Goal: Task Accomplishment & Management: Complete application form

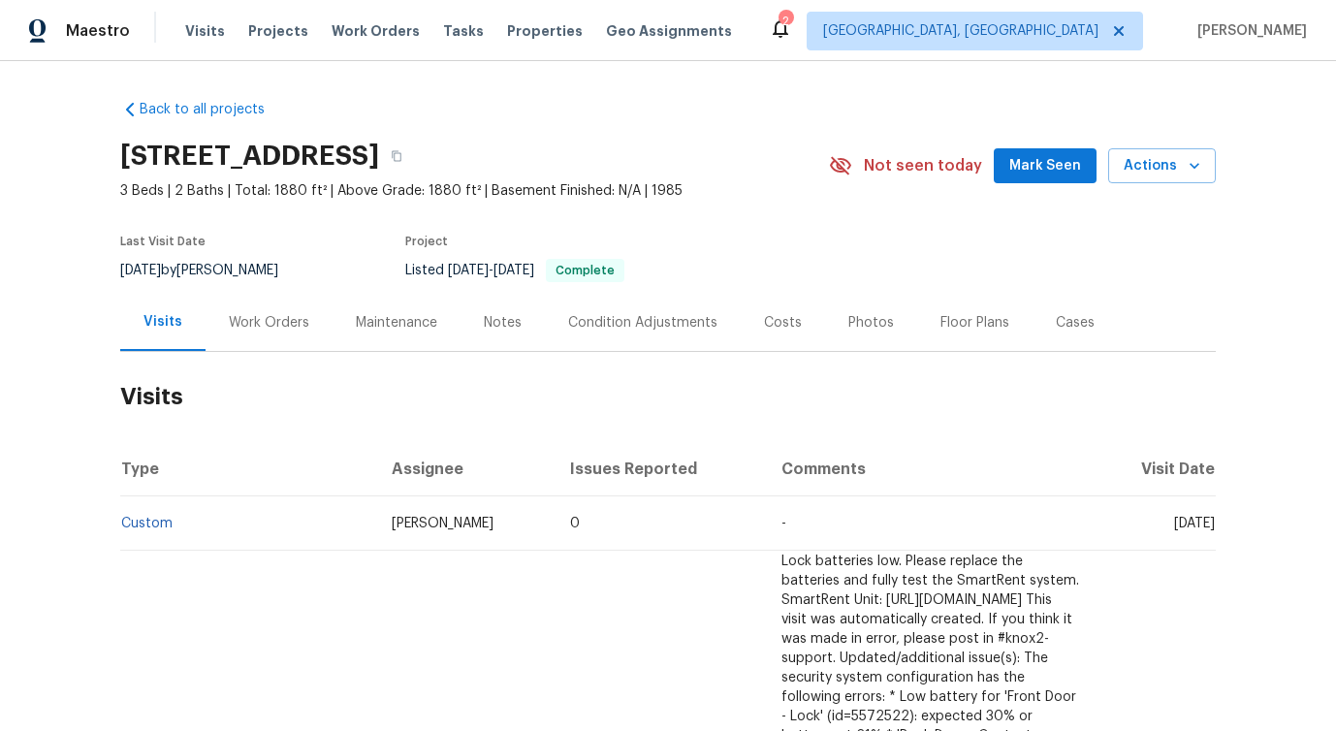
click at [225, 302] on div "Work Orders" at bounding box center [269, 322] width 127 height 57
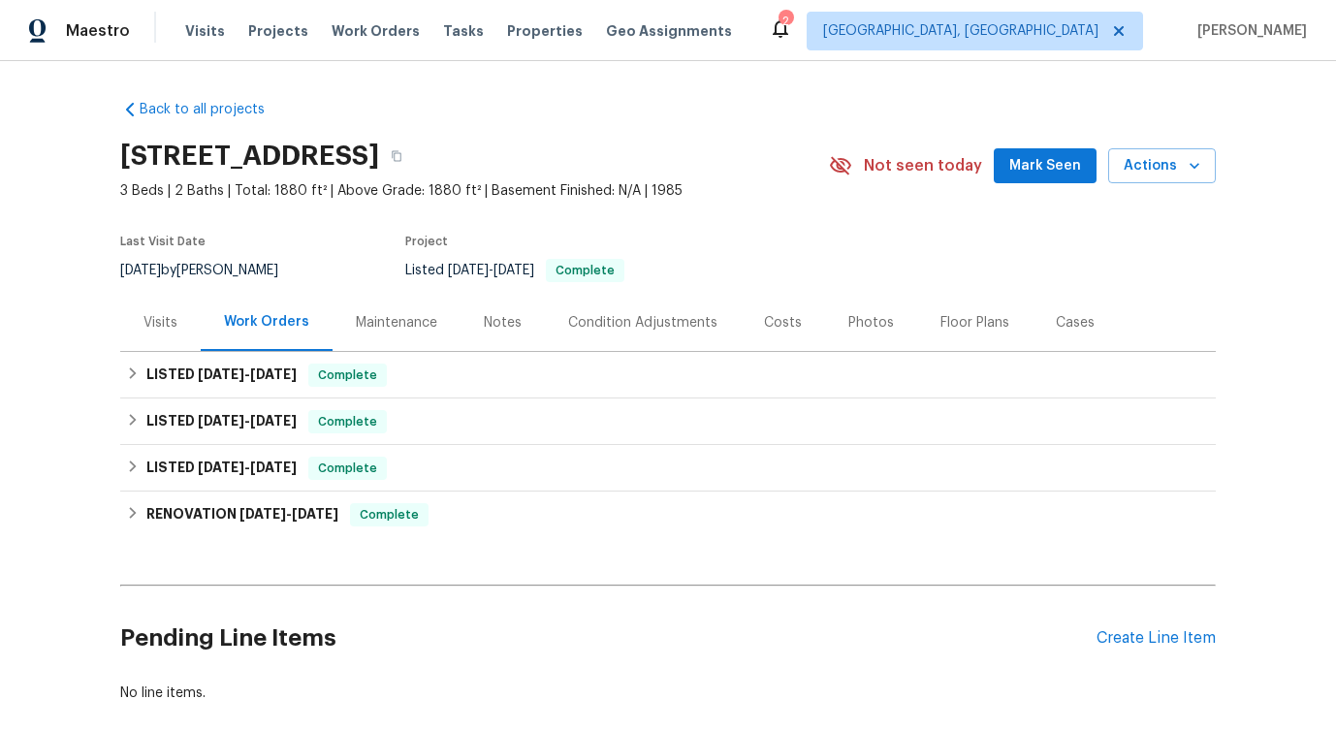
scroll to position [104, 0]
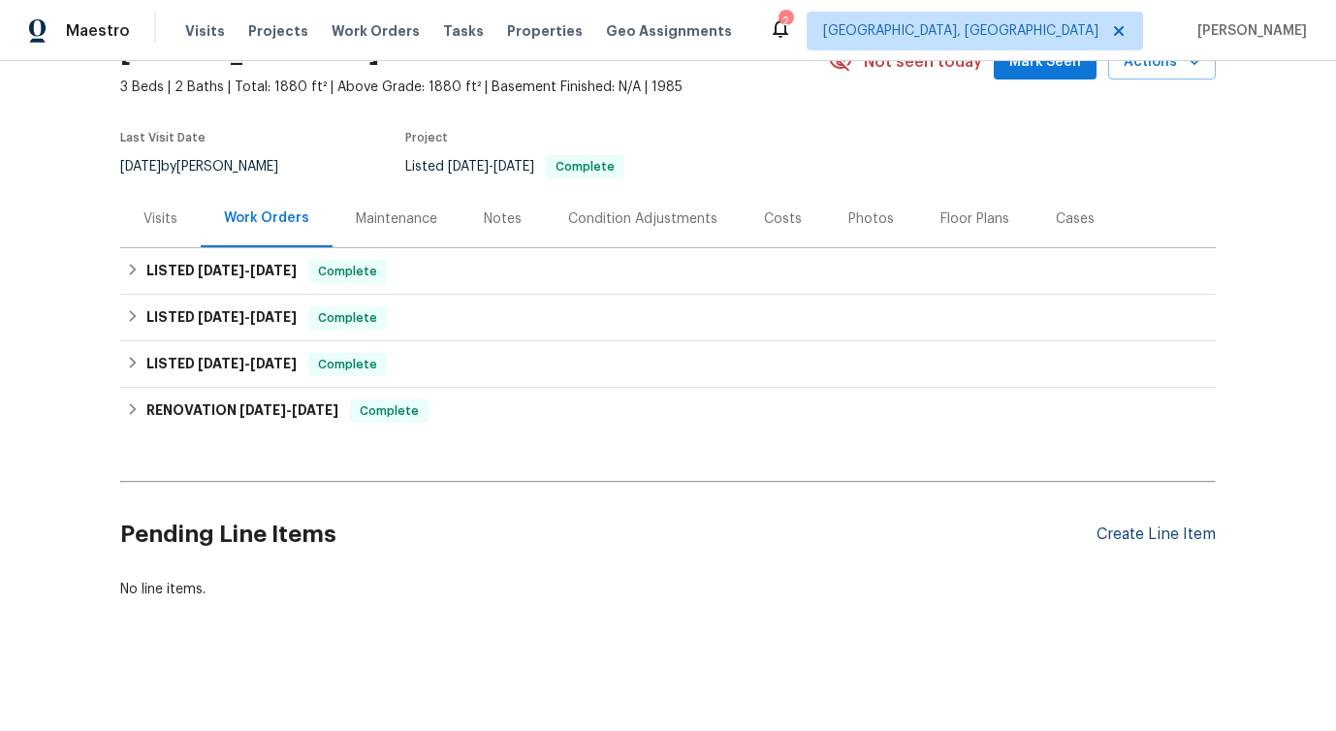
click at [1123, 534] on div "Create Line Item" at bounding box center [1156, 535] width 119 height 18
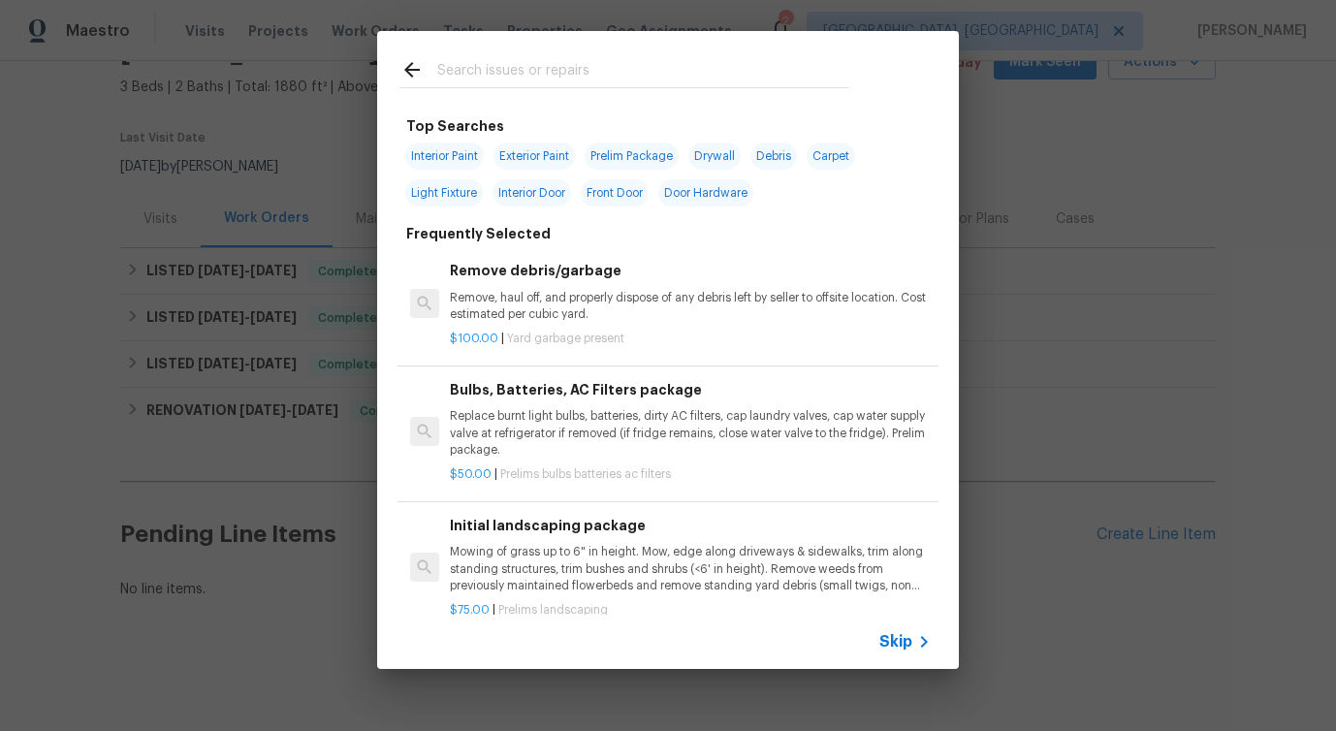
click at [588, 80] on input "text" at bounding box center [642, 72] width 411 height 29
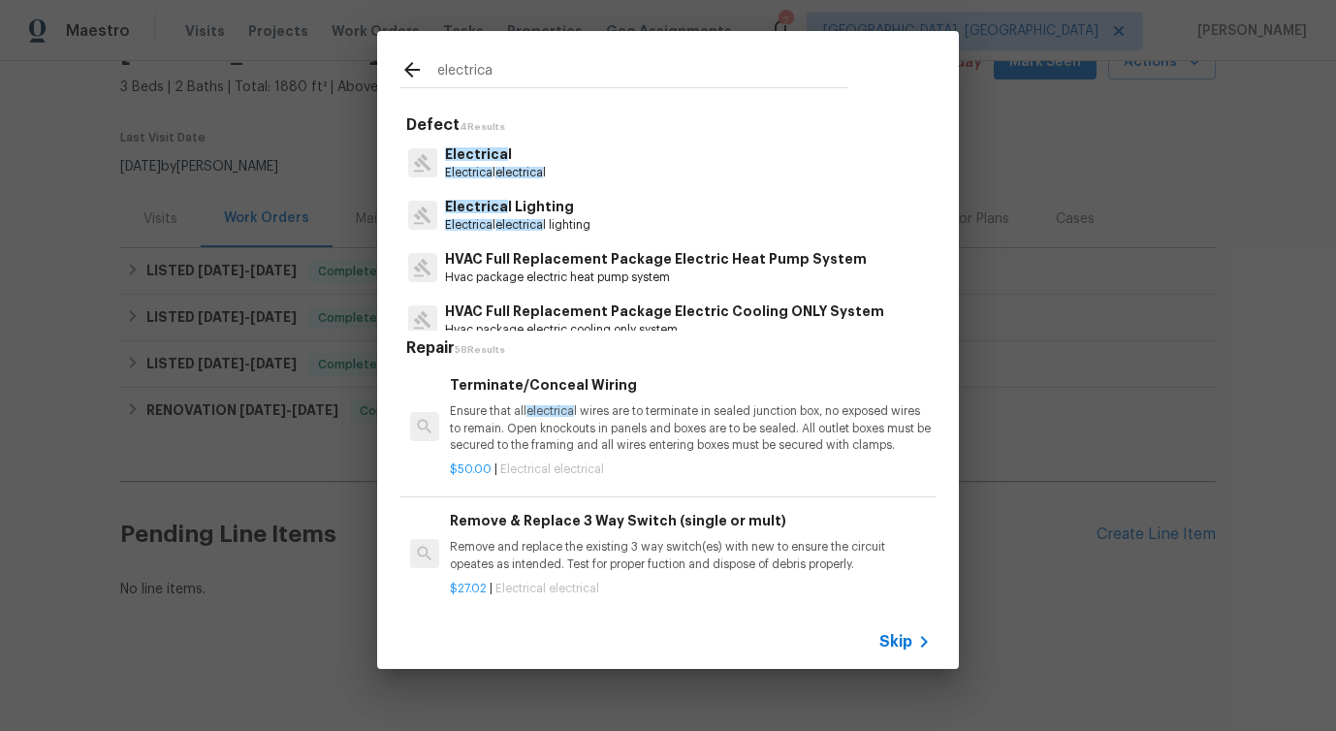
type input "electrical"
click at [469, 169] on span "Electrical" at bounding box center [470, 173] width 50 height 12
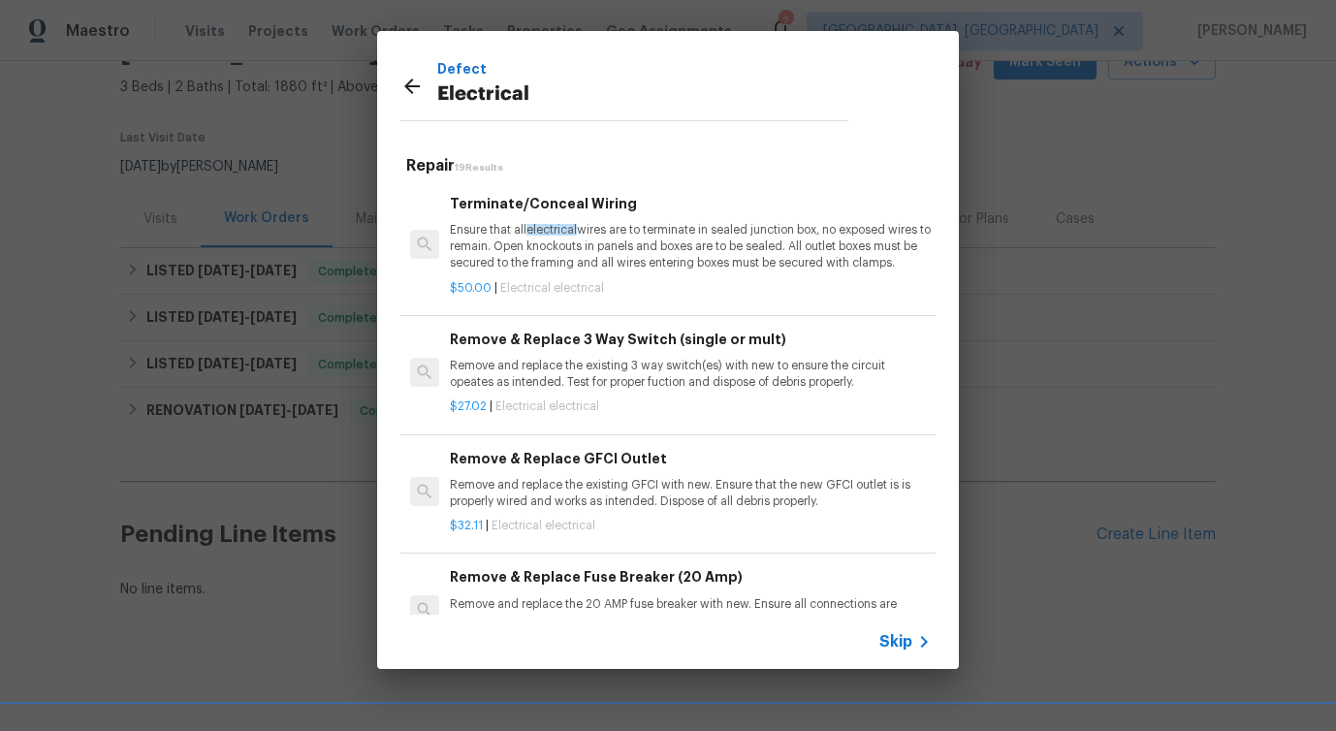
click at [618, 237] on p "Ensure that all electrical wires are to terminate in sealed junction box, no ex…" at bounding box center [690, 246] width 481 height 49
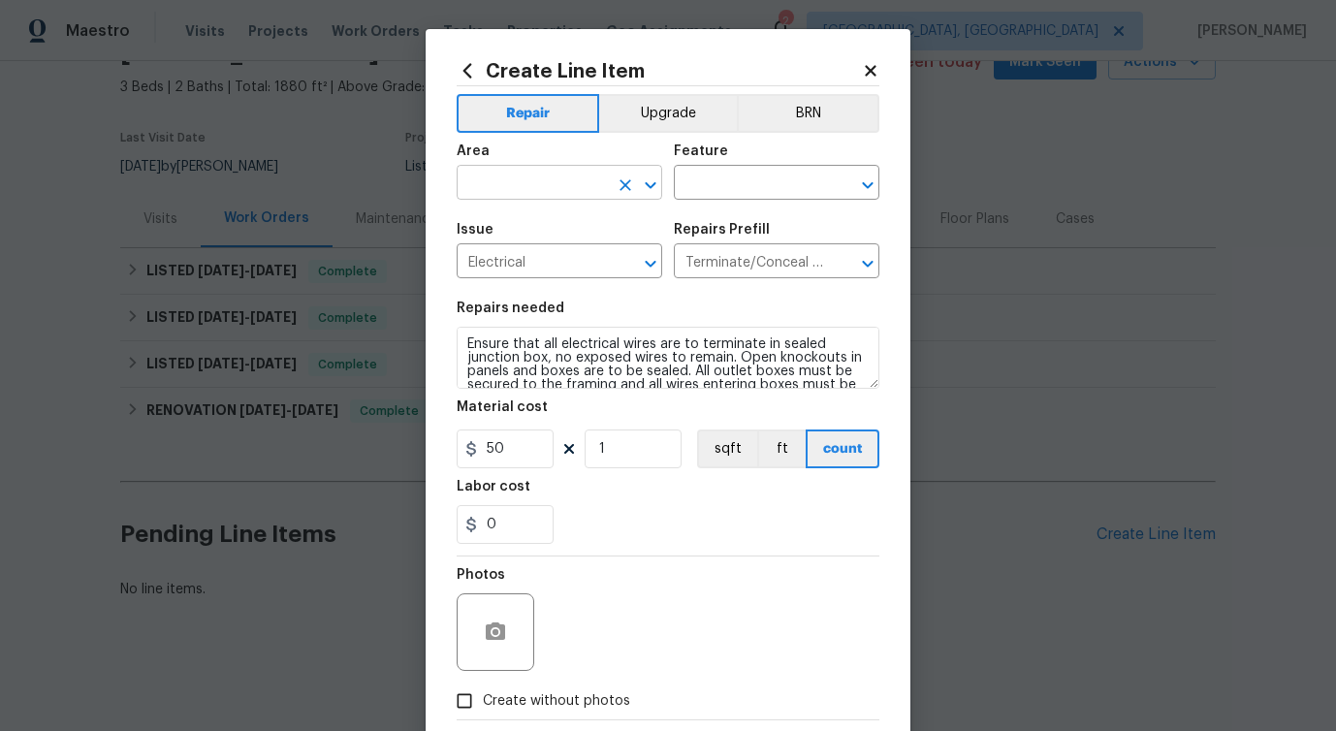
click at [531, 192] on input "text" at bounding box center [532, 185] width 151 height 30
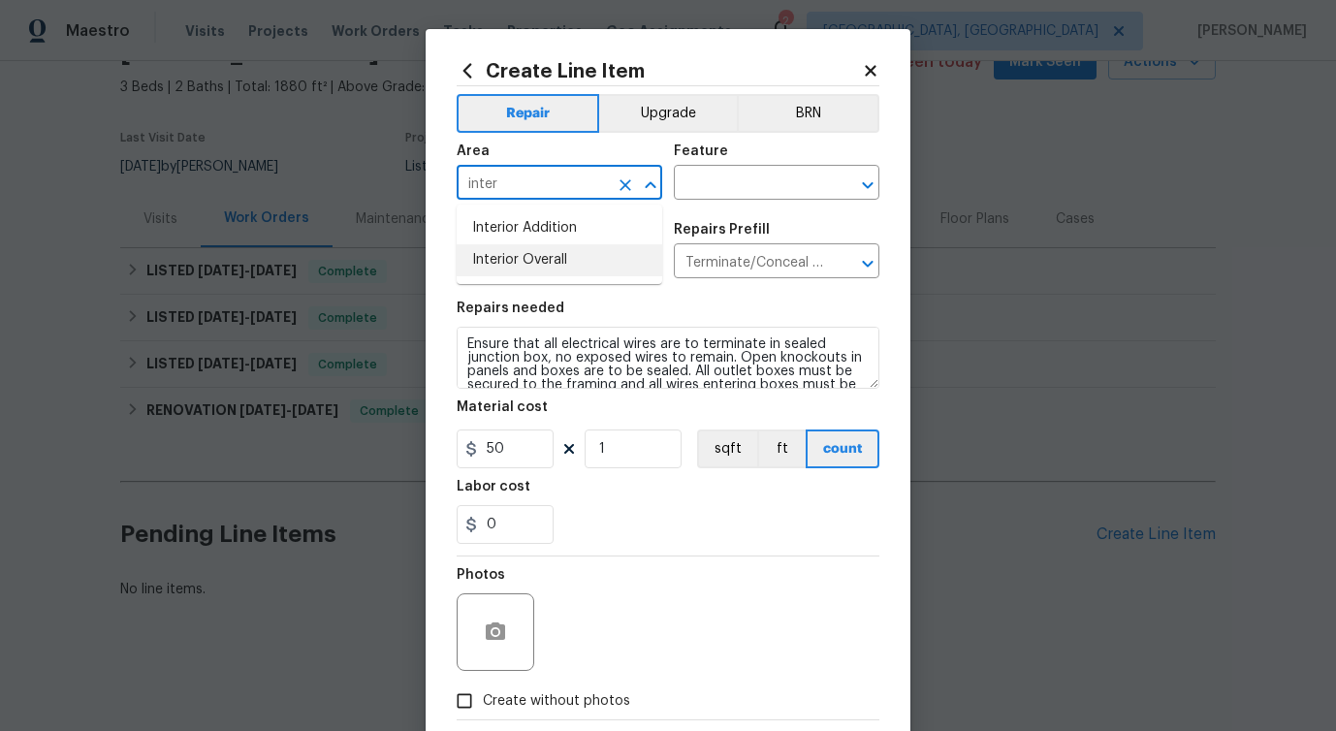
click at [524, 274] on li "Interior Overall" at bounding box center [560, 260] width 206 height 32
type input "Interior Overall"
click at [755, 196] on input "text" at bounding box center [749, 185] width 151 height 30
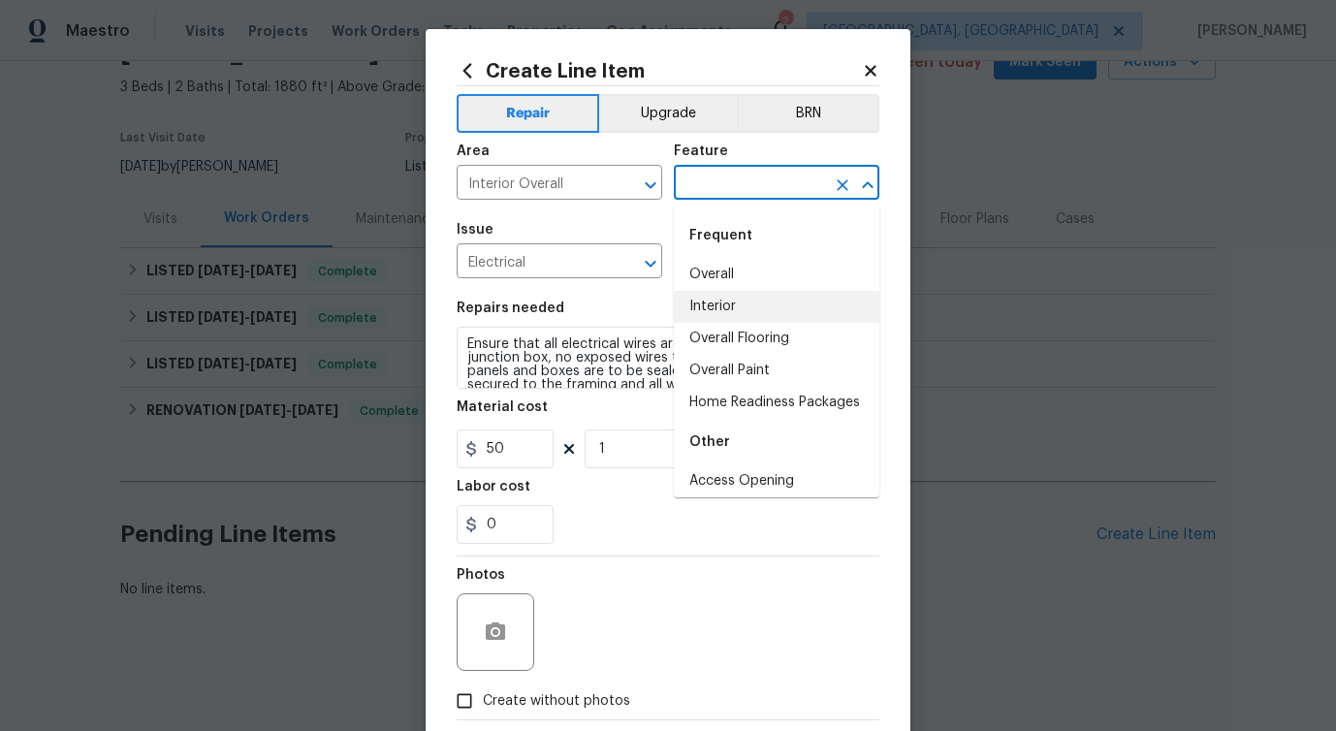
click at [713, 313] on li "Interior" at bounding box center [777, 307] width 206 height 32
type input "Interior"
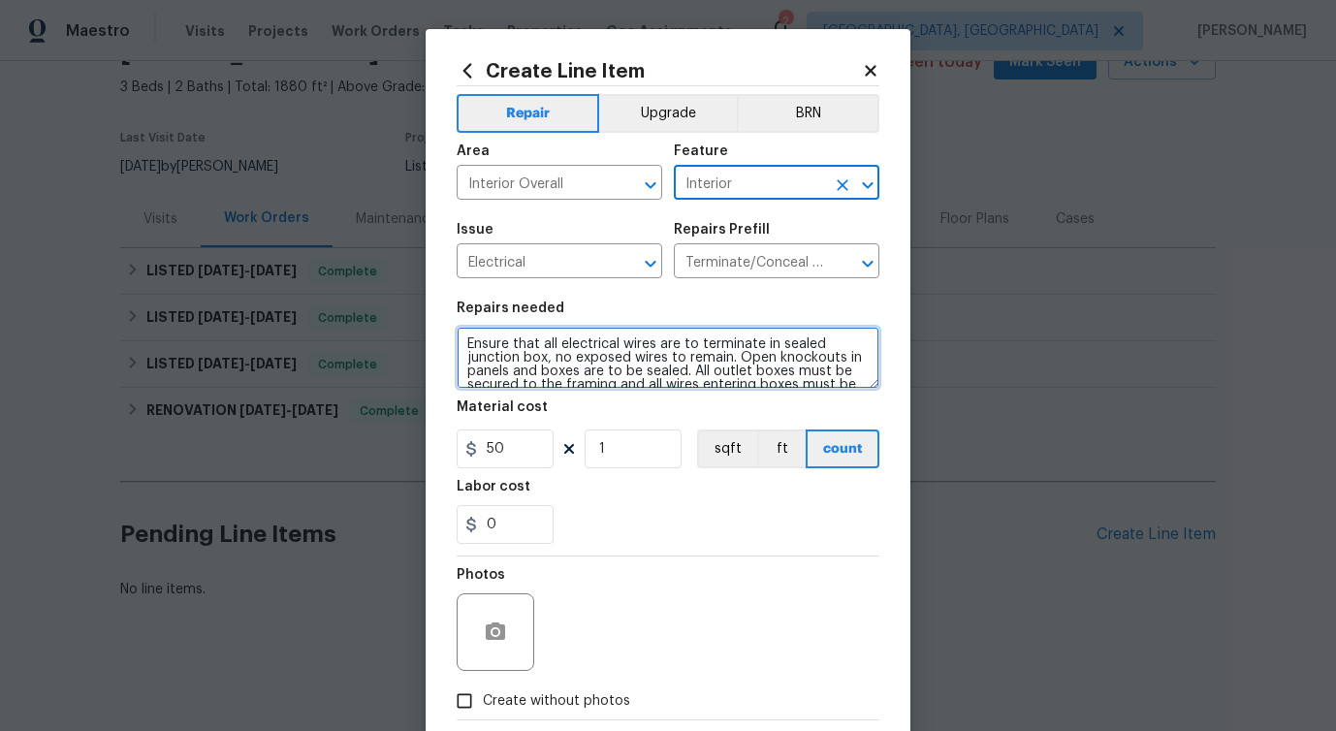
click at [616, 341] on textarea "Ensure that all electrical wires are to terminate in sealed junction box, no ex…" at bounding box center [668, 358] width 423 height 62
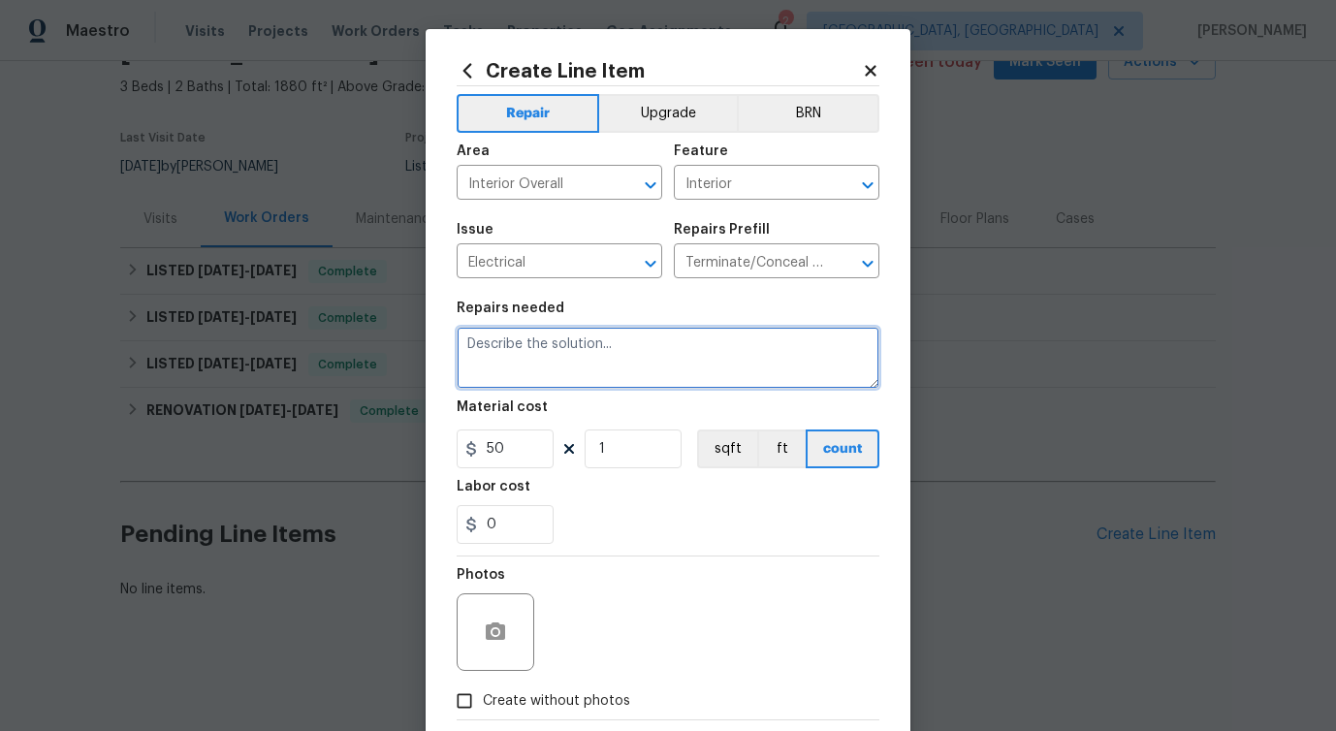
paste textarea "Feedback received that there are exposed electrical wires and miscellaneous ele…"
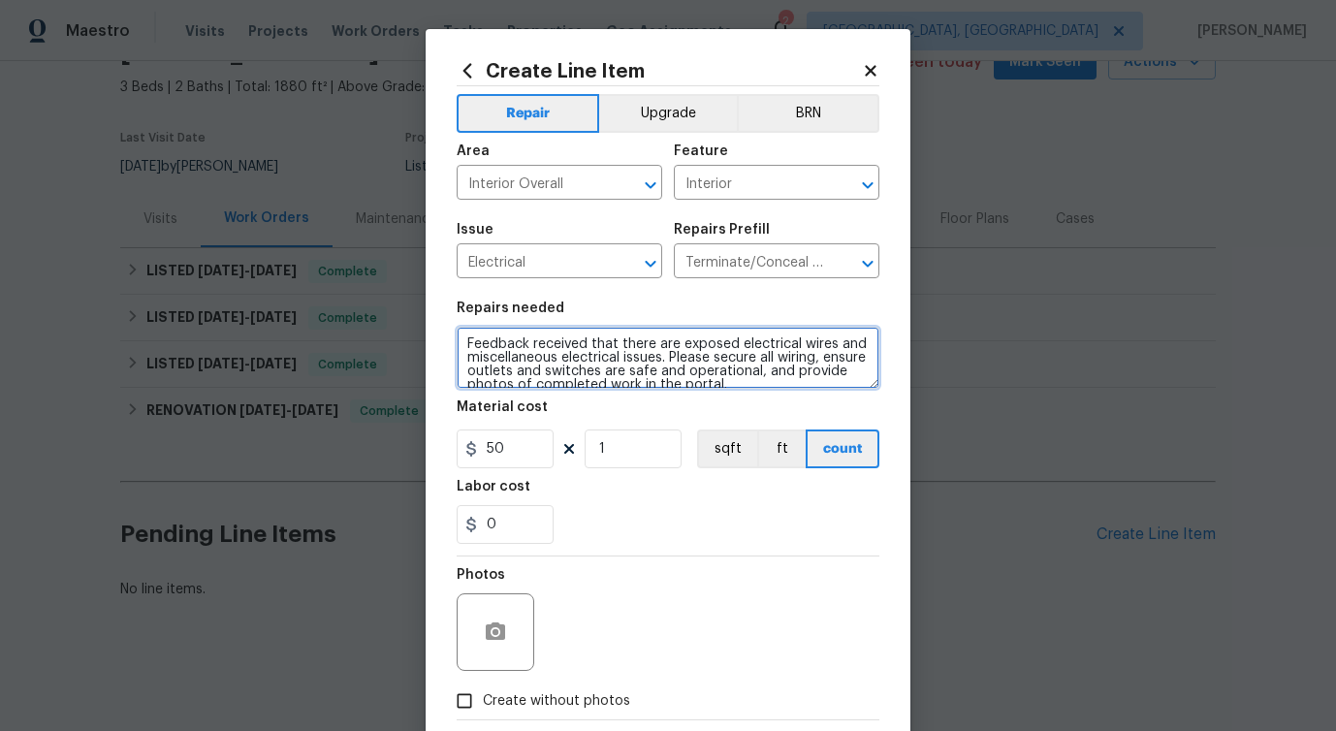
scroll to position [4, 0]
type textarea "Feedback received that there are exposed electrical wires and miscellaneous ele…"
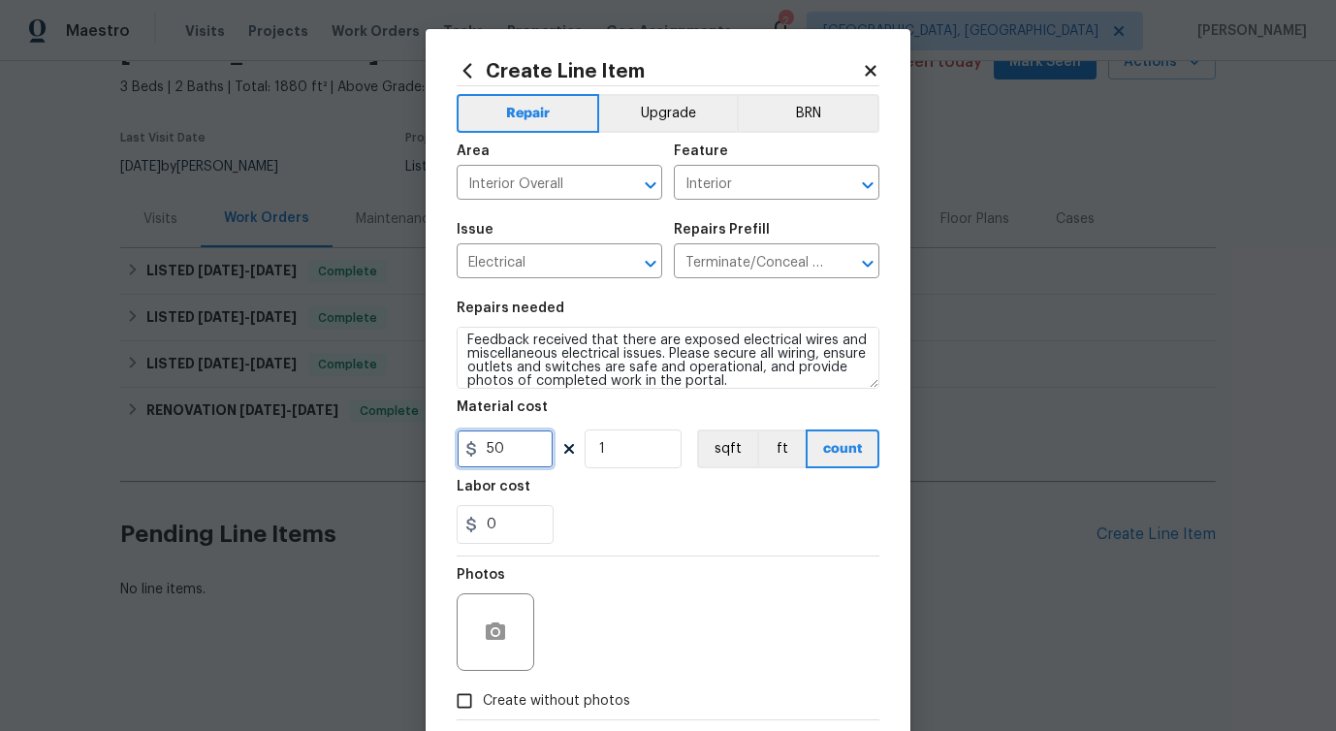
click at [485, 452] on input "50" at bounding box center [505, 449] width 97 height 39
type input "75"
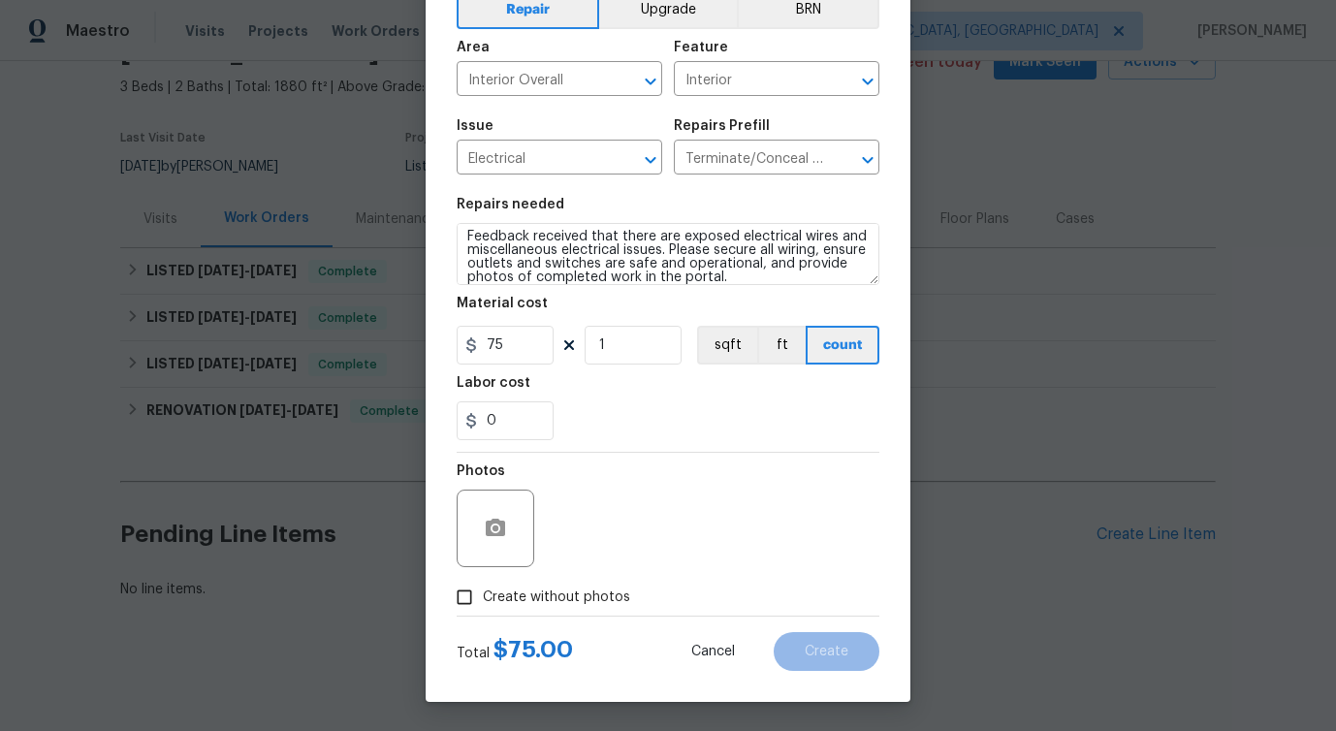
click at [546, 590] on span "Create without photos" at bounding box center [556, 598] width 147 height 20
click at [483, 590] on input "Create without photos" at bounding box center [464, 597] width 37 height 37
checkbox input "true"
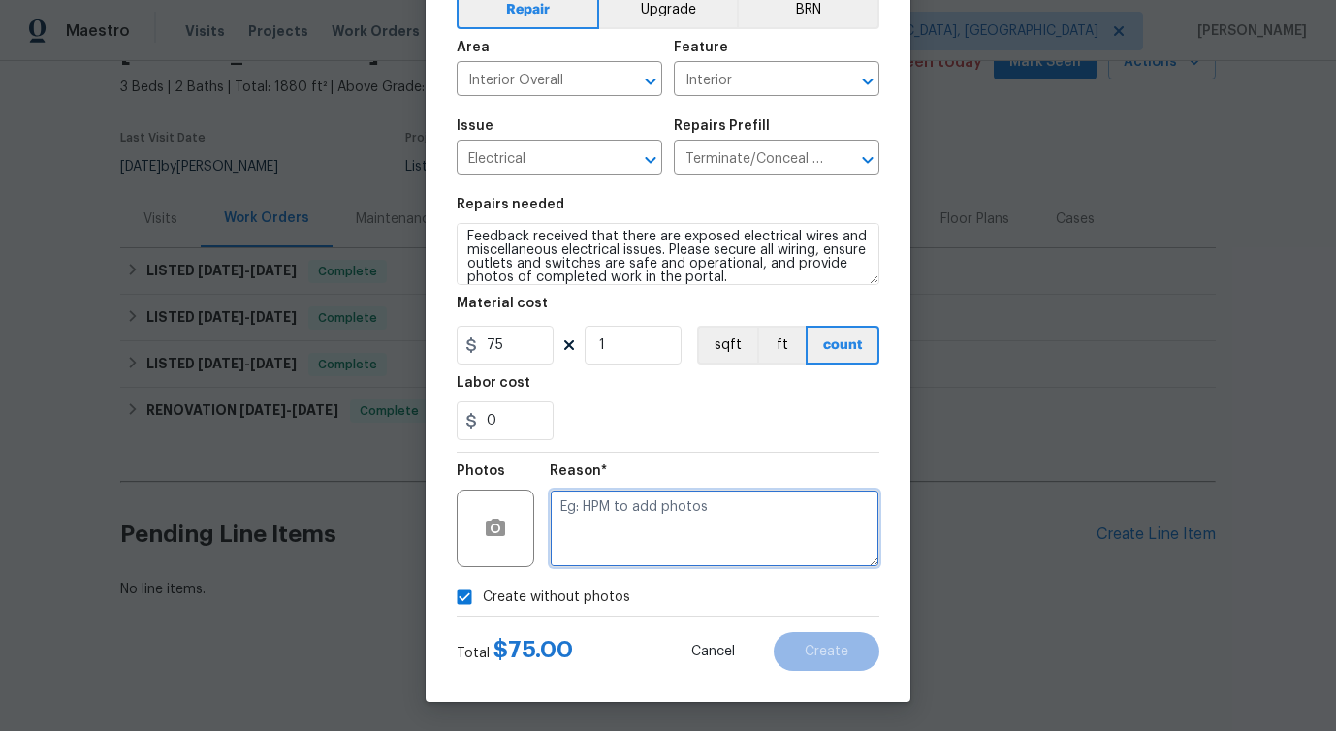
click at [622, 529] on textarea at bounding box center [715, 529] width 330 height 78
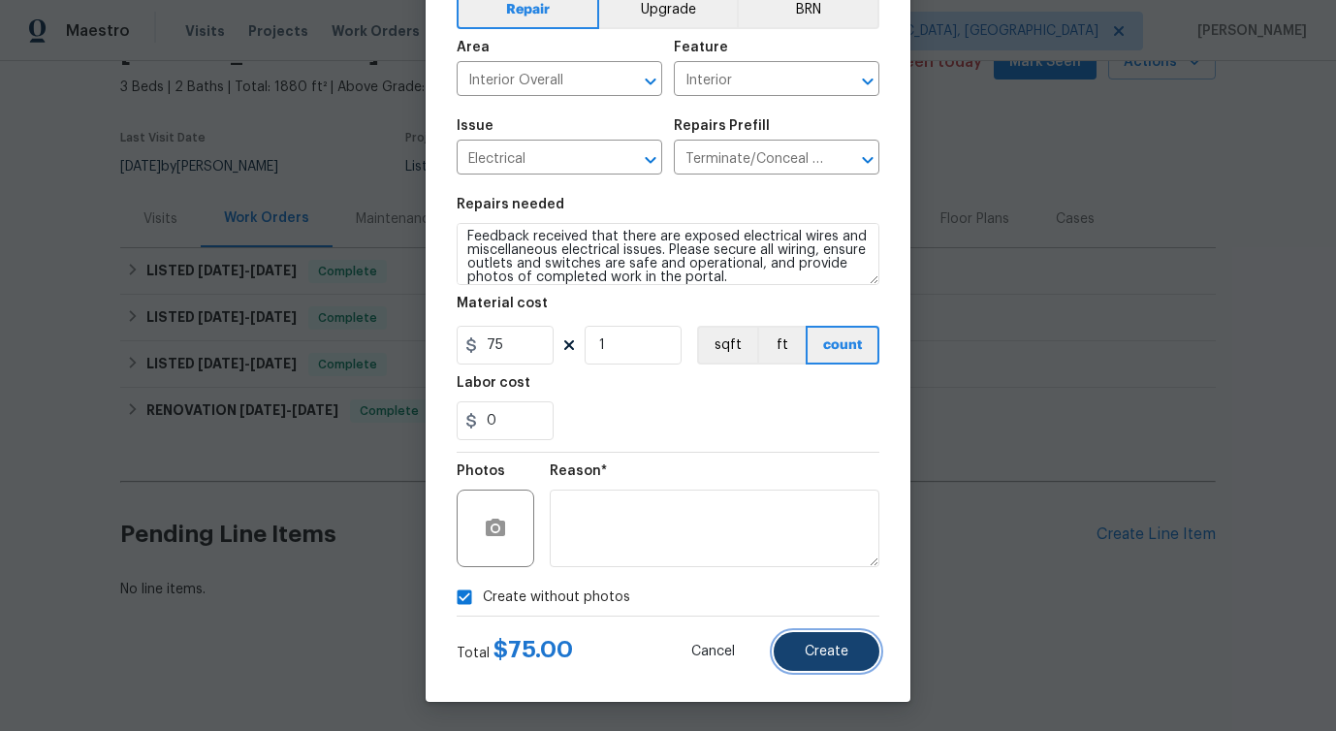
click at [830, 652] on span "Create" at bounding box center [827, 652] width 44 height 15
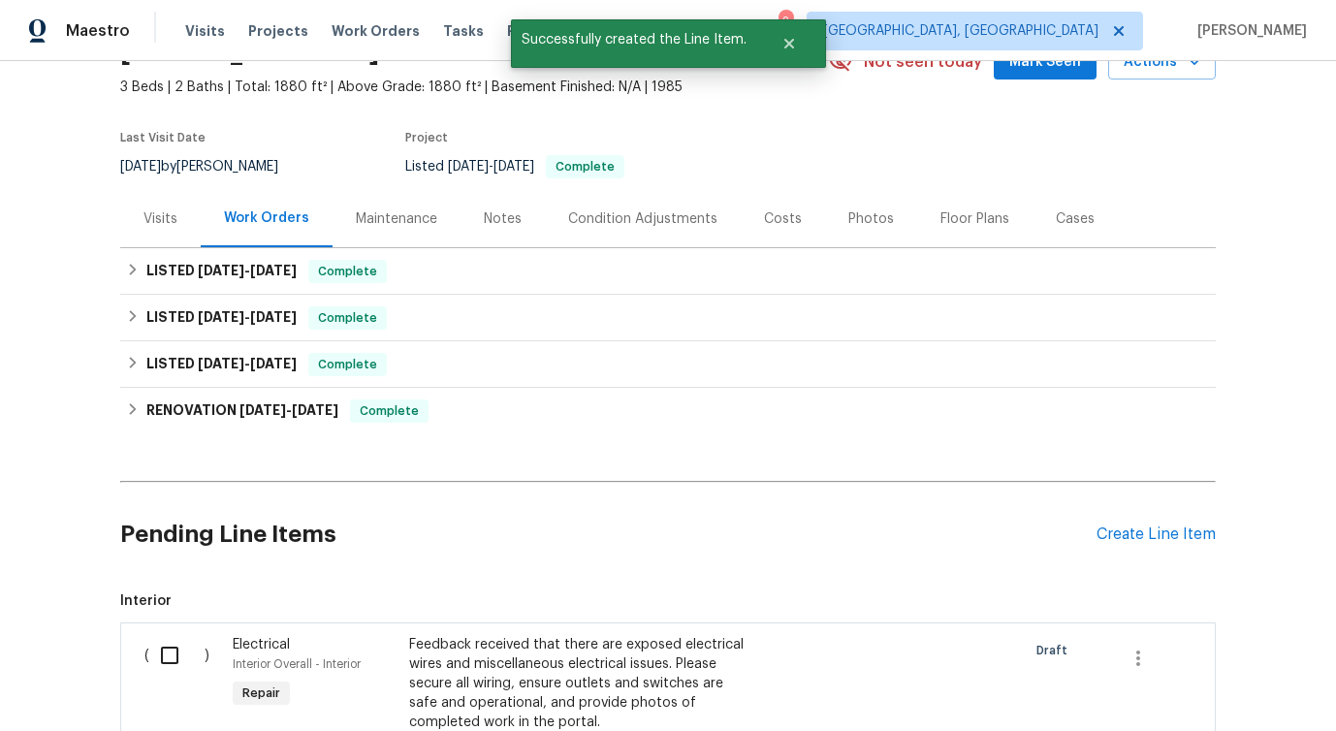
scroll to position [402, 0]
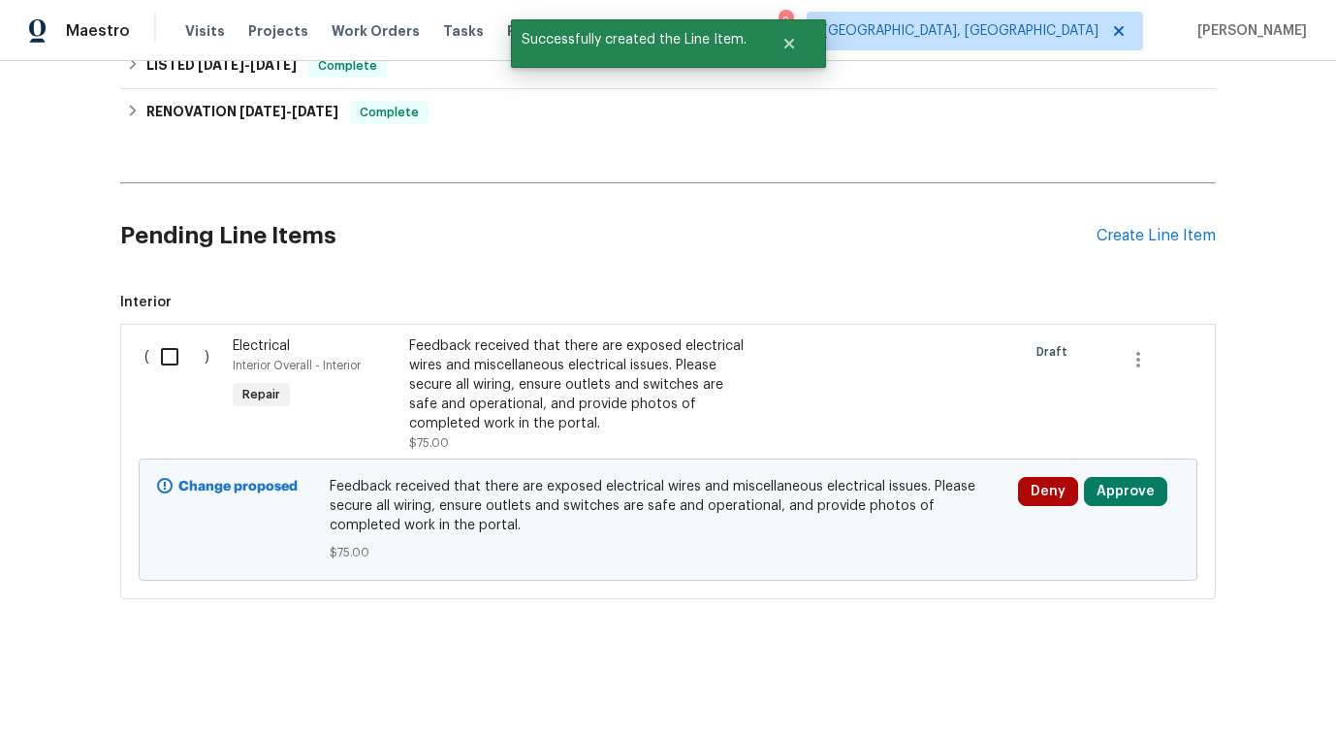
click at [160, 352] on input "checkbox" at bounding box center [176, 357] width 55 height 41
checkbox input "true"
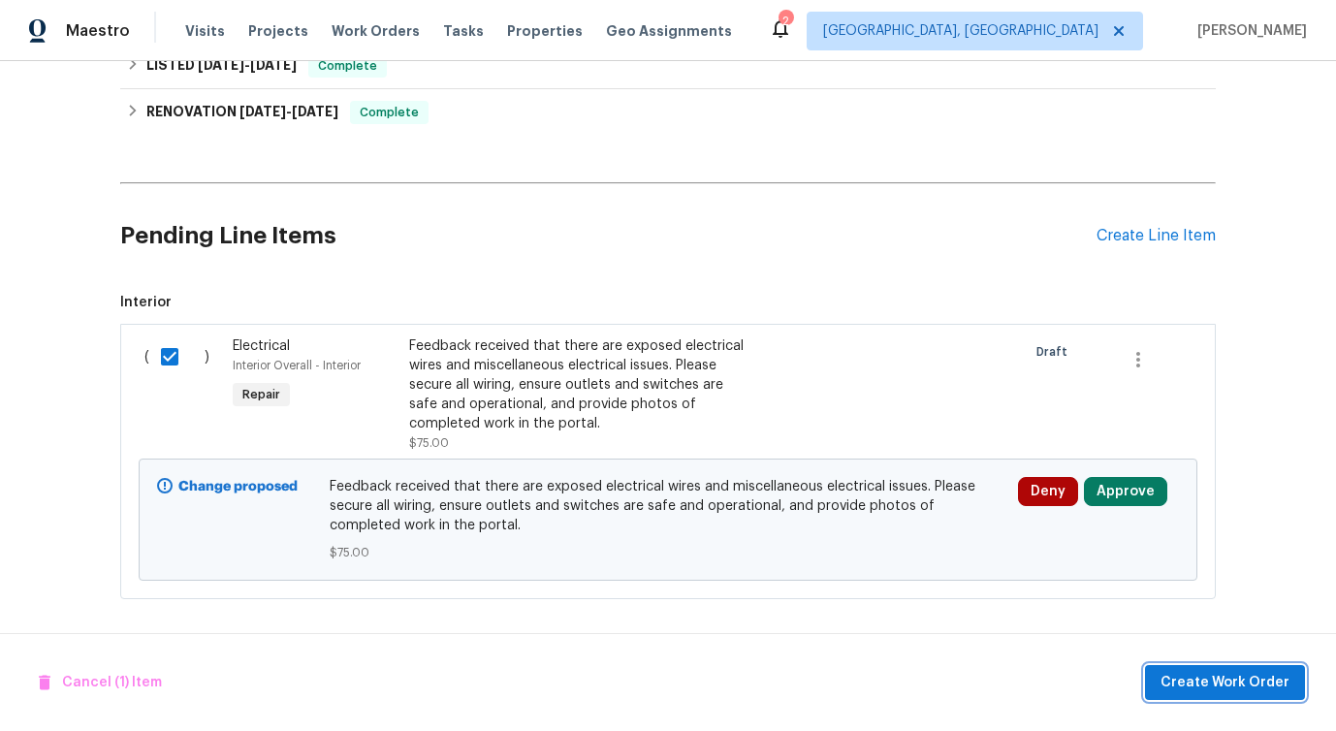
click at [1196, 681] on span "Create Work Order" at bounding box center [1225, 683] width 129 height 24
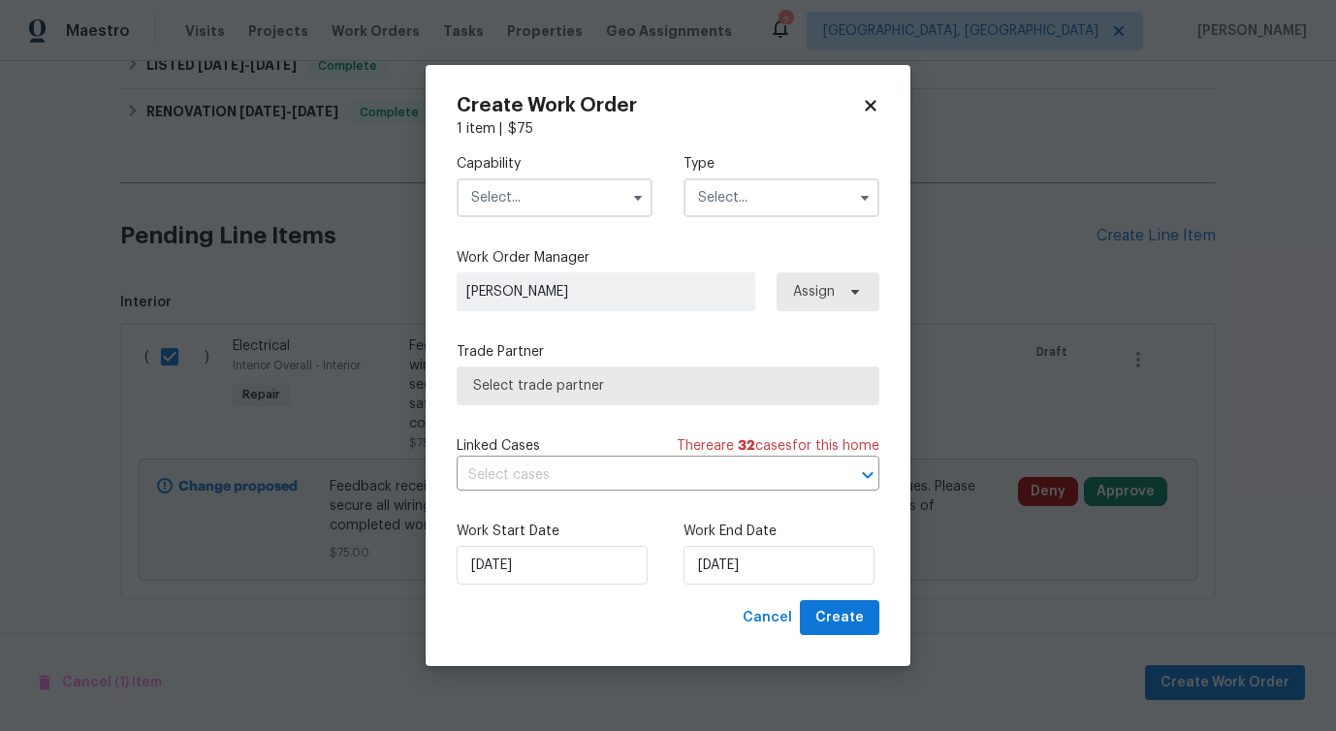
click at [520, 201] on input "text" at bounding box center [555, 197] width 196 height 39
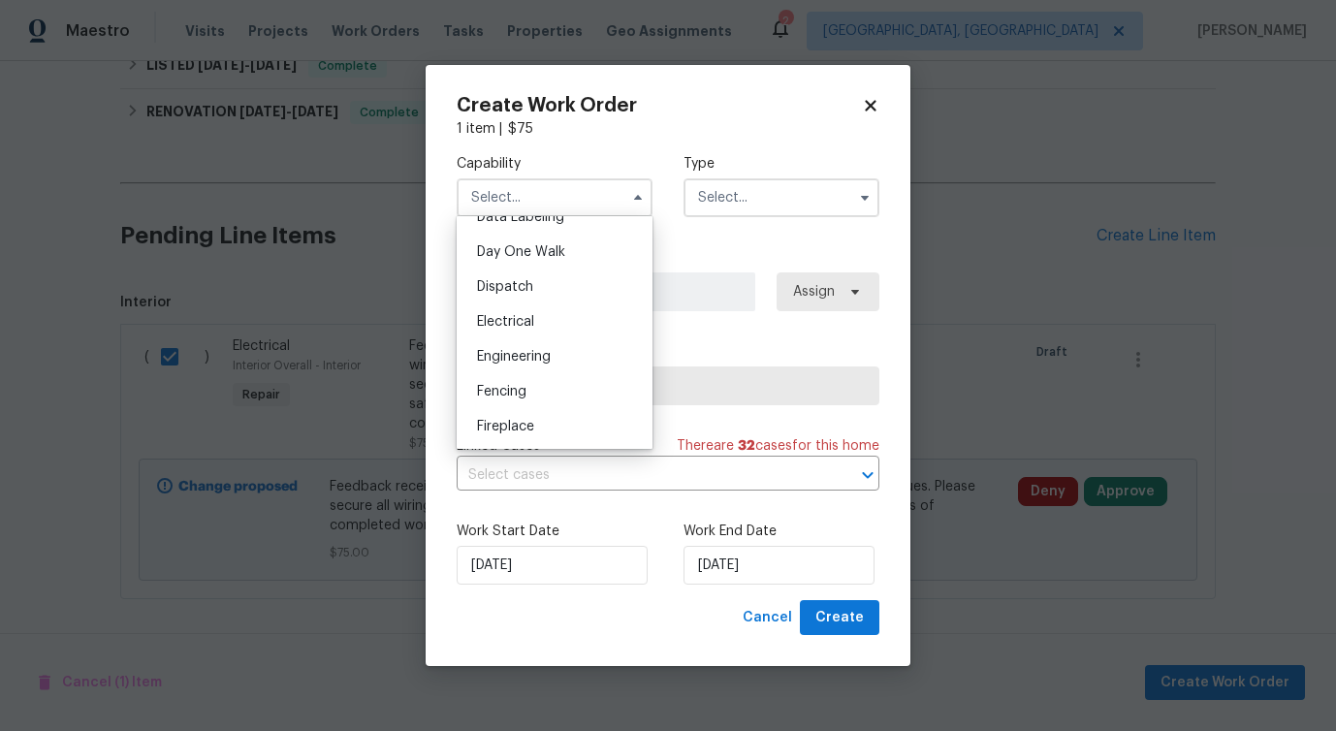
scroll to position [527, 0]
click at [544, 320] on div "Electrical" at bounding box center [555, 324] width 186 height 35
type input "Electrical"
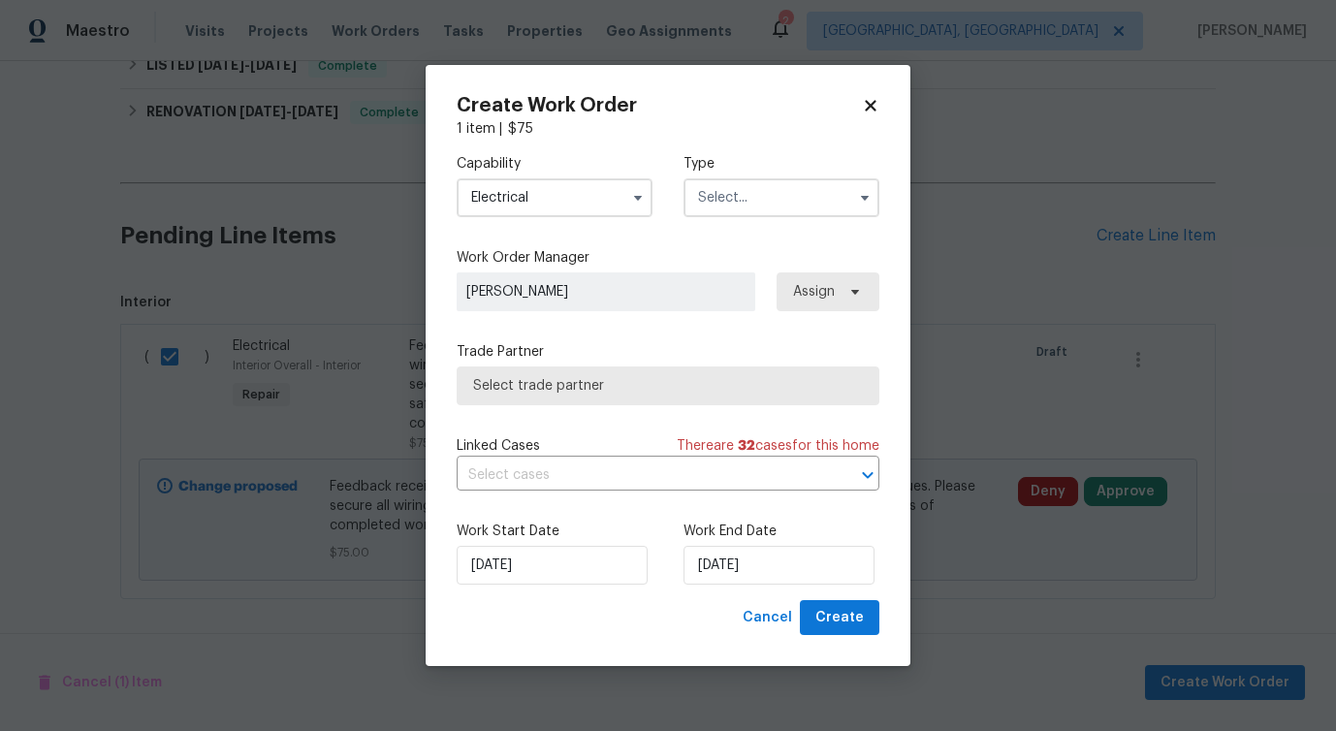
click at [756, 190] on input "text" at bounding box center [782, 197] width 196 height 39
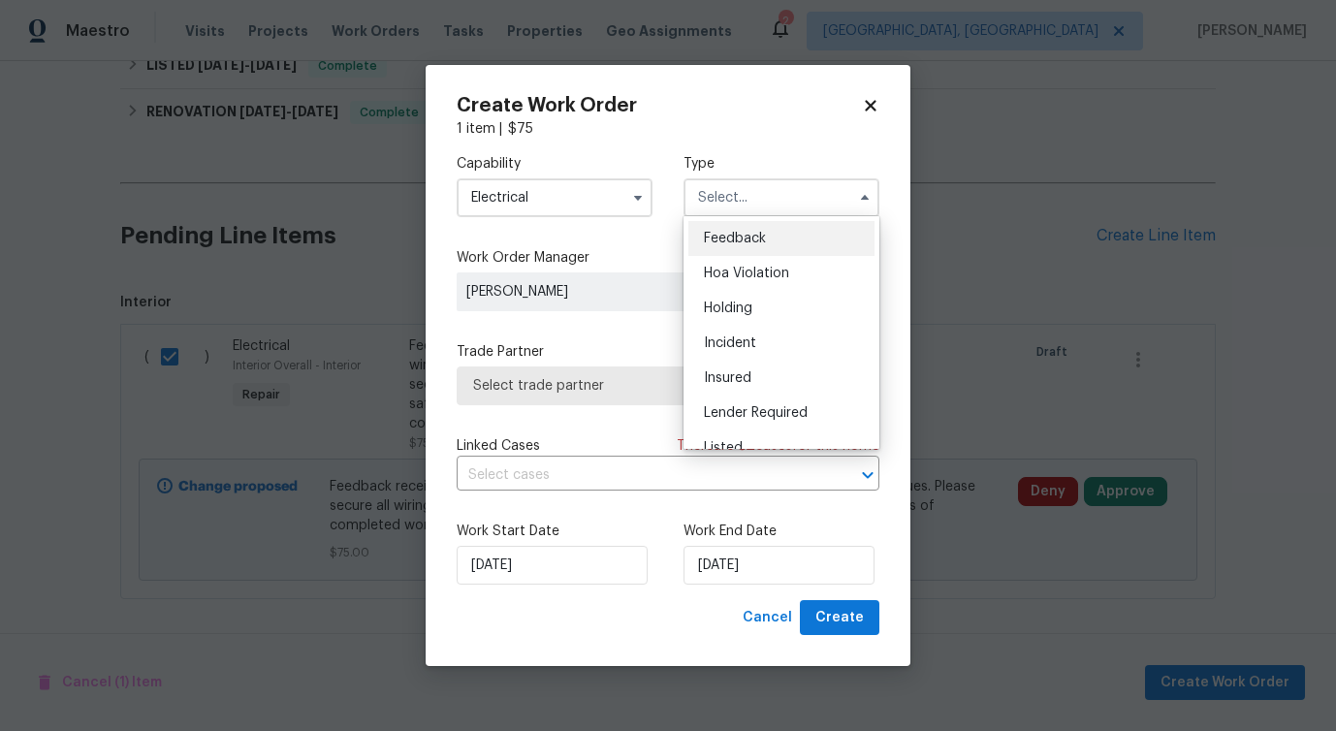
click at [749, 245] on div "Feedback" at bounding box center [782, 238] width 186 height 35
type input "Feedback"
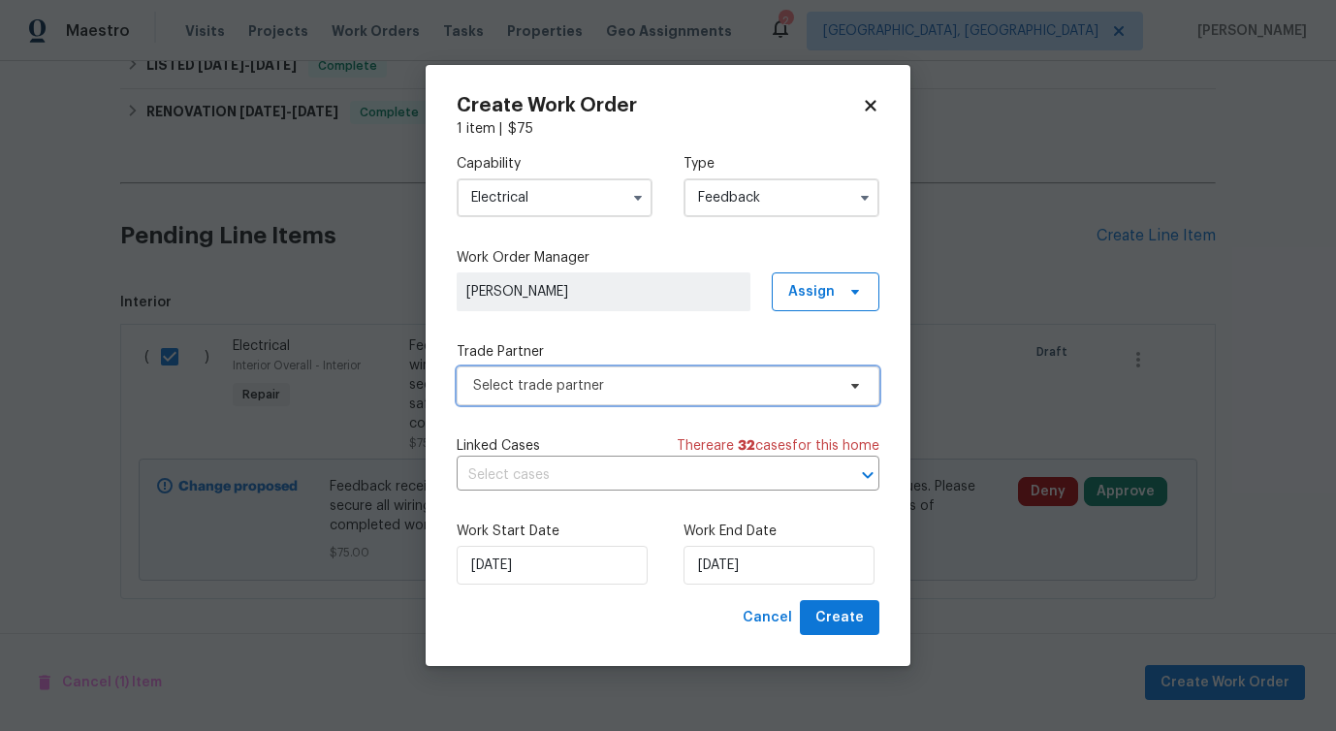
click at [556, 381] on span "Select trade partner" at bounding box center [654, 385] width 362 height 19
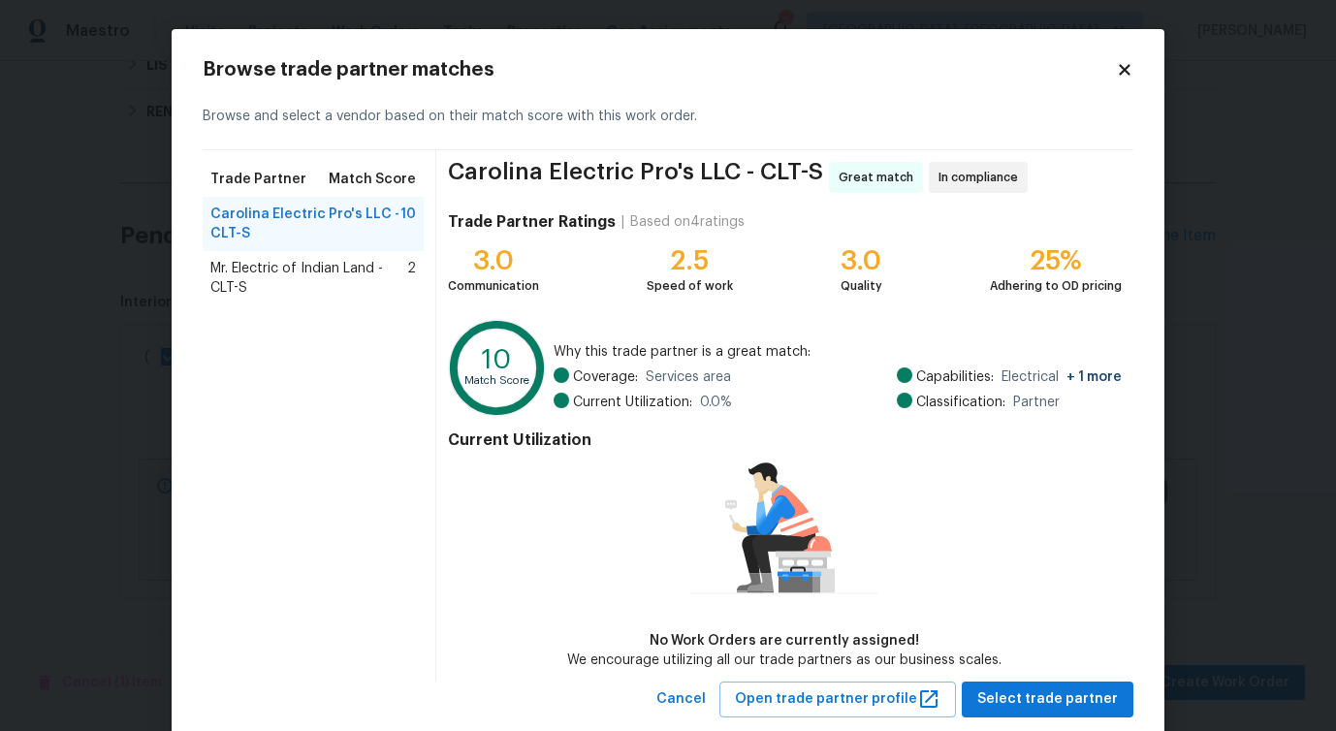
click at [256, 283] on span "Mr. Electric of Indian Land - CLT-S" at bounding box center [308, 278] width 197 height 39
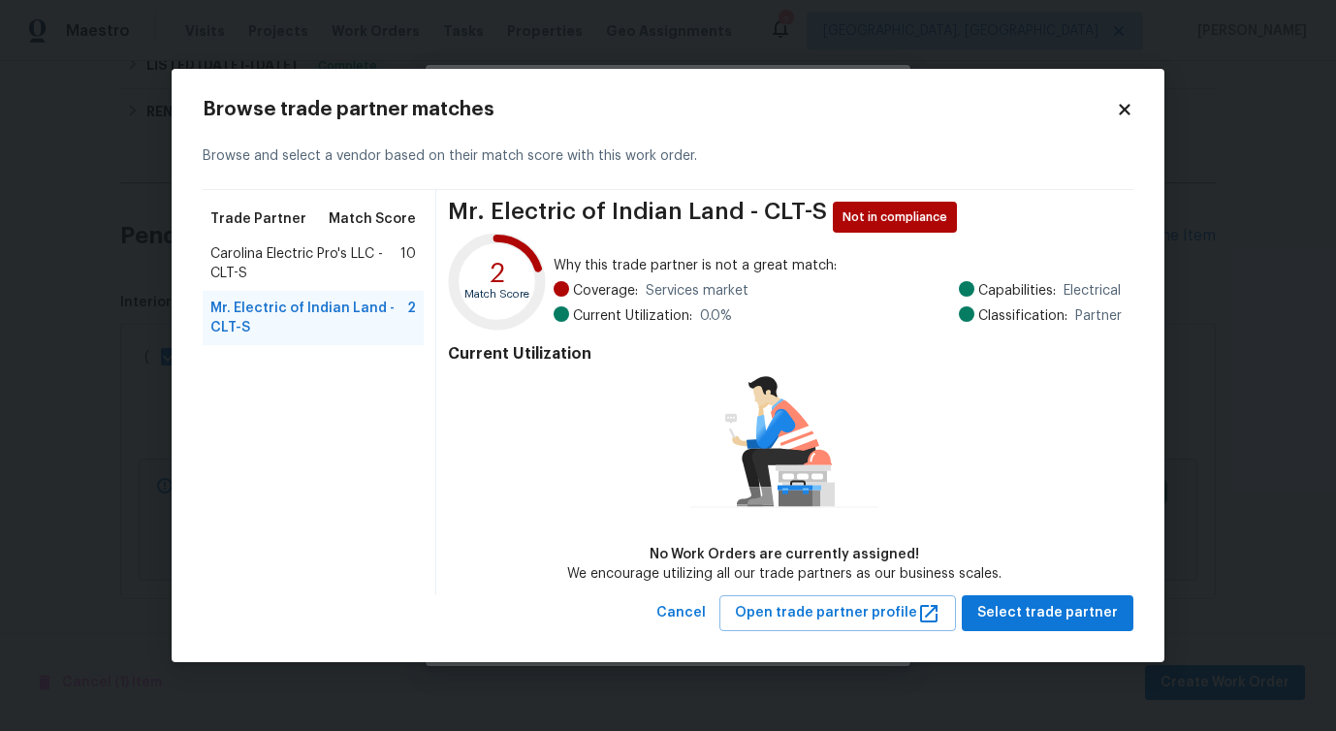
click at [272, 246] on span "Carolina Electric Pro's LLC - CLT-S" at bounding box center [305, 263] width 190 height 39
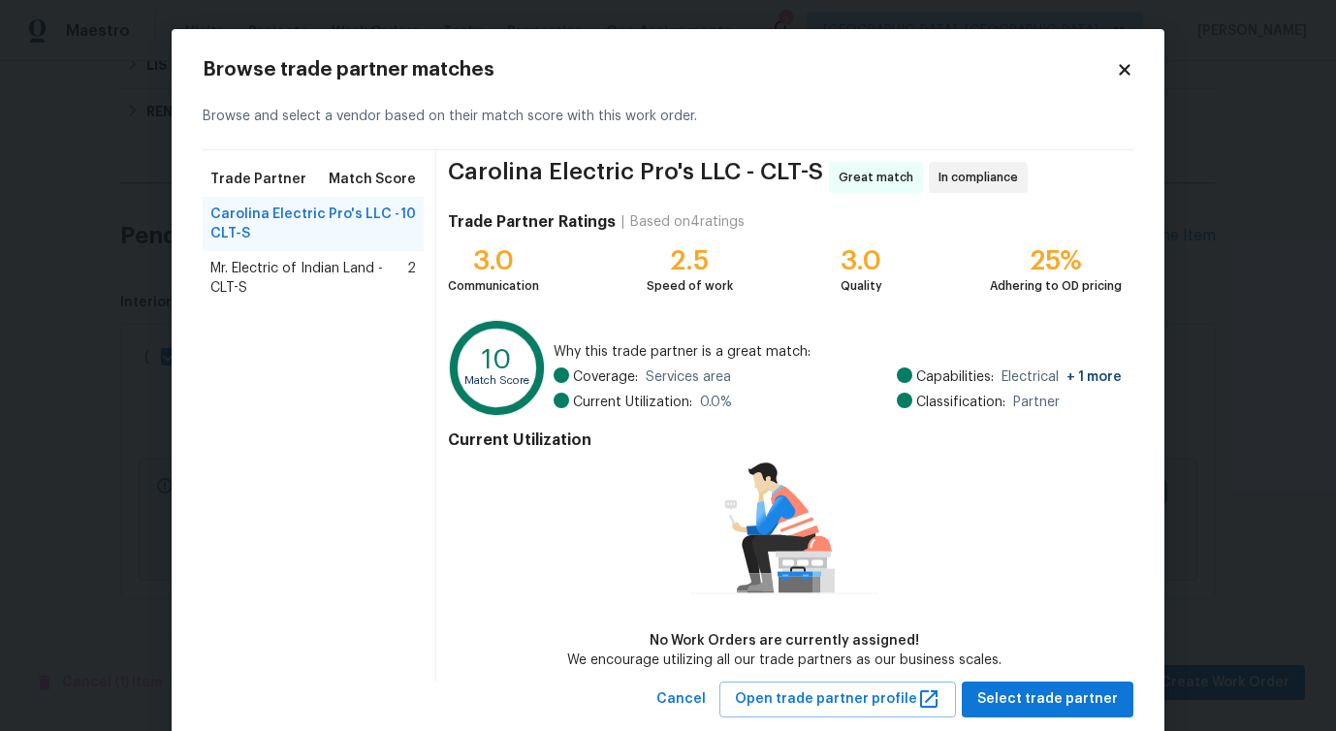
scroll to position [45, 0]
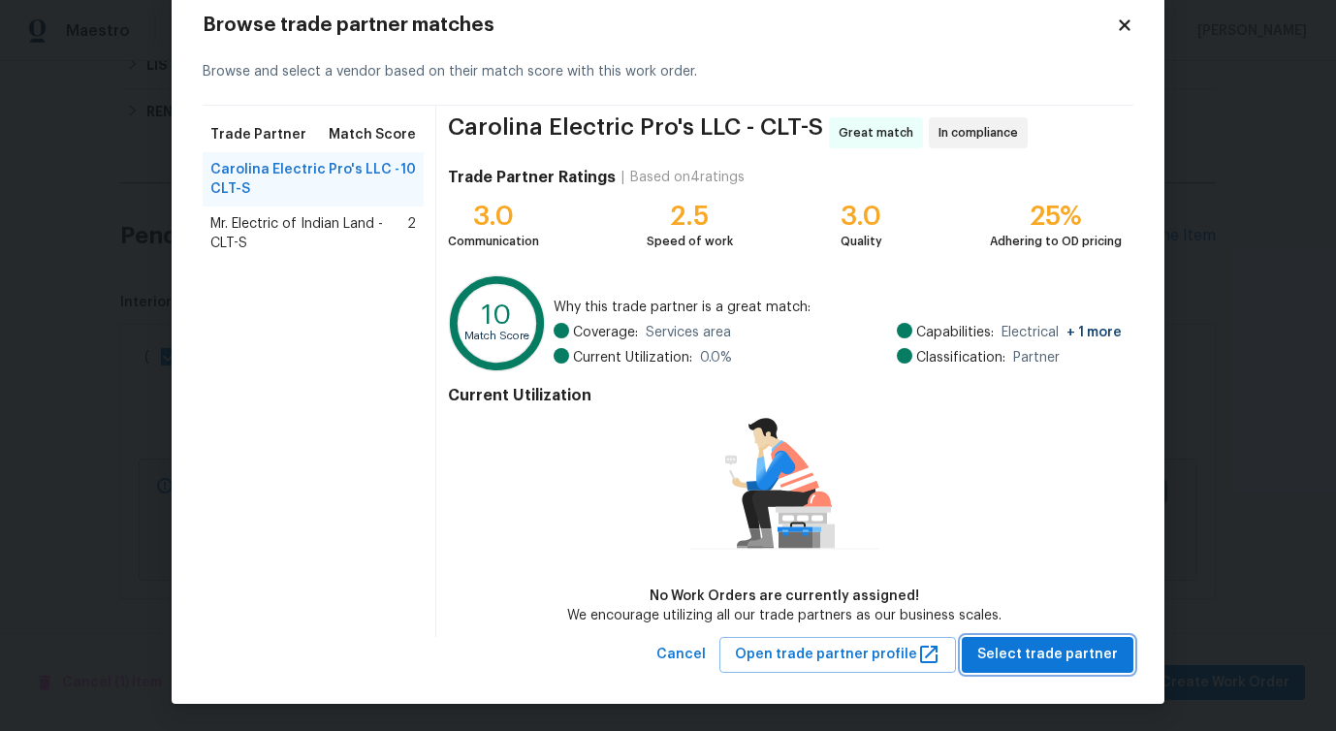
click at [1036, 644] on span "Select trade partner" at bounding box center [1048, 655] width 141 height 24
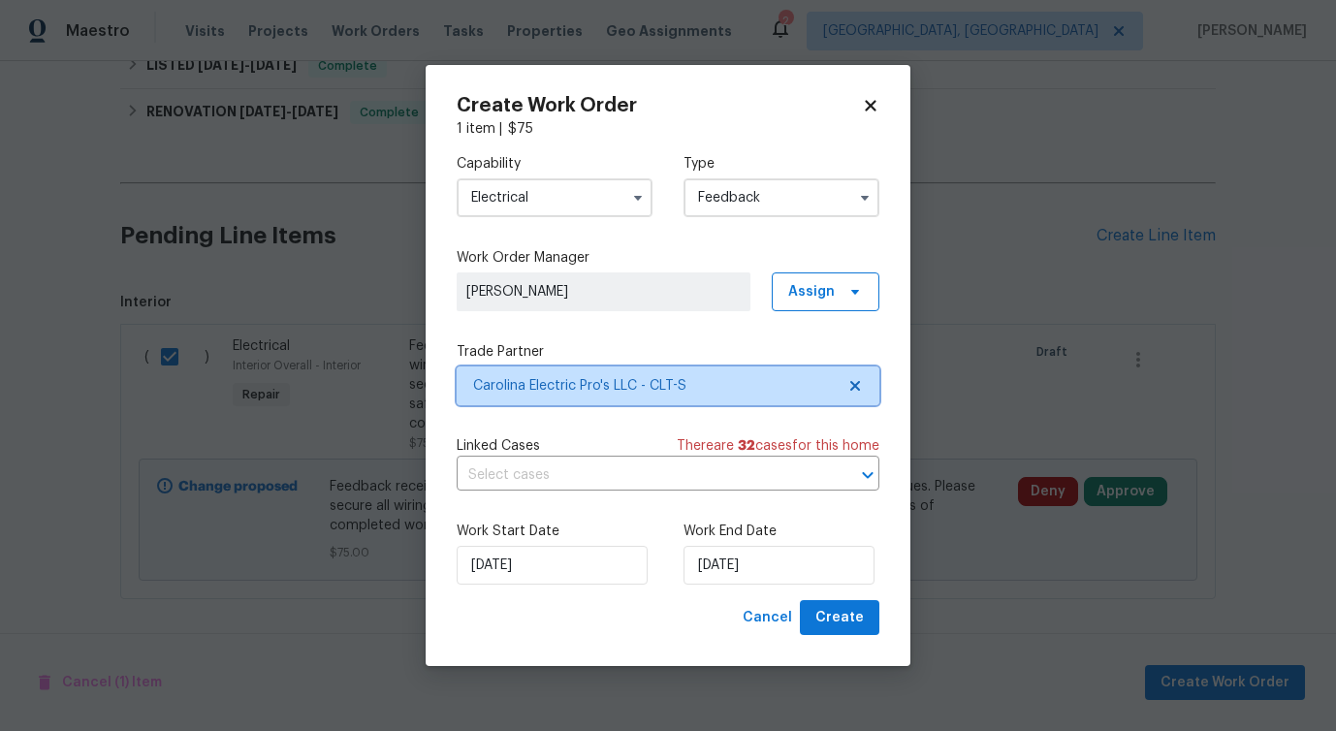
scroll to position [0, 0]
click at [507, 463] on input "text" at bounding box center [641, 476] width 369 height 30
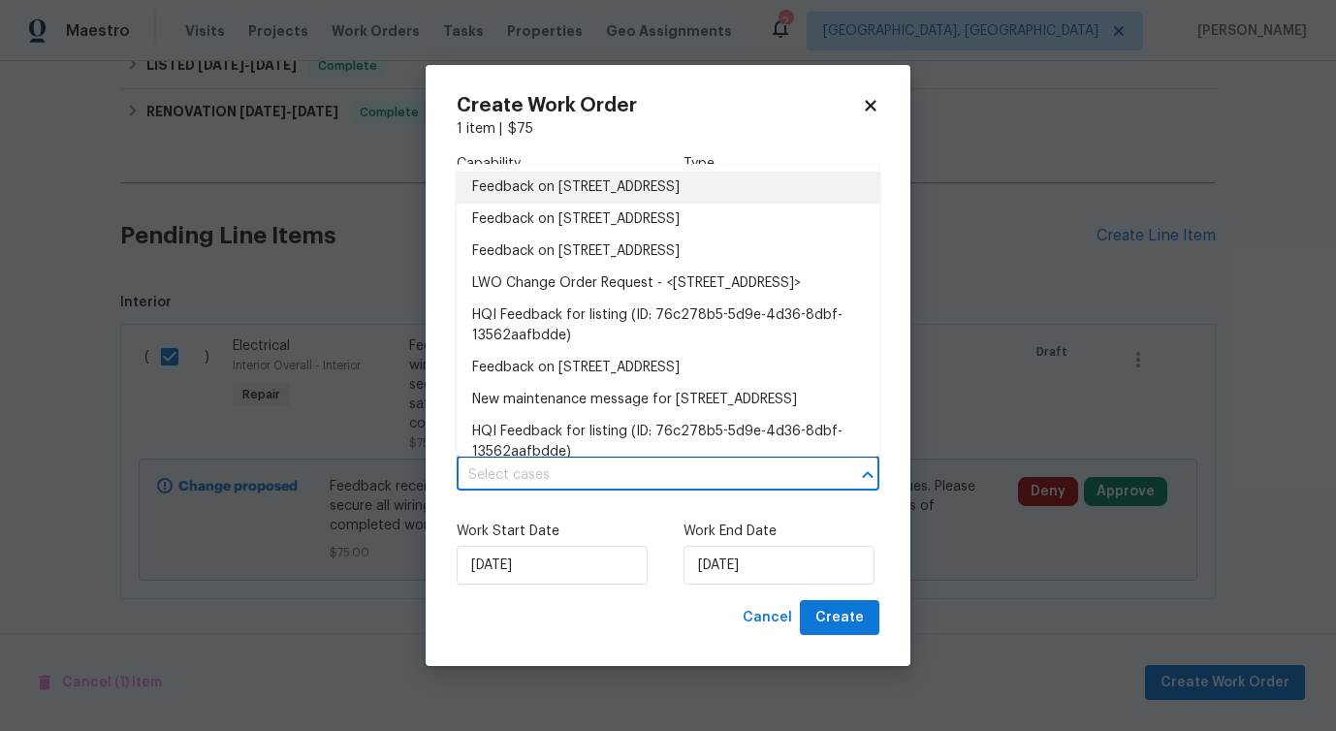
click at [522, 194] on li "Feedback on 4127 Bon Rea Dr, Charlotte, NC 28226" at bounding box center [668, 188] width 423 height 32
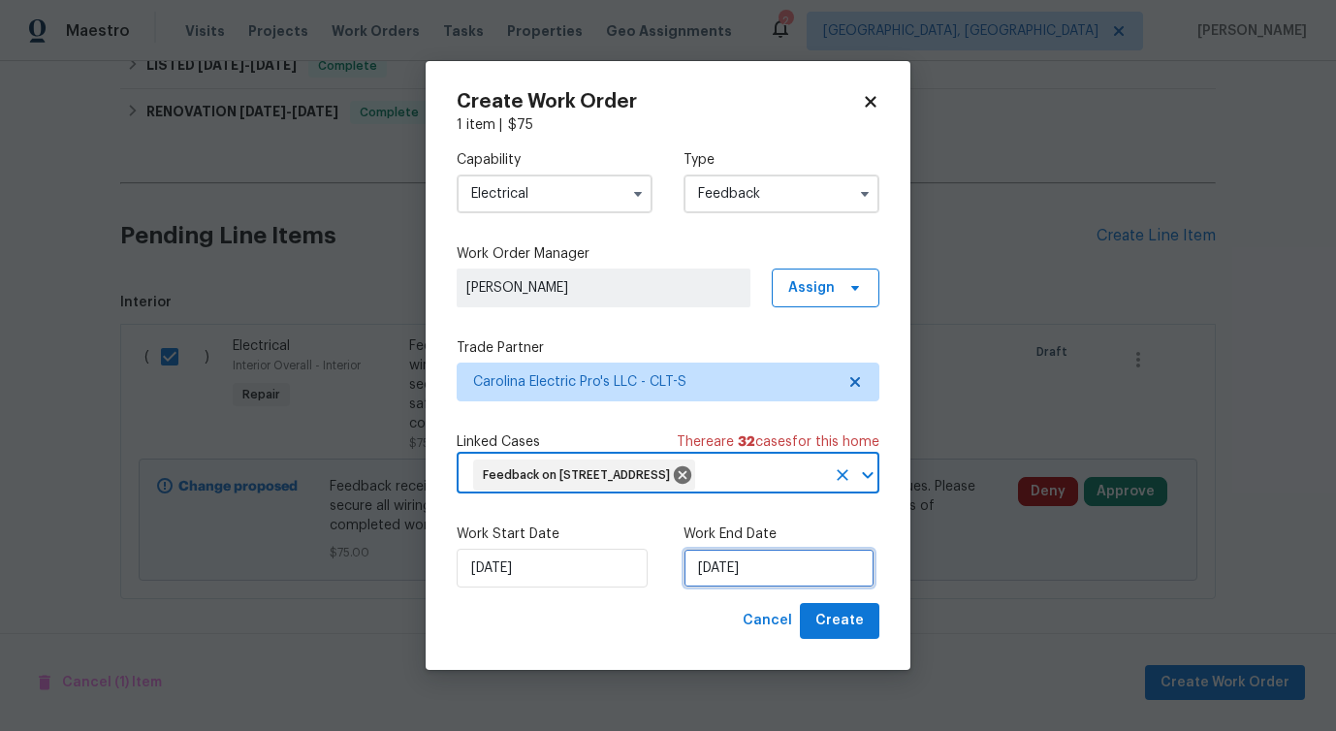
click at [727, 571] on input "[DATE]" at bounding box center [779, 568] width 191 height 39
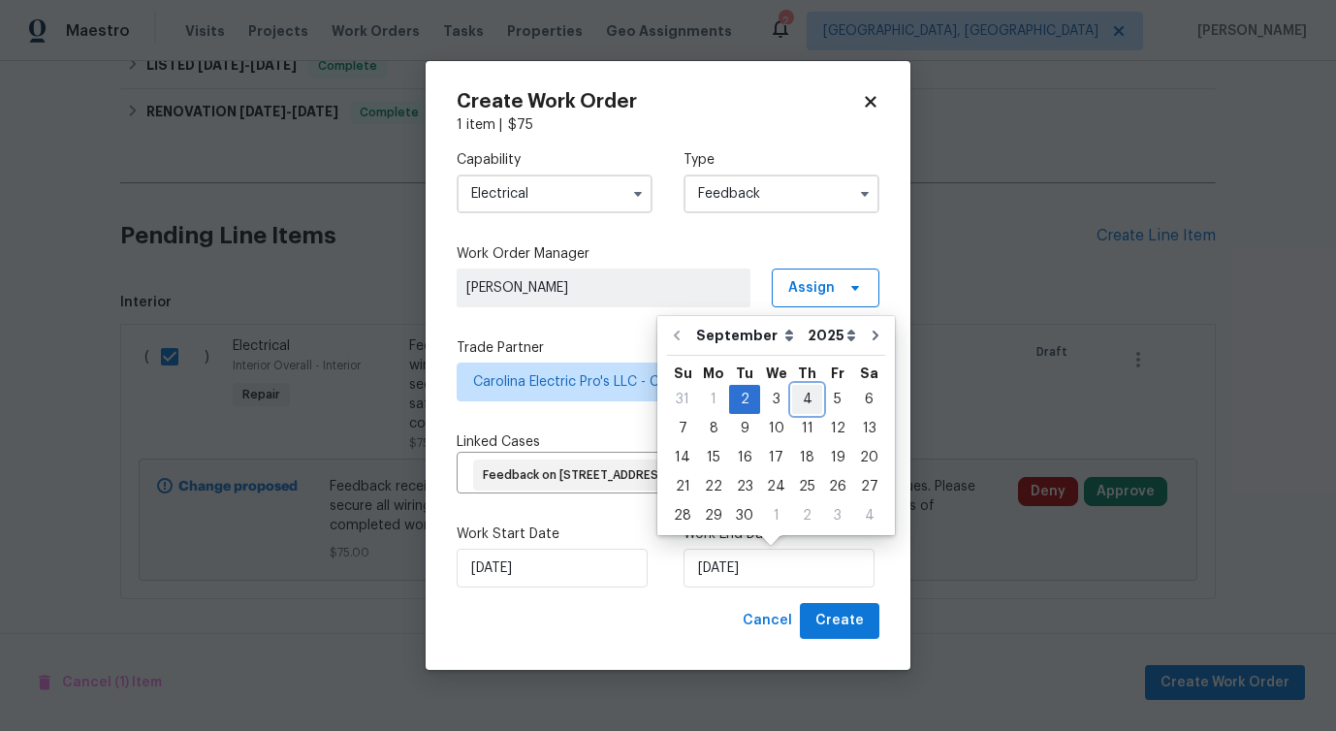
click at [810, 401] on div "4" at bounding box center [807, 399] width 30 height 27
type input "9/4/2025"
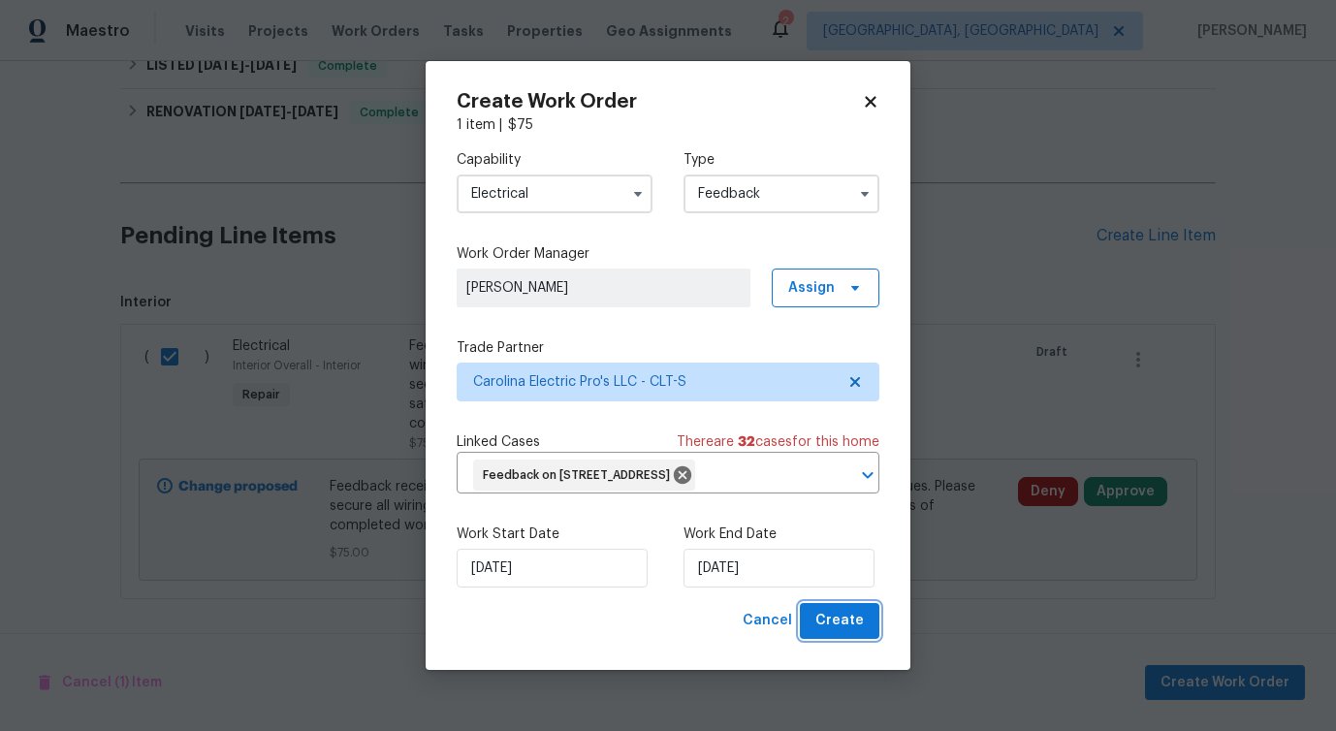
click at [838, 618] on span "Create" at bounding box center [840, 621] width 48 height 24
checkbox input "false"
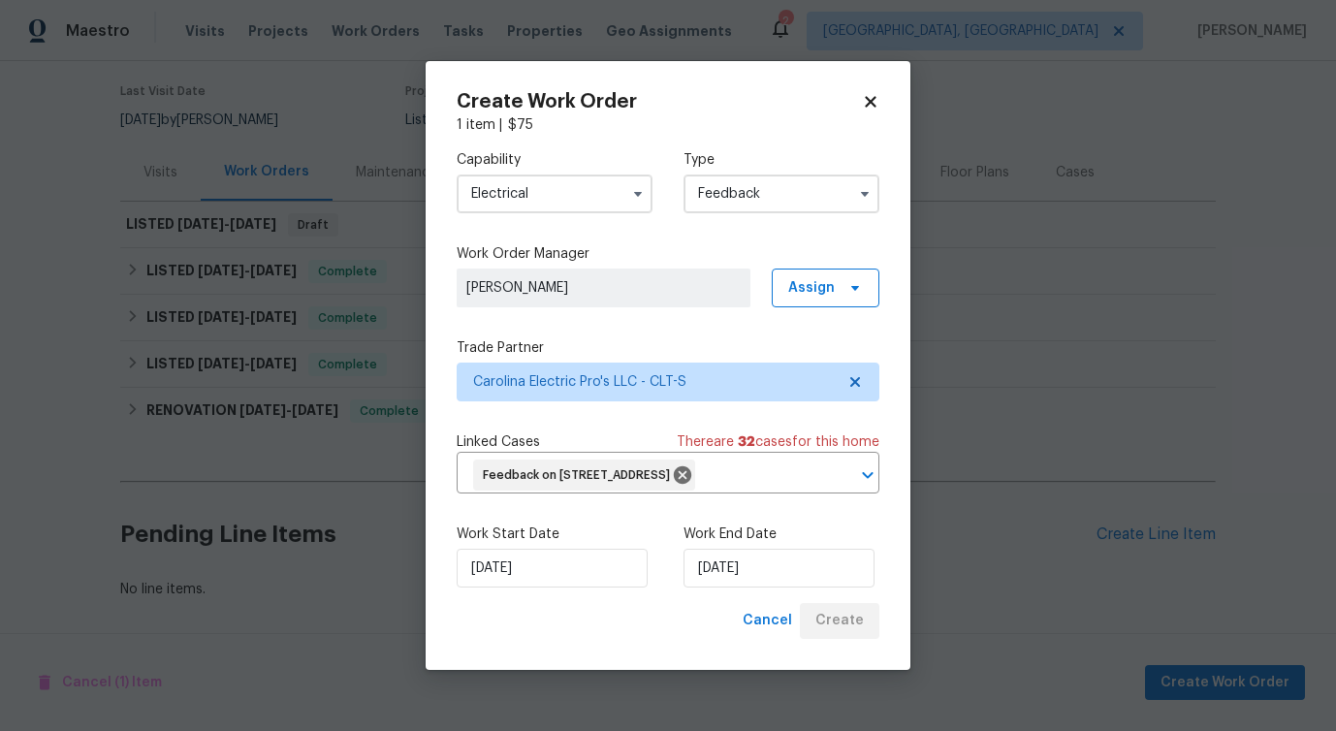
scroll to position [150, 0]
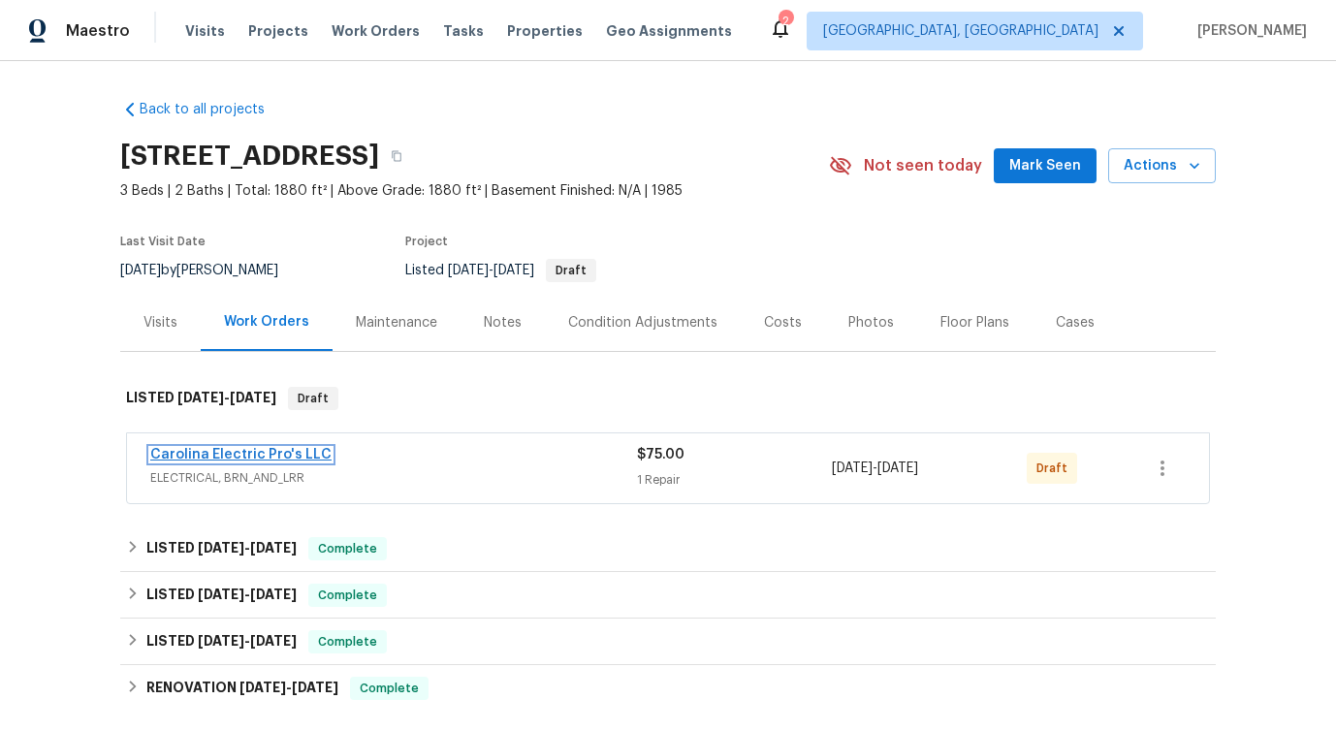
click at [217, 449] on link "Carolina Electric Pro's LLC" at bounding box center [240, 455] width 181 height 14
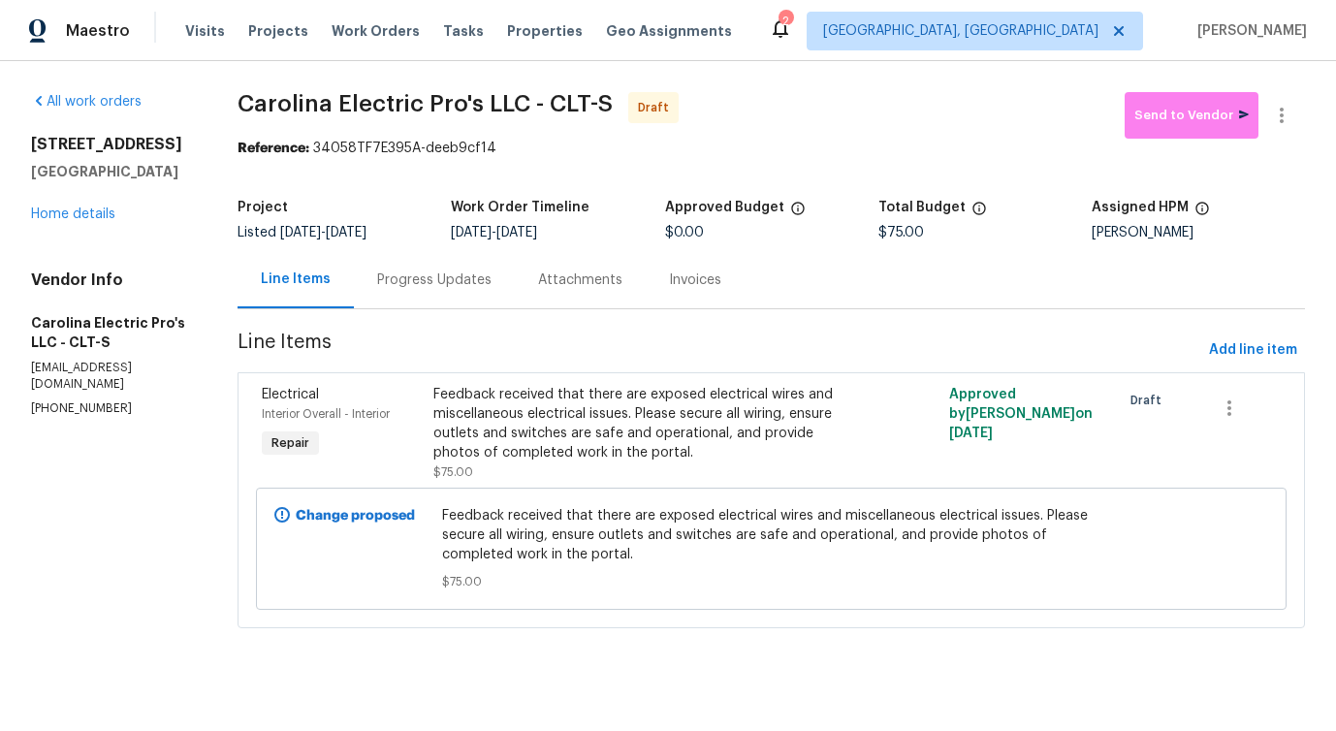
click at [446, 295] on div "Progress Updates" at bounding box center [434, 279] width 161 height 57
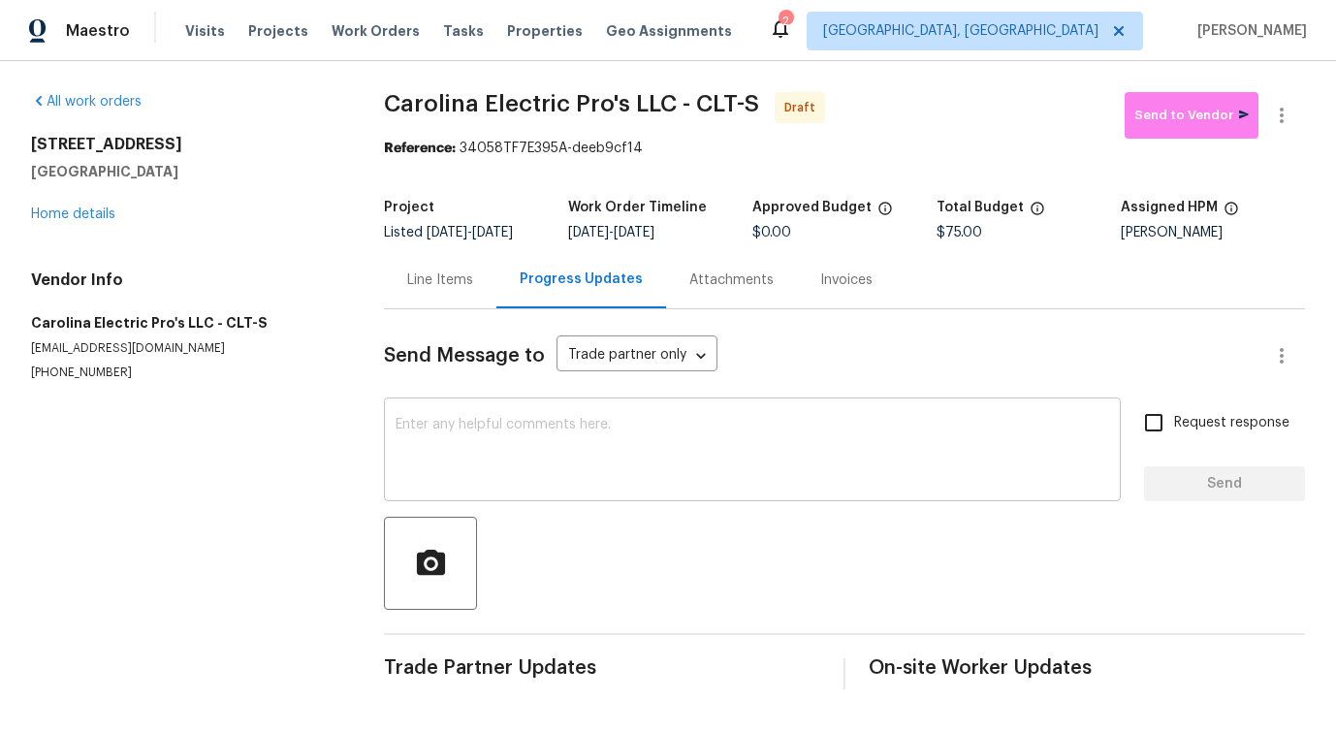
click at [462, 462] on textarea at bounding box center [753, 452] width 714 height 68
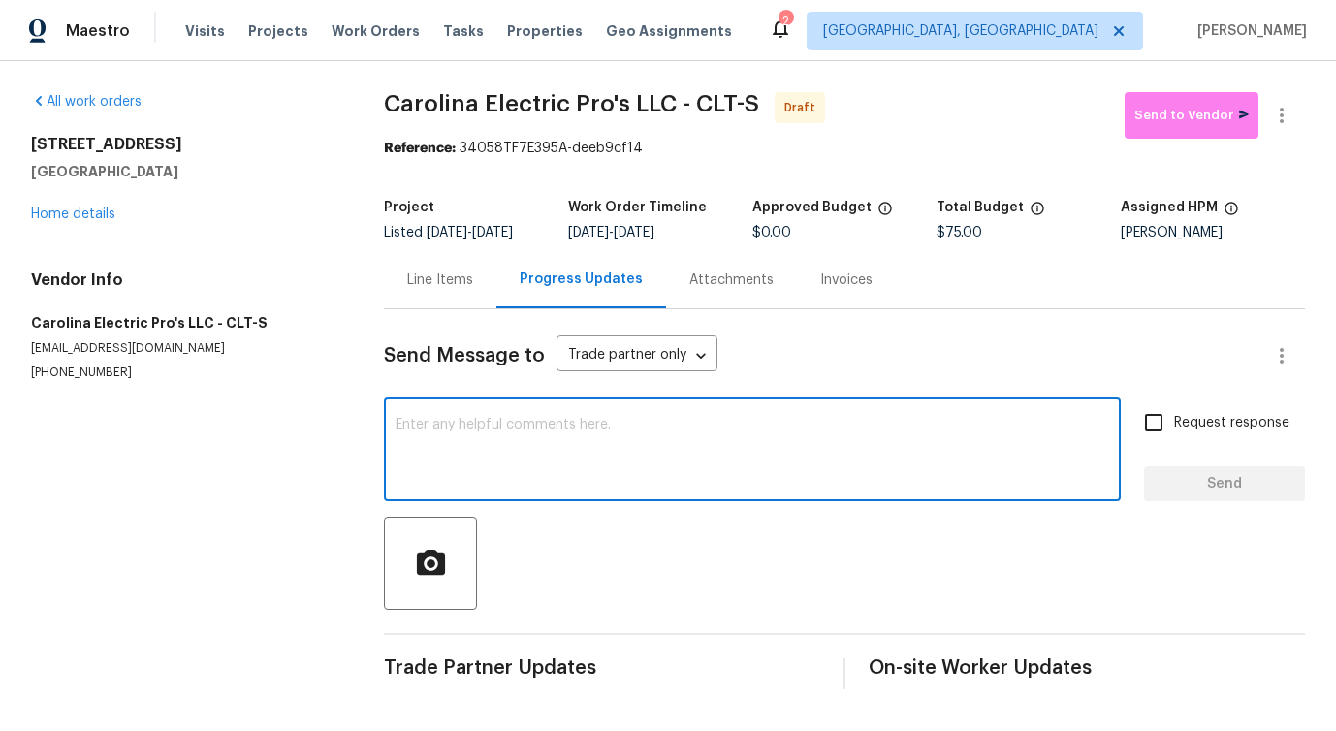
click at [463, 426] on textarea at bounding box center [753, 452] width 714 height 68
paste textarea "Hi, this is Pavithra with Opendoor. I’m confirming you received the WO for the …"
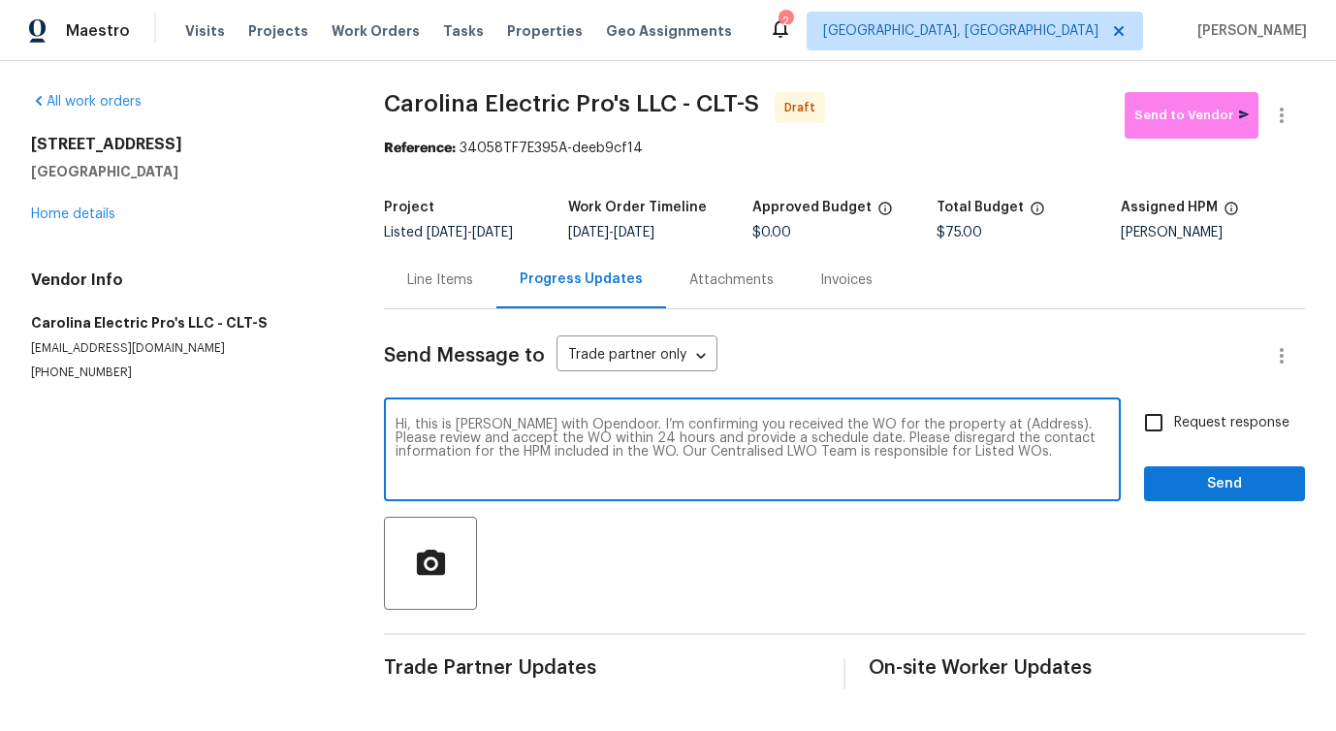
click at [988, 422] on textarea "Hi, this is Pavithra with Opendoor. I’m confirming you received the WO for the …" at bounding box center [753, 452] width 714 height 68
paste textarea "[STREET_ADDRESS]"
type textarea "Hi, this is Pavithra with Opendoor. I’m confirming you received the WO for the …"
click at [1213, 425] on span "Request response" at bounding box center [1231, 423] width 115 height 20
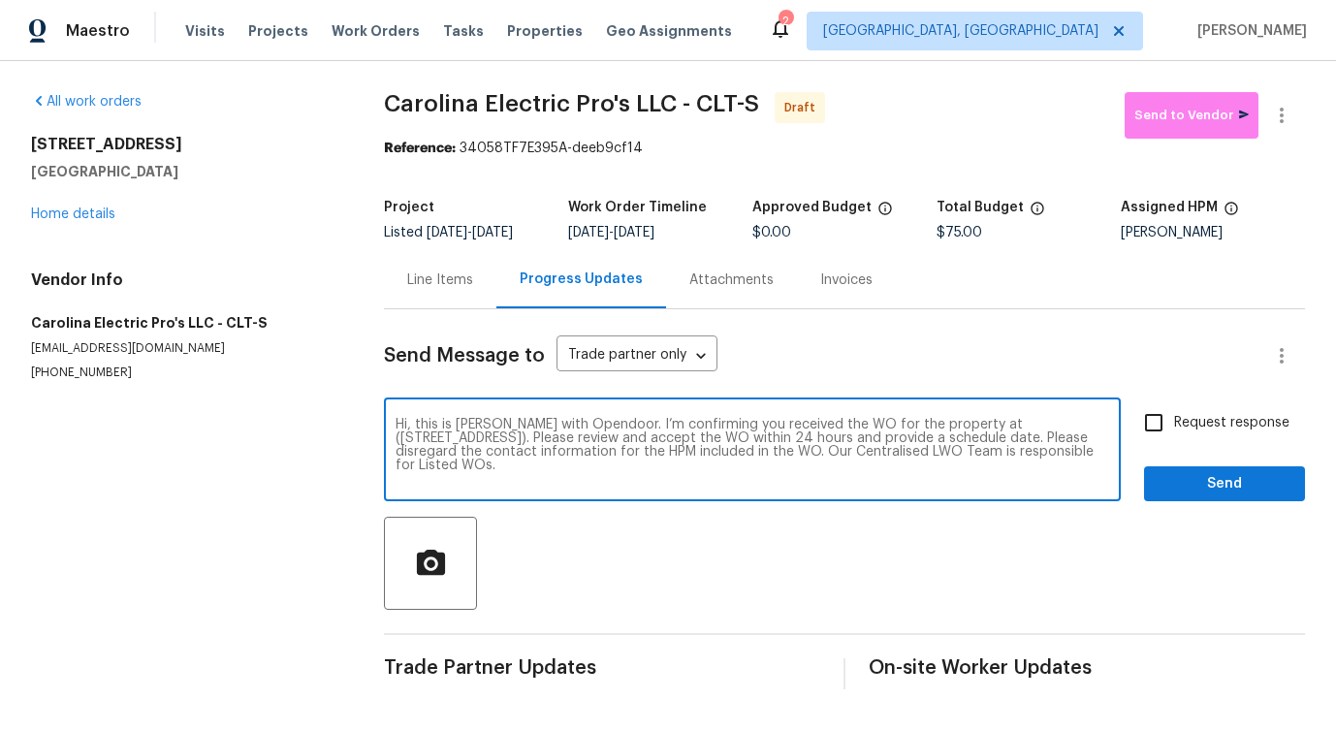
click at [1174, 425] on input "Request response" at bounding box center [1154, 422] width 41 height 41
checkbox input "true"
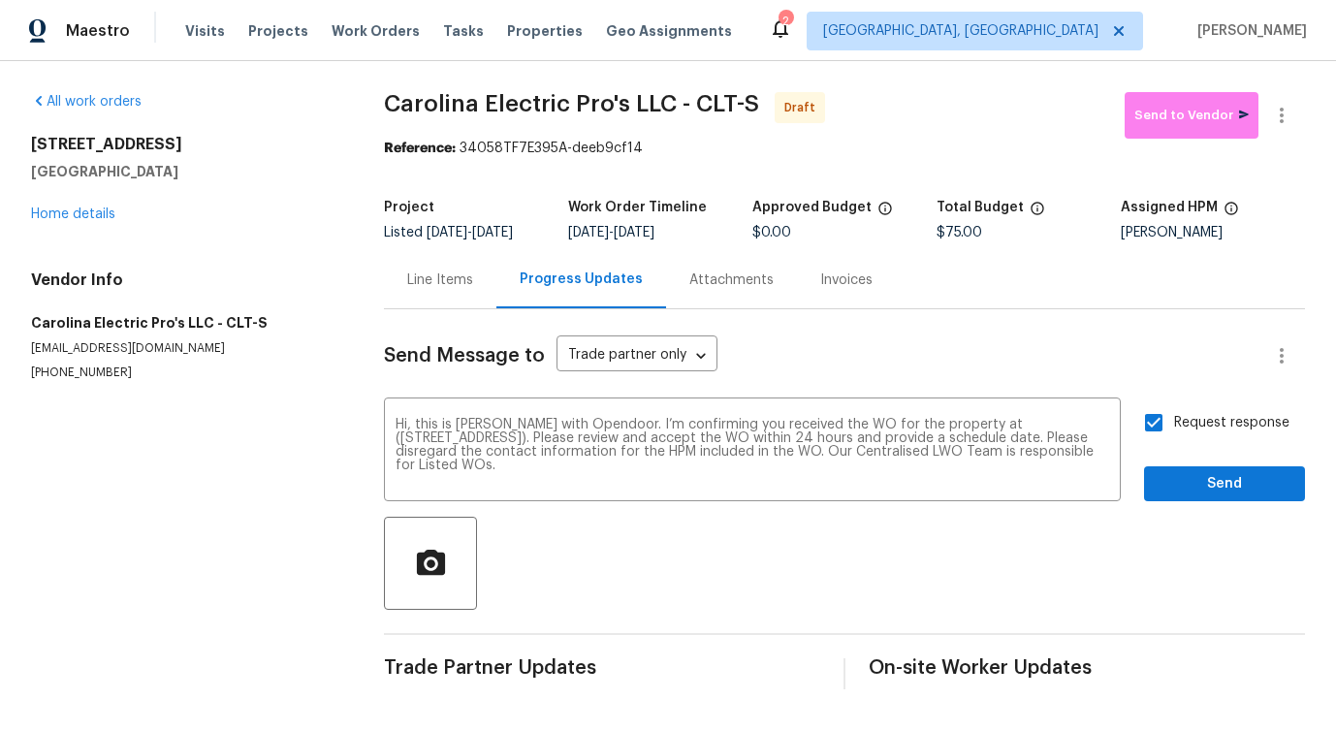
click at [1216, 462] on div "Request response Send" at bounding box center [1224, 451] width 161 height 99
click at [1213, 482] on span "Send" at bounding box center [1225, 484] width 130 height 24
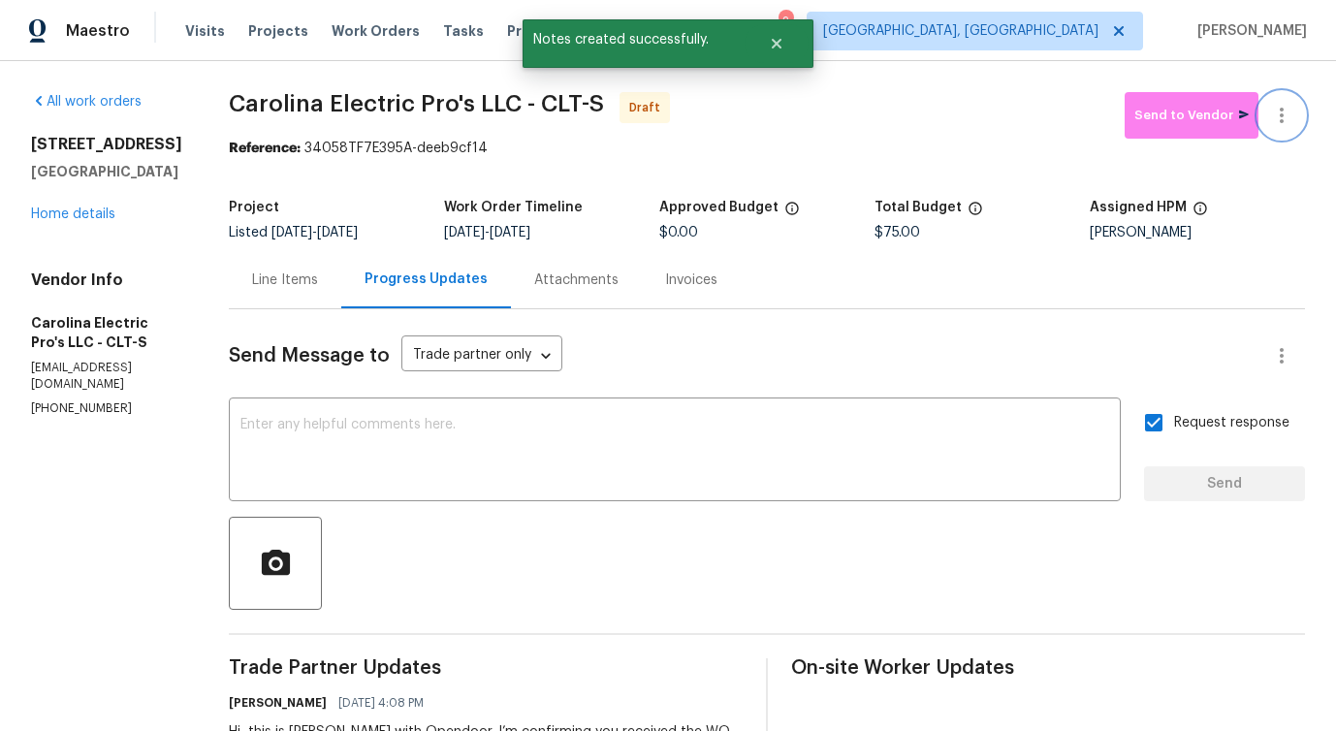
click at [1286, 112] on icon "button" at bounding box center [1281, 115] width 23 height 23
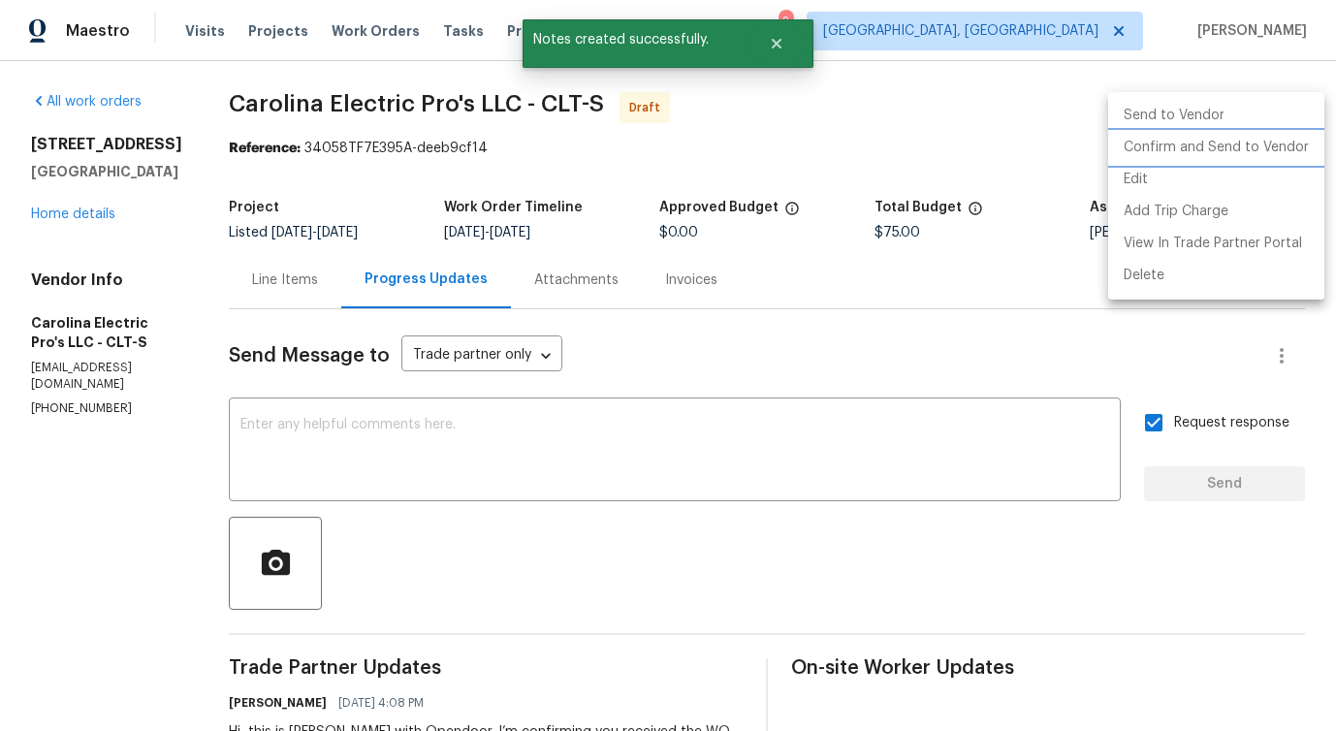
click at [1202, 145] on li "Confirm and Send to Vendor" at bounding box center [1216, 148] width 216 height 32
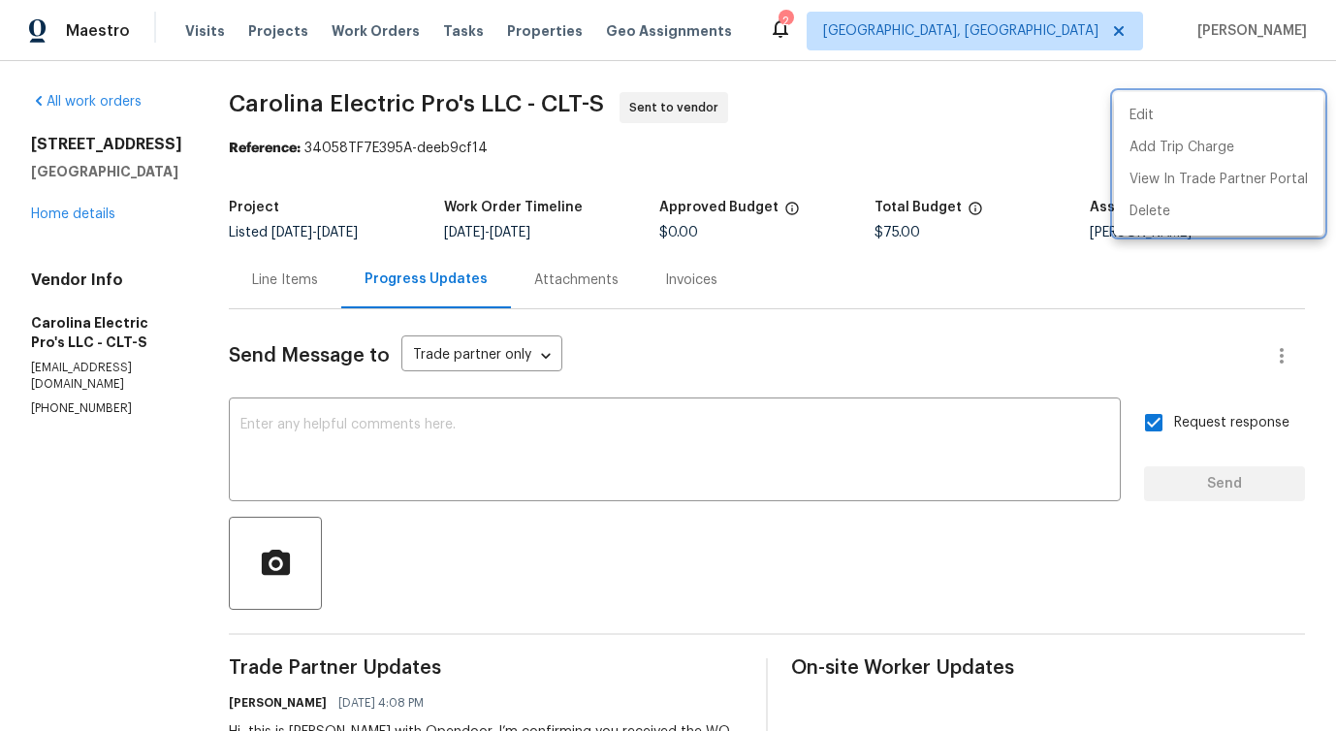
drag, startPoint x: 253, startPoint y: 106, endPoint x: 531, endPoint y: 92, distance: 278.6
click at [531, 92] on div at bounding box center [668, 365] width 1336 height 731
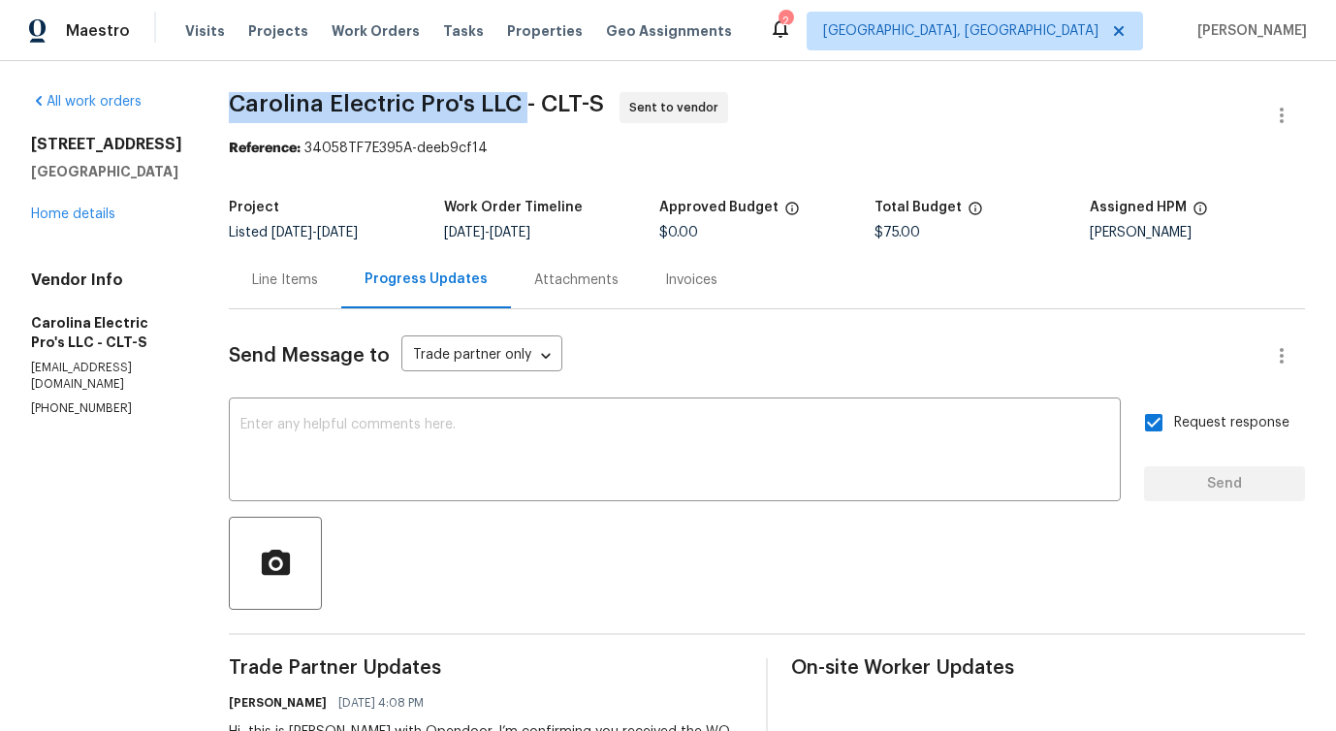
drag, startPoint x: 247, startPoint y: 98, endPoint x: 548, endPoint y: 97, distance: 300.6
click at [548, 97] on div "All work orders 4127 Bon Rea Dr Charlotte, NC 28226 Home details Vendor Info Ca…" at bounding box center [668, 467] width 1336 height 813
copy span "Carolina Electric Pro's LLC"
click at [57, 210] on link "Home details" at bounding box center [73, 215] width 84 height 14
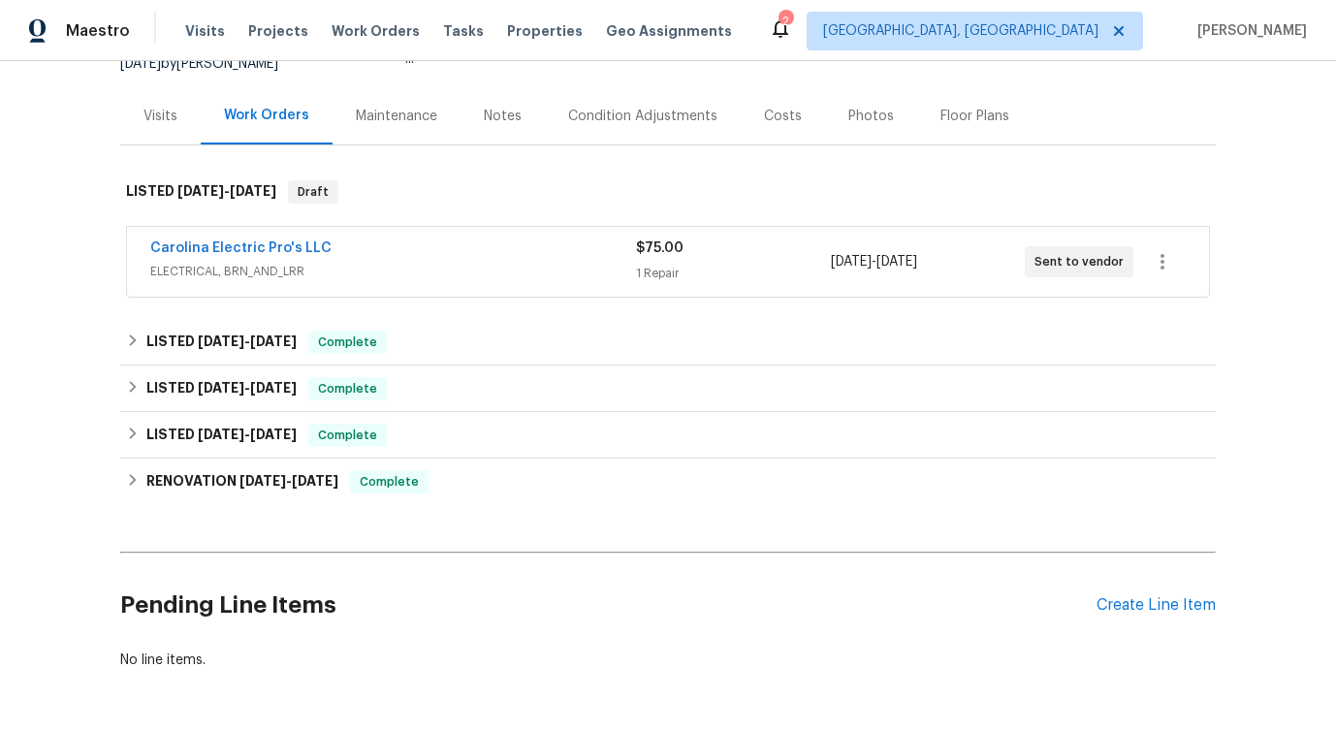
scroll to position [277, 0]
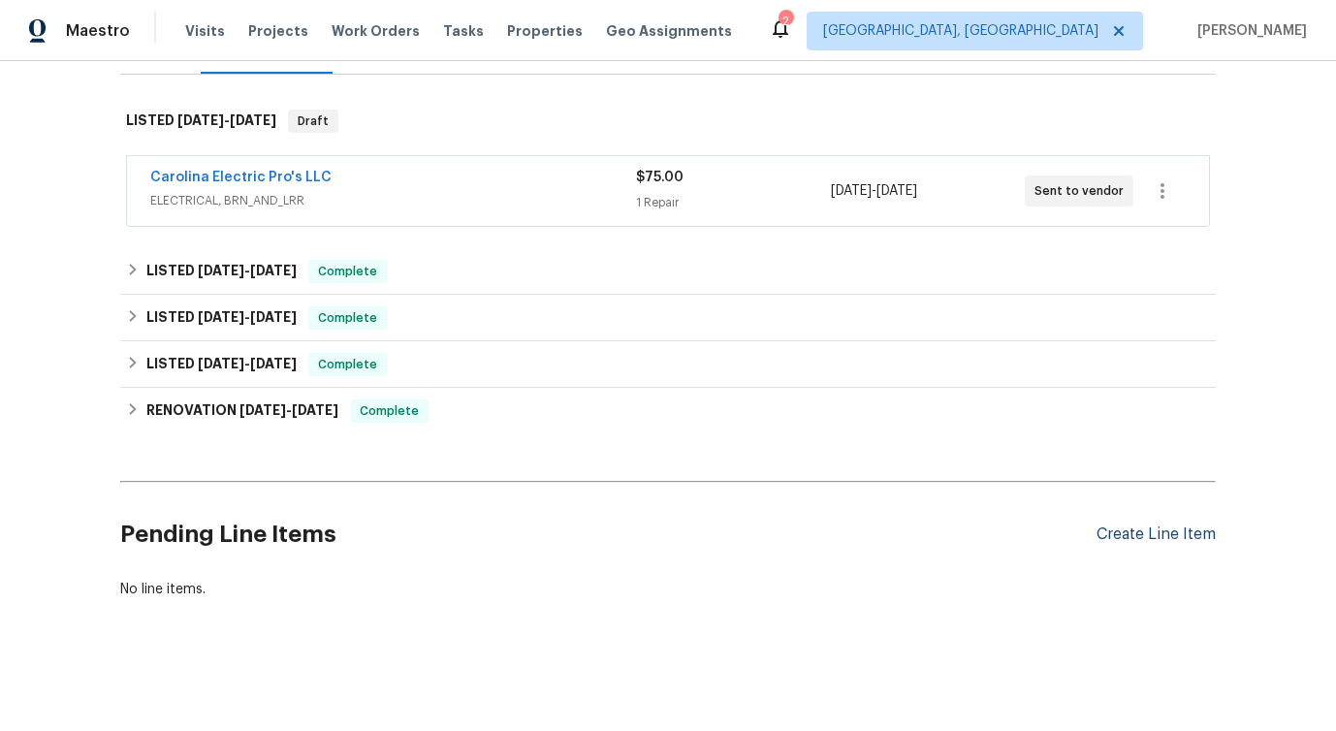
click at [1127, 526] on div "Create Line Item" at bounding box center [1156, 535] width 119 height 18
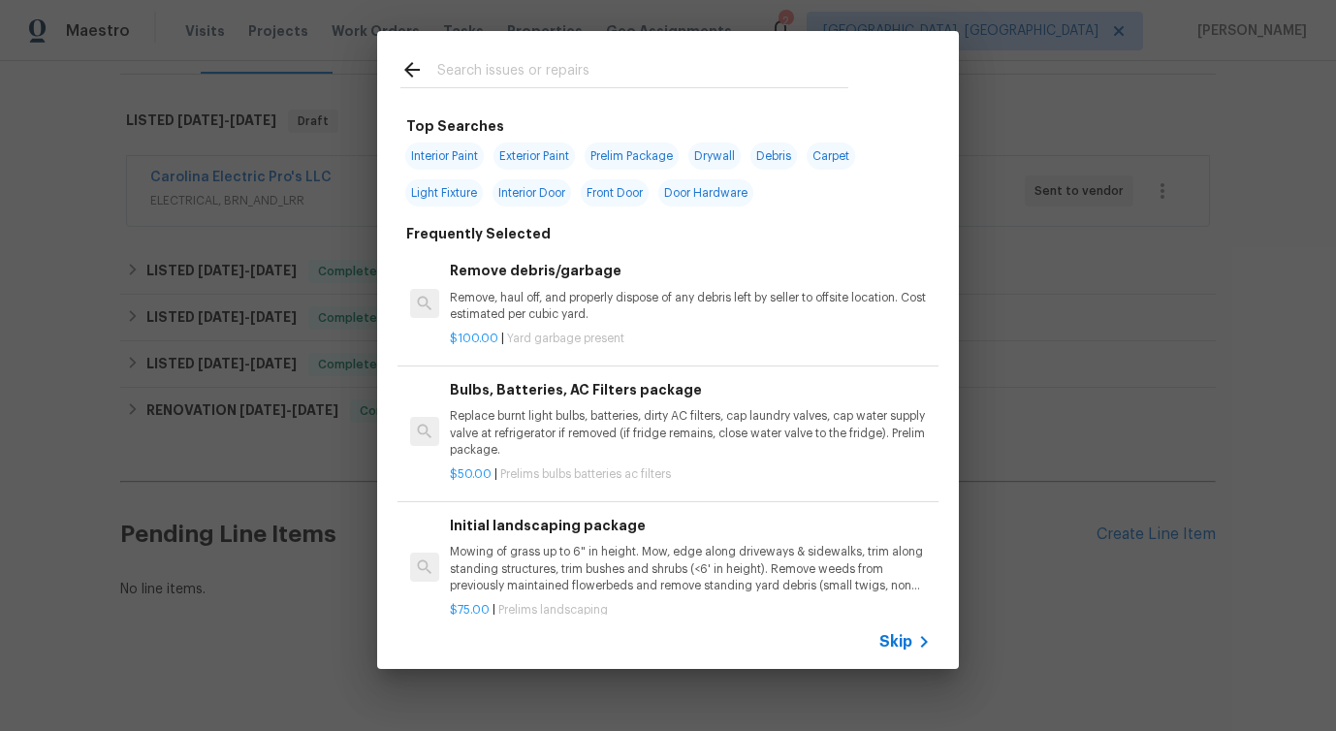
click at [564, 64] on input "text" at bounding box center [642, 72] width 411 height 29
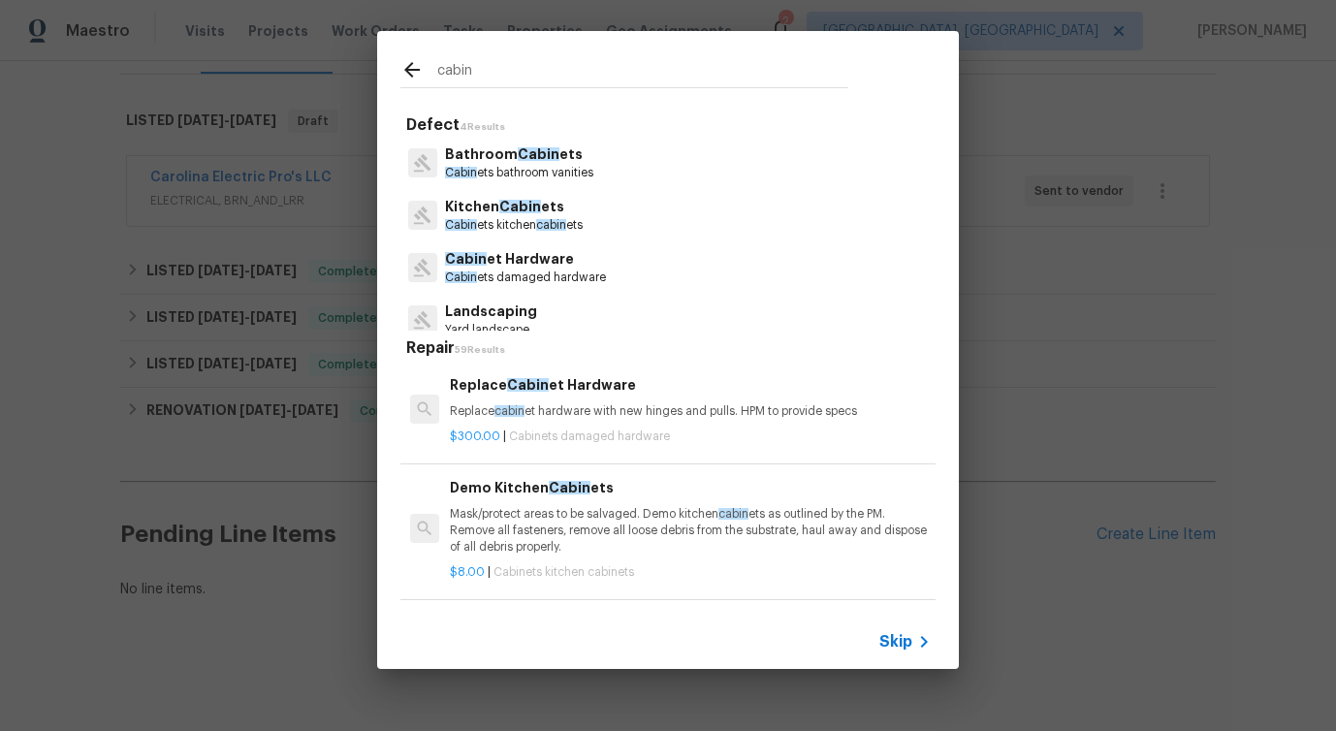
type input "cabin"
click at [517, 216] on p "Kitchen Cabin ets" at bounding box center [514, 207] width 138 height 20
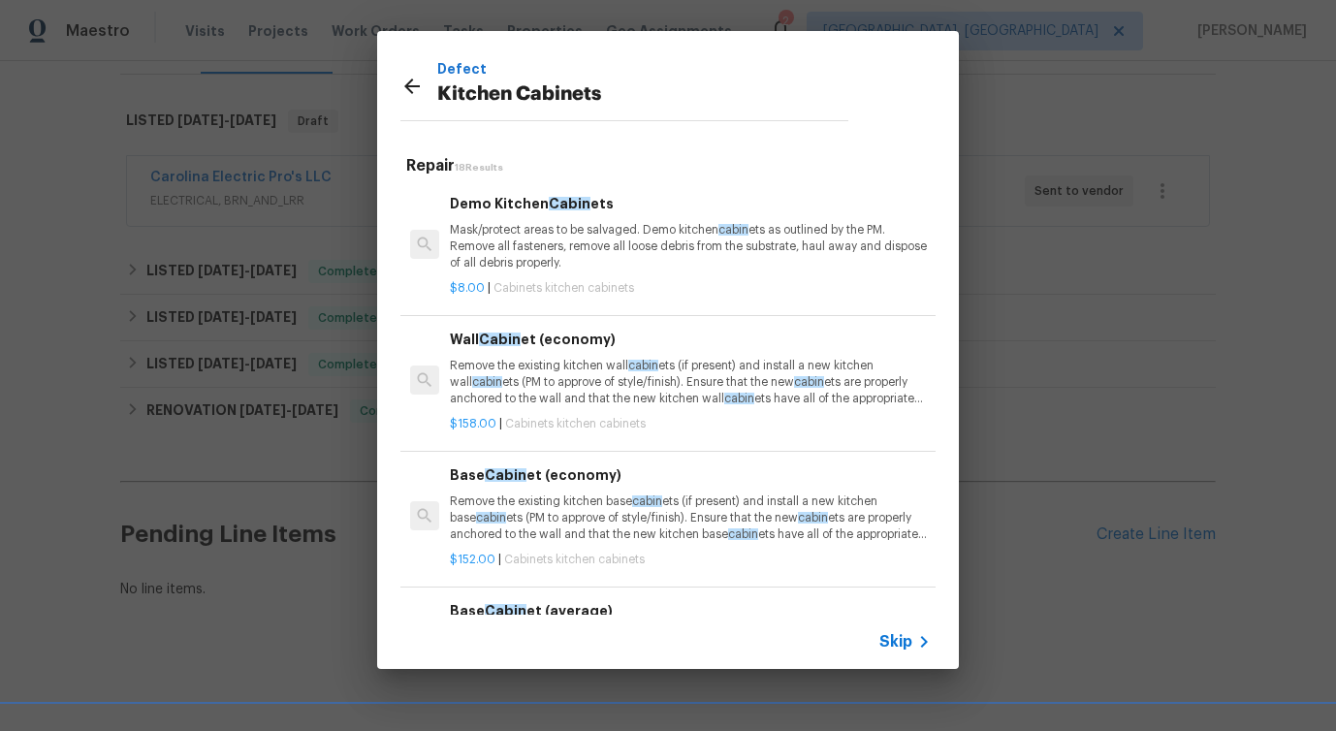
click at [551, 217] on div "Demo Kitchen Cabin ets Mask/protect areas to be salvaged. Demo kitchen cabin et…" at bounding box center [690, 233] width 481 height 80
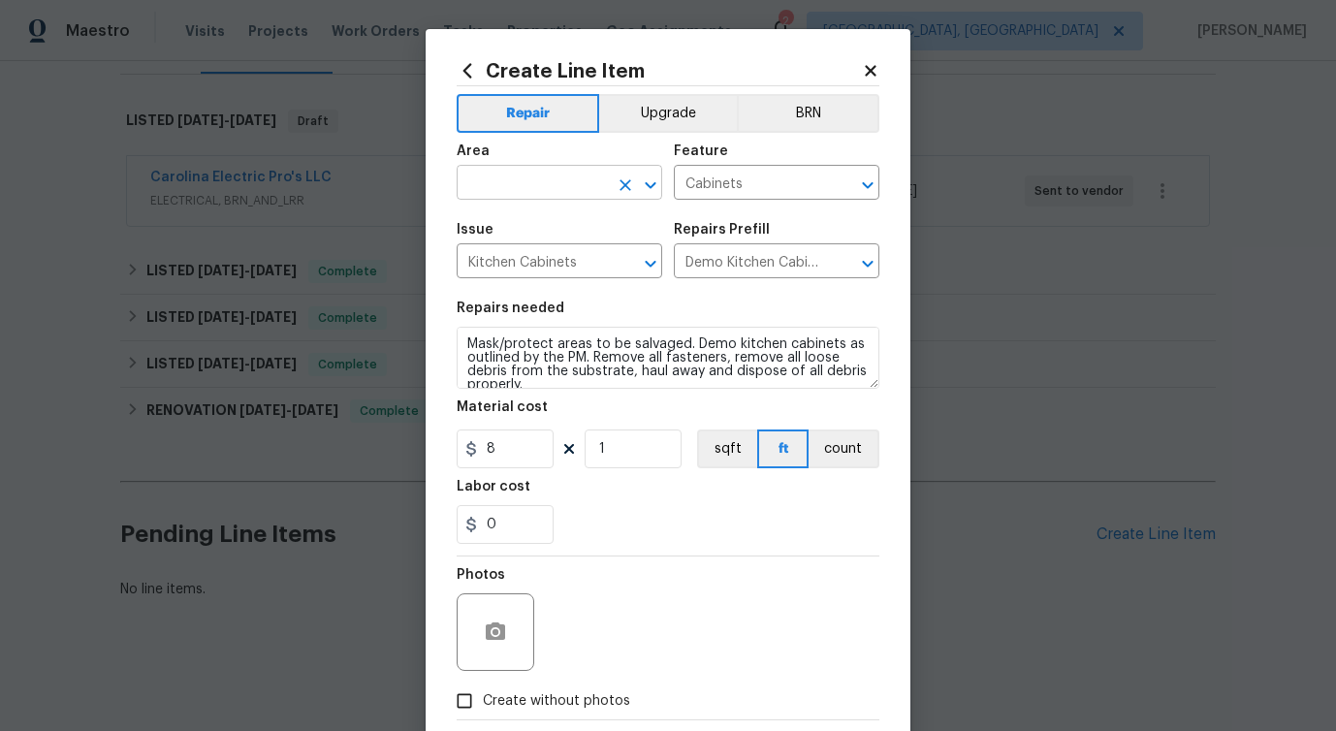
click at [522, 200] on input "text" at bounding box center [532, 185] width 151 height 30
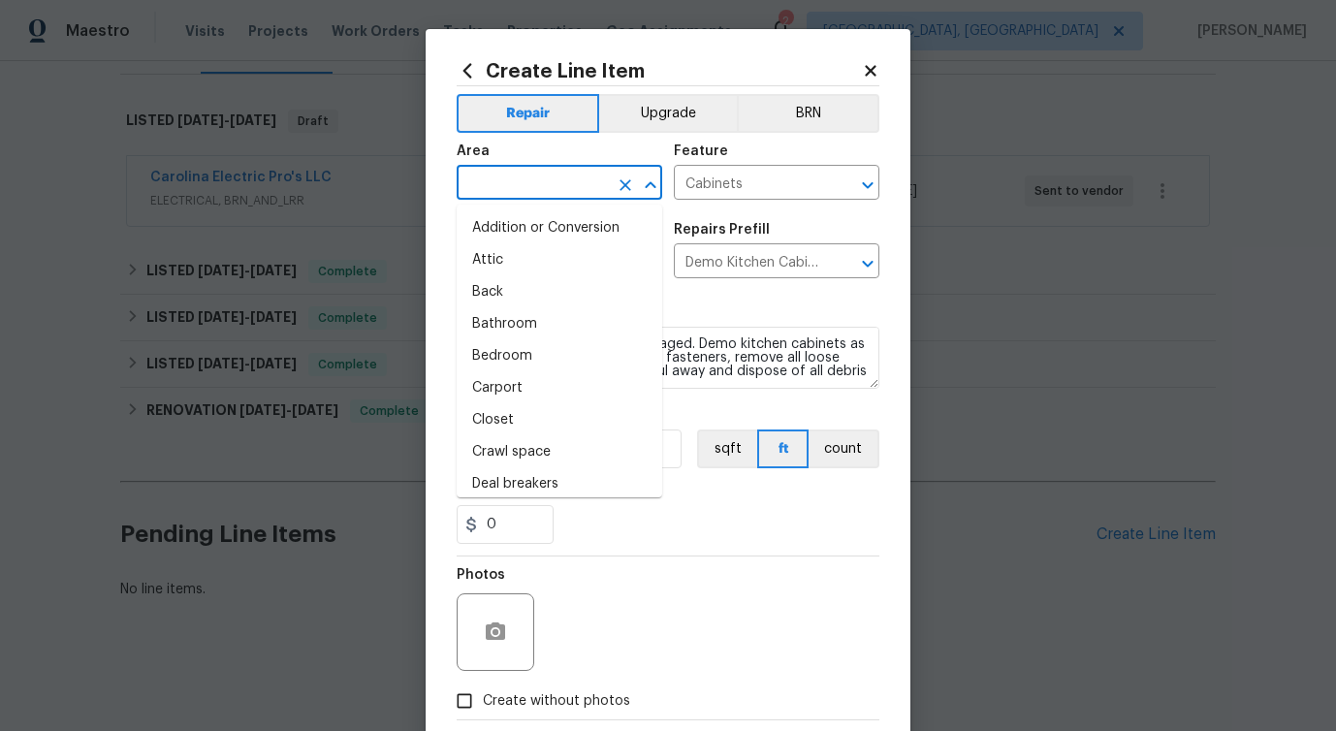
type input "i"
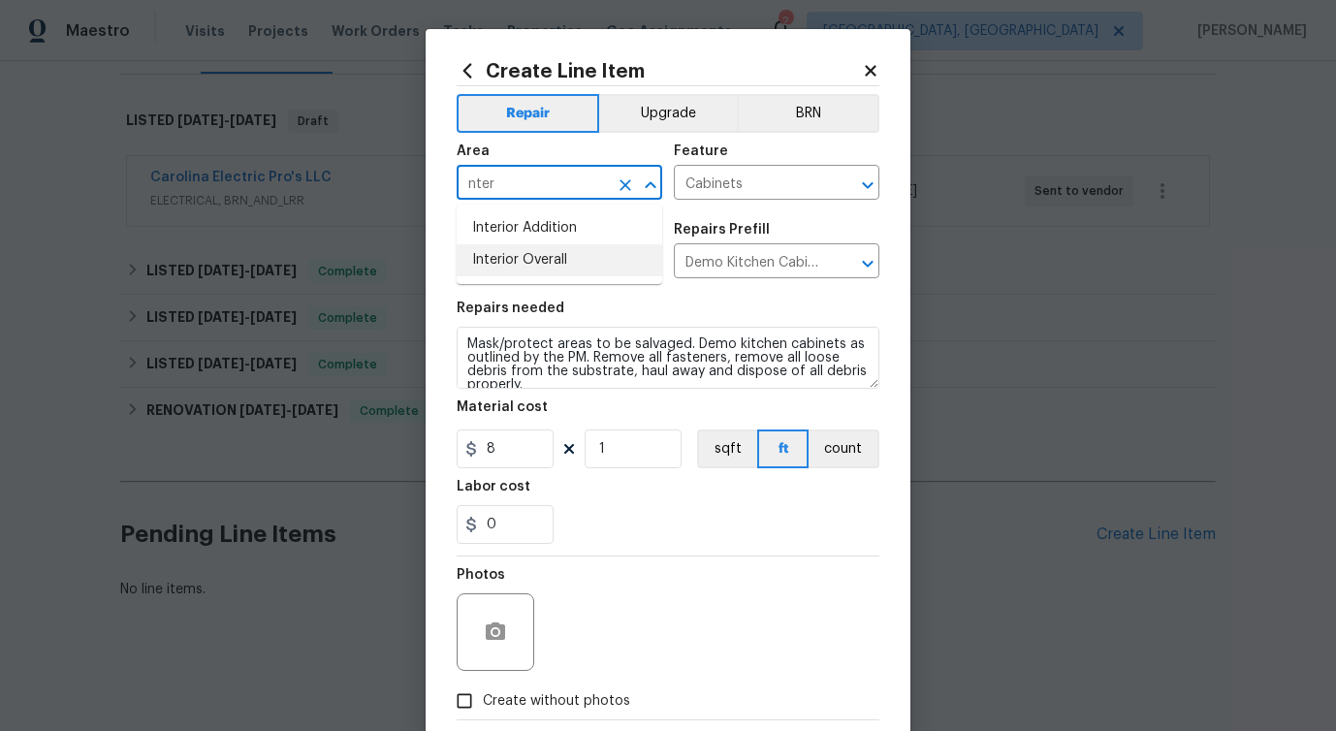
click at [523, 259] on li "Interior Overall" at bounding box center [560, 260] width 206 height 32
type input "Interior Overall"
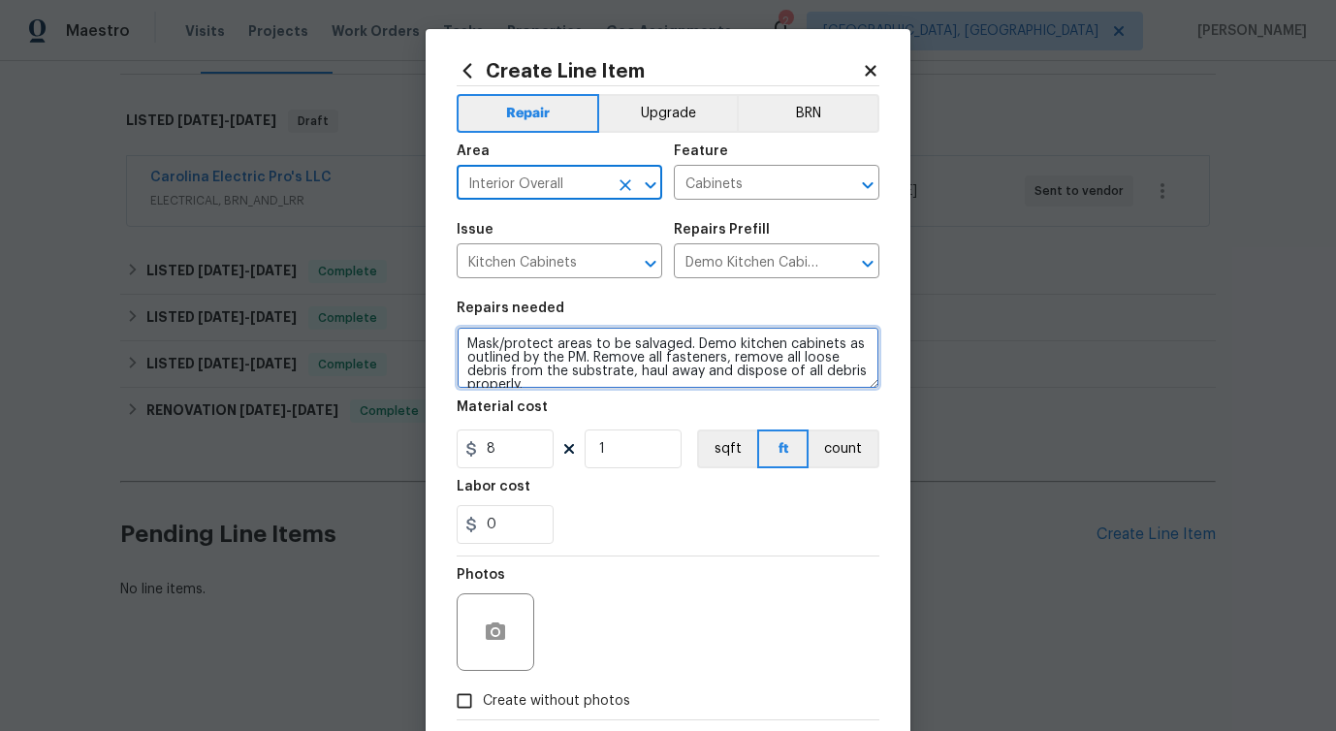
click at [519, 352] on textarea "Mask/protect areas to be salvaged. Demo kitchen cabinets as outlined by the PM.…" at bounding box center [668, 358] width 423 height 62
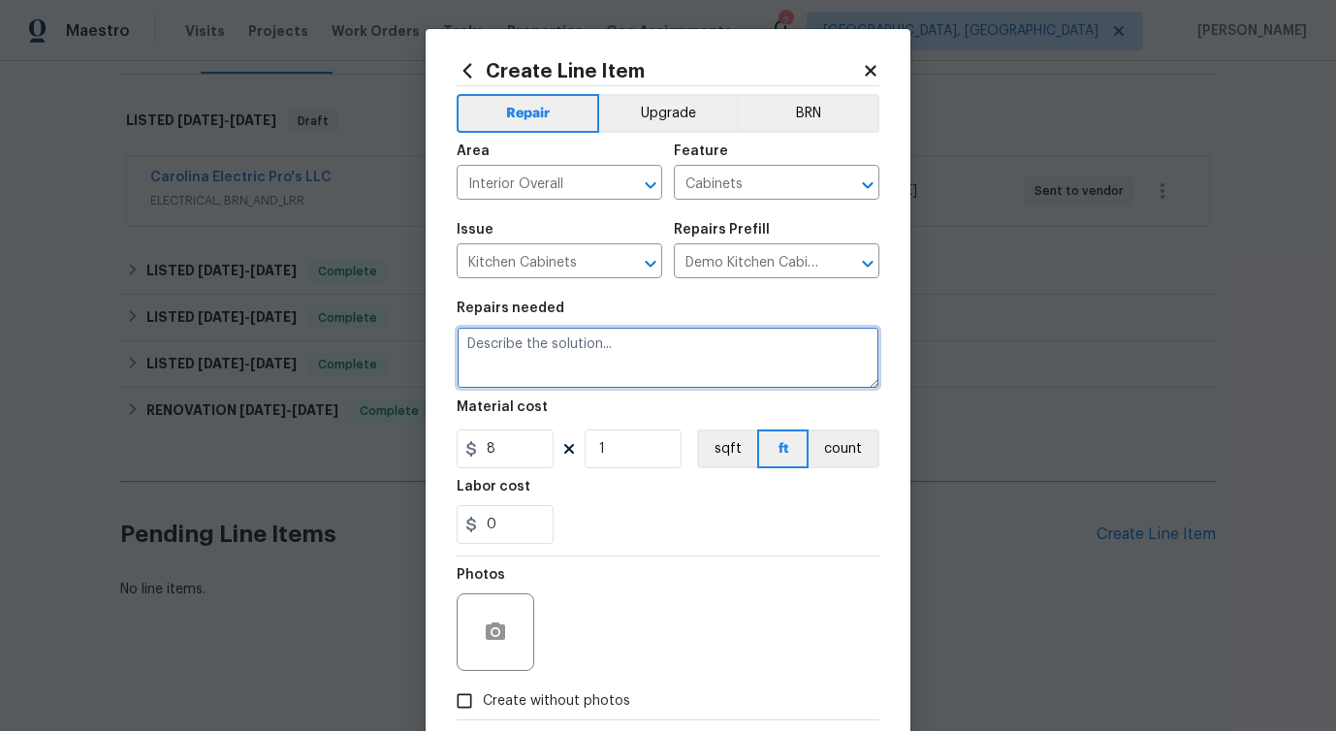
paste textarea "The cabinet knobs are crooked and the walls have holes, nails, and screws. Plea…"
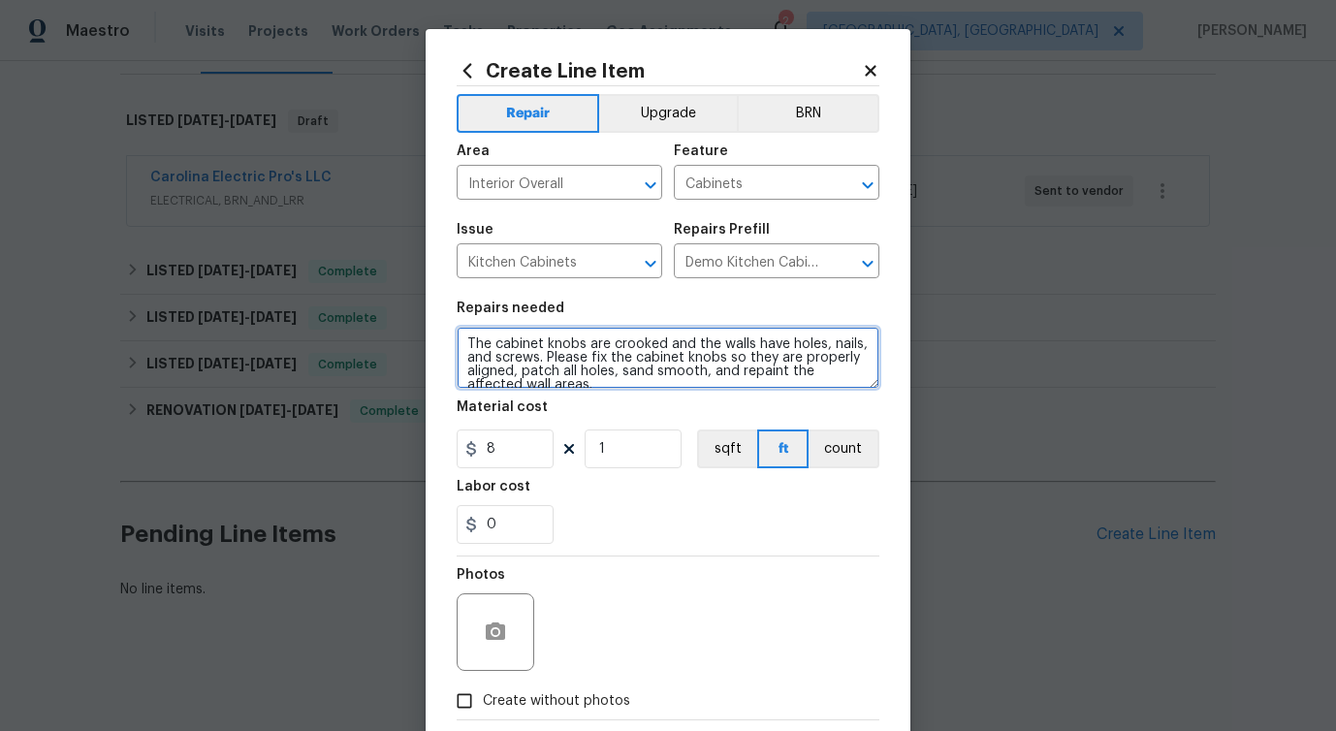
scroll to position [4, 0]
type textarea "The cabinet knobs are crooked and the walls have holes, nails, and screws. Plea…"
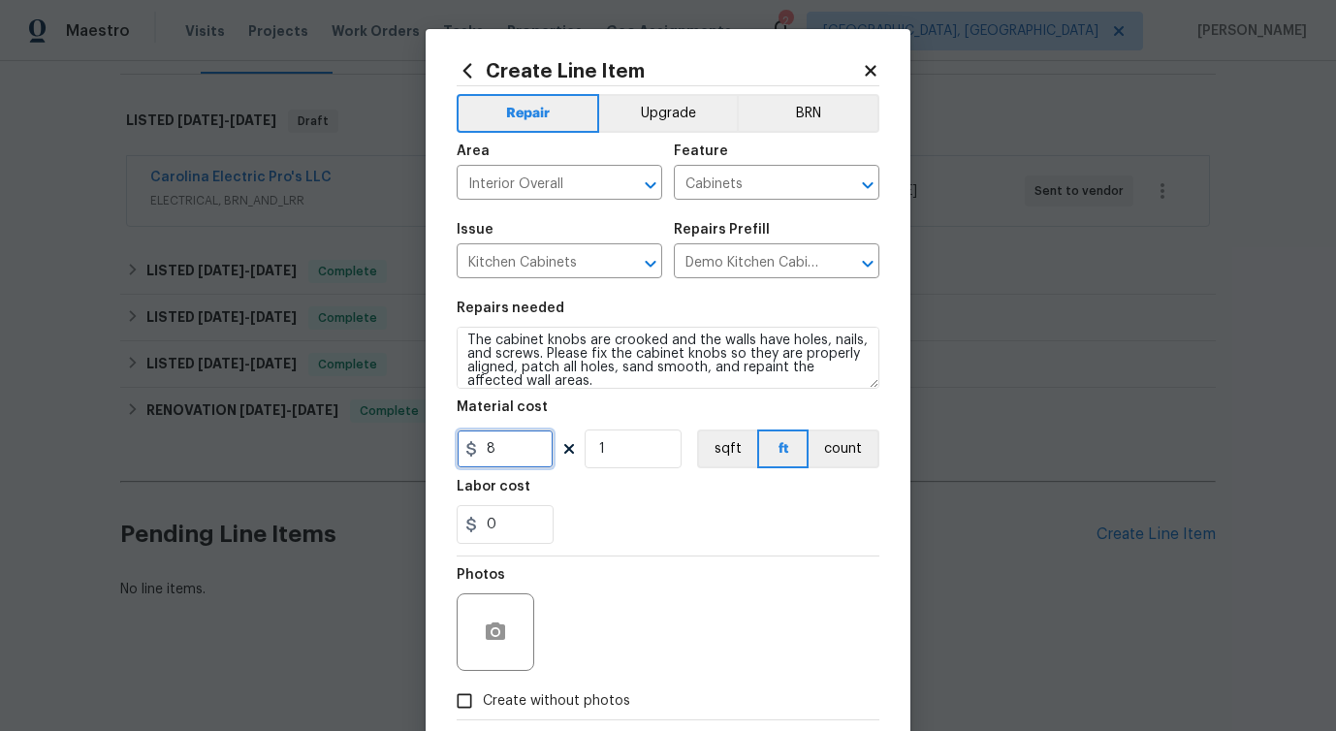
click at [499, 448] on input "8" at bounding box center [505, 449] width 97 height 39
type input "75"
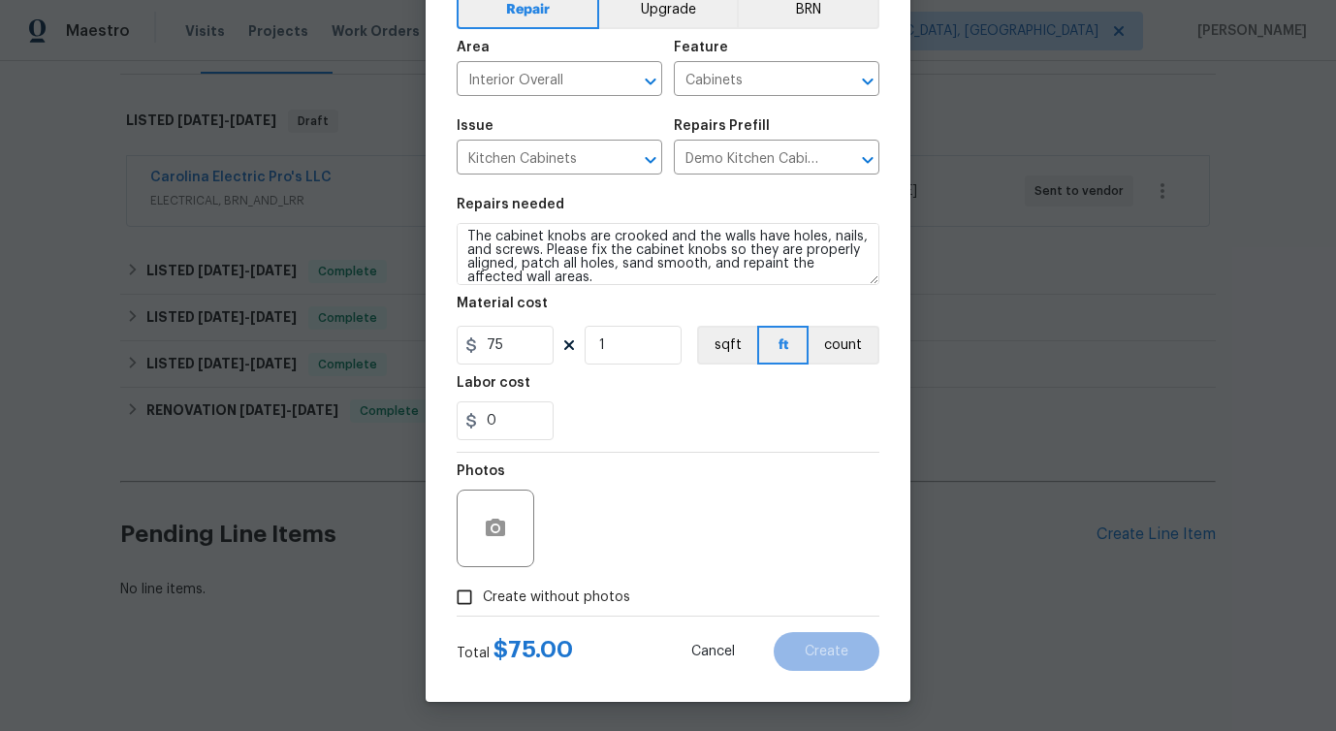
click at [530, 592] on span "Create without photos" at bounding box center [556, 598] width 147 height 20
click at [483, 592] on input "Create without photos" at bounding box center [464, 597] width 37 height 37
checkbox input "true"
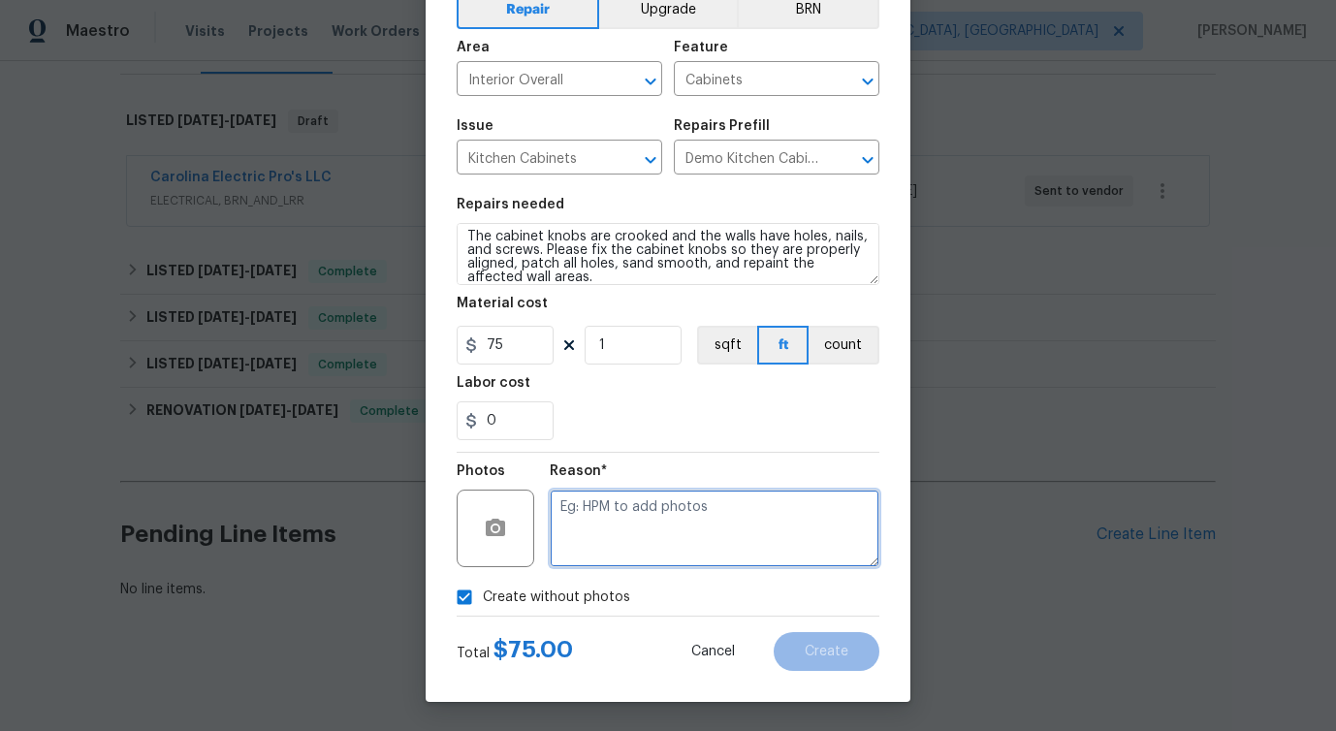
click at [607, 537] on textarea at bounding box center [715, 529] width 330 height 78
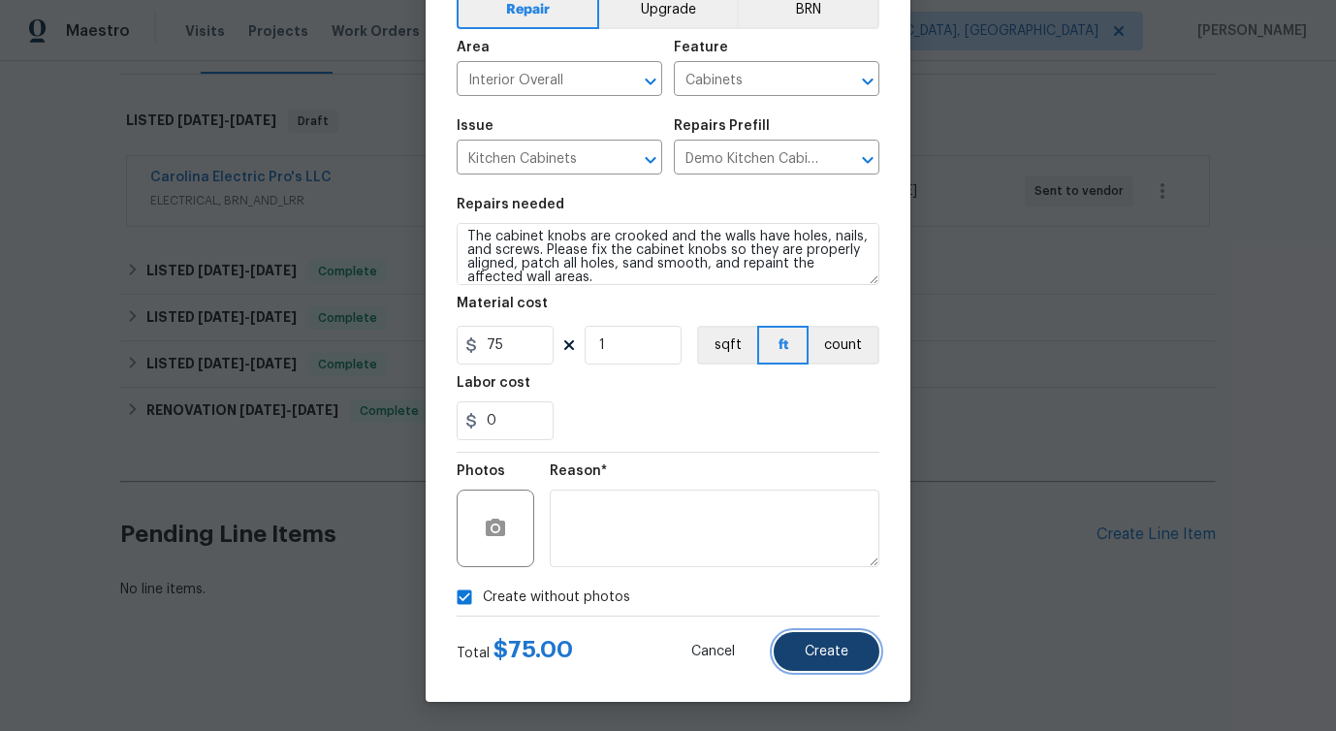
click at [838, 656] on span "Create" at bounding box center [827, 652] width 44 height 15
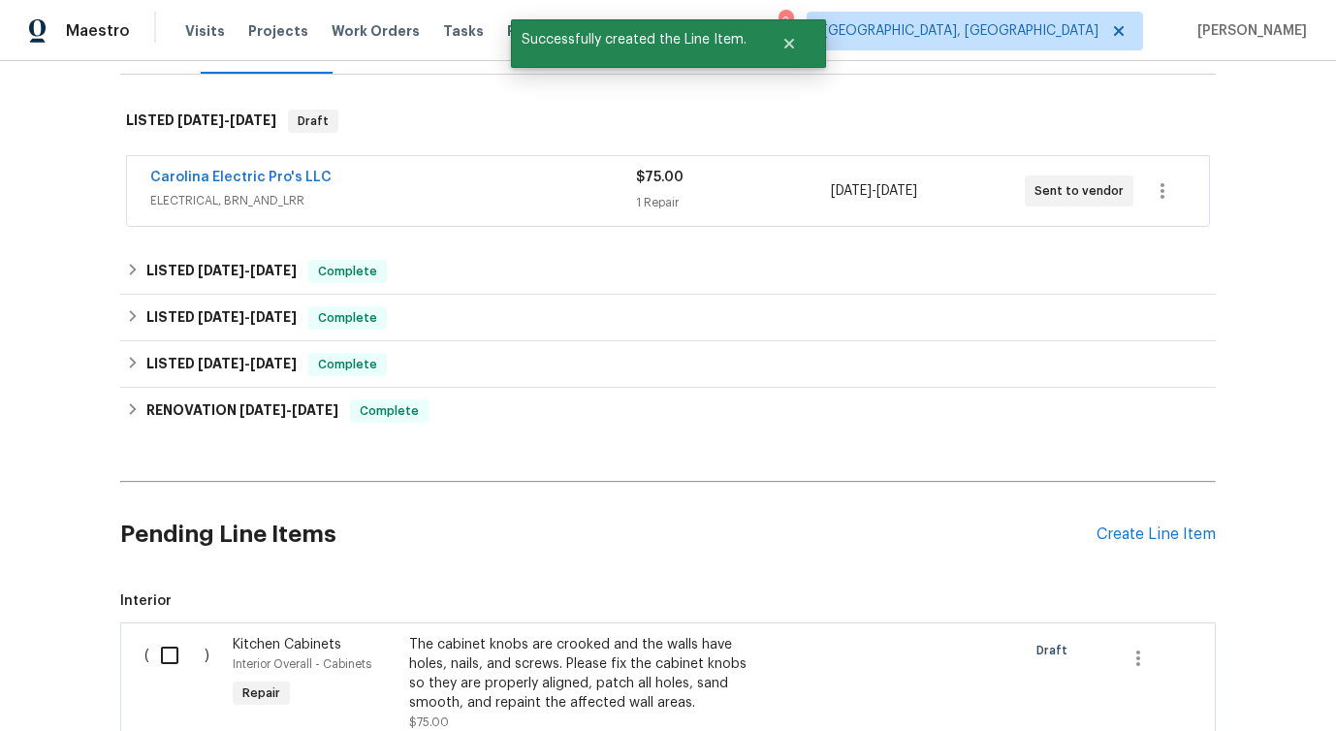
scroll to position [537, 0]
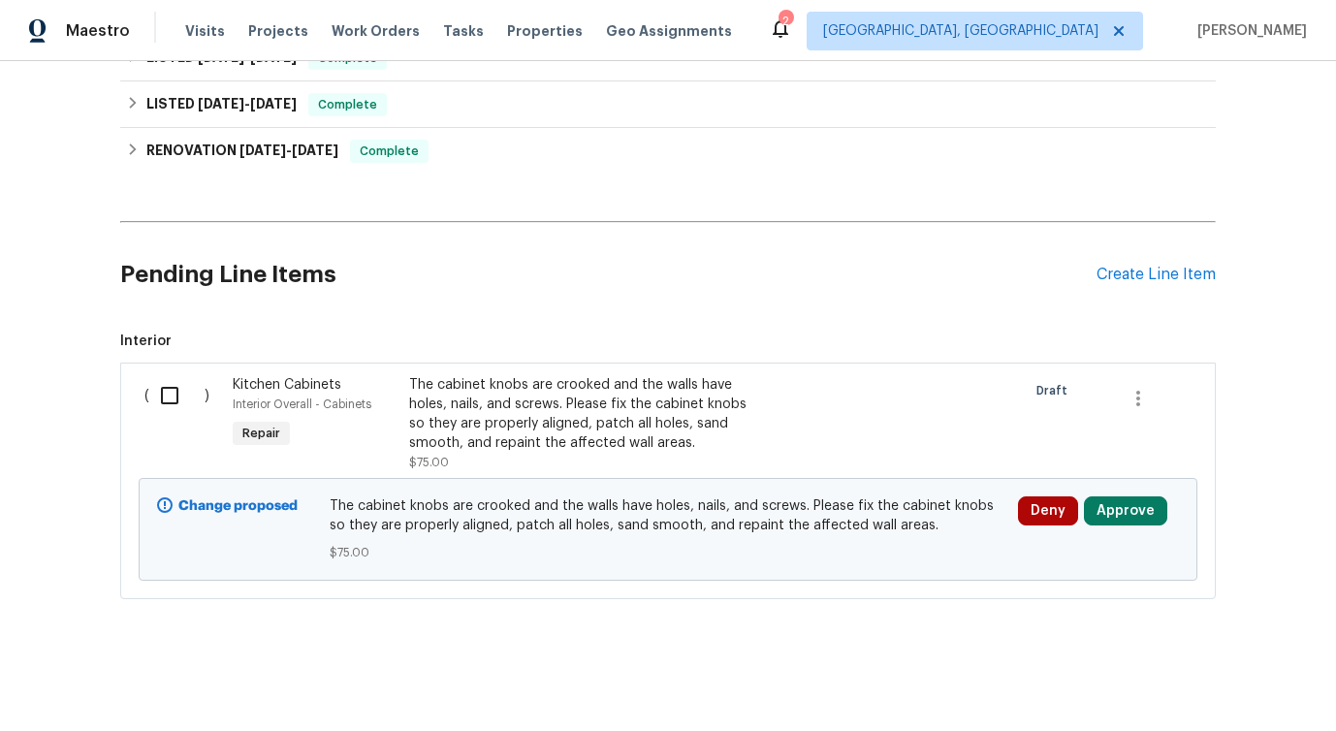
click at [159, 401] on input "checkbox" at bounding box center [176, 395] width 55 height 41
checkbox input "true"
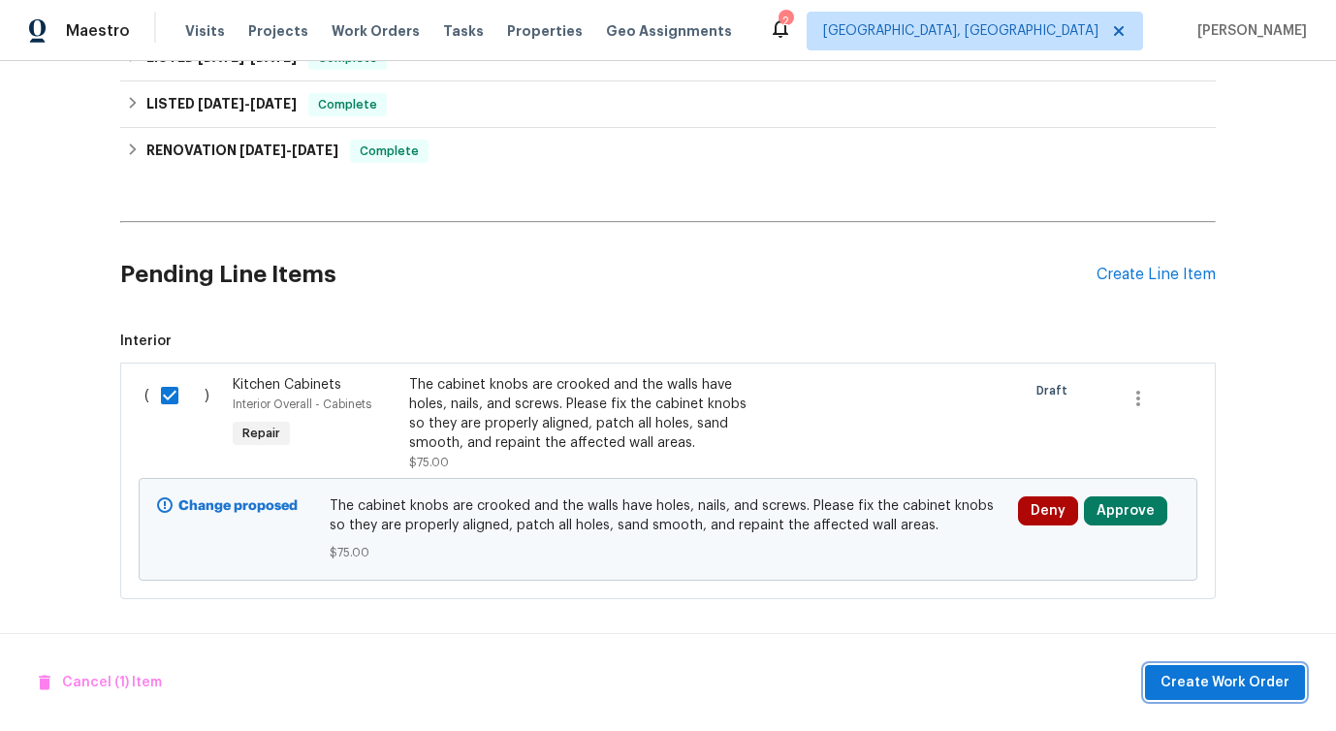
click at [1200, 681] on span "Create Work Order" at bounding box center [1225, 683] width 129 height 24
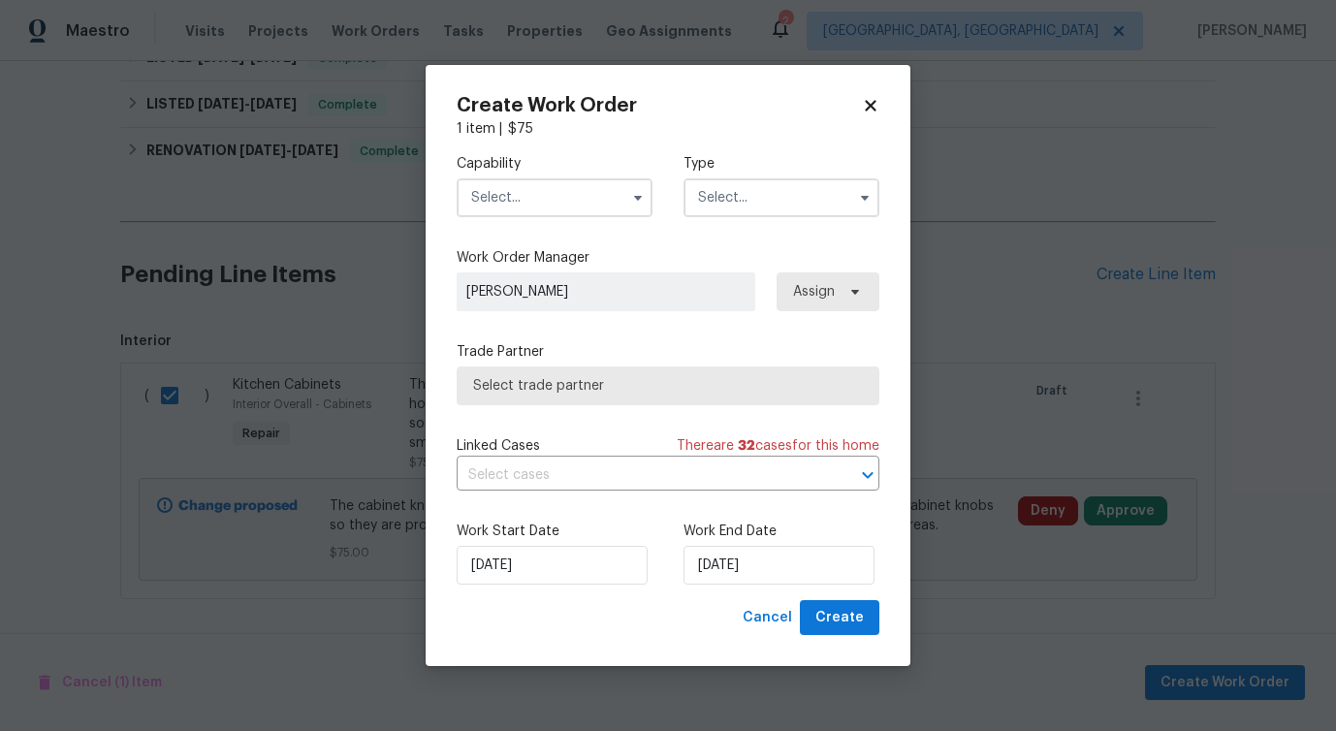
click at [553, 203] on input "text" at bounding box center [555, 197] width 196 height 39
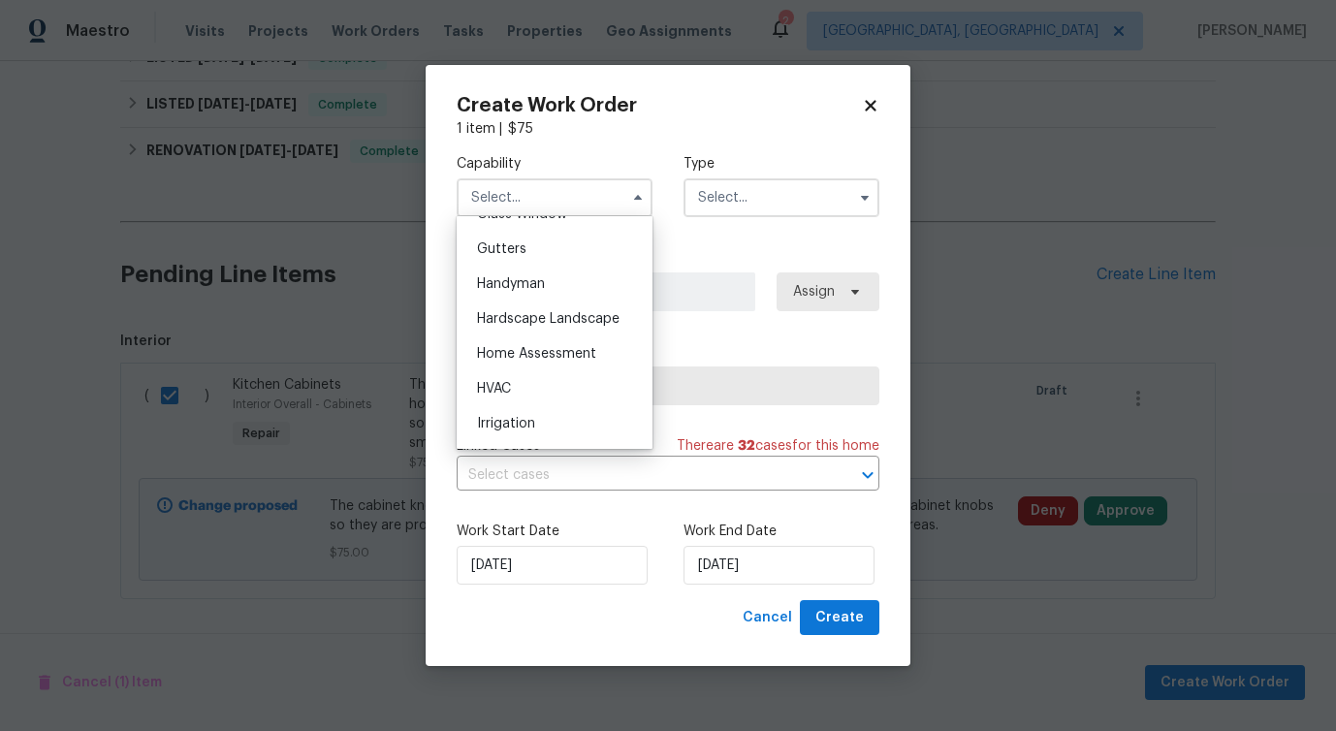
scroll to position [1029, 0]
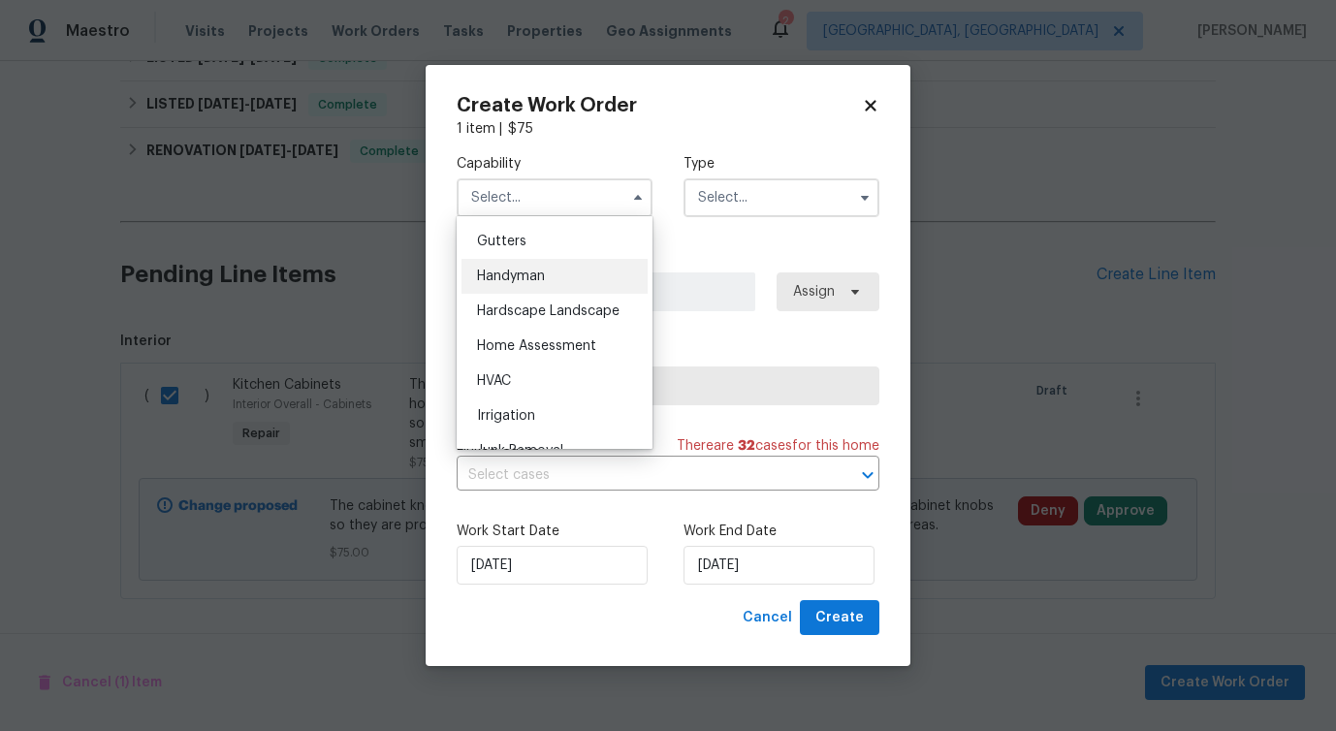
click at [556, 271] on div "Handyman" at bounding box center [555, 276] width 186 height 35
type input "Handyman"
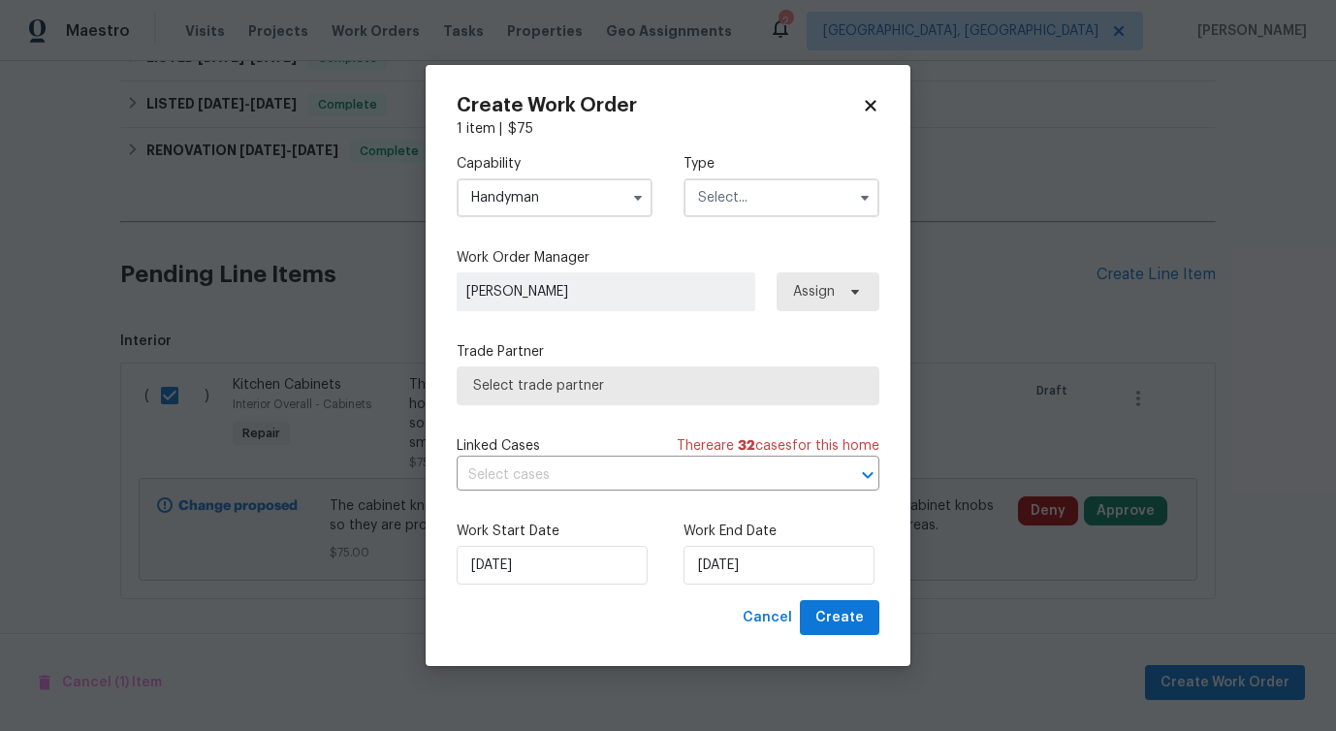
click at [763, 202] on input "text" at bounding box center [782, 197] width 196 height 39
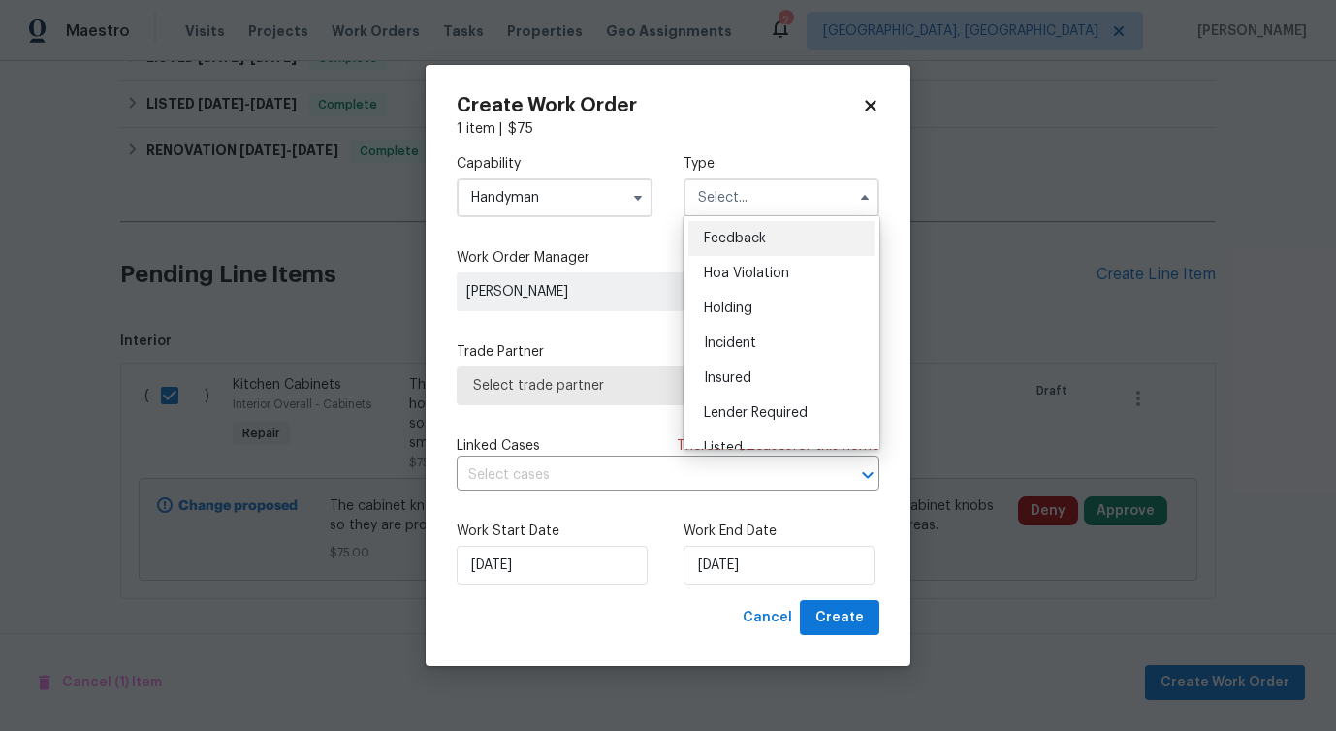
click at [742, 219] on ul "Feedback Hoa Violation Holding Incident Insured Lender Required Listed Lite Lwo…" at bounding box center [782, 332] width 196 height 233
click at [727, 241] on span "Feedback" at bounding box center [735, 239] width 62 height 14
type input "Feedback"
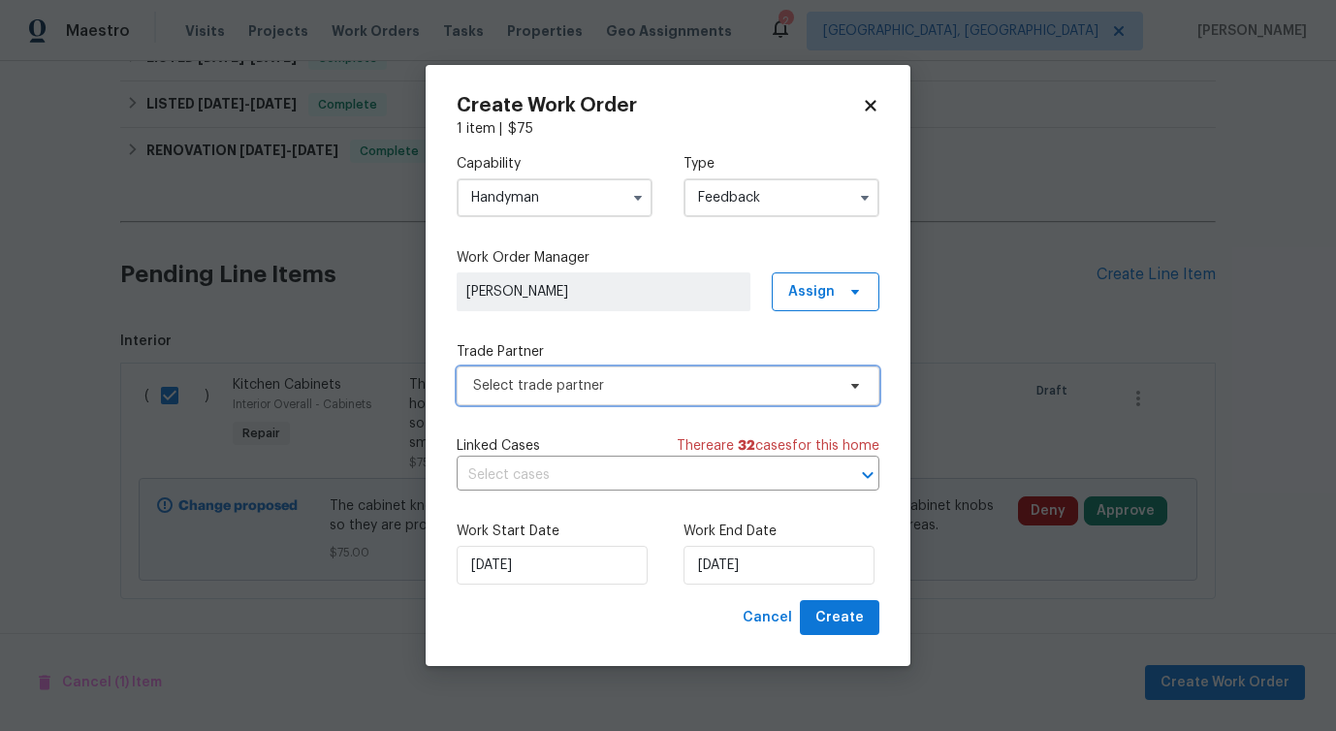
click at [506, 396] on span "Select trade partner" at bounding box center [668, 386] width 423 height 39
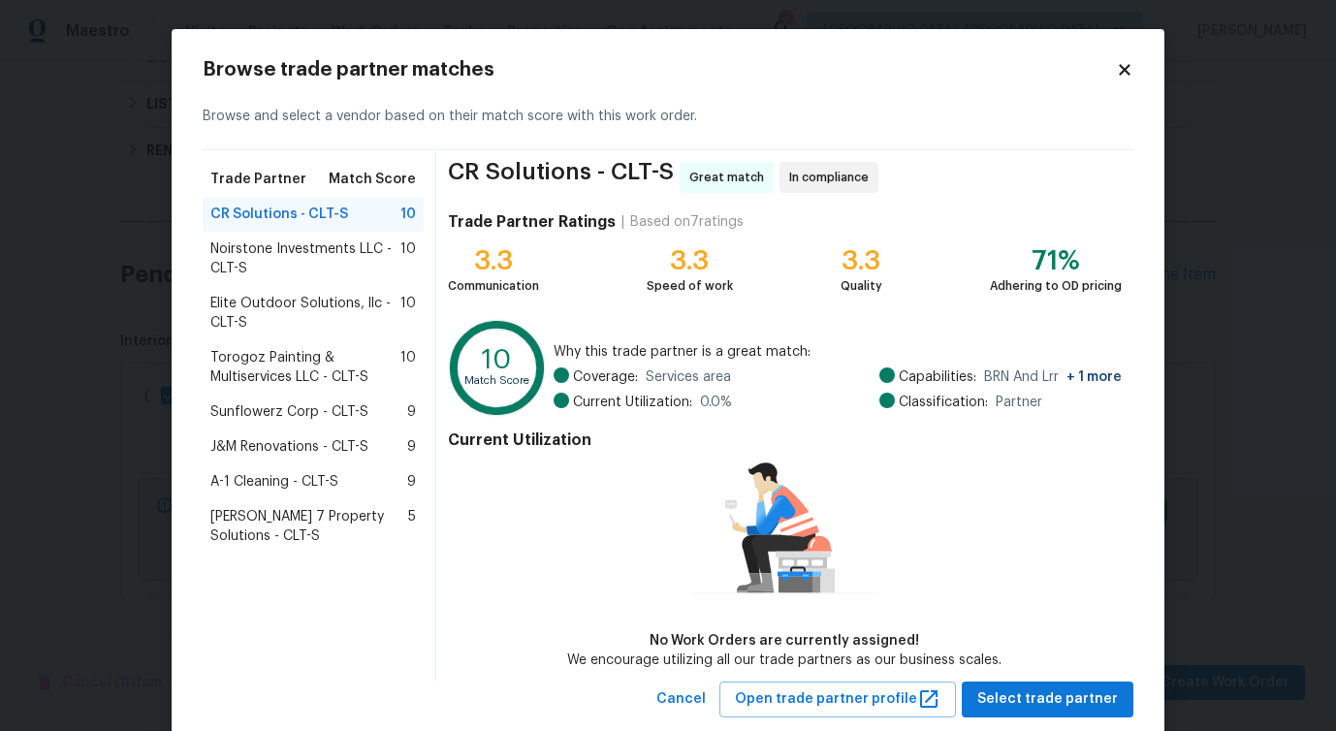
click at [273, 250] on span "Noirstone Investments LLC - CLT-S" at bounding box center [305, 259] width 190 height 39
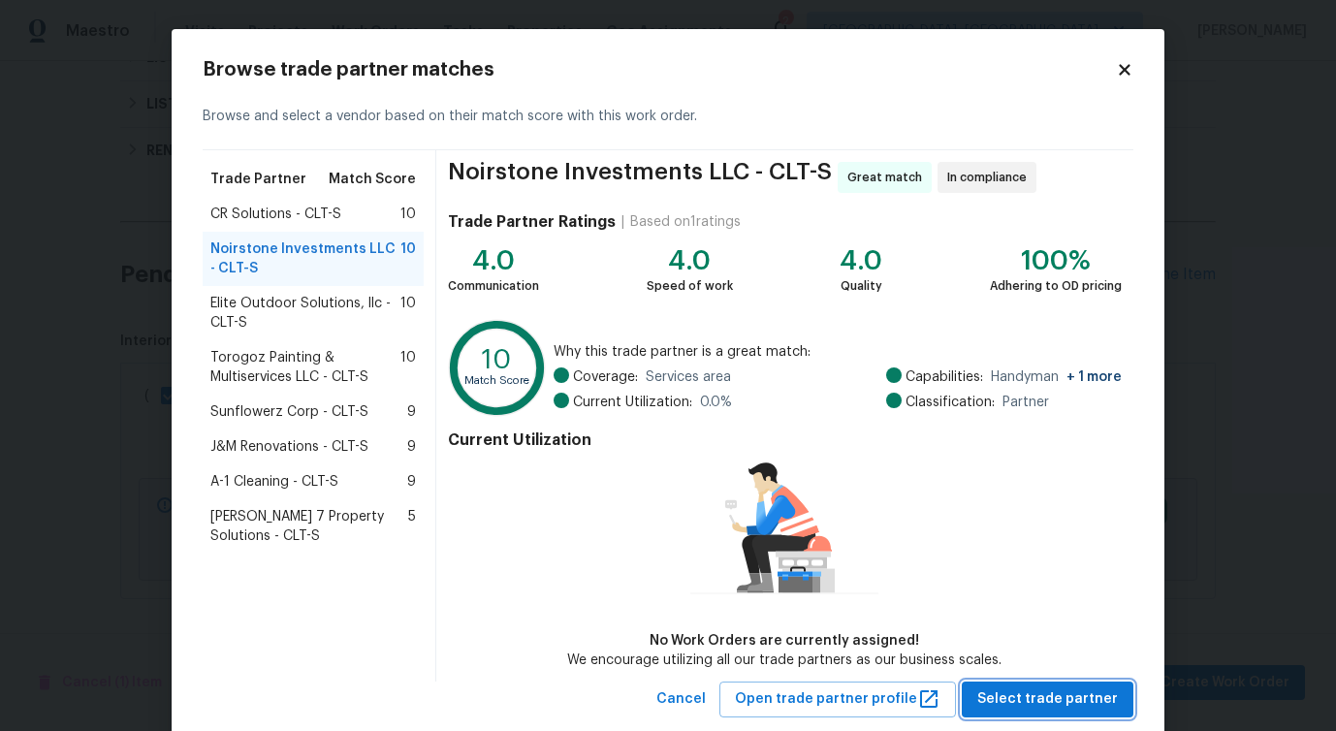
click at [1004, 713] on button "Select trade partner" at bounding box center [1048, 700] width 172 height 36
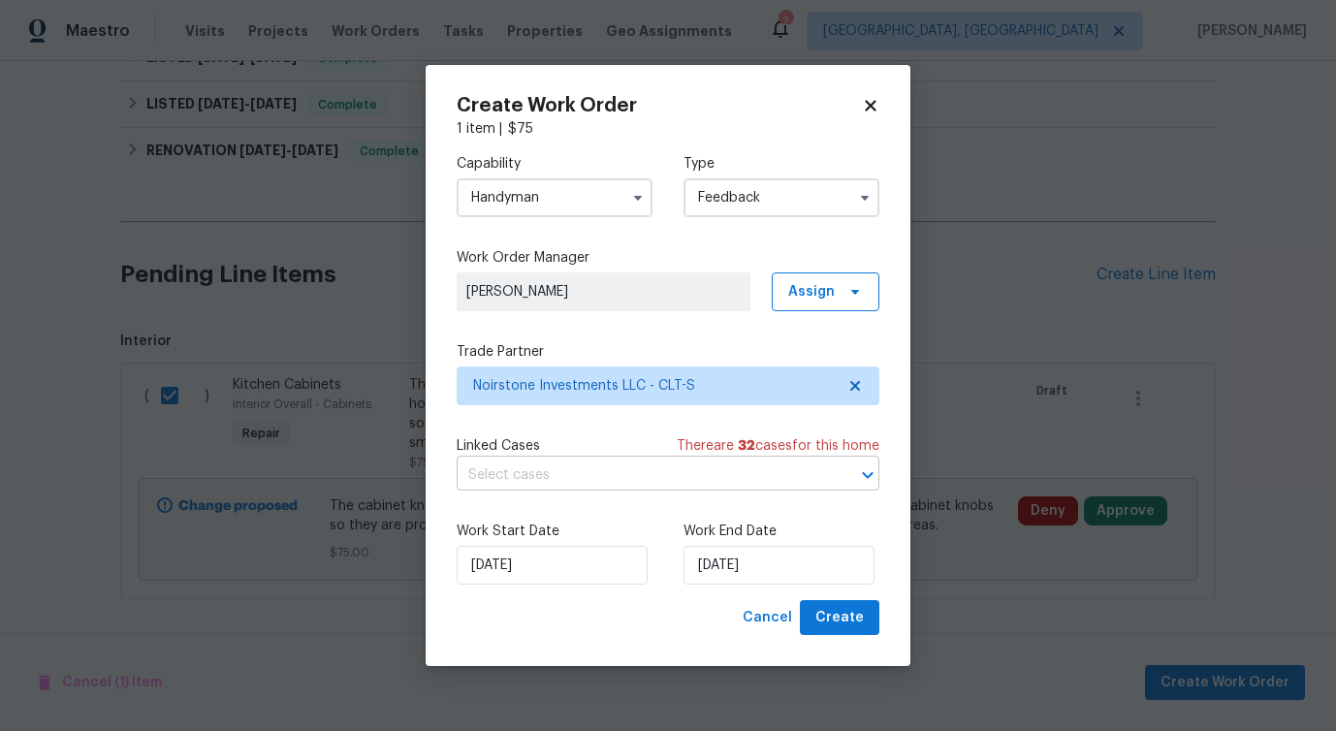
click at [552, 478] on input "text" at bounding box center [641, 476] width 369 height 30
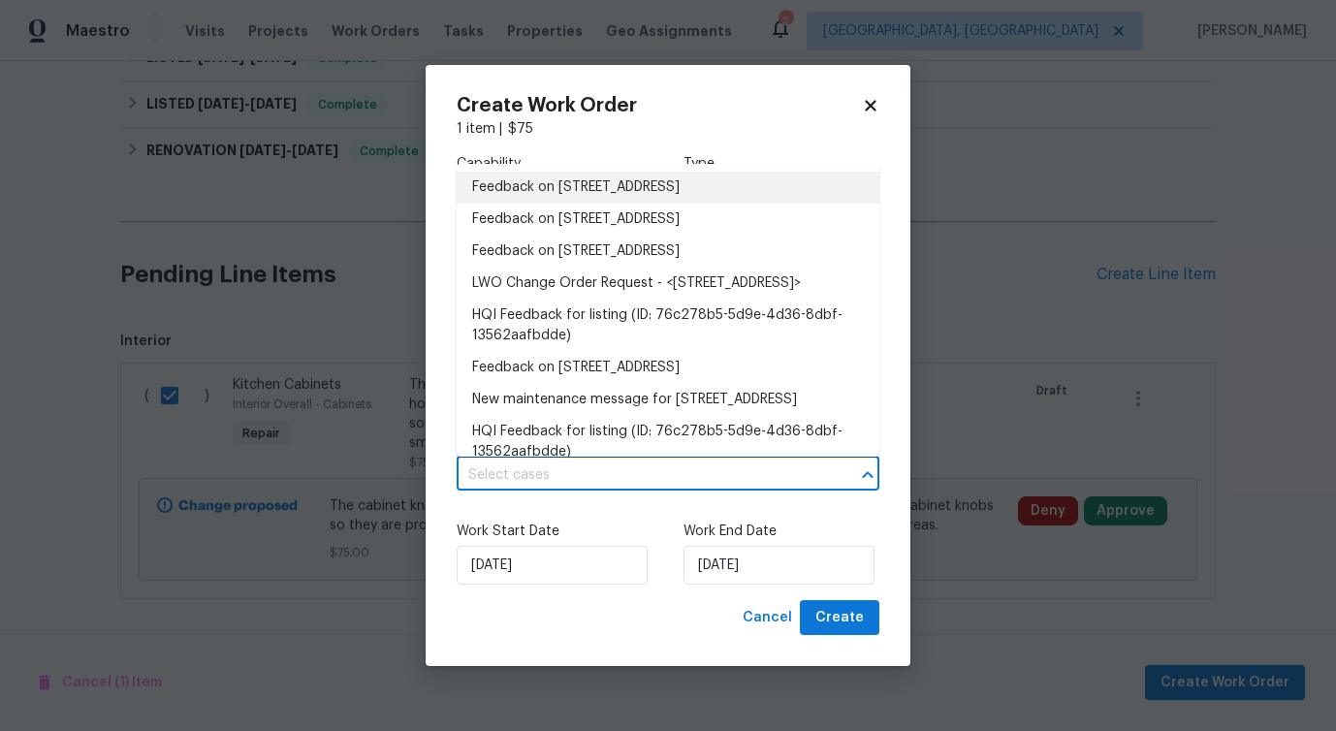
click at [534, 184] on li "Feedback on 4127 Bon Rea Dr, Charlotte, NC 28226" at bounding box center [668, 188] width 423 height 32
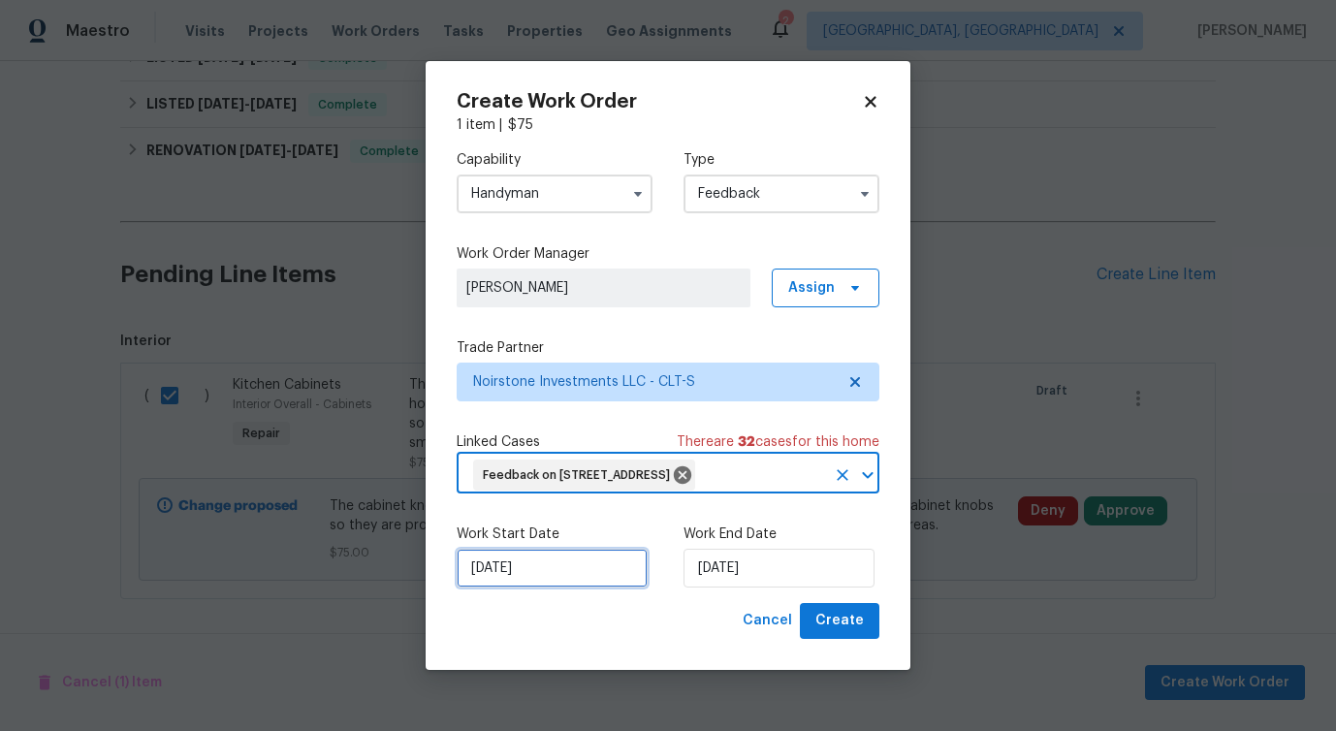
click at [531, 556] on input "[DATE]" at bounding box center [552, 568] width 191 height 39
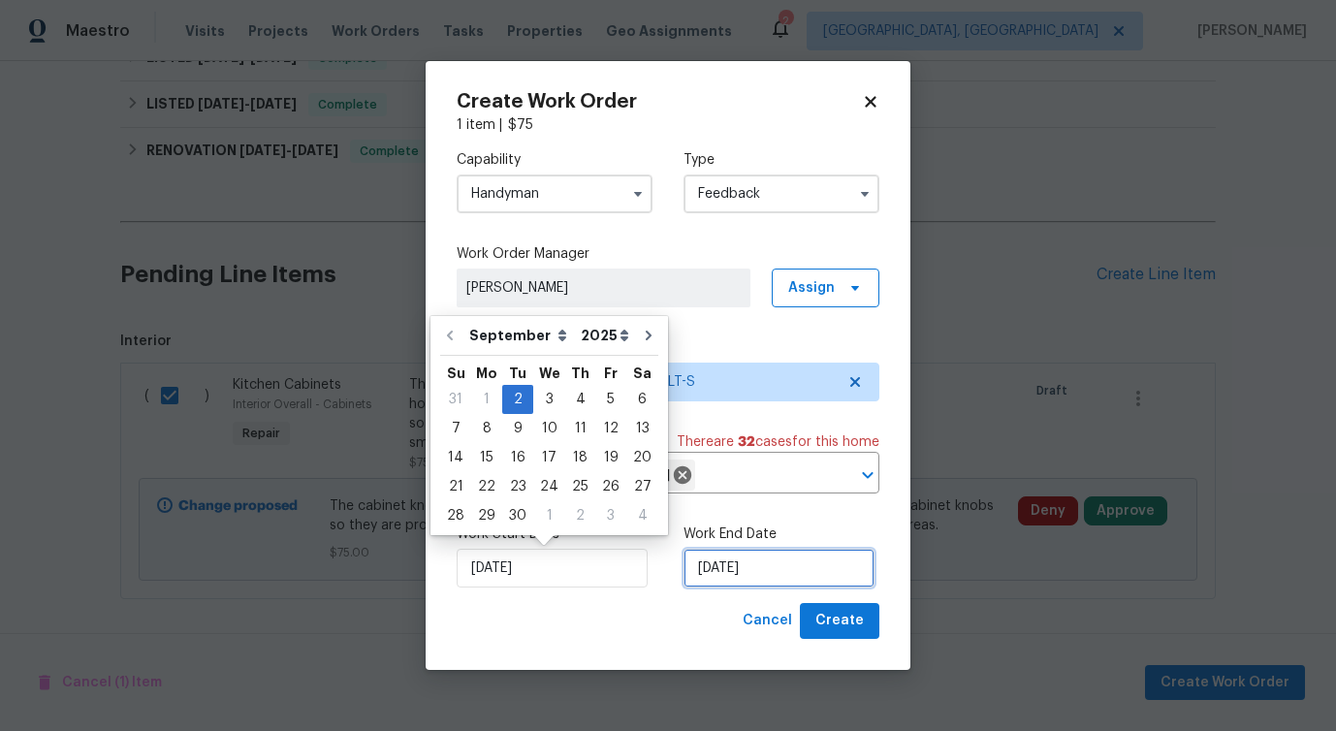
click at [734, 558] on input "[DATE]" at bounding box center [779, 568] width 191 height 39
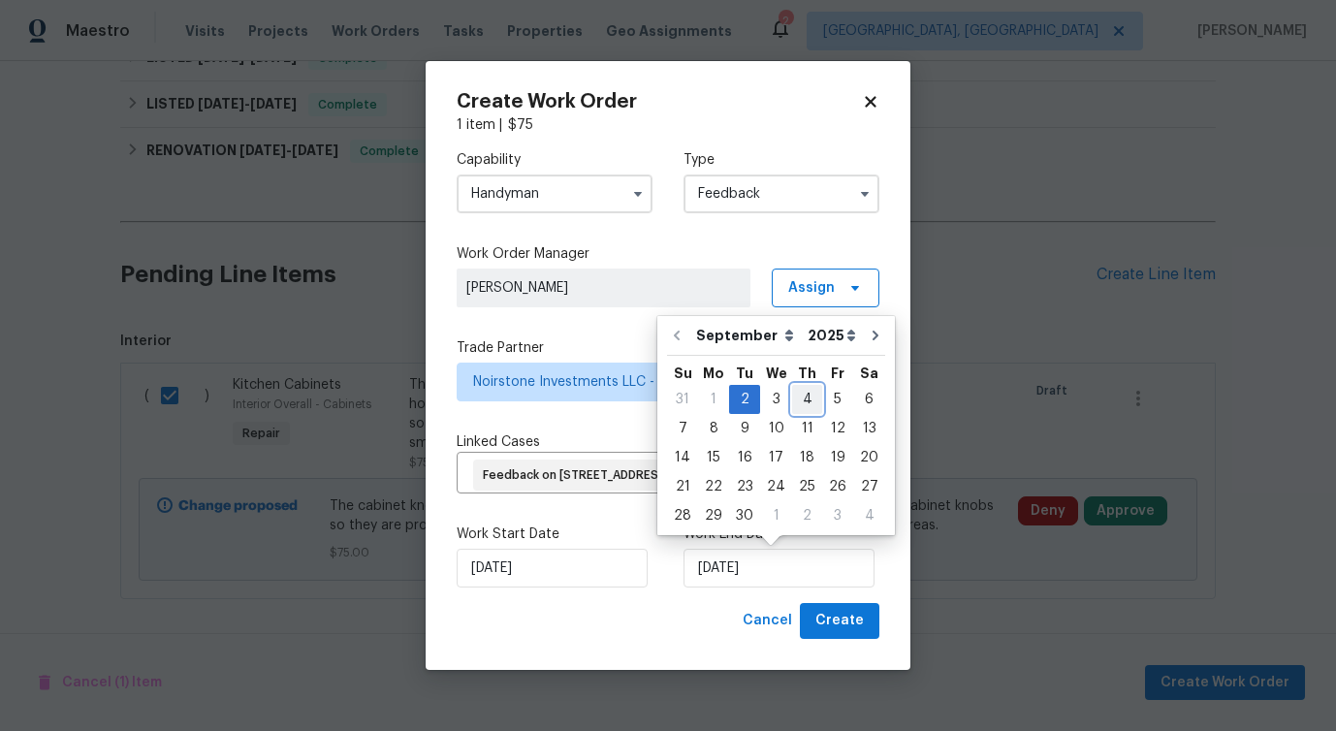
click at [804, 398] on div "4" at bounding box center [807, 399] width 30 height 27
type input "9/4/2025"
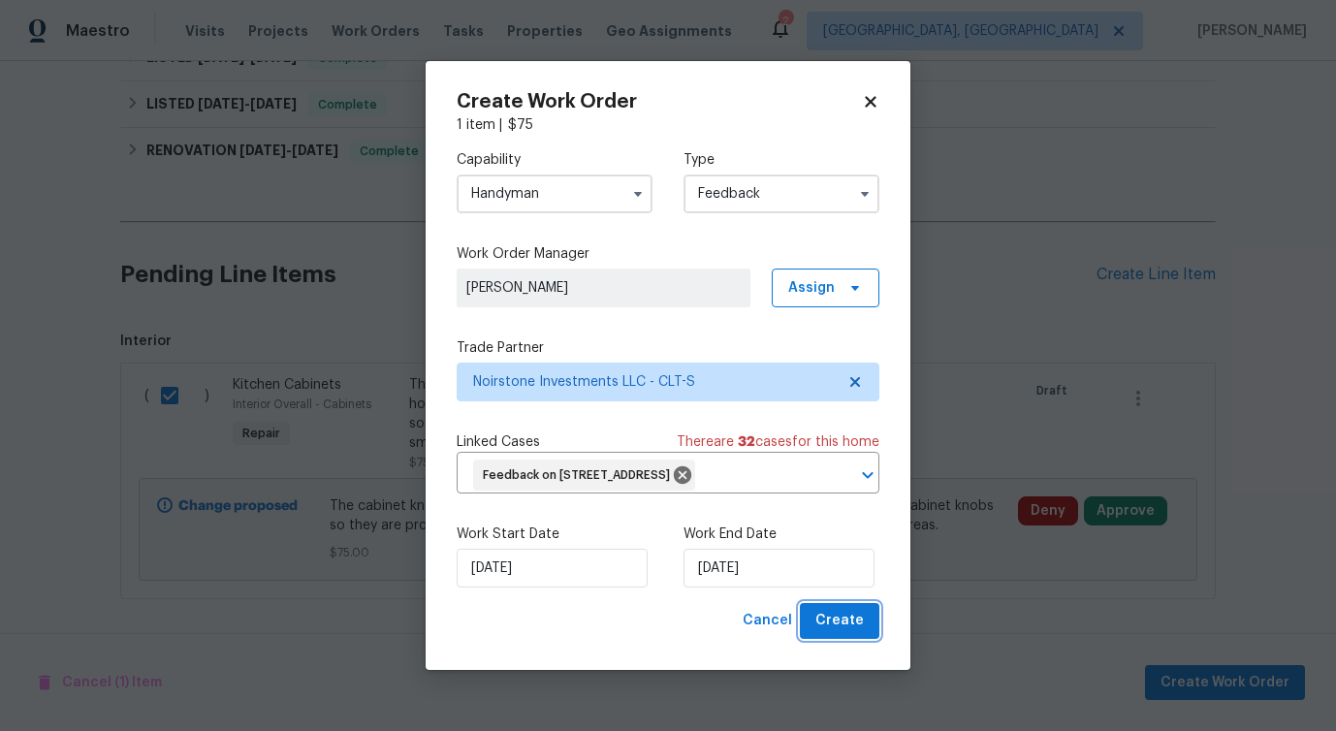
click at [860, 625] on span "Create" at bounding box center [840, 621] width 48 height 24
checkbox input "false"
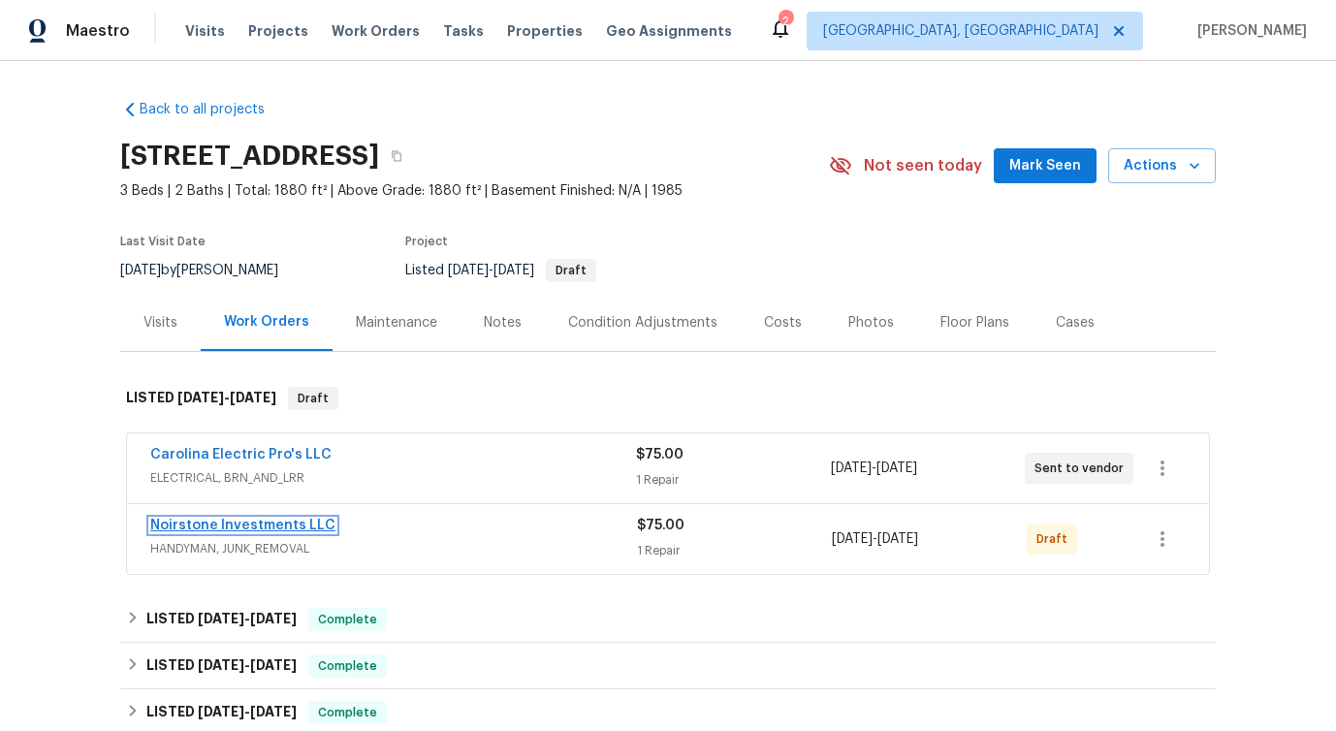
click at [213, 527] on link "Noirstone Investments LLC" at bounding box center [242, 526] width 185 height 14
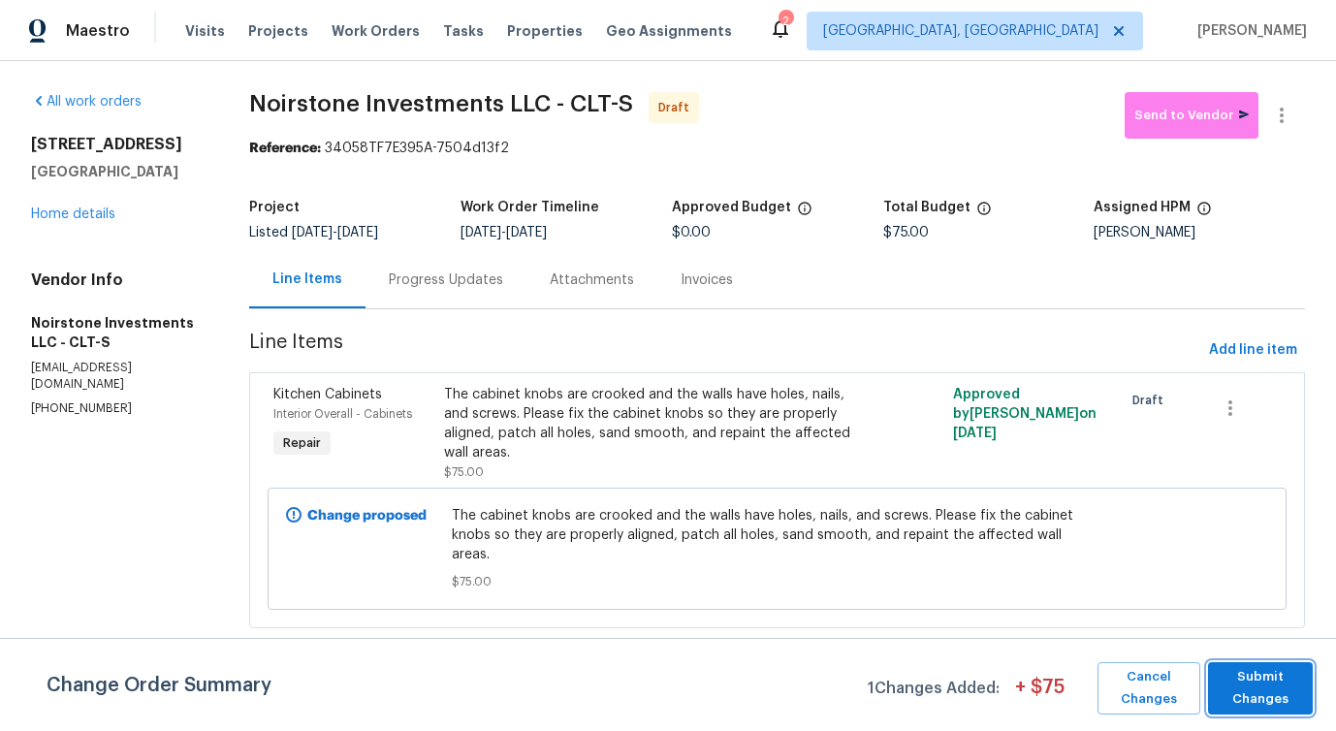
click at [1266, 676] on span "Submit Changes" at bounding box center [1260, 688] width 85 height 45
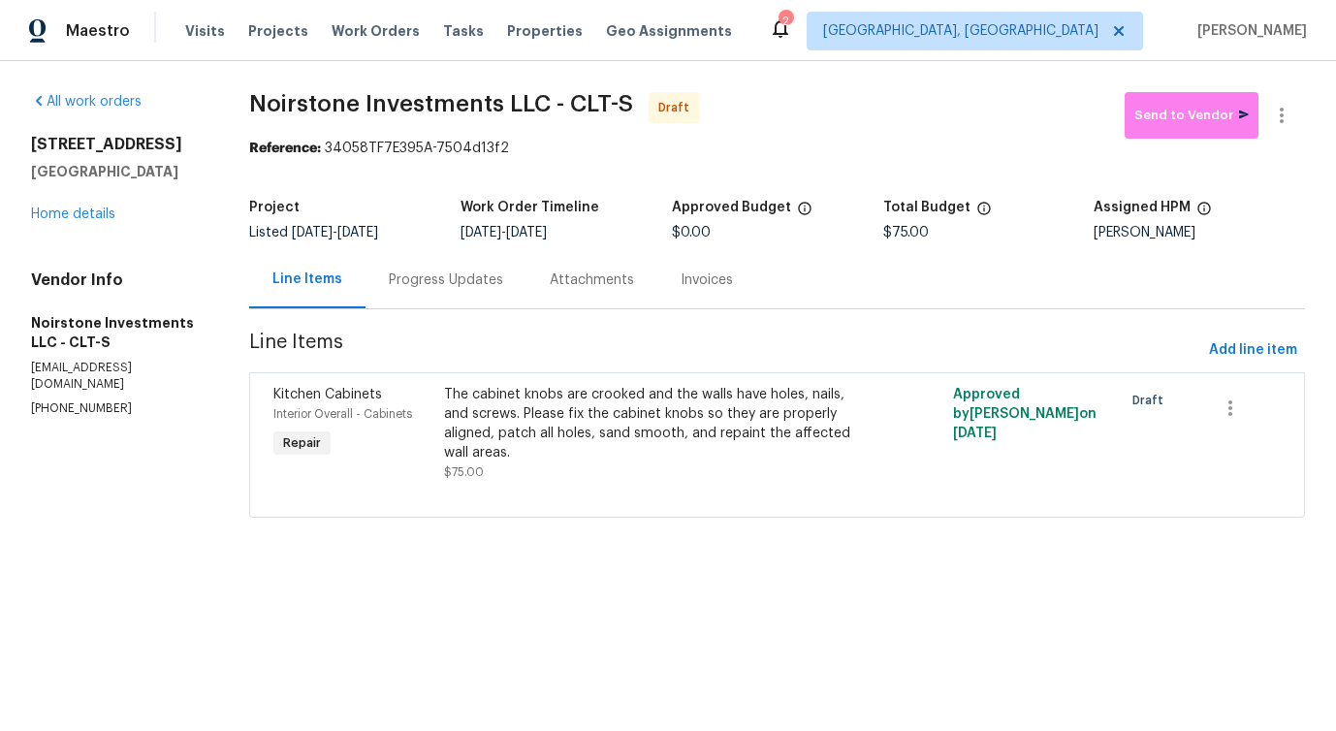
click at [461, 281] on div "Progress Updates" at bounding box center [446, 280] width 114 height 19
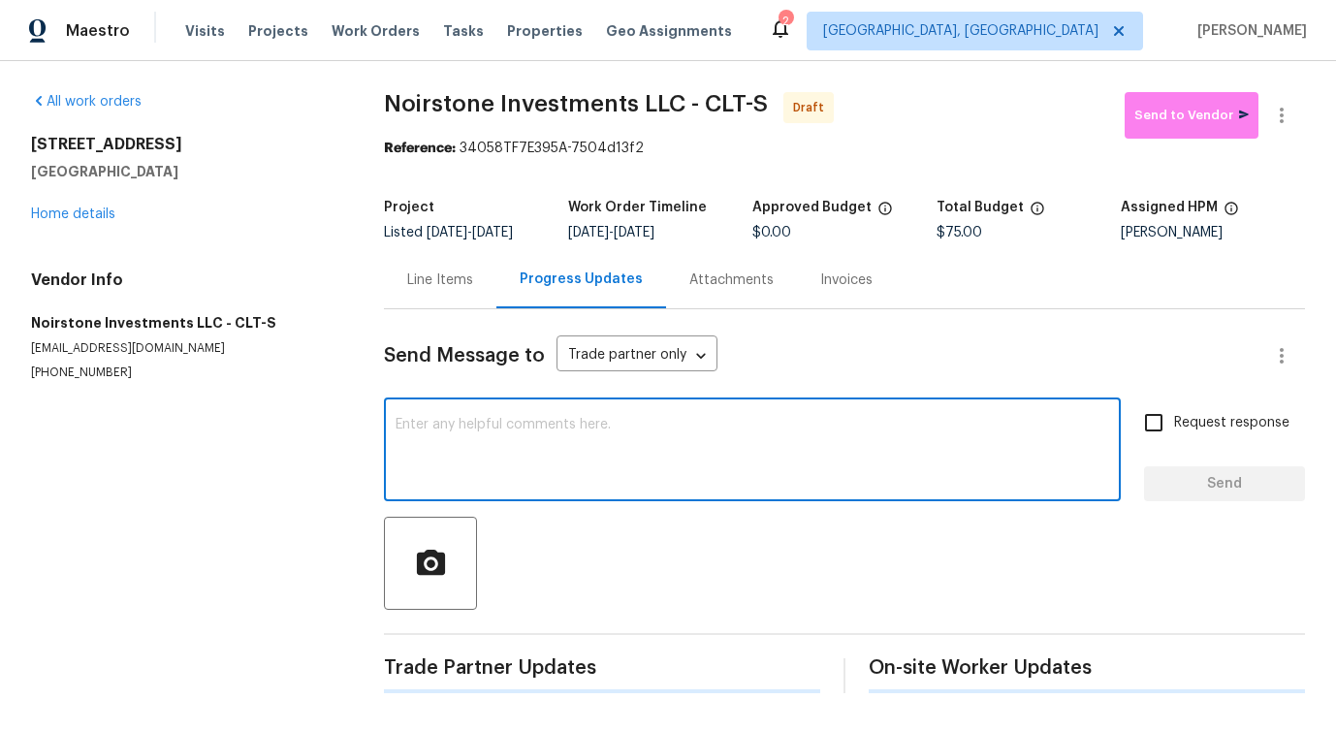
click at [445, 462] on textarea at bounding box center [753, 452] width 714 height 68
paste textarea "Hi, this is Pavithra with Opendoor. I’m confirming you received the WO for the …"
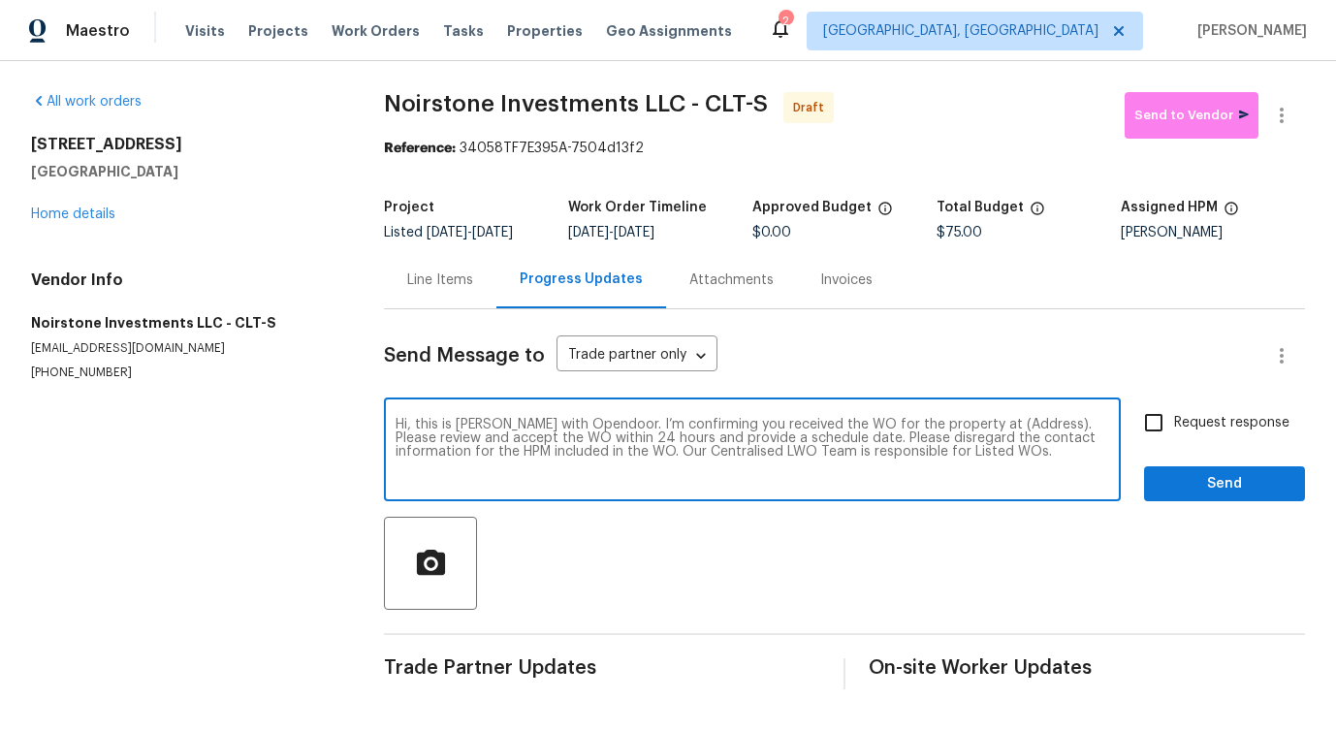
click at [993, 418] on textarea "Hi, this is Pavithra with Opendoor. I’m confirming you received the WO for the …" at bounding box center [753, 452] width 714 height 68
paste textarea "[STREET_ADDRESS]"
type textarea "Hi, this is Pavithra with Opendoor. I’m confirming you received the WO for the …"
click at [1156, 428] on input "Request response" at bounding box center [1154, 422] width 41 height 41
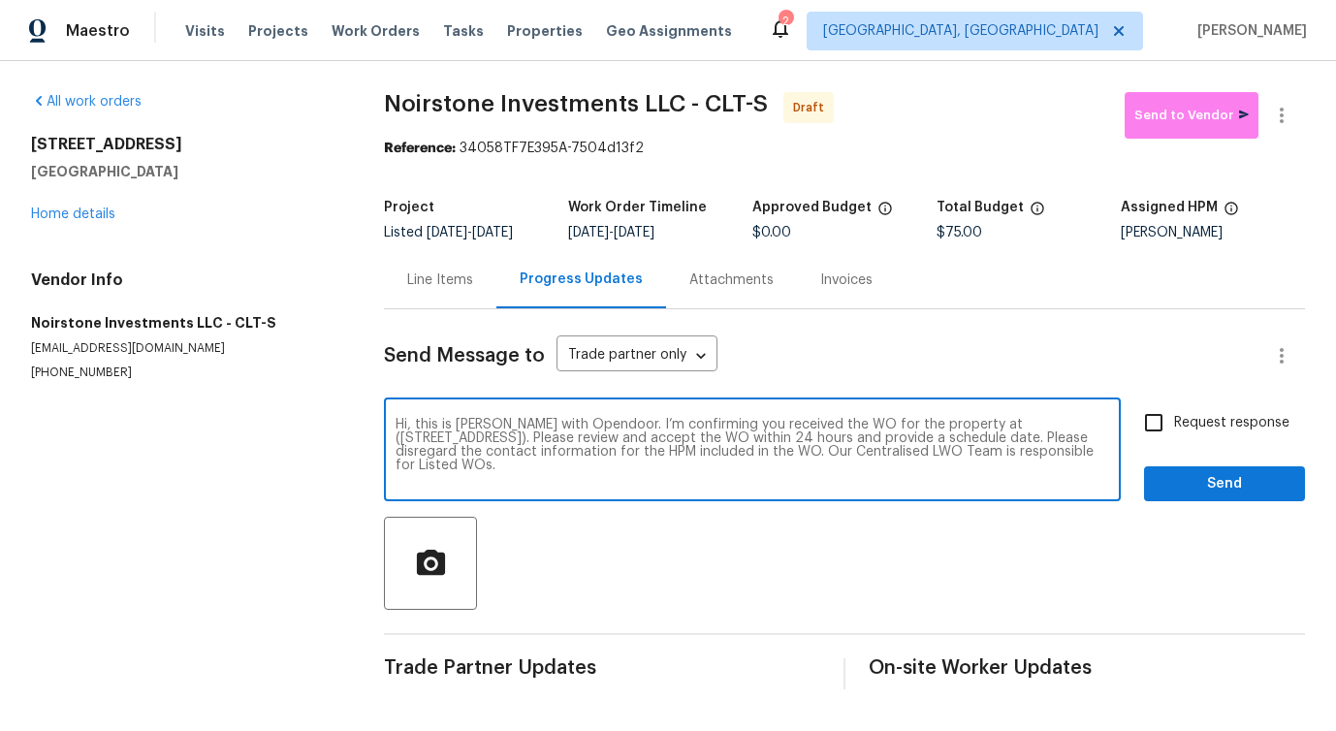
checkbox input "true"
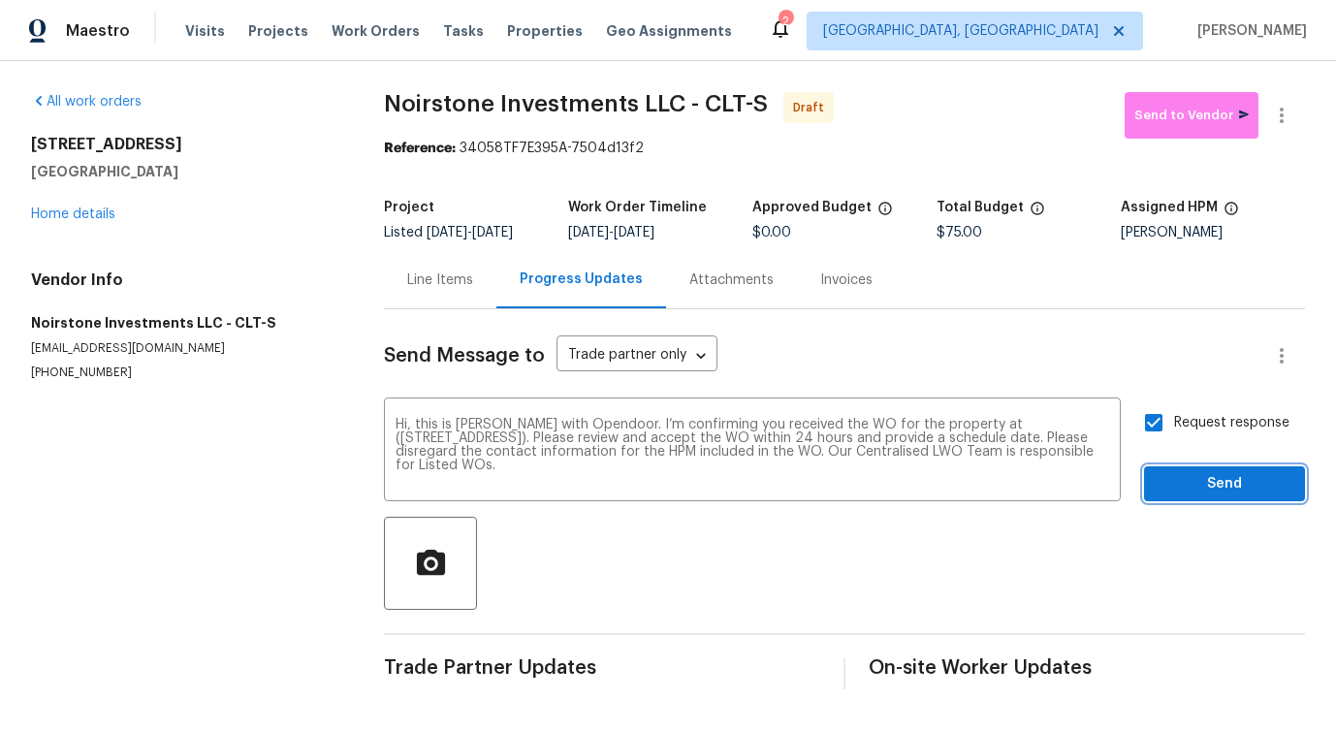
click at [1185, 472] on span "Send" at bounding box center [1225, 484] width 130 height 24
click at [1288, 114] on icon "button" at bounding box center [1281, 115] width 23 height 23
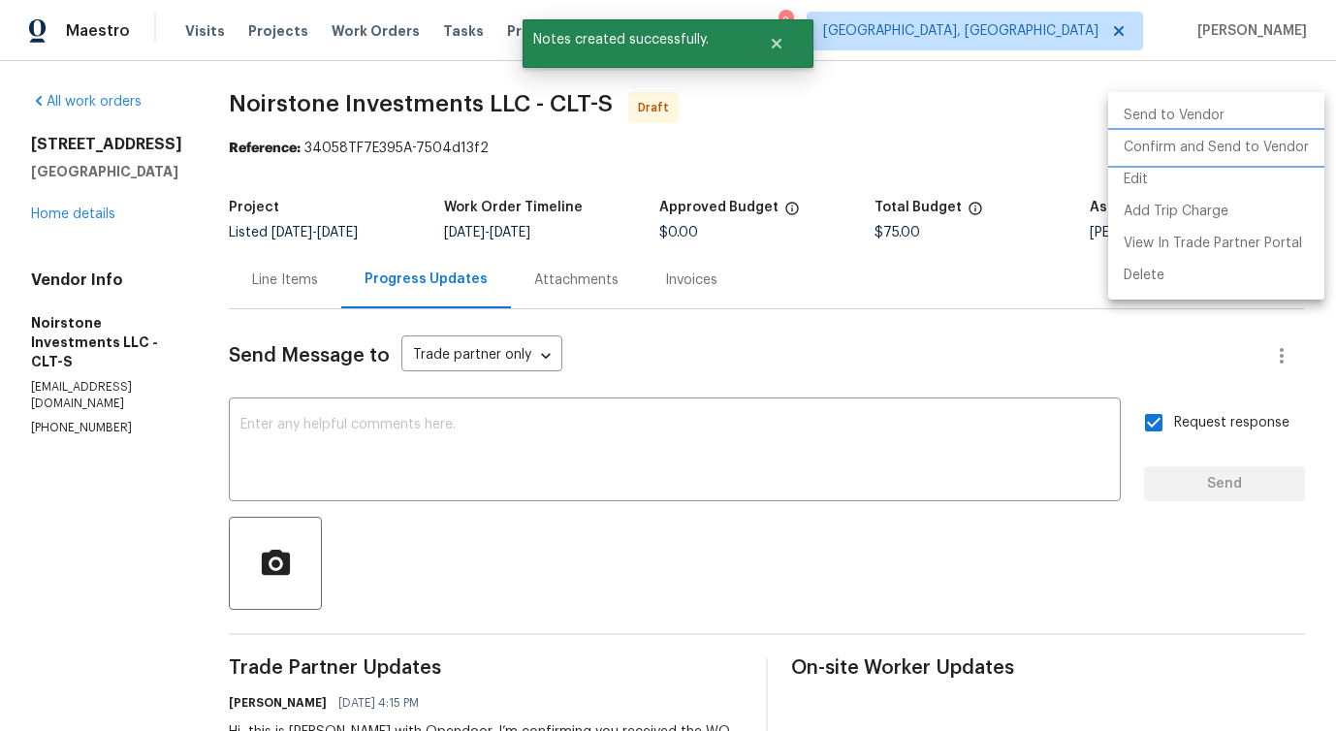
click at [1202, 153] on li "Confirm and Send to Vendor" at bounding box center [1216, 148] width 216 height 32
click at [600, 480] on div at bounding box center [668, 365] width 1336 height 731
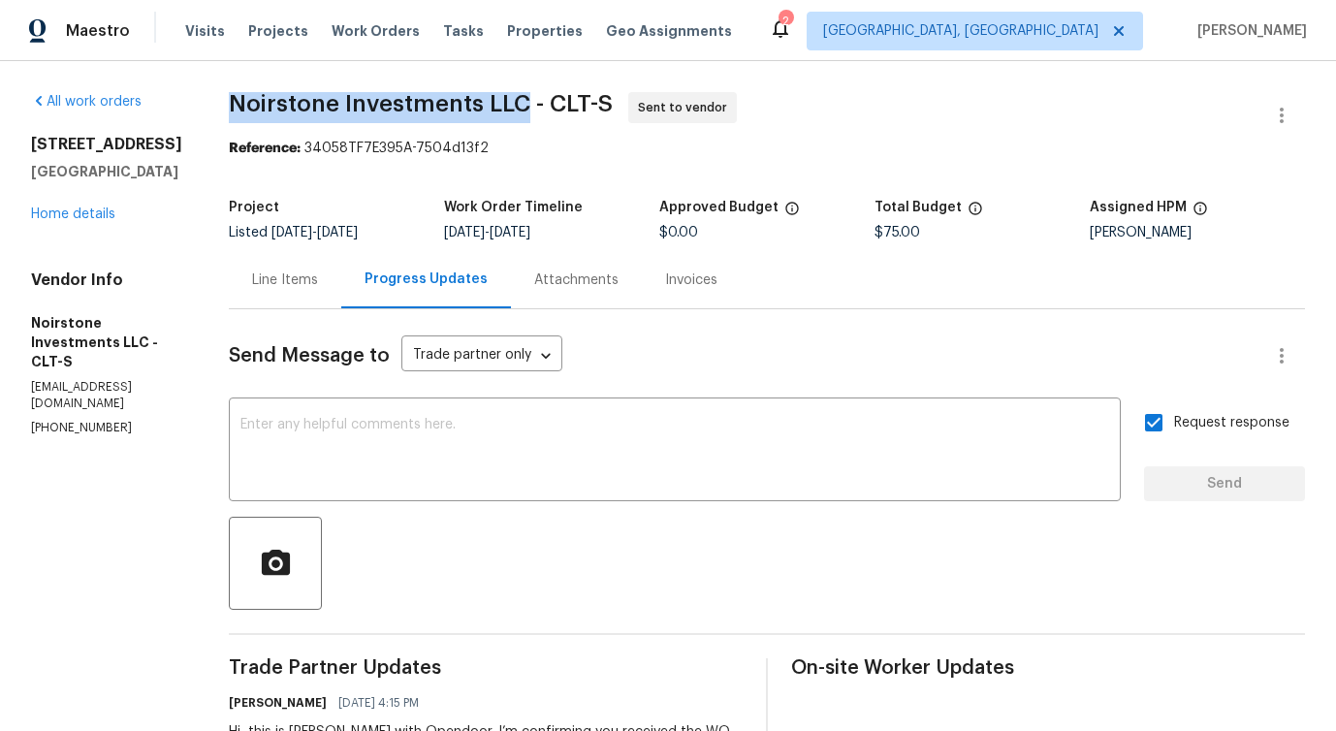
drag, startPoint x: 226, startPoint y: 97, endPoint x: 524, endPoint y: 102, distance: 297.8
click at [524, 102] on div "All work orders 4127 Bon Rea Dr Charlotte, NC 28226 Home details Vendor Info No…" at bounding box center [668, 467] width 1336 height 813
copy span "Noirstone Investments LLC"
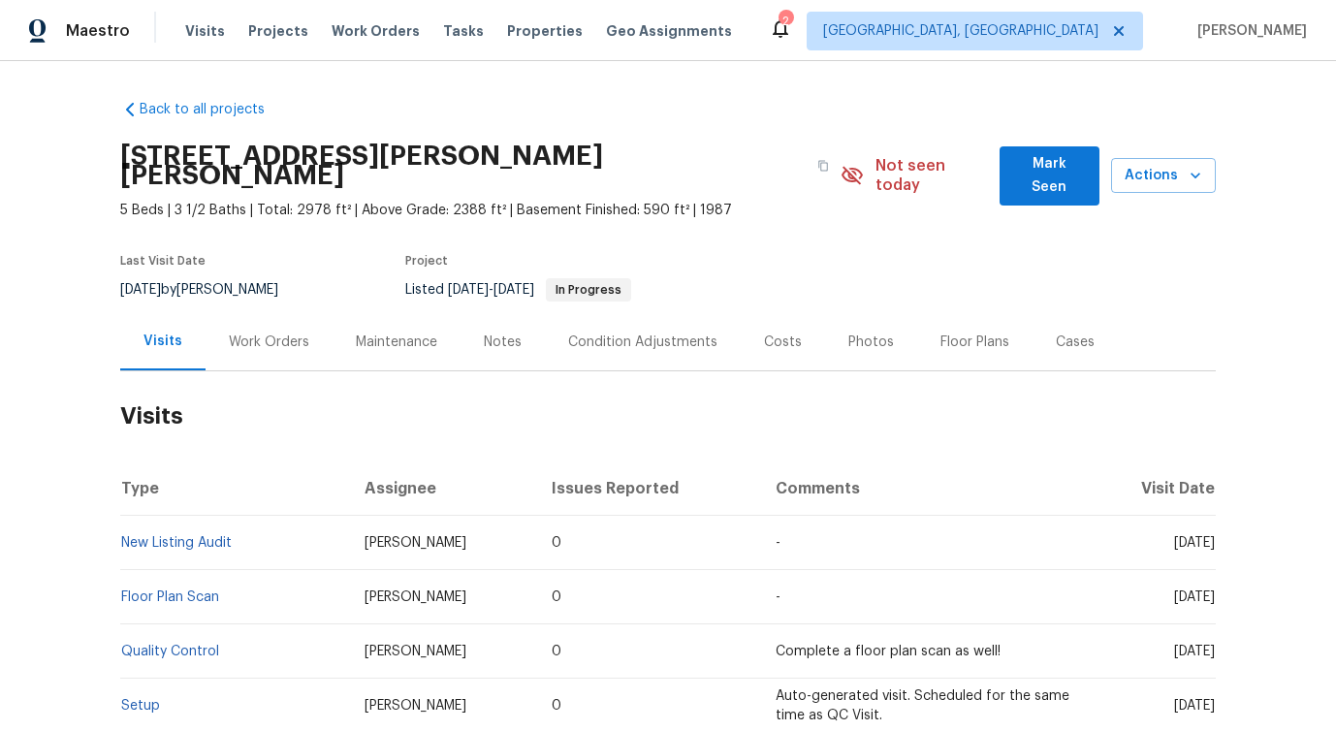
click at [316, 334] on div "Work Orders" at bounding box center [269, 341] width 127 height 57
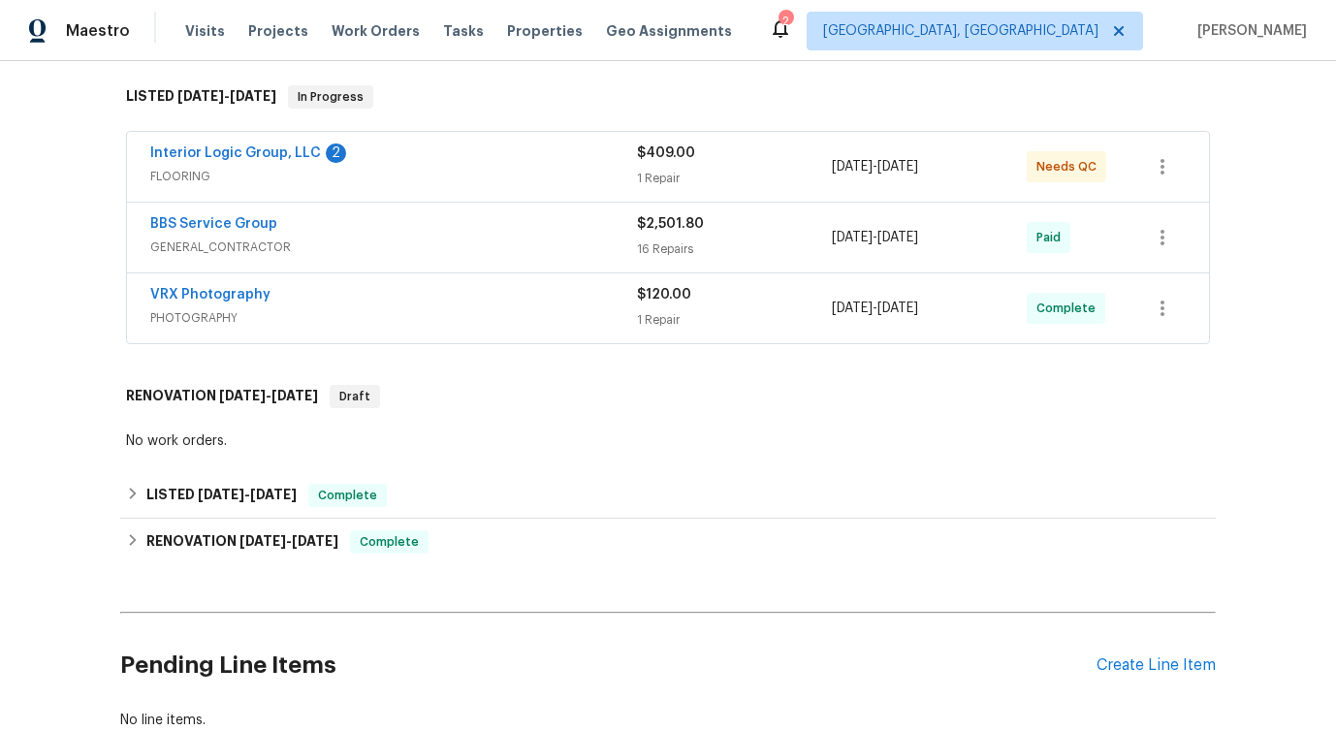
scroll to position [433, 0]
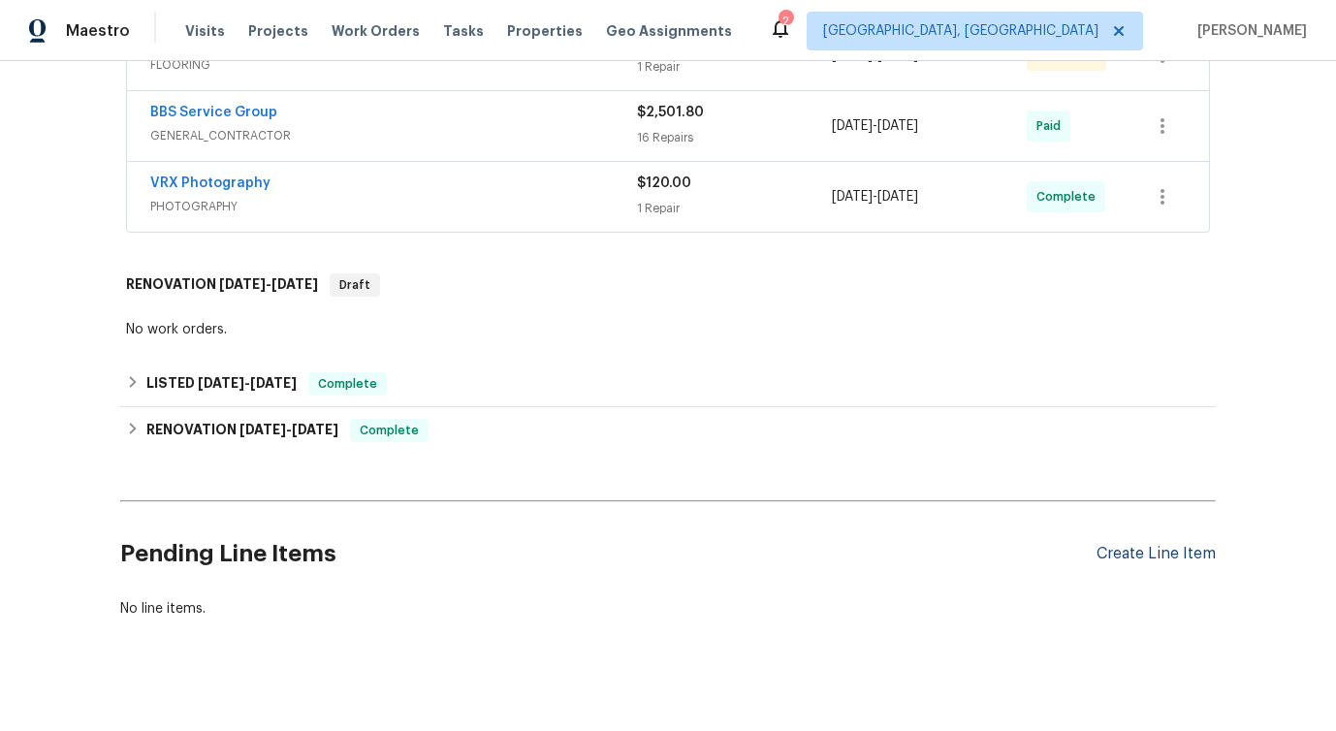
click at [1115, 545] on div "Create Line Item" at bounding box center [1156, 554] width 119 height 18
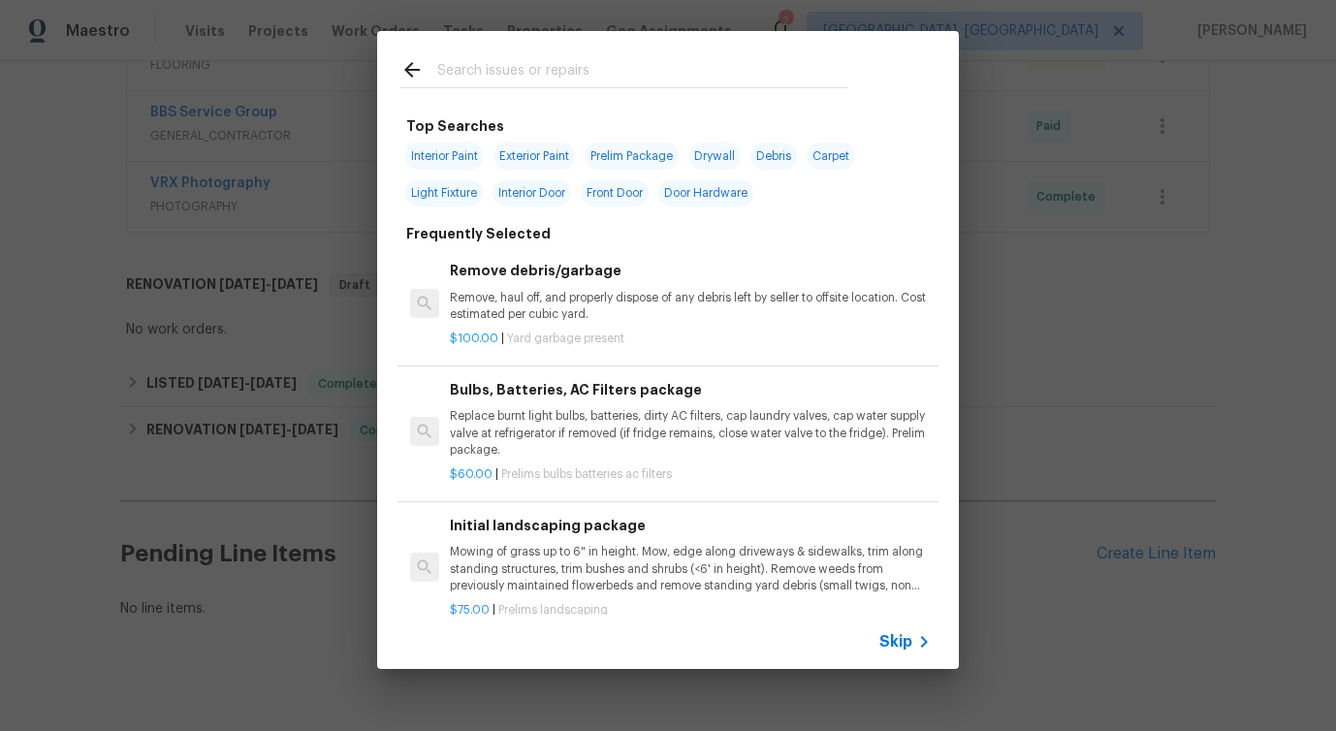
click at [462, 194] on span "Light Fixture" at bounding box center [444, 192] width 78 height 27
type input "Light Fixture"
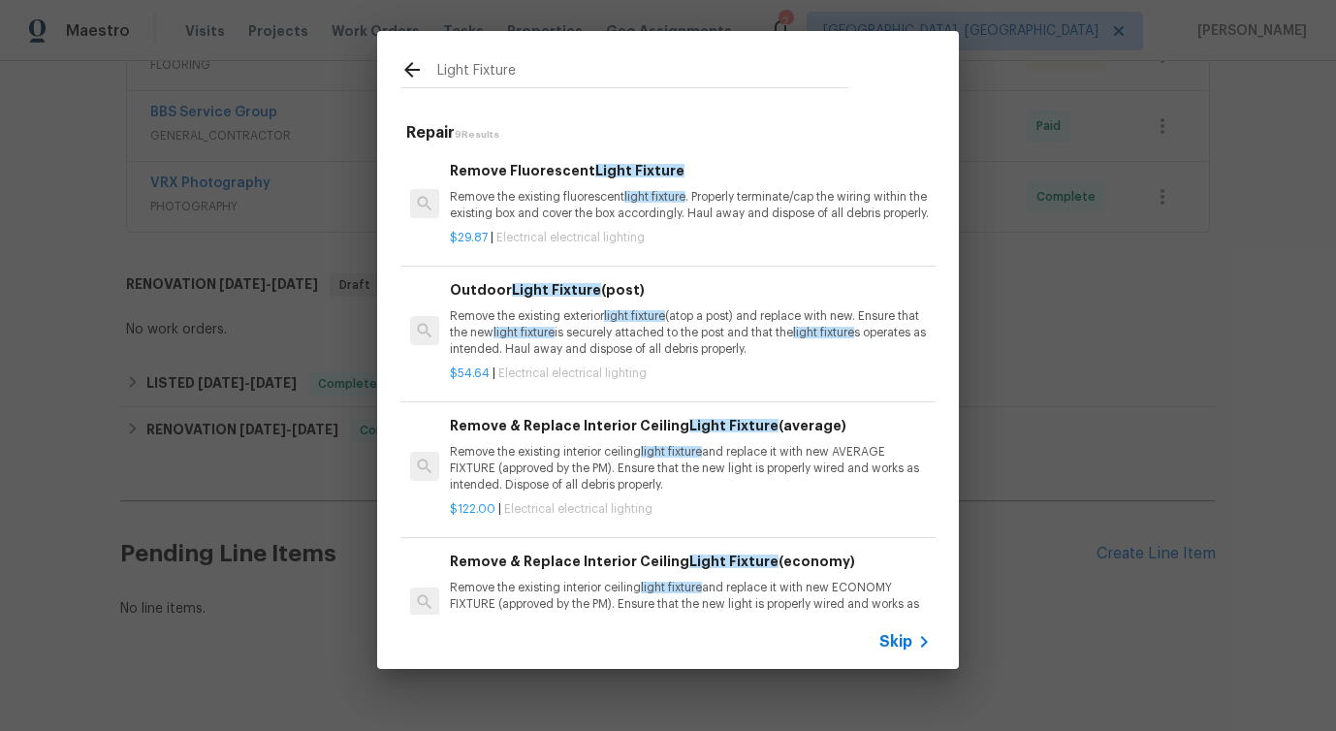
click at [524, 204] on p "Remove the existing fluorescent light fixture . Properly terminate/cap the wiri…" at bounding box center [690, 205] width 481 height 33
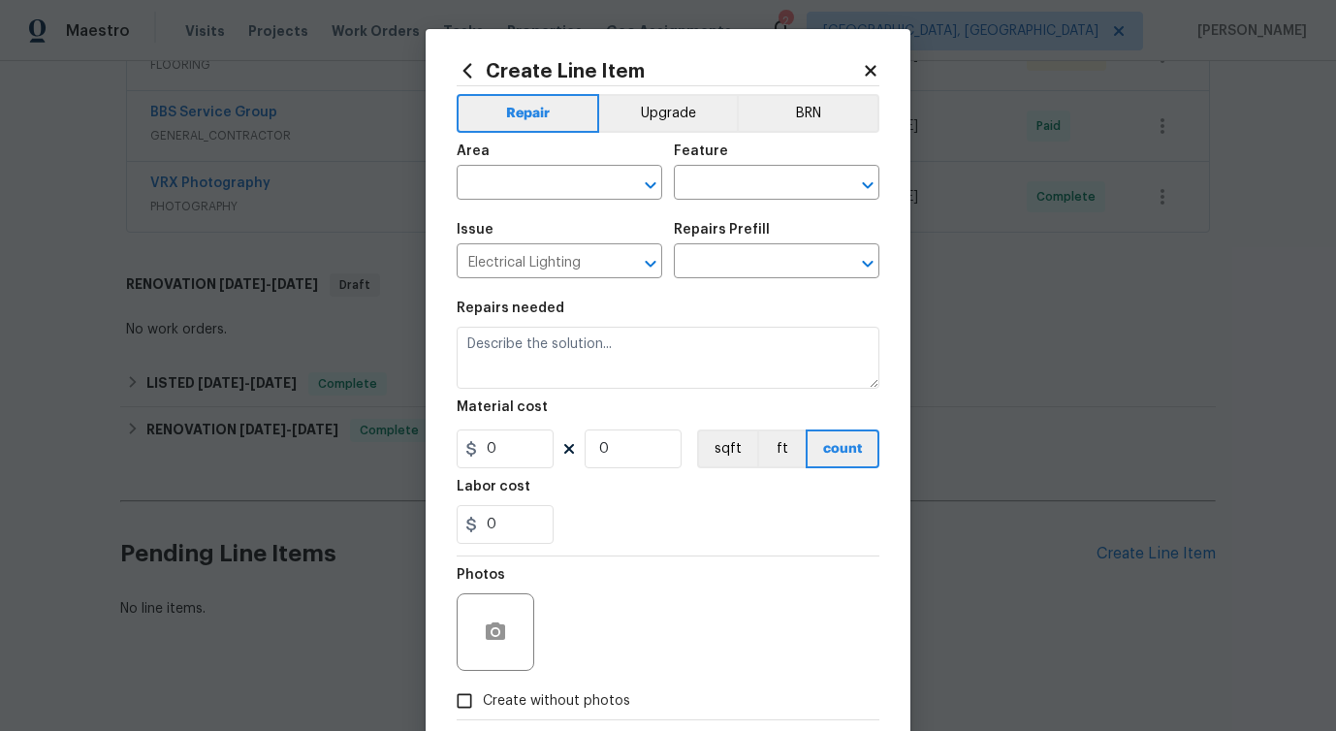
type input "Remove Fluorescent Light Fixture $29.87"
type textarea "Remove the existing fluorescent light fixture. Properly terminate/cap the wirin…"
type input "29.87"
type input "1"
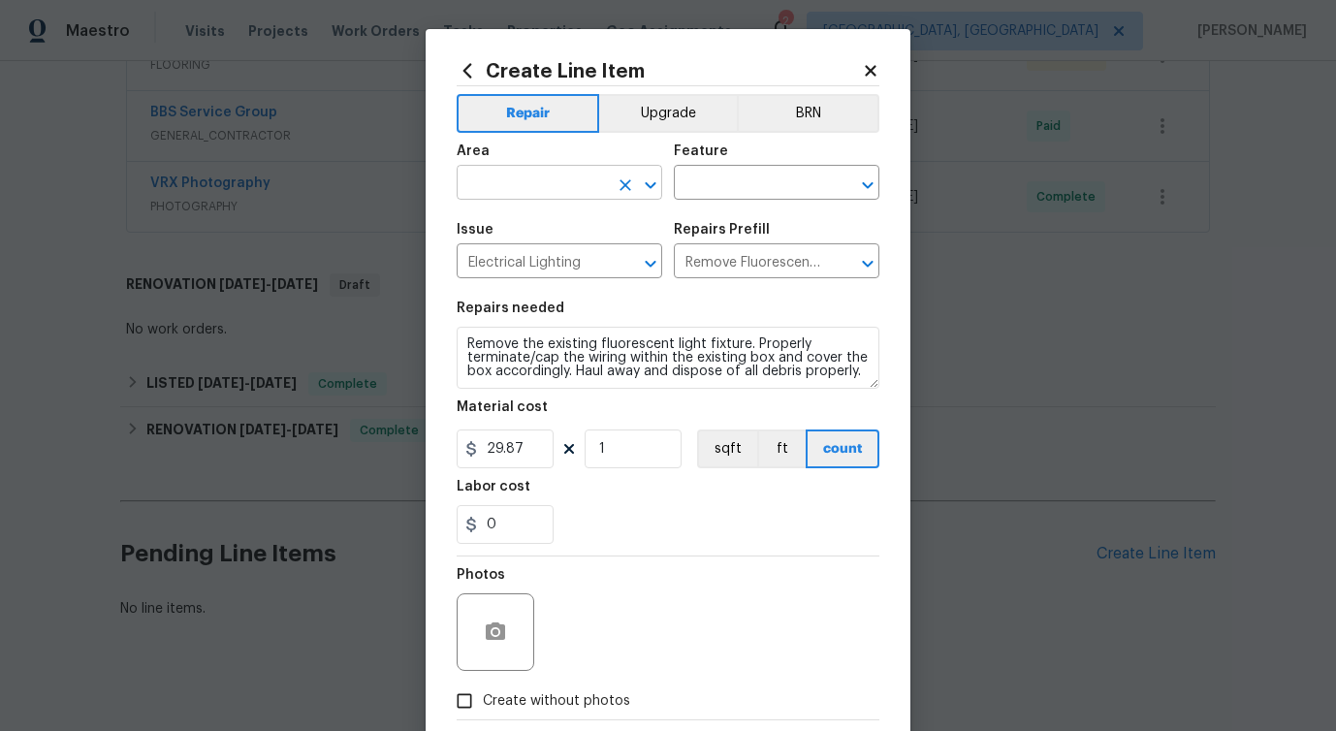
click at [504, 184] on input "text" at bounding box center [532, 185] width 151 height 30
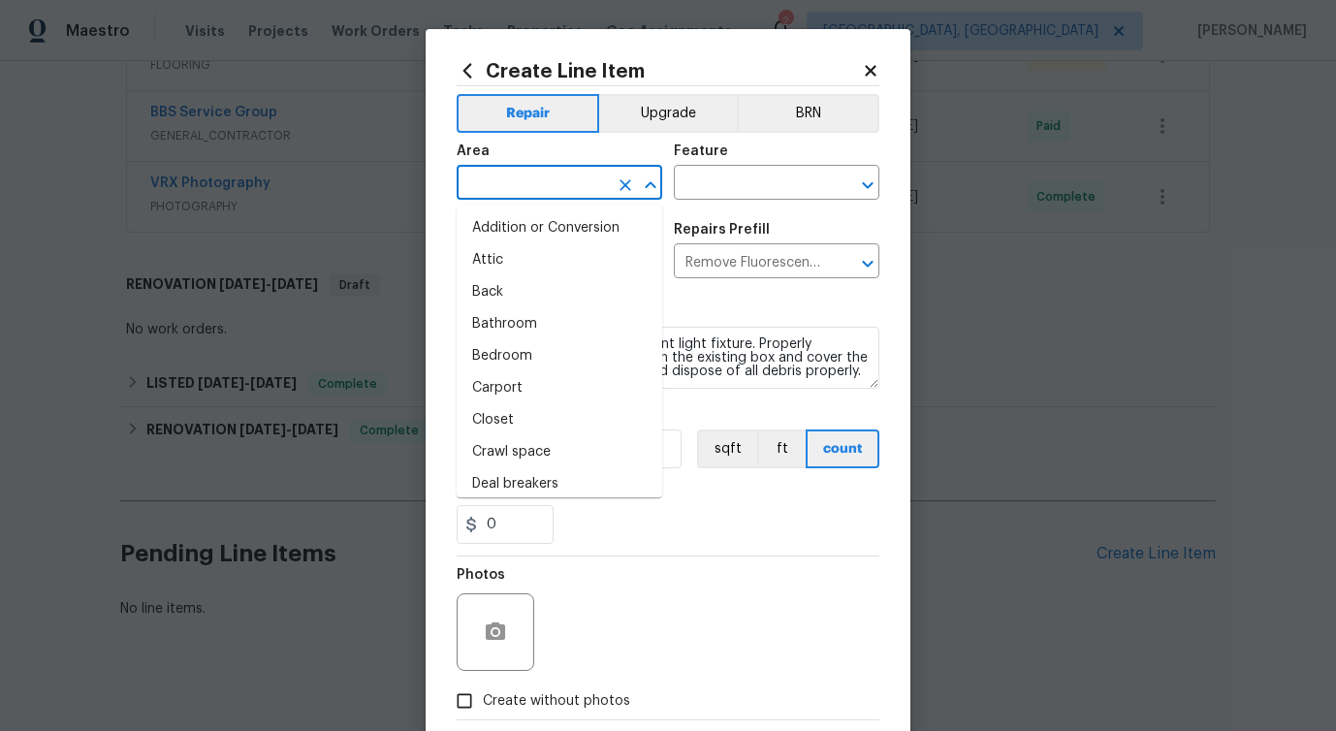
type input "i"
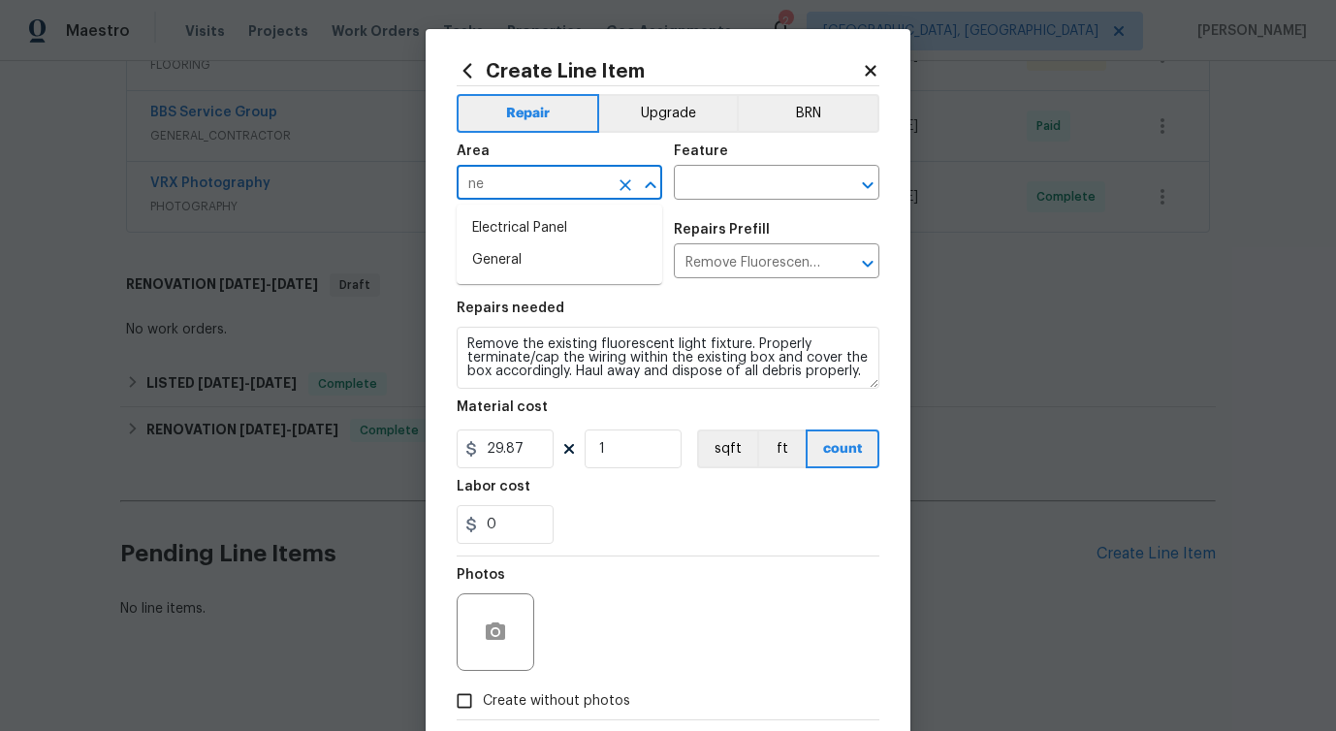
type input "n"
click at [513, 246] on li "Interior Overall" at bounding box center [560, 260] width 206 height 32
type input "Interior Overall"
click at [753, 183] on input "text" at bounding box center [749, 185] width 151 height 30
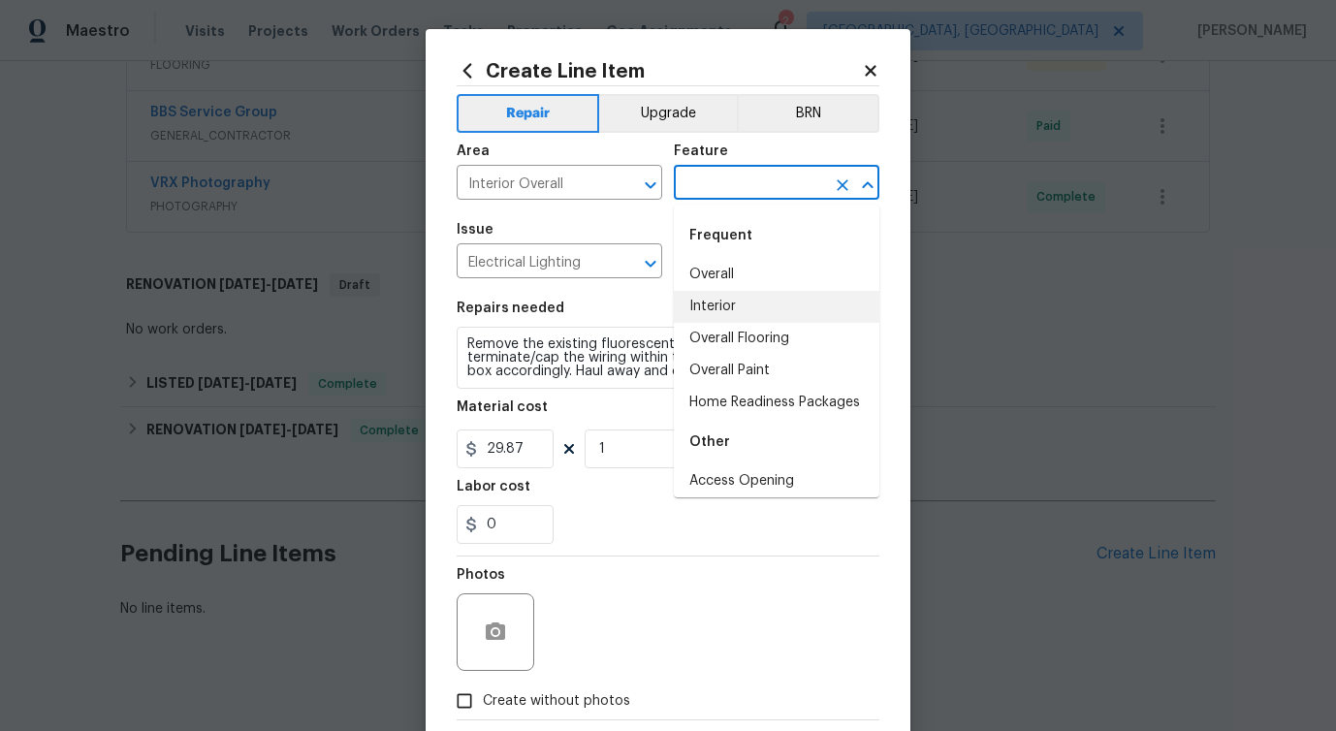
click at [704, 292] on li "Interior" at bounding box center [777, 307] width 206 height 32
type input "Interior"
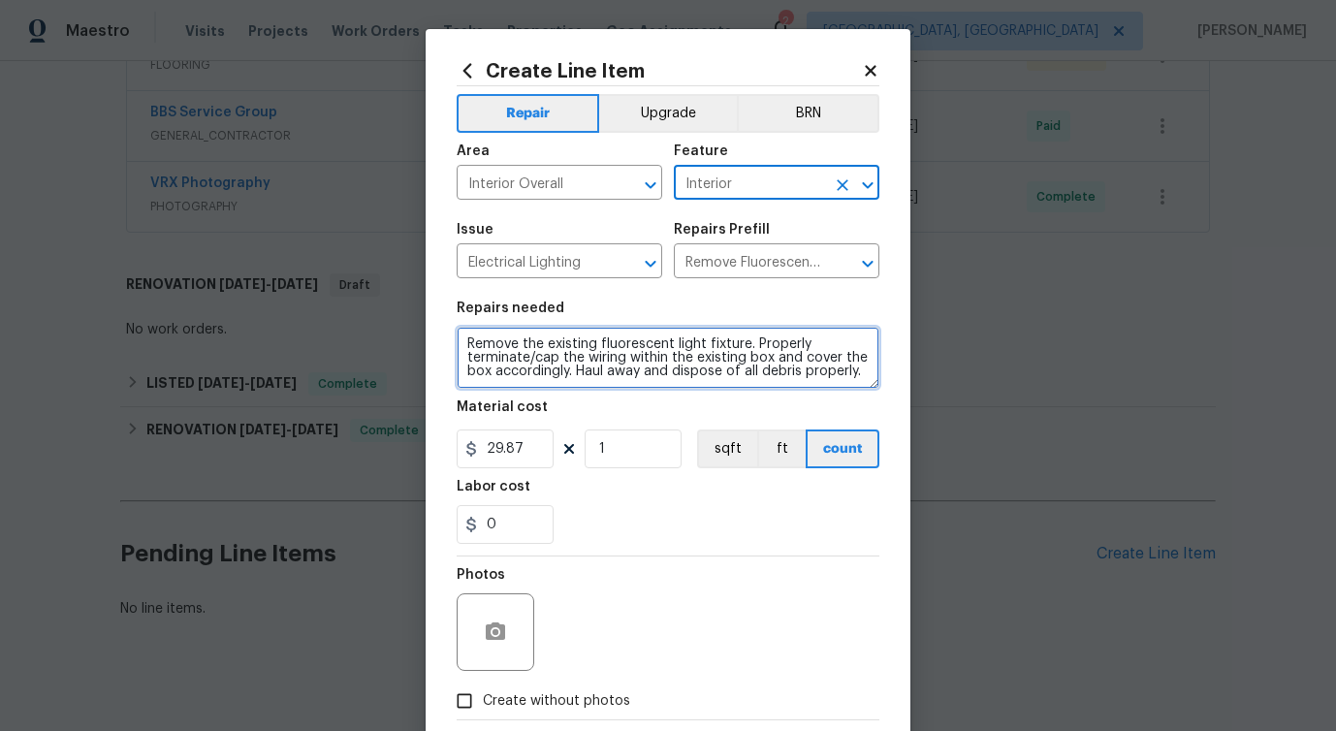
click at [550, 336] on textarea "Remove the existing fluorescent light fixture. Properly terminate/cap the wirin…" at bounding box center [668, 358] width 423 height 62
paste textarea "The kitchen light fixture is broken. Please replace the fixture with a fully op…"
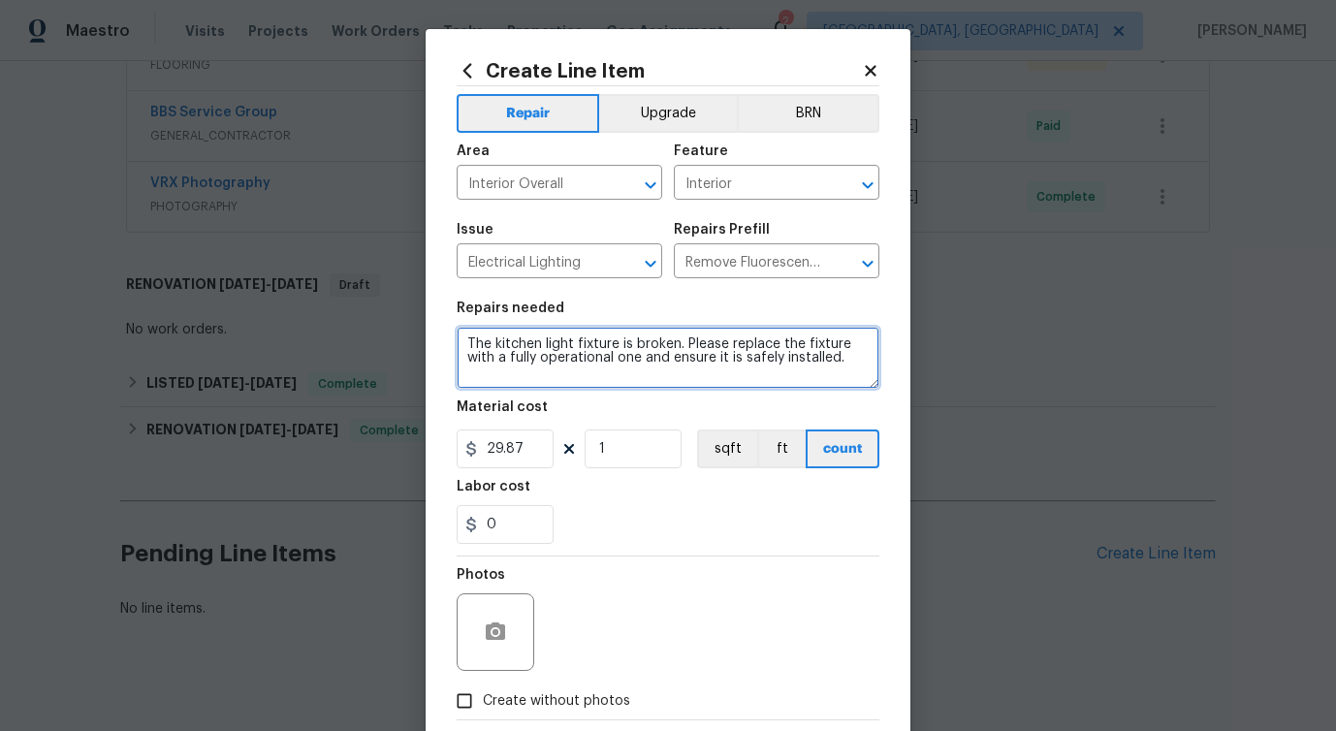
type textarea "The kitchen light fixture is broken. Please replace the fixture with a fully op…"
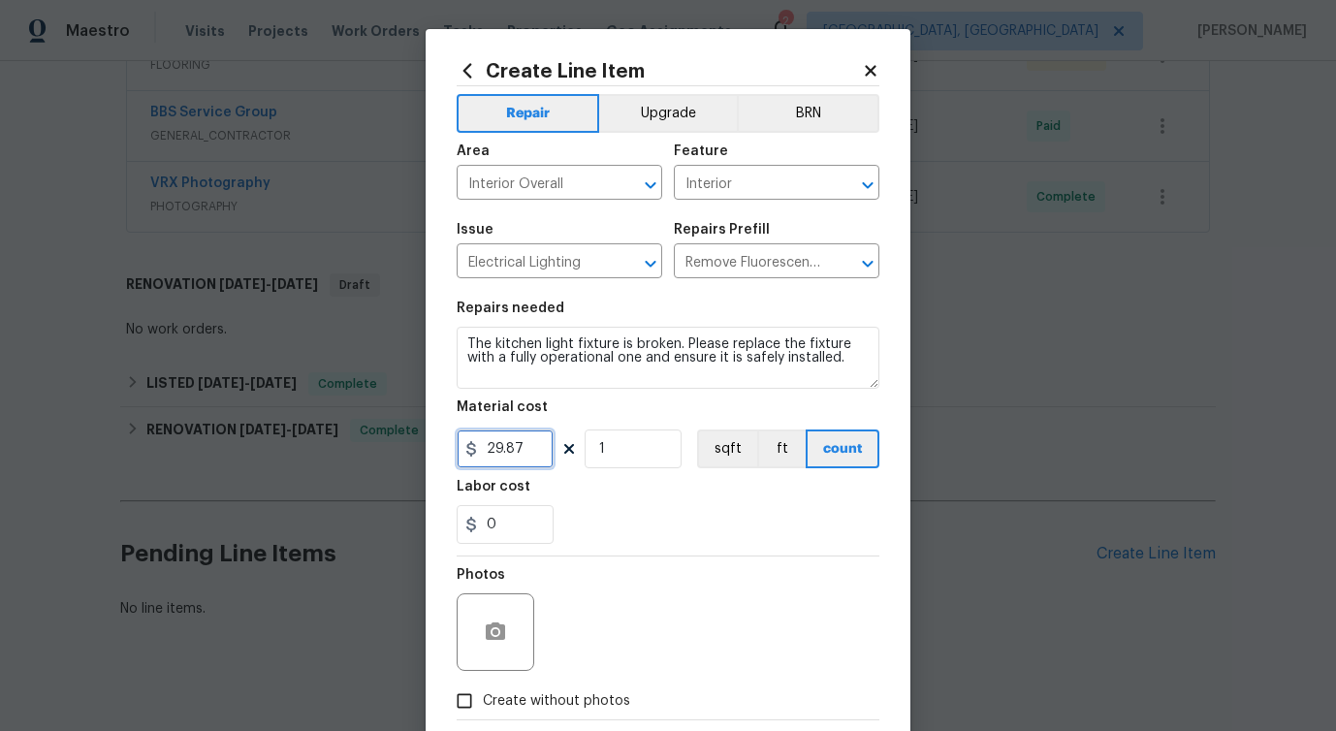
click at [505, 454] on input "29.87" at bounding box center [505, 449] width 97 height 39
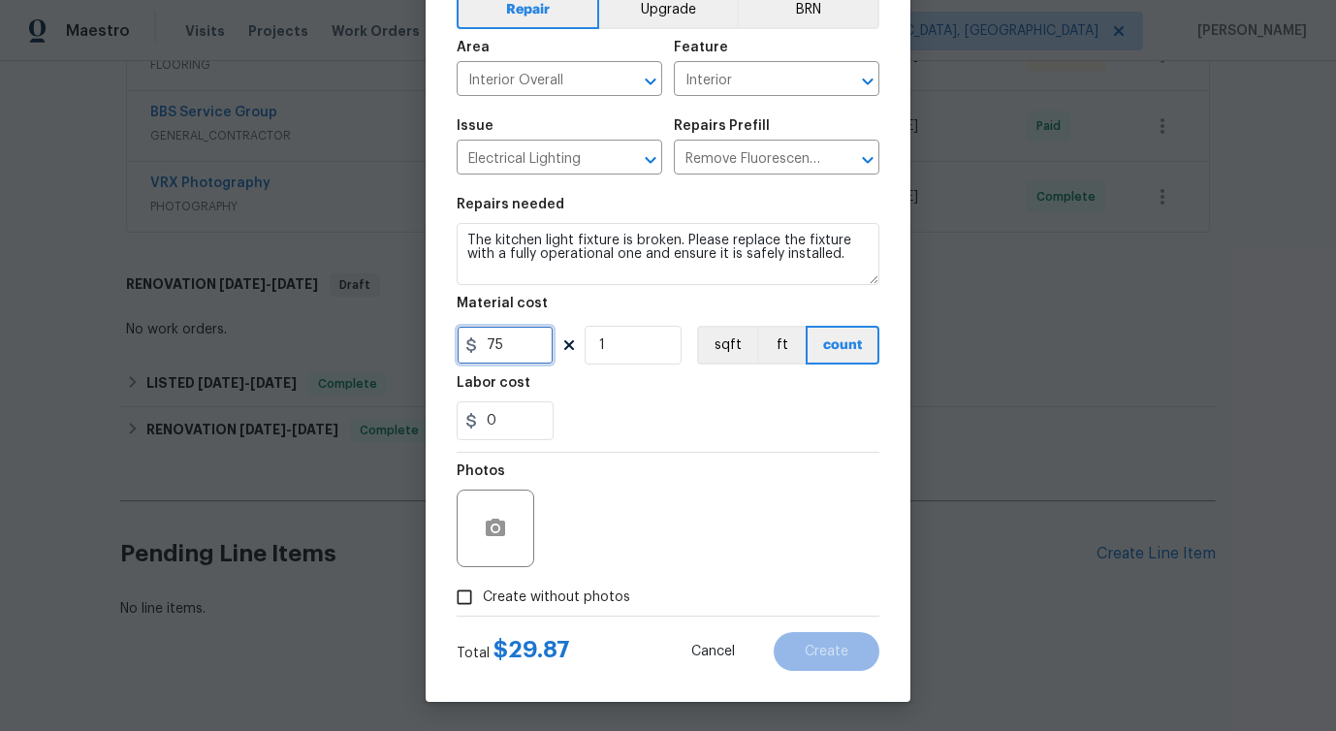
type input "75"
click at [528, 600] on span "Create without photos" at bounding box center [556, 598] width 147 height 20
click at [483, 600] on input "Create without photos" at bounding box center [464, 597] width 37 height 37
click at [446, 579] on input "Create without photos" at bounding box center [464, 597] width 37 height 37
click at [547, 592] on span "Create without photos" at bounding box center [556, 598] width 147 height 20
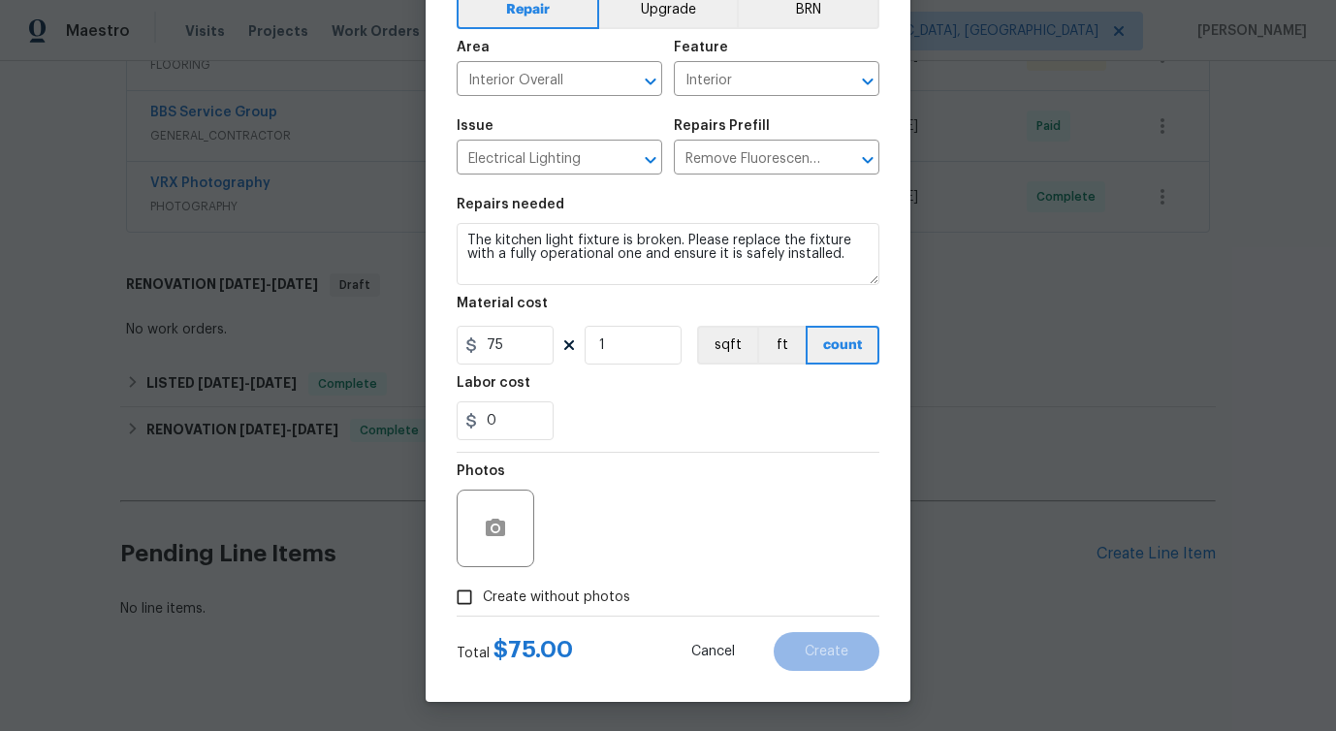
click at [483, 592] on input "Create without photos" at bounding box center [464, 597] width 37 height 37
checkbox input "true"
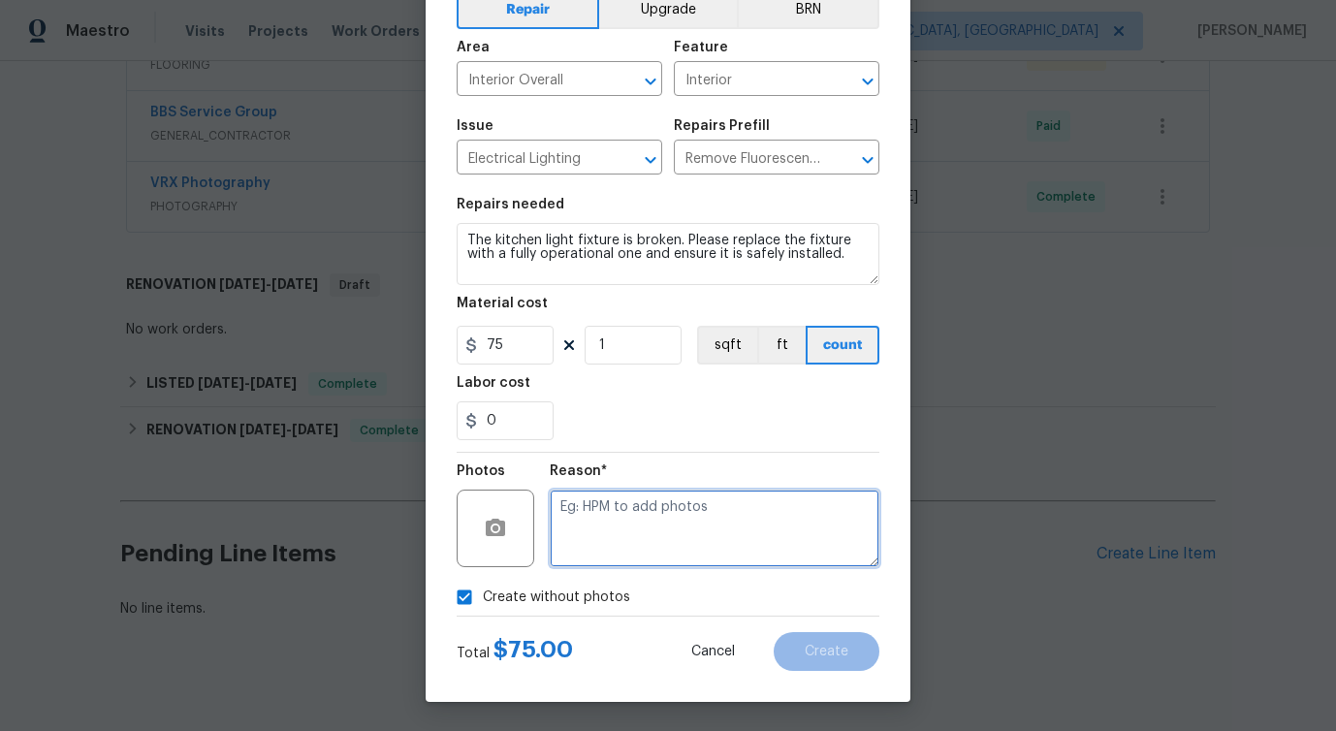
click at [671, 502] on textarea at bounding box center [715, 529] width 330 height 78
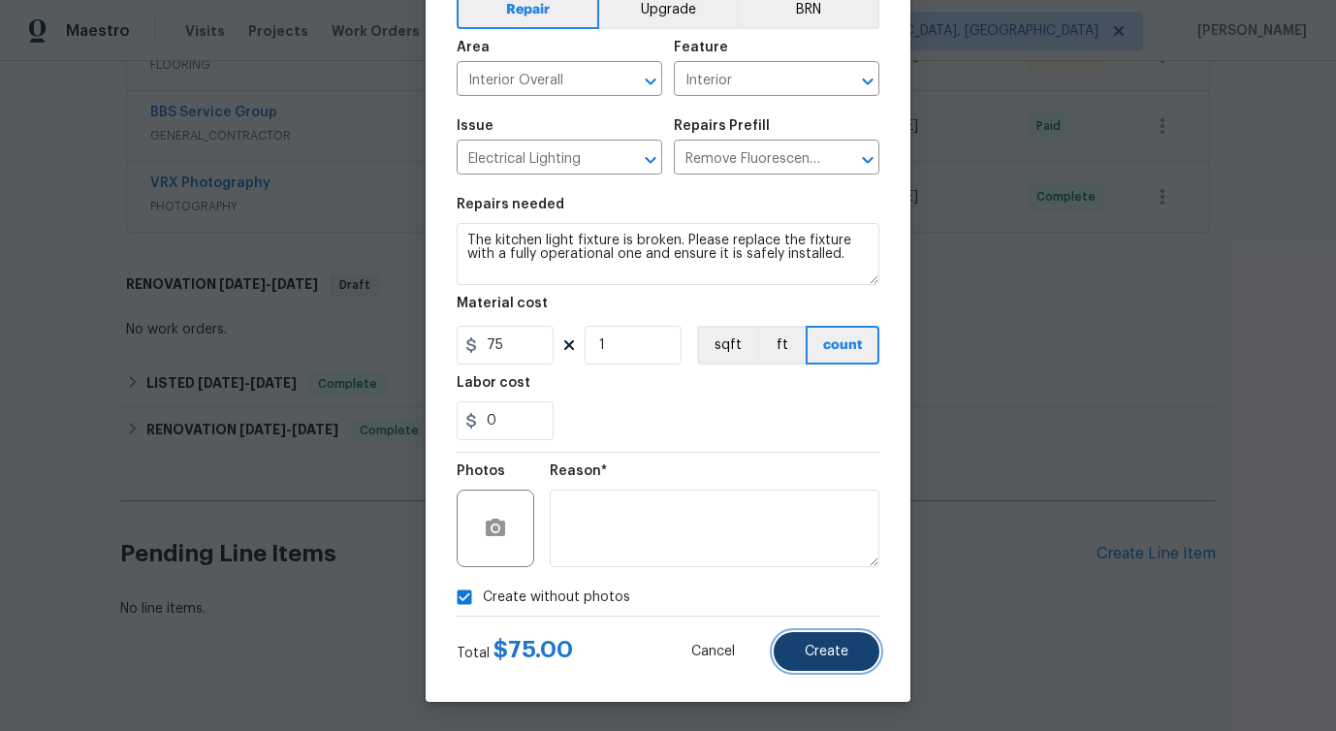
click at [832, 636] on button "Create" at bounding box center [827, 651] width 106 height 39
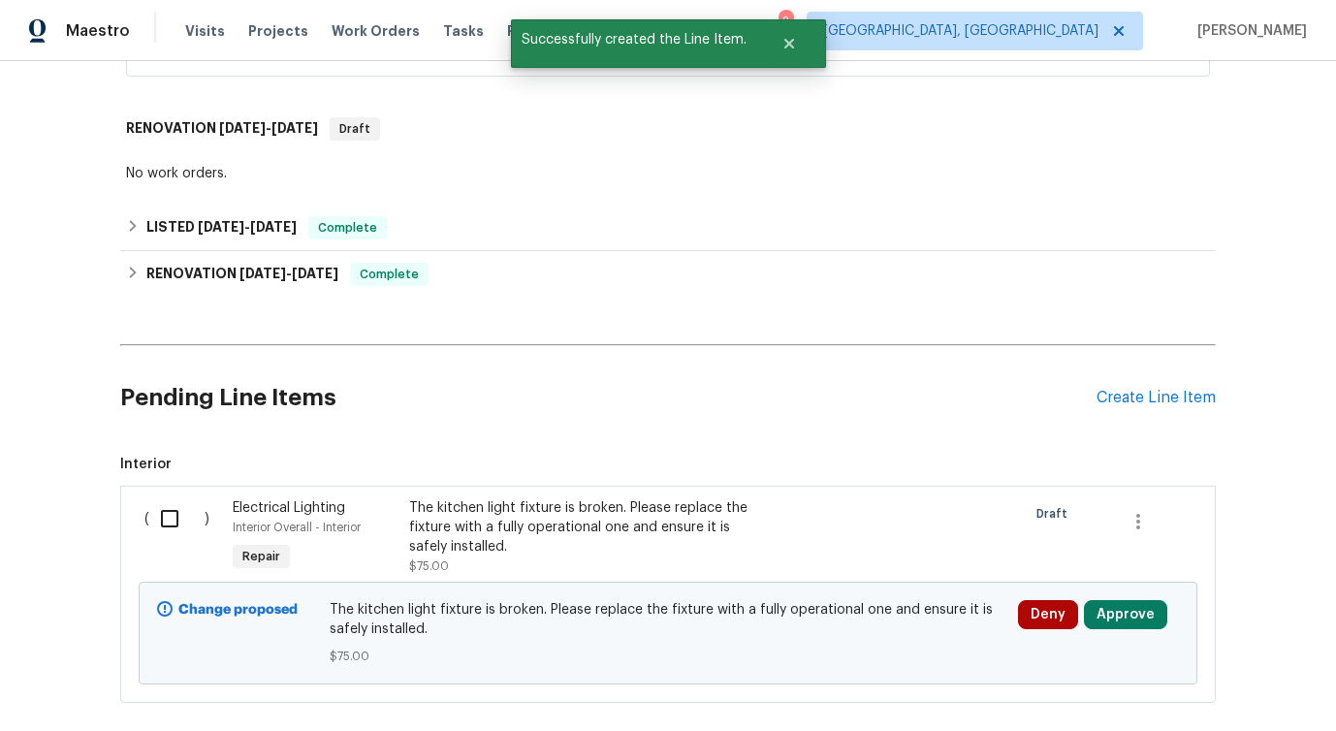
scroll to position [673, 0]
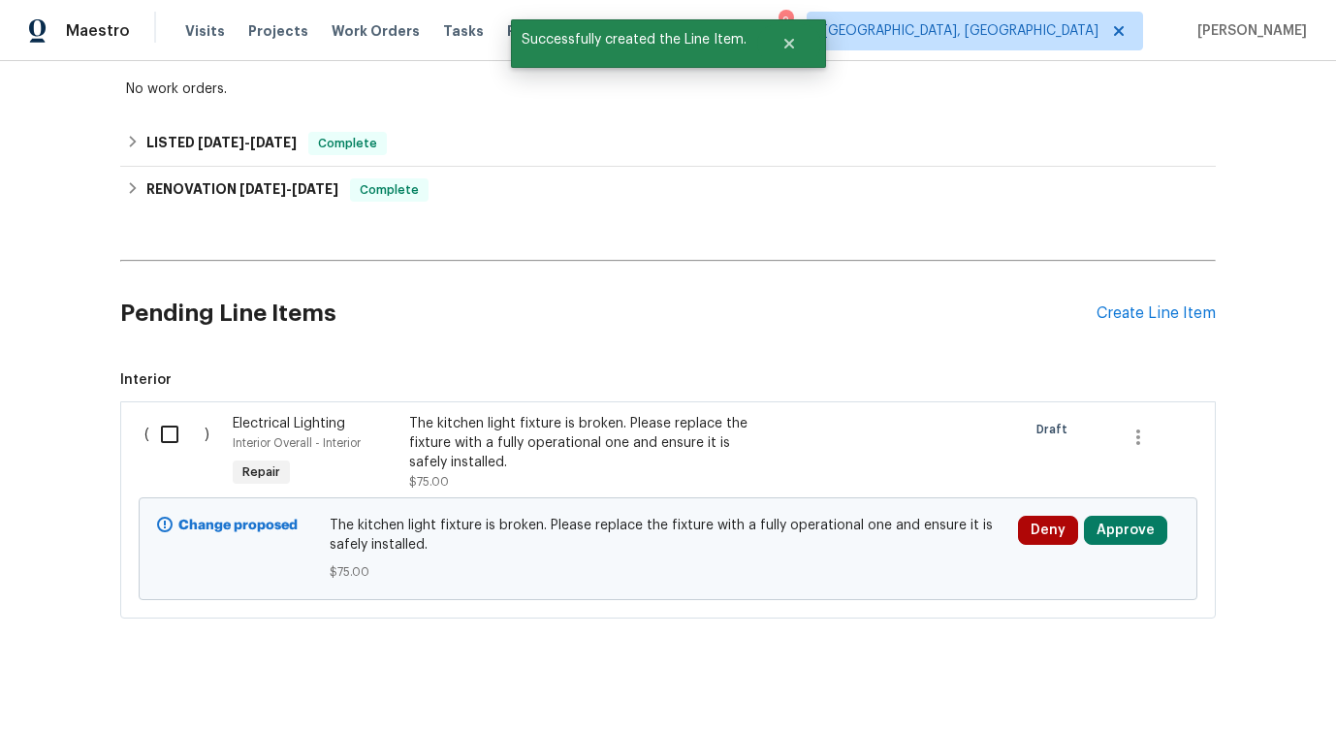
click at [168, 417] on input "checkbox" at bounding box center [176, 434] width 55 height 41
checkbox input "true"
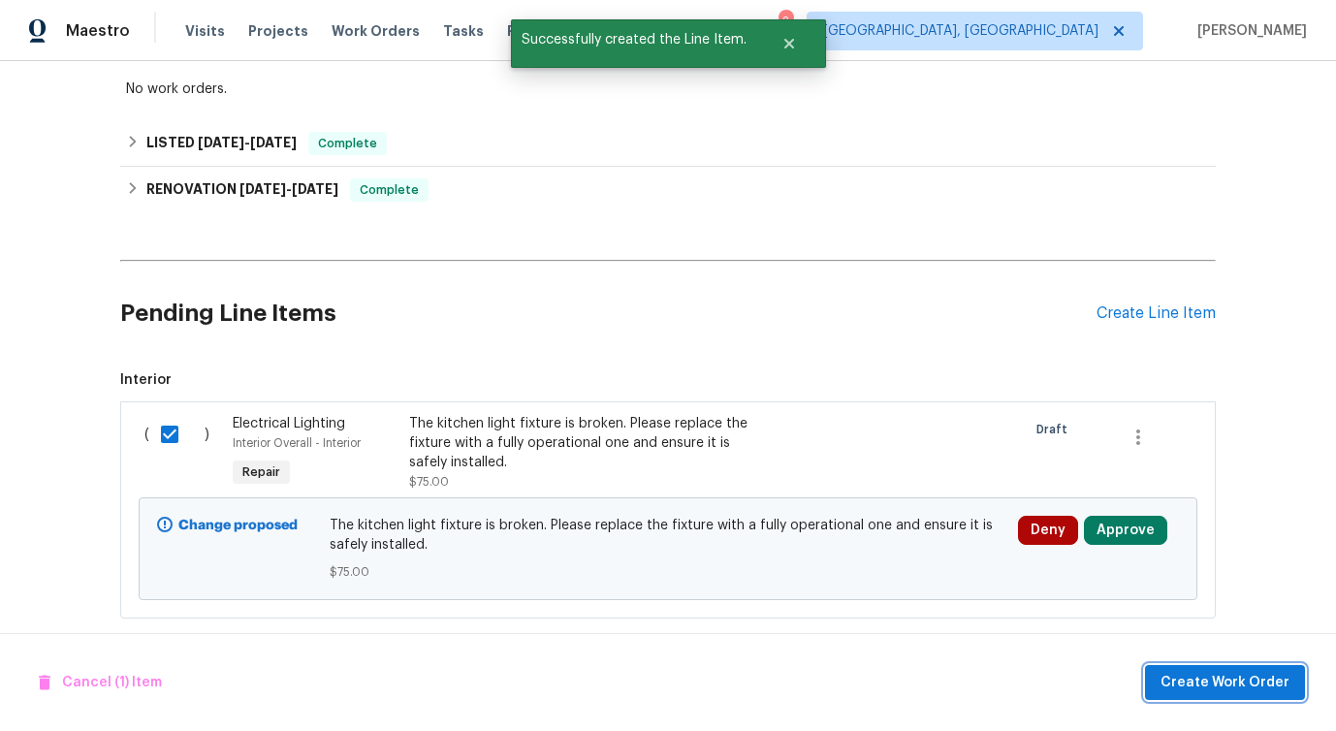
click at [1185, 688] on span "Create Work Order" at bounding box center [1225, 683] width 129 height 24
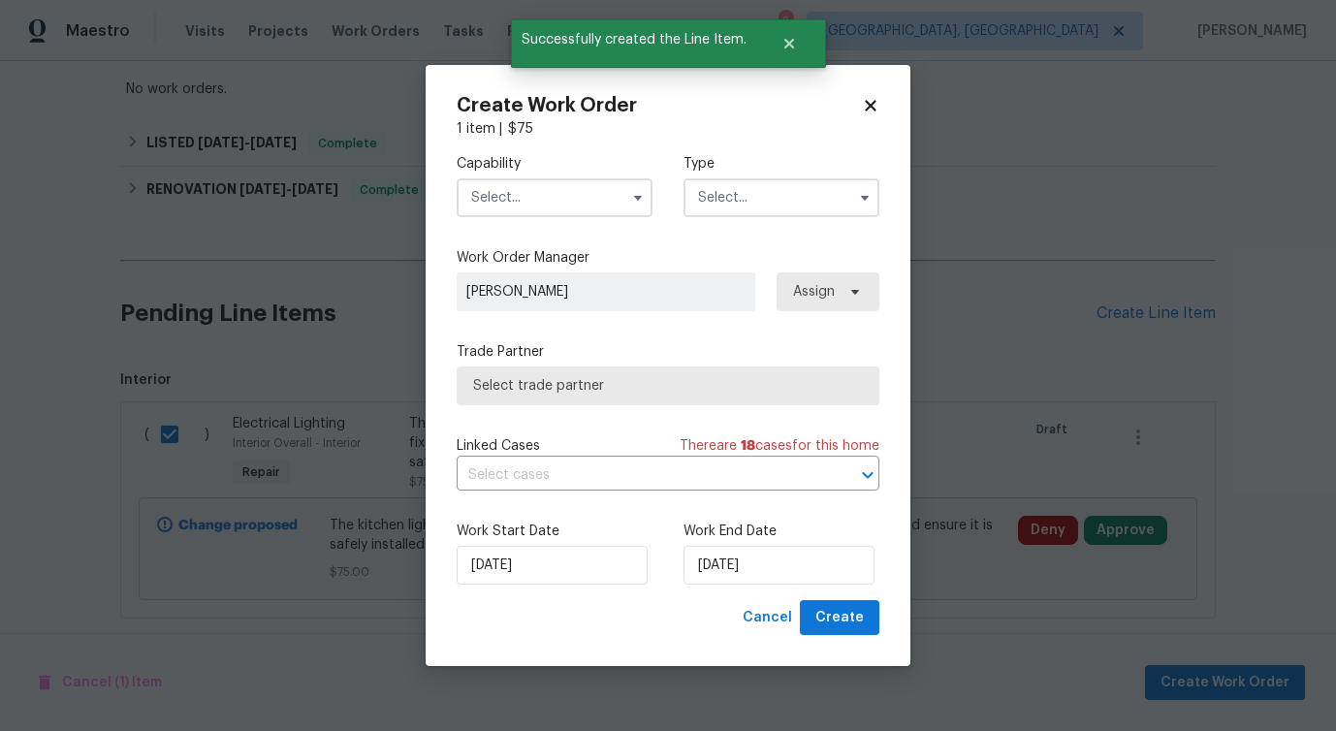
click at [529, 197] on input "text" at bounding box center [555, 197] width 196 height 39
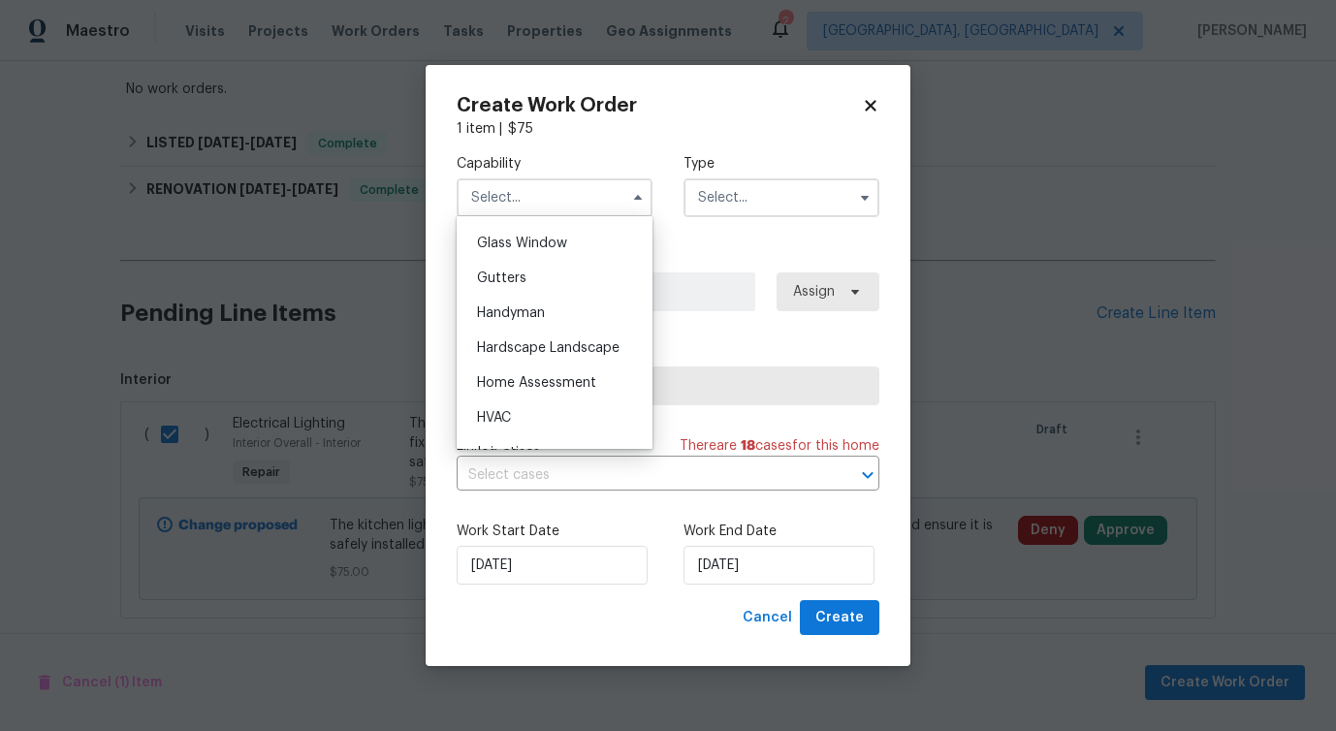
scroll to position [988, 0]
click at [560, 325] on div "Handyman" at bounding box center [555, 317] width 186 height 35
type input "Handyman"
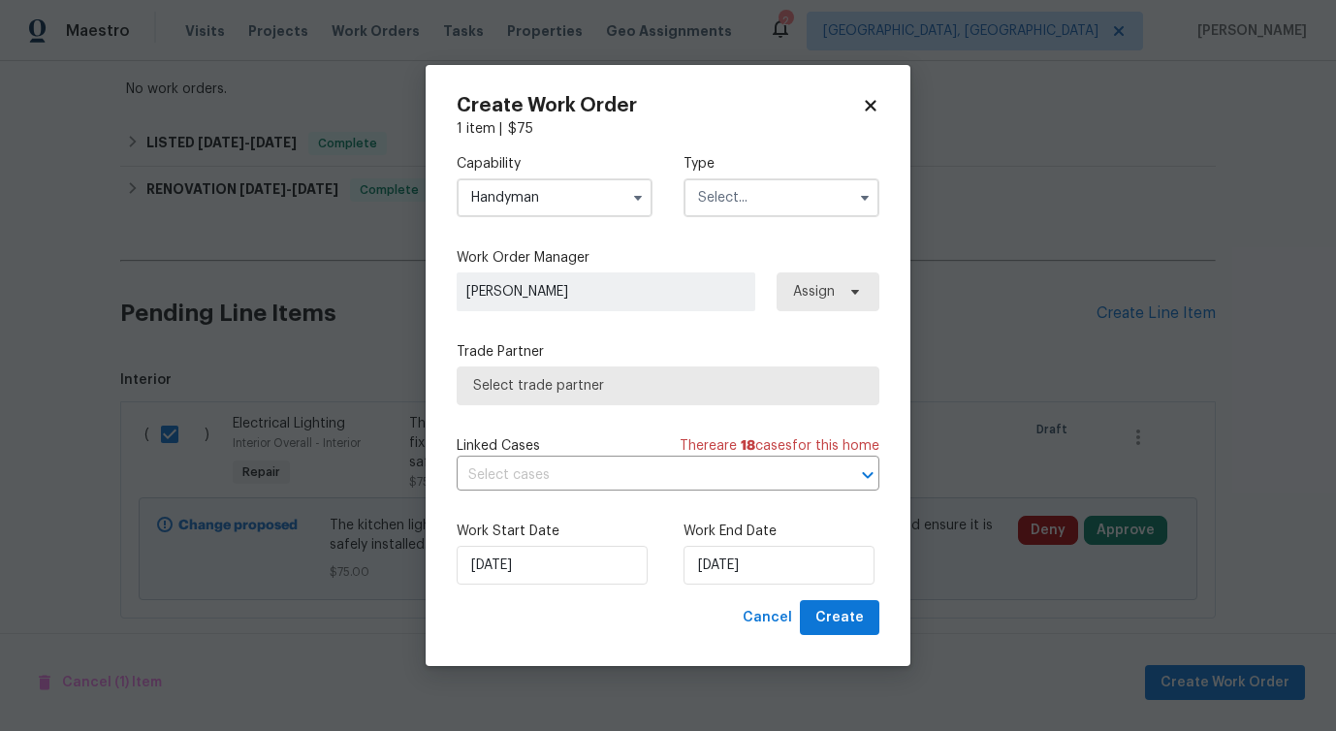
click at [753, 208] on input "text" at bounding box center [782, 197] width 196 height 39
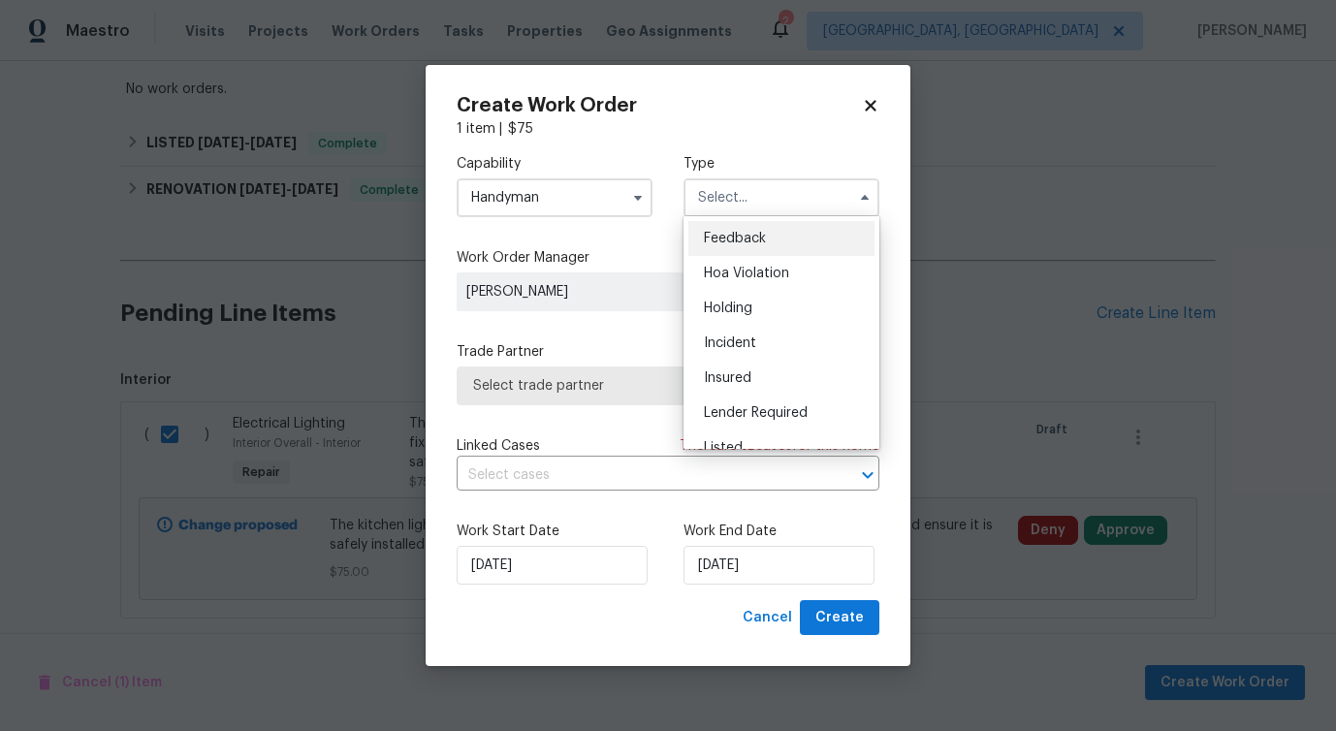
click at [742, 232] on span "Feedback" at bounding box center [735, 239] width 62 height 14
type input "Feedback"
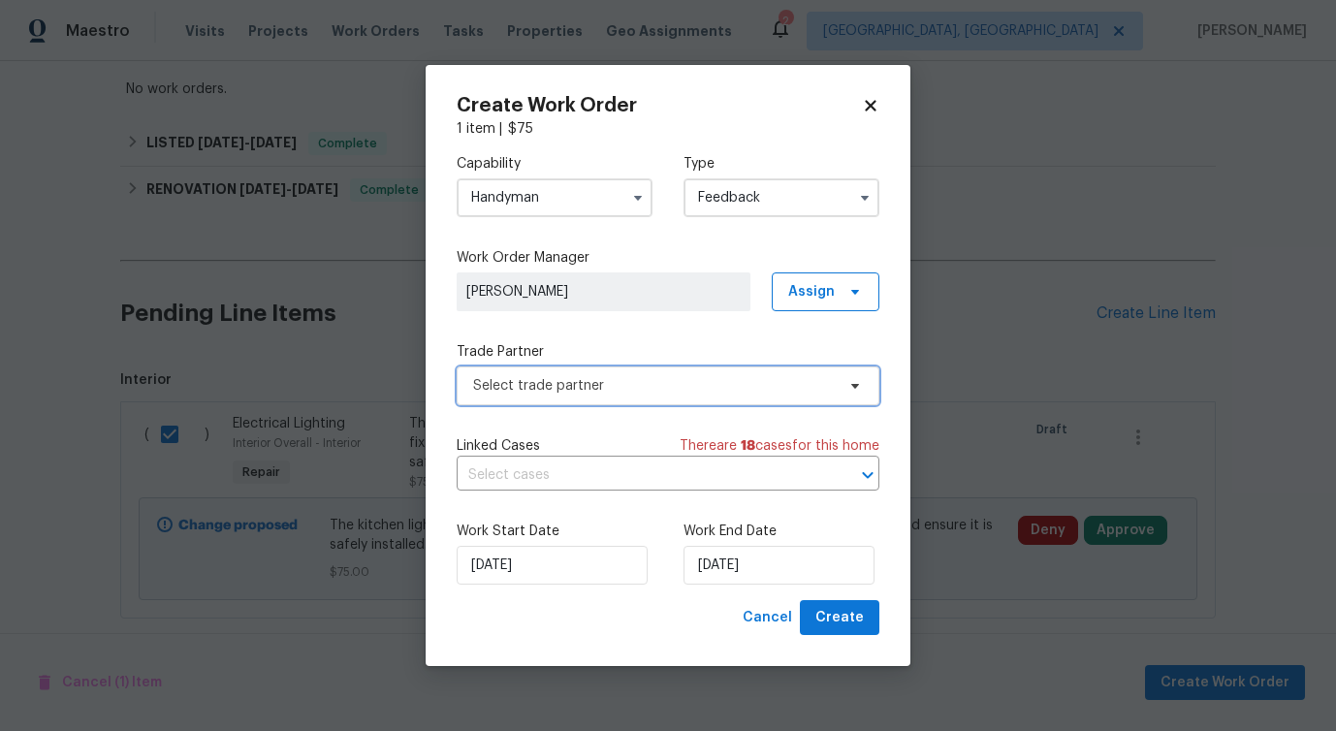
click at [572, 393] on span "Select trade partner" at bounding box center [654, 385] width 362 height 19
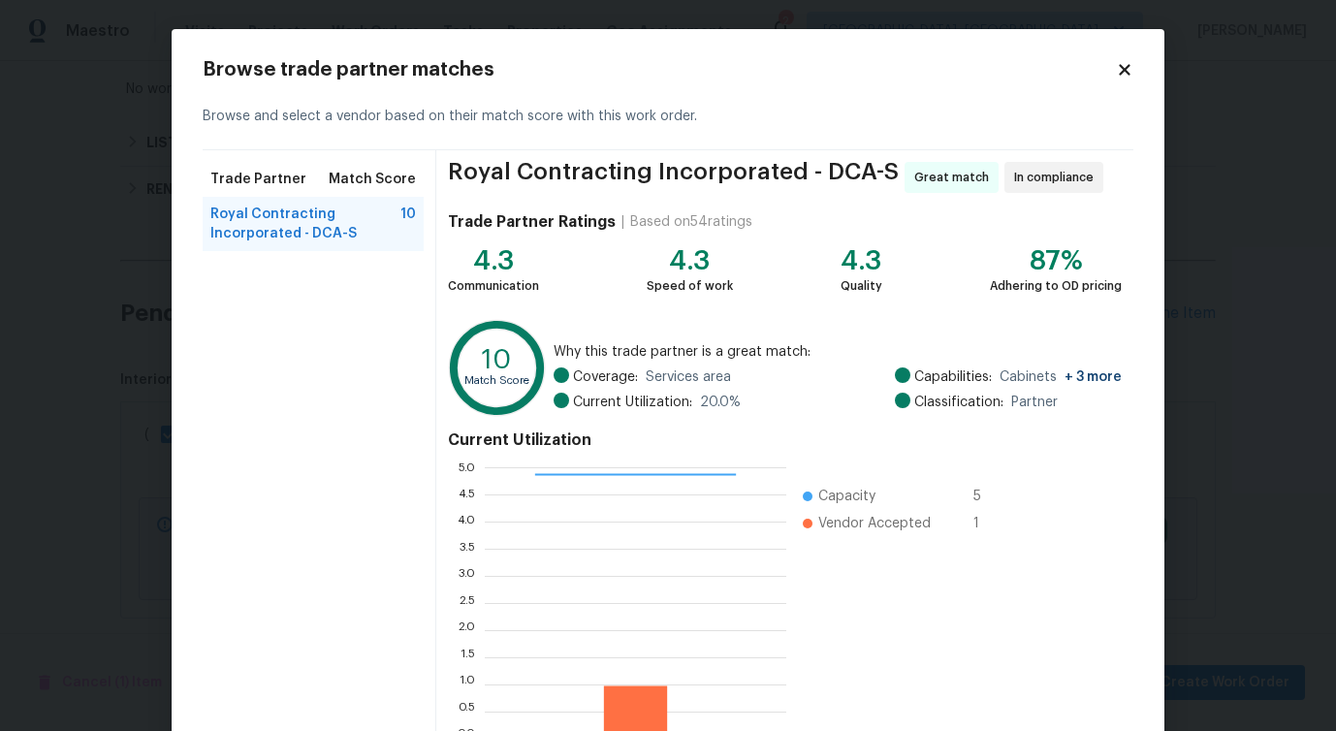
scroll to position [124, 0]
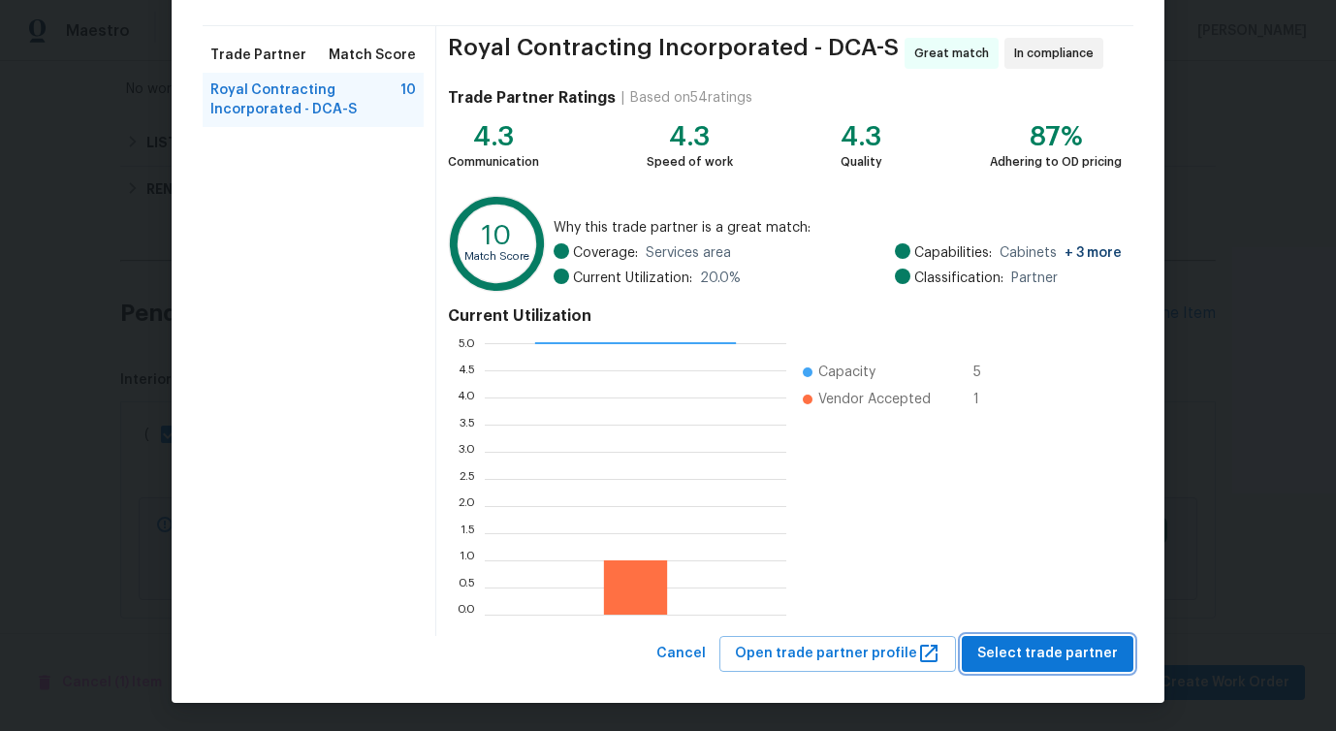
click at [1020, 666] on button "Select trade partner" at bounding box center [1048, 654] width 172 height 36
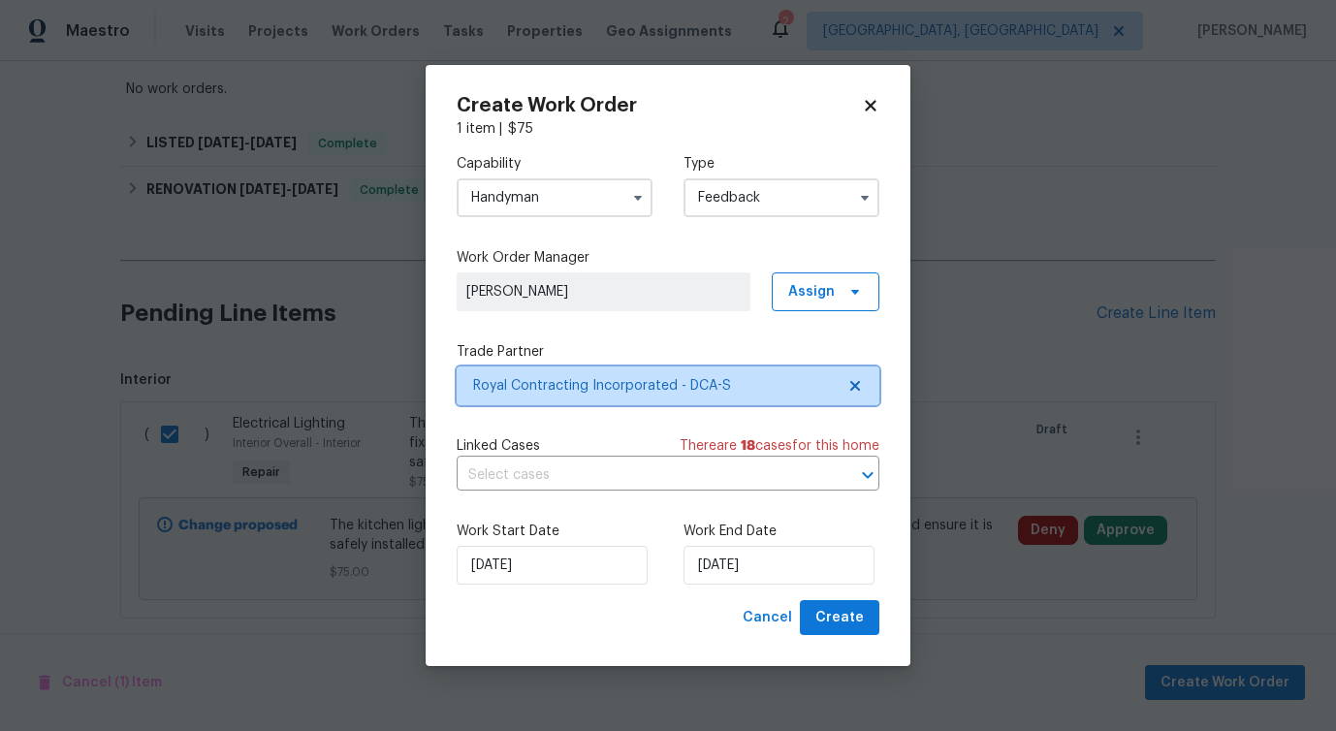
scroll to position [0, 0]
click at [556, 471] on input "text" at bounding box center [641, 476] width 369 height 30
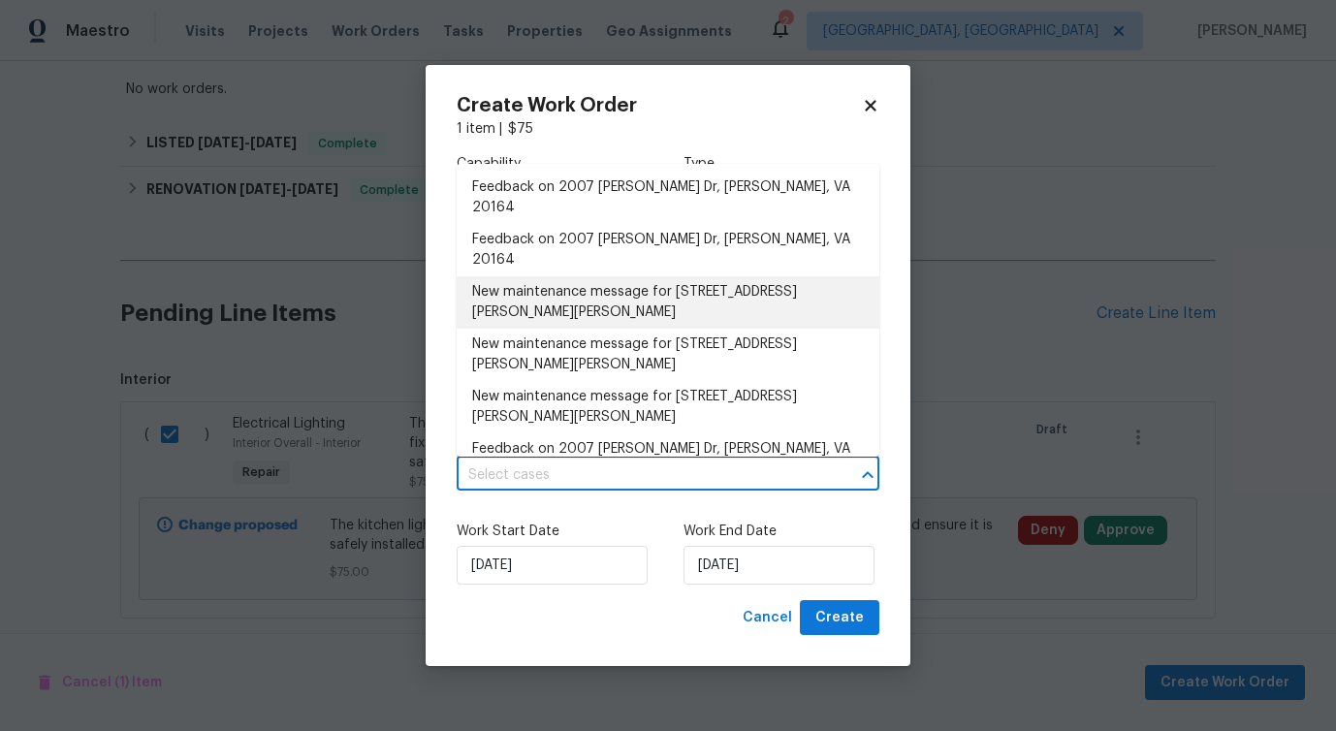
click at [599, 276] on li "New maintenance message for 2007 Jonathan Dr , Sterling, VA 20164" at bounding box center [668, 302] width 423 height 52
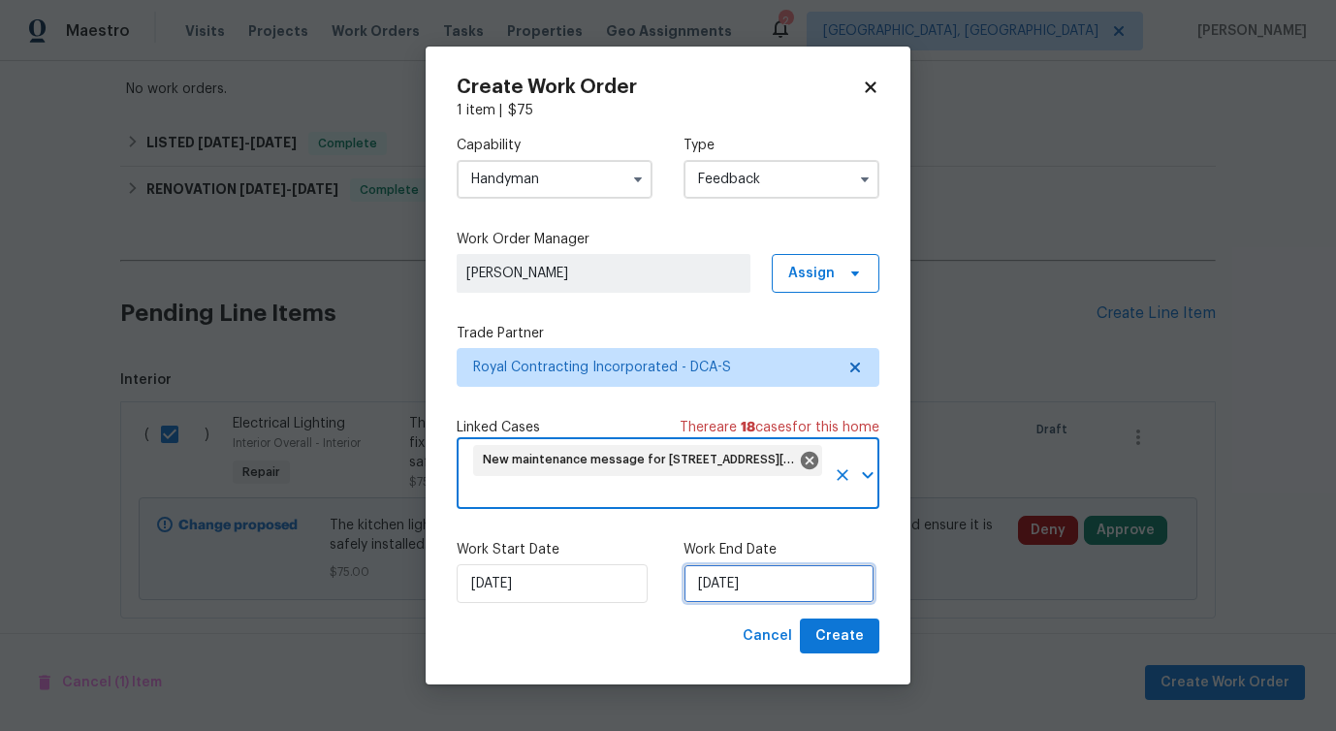
click at [751, 601] on input "9/2/2025" at bounding box center [779, 583] width 191 height 39
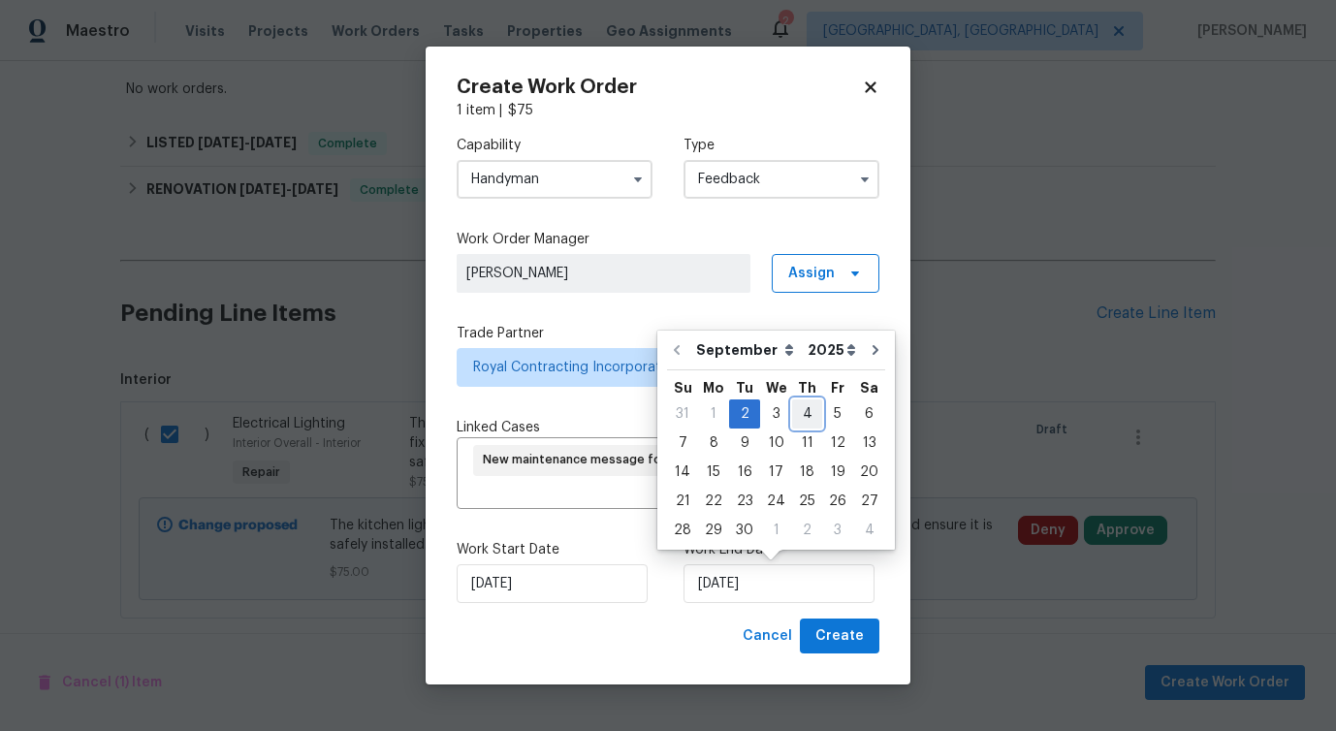
click at [799, 413] on div "4" at bounding box center [807, 414] width 30 height 27
type input "9/4/2025"
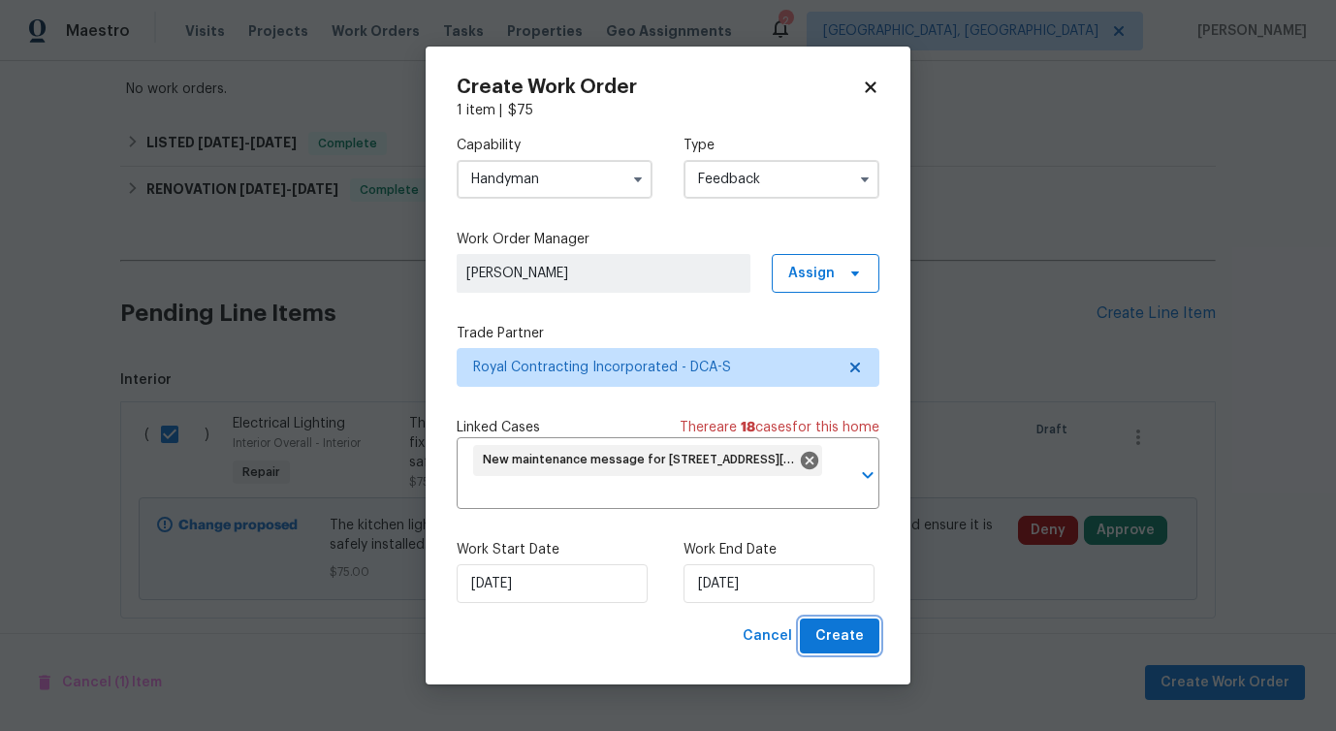
click at [842, 636] on span "Create" at bounding box center [840, 637] width 48 height 24
checkbox input "false"
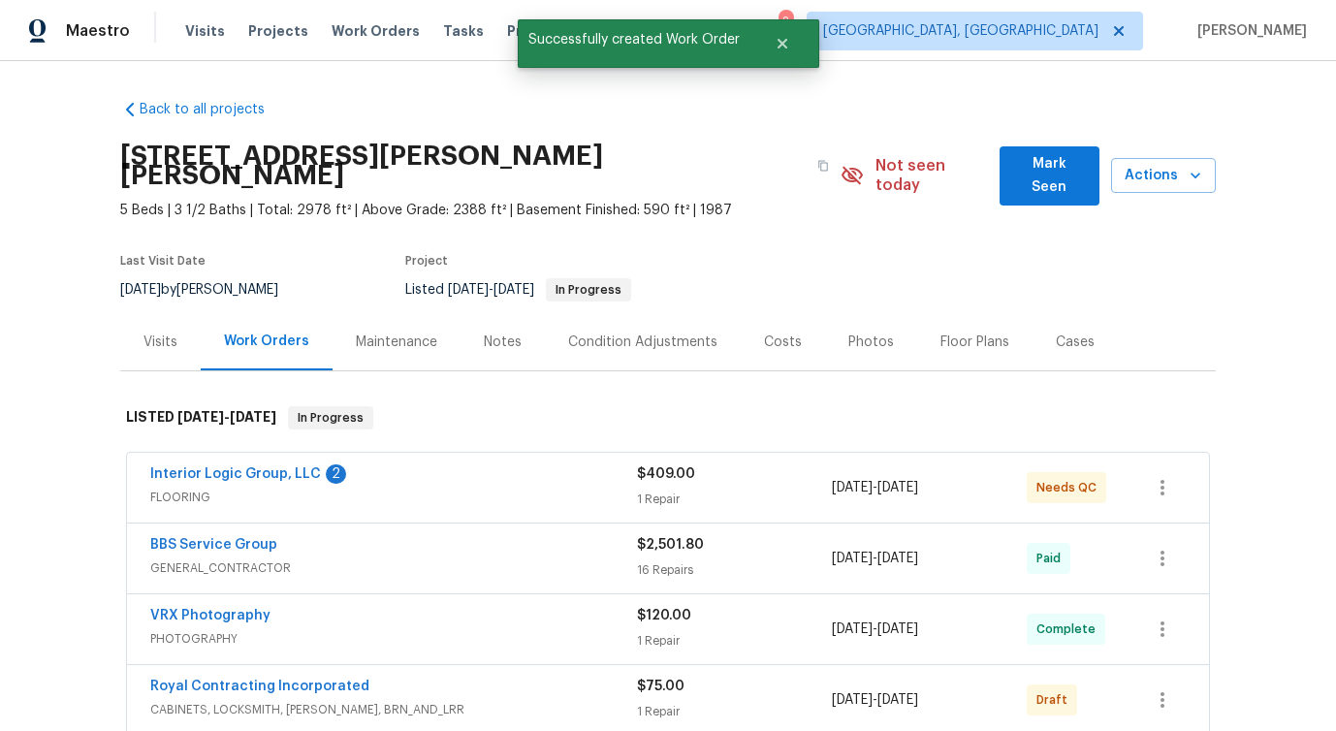
scroll to position [154, 0]
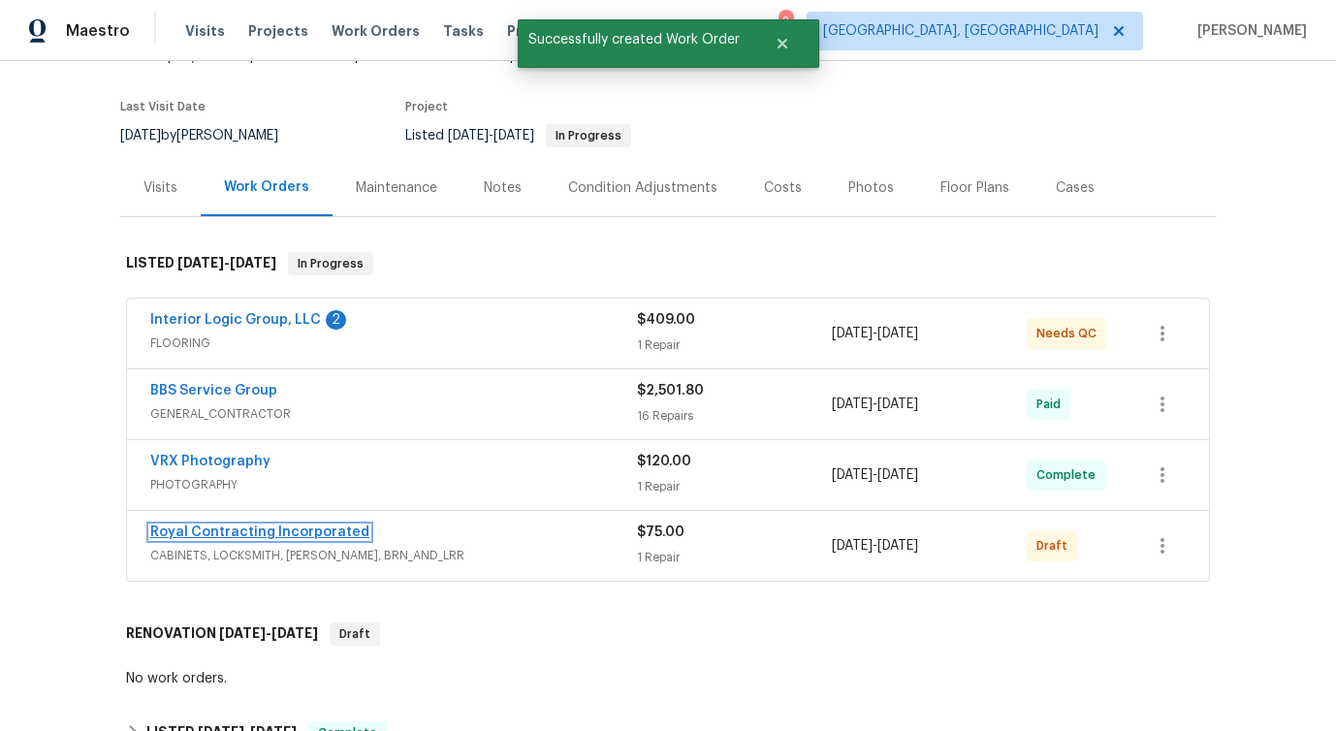
click at [194, 526] on link "Royal Contracting Incorporated" at bounding box center [259, 533] width 219 height 14
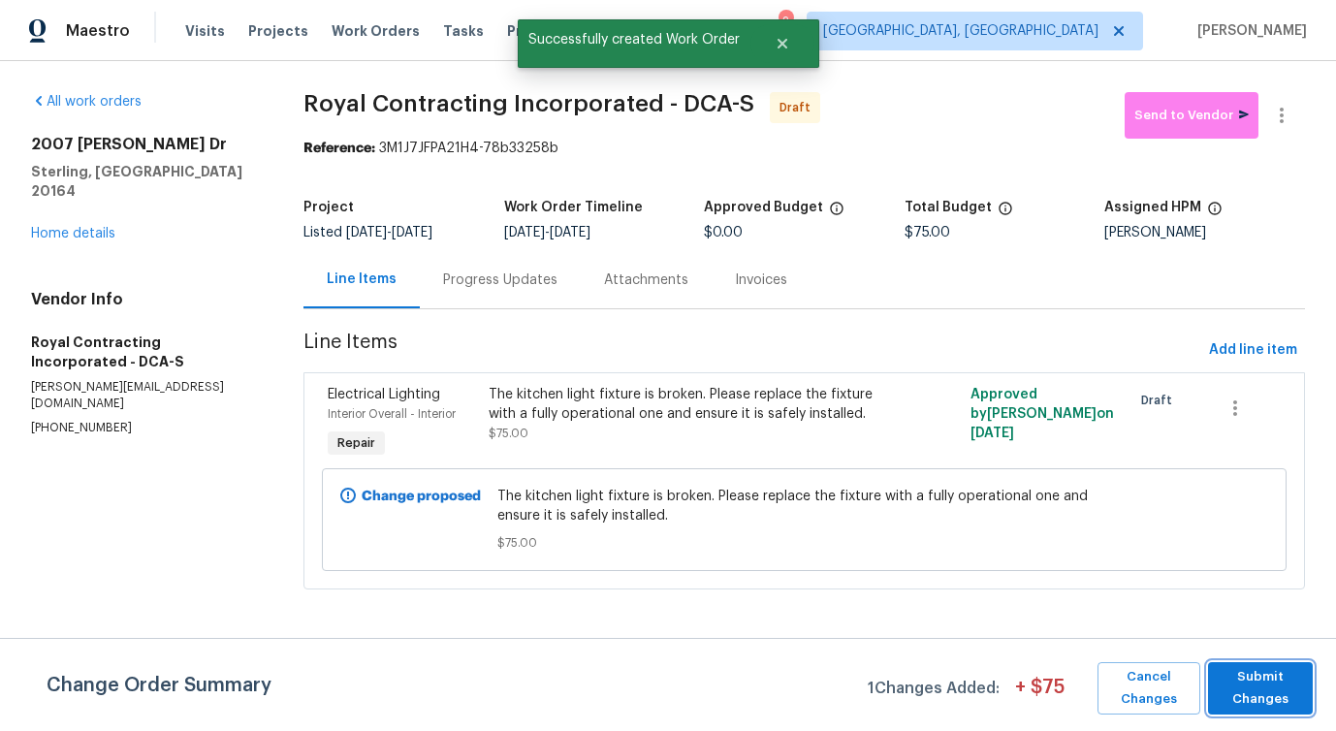
click at [1243, 688] on span "Submit Changes" at bounding box center [1260, 688] width 85 height 45
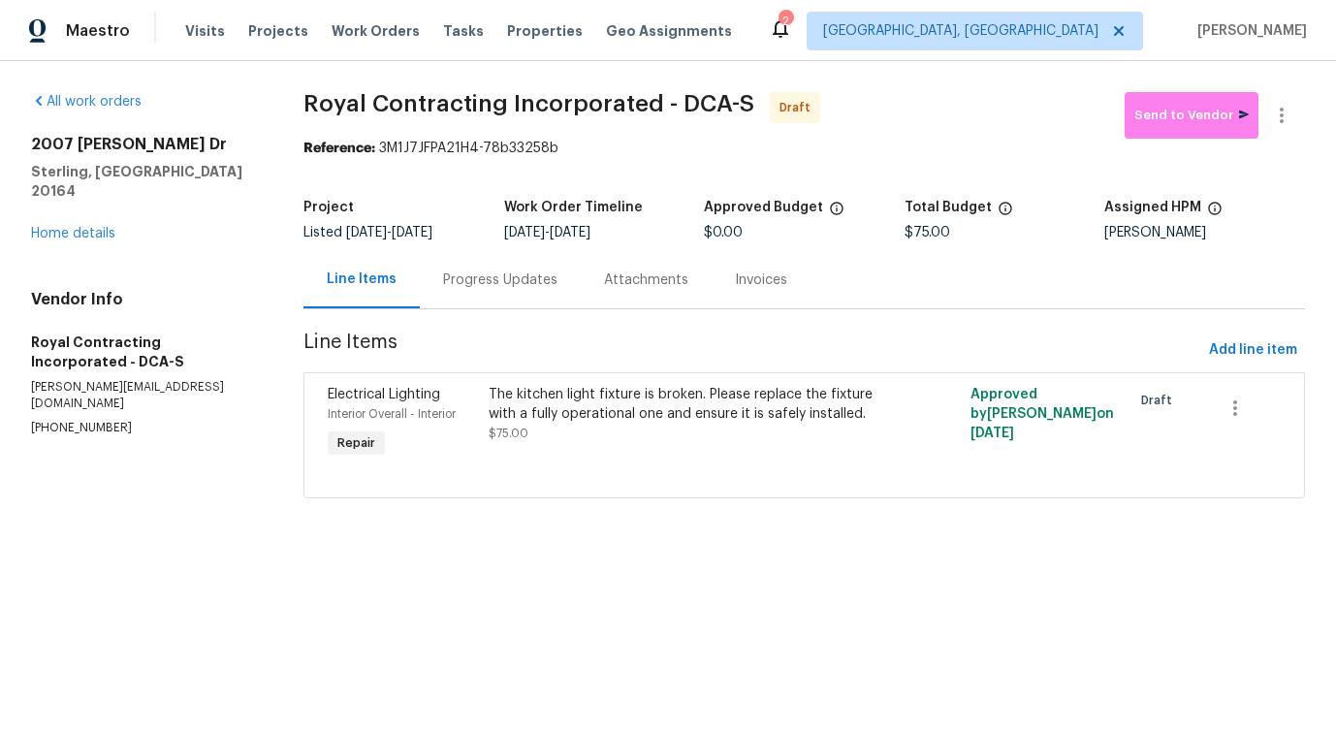
click at [482, 283] on div "Progress Updates" at bounding box center [500, 280] width 114 height 19
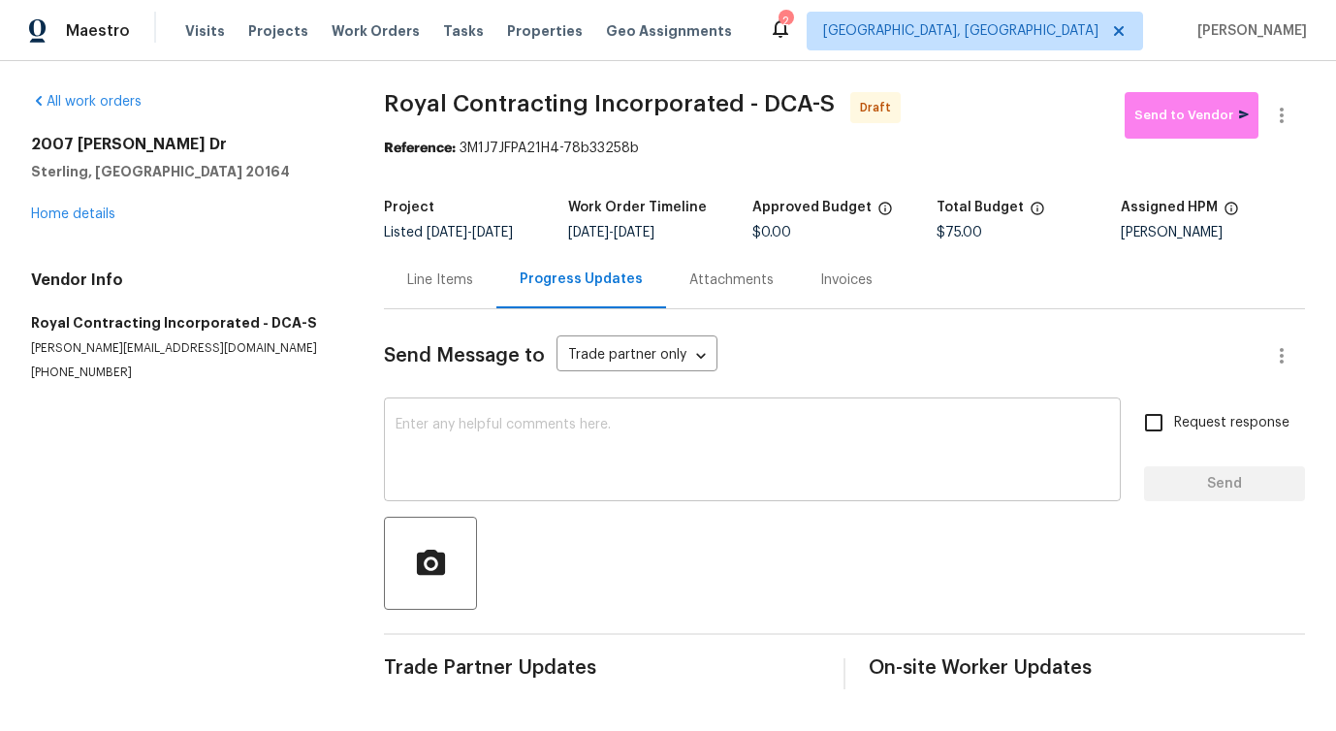
click at [516, 477] on textarea at bounding box center [753, 452] width 714 height 68
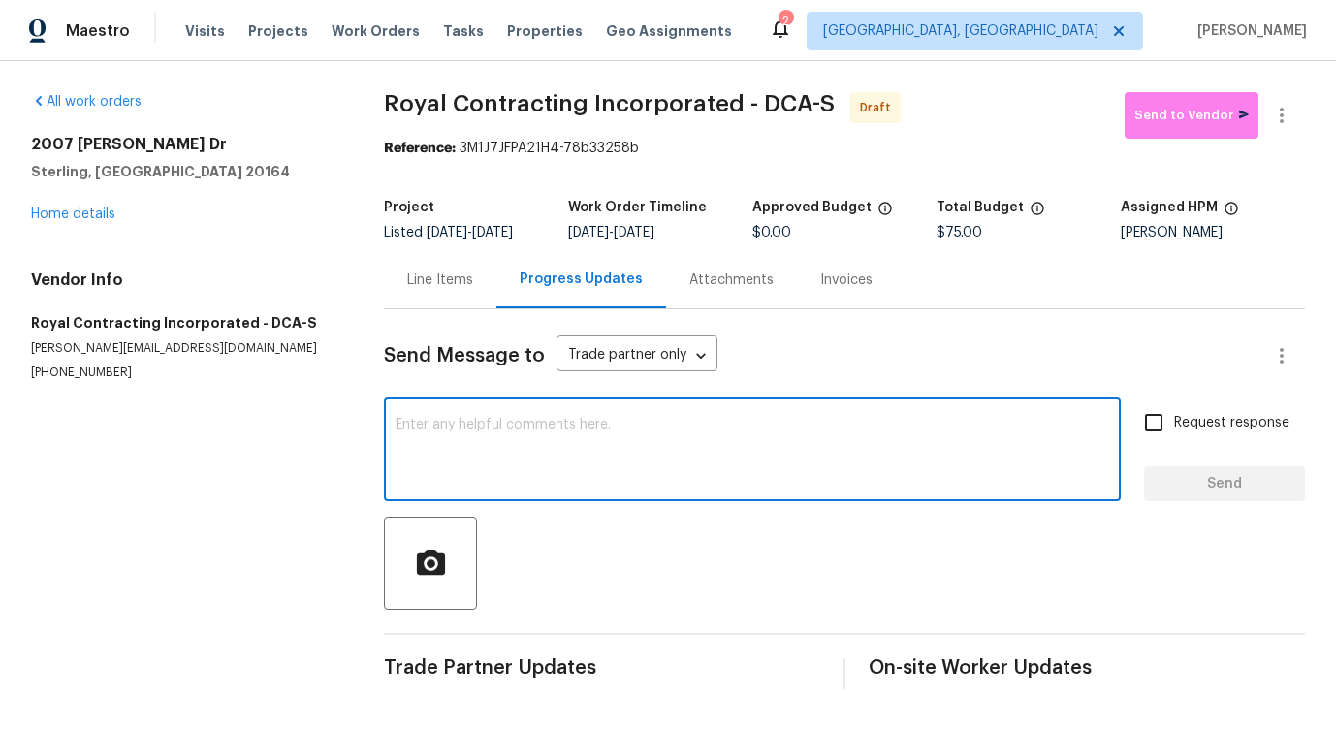
paste textarea "Hi, this is Pavithra with Opendoor. I’m confirming you received the WO for the …"
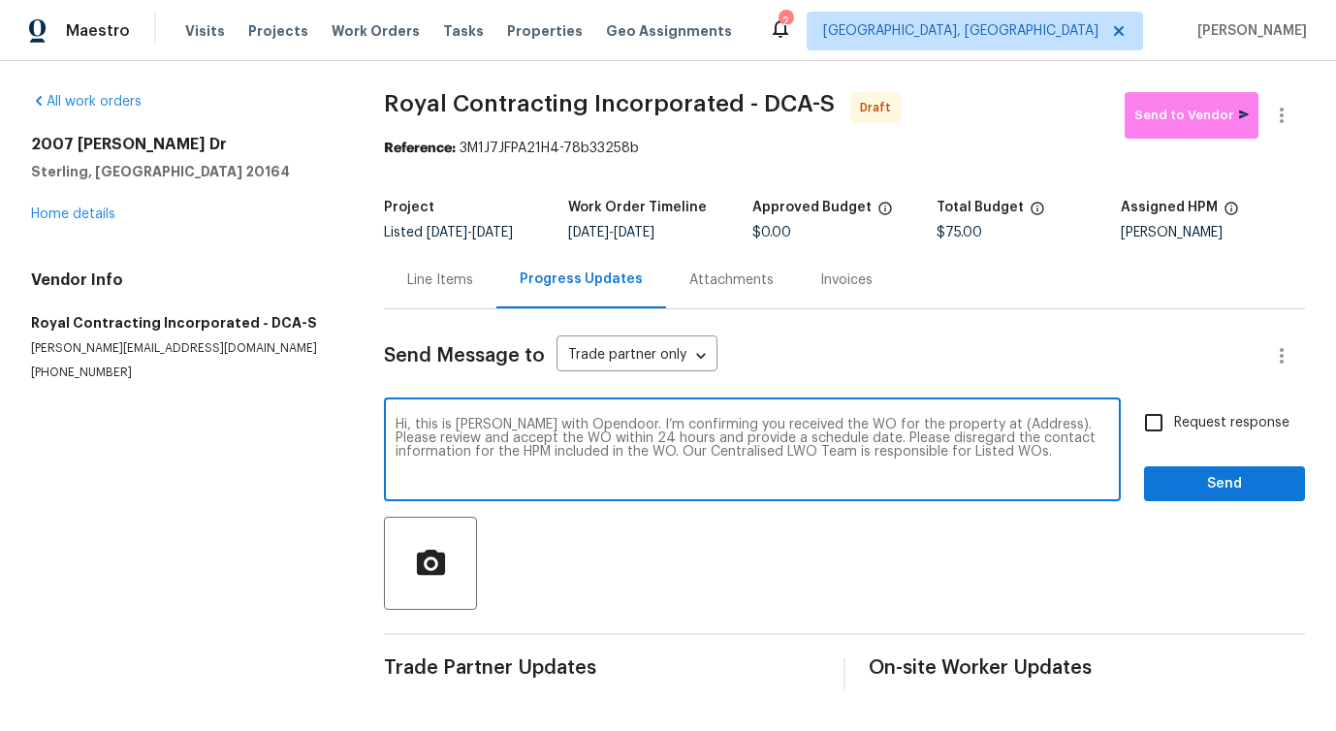
click at [977, 420] on textarea "Hi, this is Pavithra with Opendoor. I’m confirming you received the WO for the …" at bounding box center [753, 452] width 714 height 68
paste textarea "2007 Jonathan Dr, Sterling, VA 20164"
type textarea "Hi, this is Pavithra with Opendoor. I’m confirming you received the WO for the …"
click at [1184, 408] on label "Request response" at bounding box center [1212, 422] width 156 height 41
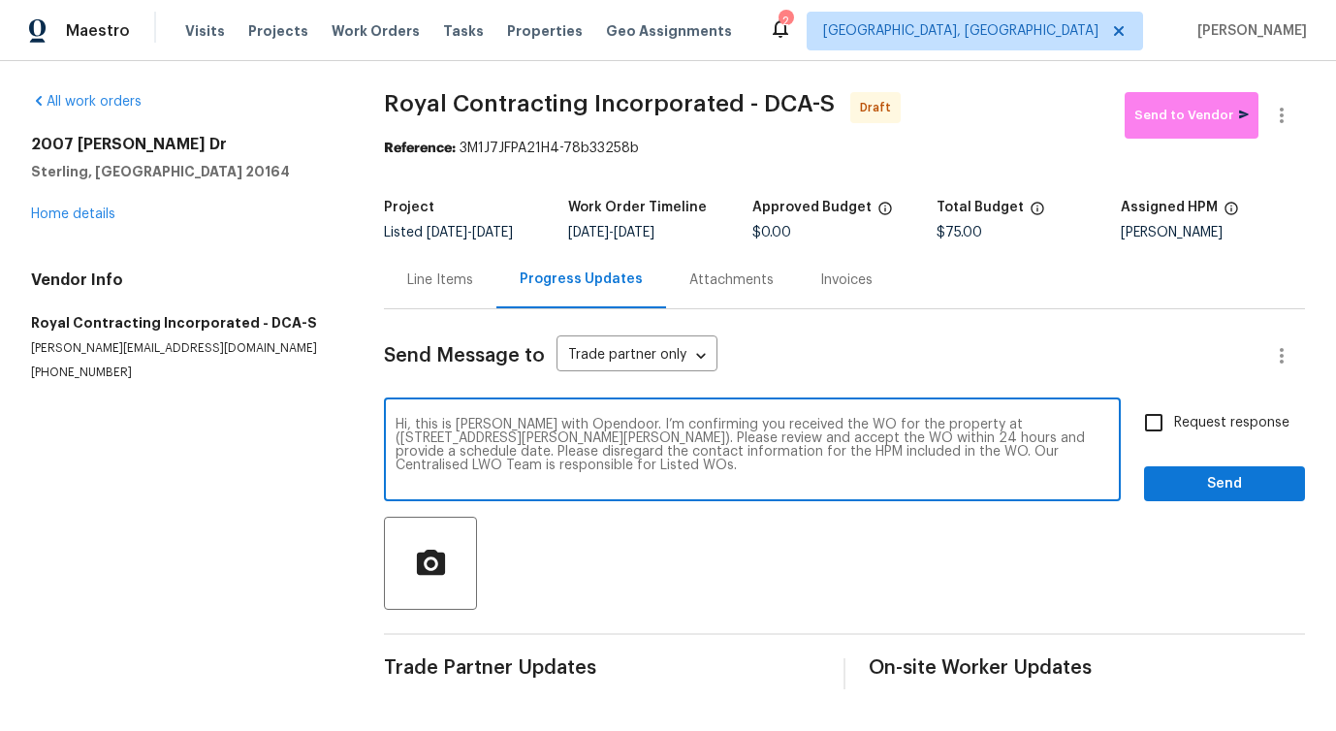
click at [1174, 408] on input "Request response" at bounding box center [1154, 422] width 41 height 41
checkbox input "true"
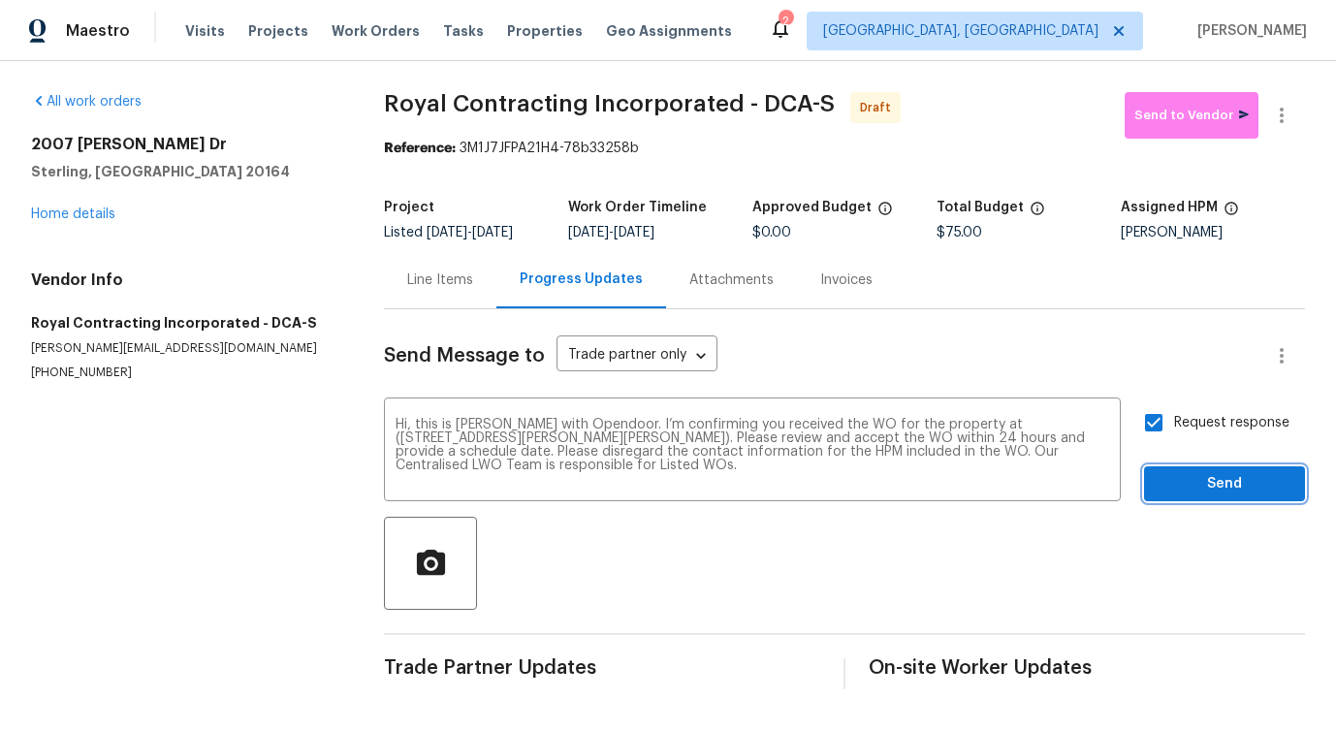
click at [1202, 480] on span "Send" at bounding box center [1225, 484] width 130 height 24
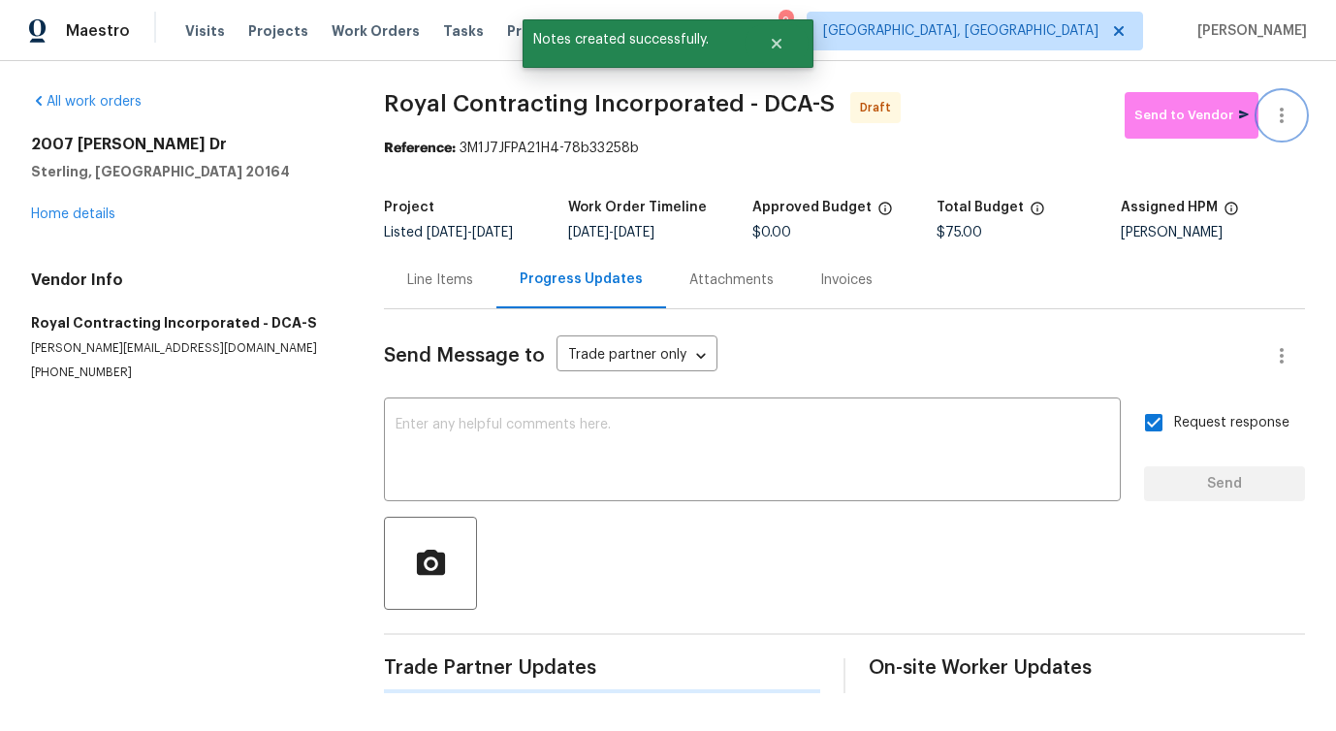
click at [1271, 123] on icon "button" at bounding box center [1281, 115] width 23 height 23
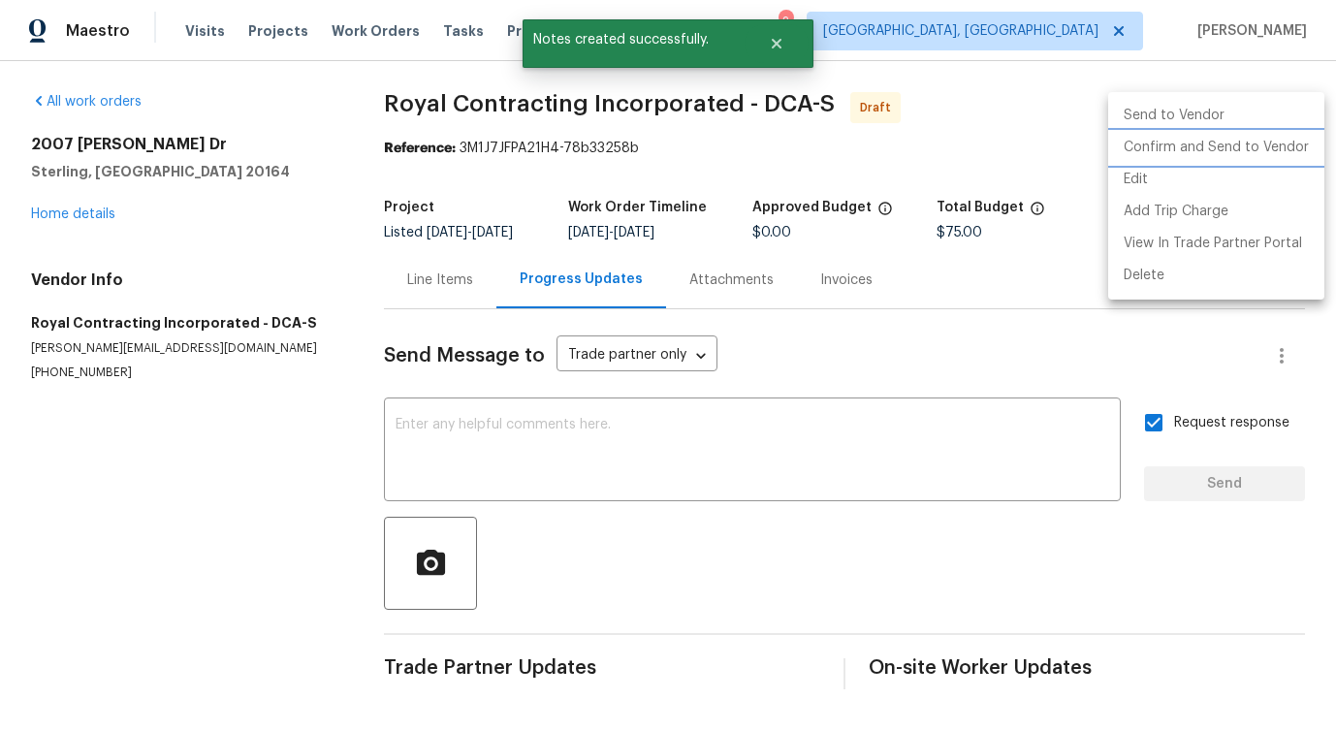
click at [1185, 160] on li "Confirm and Send to Vendor" at bounding box center [1216, 148] width 216 height 32
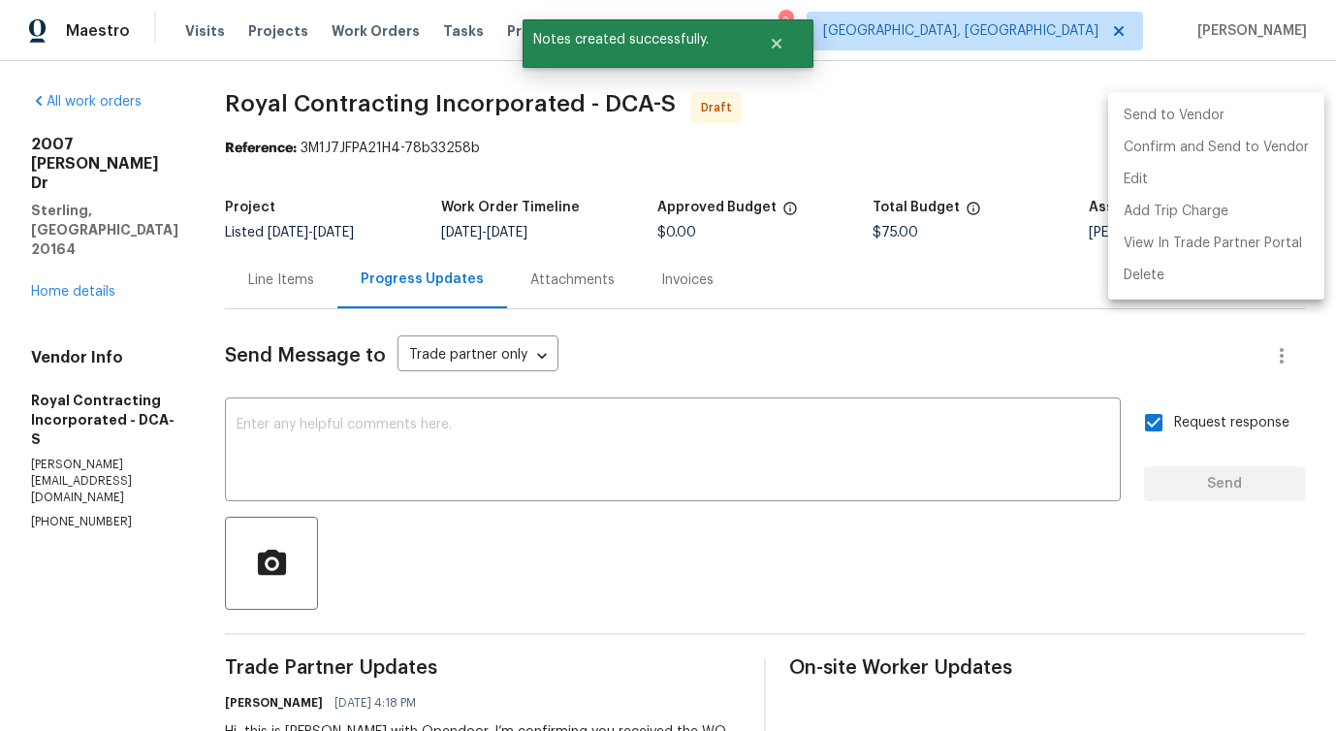
click at [691, 433] on div at bounding box center [668, 365] width 1336 height 731
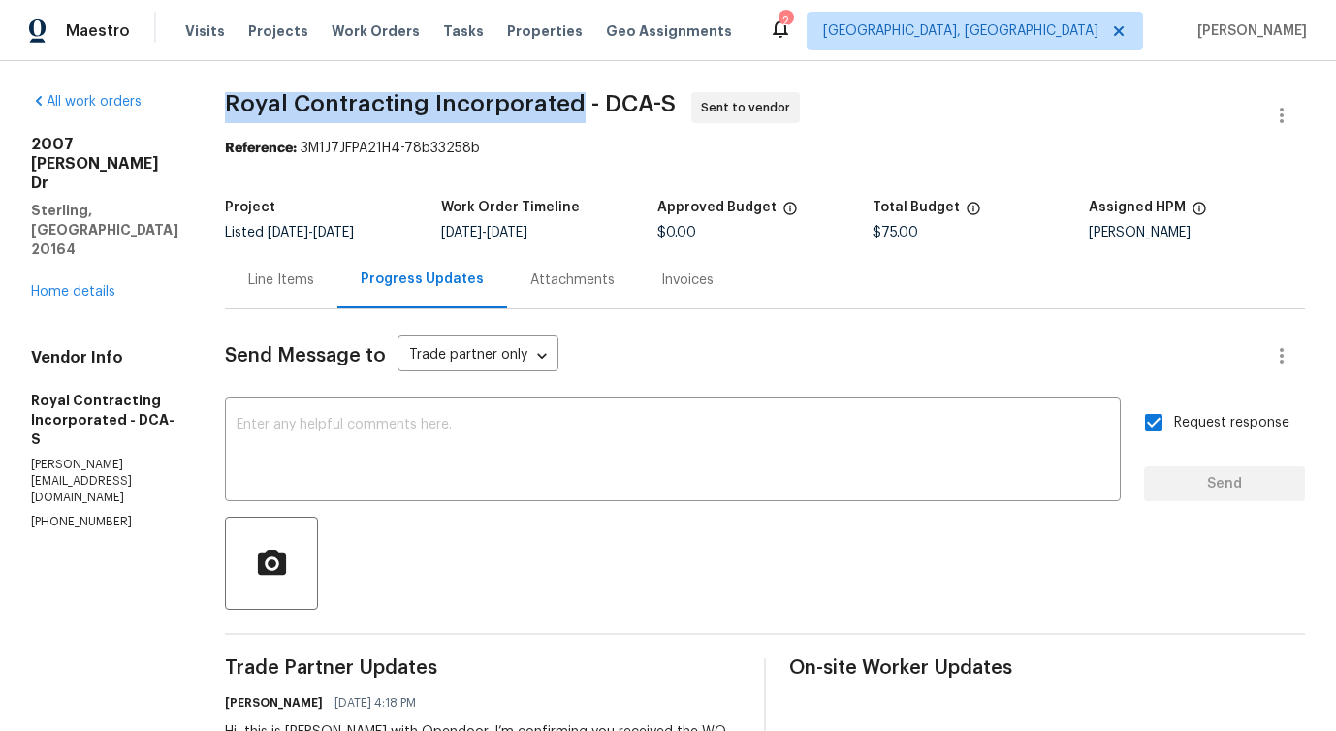
drag, startPoint x: 255, startPoint y: 100, endPoint x: 598, endPoint y: 104, distance: 343.3
click at [598, 104] on span "Royal Contracting Incorporated - DCA-S" at bounding box center [450, 103] width 451 height 23
copy span "Royal Contracting Incorporated"
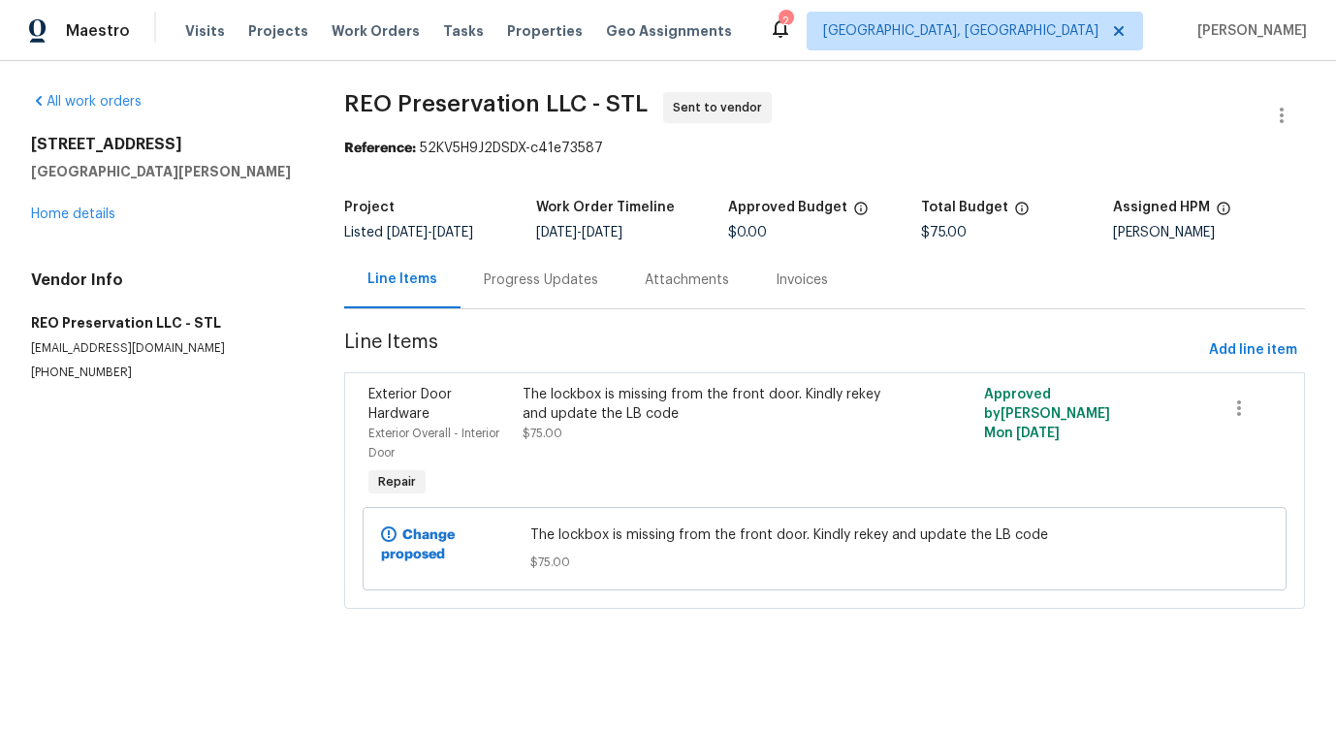
click at [539, 301] on div "Progress Updates" at bounding box center [541, 279] width 161 height 57
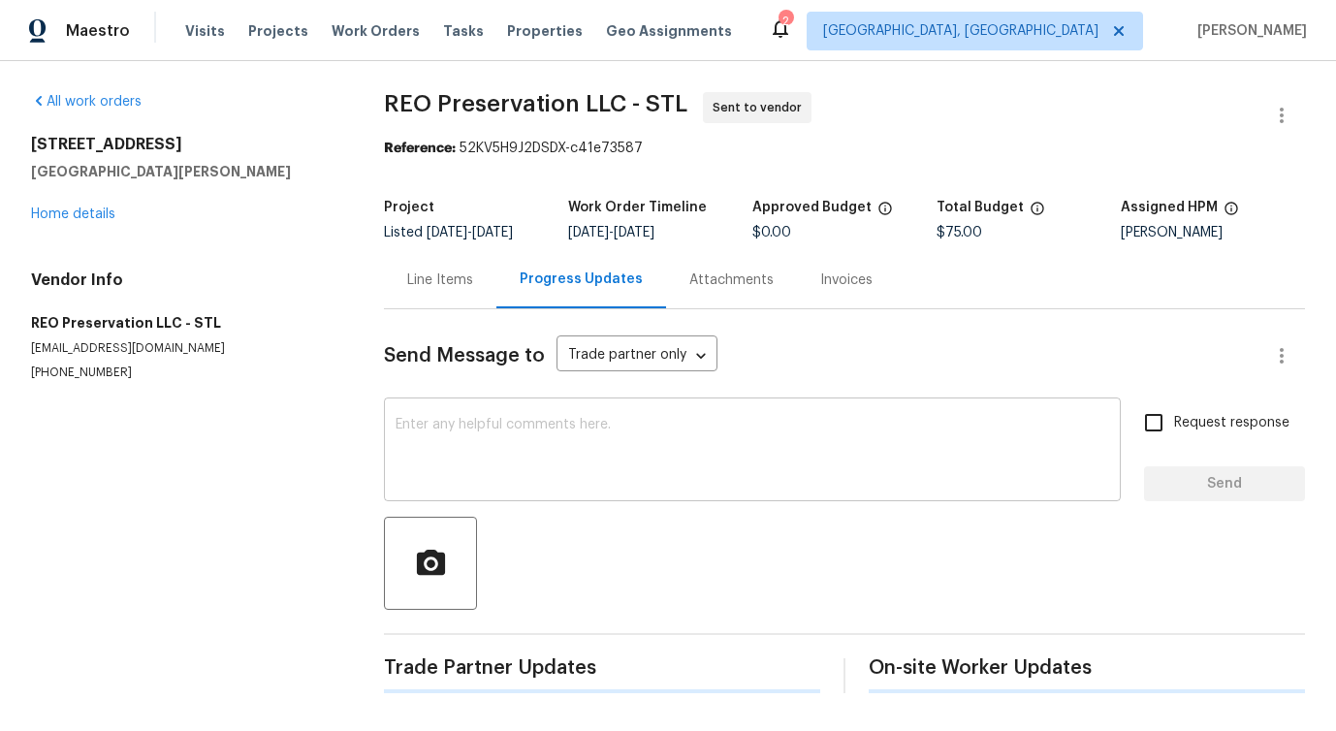
click at [569, 450] on textarea at bounding box center [753, 452] width 714 height 68
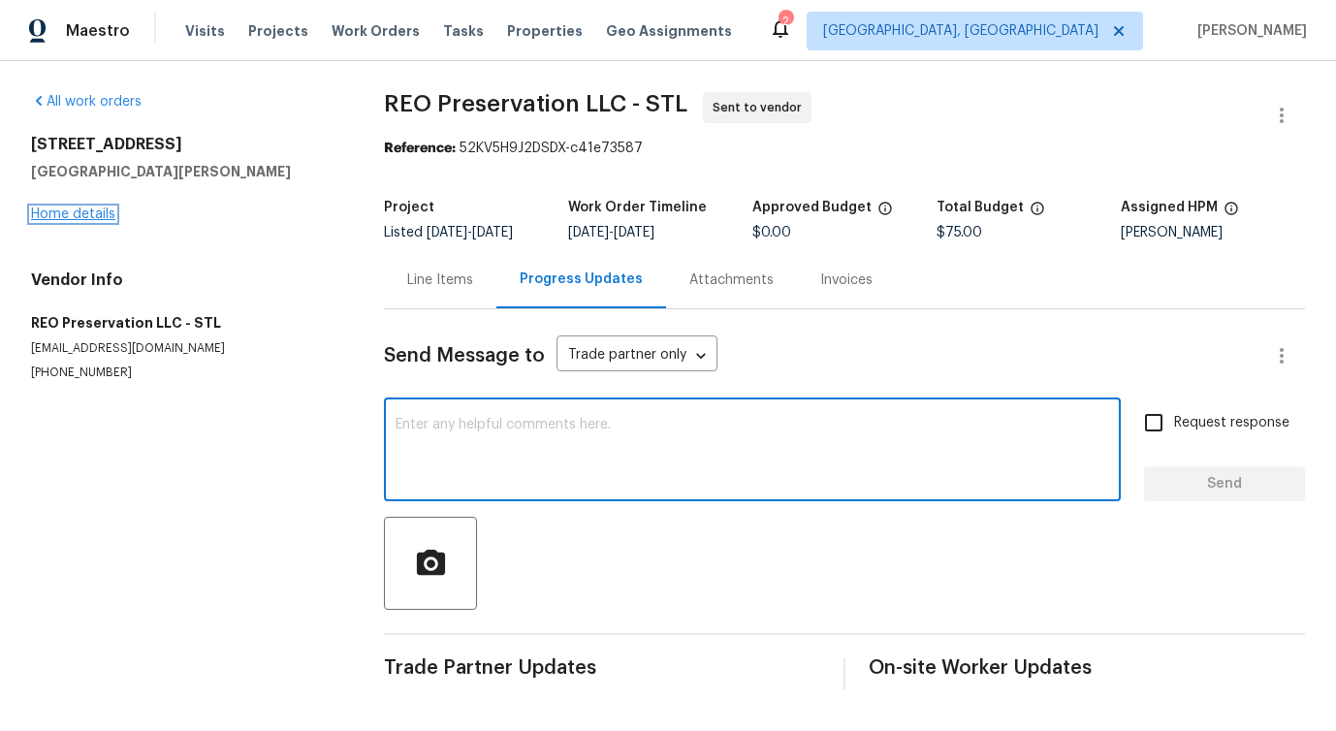
click at [63, 216] on link "Home details" at bounding box center [73, 215] width 84 height 14
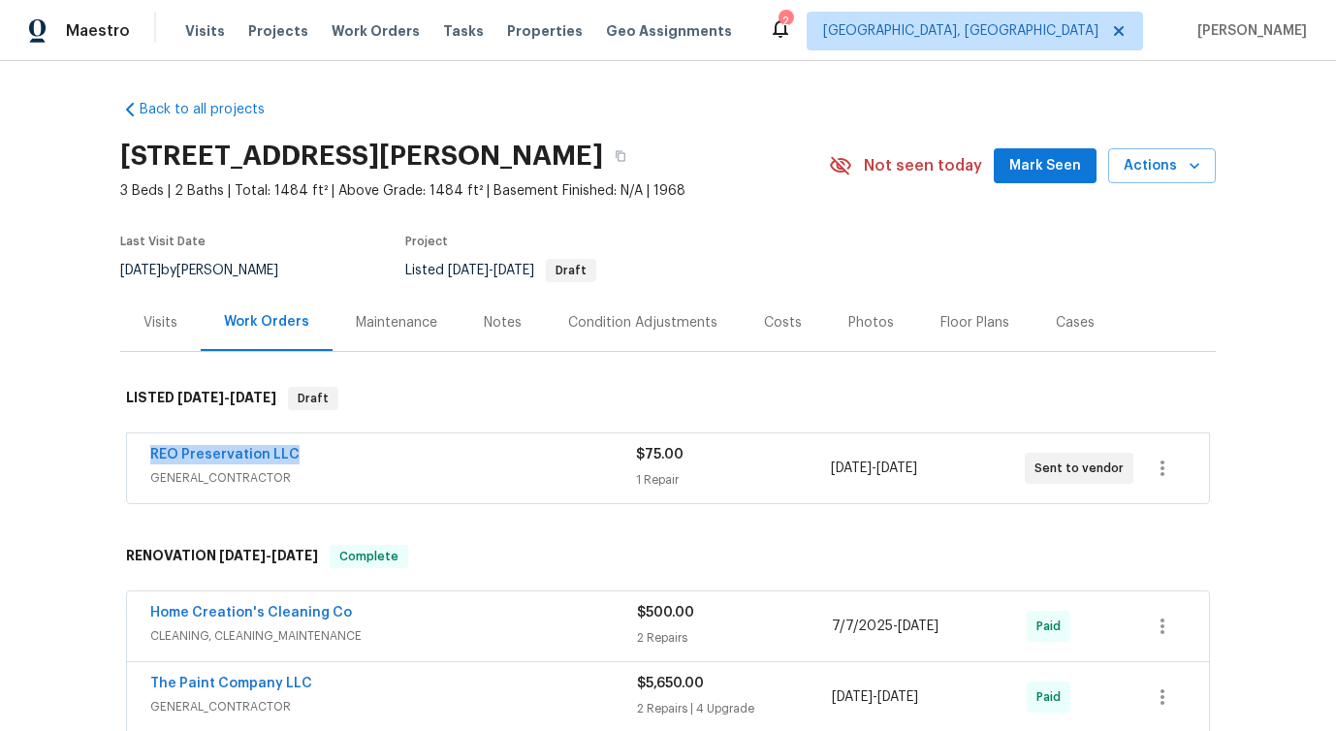
drag, startPoint x: 139, startPoint y: 460, endPoint x: 468, endPoint y: 458, distance: 329.7
click at [468, 458] on div "REO Preservation LLC GENERAL_CONTRACTOR $75.00 1 Repair [DATE] - [DATE] Sent to…" at bounding box center [668, 468] width 1082 height 70
copy link "REO Preservation LLC"
click at [282, 440] on div "REO Preservation LLC GENERAL_CONTRACTOR $75.00 1 Repair [DATE] - [DATE] Sent to…" at bounding box center [668, 468] width 1082 height 70
click at [267, 456] on link "REO Preservation LLC" at bounding box center [224, 455] width 149 height 14
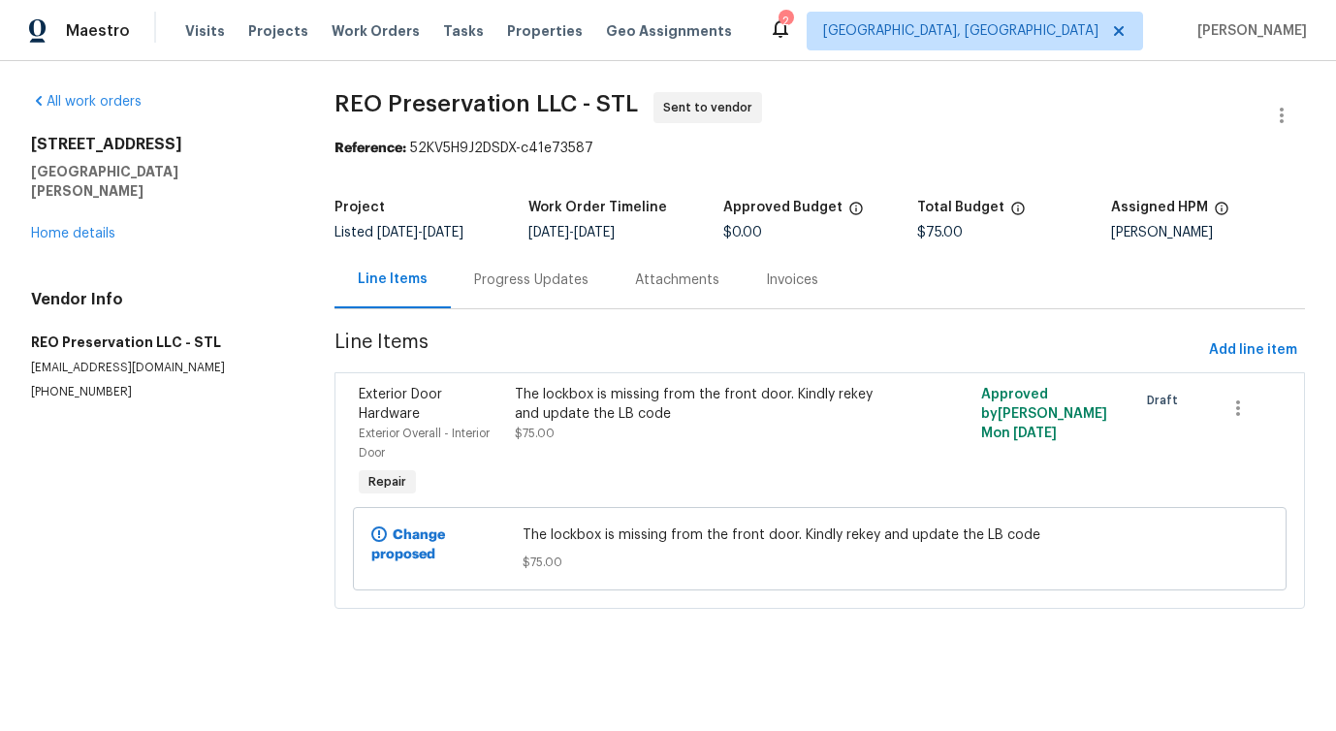
click at [511, 274] on div "Progress Updates" at bounding box center [531, 280] width 114 height 19
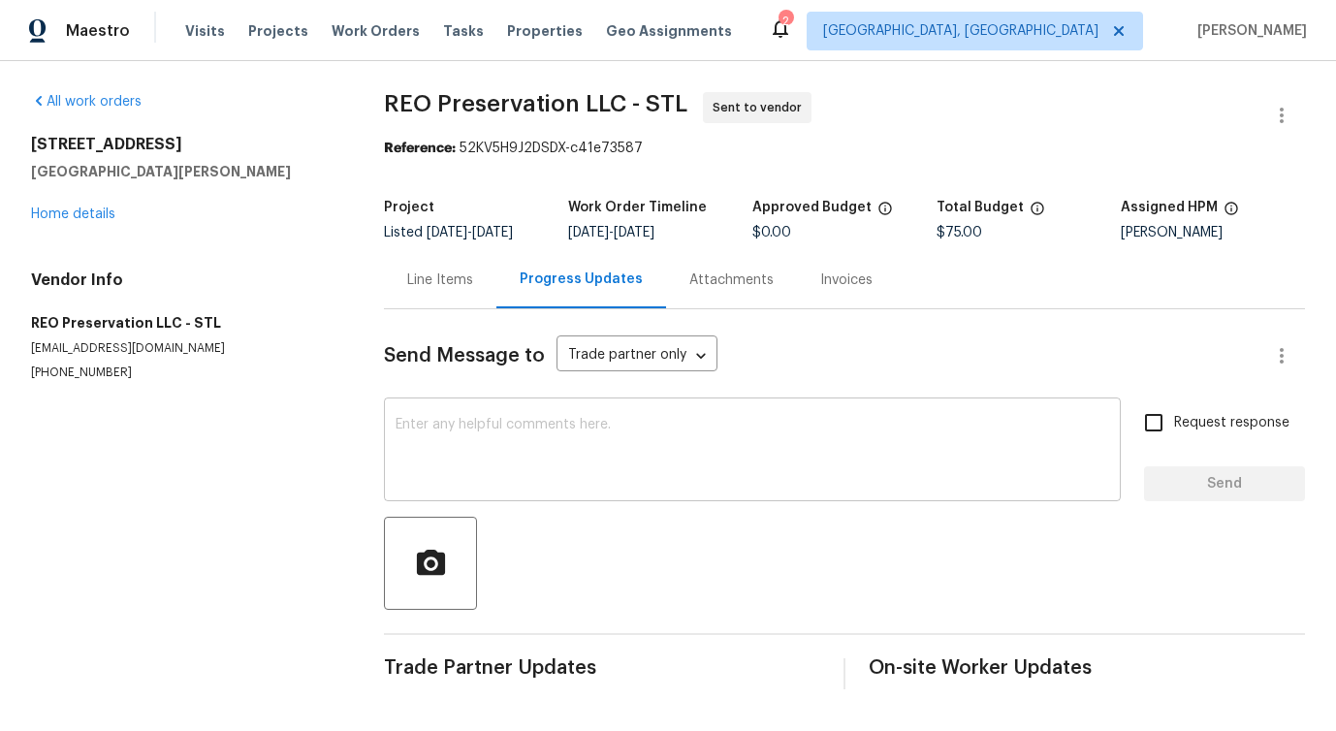
click at [528, 454] on textarea at bounding box center [753, 452] width 714 height 68
click at [528, 449] on textarea at bounding box center [753, 452] width 714 height 68
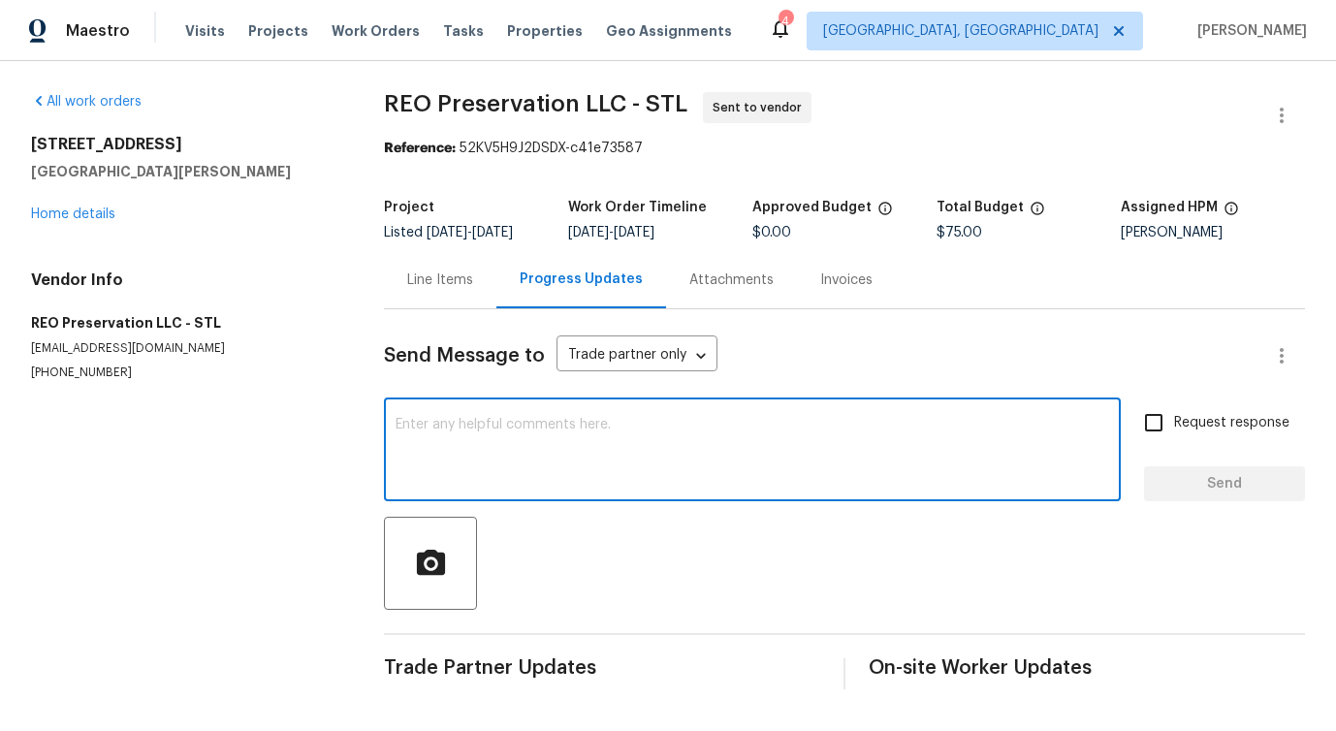
click at [617, 434] on textarea at bounding box center [753, 452] width 714 height 68
paste textarea "Hi, this is [PERSON_NAME] with Opendoor. I’m confirming you received the WO for…"
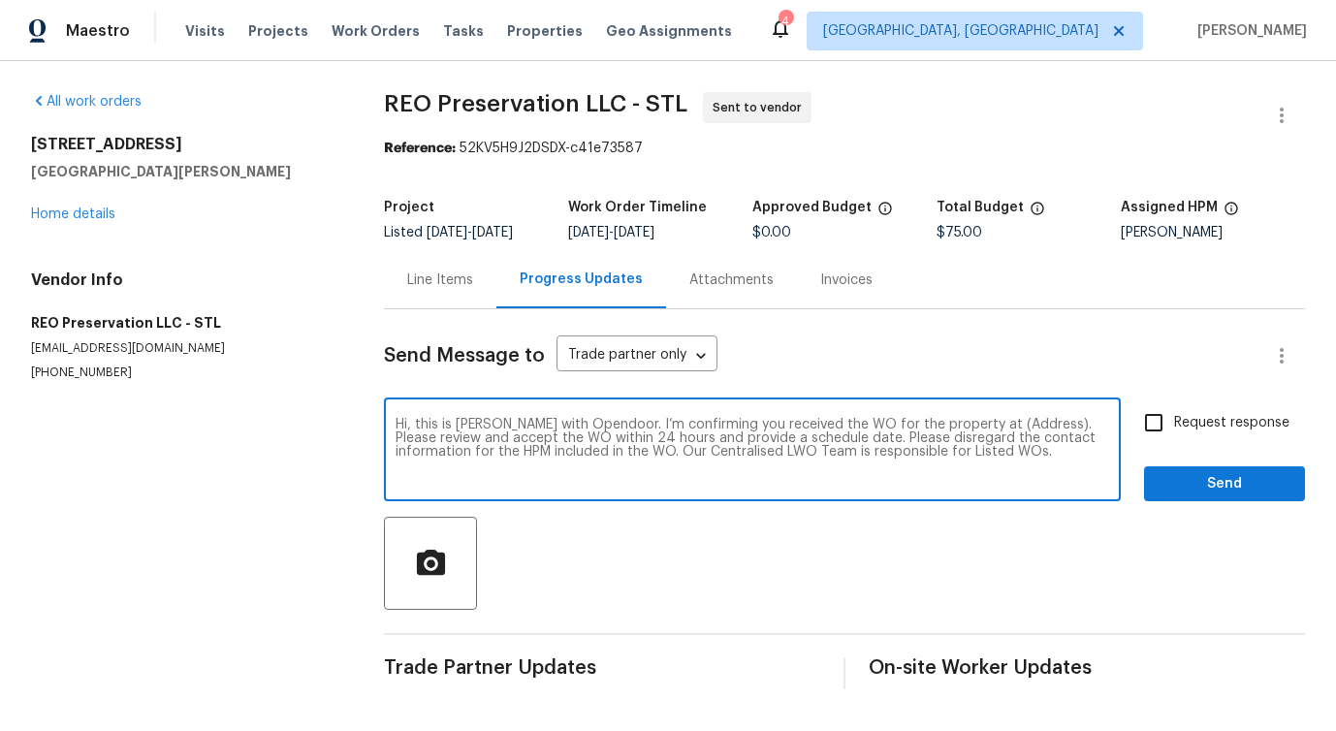
click at [974, 428] on textarea "Hi, this is [PERSON_NAME] with Opendoor. I’m confirming you received the WO for…" at bounding box center [753, 452] width 714 height 68
paste textarea "[STREET_ADDRESS][PERSON_NAME]"
type textarea "Hi, this is [PERSON_NAME] with Opendoor. I’m confirming you received the WO for…"
click at [1239, 436] on label "Request response" at bounding box center [1212, 422] width 156 height 41
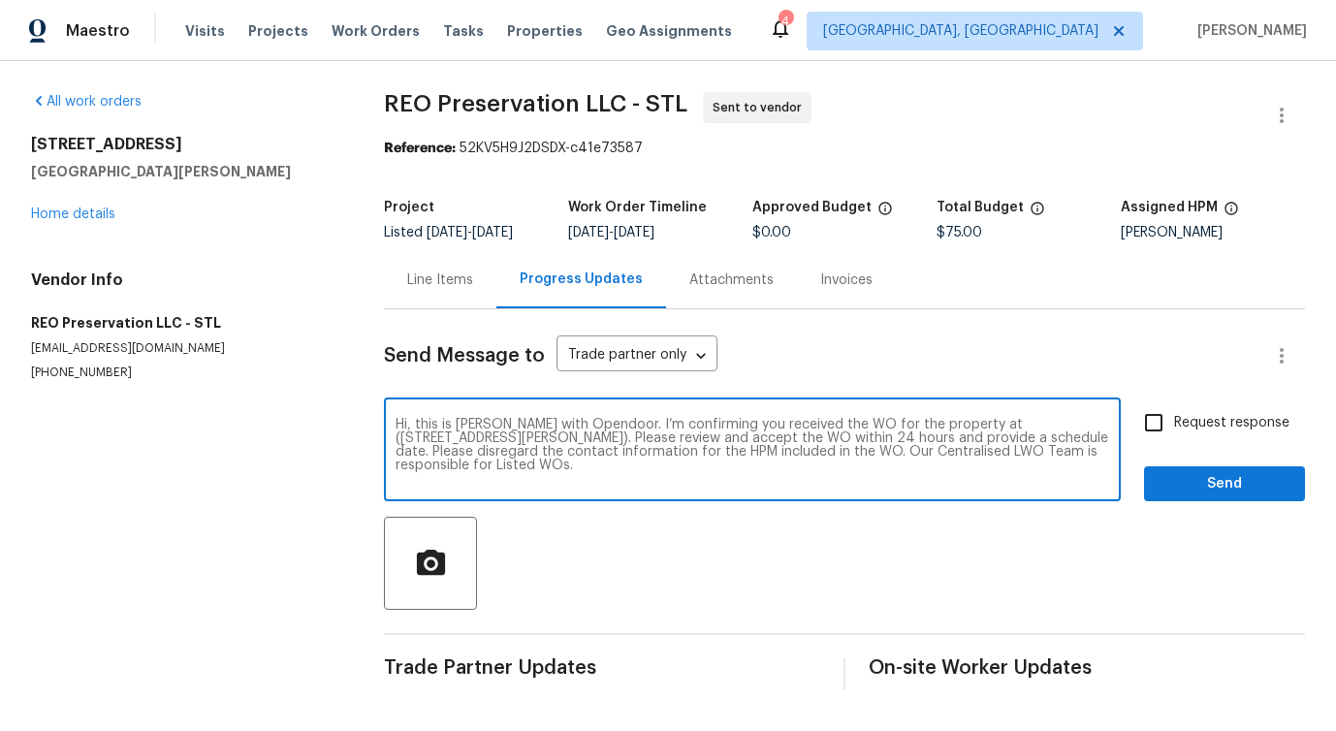
click at [1174, 436] on input "Request response" at bounding box center [1154, 422] width 41 height 41
checkbox input "true"
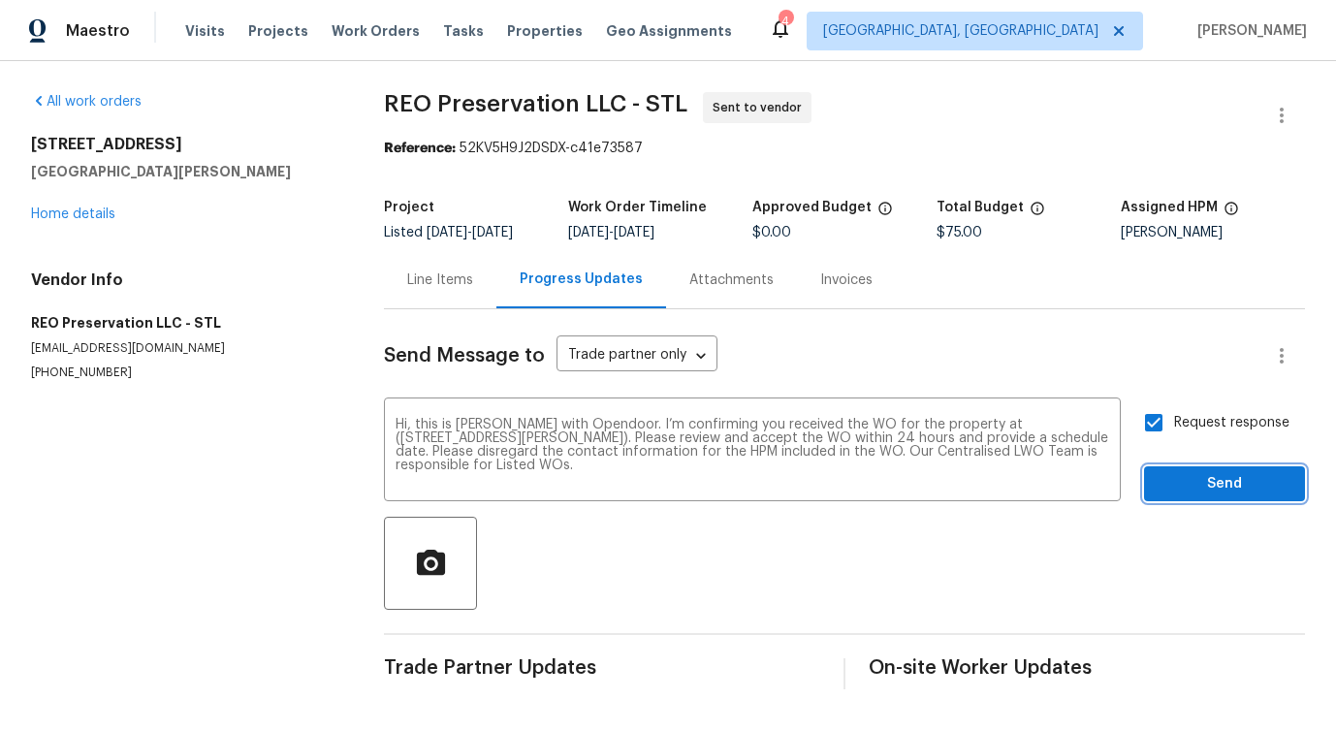
click at [1235, 493] on span "Send" at bounding box center [1225, 484] width 130 height 24
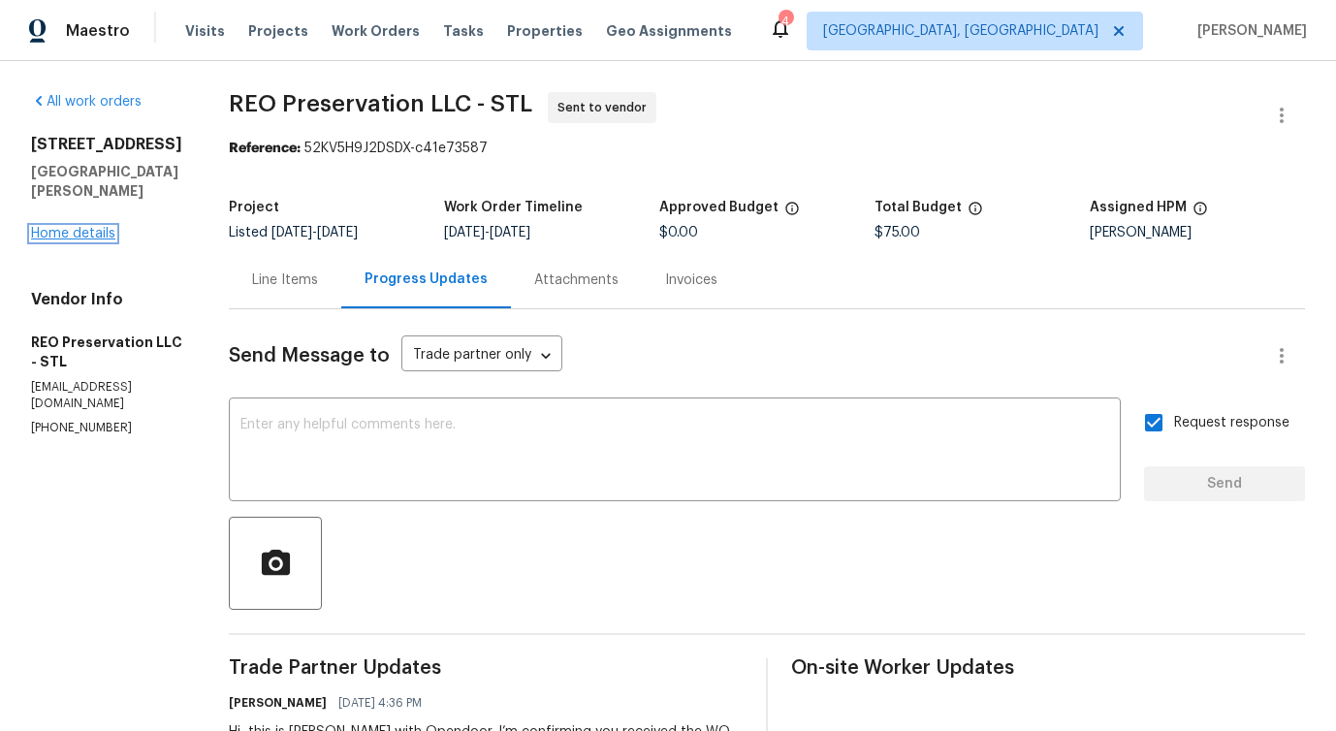
click at [66, 234] on link "Home details" at bounding box center [73, 234] width 84 height 14
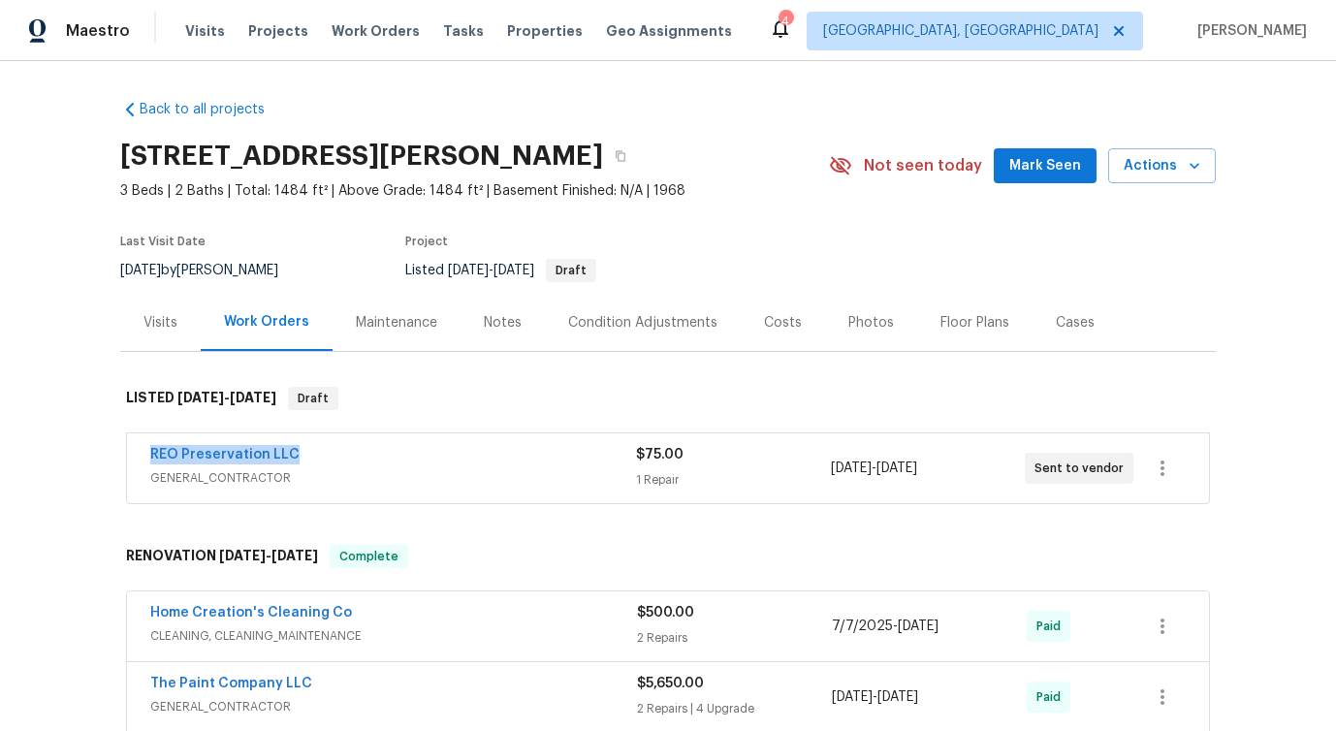
drag, startPoint x: 138, startPoint y: 462, endPoint x: 311, endPoint y: 462, distance: 173.6
click at [311, 462] on div "REO Preservation LLC GENERAL_CONTRACTOR $75.00 1 Repair [DATE] - [DATE] Sent to…" at bounding box center [668, 468] width 1082 height 70
copy link "REO Preservation LLC"
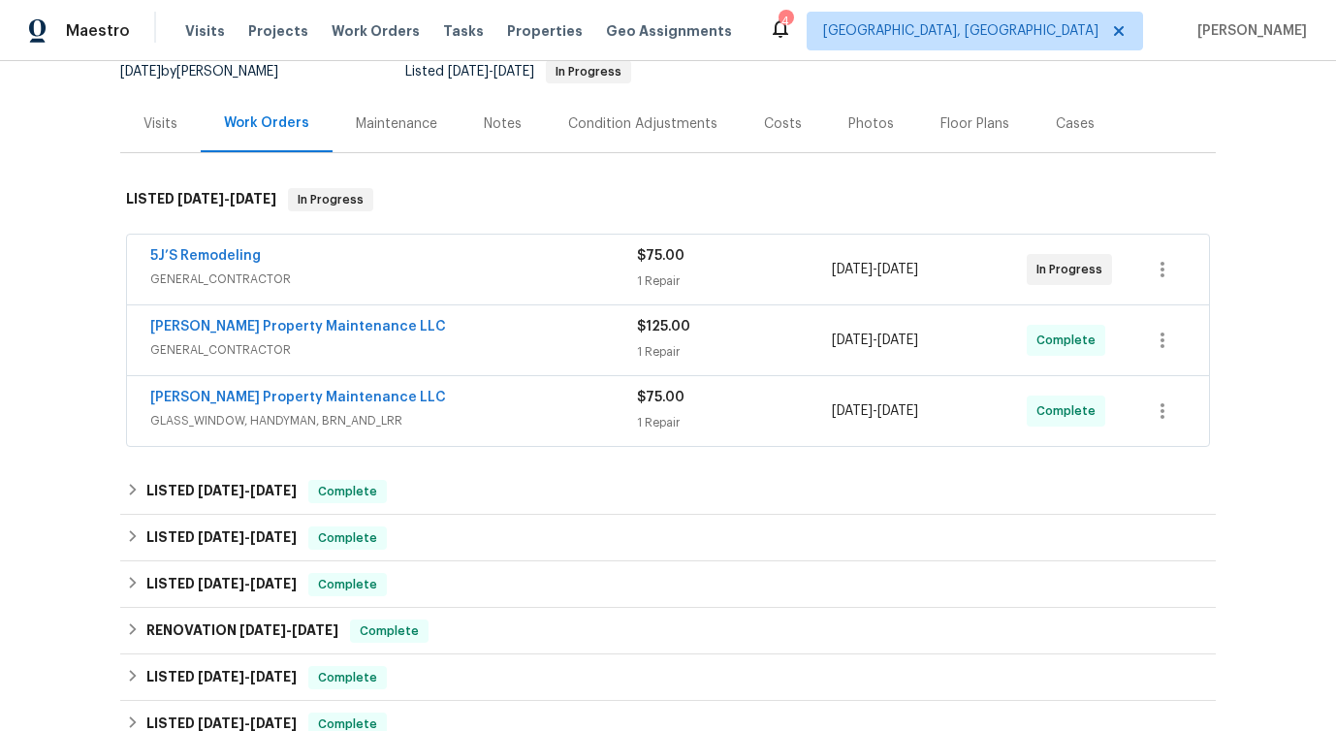
scroll to position [80, 0]
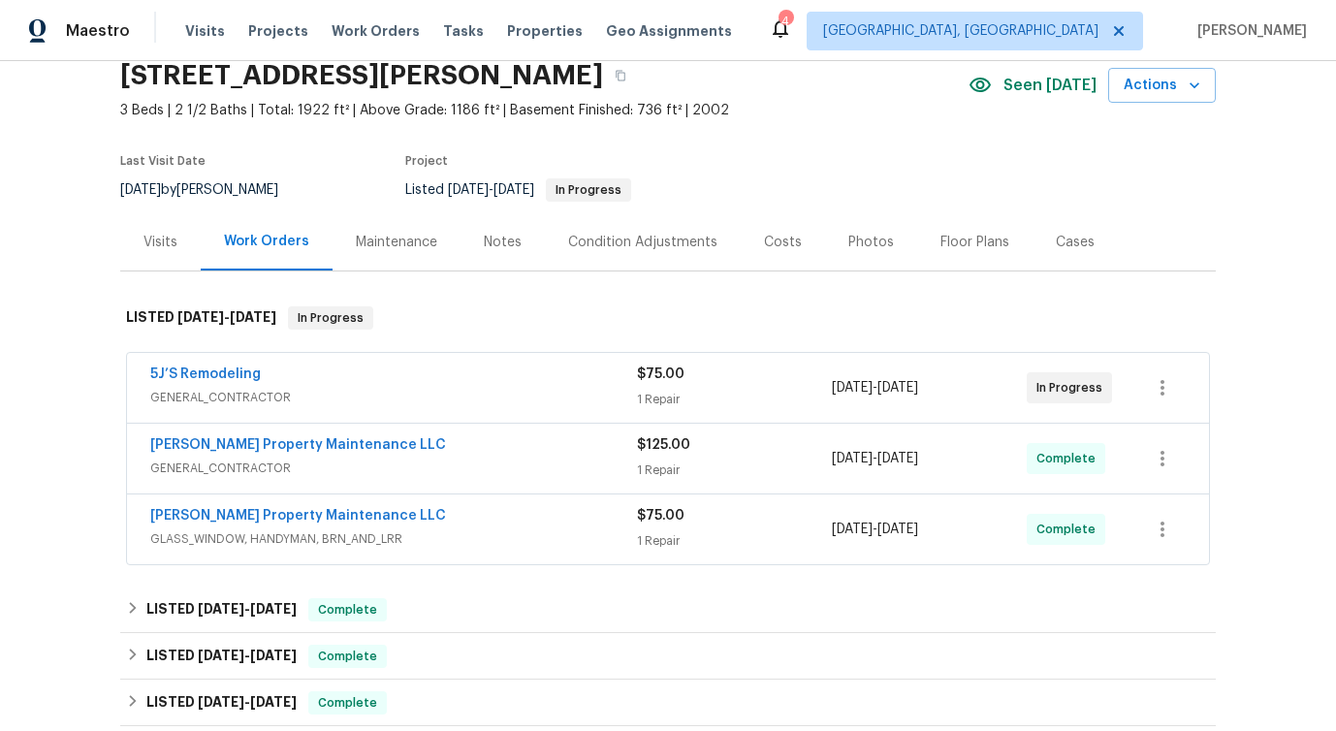
click at [386, 366] on div "5J’S Remodeling" at bounding box center [393, 376] width 487 height 23
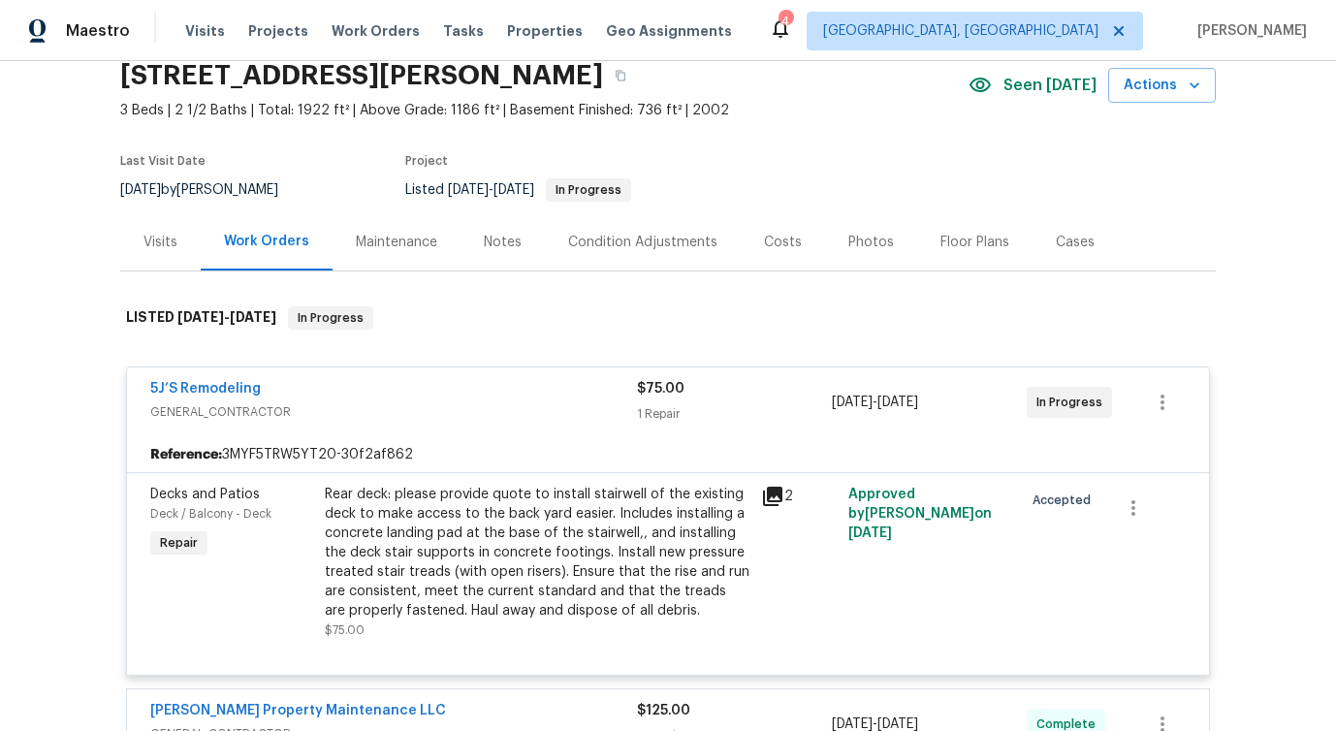
click at [386, 367] on div "5J’S Remodeling GENERAL_CONTRACTOR $75.00 1 Repair [DATE] - [DATE] In Progress …" at bounding box center [668, 521] width 1084 height 309
click at [385, 397] on div "5J’S Remodeling" at bounding box center [393, 390] width 487 height 23
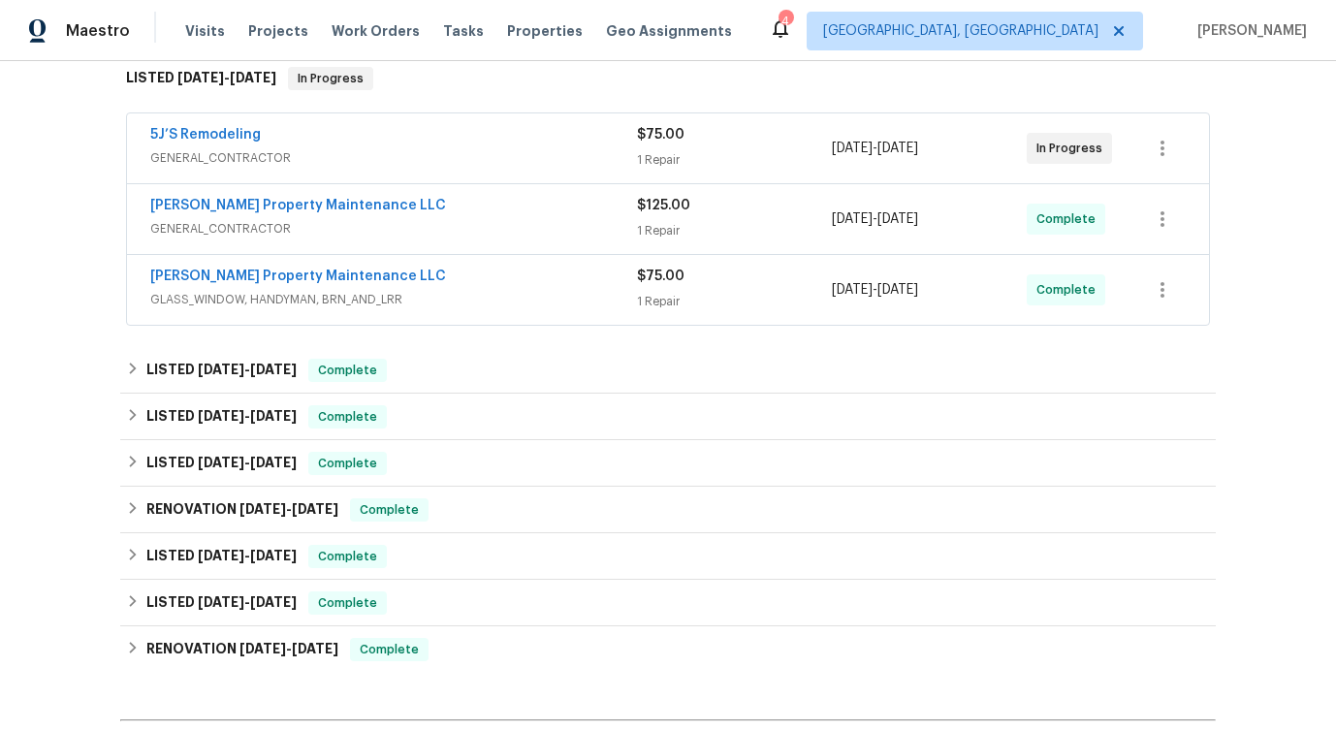
scroll to position [559, 0]
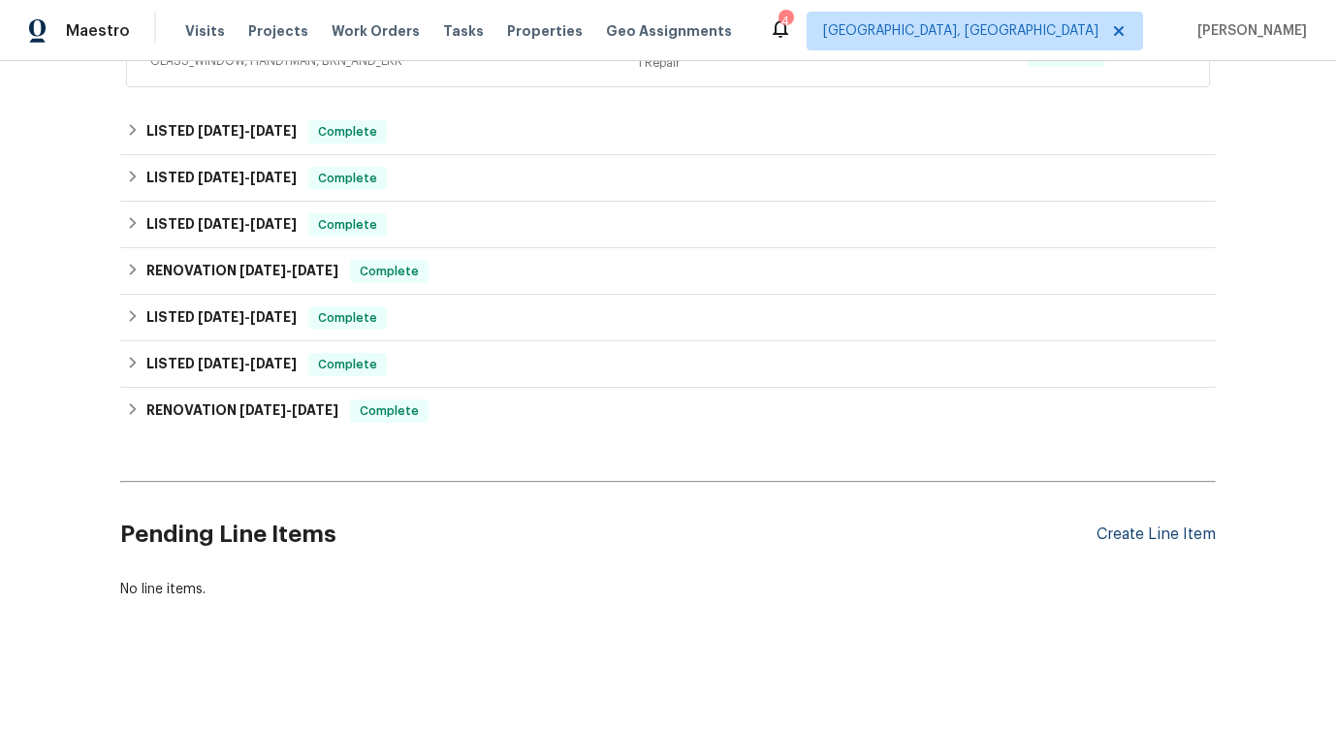
click at [1120, 537] on div "Create Line Item" at bounding box center [1156, 535] width 119 height 18
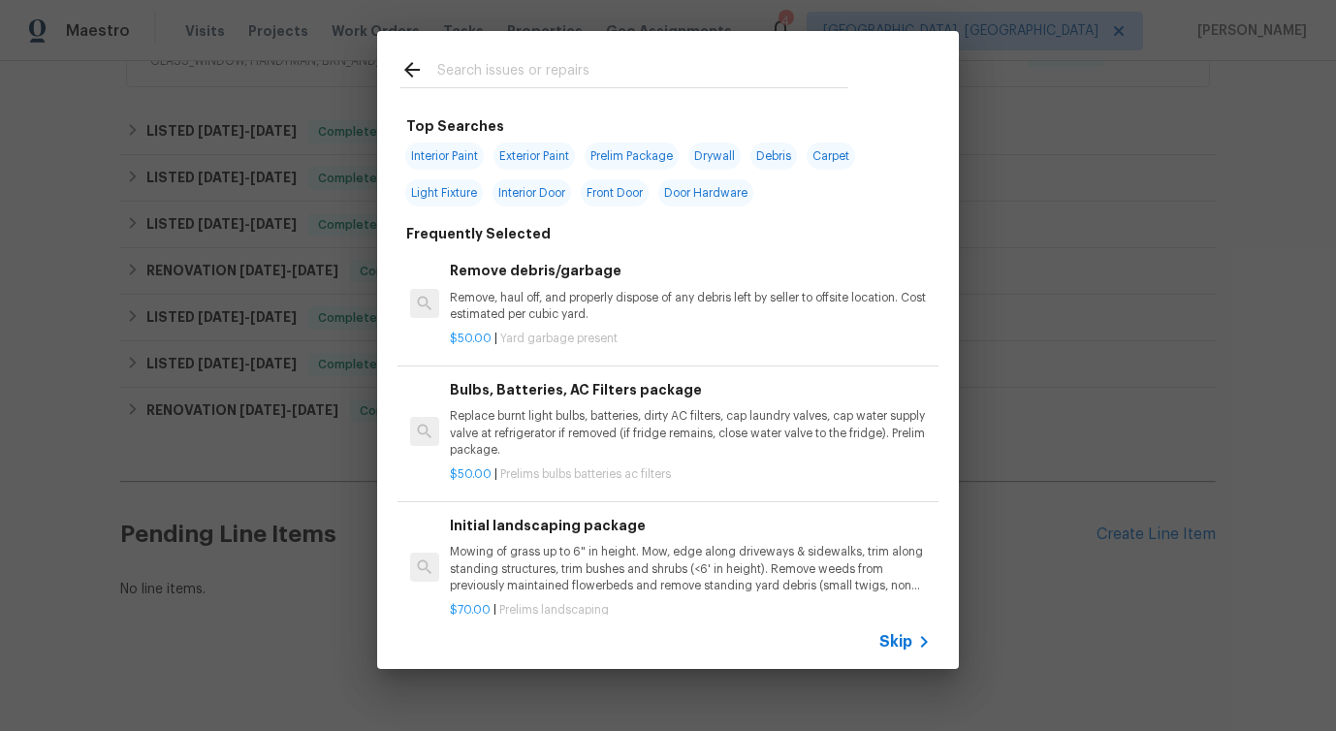
click at [501, 69] on input "text" at bounding box center [642, 72] width 411 height 29
type input "landsca"
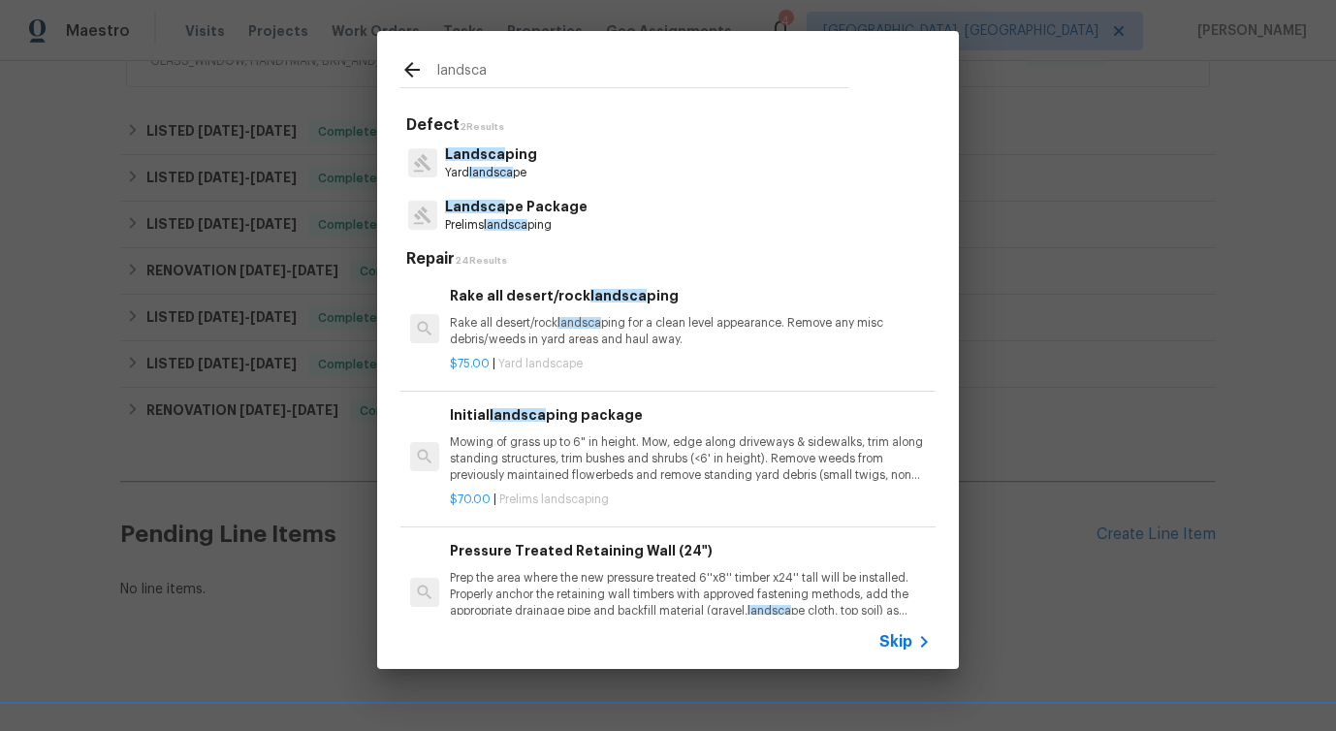
click at [506, 176] on span "landsca" at bounding box center [491, 173] width 44 height 12
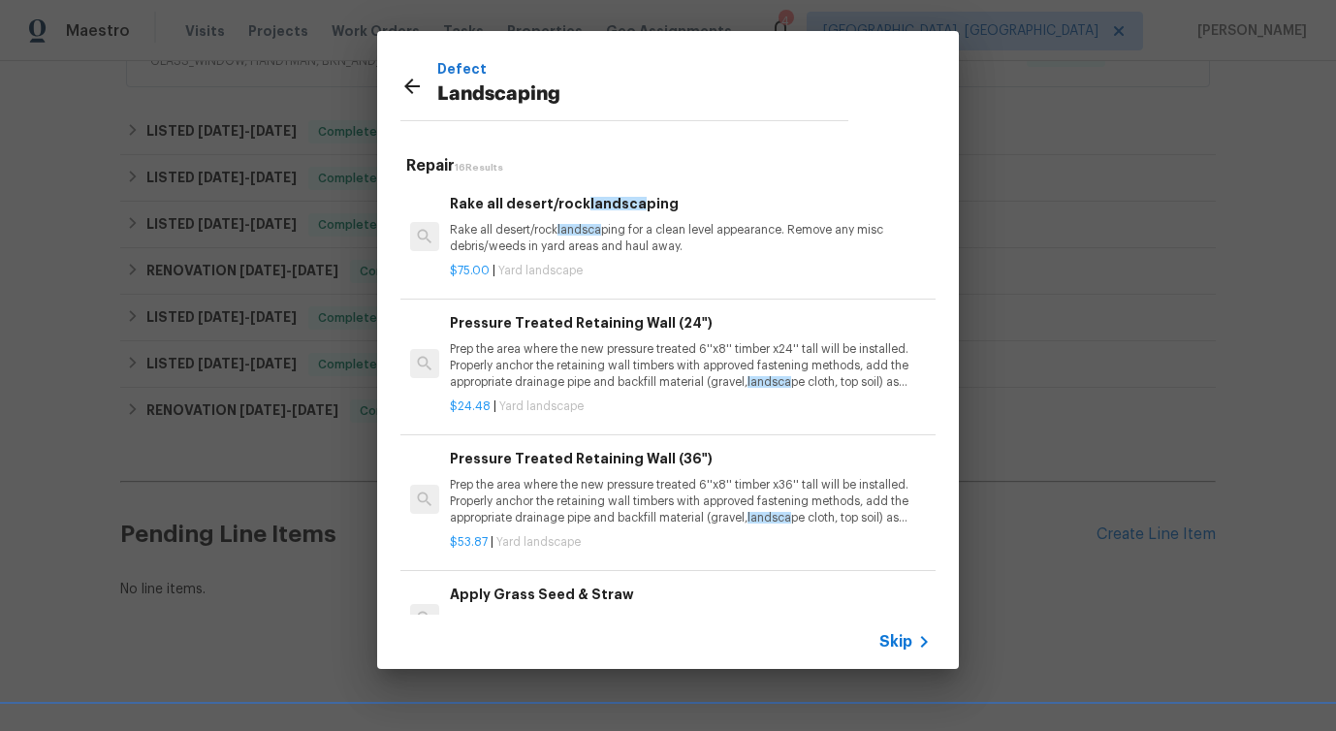
click at [516, 247] on p "Rake all desert/rock landsca ping for a clean level appearance. Remove any misc…" at bounding box center [690, 238] width 481 height 33
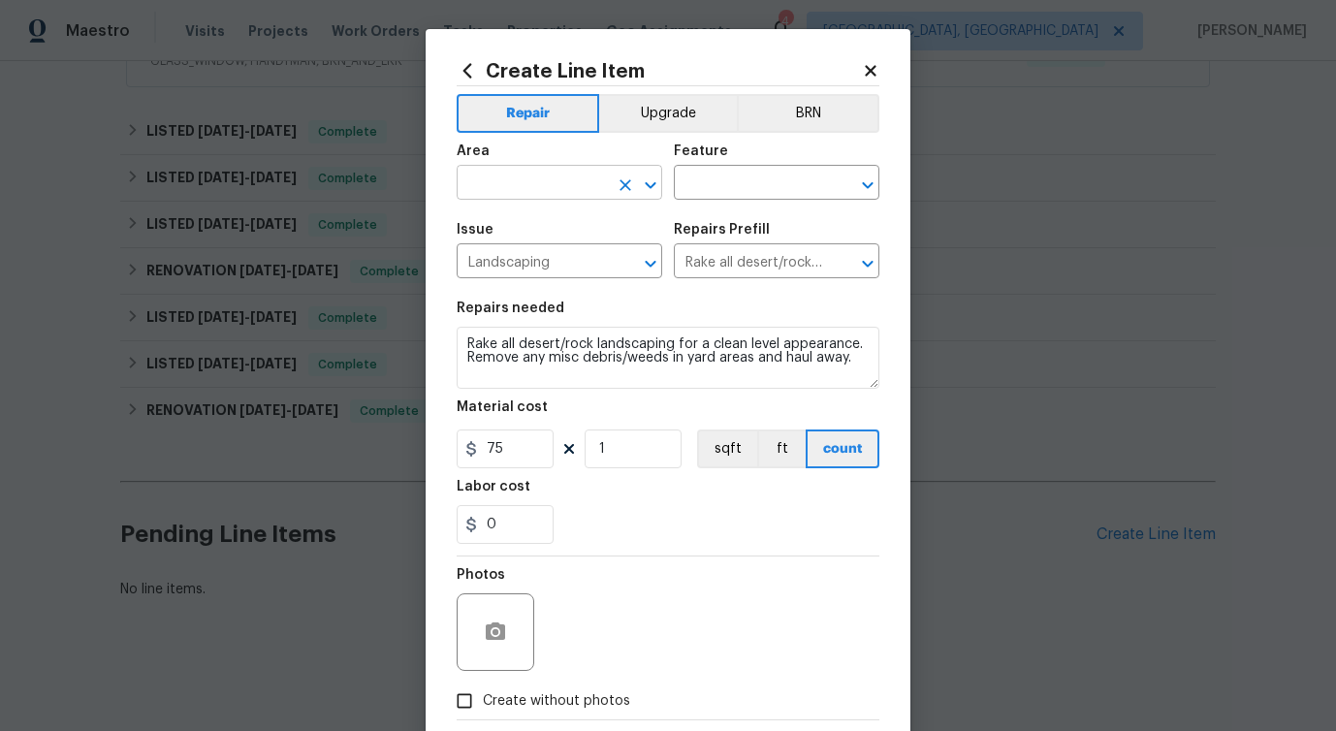
click at [515, 179] on input "text" at bounding box center [532, 185] width 151 height 30
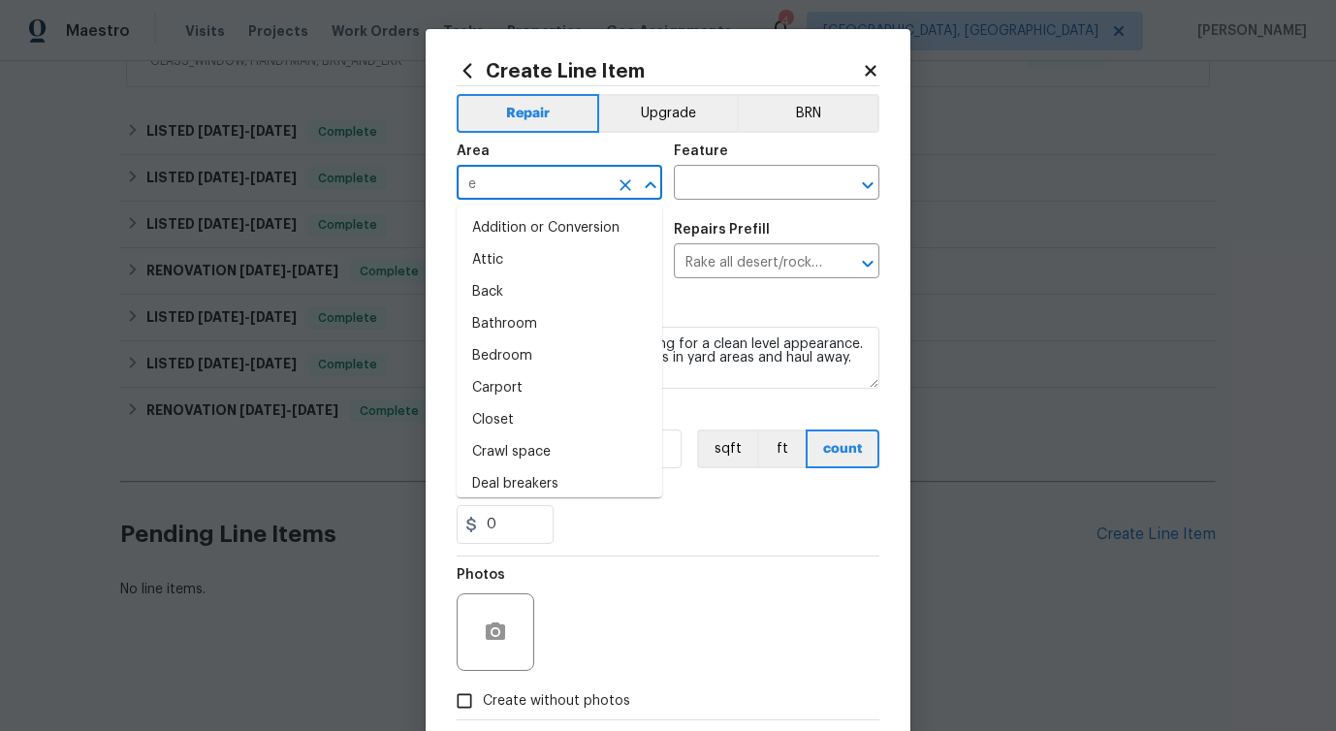
type input "ex"
type input "ter"
click at [515, 179] on input "text" at bounding box center [532, 185] width 151 height 30
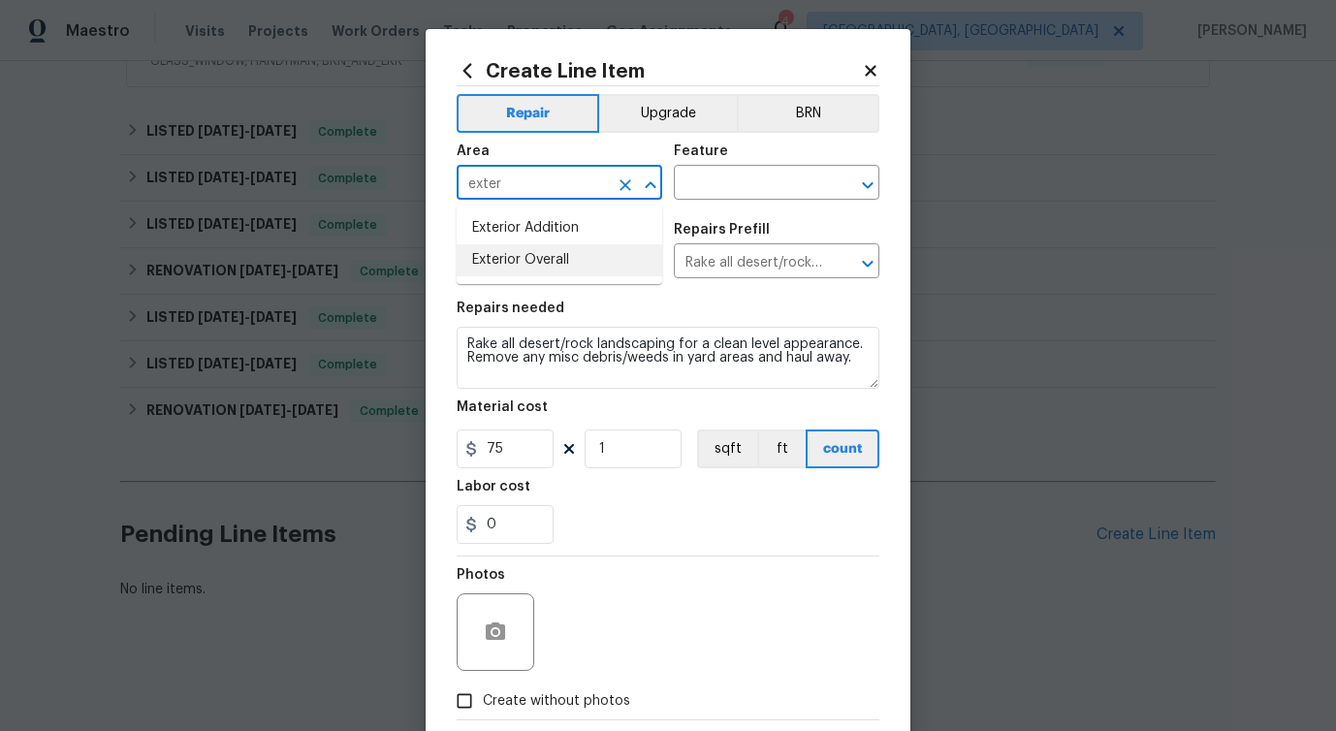
click at [520, 257] on li "Exterior Overall" at bounding box center [560, 260] width 206 height 32
type input "Exterior Overall"
click at [716, 193] on input "text" at bounding box center [749, 185] width 151 height 30
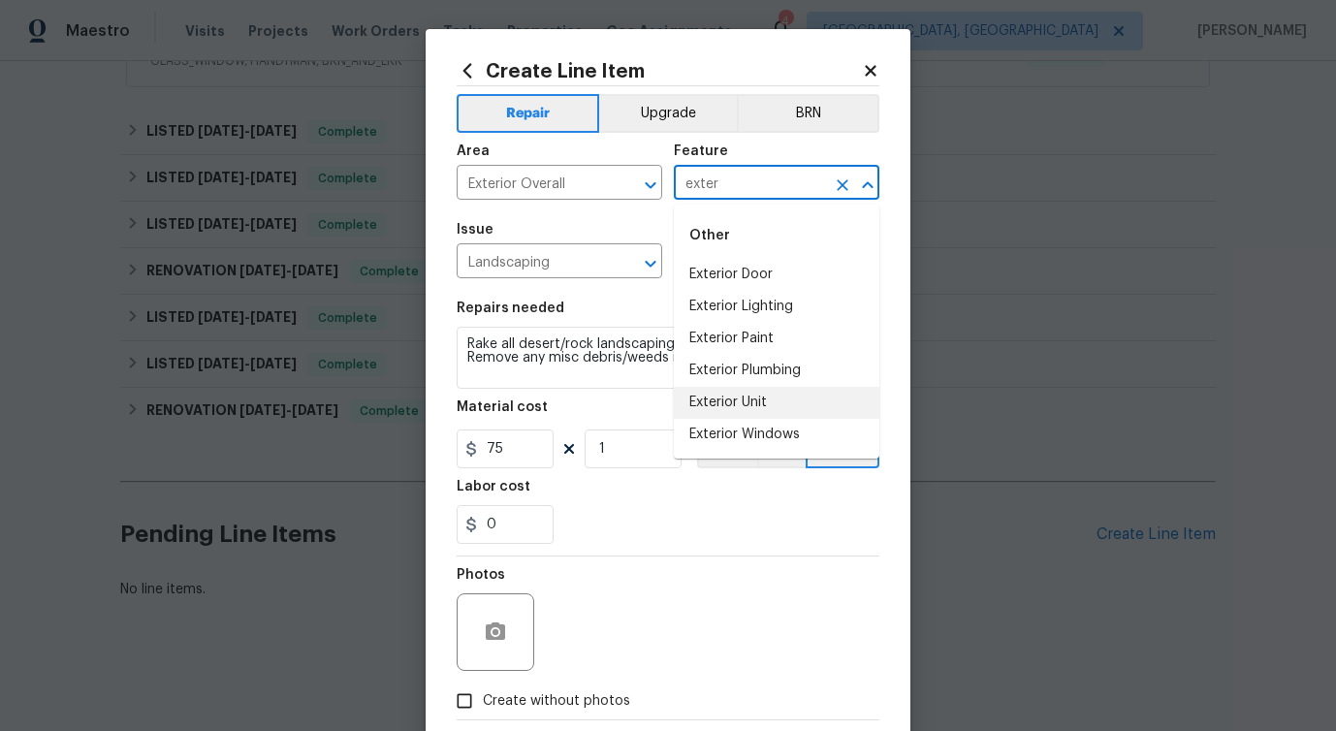
click at [753, 411] on li "Exterior Unit" at bounding box center [777, 403] width 206 height 32
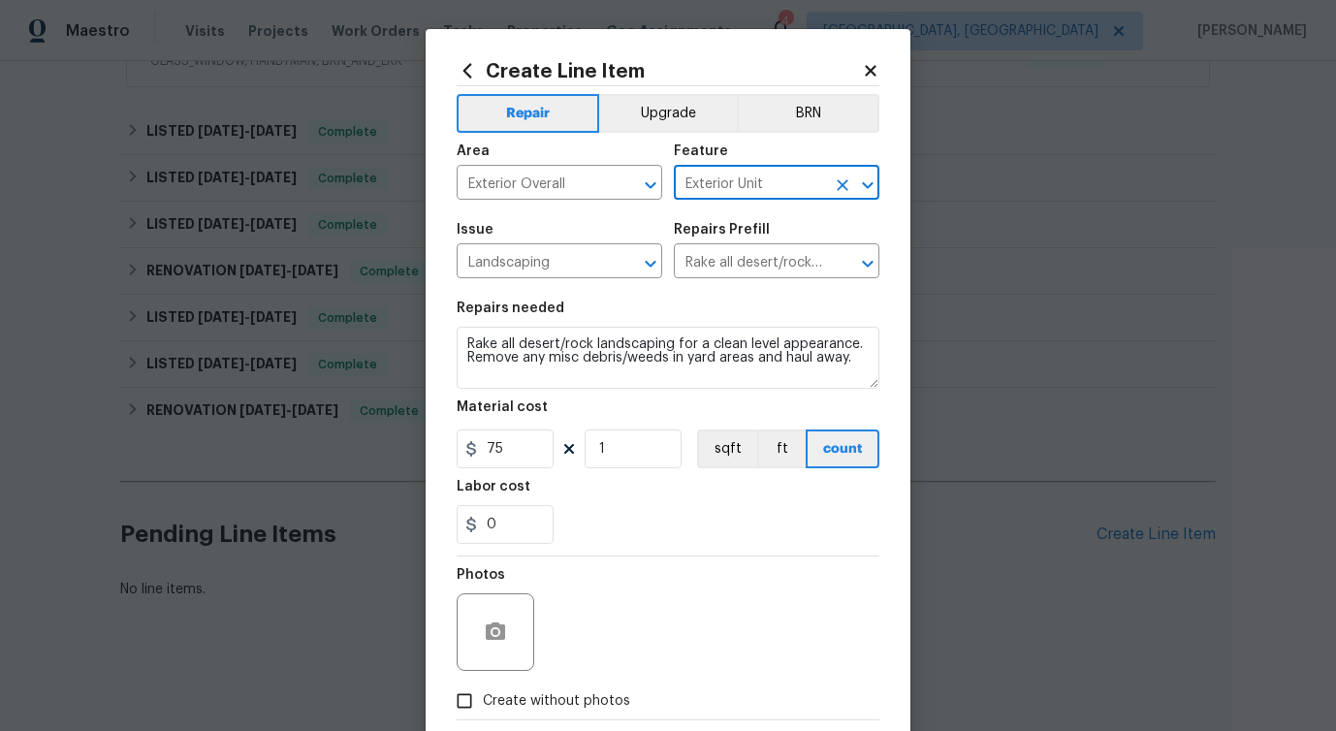
type input "Exterior Unit"
click at [552, 345] on textarea "Rake all desert/rock landscaping for a clean level appearance. Remove any misc …" at bounding box center [668, 358] width 423 height 62
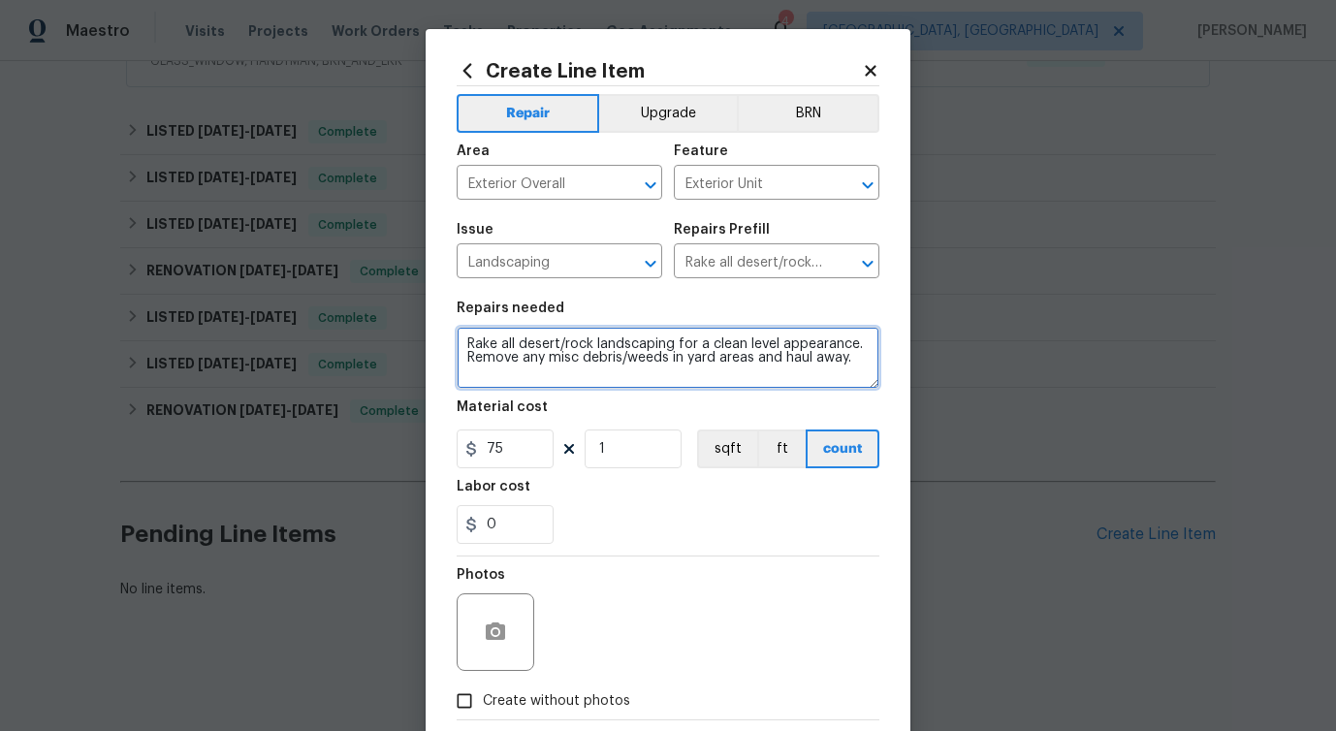
click at [552, 345] on textarea "Rake all desert/rock landscaping for a clean level appearance. Remove any misc …" at bounding box center [668, 358] width 423 height 62
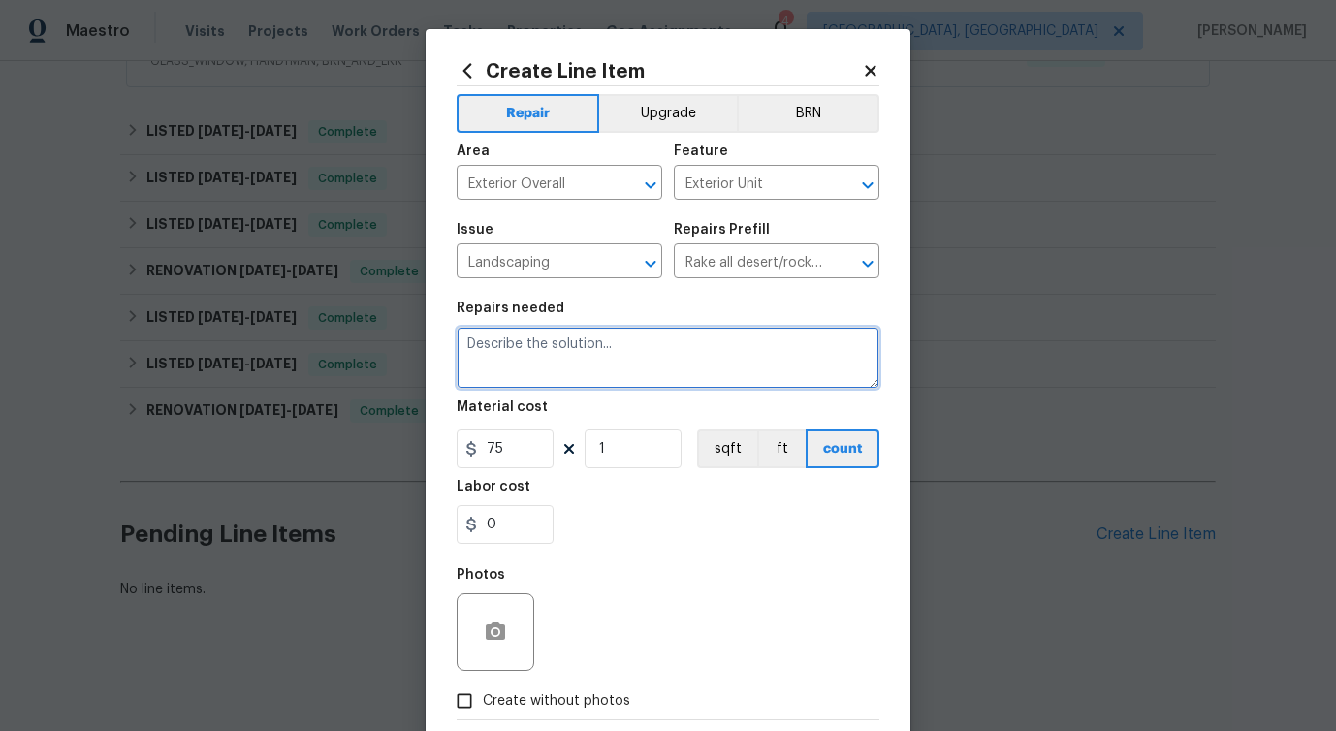
paste textarea "Exterior landscape: trim shrubs at the front of the home, pull saplings growing…"
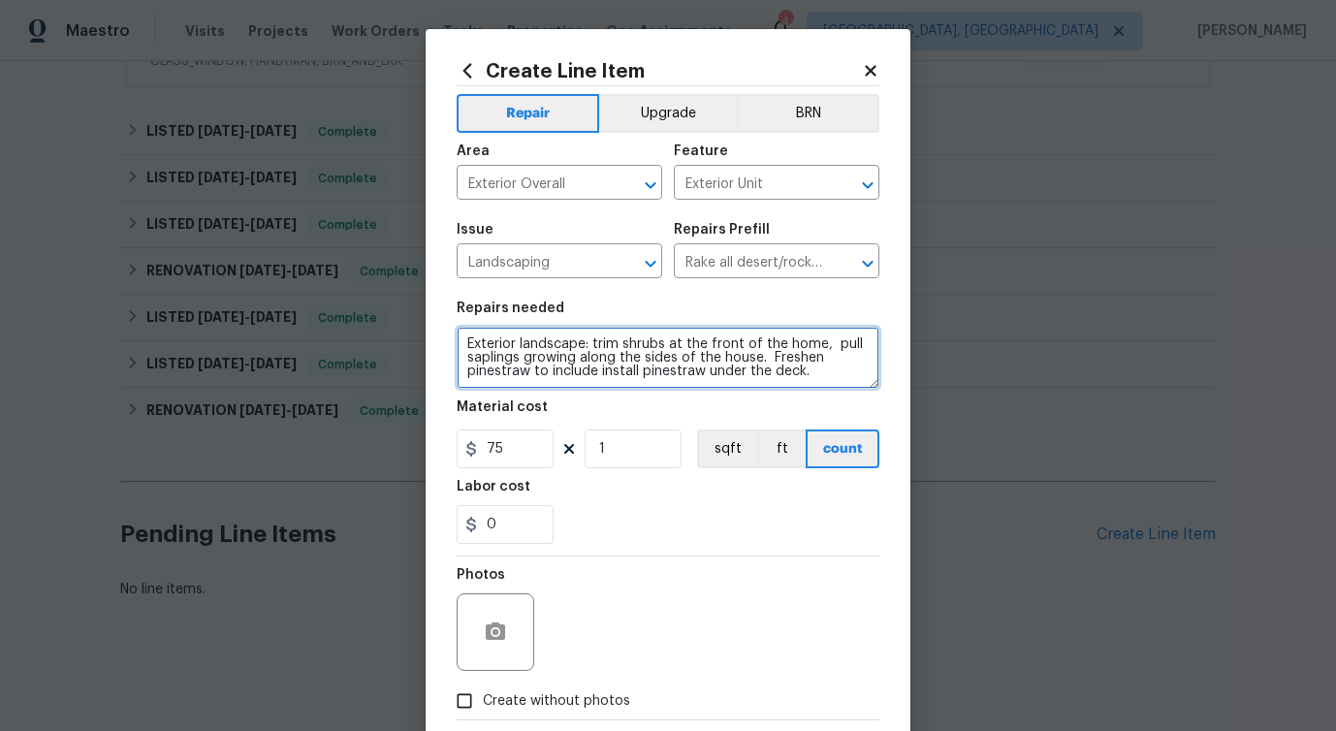
type textarea "Exterior landscape: trim shrubs at the front of the home, pull saplings growing…"
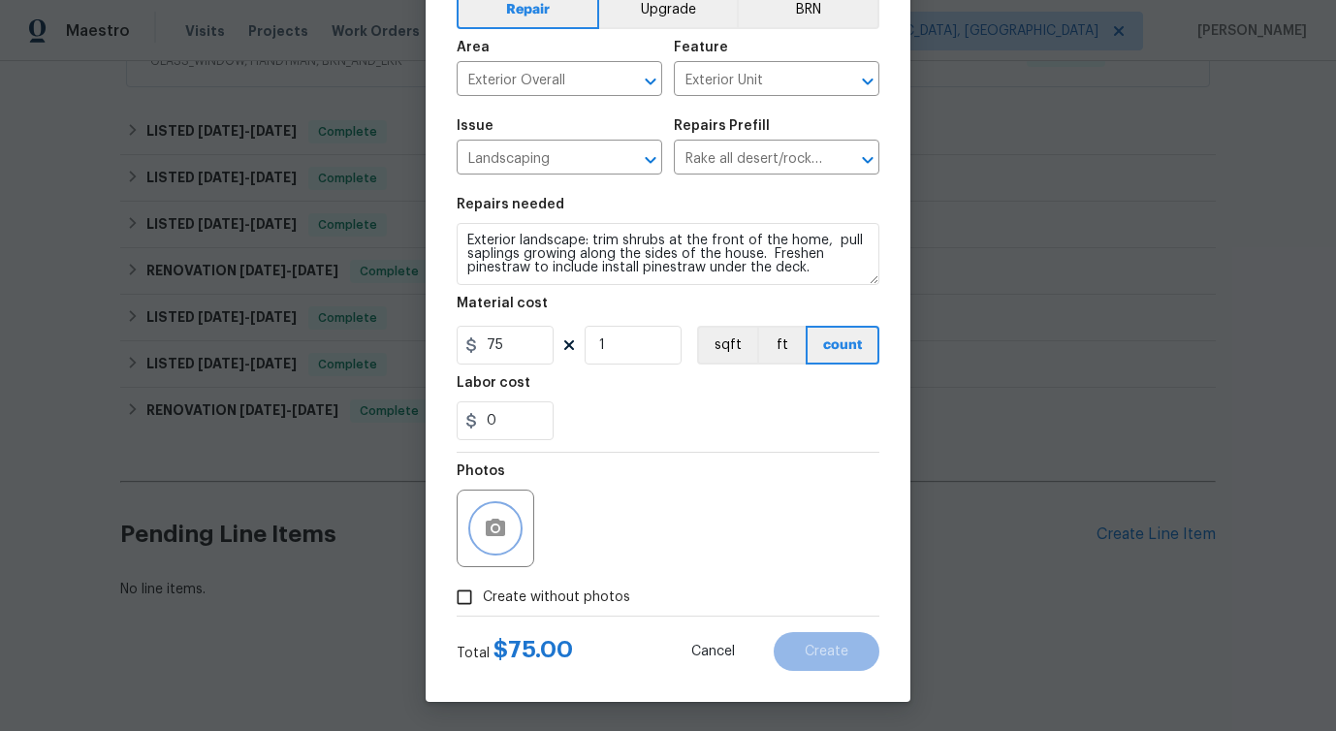
click at [492, 517] on icon "button" at bounding box center [495, 528] width 23 height 23
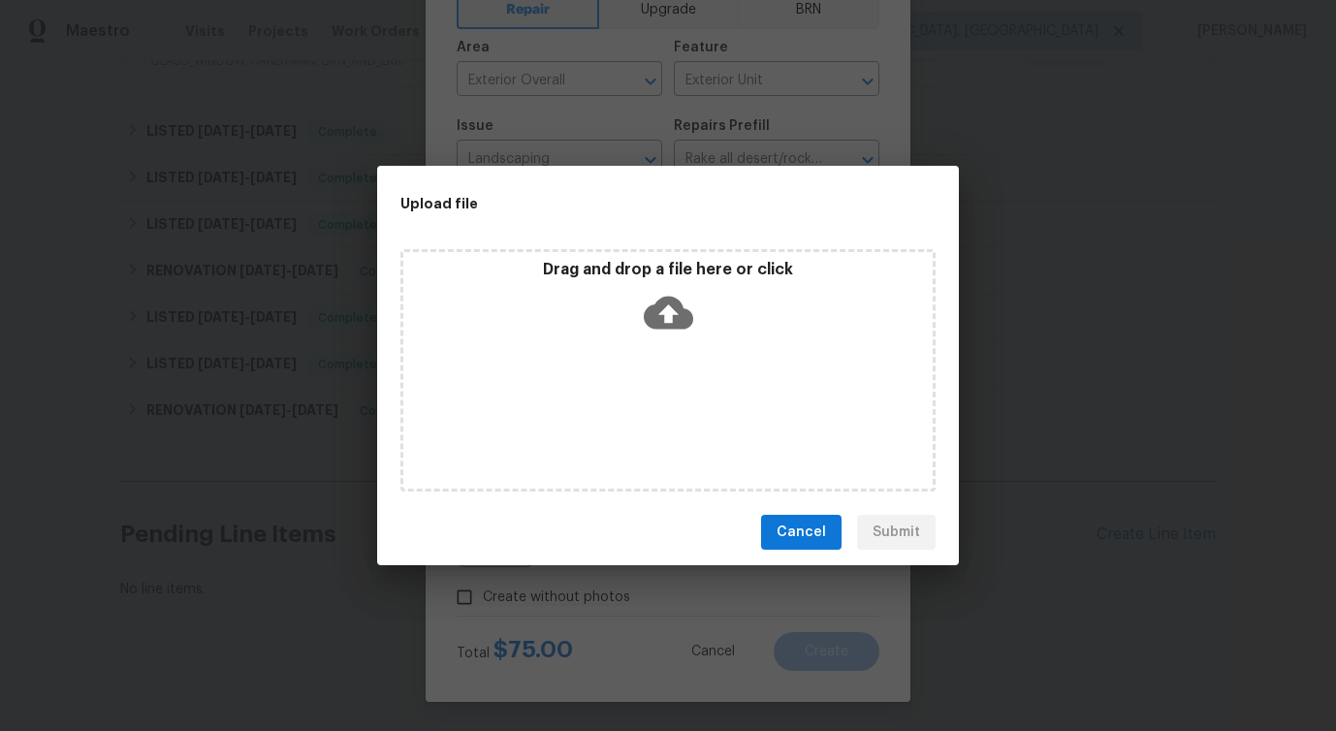
click at [665, 314] on icon at bounding box center [668, 312] width 49 height 49
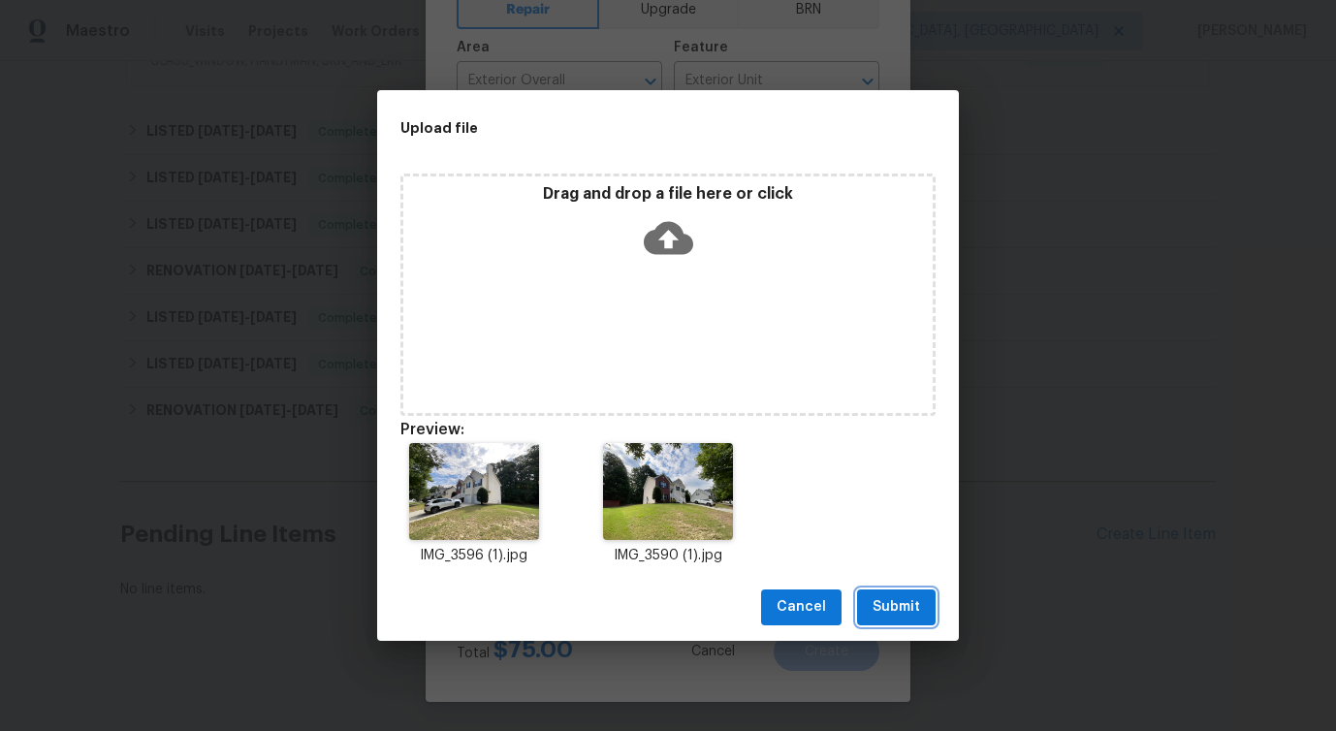
click at [892, 601] on span "Submit" at bounding box center [897, 607] width 48 height 24
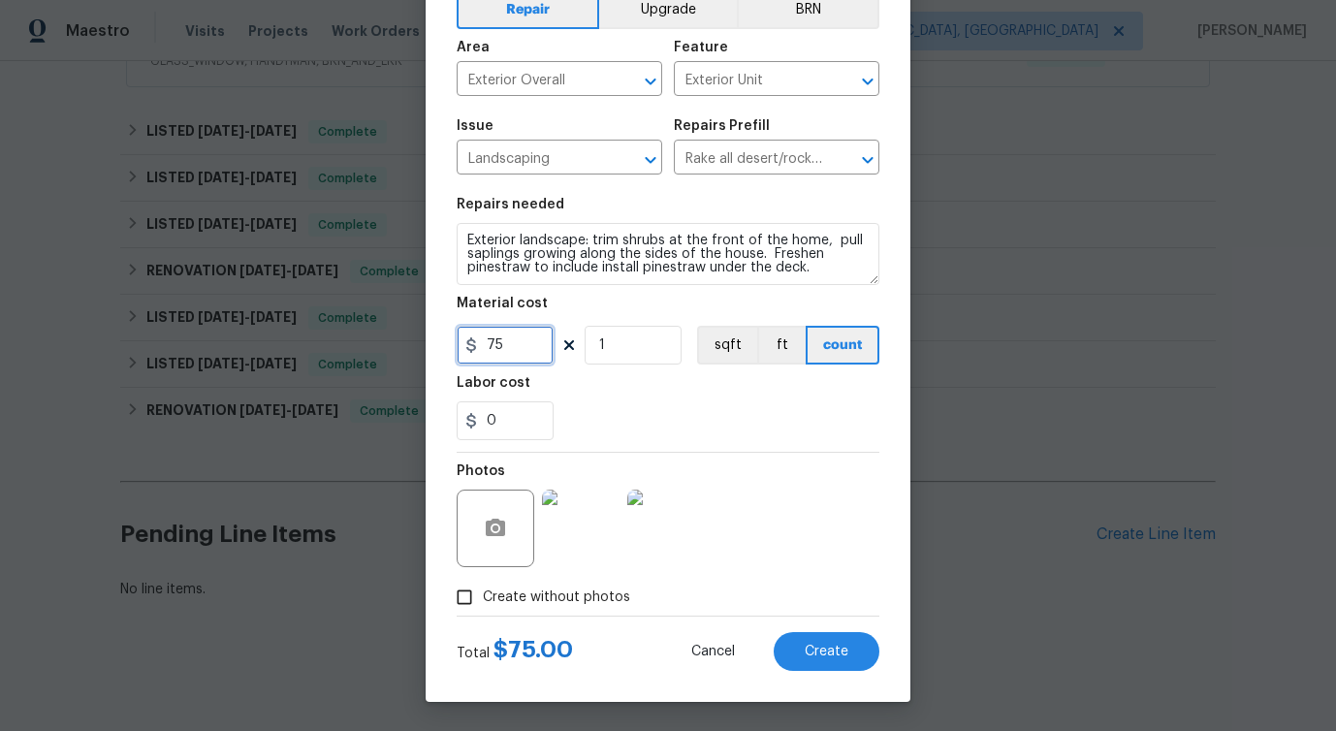
click at [493, 343] on input "75" at bounding box center [505, 345] width 97 height 39
type input "25"
click at [799, 561] on div "Photos" at bounding box center [668, 516] width 423 height 126
click at [851, 657] on button "Create" at bounding box center [827, 651] width 106 height 39
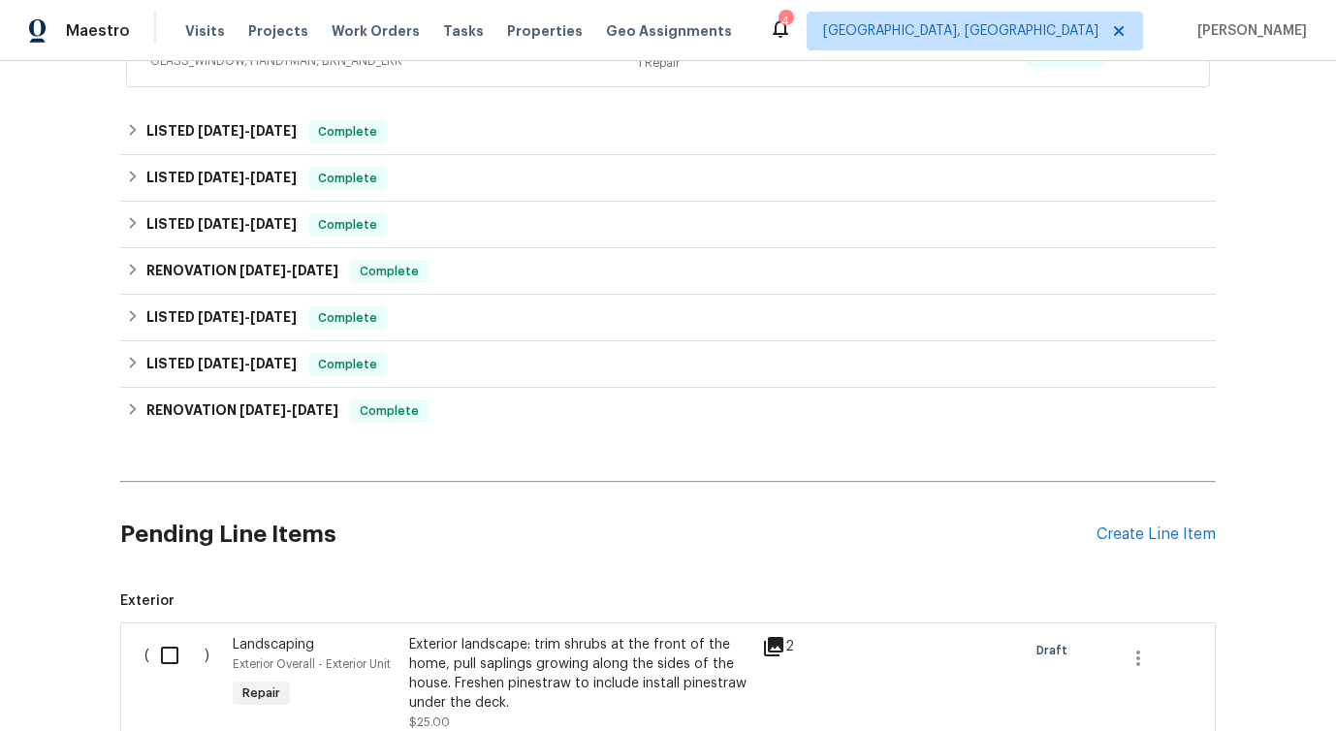
scroll to position [561, 0]
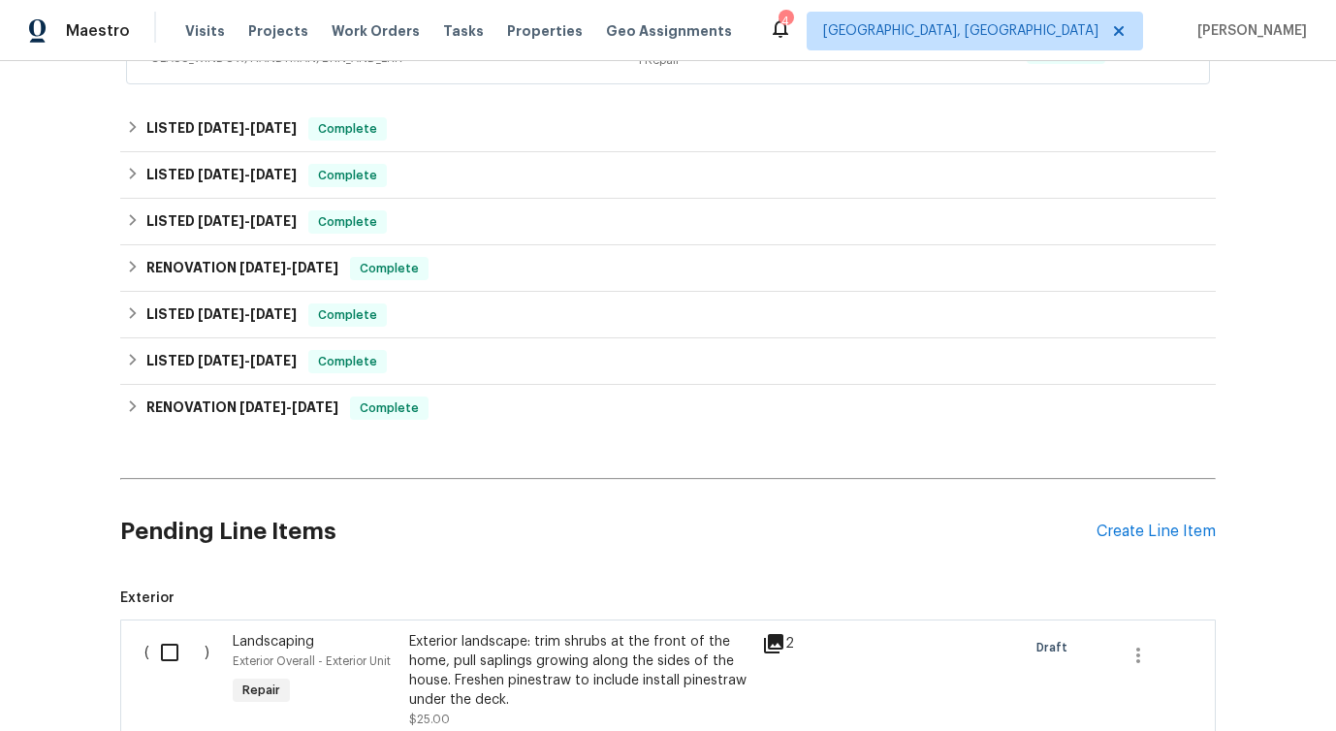
click at [1133, 522] on div "Pending Line Items Create Line Item" at bounding box center [668, 532] width 1096 height 90
click at [1137, 526] on div "Create Line Item" at bounding box center [1156, 532] width 119 height 18
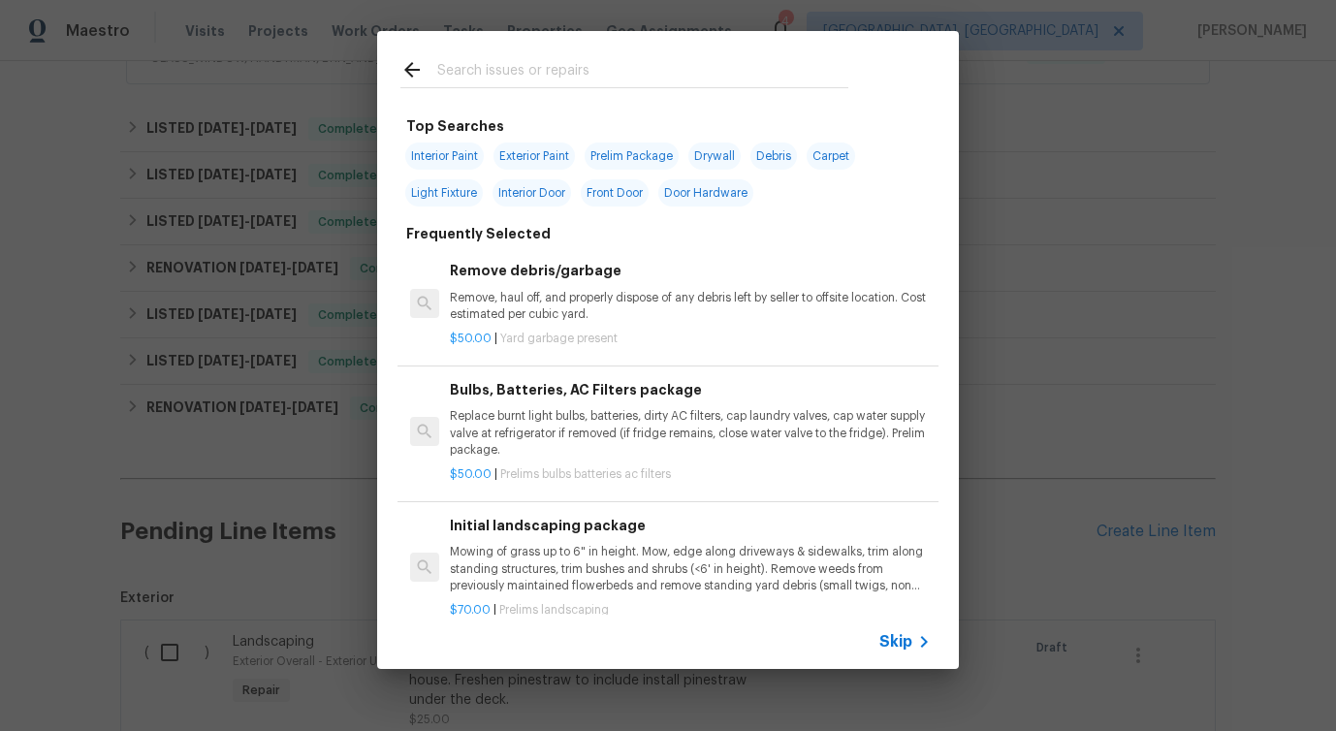
click at [598, 76] on input "text" at bounding box center [642, 72] width 411 height 29
type input "weather strip"
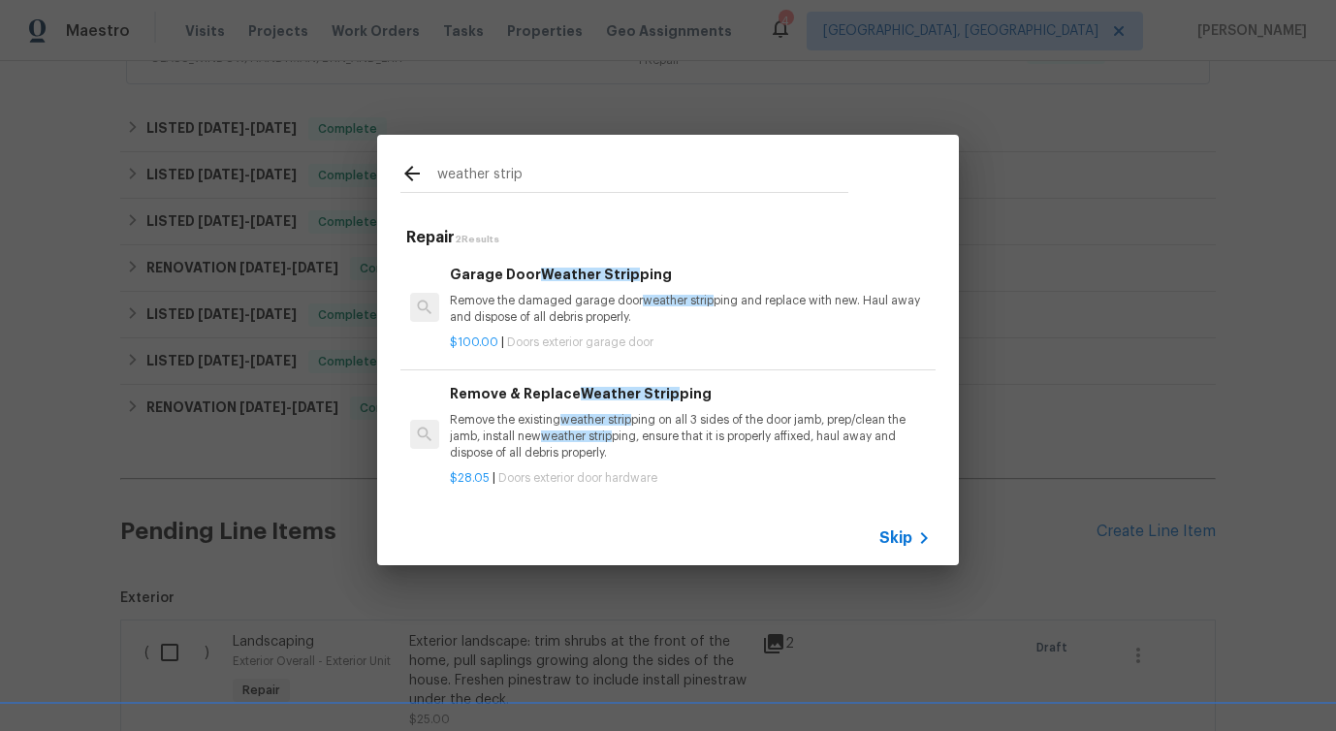
click at [536, 399] on h6 "Remove & Replace Weather Strip ping" at bounding box center [690, 393] width 481 height 21
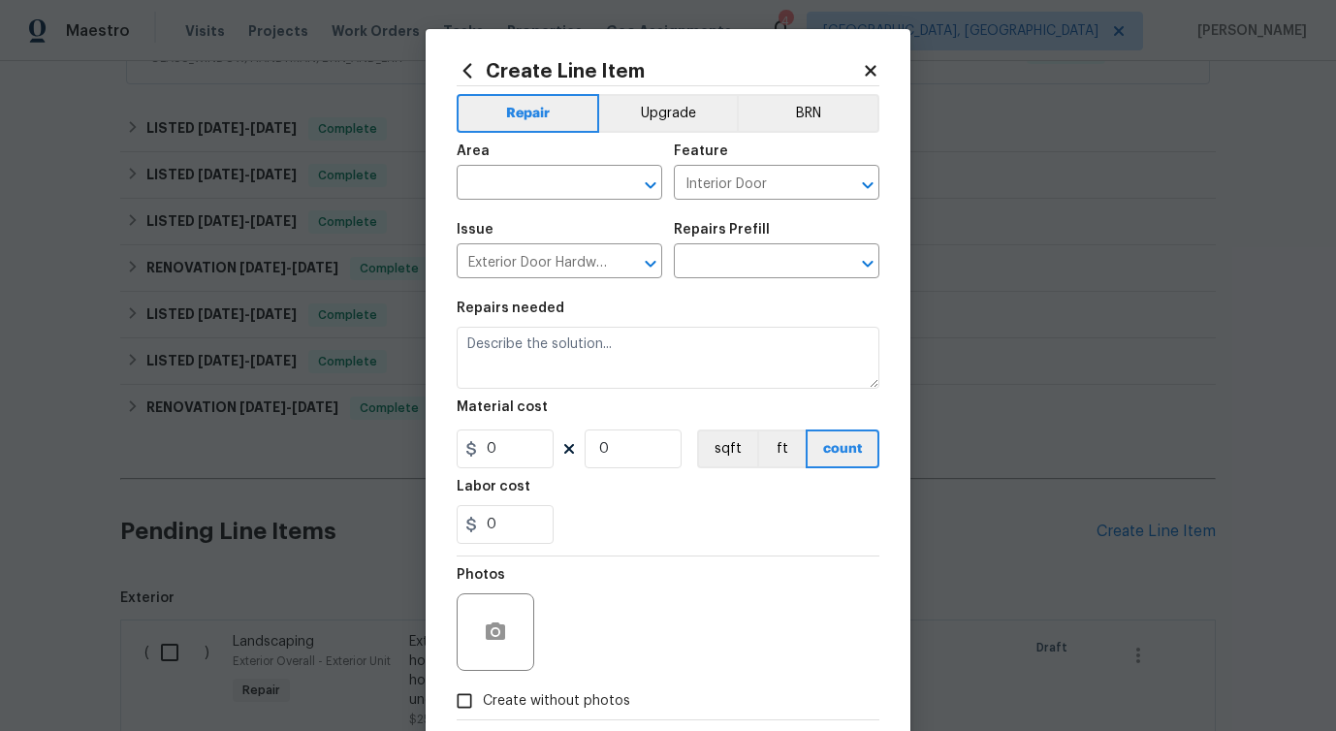
type input "Remove & Replace Weather Stripping $28.05"
type textarea "Remove the existing weather stripping on all 3 sides of the door jamb, prep/cle…"
type input "28.05"
type input "1"
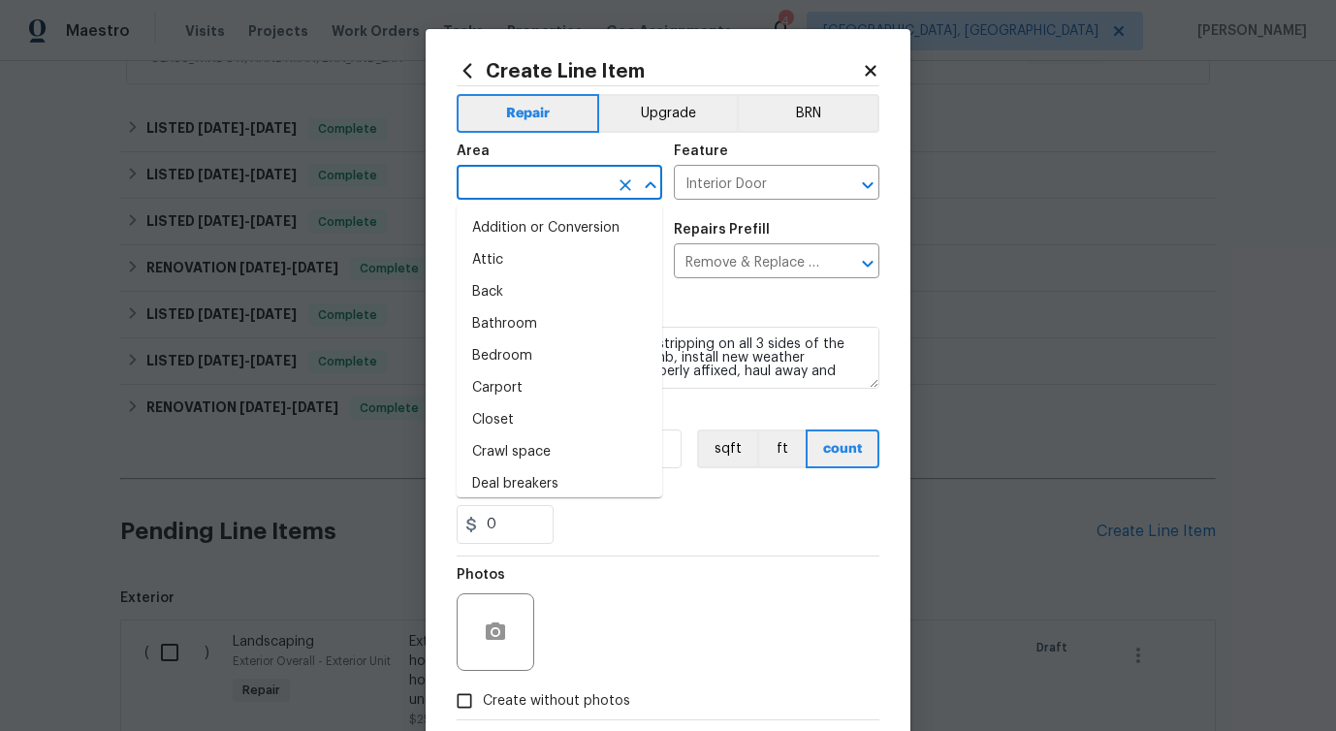
click at [560, 197] on input "text" at bounding box center [532, 185] width 151 height 30
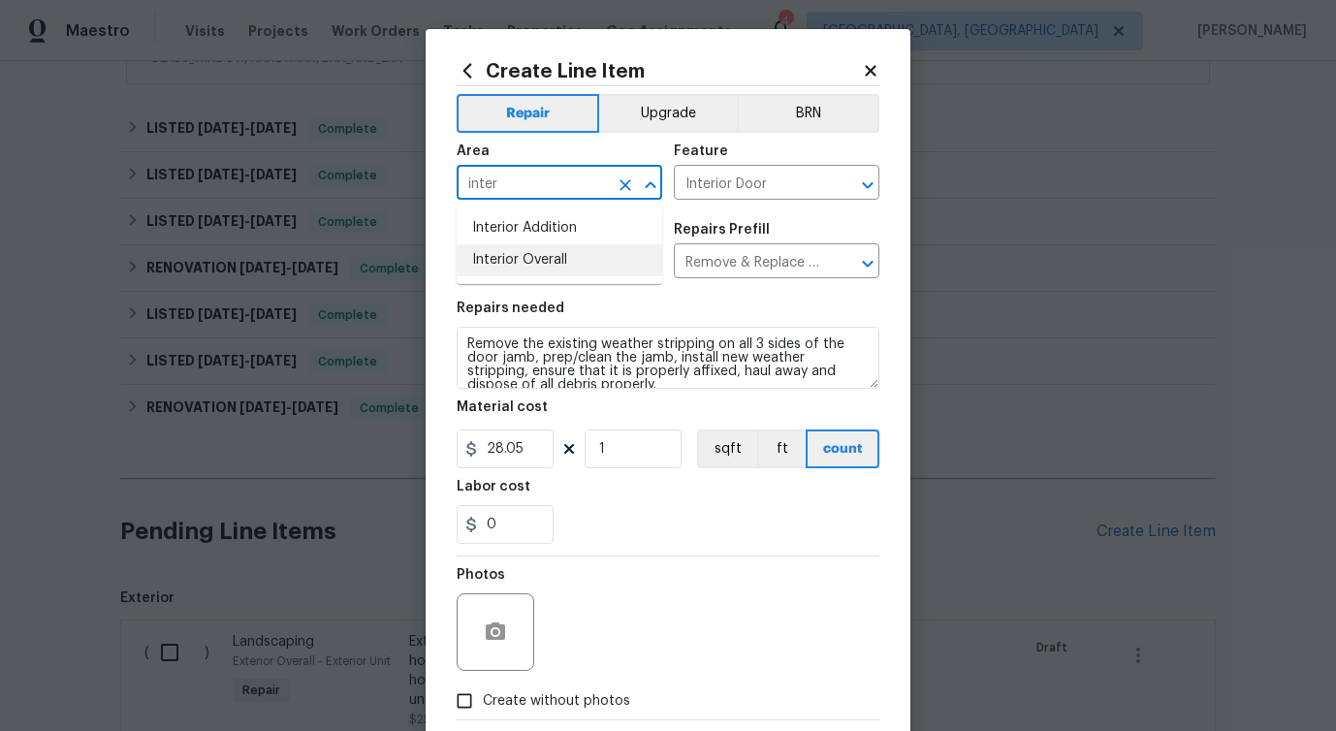
click at [573, 254] on li "Interior Overall" at bounding box center [560, 260] width 206 height 32
type input "Interior Overall"
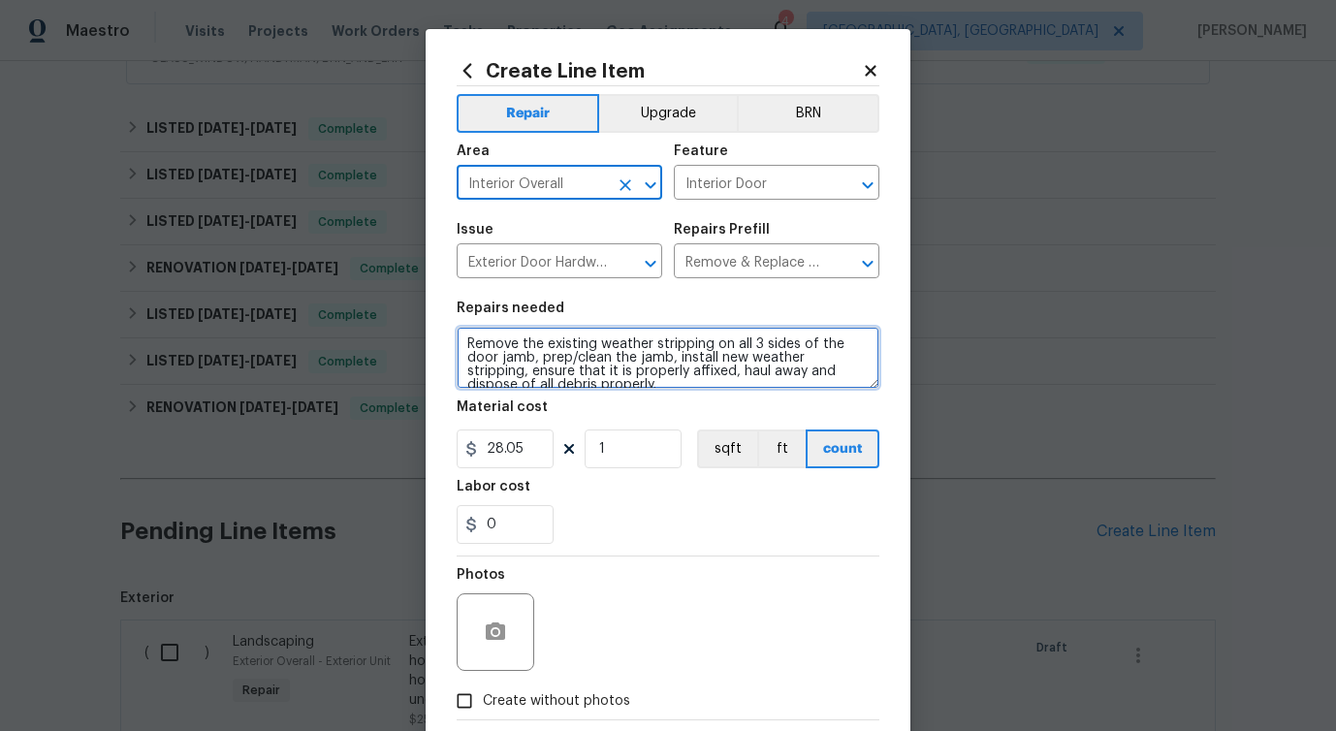
click at [564, 353] on textarea "Remove the existing weather stripping on all 3 sides of the door jamb, prep/cle…" at bounding box center [668, 358] width 423 height 62
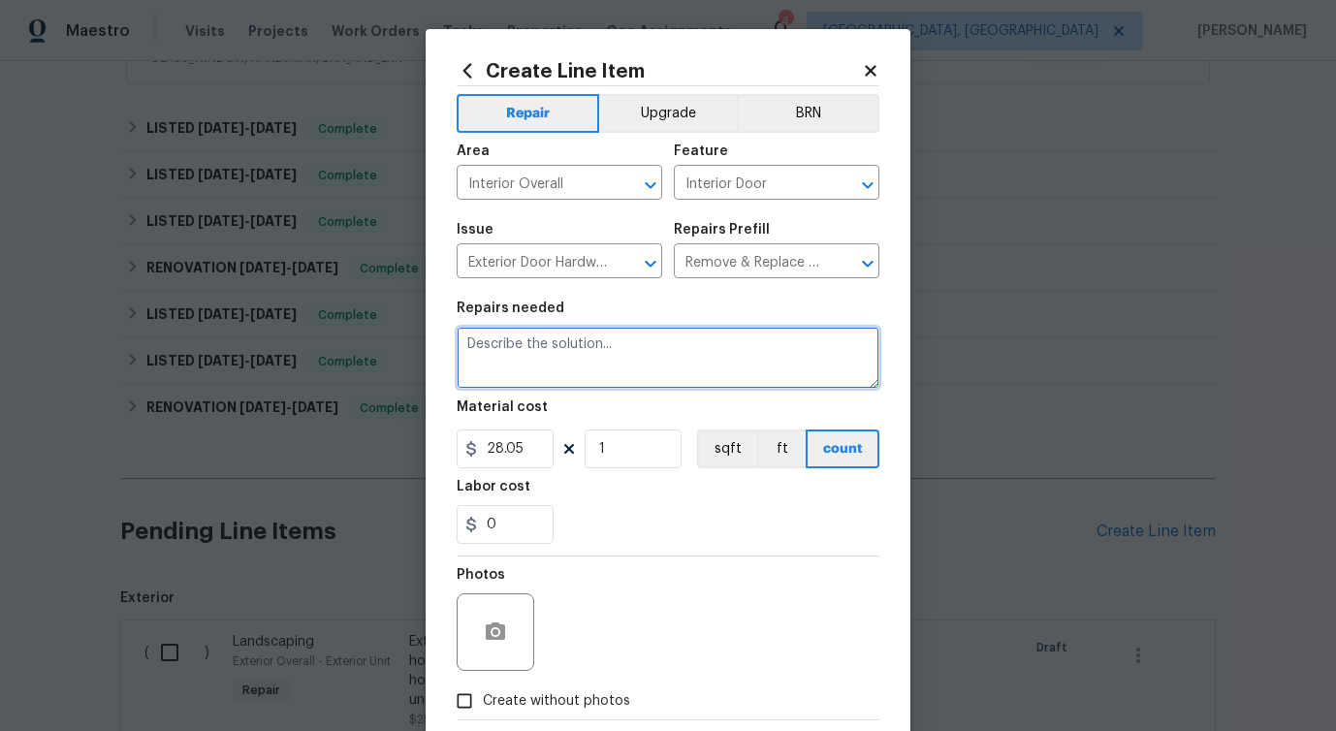
paste textarea "Replace the damaged weatherstrip at the front and rear doors. Eliminate the low…"
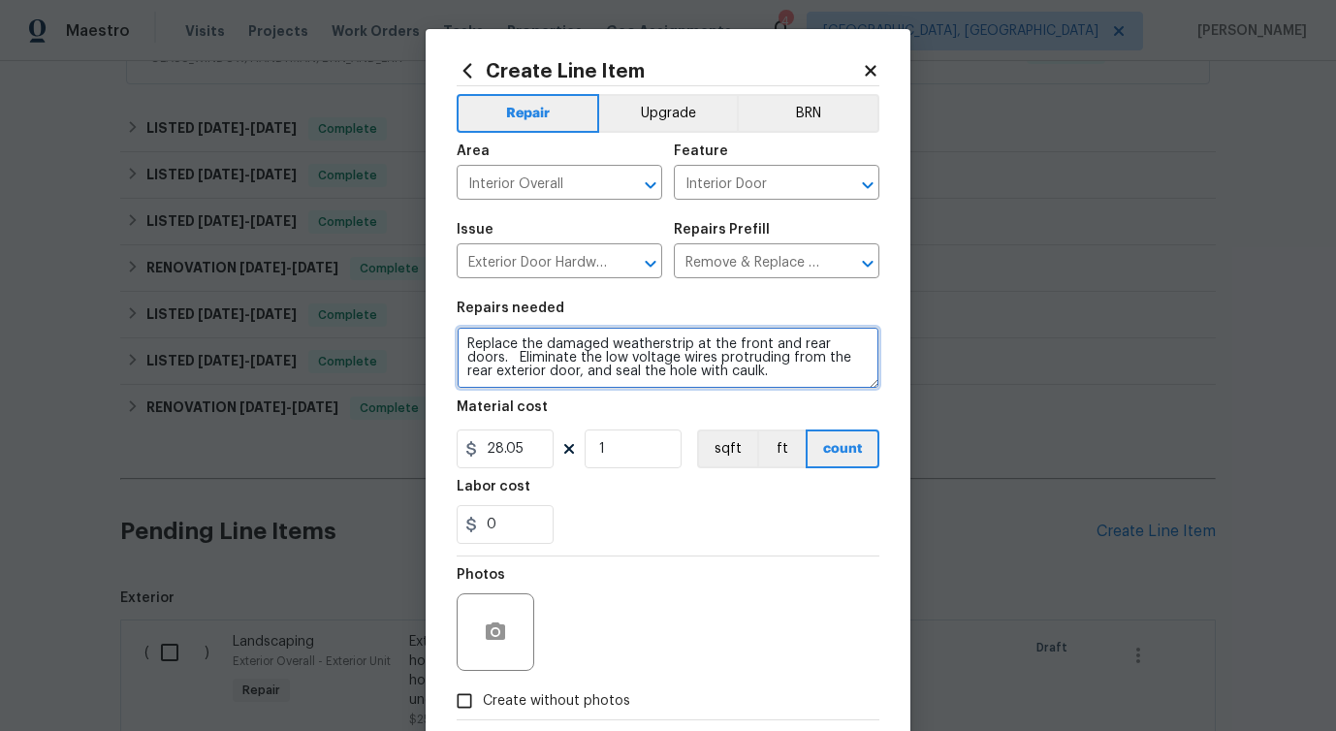
type textarea "Replace the damaged weatherstrip at the front and rear doors. Eliminate the low…"
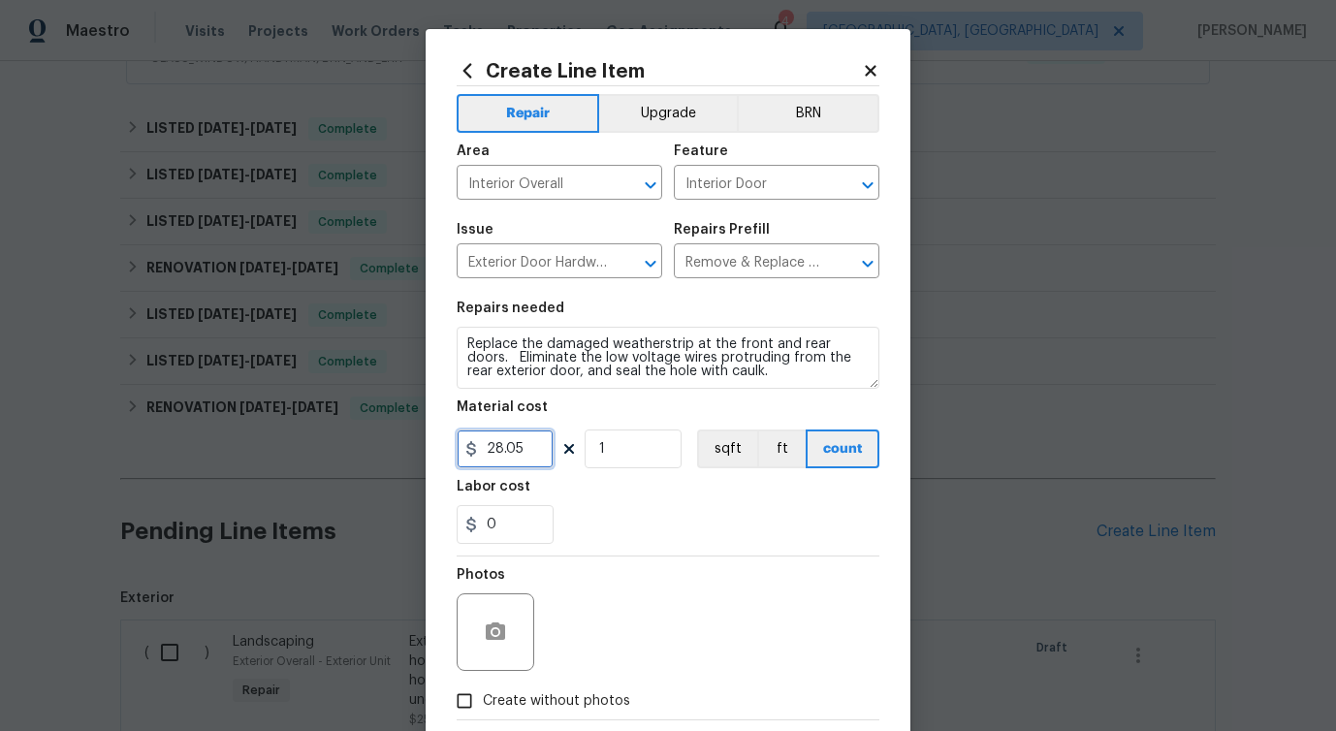
click at [510, 438] on input "28.05" at bounding box center [505, 449] width 97 height 39
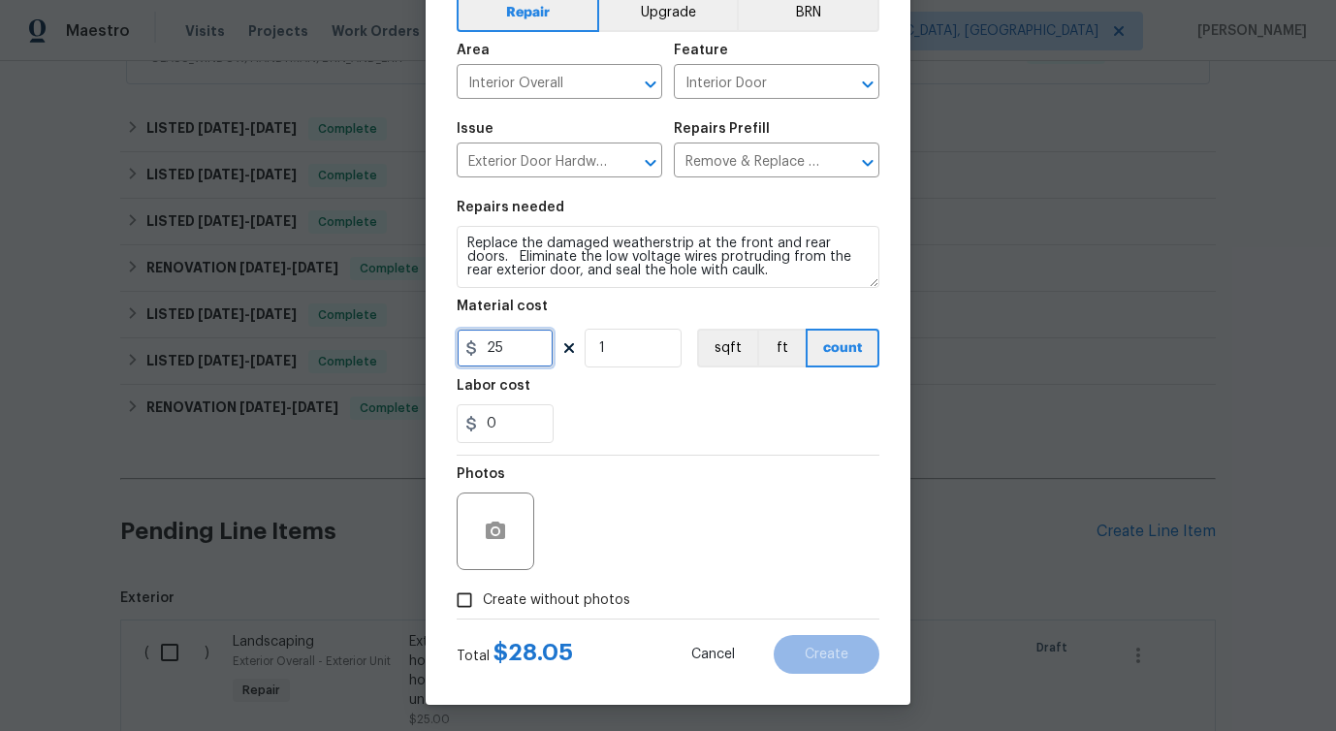
type input "25"
click at [531, 604] on span "Create without photos" at bounding box center [556, 601] width 147 height 20
click at [483, 604] on input "Create without photos" at bounding box center [464, 600] width 37 height 37
checkbox input "true"
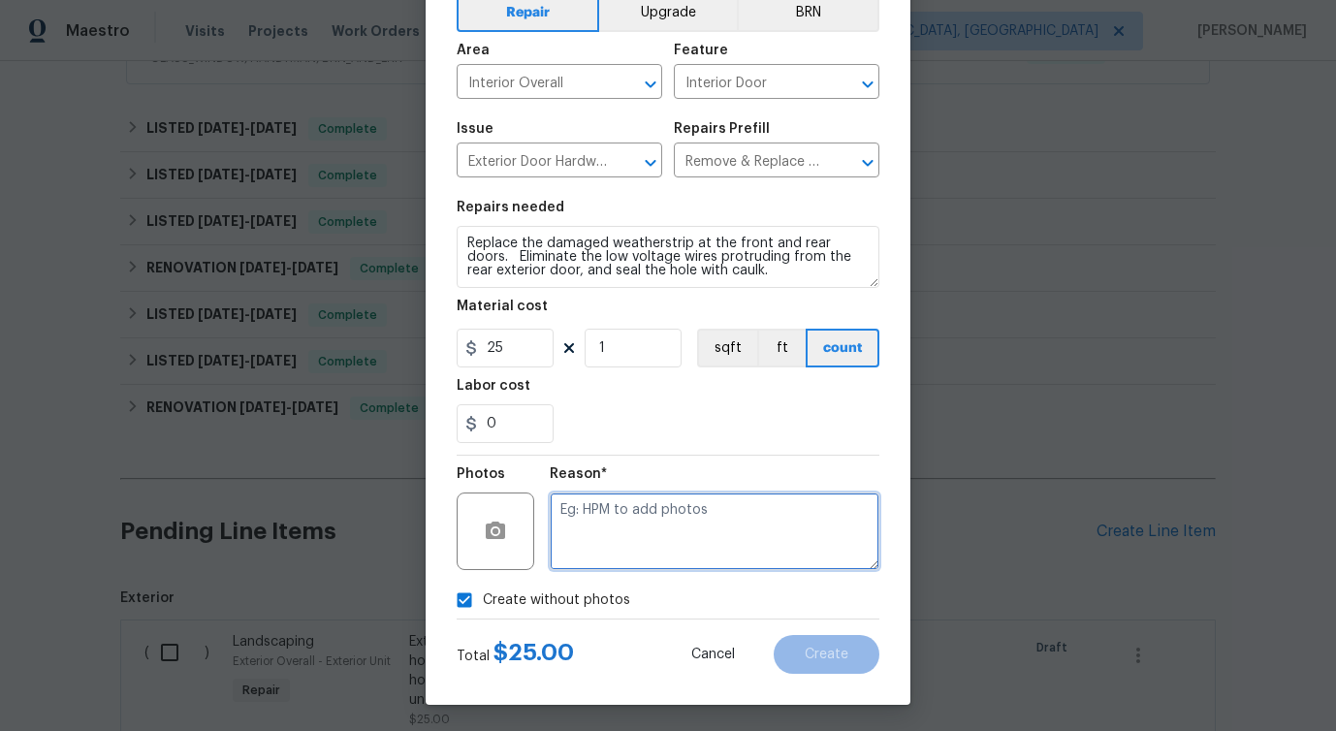
click at [737, 499] on textarea at bounding box center [715, 532] width 330 height 78
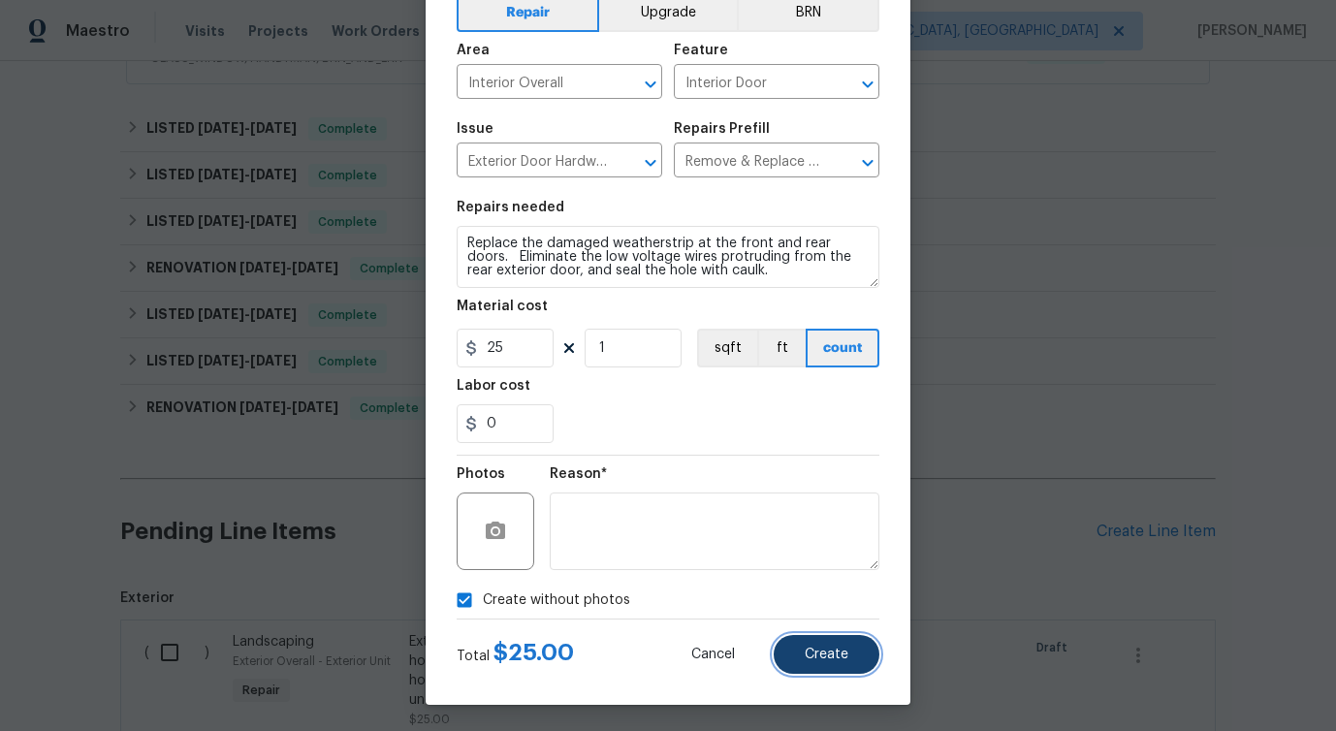
click at [808, 661] on span "Create" at bounding box center [827, 655] width 44 height 15
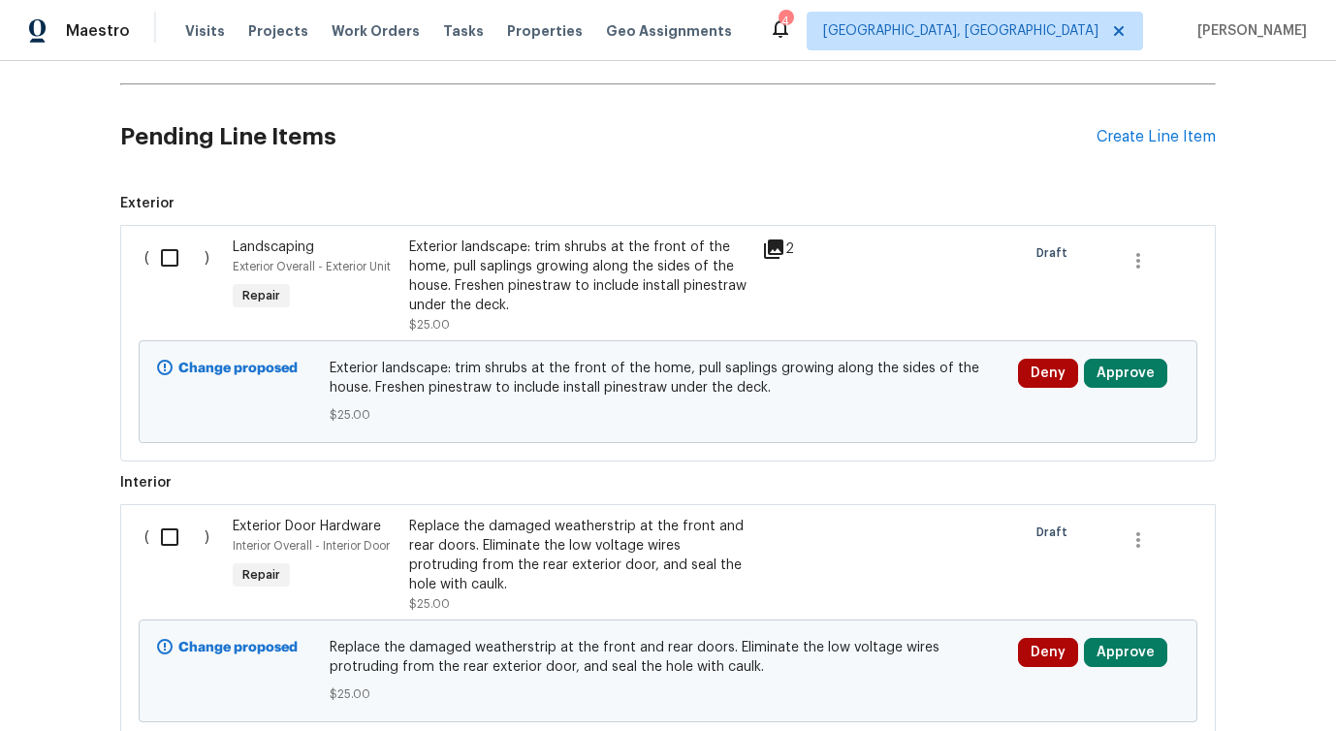
scroll to position [945, 0]
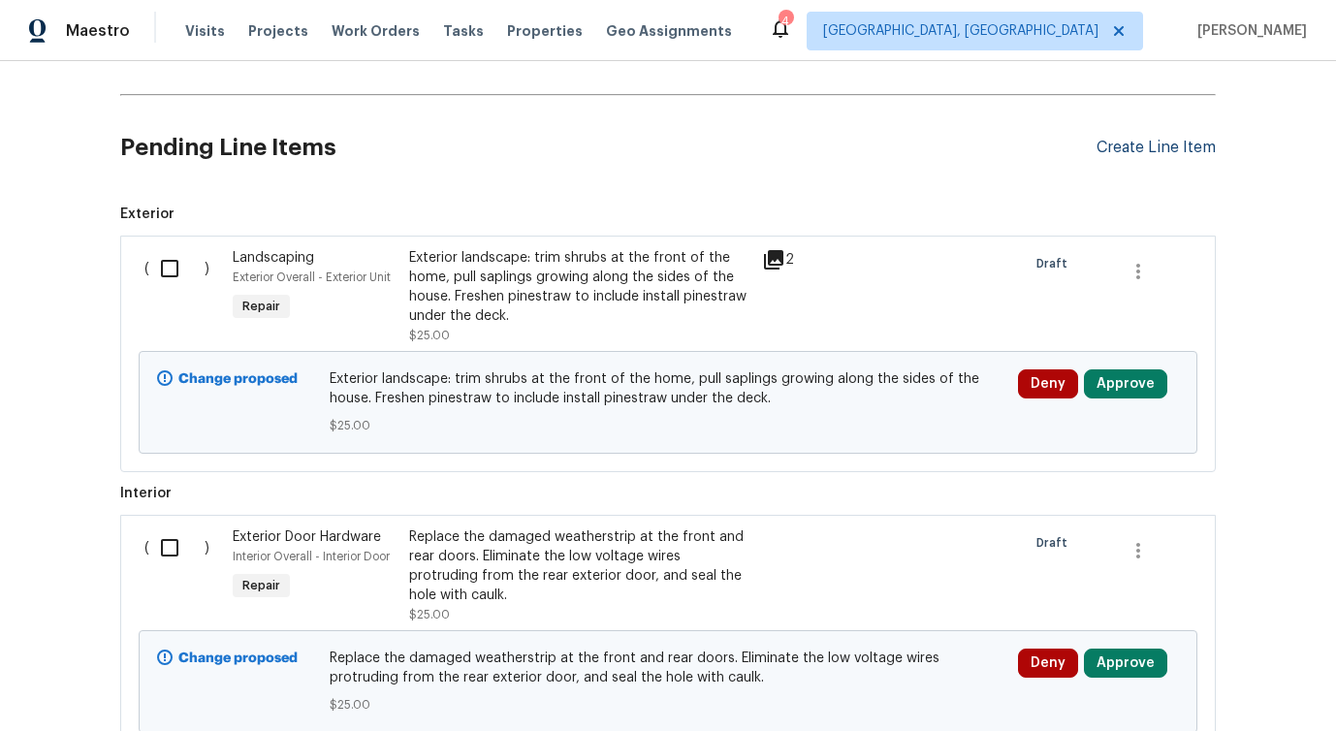
click at [1123, 152] on div "Create Line Item" at bounding box center [1156, 148] width 119 height 18
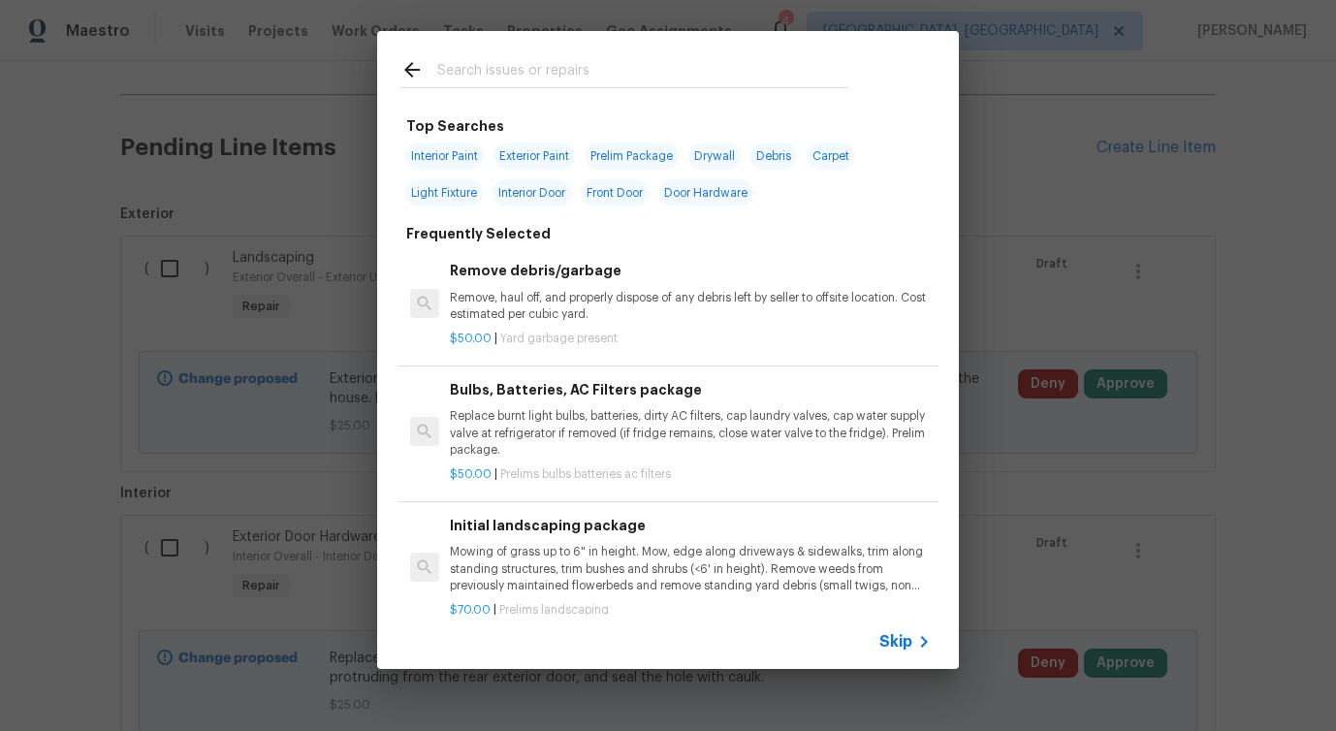
click at [626, 67] on input "text" at bounding box center [642, 72] width 411 height 29
type input "light"
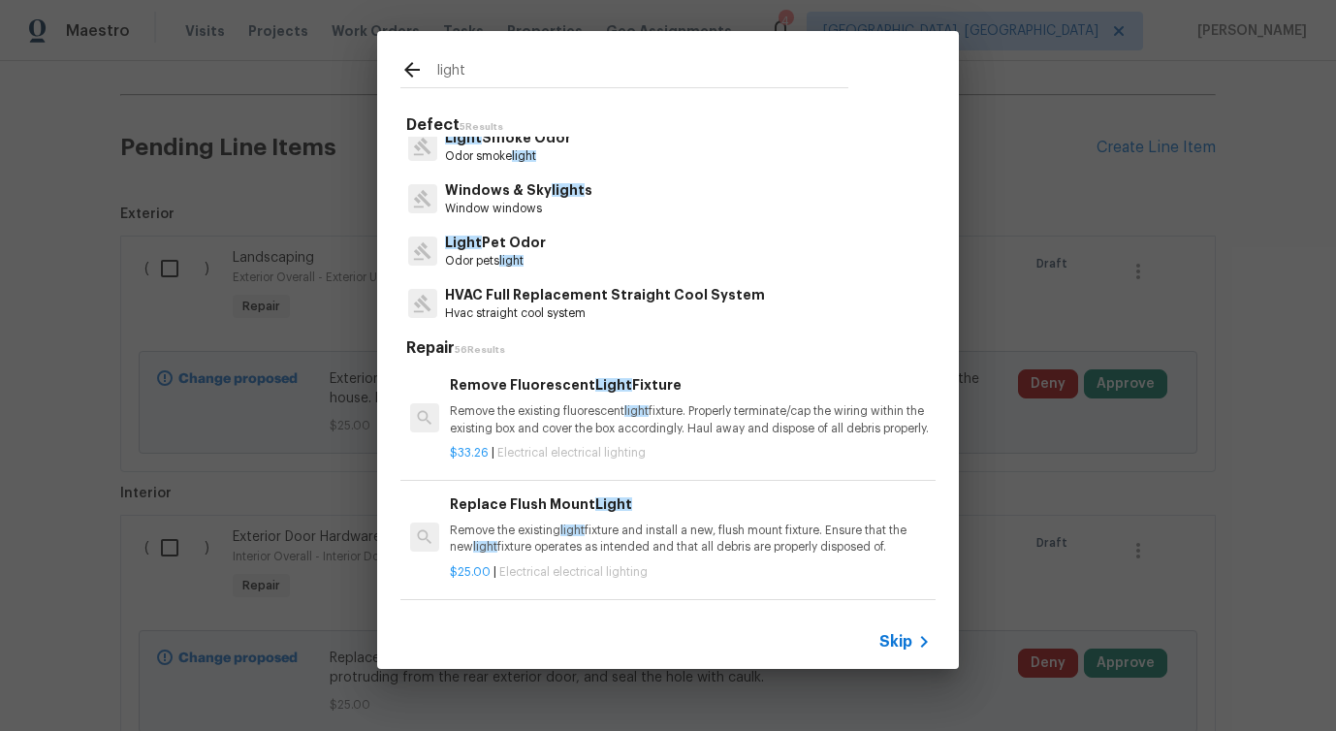
scroll to position [0, 0]
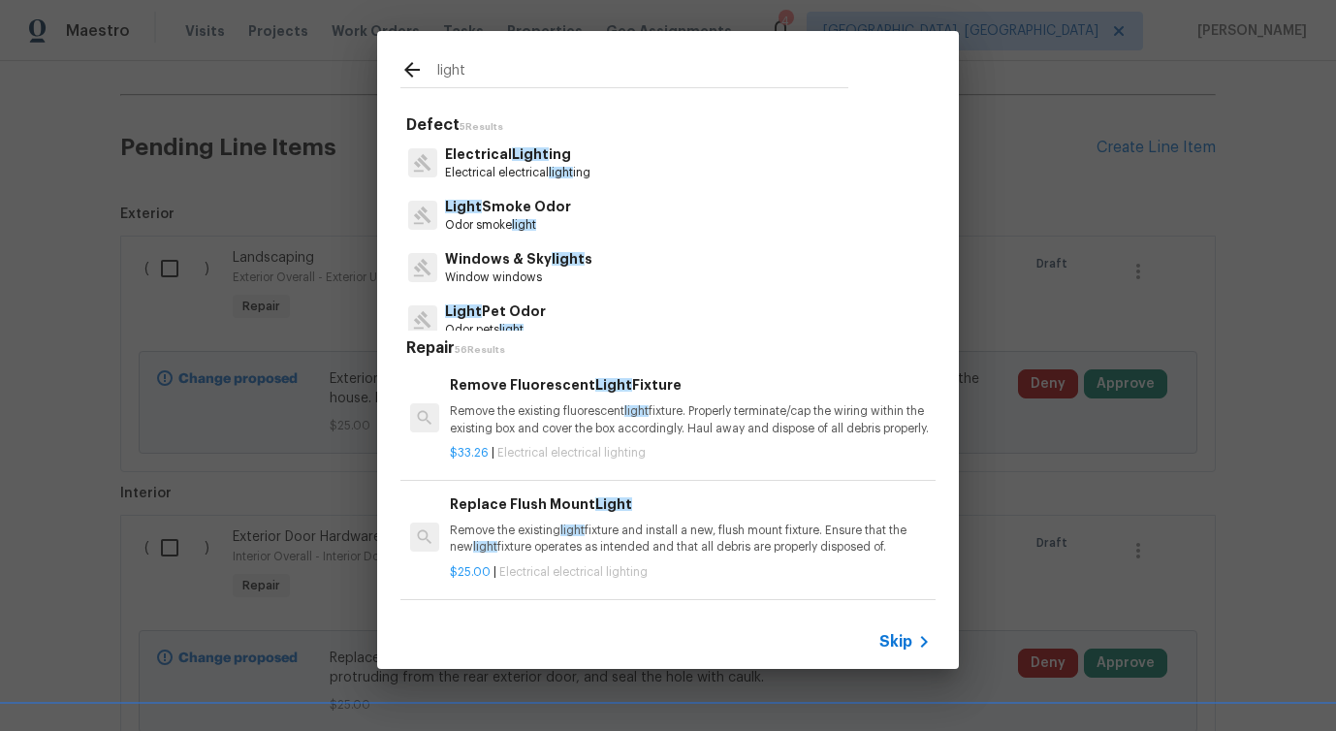
click at [494, 175] on p "Electrical electrical light ing" at bounding box center [517, 173] width 145 height 16
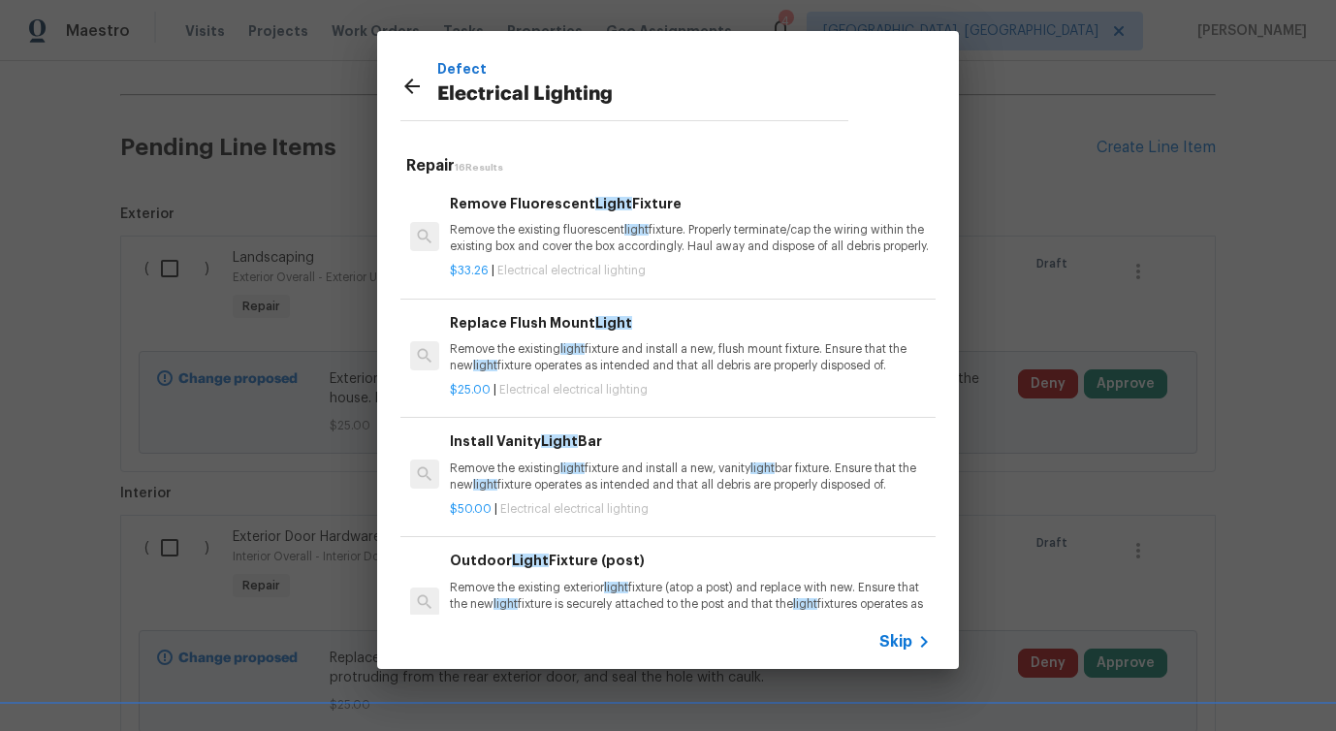
click at [511, 248] on p "Remove the existing fluorescent light fixture. Properly terminate/cap the wirin…" at bounding box center [690, 238] width 481 height 33
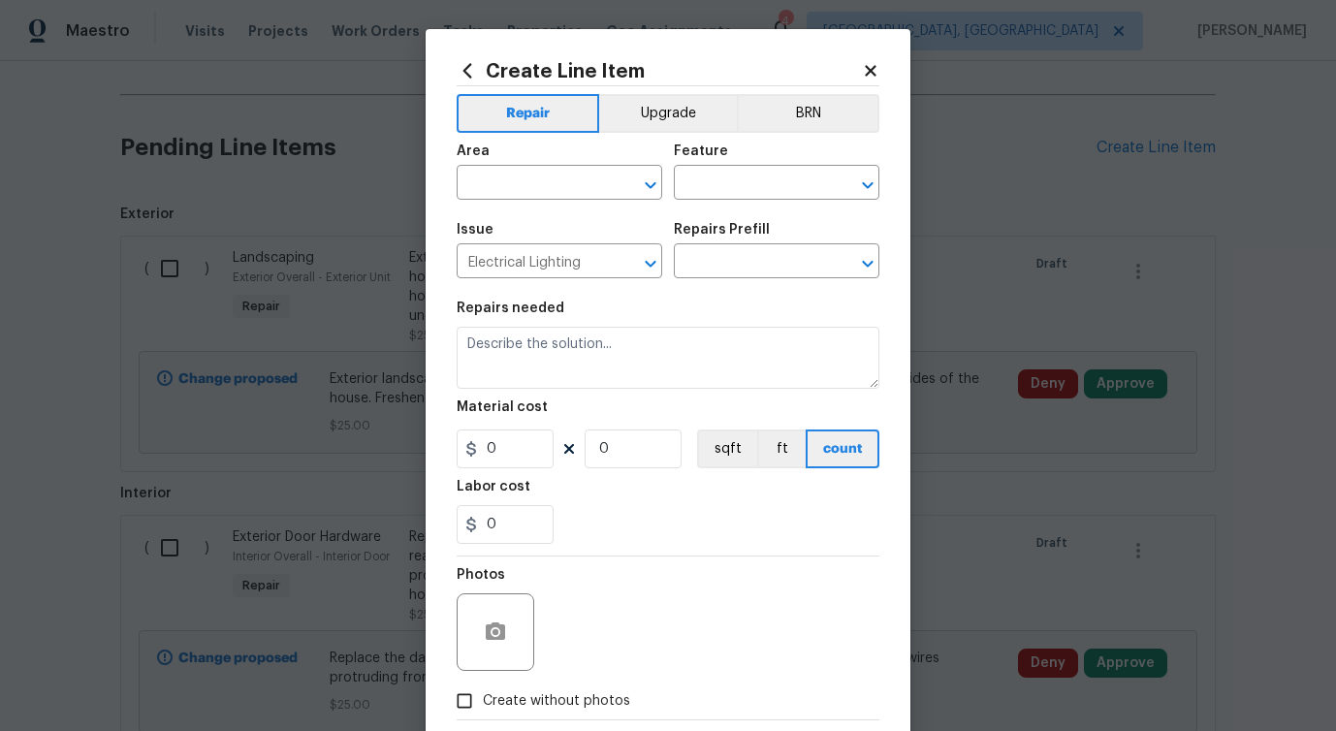
type input "Remove Fluorescent Light Fixture $33.26"
type textarea "Remove the existing fluorescent light fixture. Properly terminate/cap the wirin…"
type input "33.26"
type input "1"
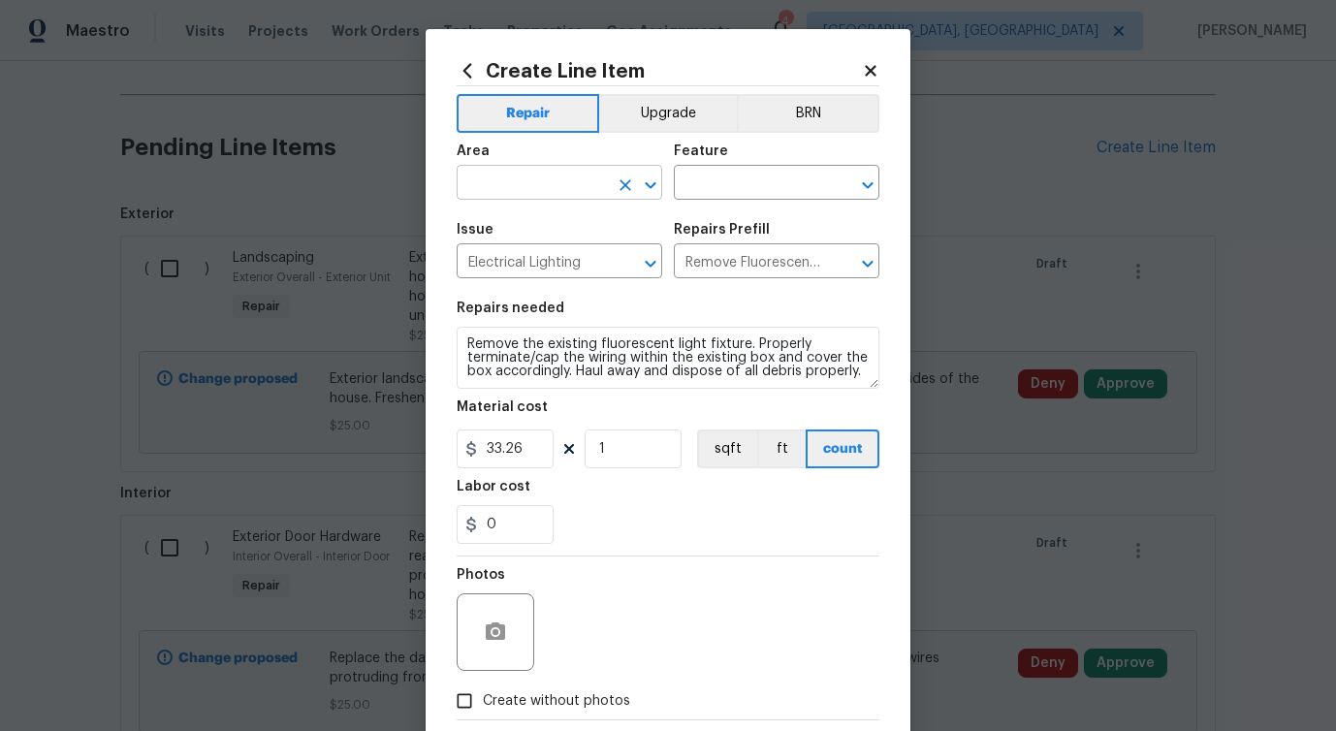
click at [516, 183] on input "text" at bounding box center [532, 185] width 151 height 30
click at [513, 255] on li "Interior Overall" at bounding box center [560, 260] width 206 height 32
type input "Interior Overall"
click at [719, 186] on input "text" at bounding box center [749, 185] width 151 height 30
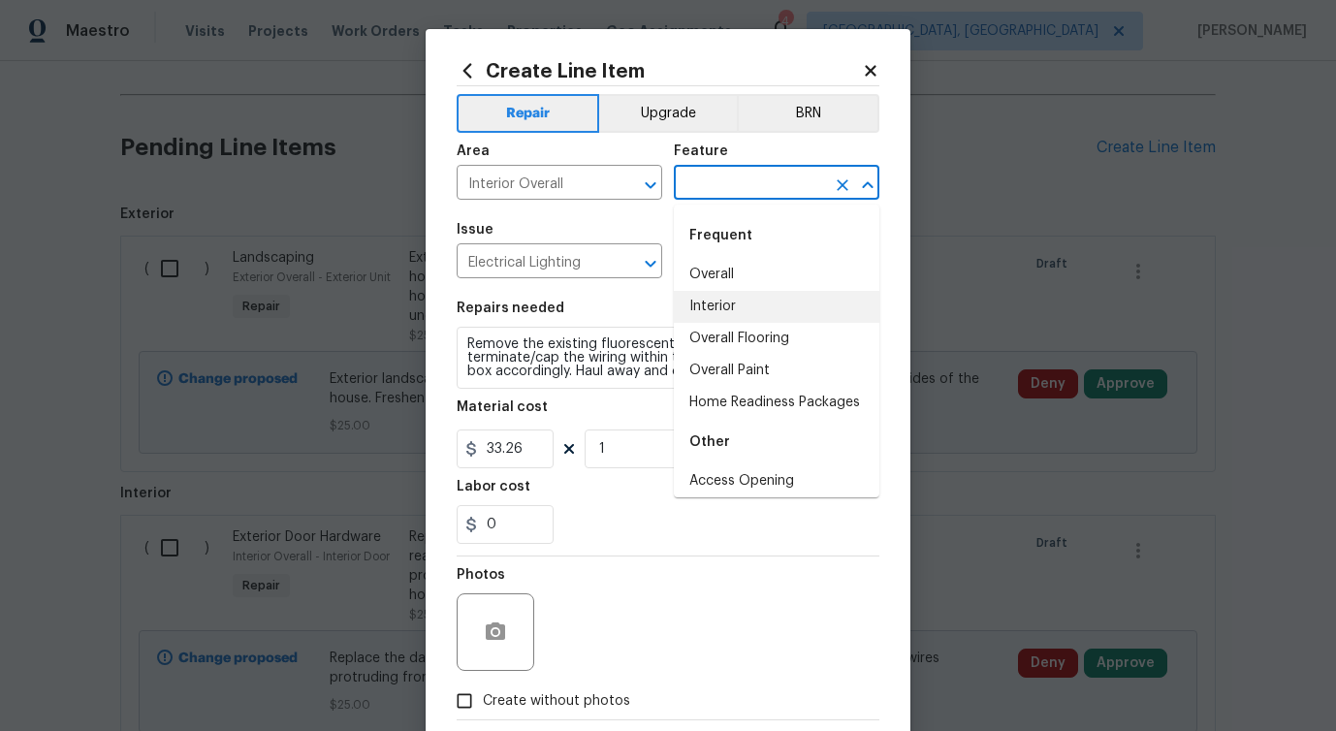
click at [726, 304] on li "Interior" at bounding box center [777, 307] width 206 height 32
type input "Interior"
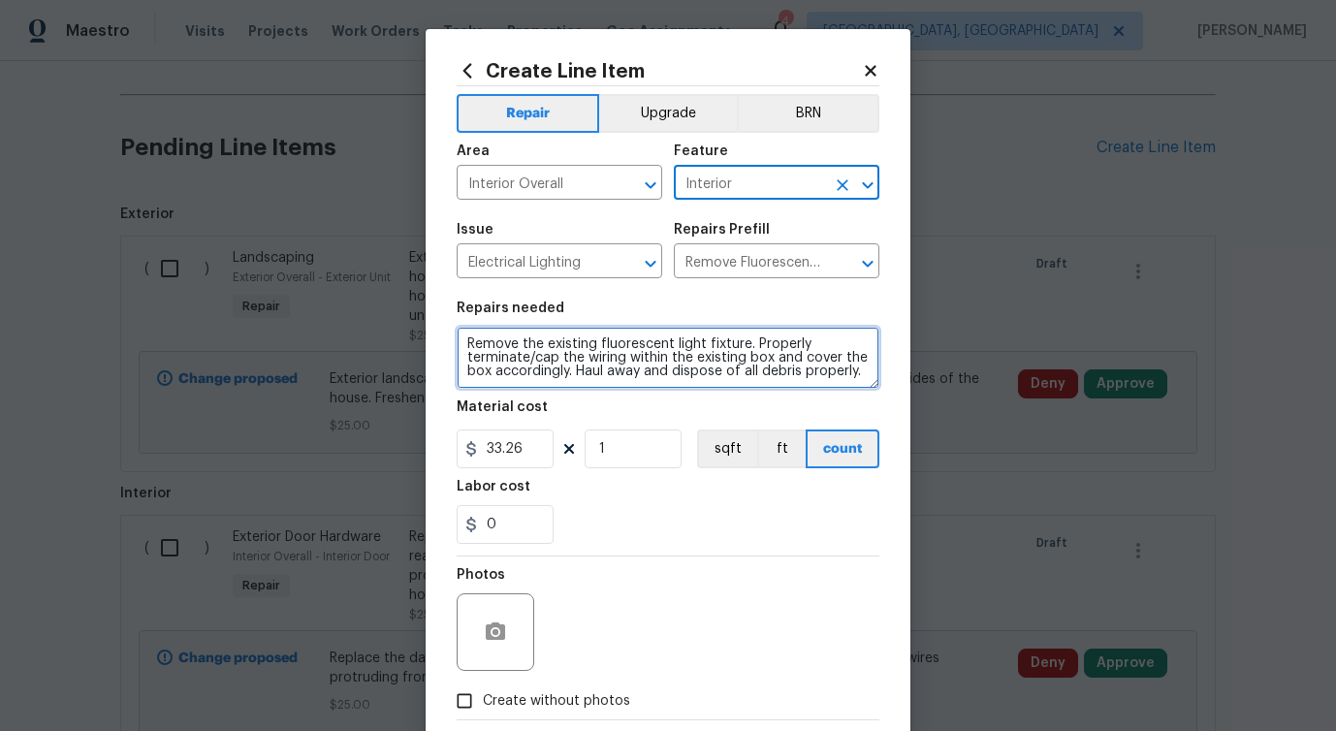
click at [609, 351] on textarea "Remove the existing fluorescent light fixture. Properly terminate/cap the wirin…" at bounding box center [668, 358] width 423 height 62
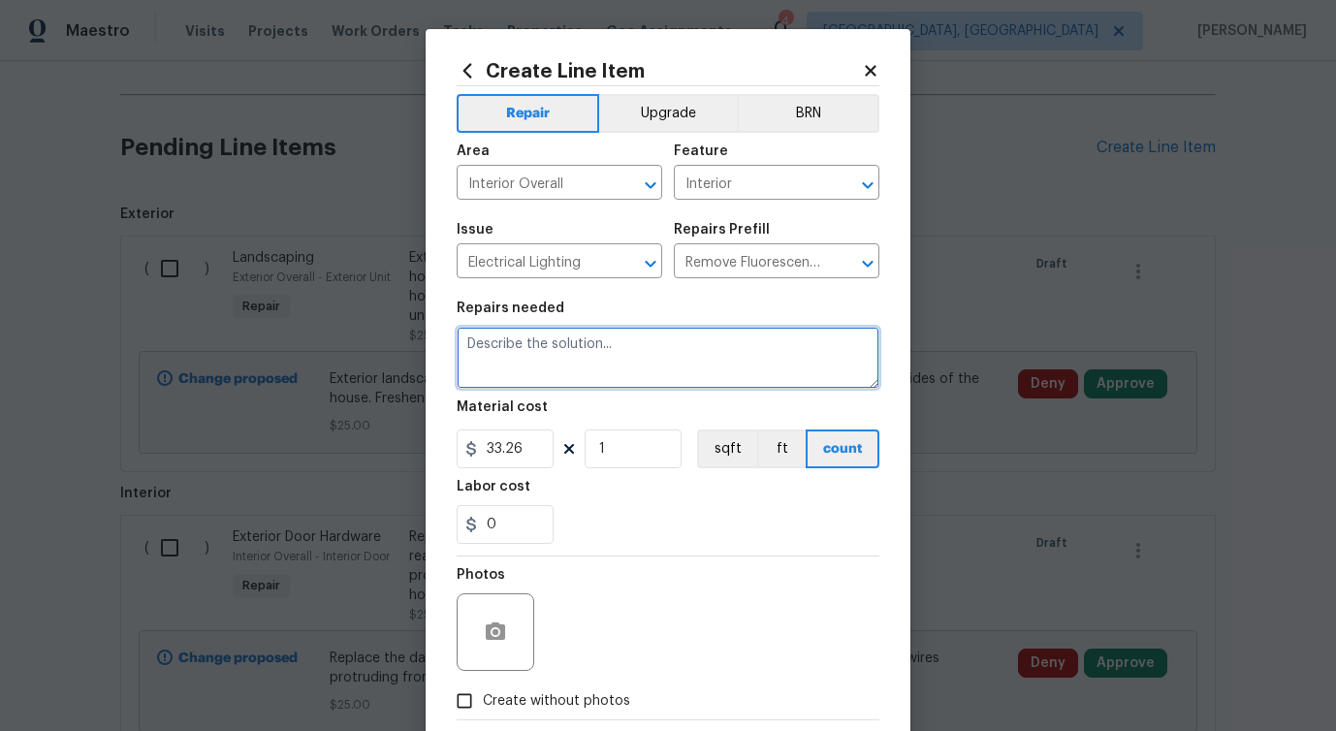
paste textarea "Remove and replace the damaged ceiling light in the basement hallway outside th…"
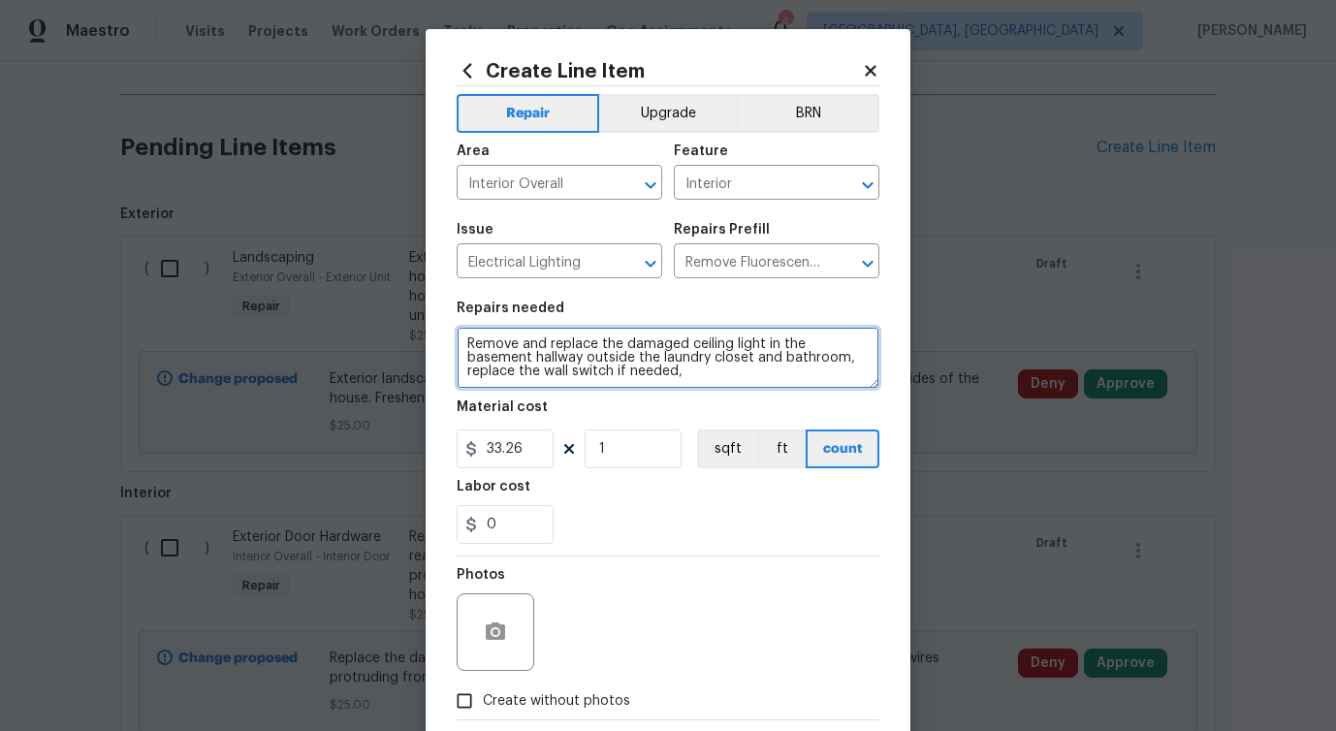
type textarea "Remove and replace the damaged ceiling light in the basement hallway outside th…"
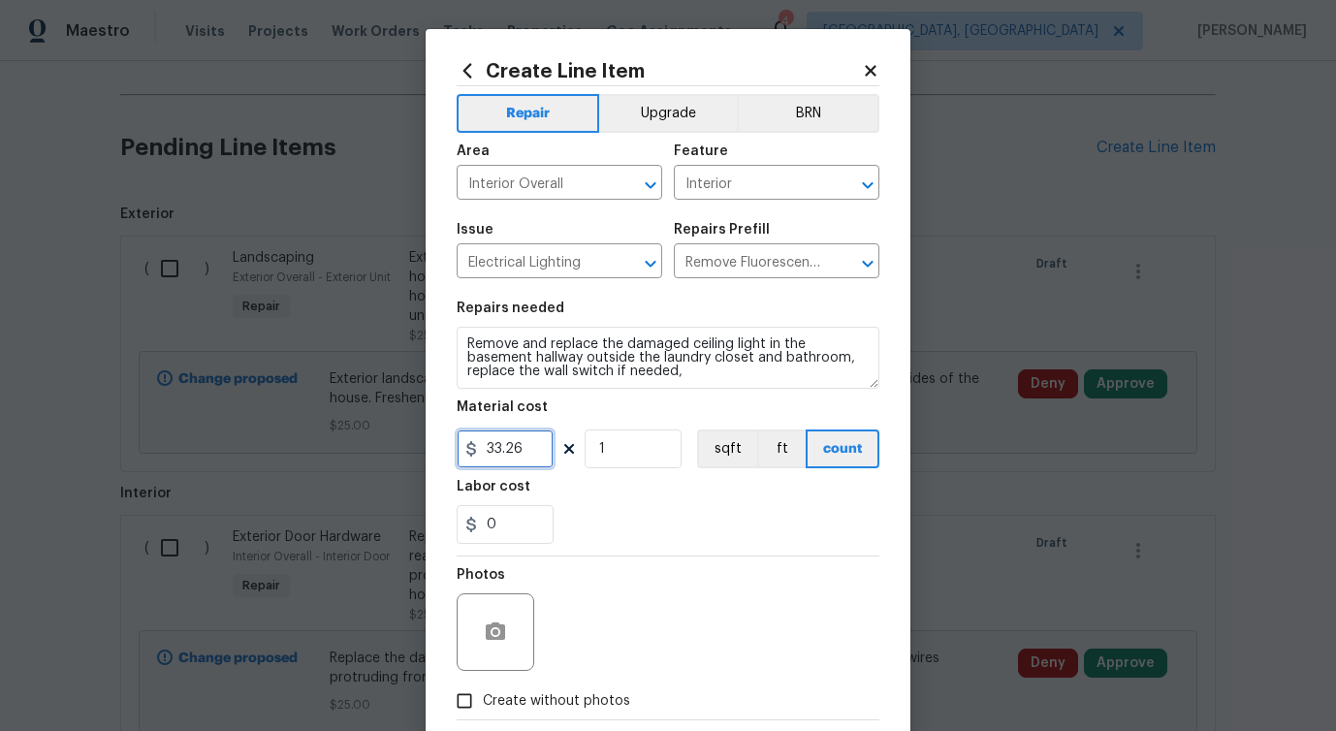
click at [514, 448] on input "33.26" at bounding box center [505, 449] width 97 height 39
type input "25"
click at [611, 573] on div "Photos" at bounding box center [668, 620] width 423 height 126
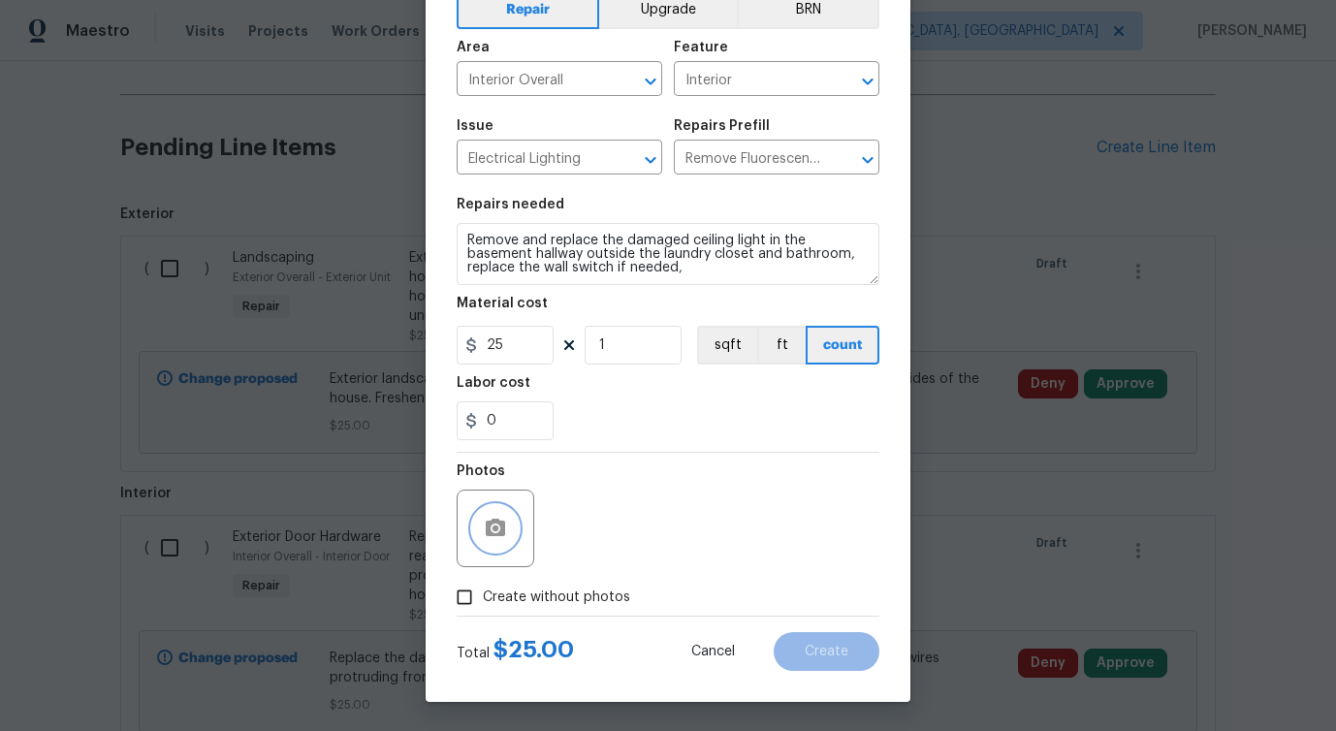
click at [488, 514] on button "button" at bounding box center [495, 528] width 47 height 47
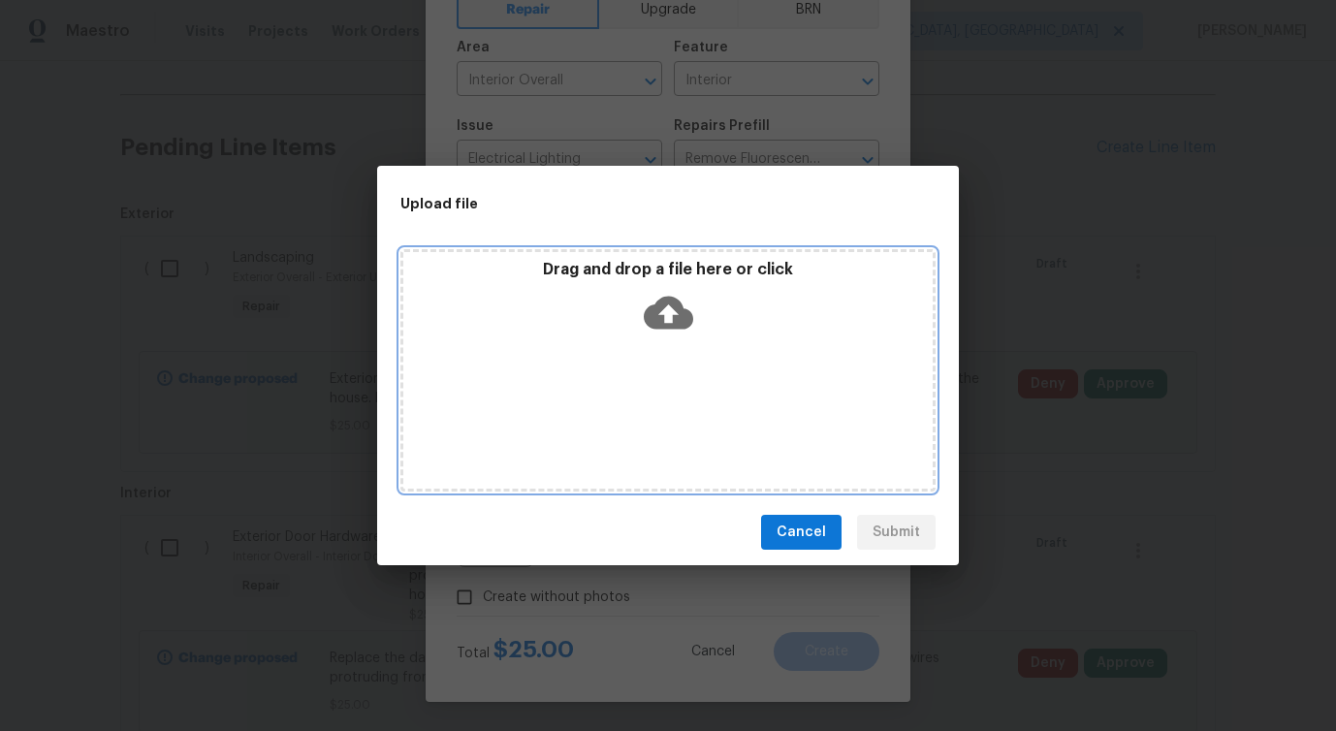
click at [658, 314] on icon at bounding box center [668, 313] width 49 height 33
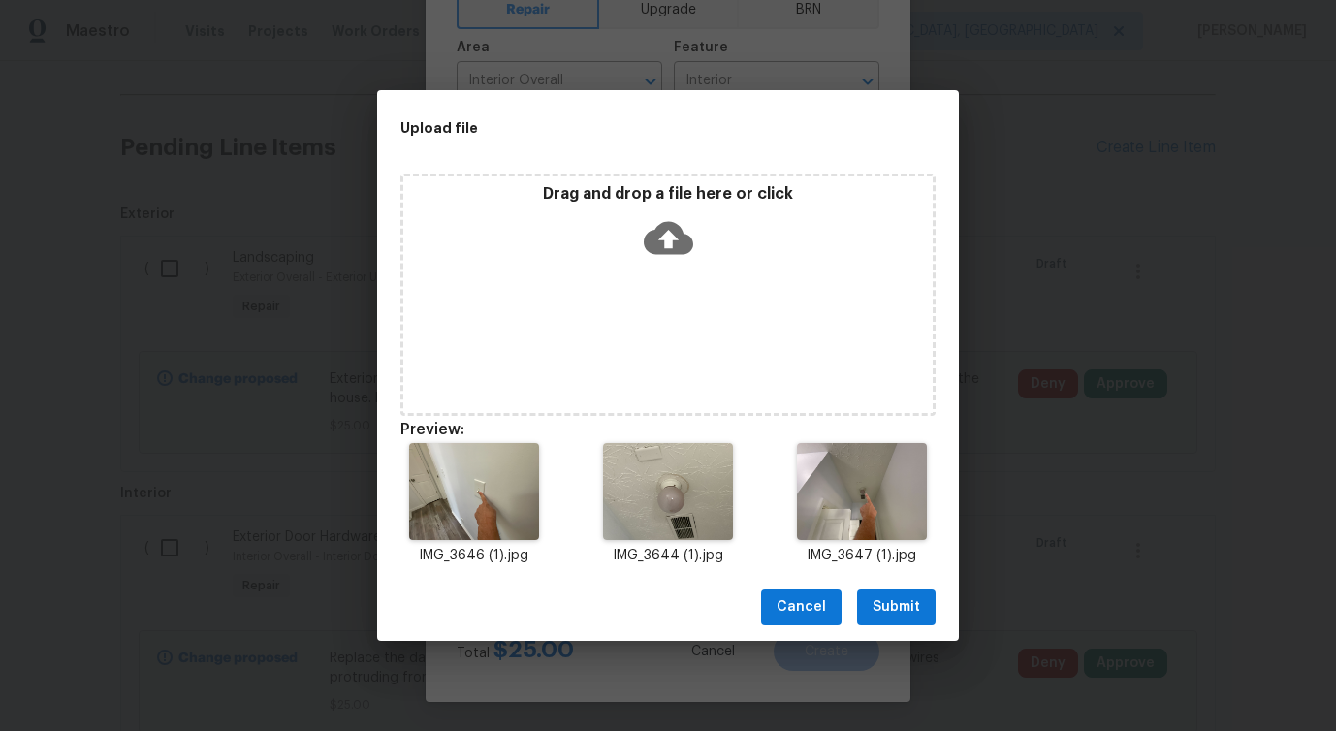
click at [896, 610] on span "Submit" at bounding box center [897, 607] width 48 height 24
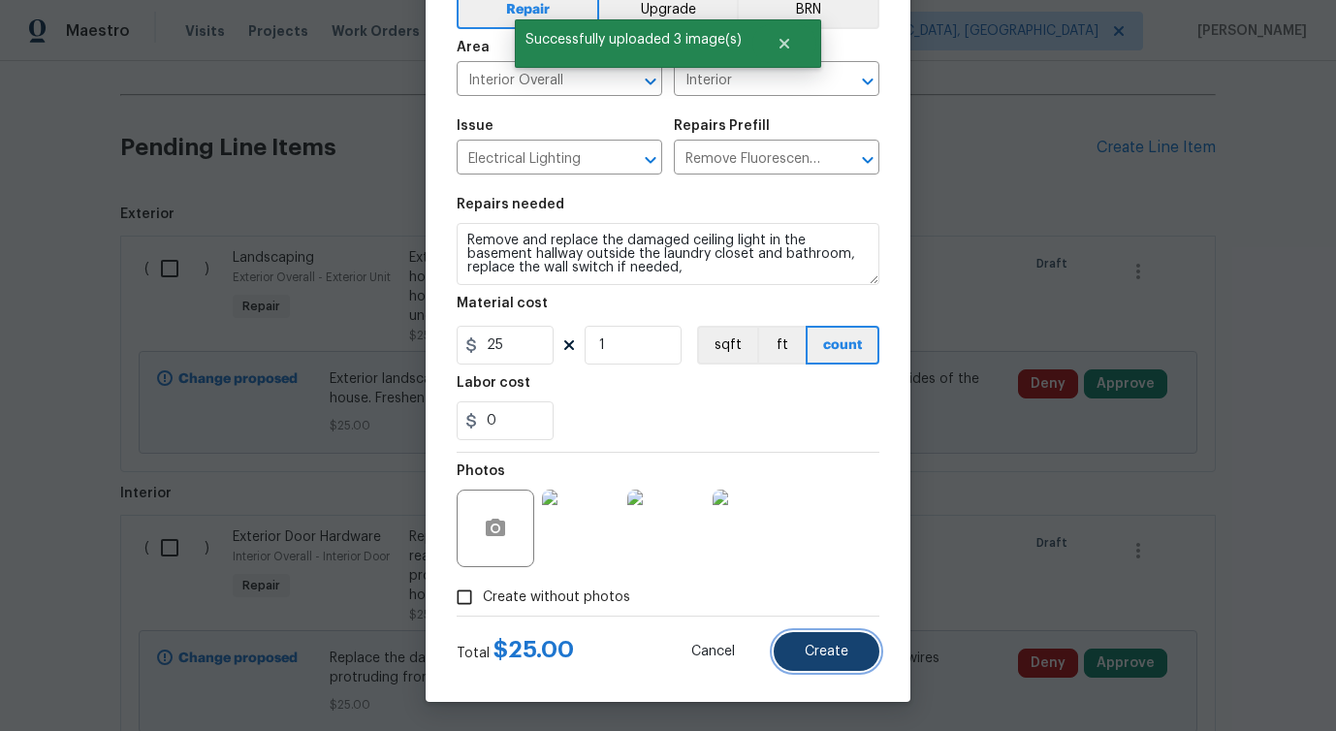
click at [807, 659] on button "Create" at bounding box center [827, 651] width 106 height 39
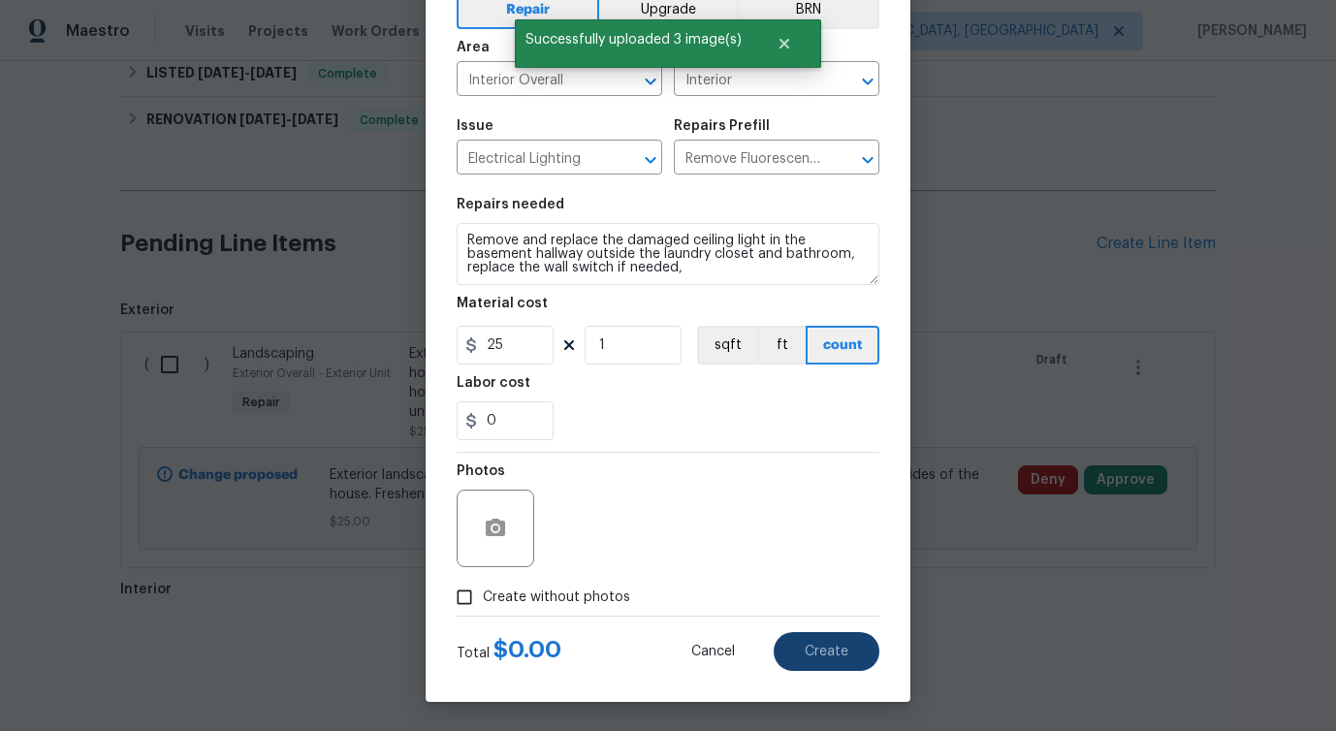
type input "0"
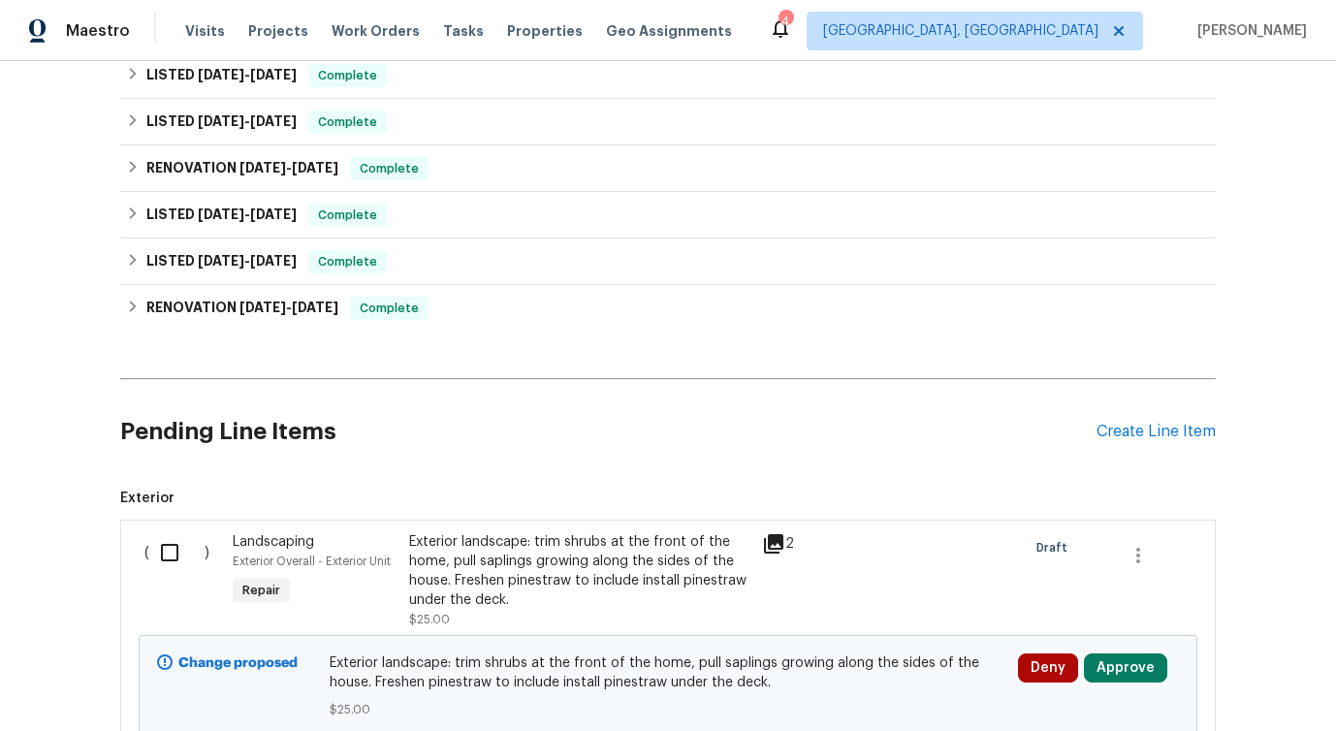
scroll to position [604, 0]
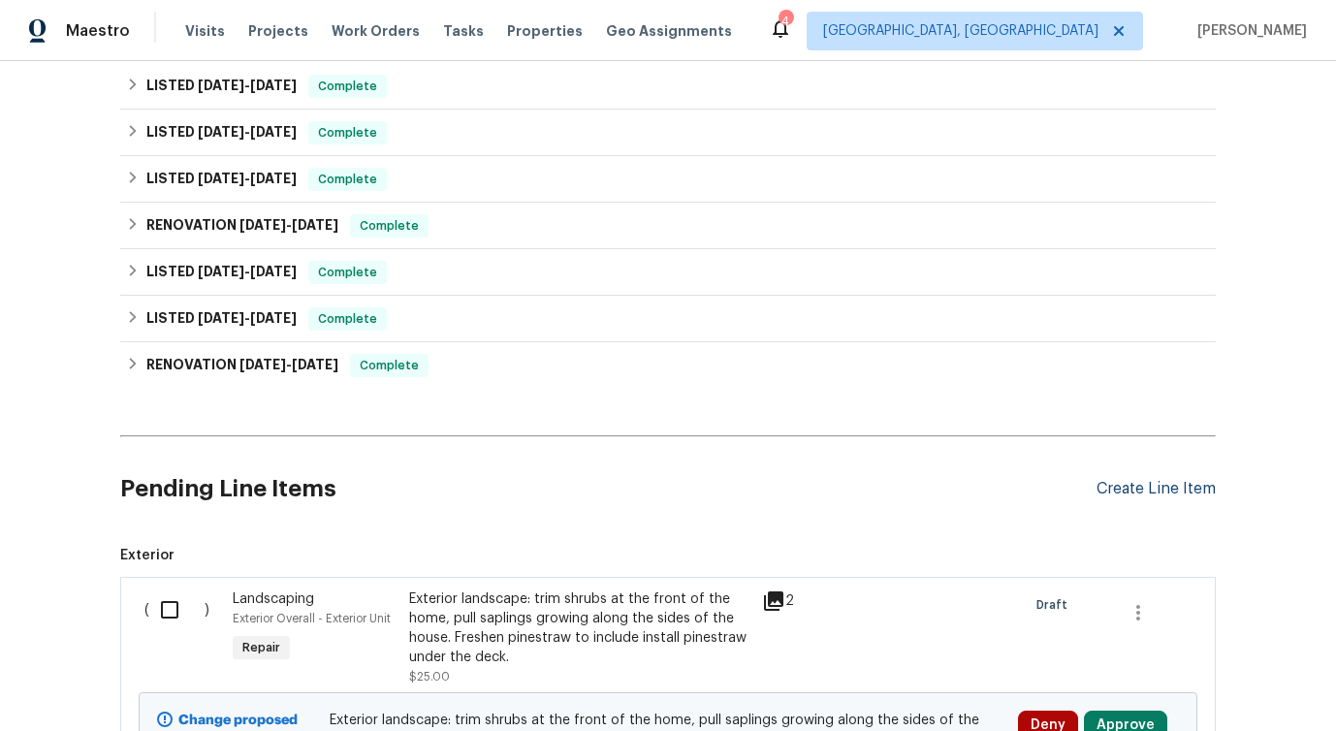
click at [1141, 491] on div "Create Line Item" at bounding box center [1156, 489] width 119 height 18
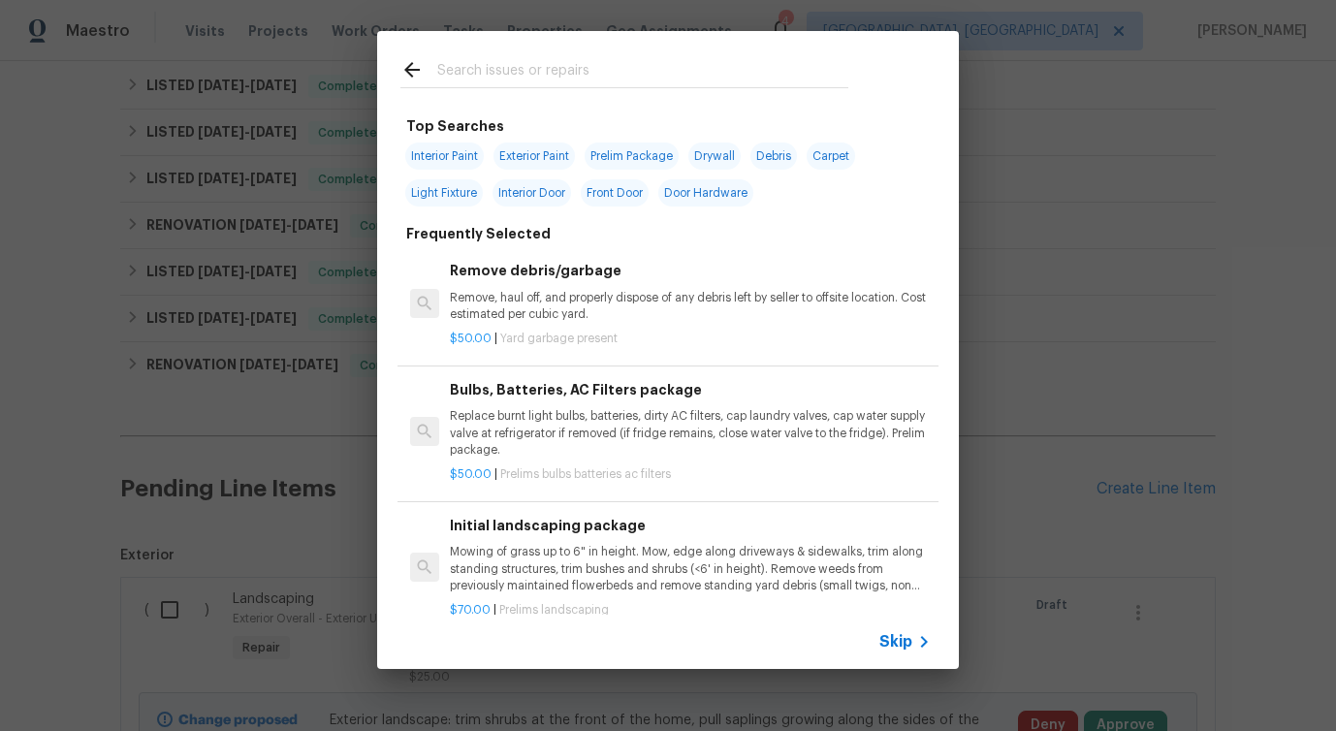
click at [450, 204] on span "Light Fixture" at bounding box center [444, 192] width 78 height 27
type input "Light Fixture"
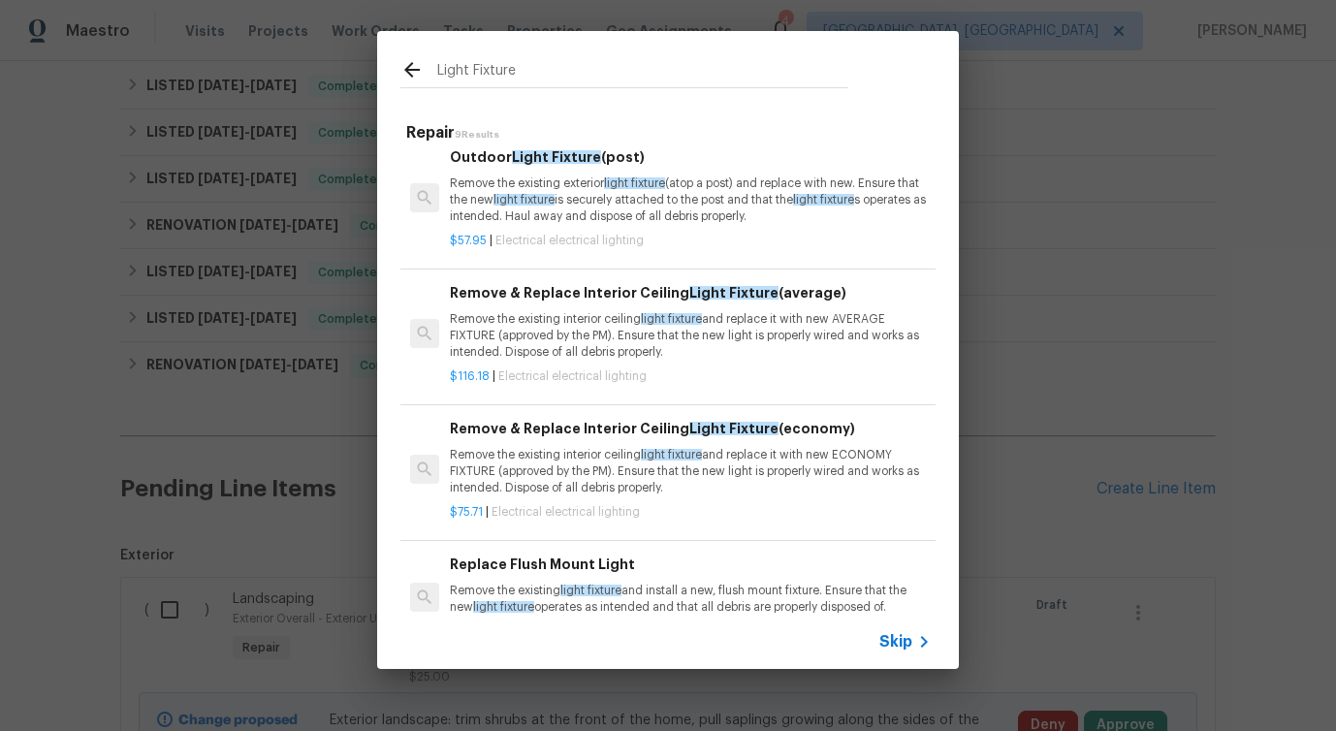
scroll to position [0, 0]
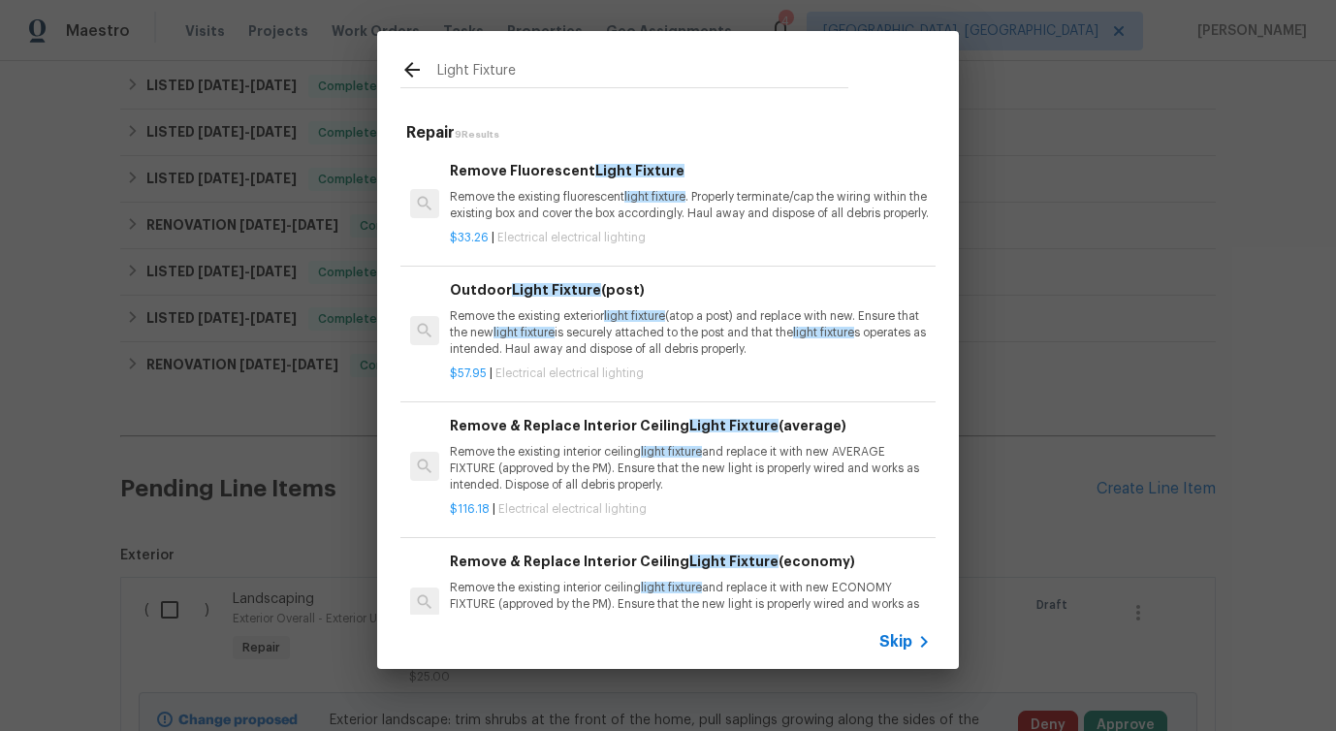
click at [526, 208] on p "Remove the existing fluorescent light fixture . Properly terminate/cap the wiri…" at bounding box center [690, 205] width 481 height 33
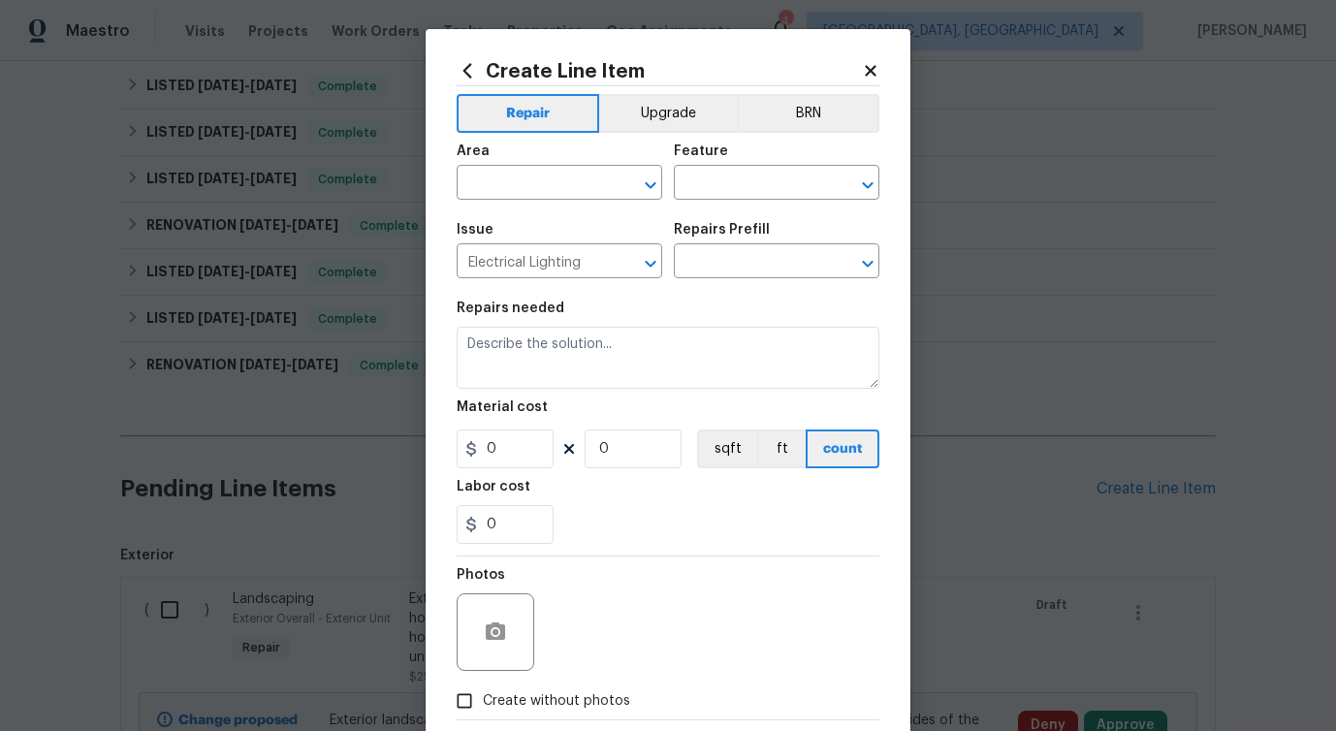
type input "Remove Fluorescent Light Fixture $33.26"
type textarea "Remove the existing fluorescent light fixture. Properly terminate/cap the wirin…"
type input "33.26"
type input "1"
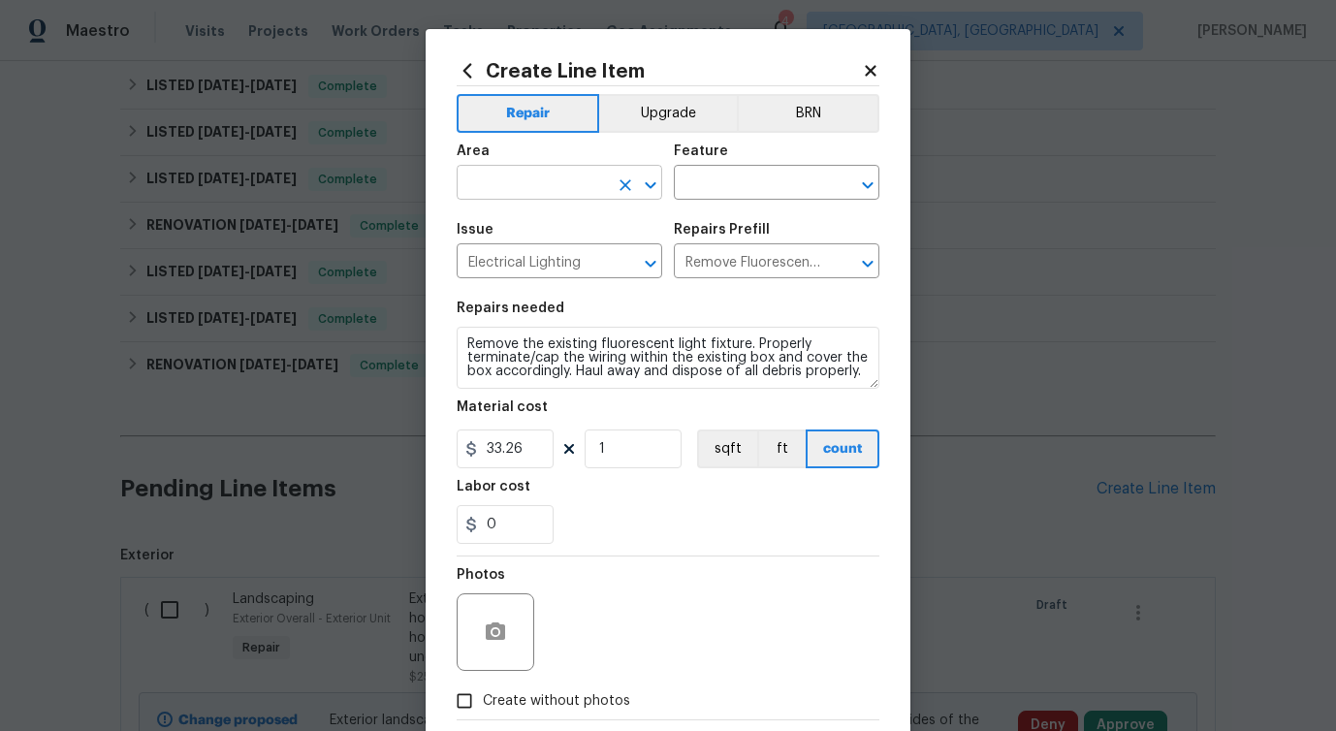
click at [494, 175] on input "text" at bounding box center [532, 185] width 151 height 30
click at [540, 259] on li "Interior Overall" at bounding box center [560, 260] width 206 height 32
type input "Interior Overall"
click at [733, 185] on input "text" at bounding box center [749, 185] width 151 height 30
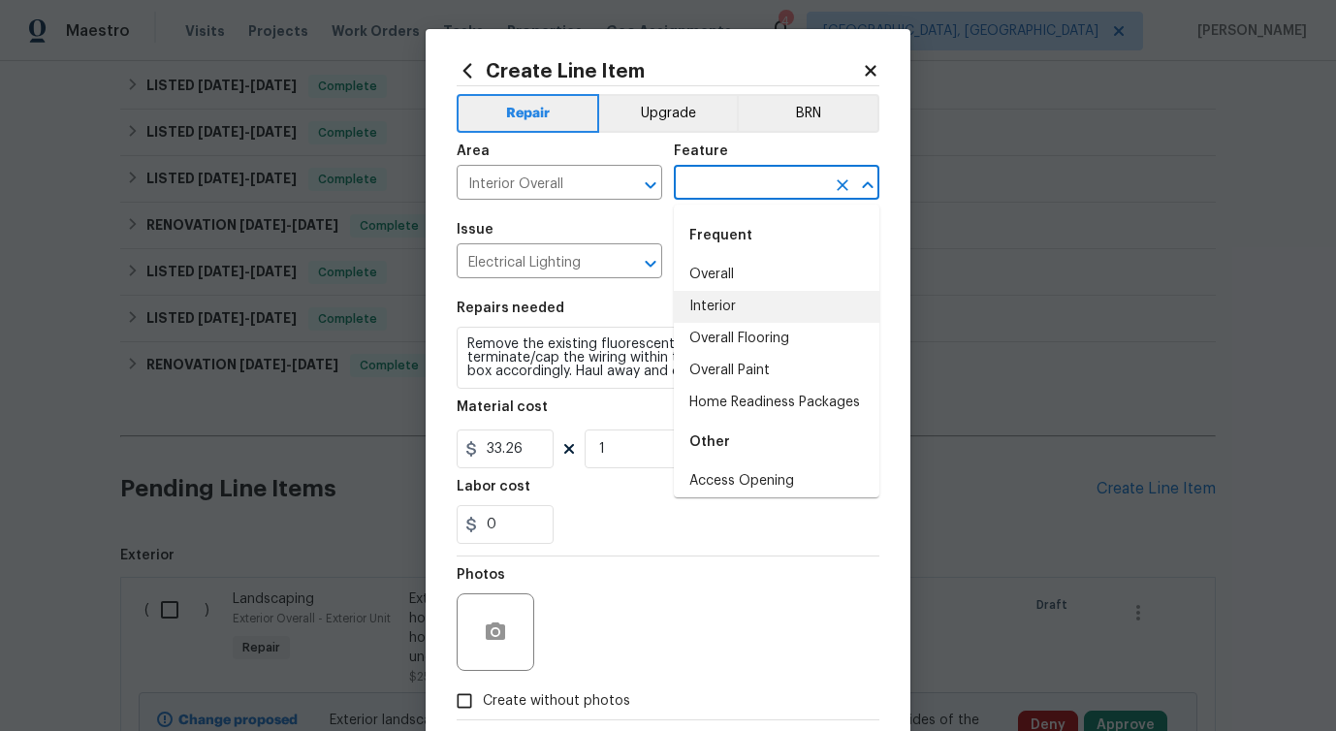
click at [723, 321] on li "Interior" at bounding box center [777, 307] width 206 height 32
type input "Interior"
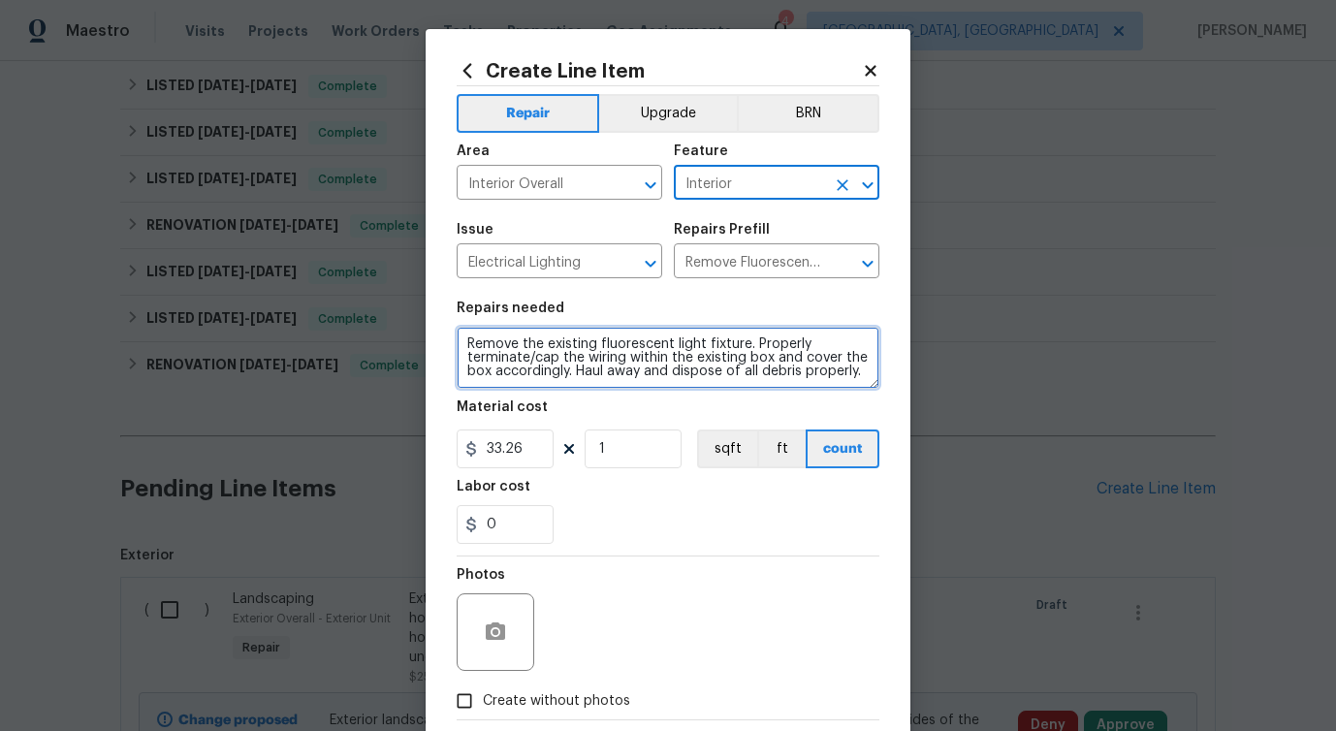
click at [641, 365] on textarea "Remove the existing fluorescent light fixture. Properly terminate/cap the wirin…" at bounding box center [668, 358] width 423 height 62
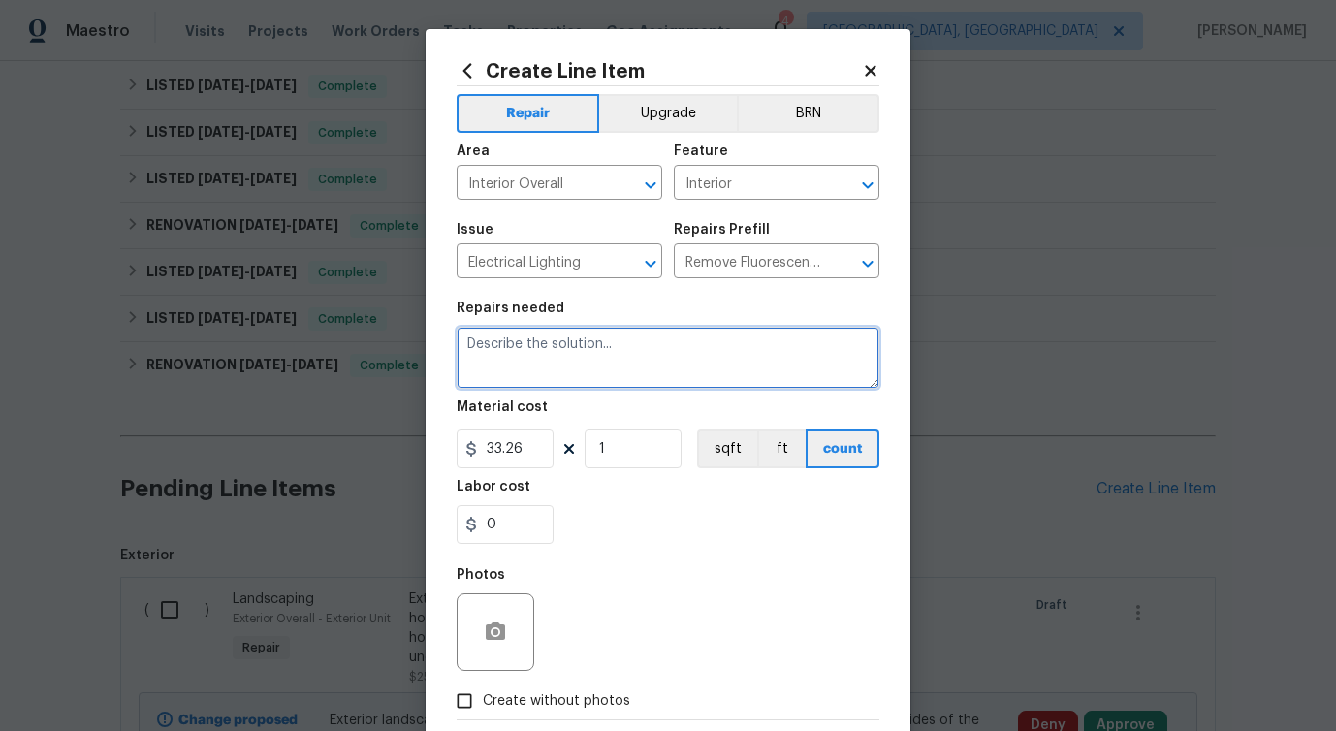
paste textarea "seal the water stain at the light with kiltz and the paint the ceiling with fla…"
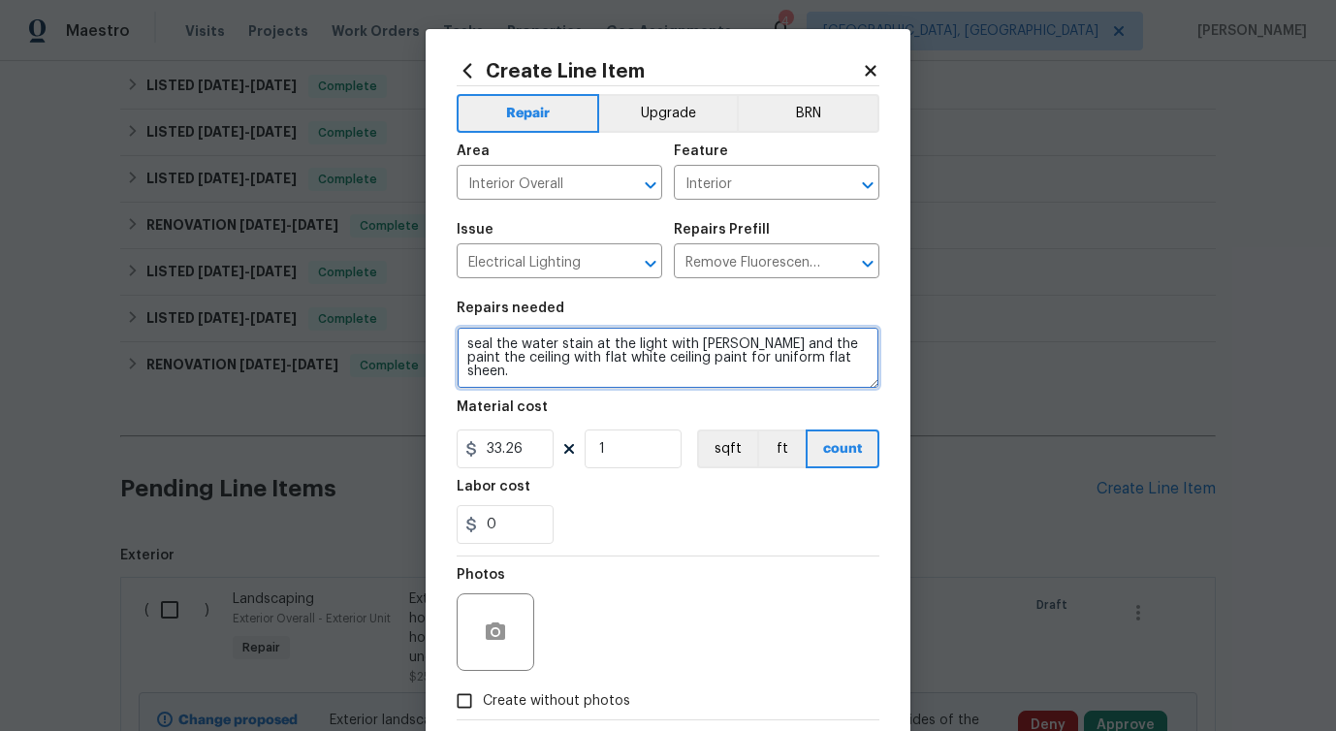
type textarea "seal the water stain at the light with kiltz and the paint the ceiling with fla…"
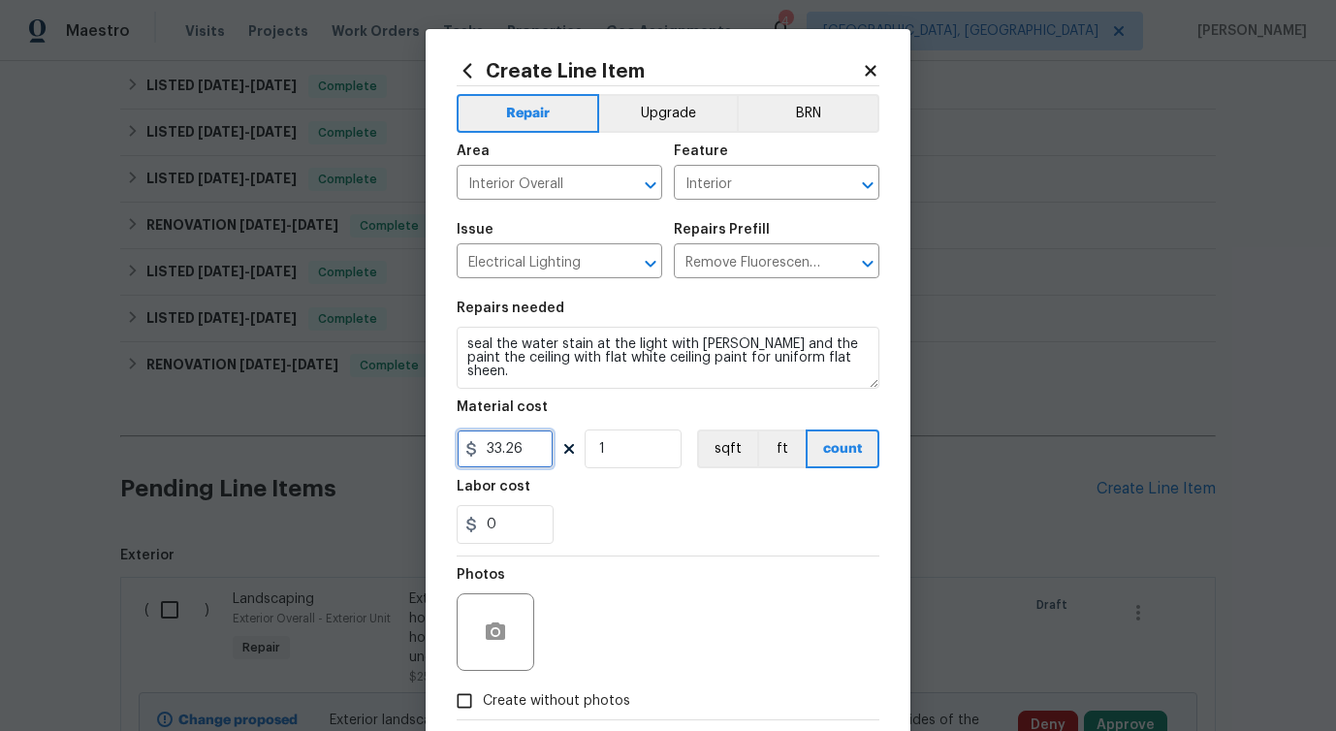
click at [508, 444] on input "33.26" at bounding box center [505, 449] width 97 height 39
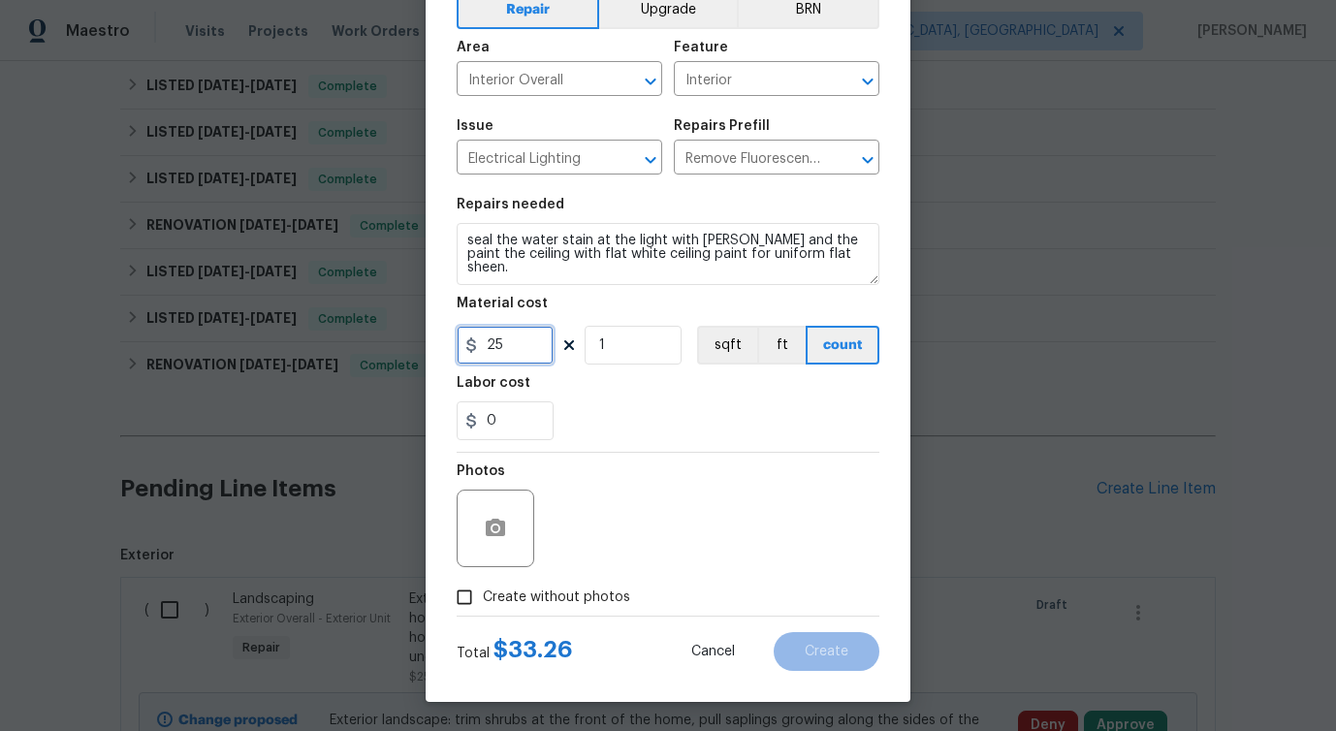
type input "25"
click at [504, 547] on button "button" at bounding box center [495, 528] width 47 height 47
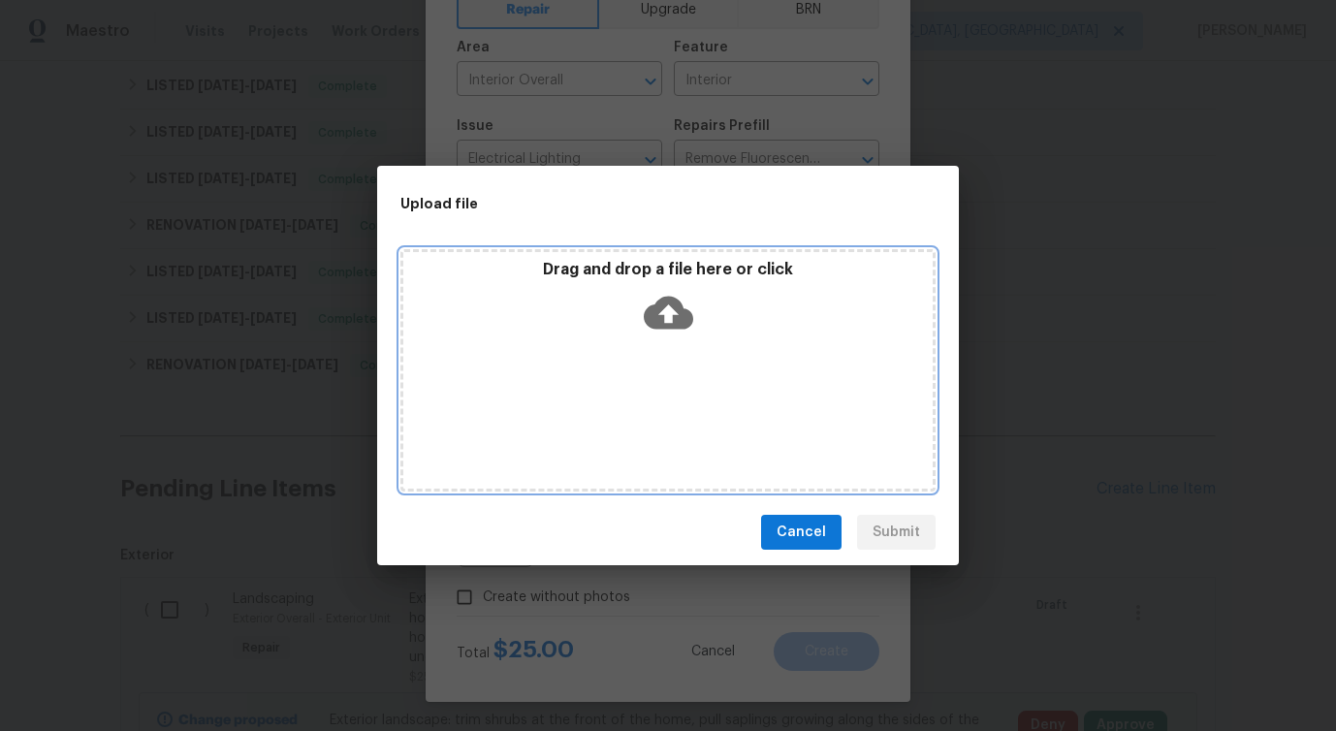
click at [655, 313] on icon at bounding box center [668, 313] width 49 height 33
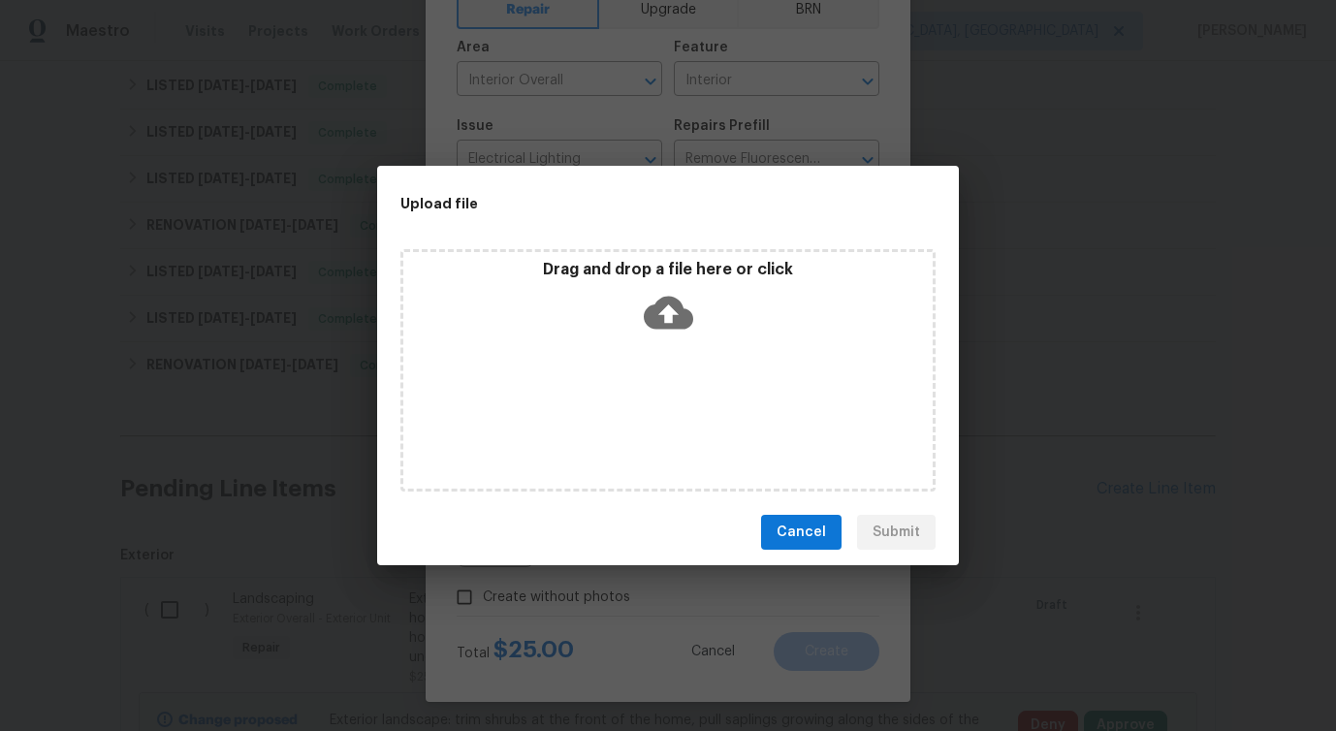
click at [805, 527] on span "Cancel" at bounding box center [801, 533] width 49 height 24
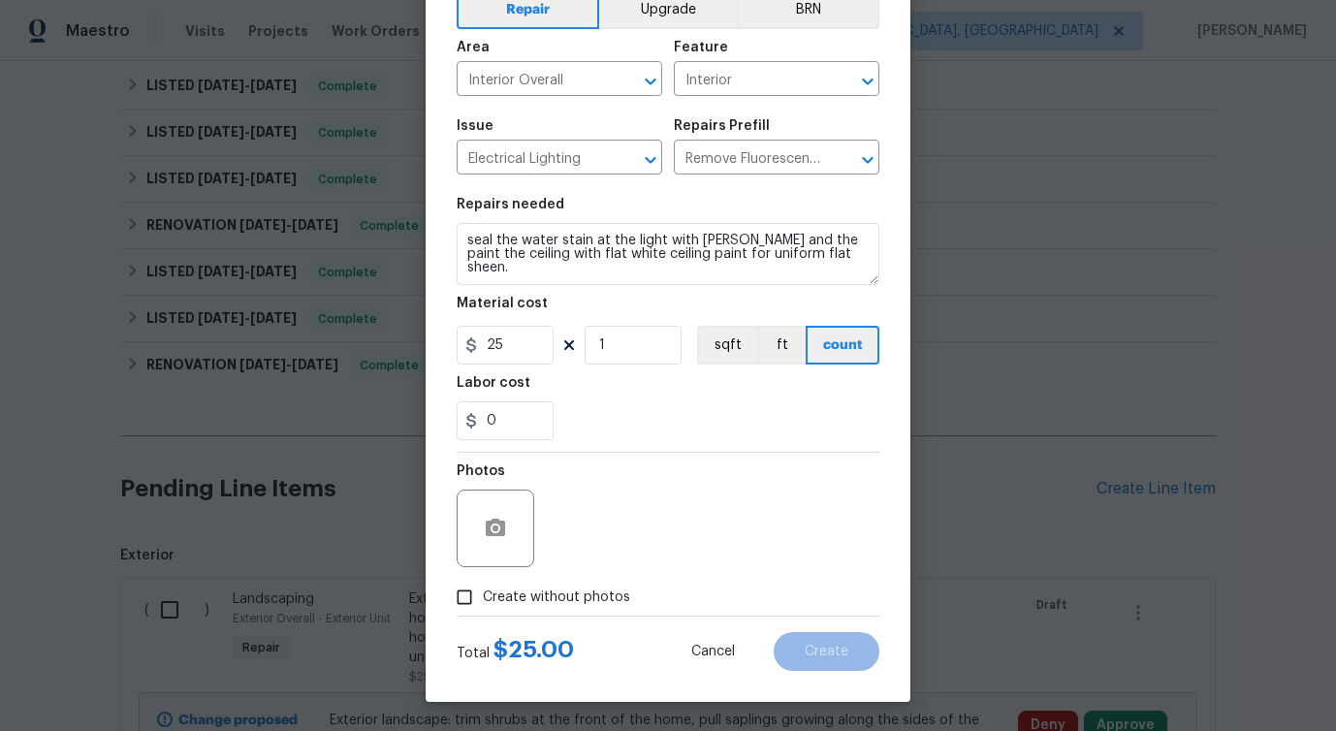
click at [550, 591] on span "Create without photos" at bounding box center [556, 598] width 147 height 20
click at [483, 591] on input "Create without photos" at bounding box center [464, 597] width 37 height 37
checkbox input "true"
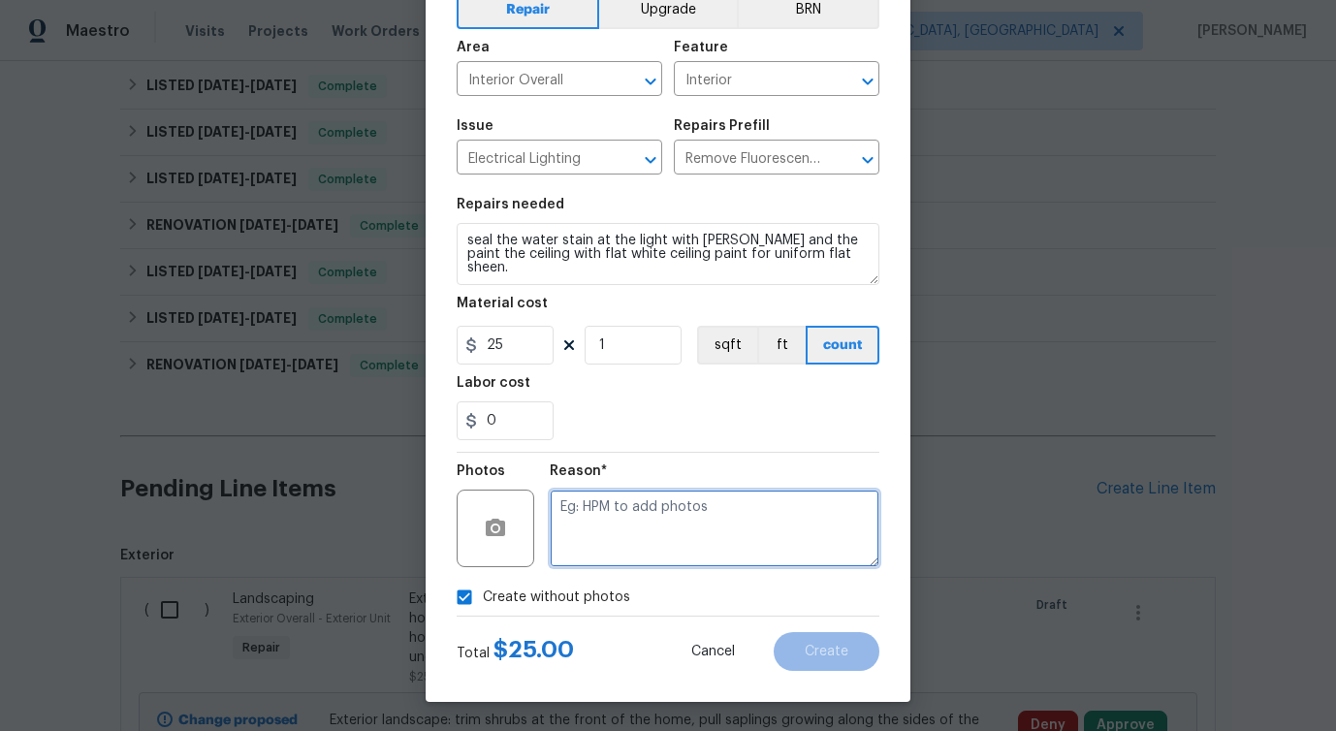
click at [689, 505] on textarea at bounding box center [715, 529] width 330 height 78
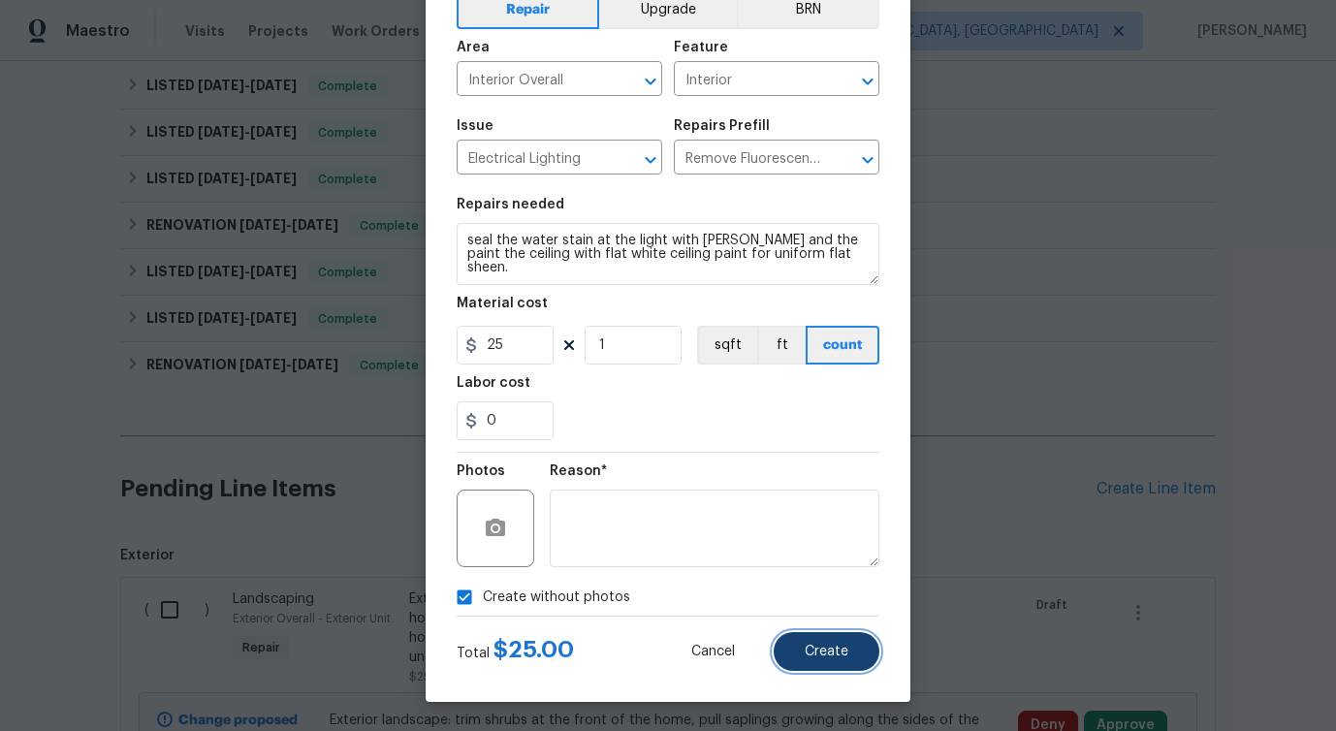
click at [860, 645] on button "Create" at bounding box center [827, 651] width 106 height 39
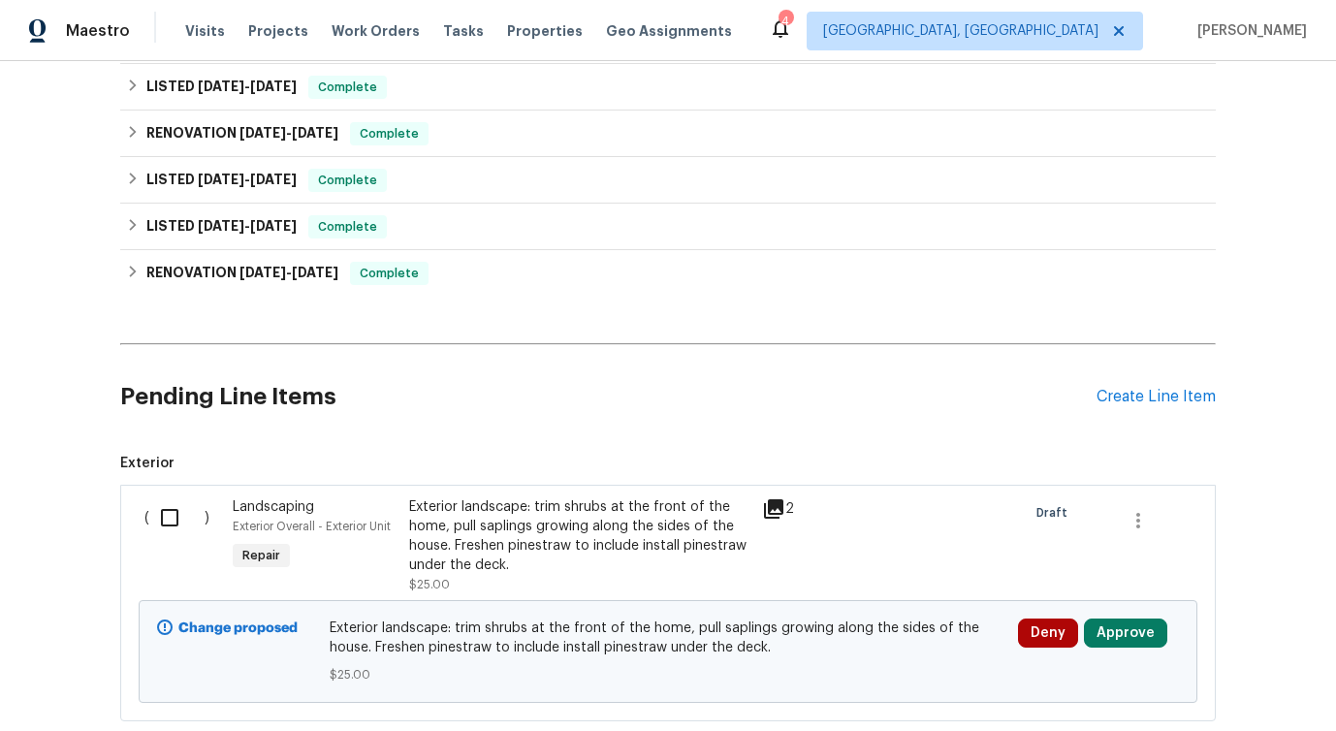
scroll to position [689, 0]
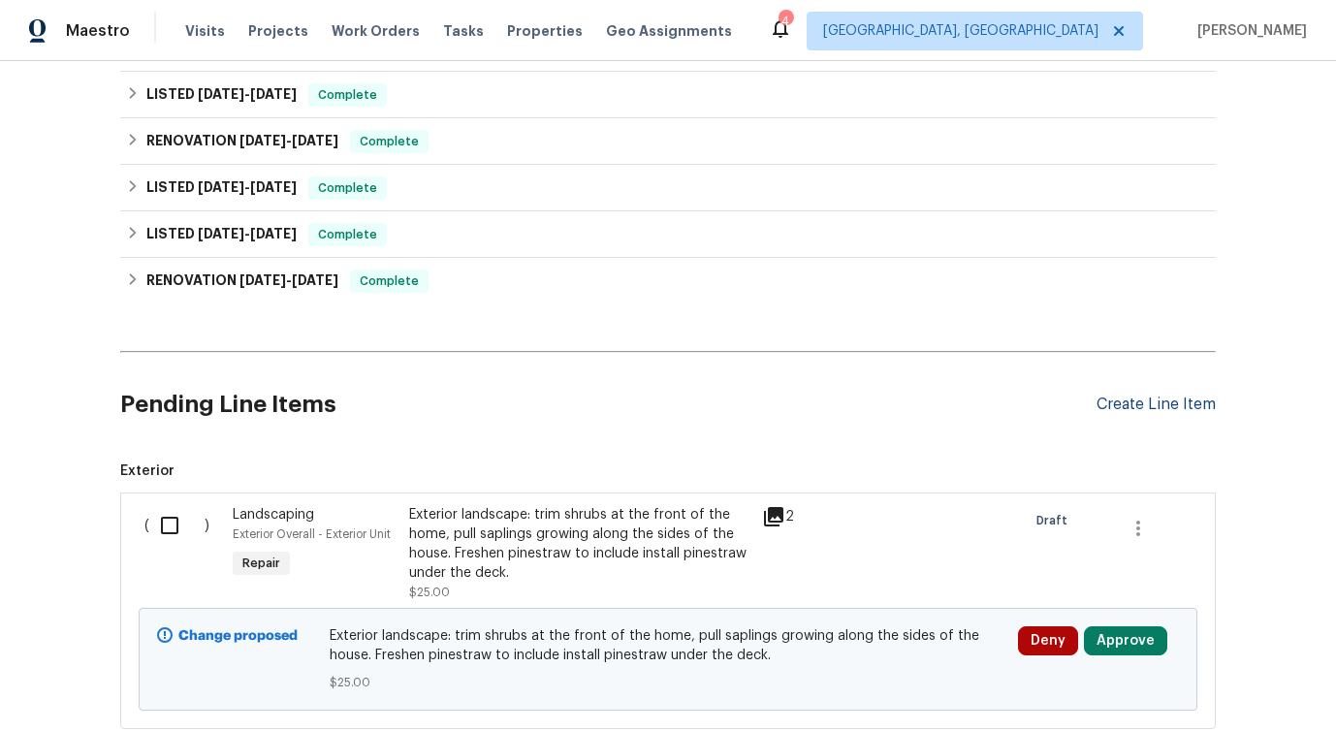
click at [1101, 411] on div "Create Line Item" at bounding box center [1156, 405] width 119 height 18
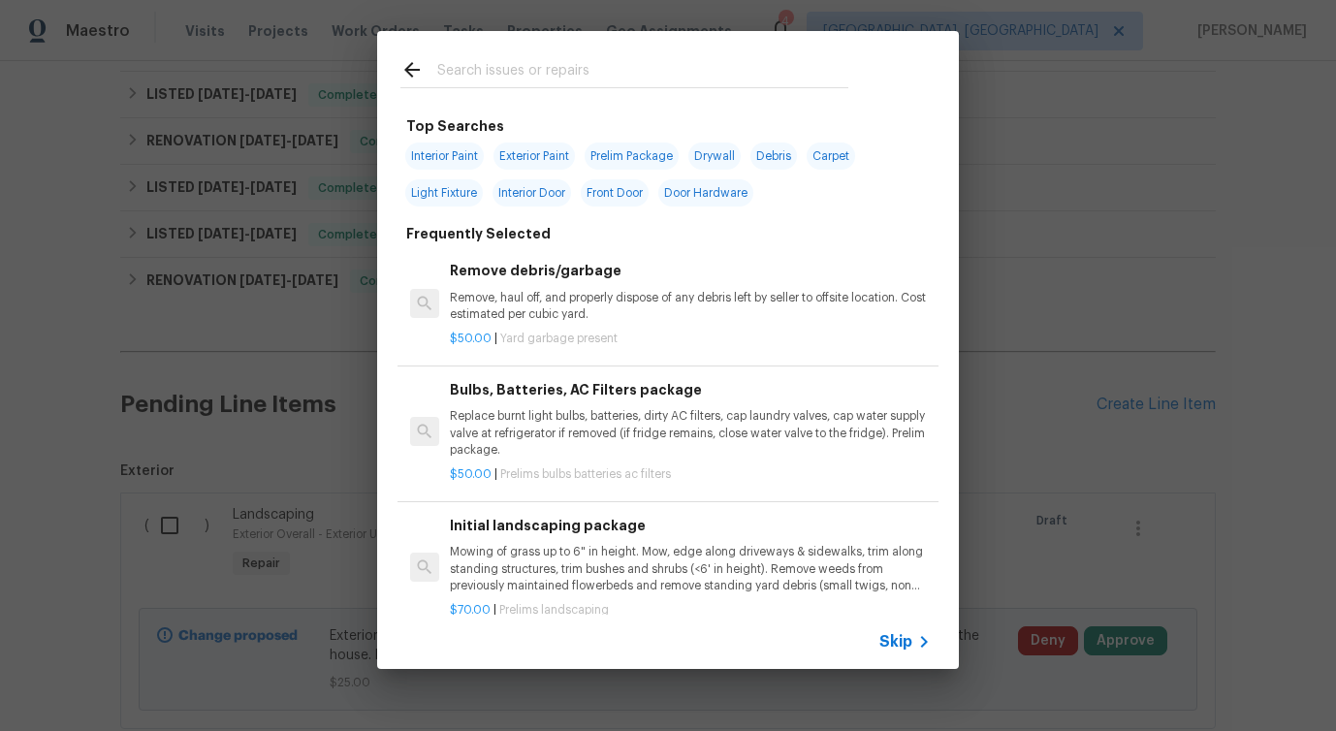
click at [553, 66] on input "text" at bounding box center [642, 72] width 411 height 29
type input "door"
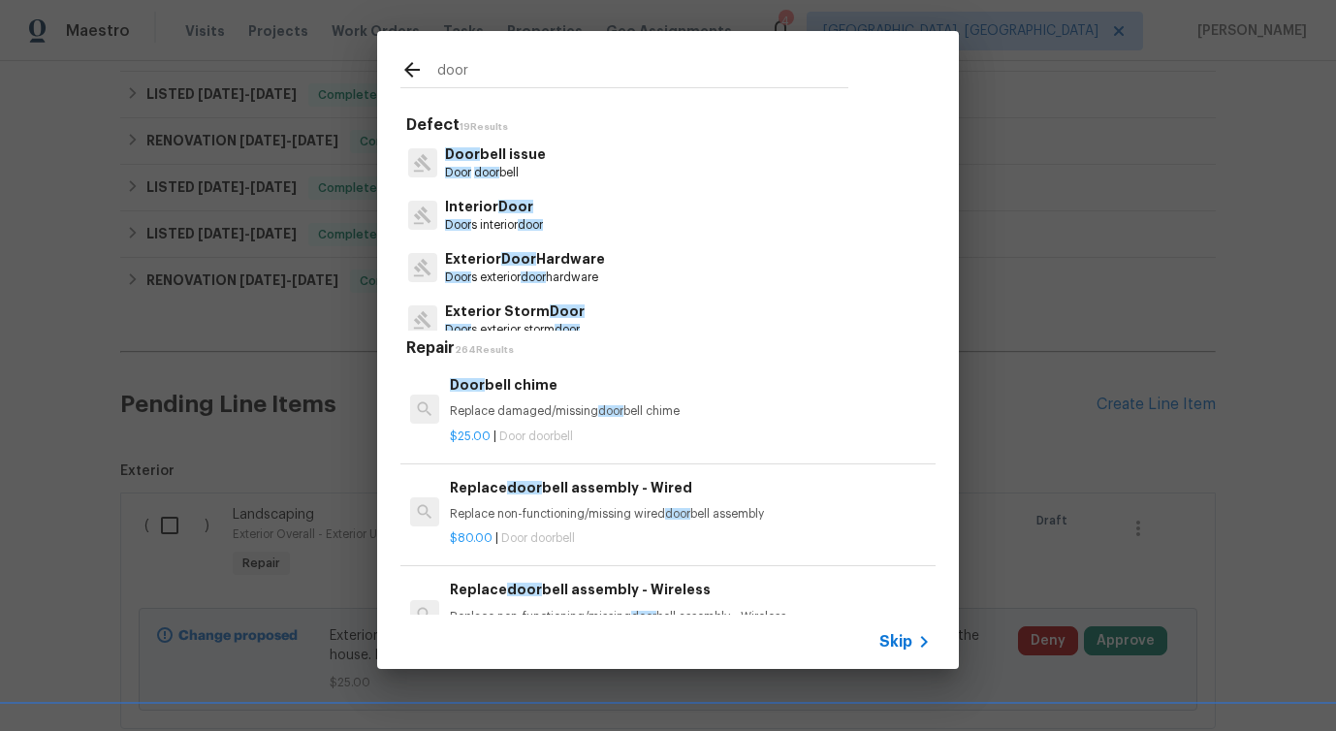
click at [549, 261] on p "Exterior Door Hardware" at bounding box center [525, 259] width 160 height 20
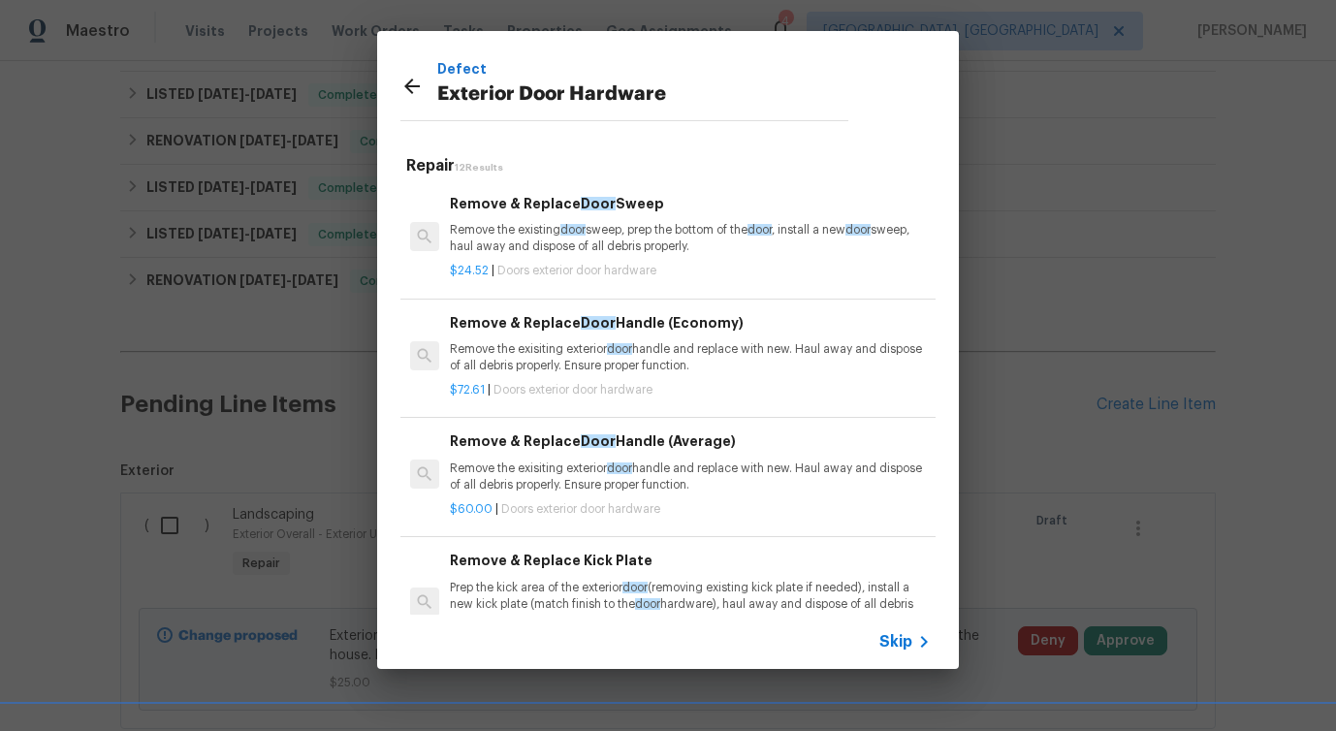
click at [583, 347] on p "Remove the exisiting exterior door handle and replace with new. Haul away and d…" at bounding box center [690, 357] width 481 height 33
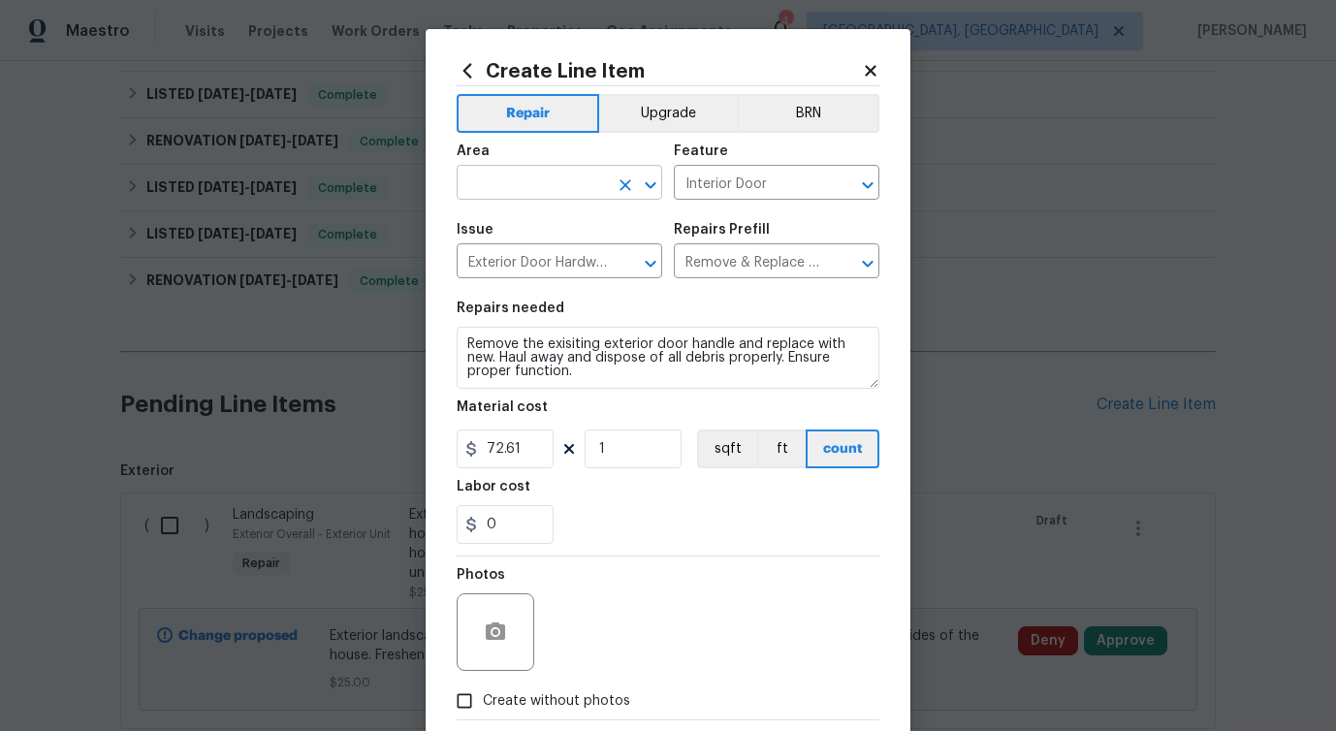
click at [564, 182] on input "text" at bounding box center [532, 185] width 151 height 30
click at [537, 250] on li "Exterior Overall" at bounding box center [560, 260] width 206 height 32
type input "Exterior Overall"
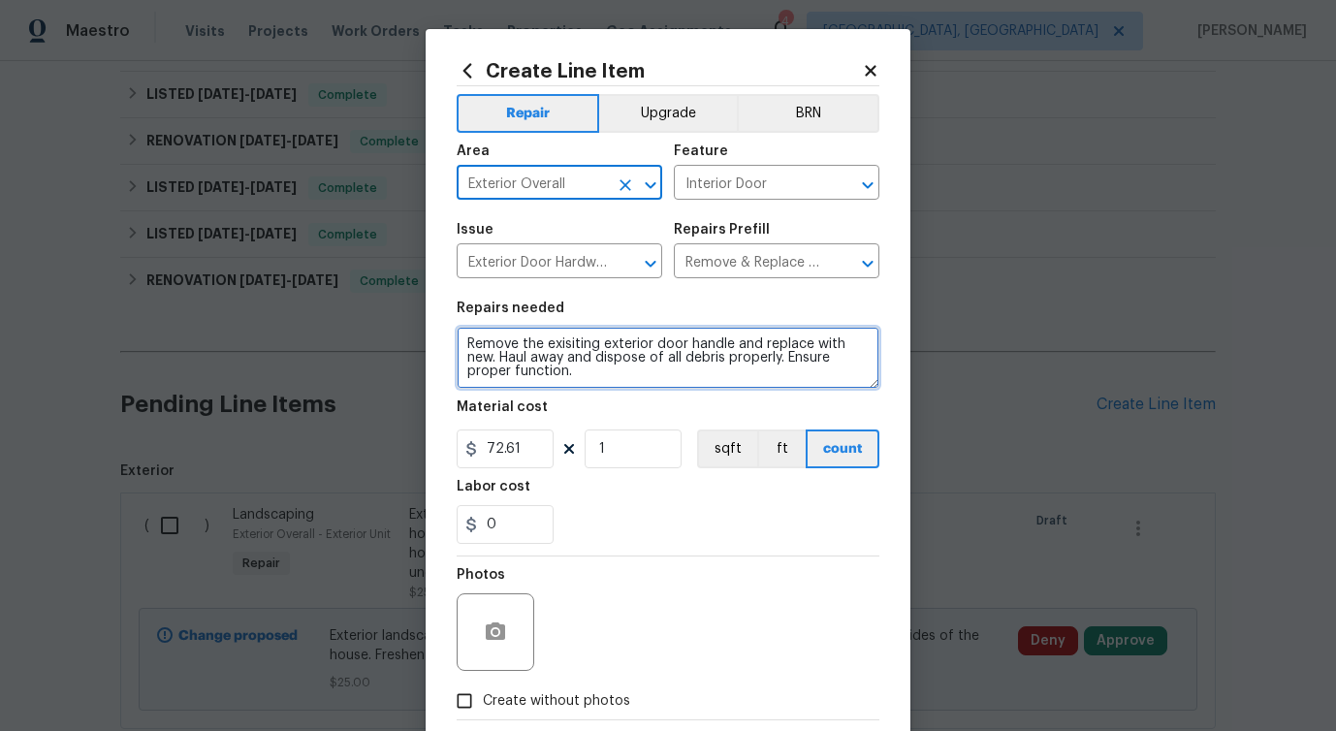
click at [540, 388] on textarea "Remove the exisiting exterior door handle and replace with new. Haul away and d…" at bounding box center [668, 358] width 423 height 62
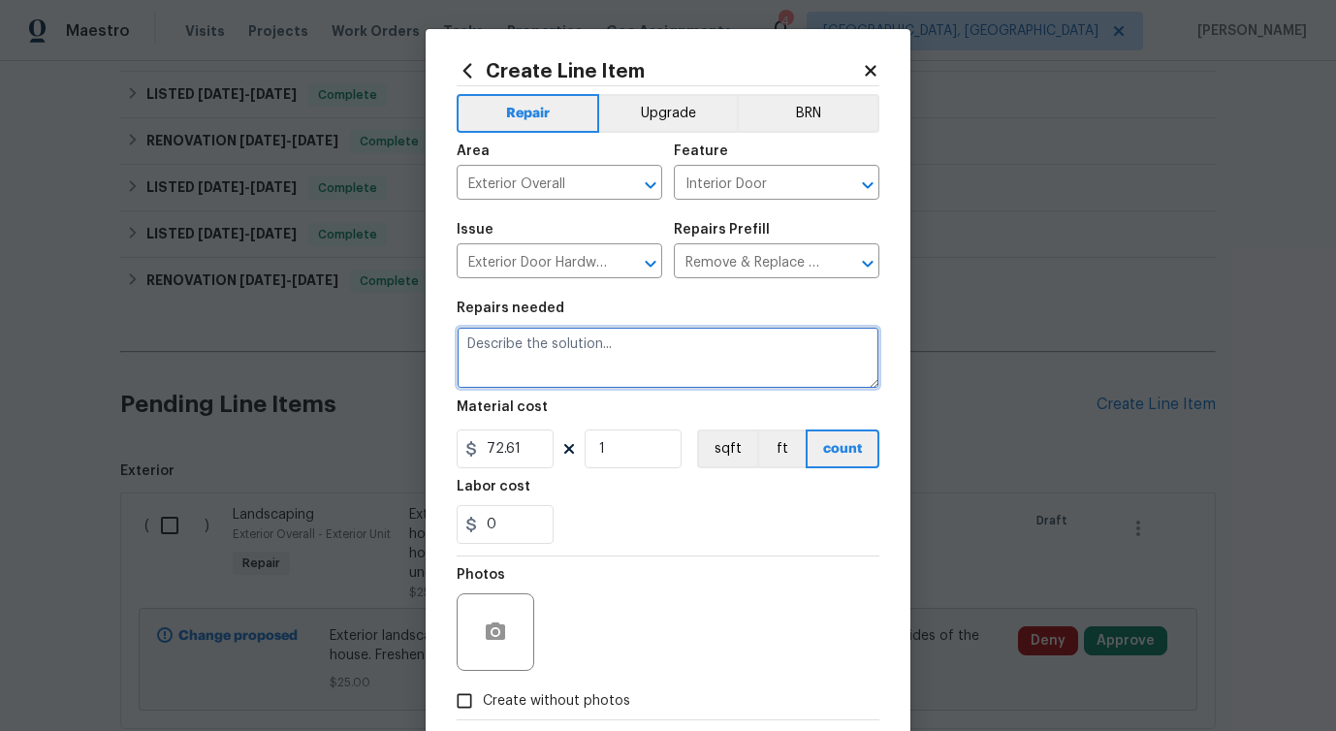
paste textarea "Replace the black exterior front entry door wall light with a similar size blac…"
type textarea "Replace the black exterior front entry door wall light with a similar size blac…"
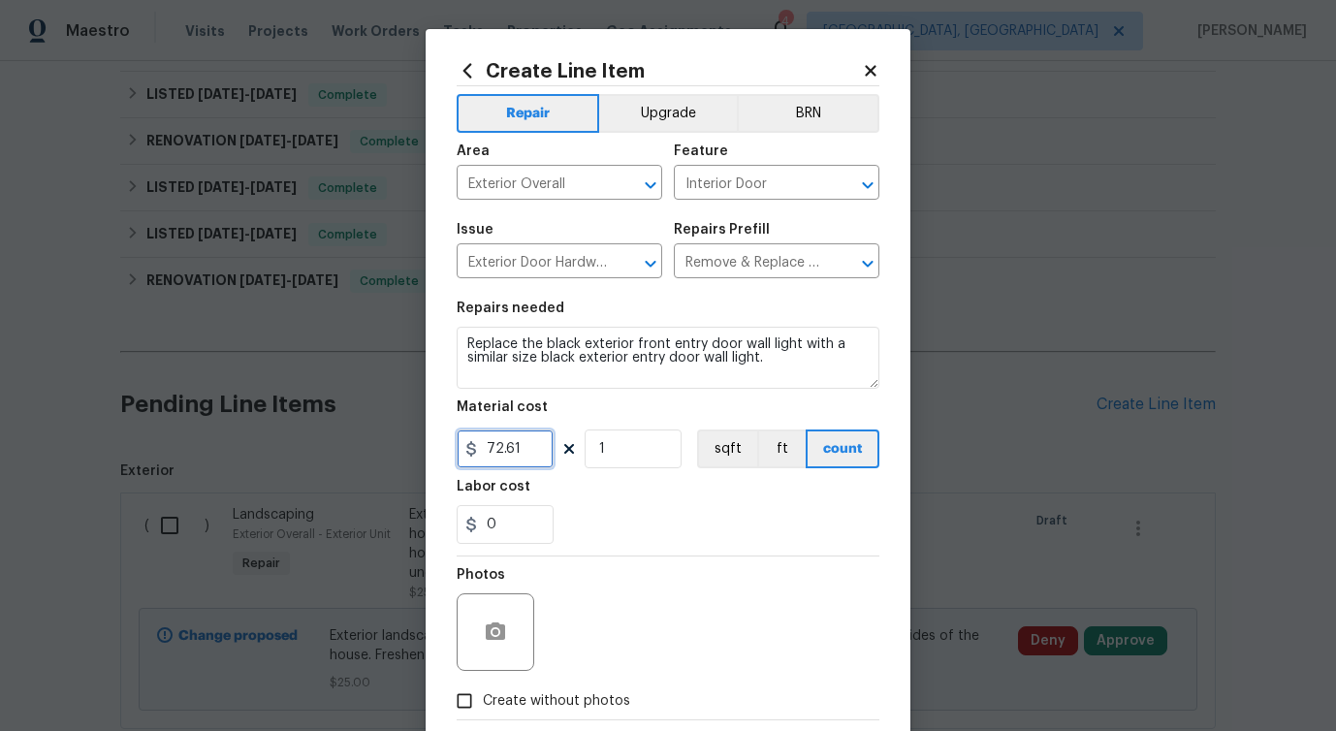
click at [490, 443] on input "72.61" at bounding box center [505, 449] width 97 height 39
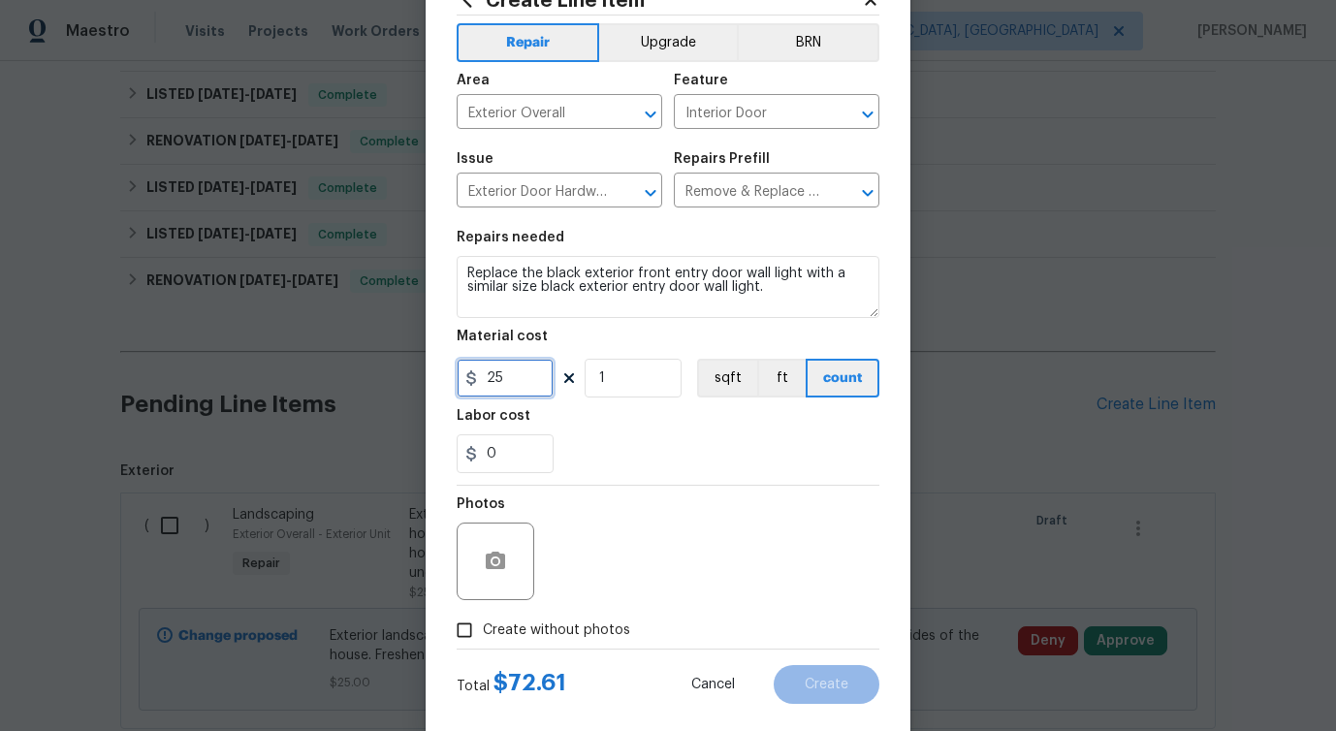
scroll to position [105, 0]
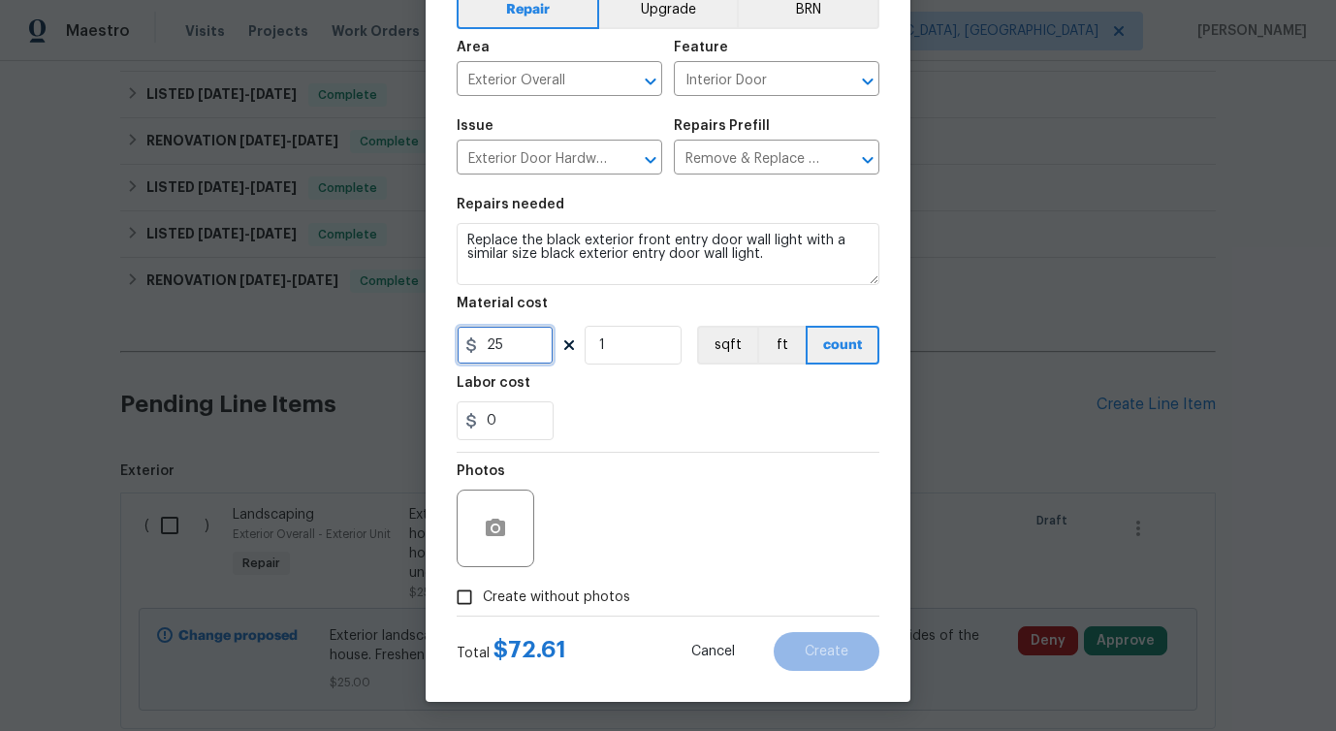
type input "25"
click at [496, 525] on icon "button" at bounding box center [495, 528] width 23 height 23
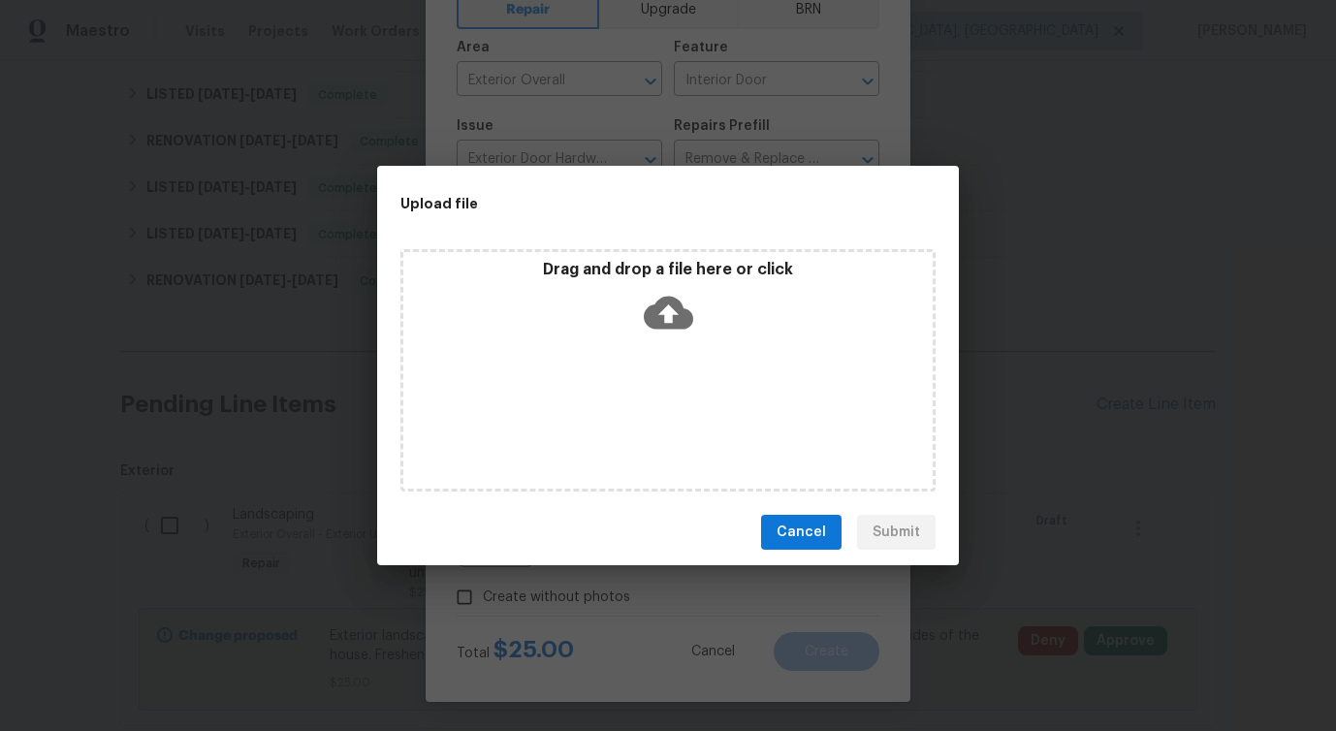
click at [665, 313] on icon at bounding box center [668, 312] width 49 height 49
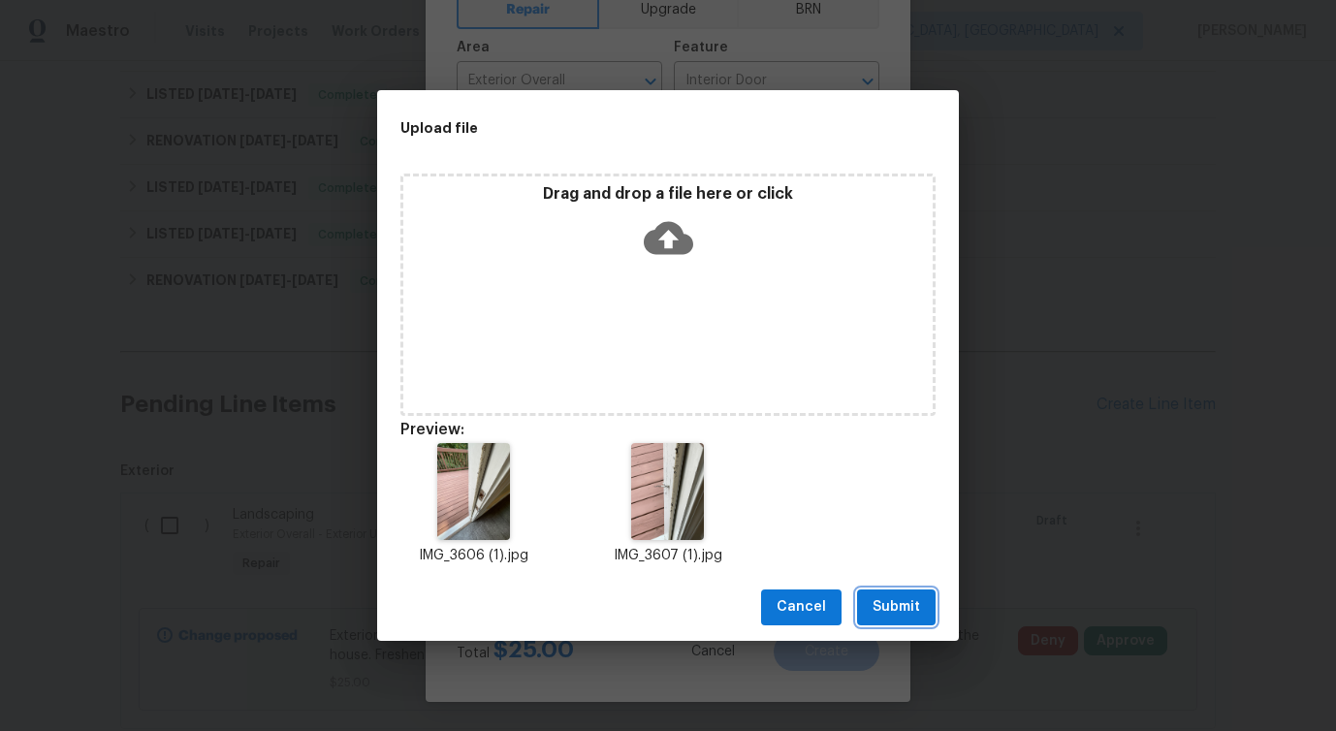
click at [892, 592] on button "Submit" at bounding box center [896, 608] width 79 height 36
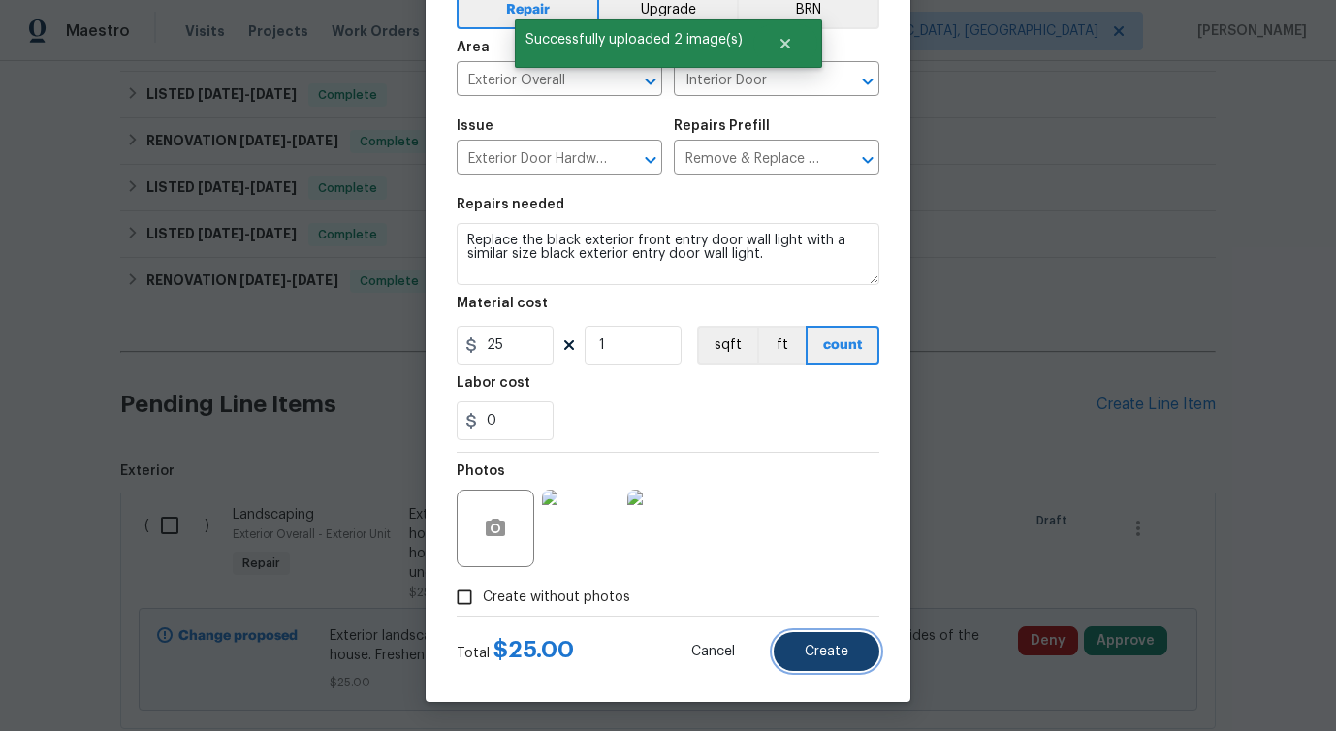
click at [816, 655] on span "Create" at bounding box center [827, 652] width 44 height 15
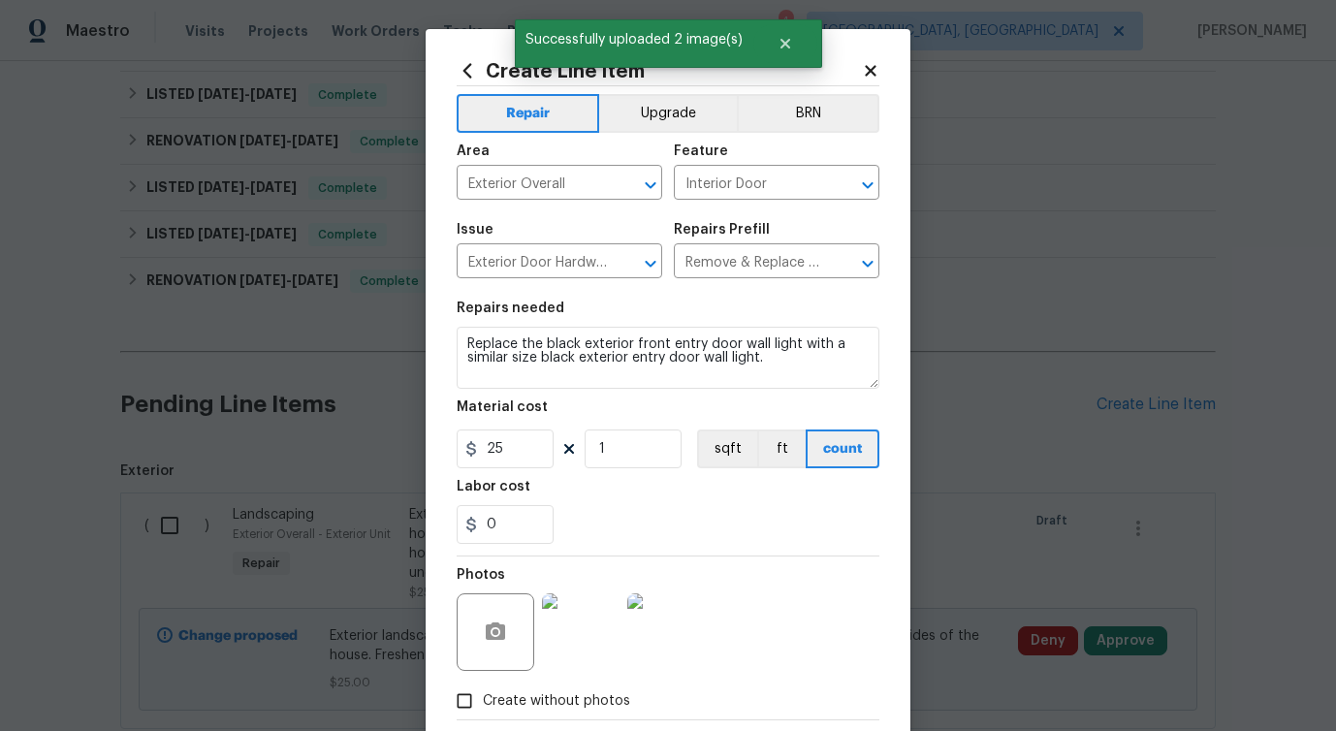
scroll to position [105, 0]
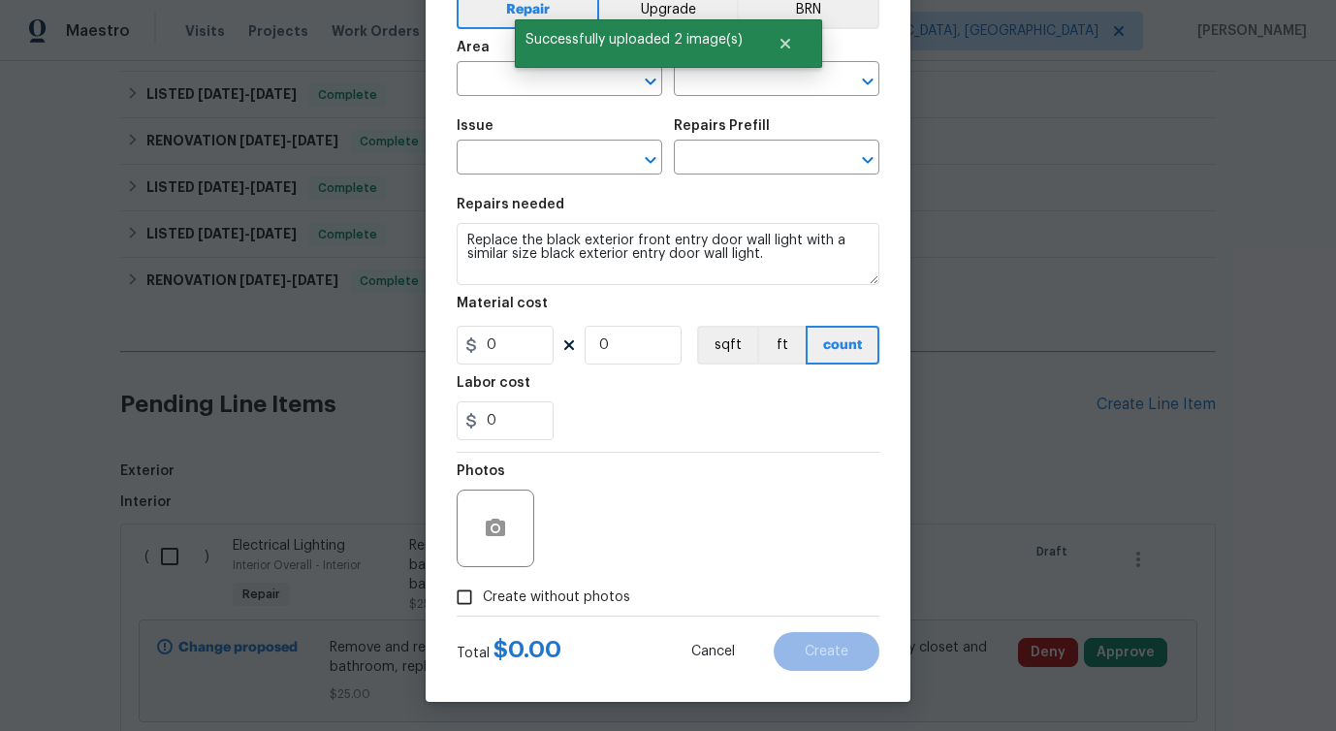
type input "0"
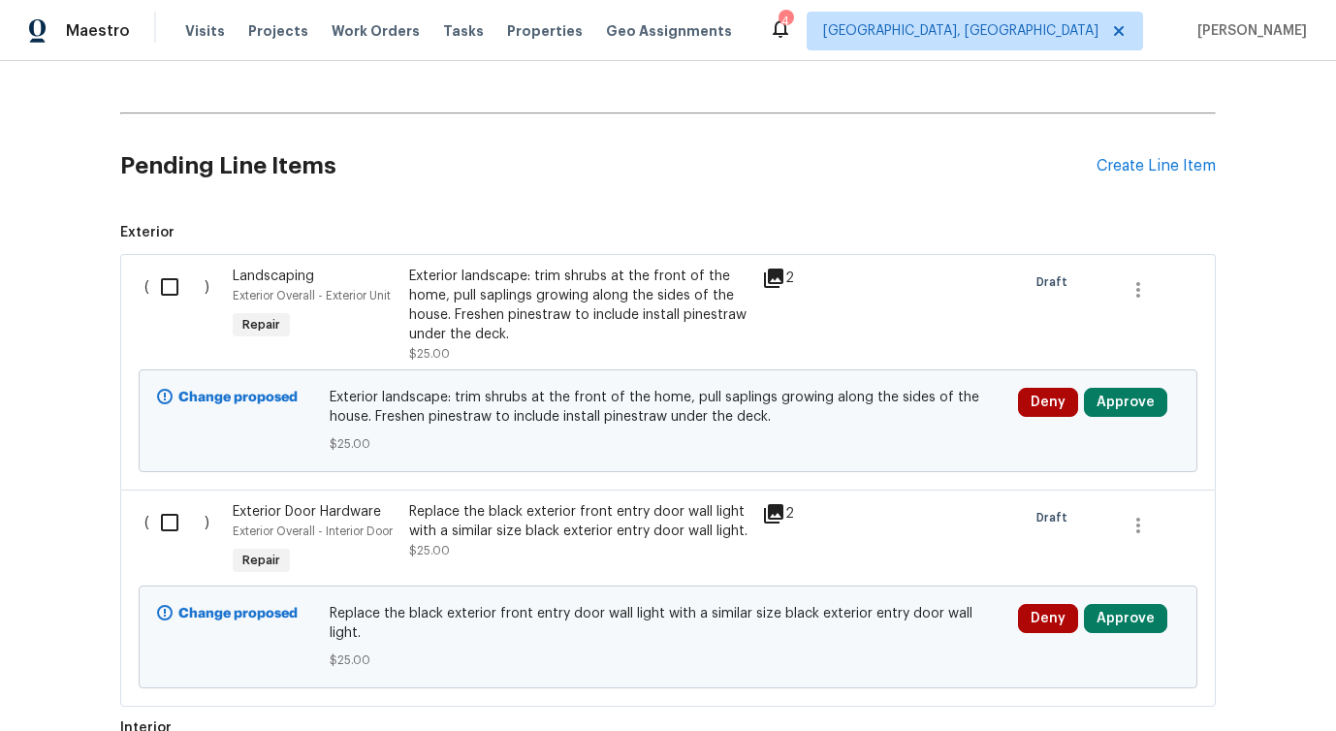
scroll to position [1005, 0]
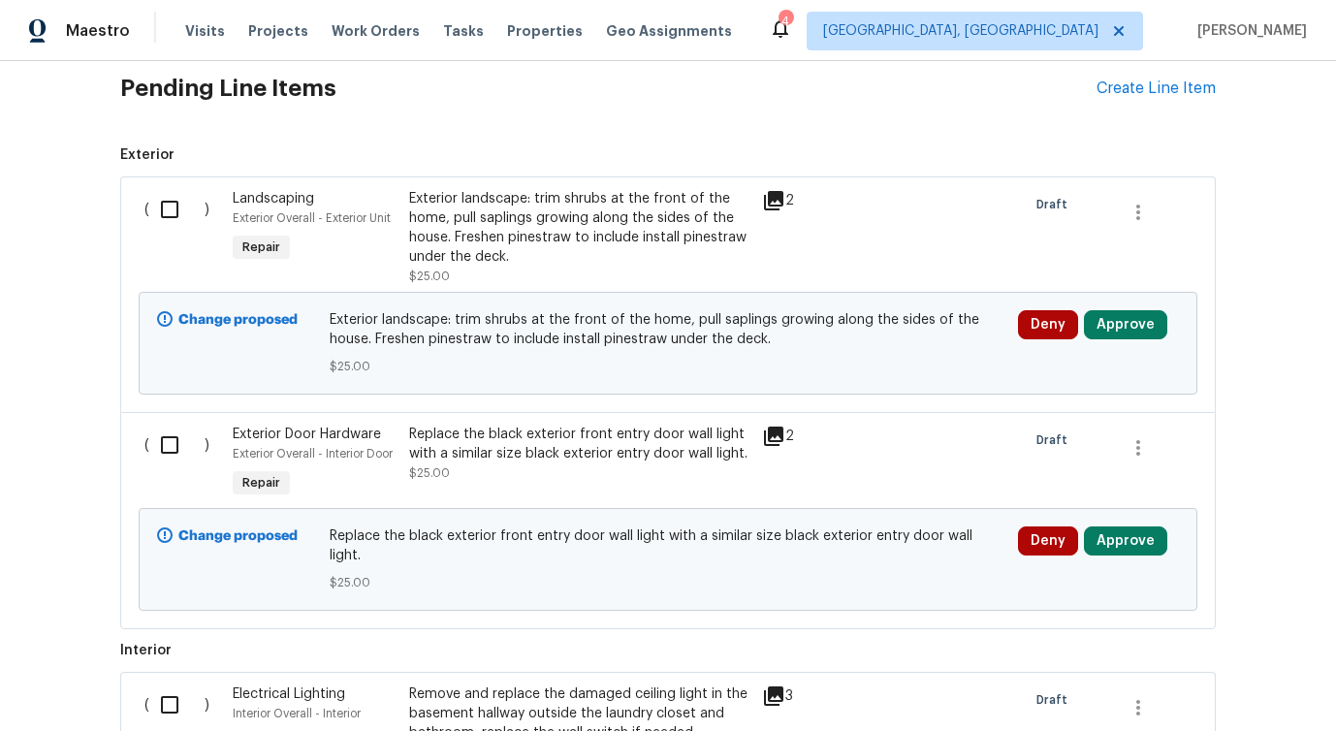
click at [160, 198] on input "checkbox" at bounding box center [176, 209] width 55 height 41
checkbox input "true"
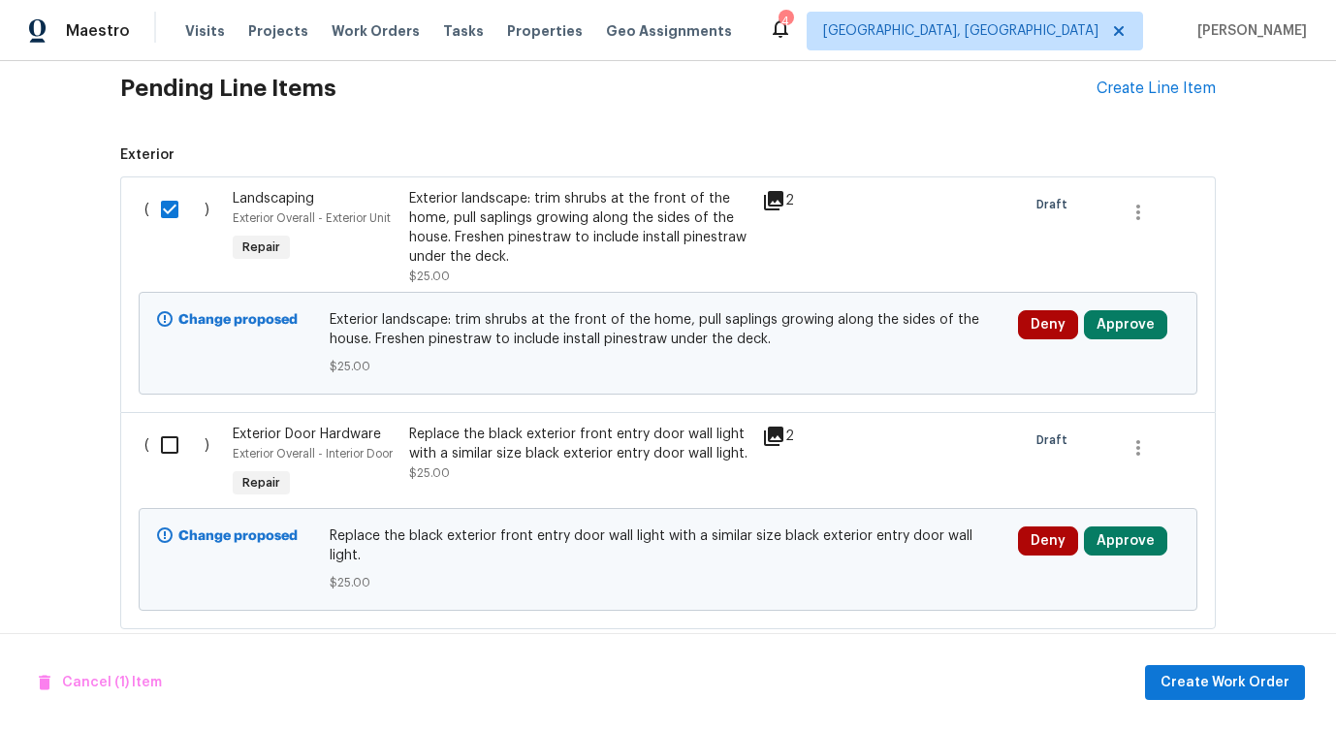
click at [176, 449] on input "checkbox" at bounding box center [176, 445] width 55 height 41
checkbox input "true"
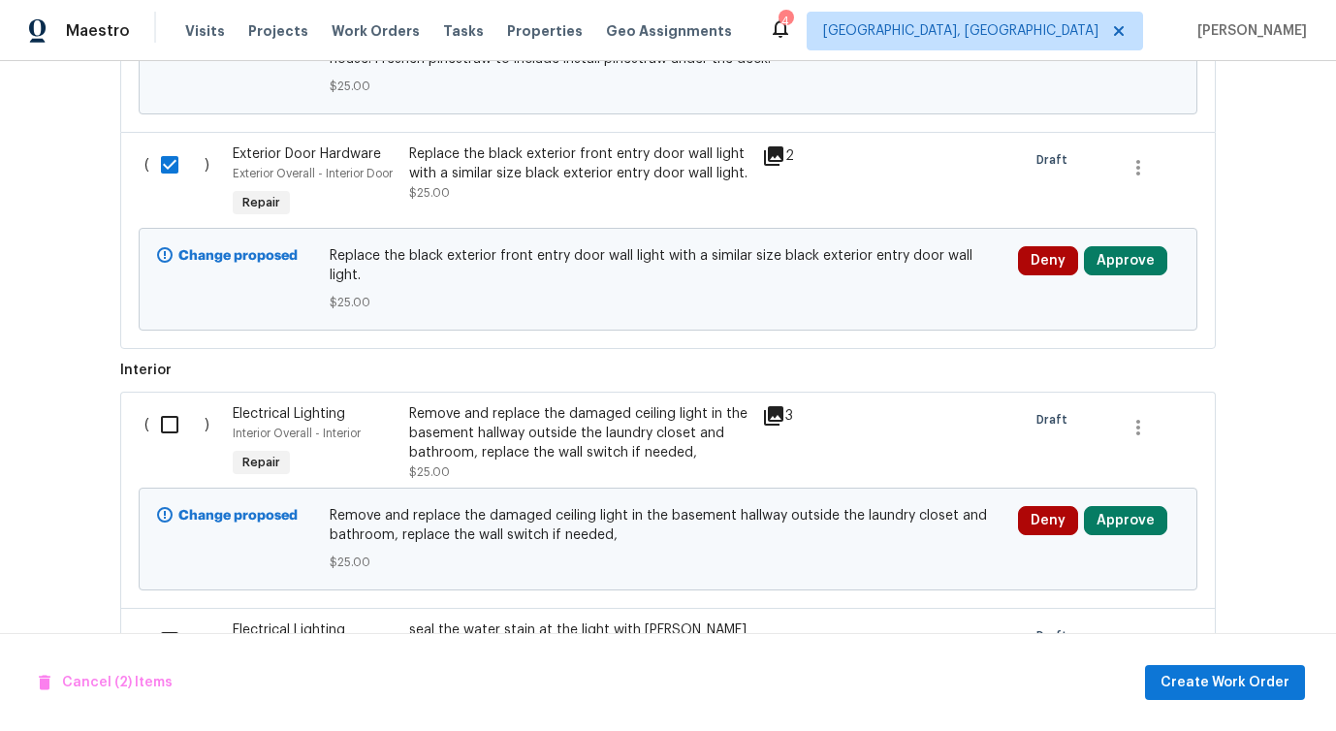
click at [162, 416] on input "checkbox" at bounding box center [176, 424] width 55 height 41
checkbox input "true"
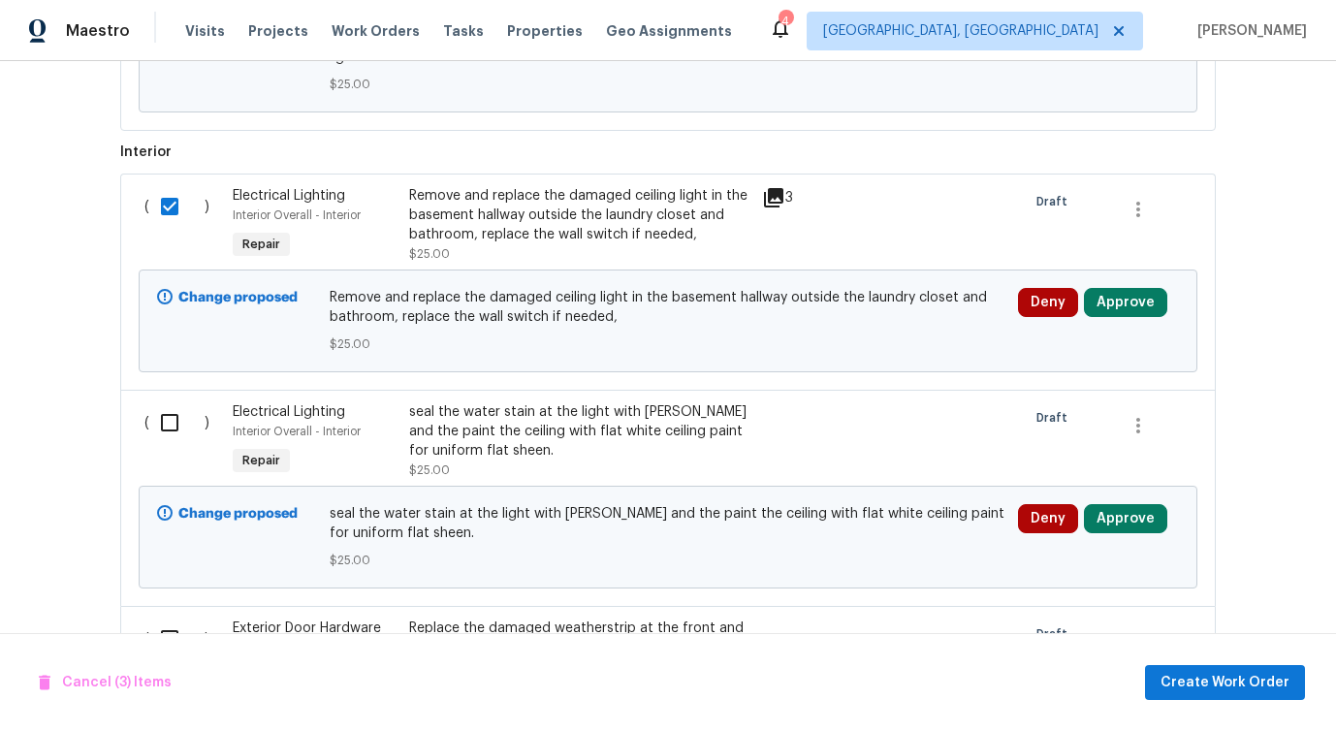
click at [164, 414] on input "checkbox" at bounding box center [176, 422] width 55 height 41
checkbox input "true"
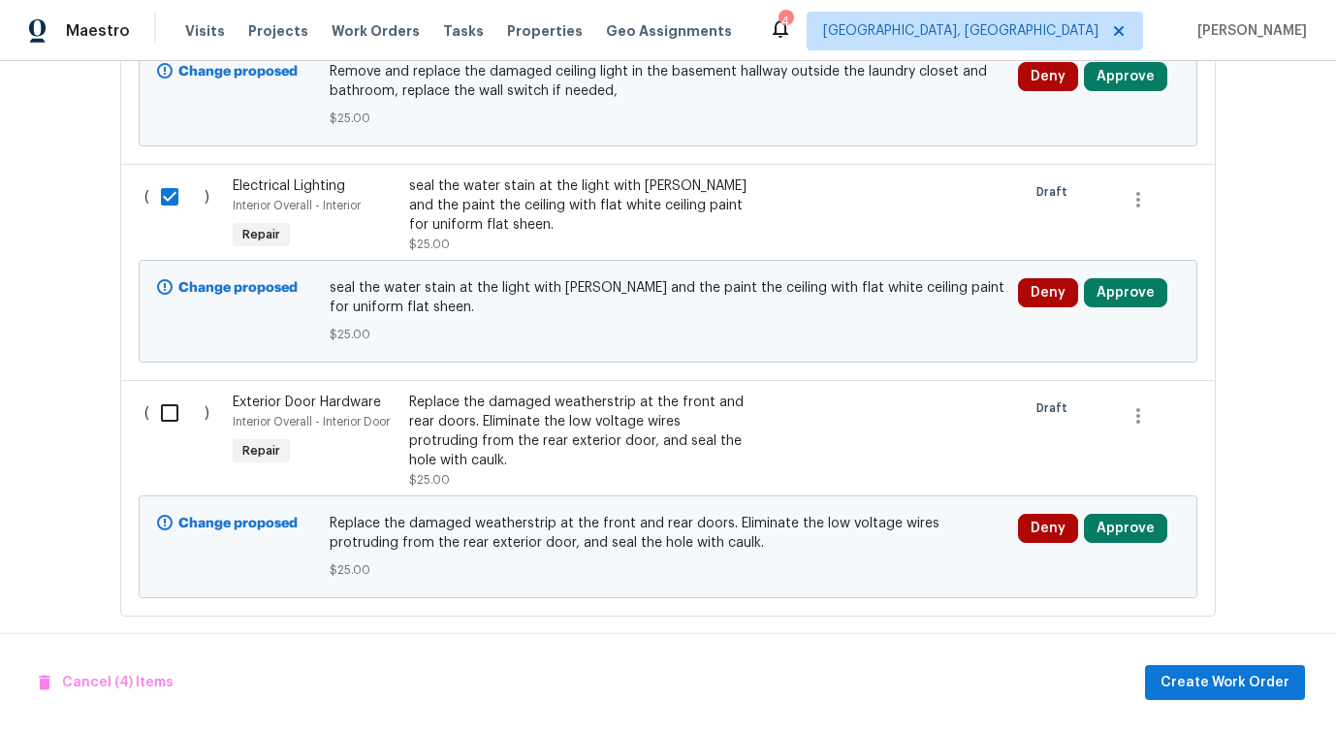
click at [171, 396] on input "checkbox" at bounding box center [176, 413] width 55 height 41
checkbox input "true"
click at [1179, 677] on span "Create Work Order" at bounding box center [1225, 683] width 129 height 24
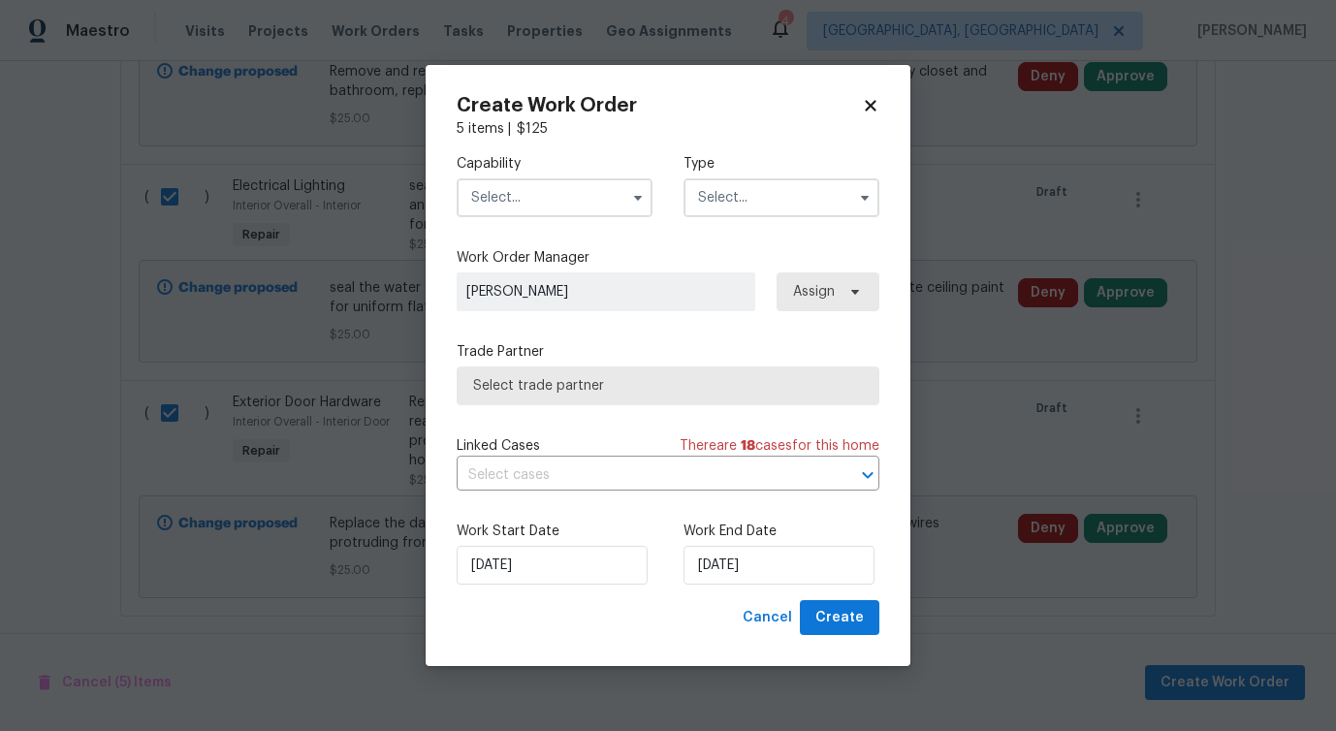
click at [534, 196] on input "text" at bounding box center [555, 197] width 196 height 39
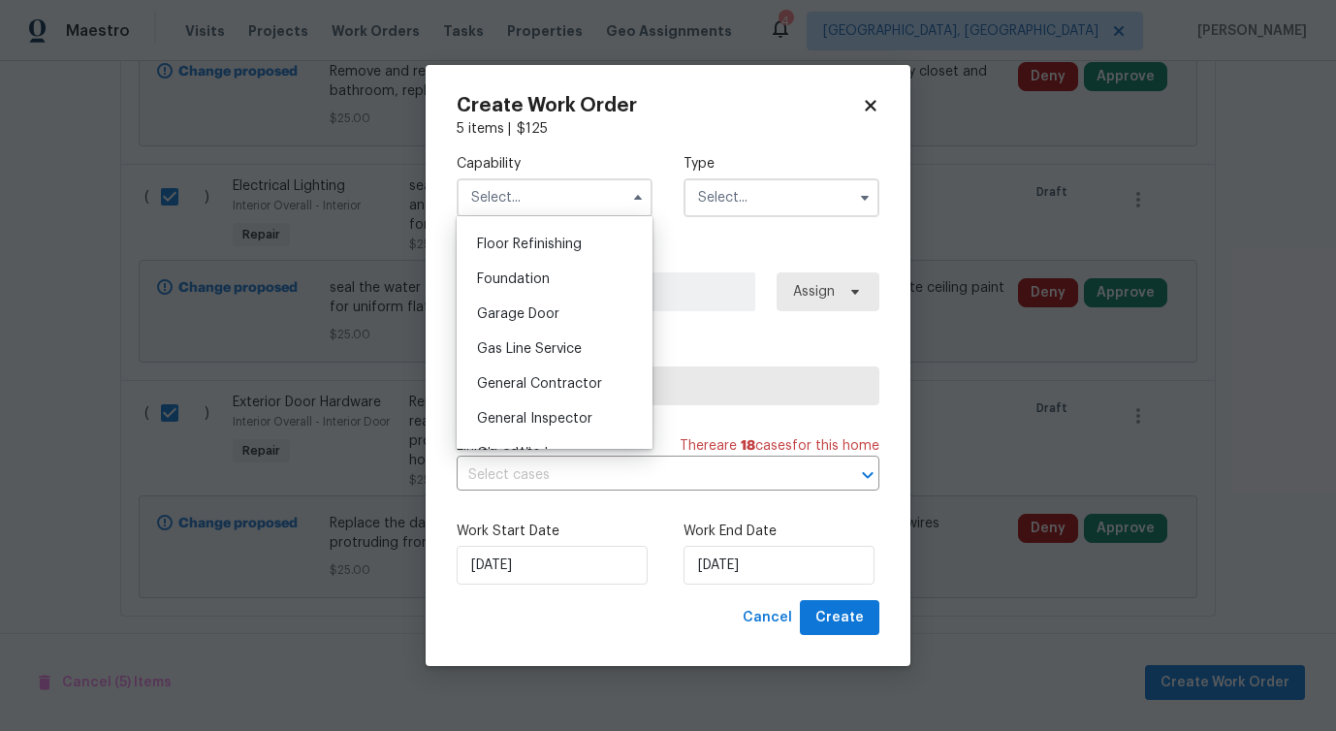
scroll to position [780, 0]
click at [534, 375] on div "General Contractor" at bounding box center [555, 386] width 186 height 35
type input "General Contractor"
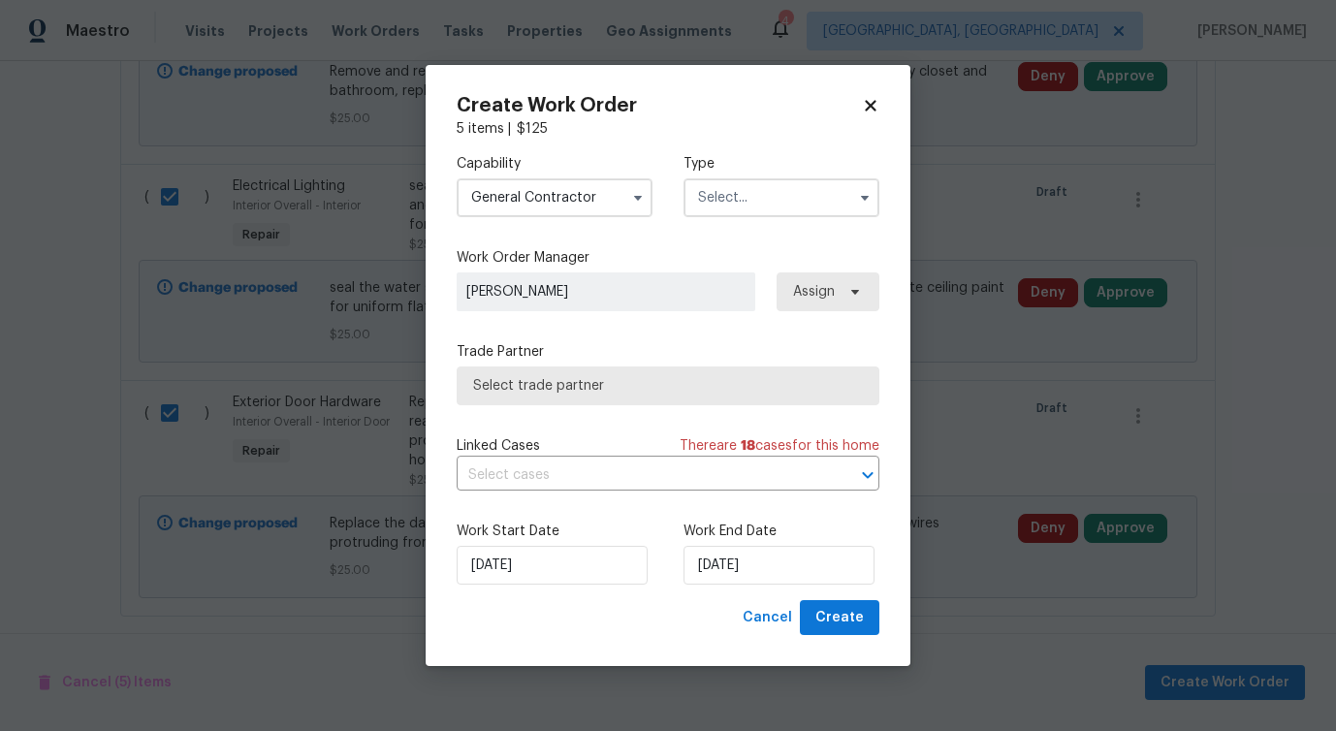
click at [725, 205] on input "text" at bounding box center [782, 197] width 196 height 39
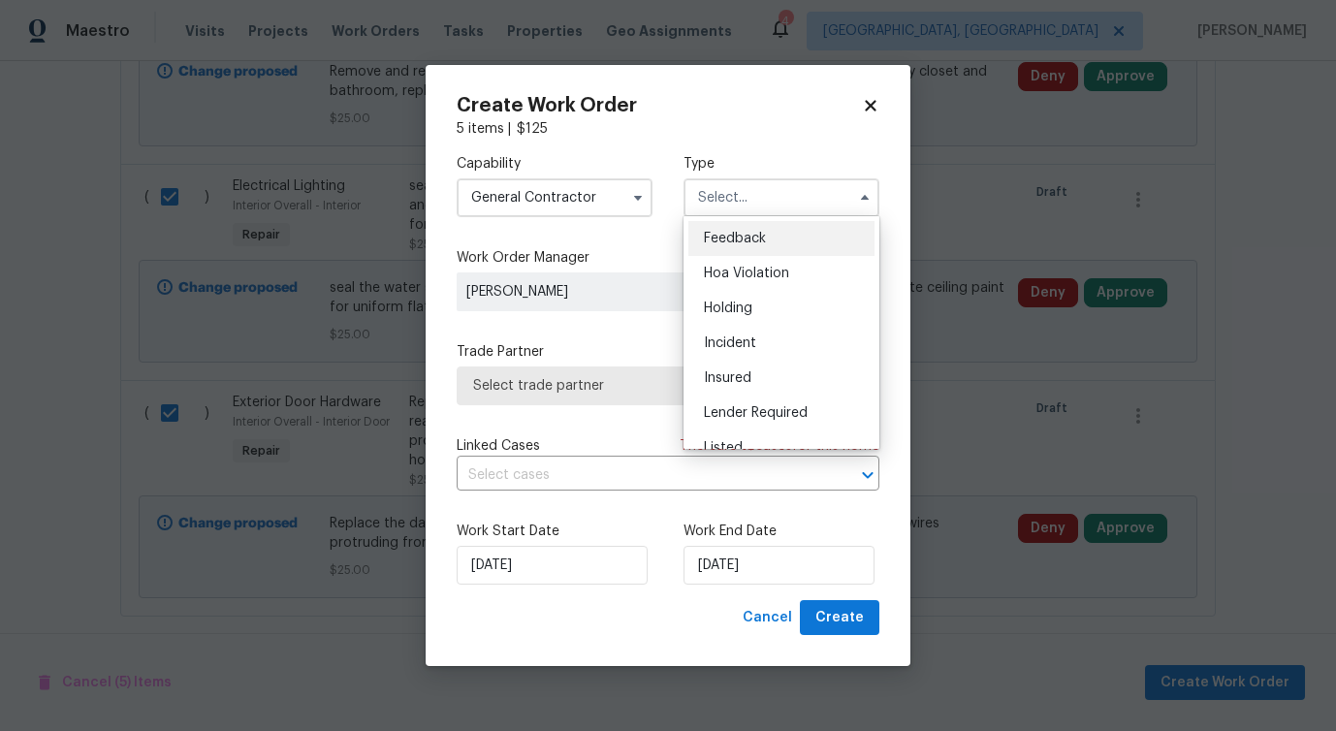
click at [712, 247] on div "Feedback" at bounding box center [782, 238] width 186 height 35
type input "Feedback"
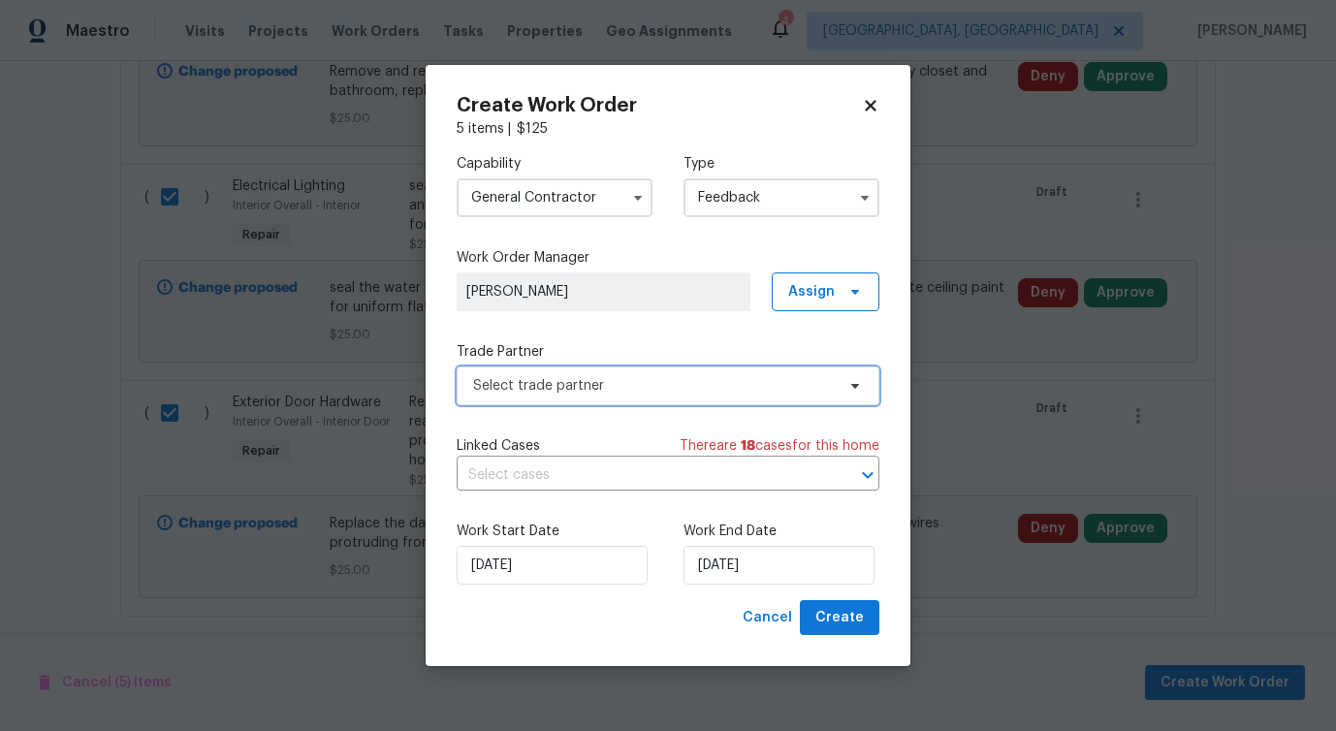
click at [542, 387] on span "Select trade partner" at bounding box center [654, 385] width 362 height 19
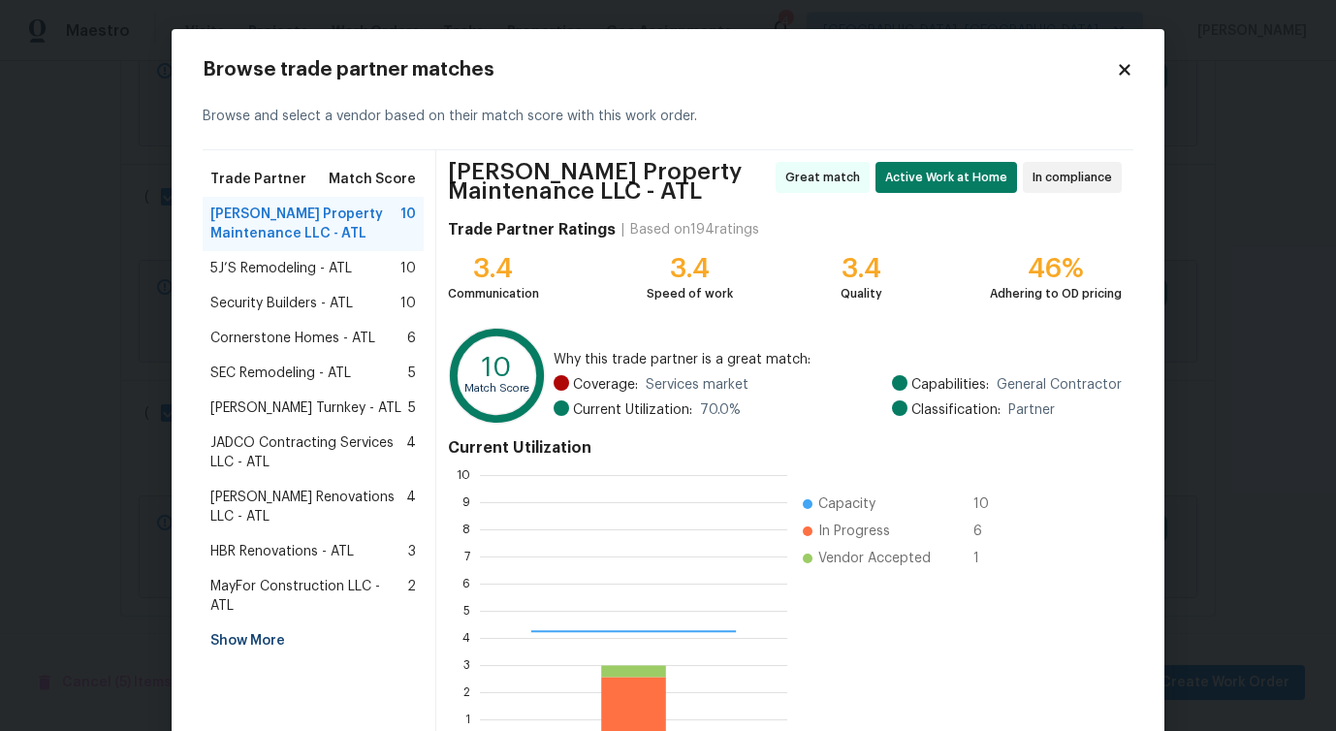
scroll to position [272, 307]
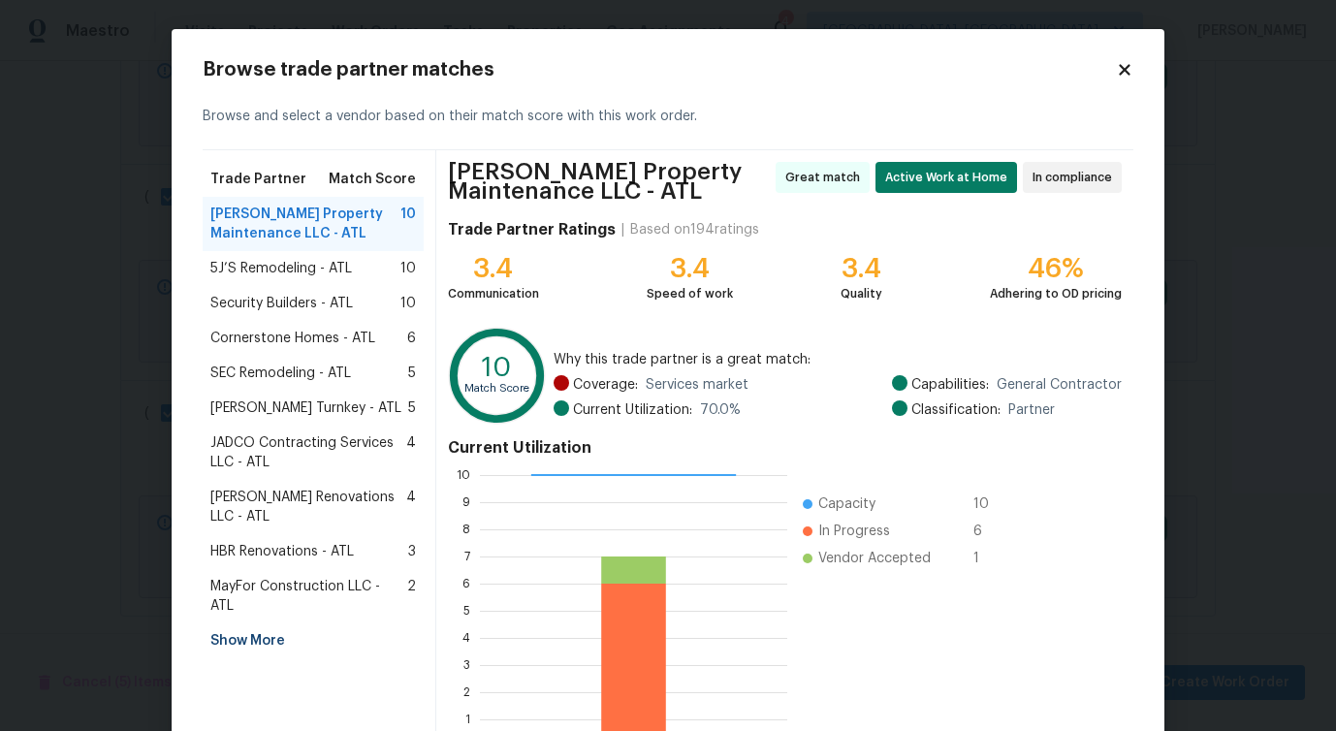
click at [270, 263] on span "5J’S Remodeling - ATL" at bounding box center [281, 268] width 142 height 19
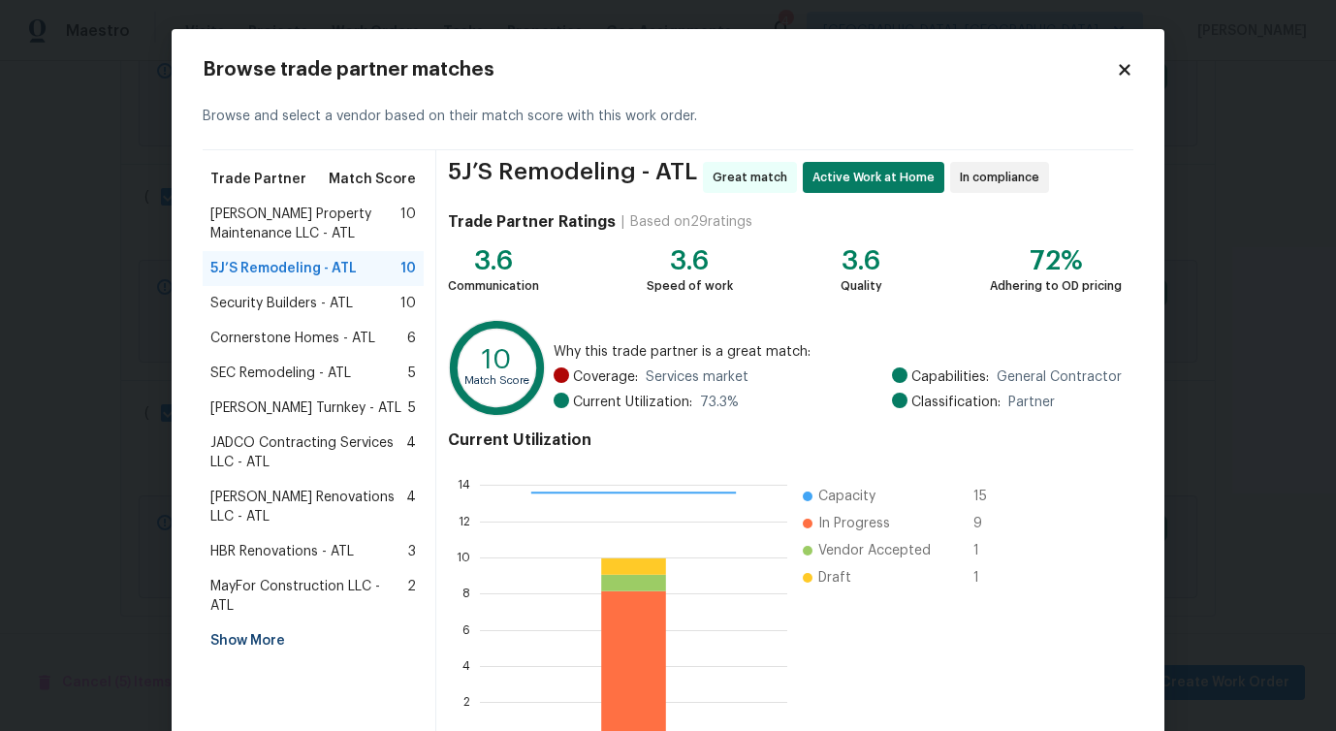
click at [254, 297] on span "Security Builders - ATL" at bounding box center [281, 303] width 143 height 19
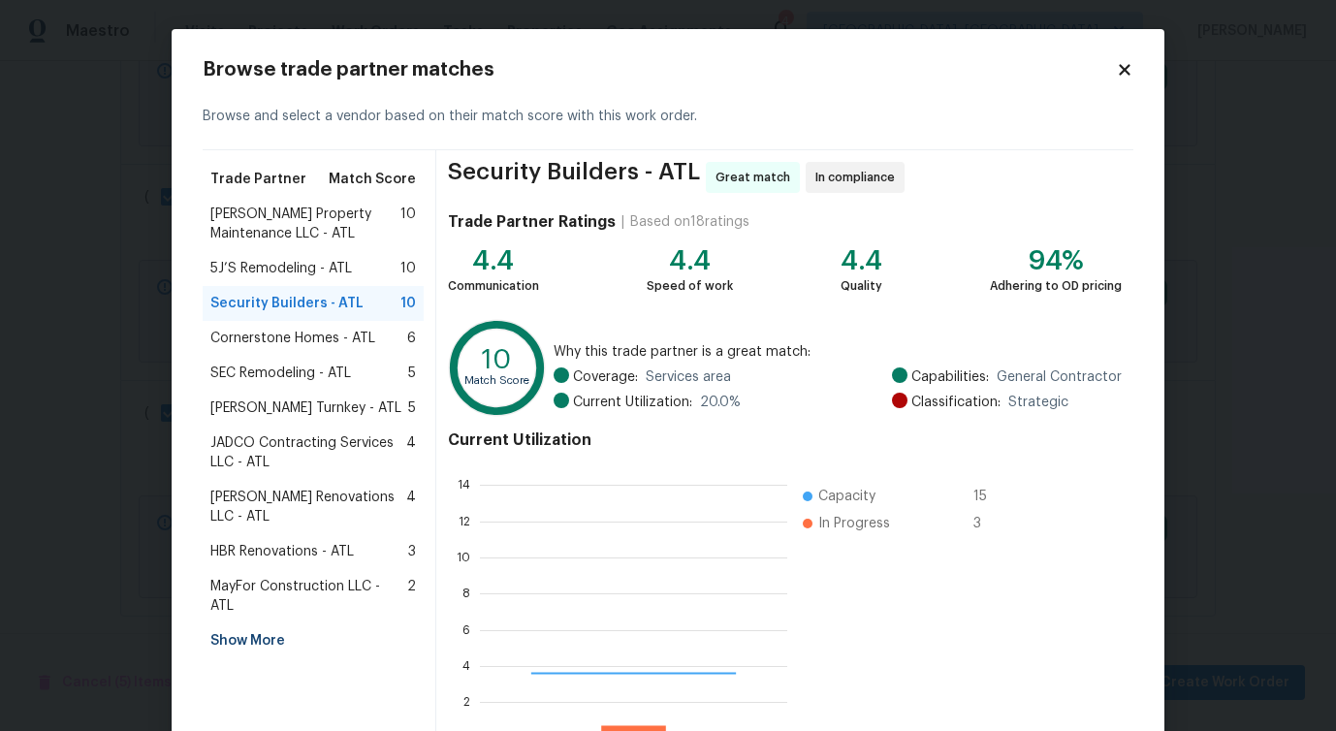
click at [249, 350] on div "Cornerstone Homes - ATL 6" at bounding box center [313, 338] width 221 height 35
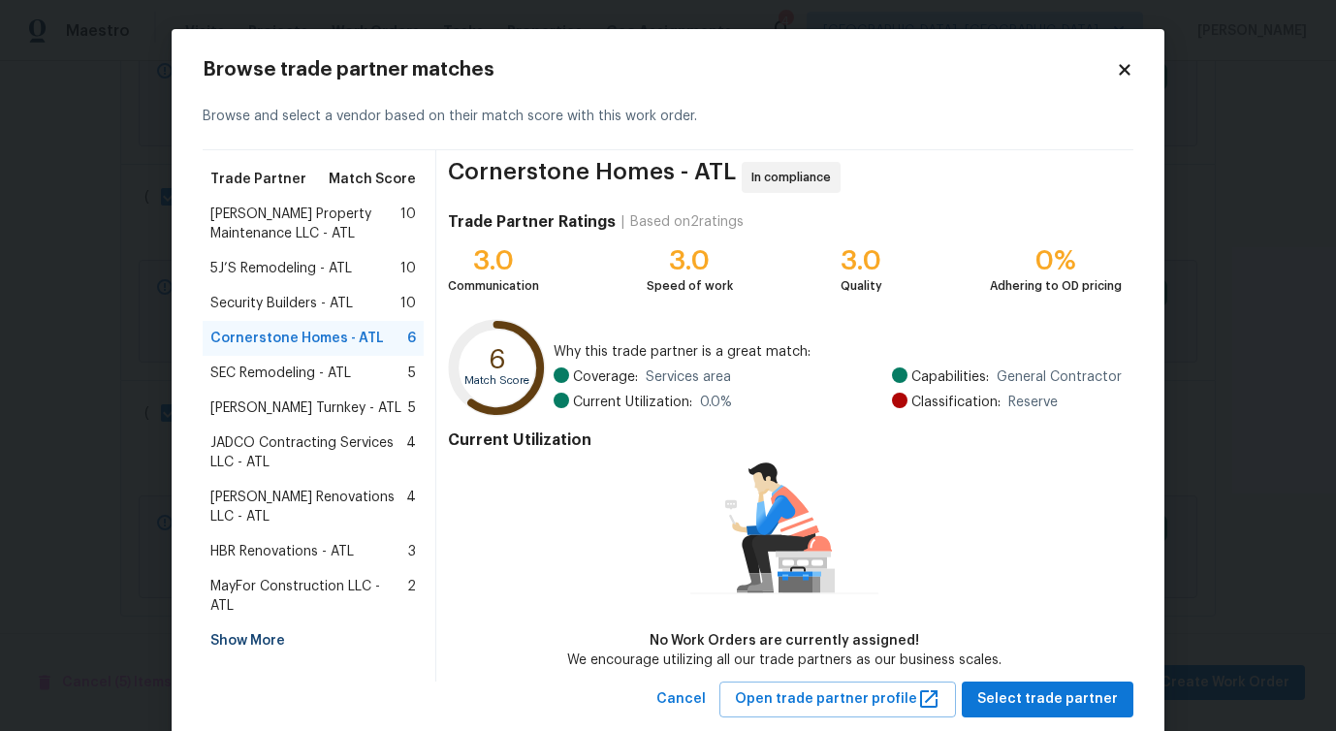
click at [245, 413] on span "Davis Turnkey - ATL" at bounding box center [305, 408] width 191 height 19
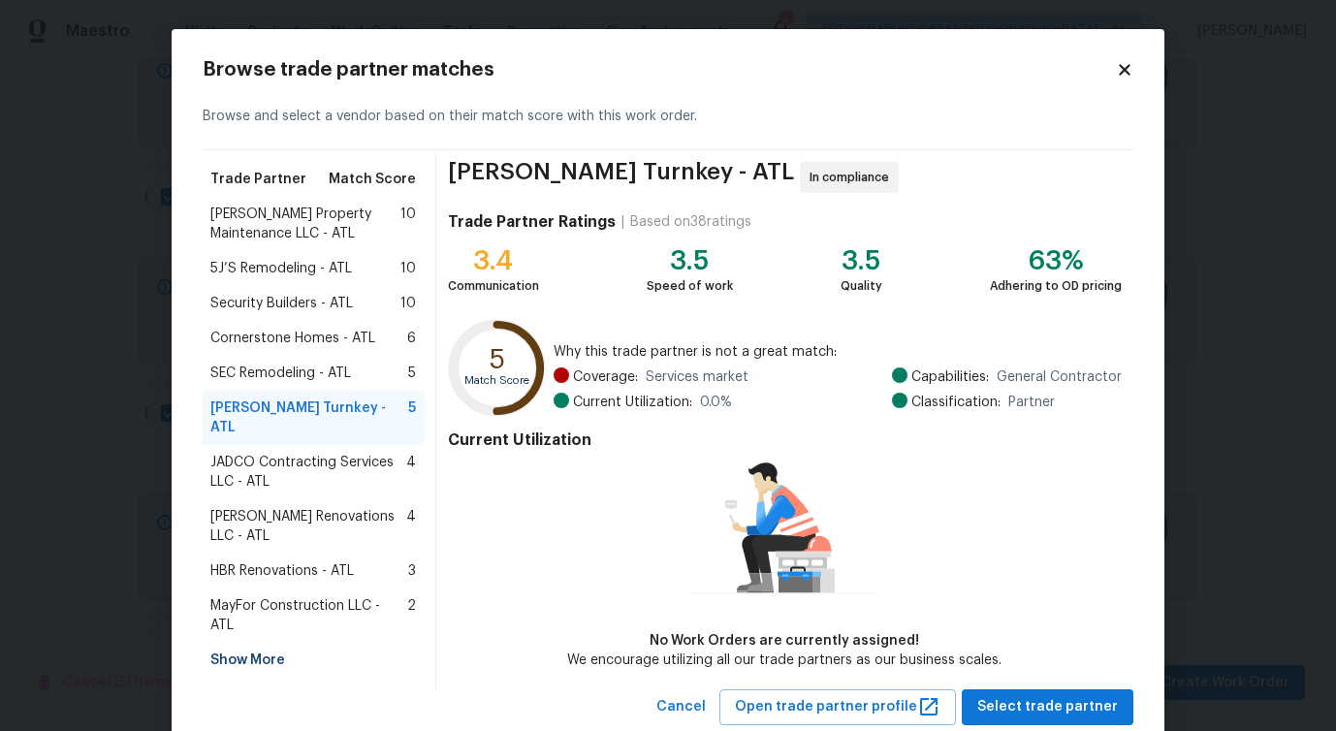
click at [252, 226] on span "Glen Property Maintenance LLC - ATL" at bounding box center [305, 224] width 190 height 39
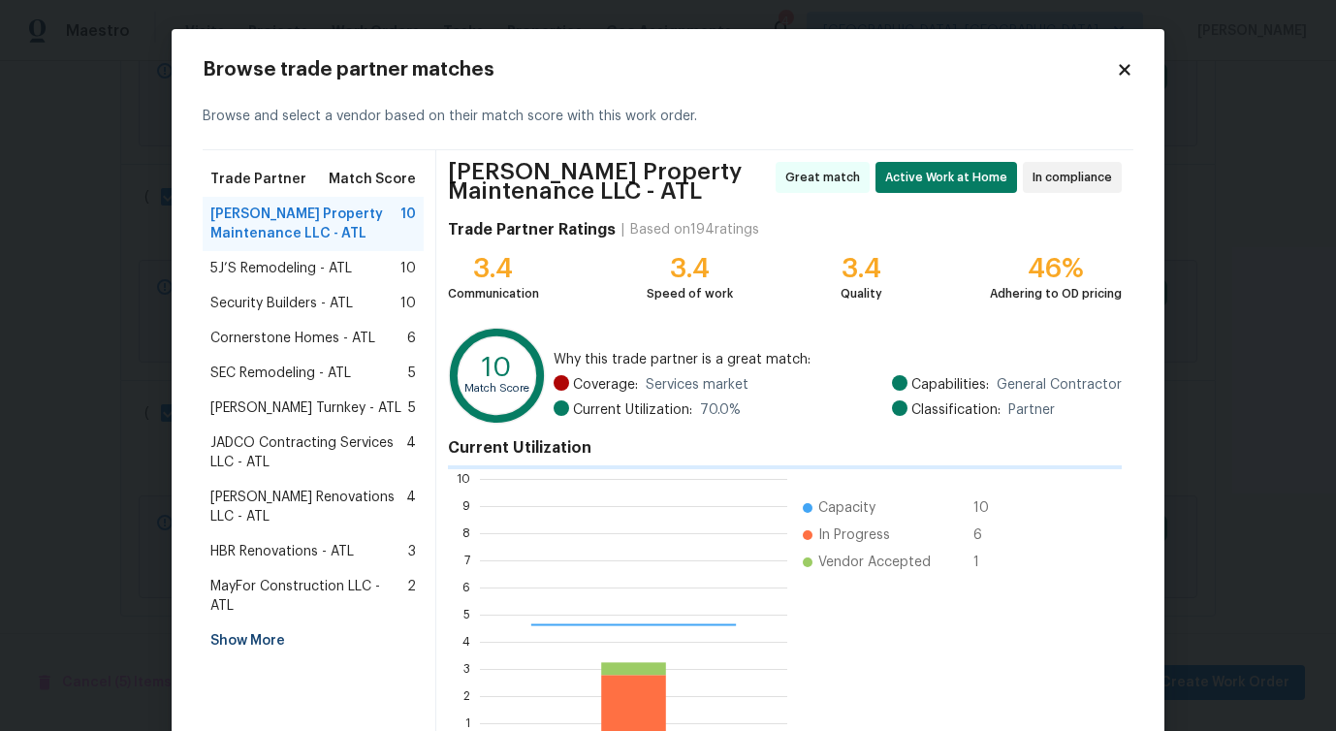
scroll to position [272, 307]
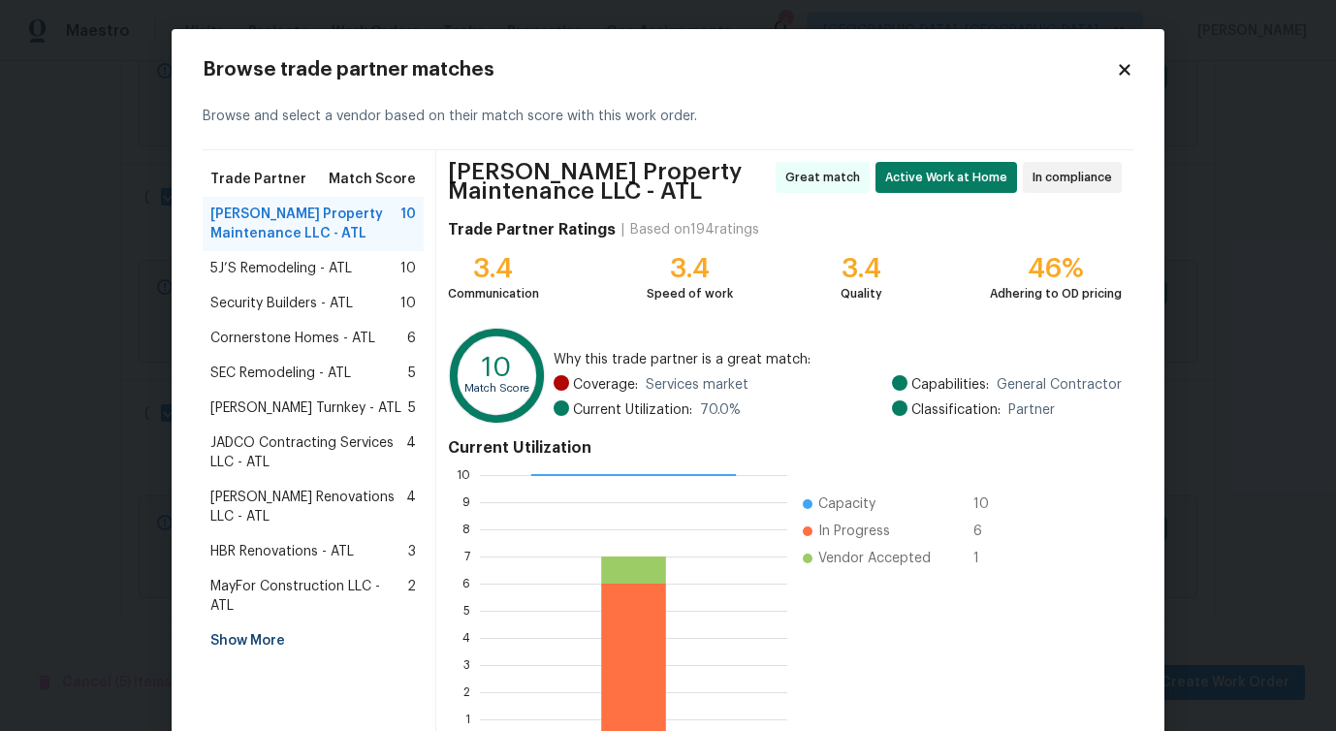
click at [276, 271] on span "5J’S Remodeling - ATL" at bounding box center [281, 268] width 142 height 19
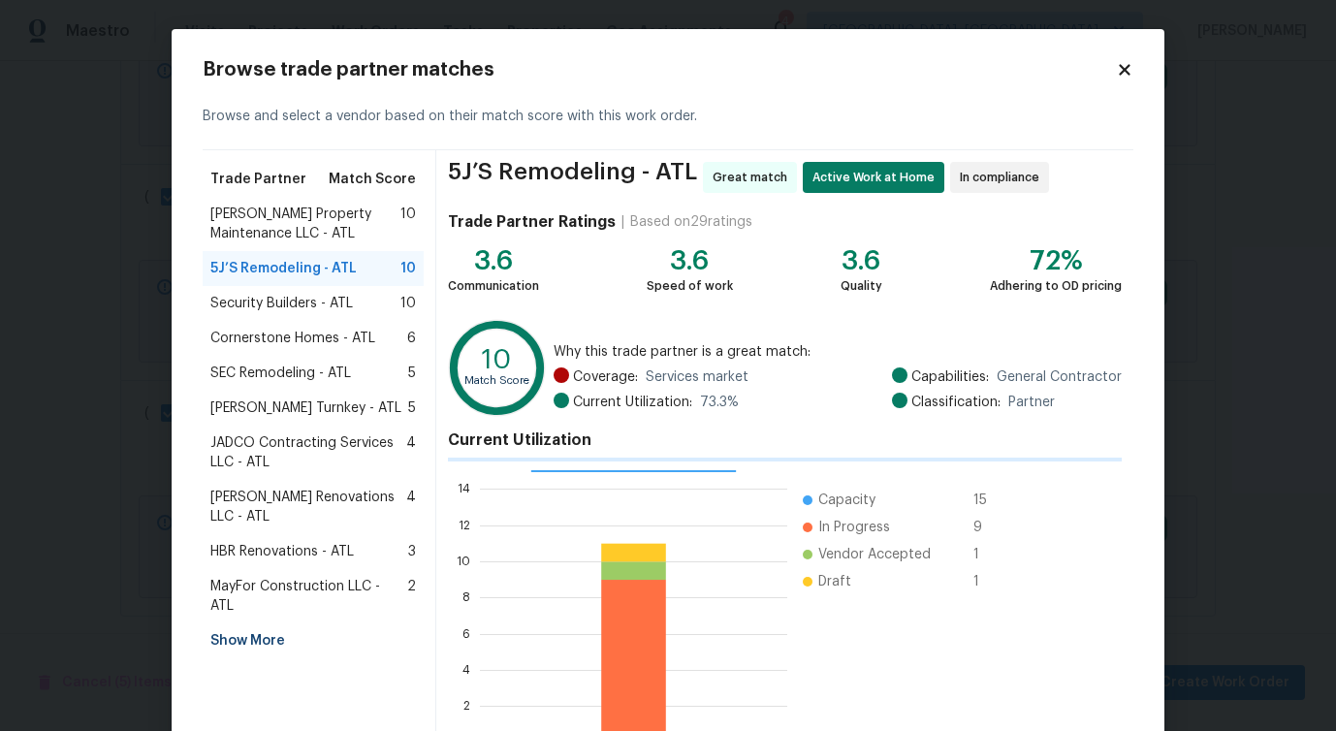
click at [271, 297] on span "Security Builders - ATL" at bounding box center [281, 303] width 143 height 19
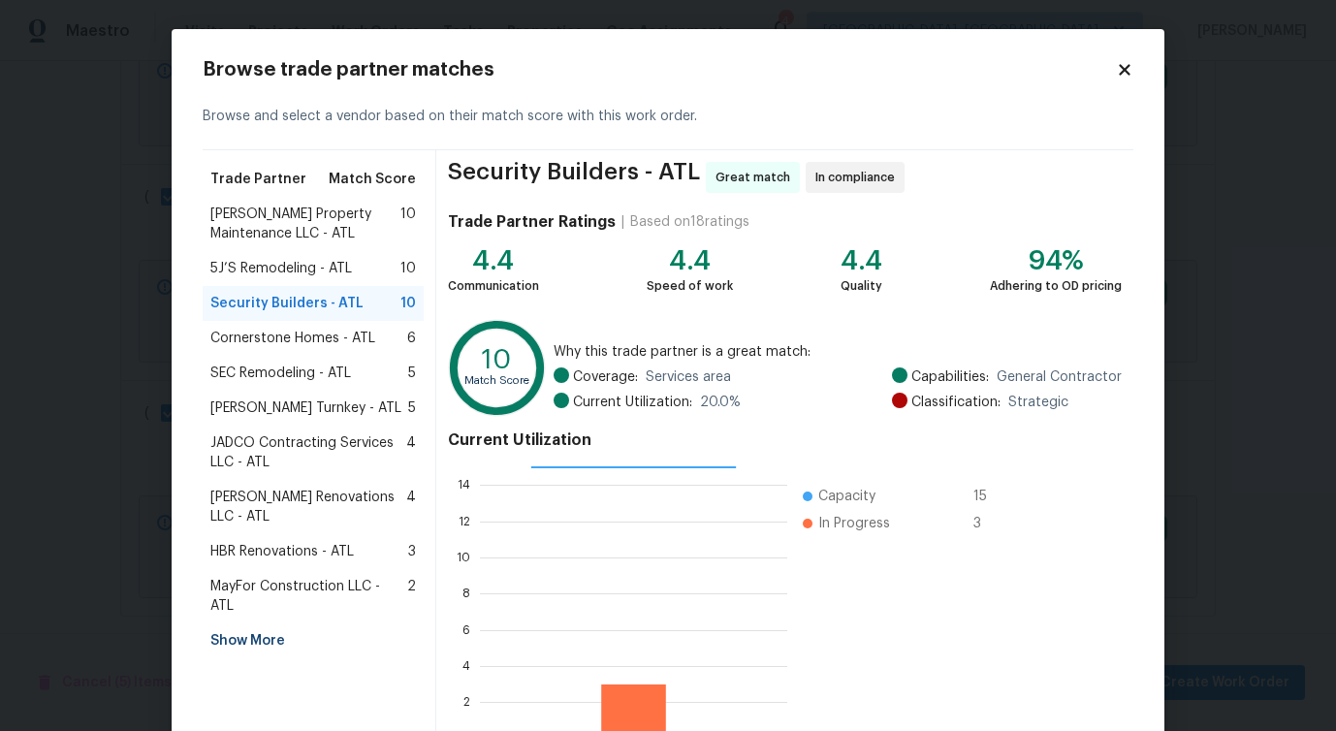
scroll to position [124, 0]
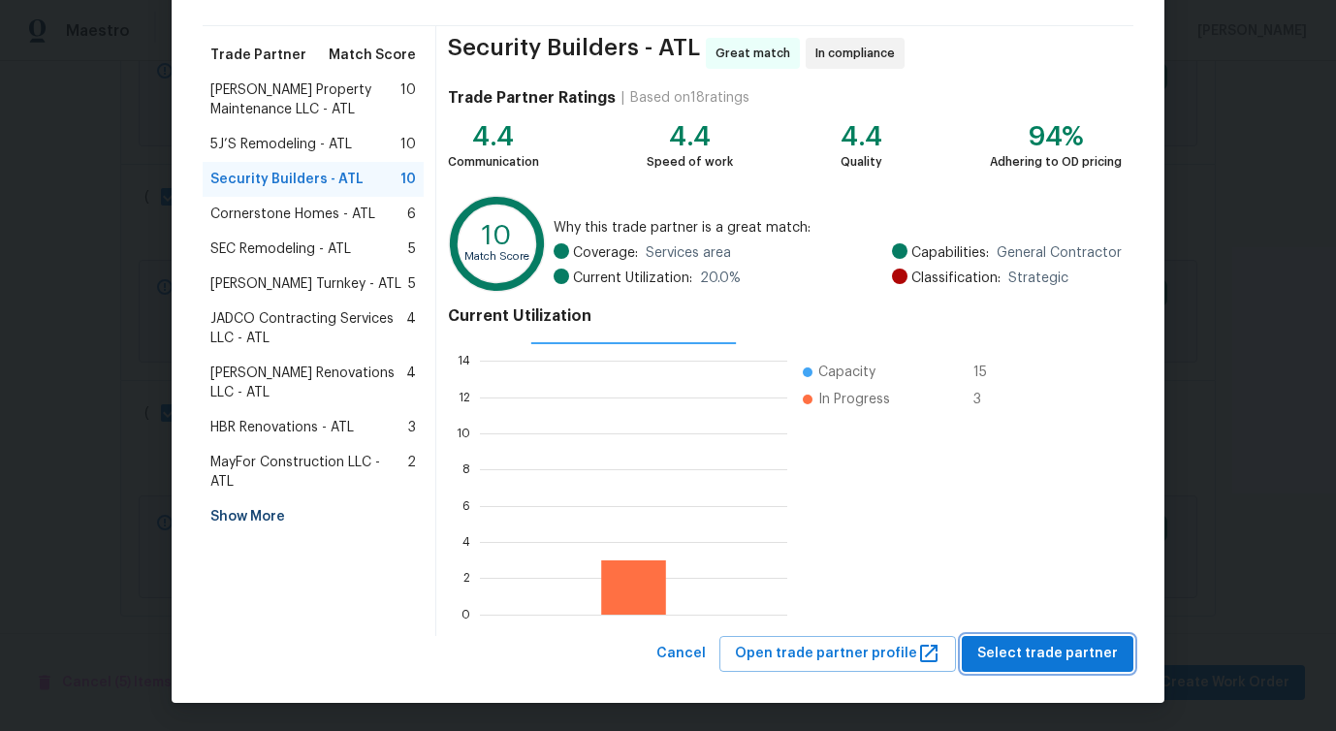
click at [1008, 657] on span "Select trade partner" at bounding box center [1048, 654] width 141 height 24
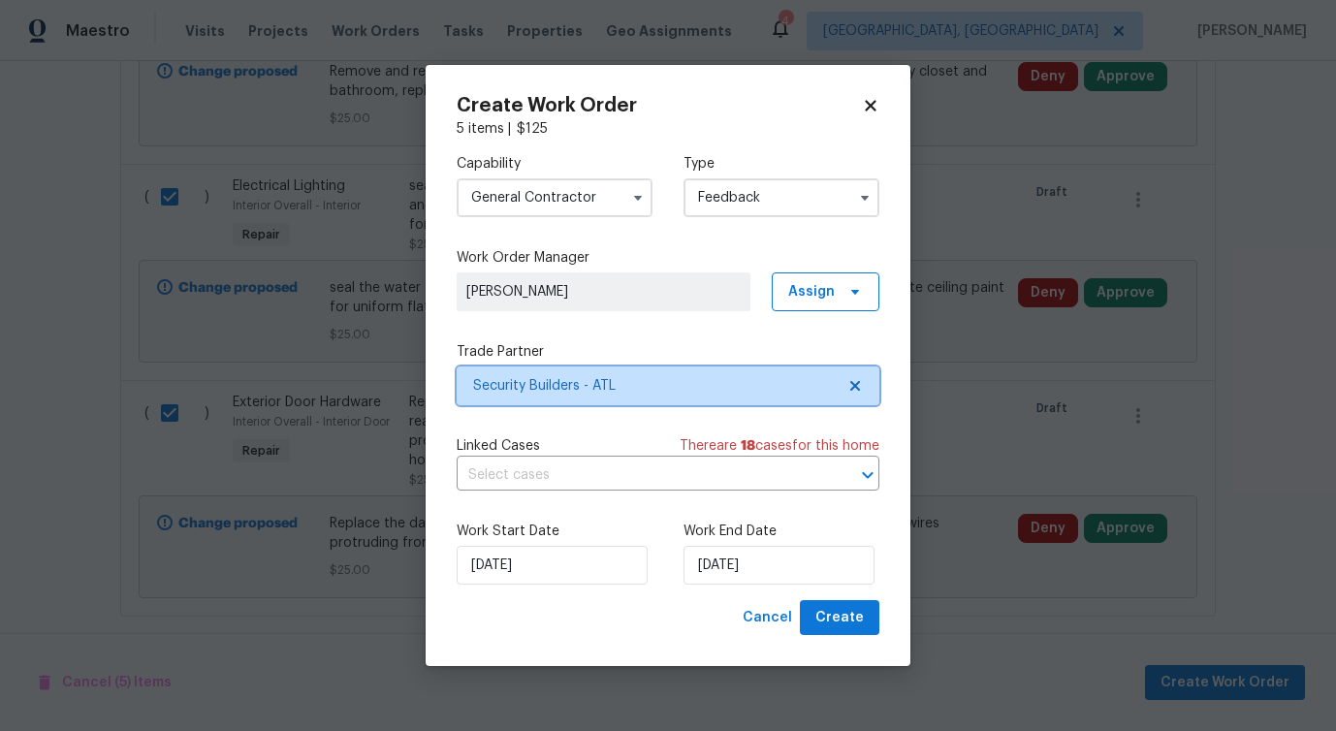
scroll to position [0, 0]
click at [507, 471] on input "text" at bounding box center [641, 476] width 369 height 30
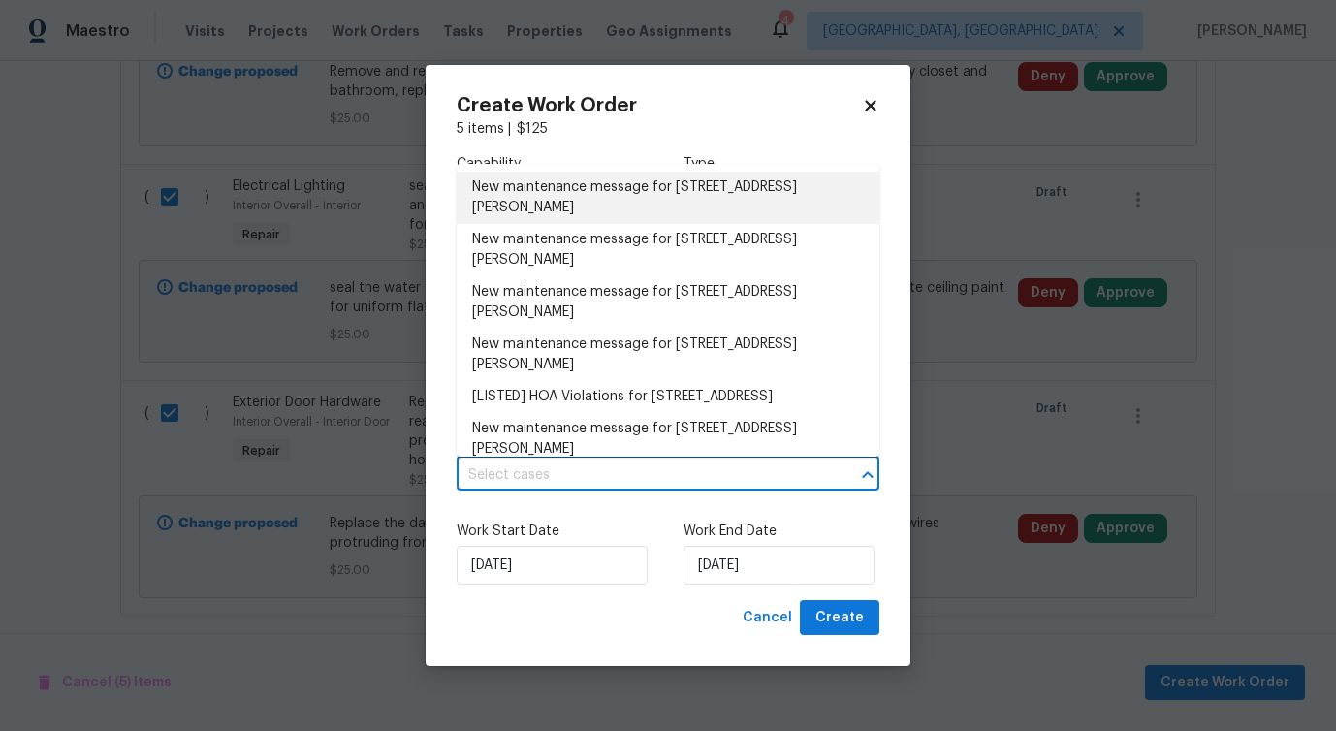
click at [527, 198] on li "New maintenance message for 3519 Cast Palm Dr , Buford, GA 30519" at bounding box center [668, 198] width 423 height 52
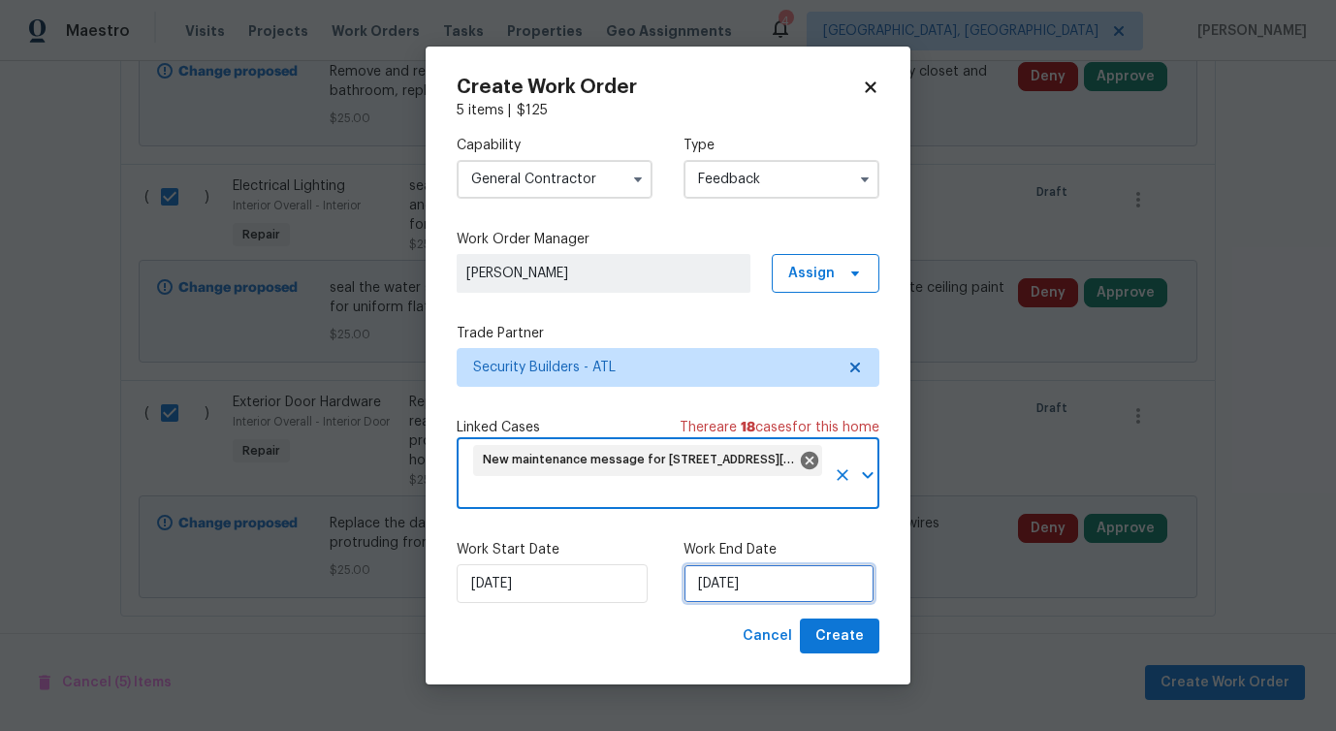
click at [731, 579] on input "[DATE]" at bounding box center [779, 583] width 191 height 39
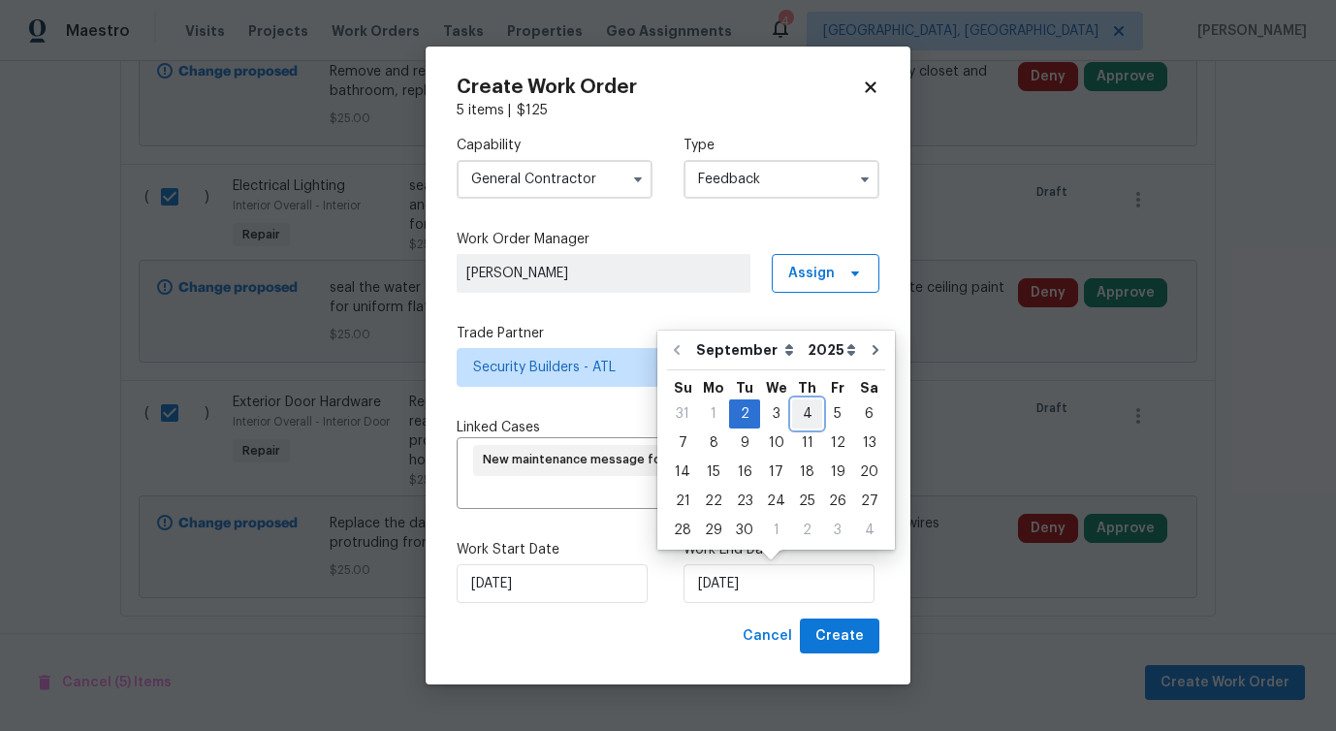
click at [811, 418] on div "4" at bounding box center [807, 414] width 30 height 27
type input "[DATE]"
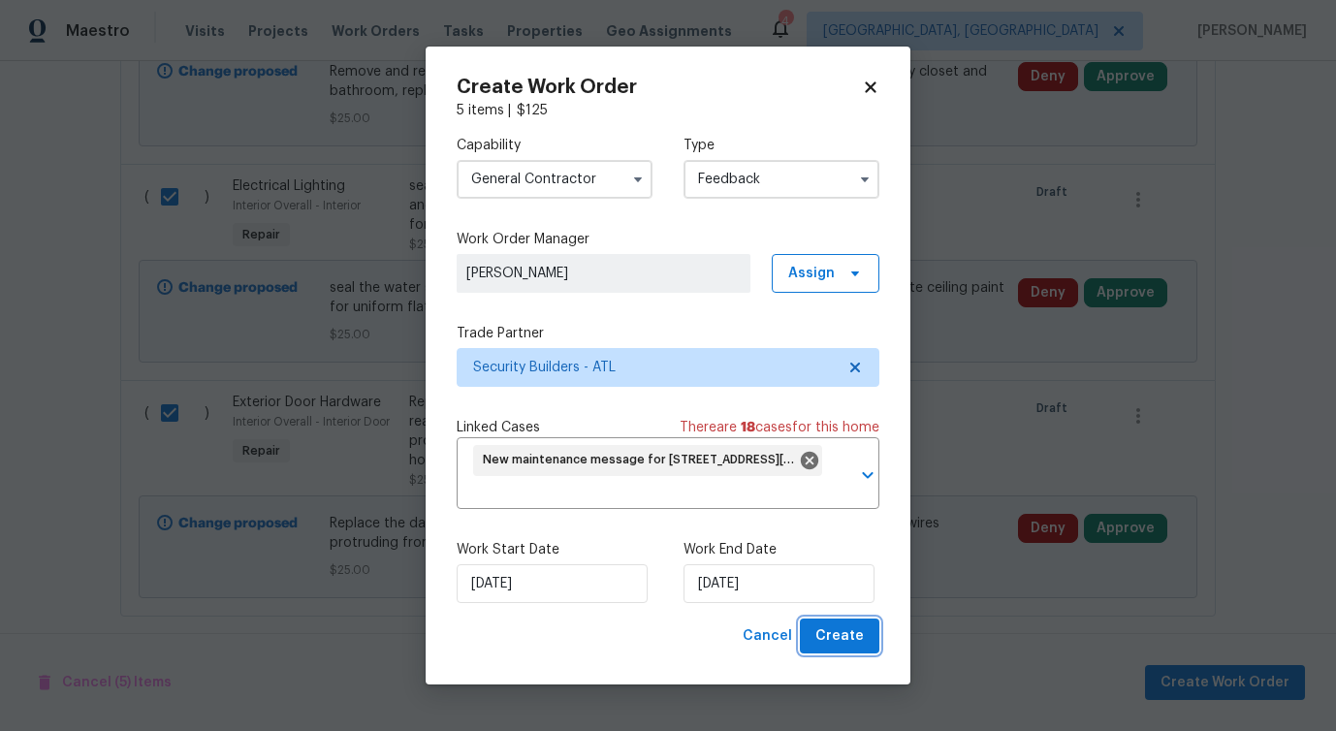
click at [862, 644] on span "Create" at bounding box center [840, 637] width 48 height 24
checkbox input "false"
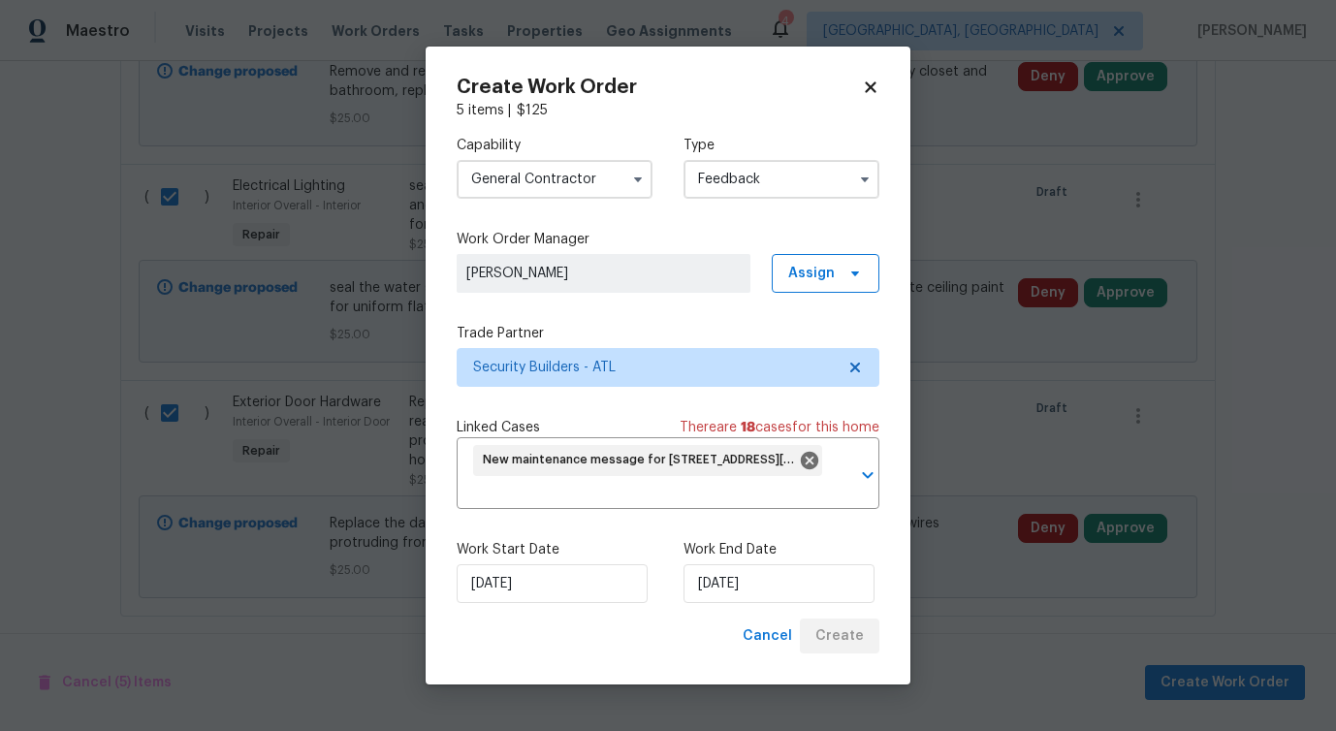
checkbox input "false"
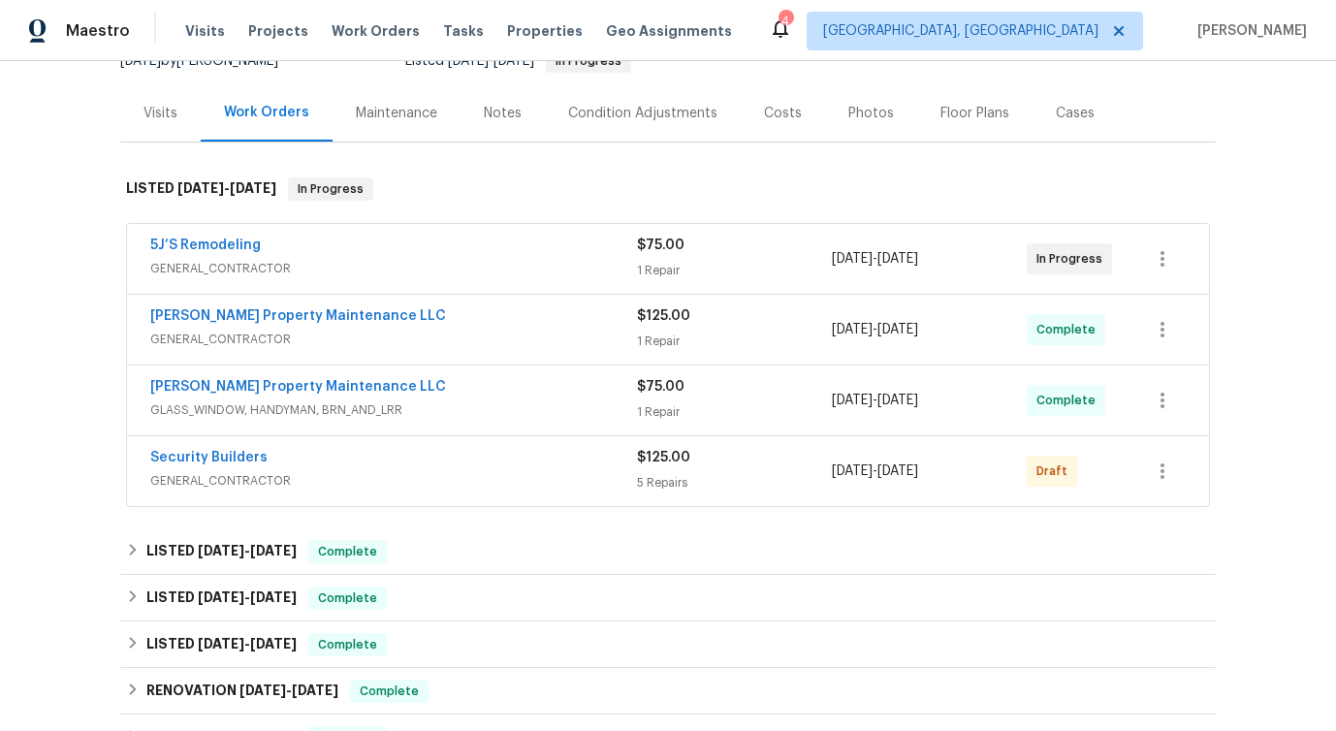
scroll to position [229, 0]
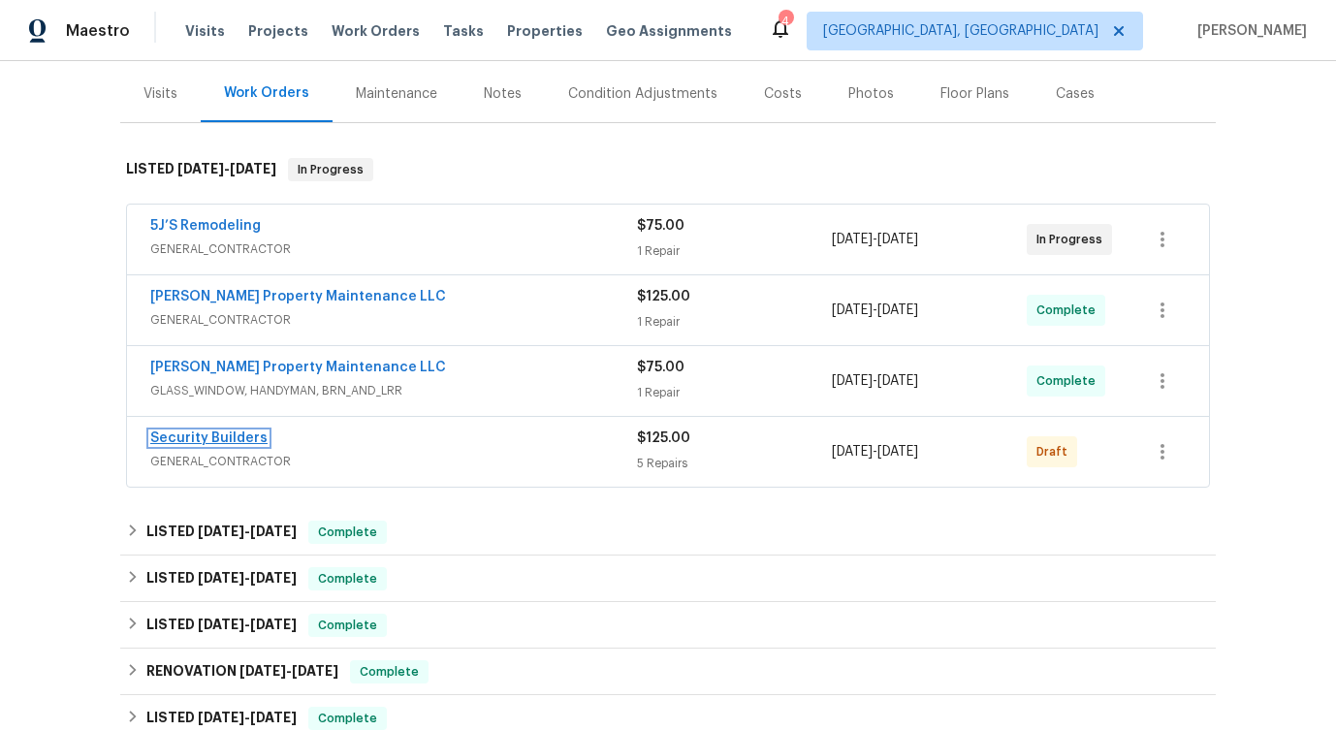
click at [178, 437] on link "Security Builders" at bounding box center [208, 439] width 117 height 14
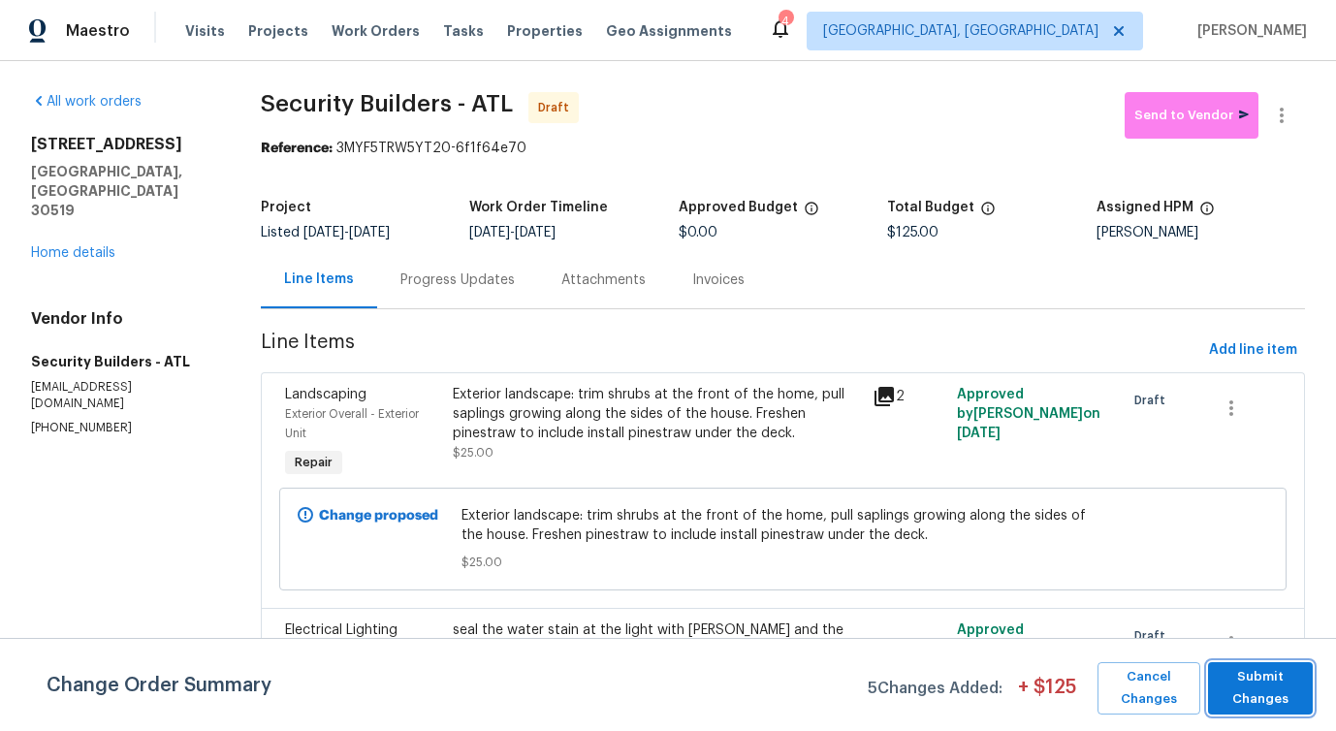
click at [1229, 685] on span "Submit Changes" at bounding box center [1260, 688] width 85 height 45
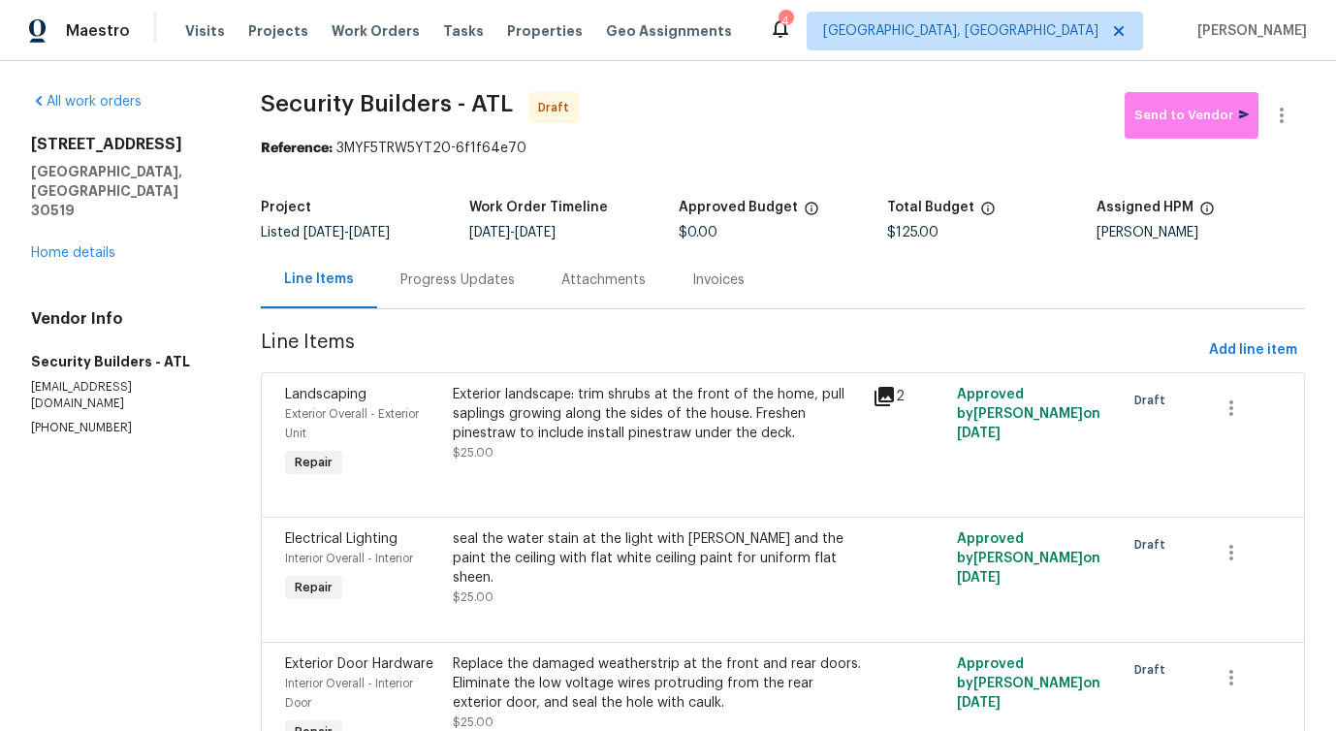
click at [459, 278] on div "Progress Updates" at bounding box center [458, 280] width 114 height 19
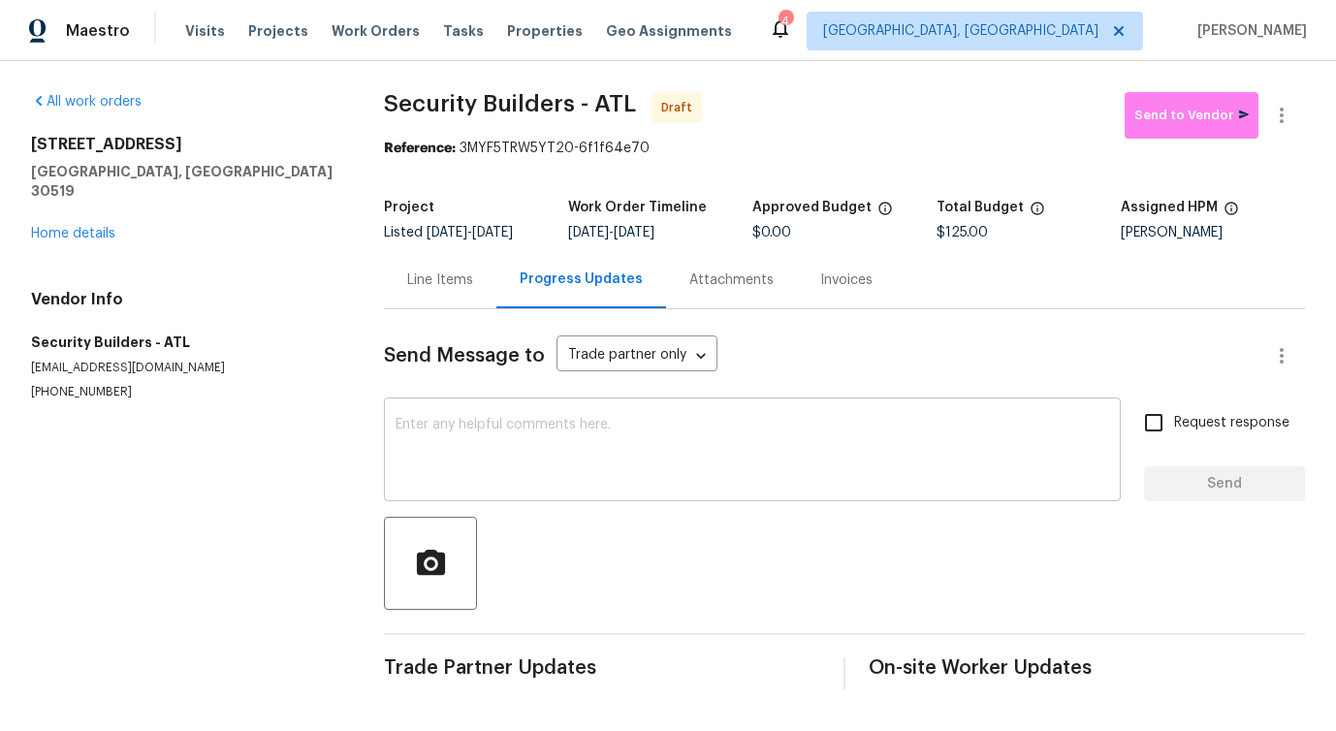
click at [574, 460] on textarea at bounding box center [753, 452] width 714 height 68
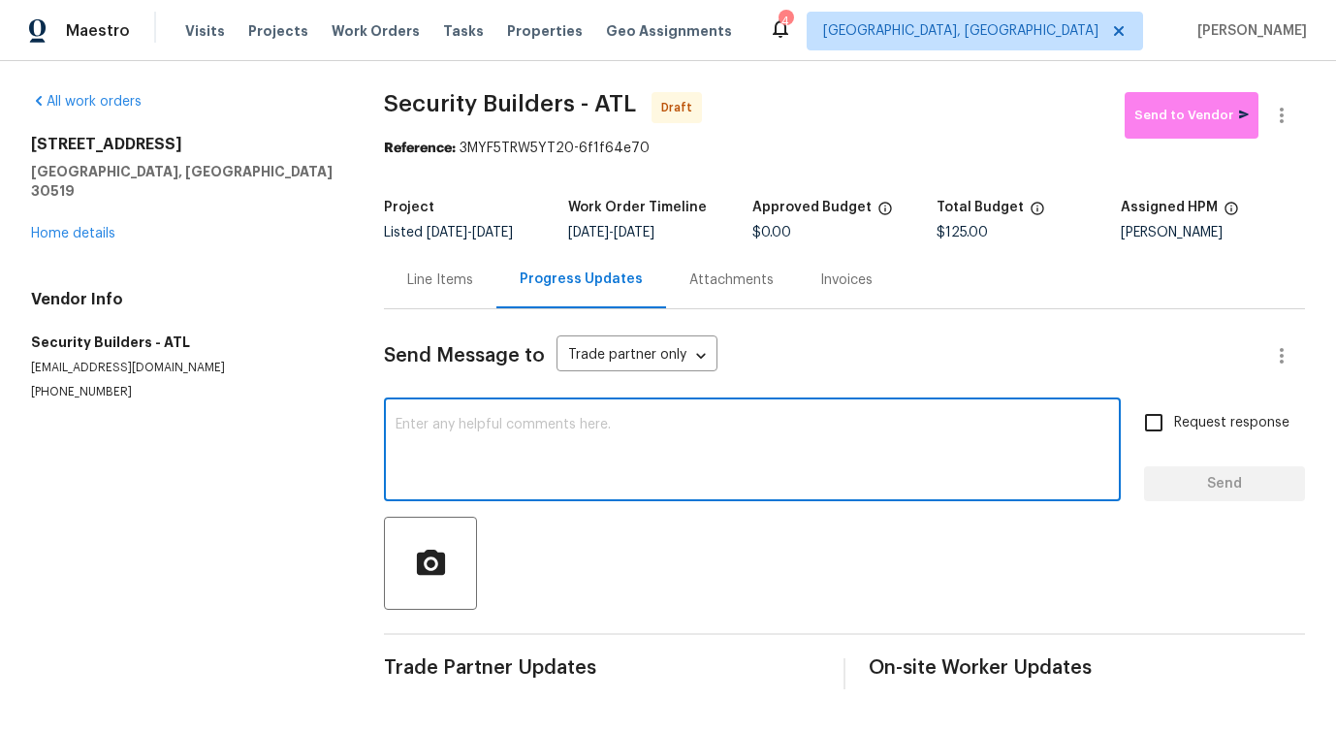
click at [625, 470] on textarea at bounding box center [753, 452] width 714 height 68
paste textarea "Hi, this is Pavithra with Opendoor. I’m confirming you received the WO for the …"
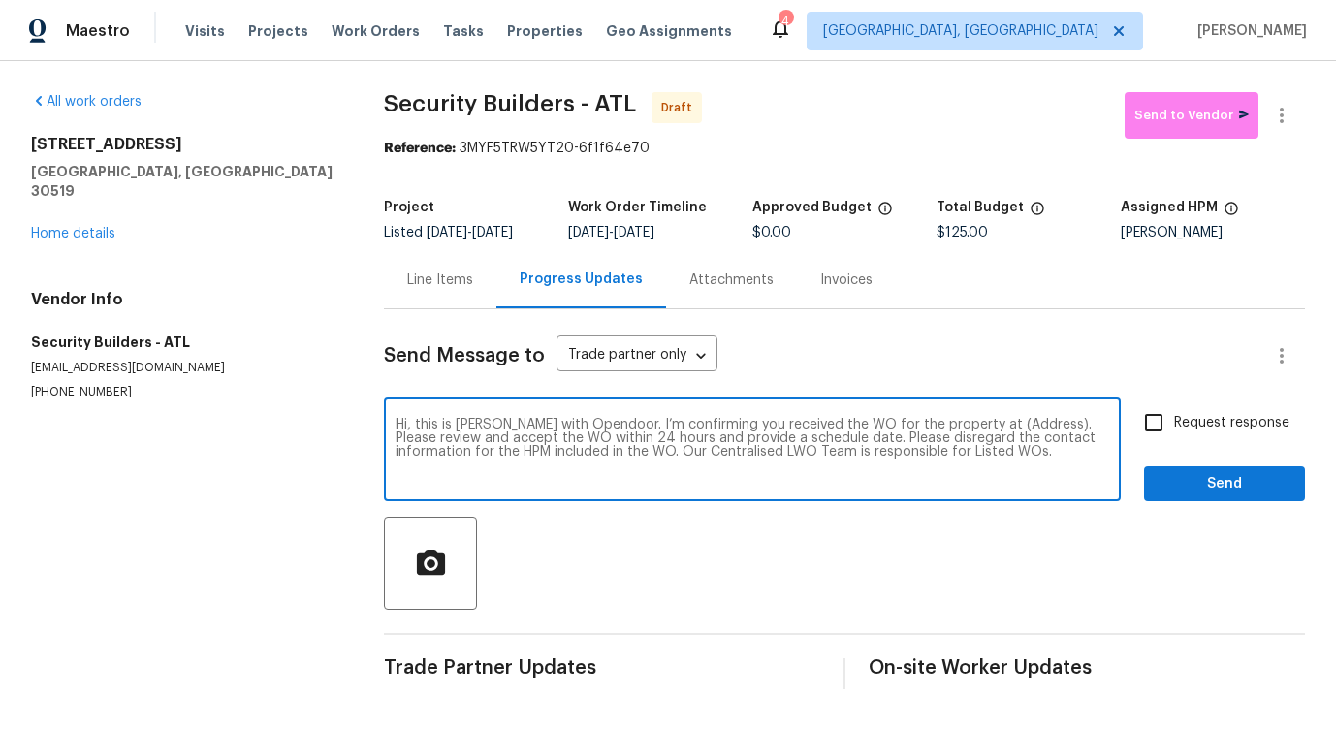
click at [1003, 438] on textarea "Hi, this is Pavithra with Opendoor. I’m confirming you received the WO for the …" at bounding box center [753, 452] width 714 height 68
paste textarea "3519 Cast Palm Dr, Buford, GA 30519"
type textarea "Hi, this is Pavithra with Opendoor. I’m confirming you received the WO for the …"
click at [1196, 434] on label "Request response" at bounding box center [1212, 422] width 156 height 41
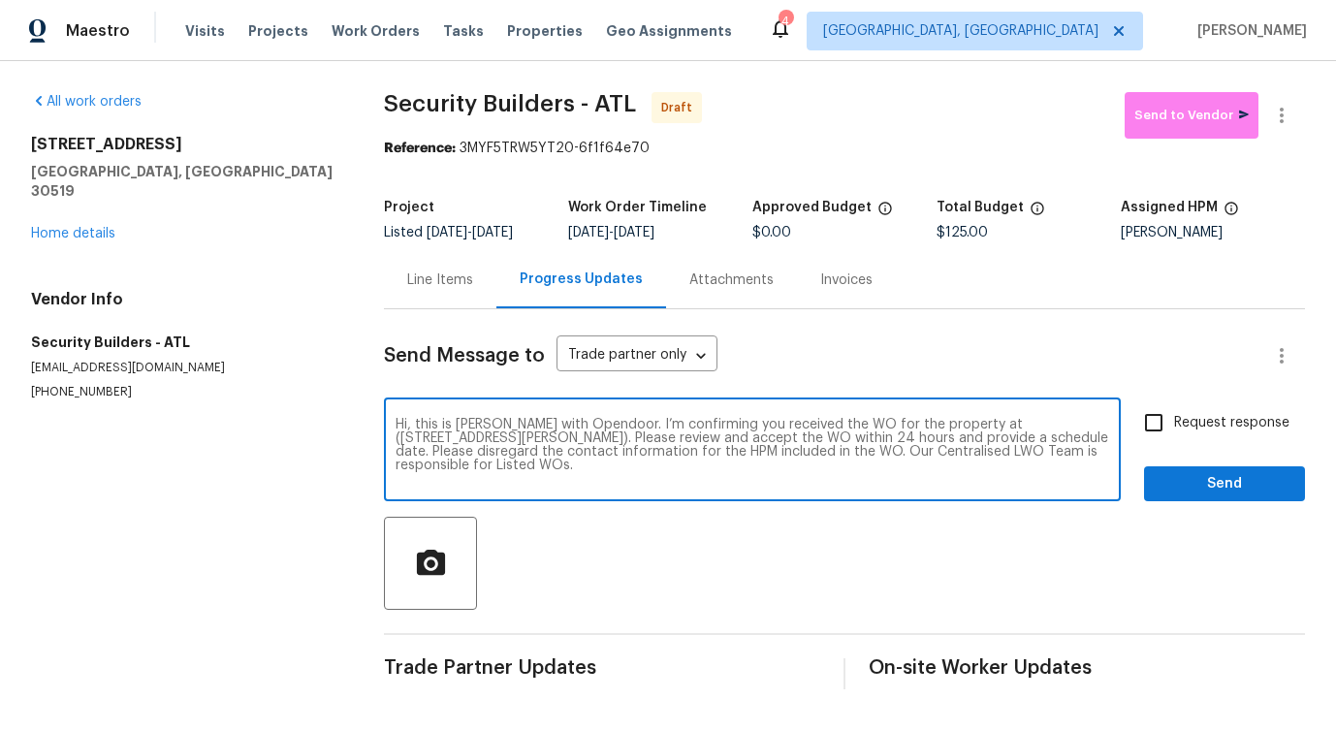
click at [1174, 434] on input "Request response" at bounding box center [1154, 422] width 41 height 41
checkbox input "true"
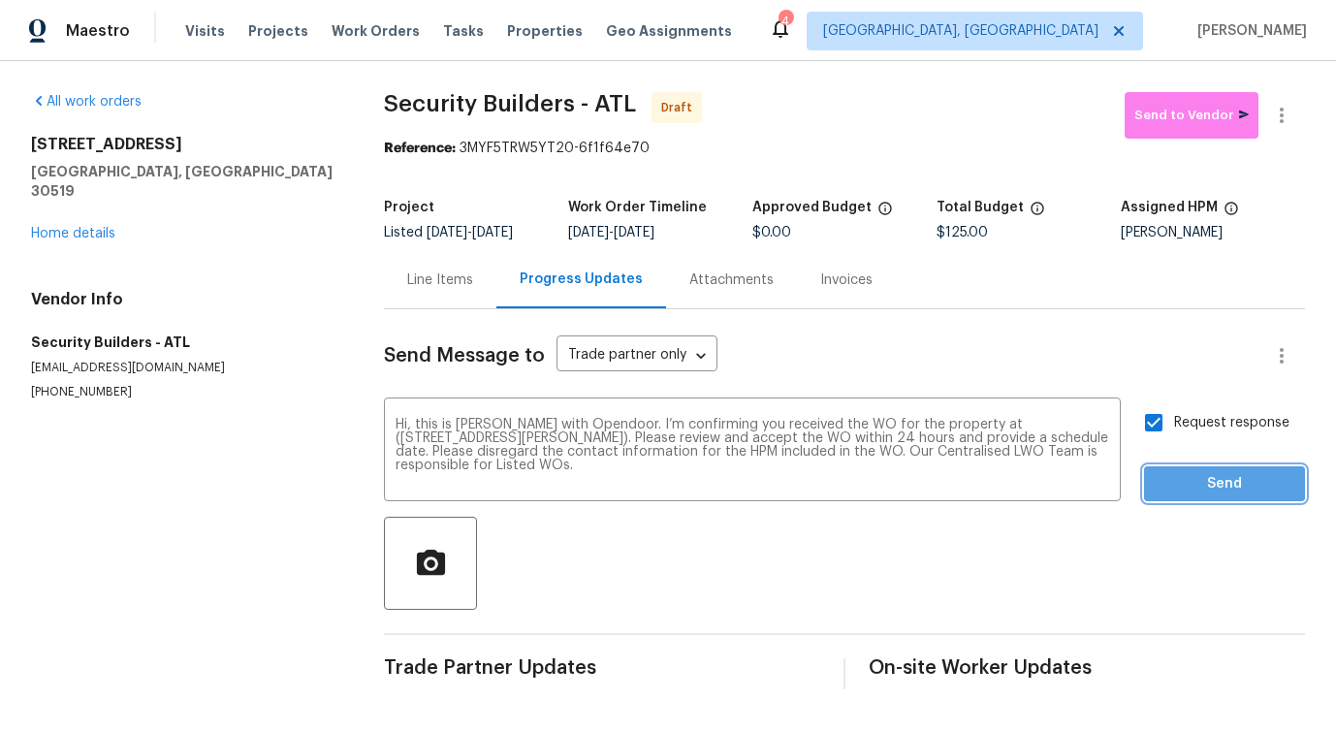
click at [1205, 483] on span "Send" at bounding box center [1225, 484] width 130 height 24
click at [1285, 107] on icon "button" at bounding box center [1281, 115] width 23 height 23
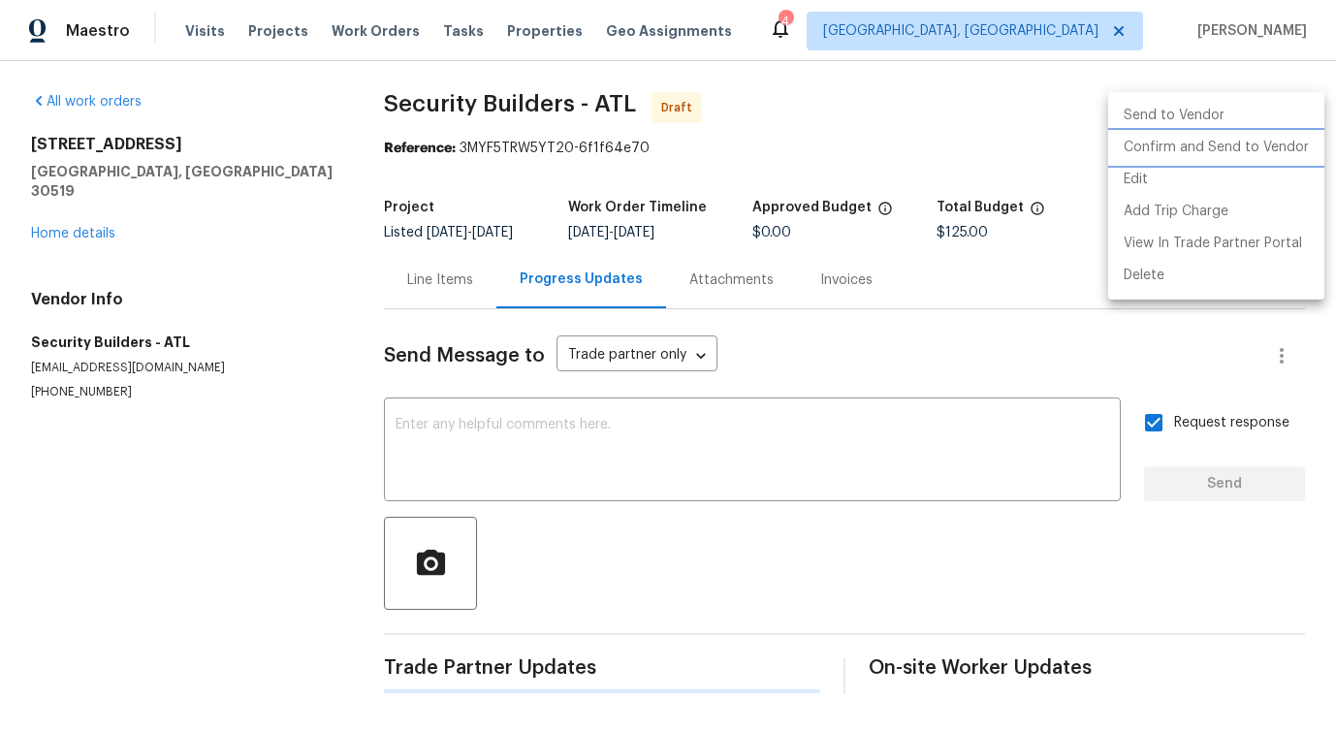
click at [1190, 144] on li "Confirm and Send to Vendor" at bounding box center [1216, 148] width 216 height 32
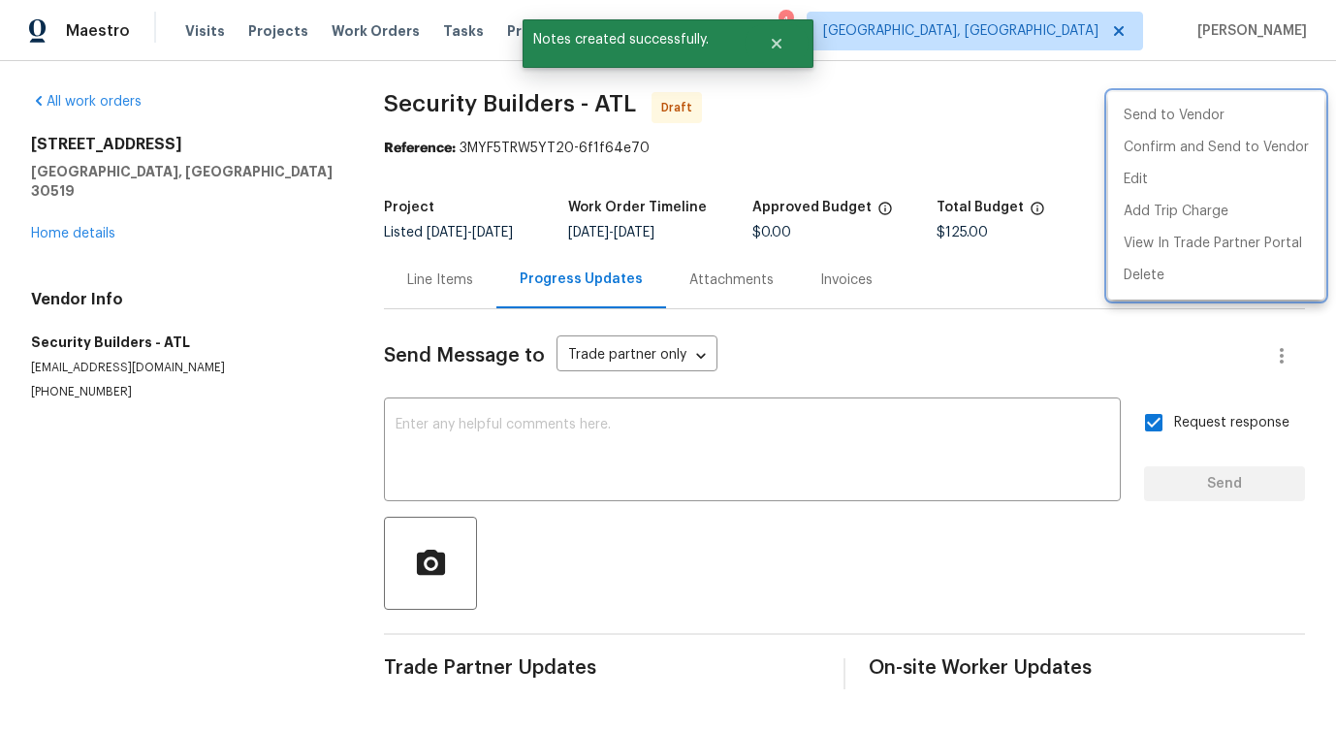
click at [823, 125] on div at bounding box center [668, 365] width 1336 height 731
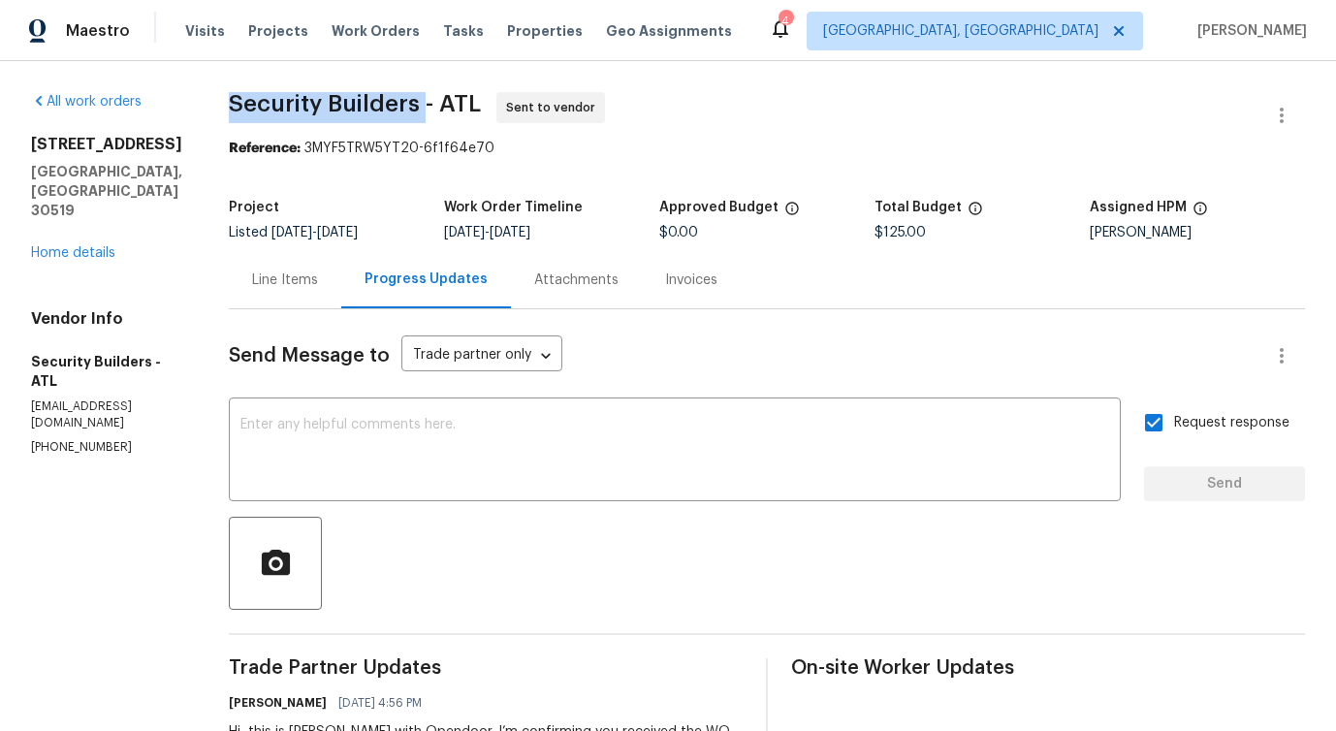
drag, startPoint x: 262, startPoint y: 92, endPoint x: 453, endPoint y: 98, distance: 191.1
click at [453, 98] on span "Security Builders - ATL" at bounding box center [355, 103] width 252 height 23
copy span "Security Builders"
click at [80, 246] on link "Home details" at bounding box center [73, 253] width 84 height 14
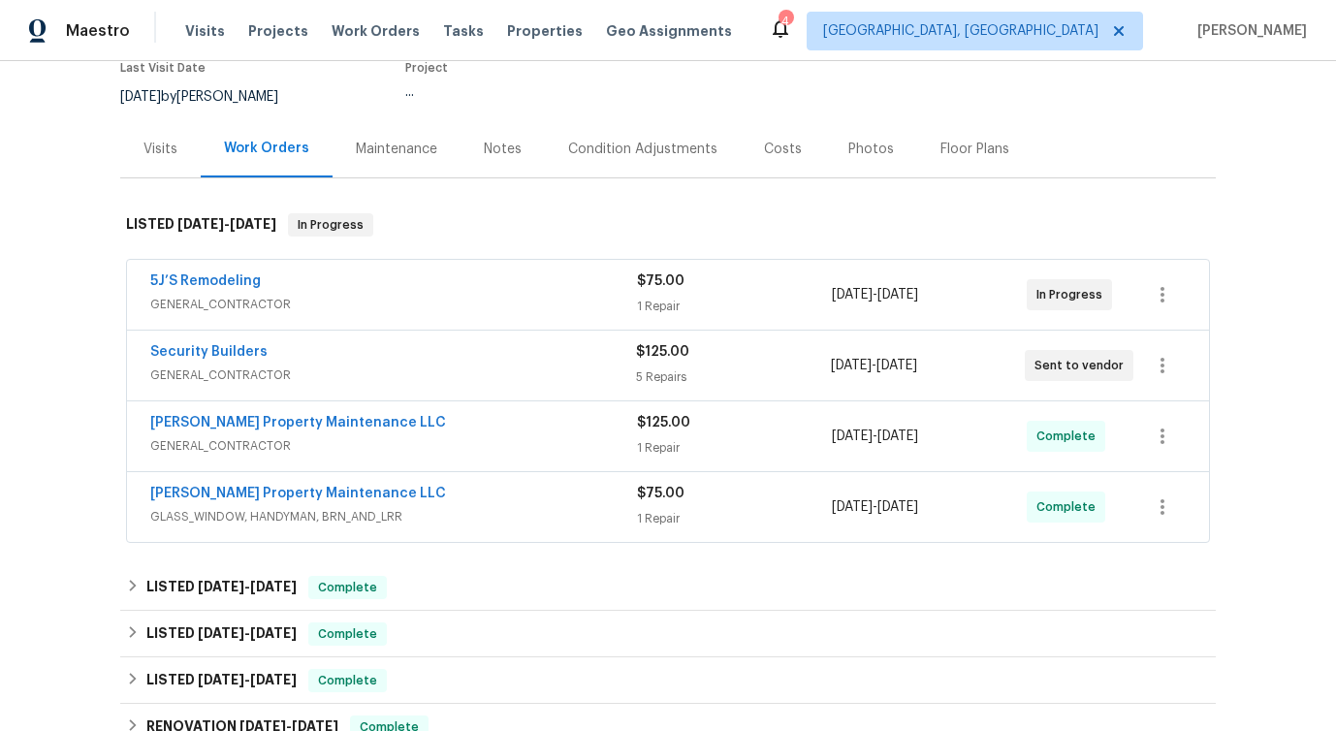
scroll to position [185, 0]
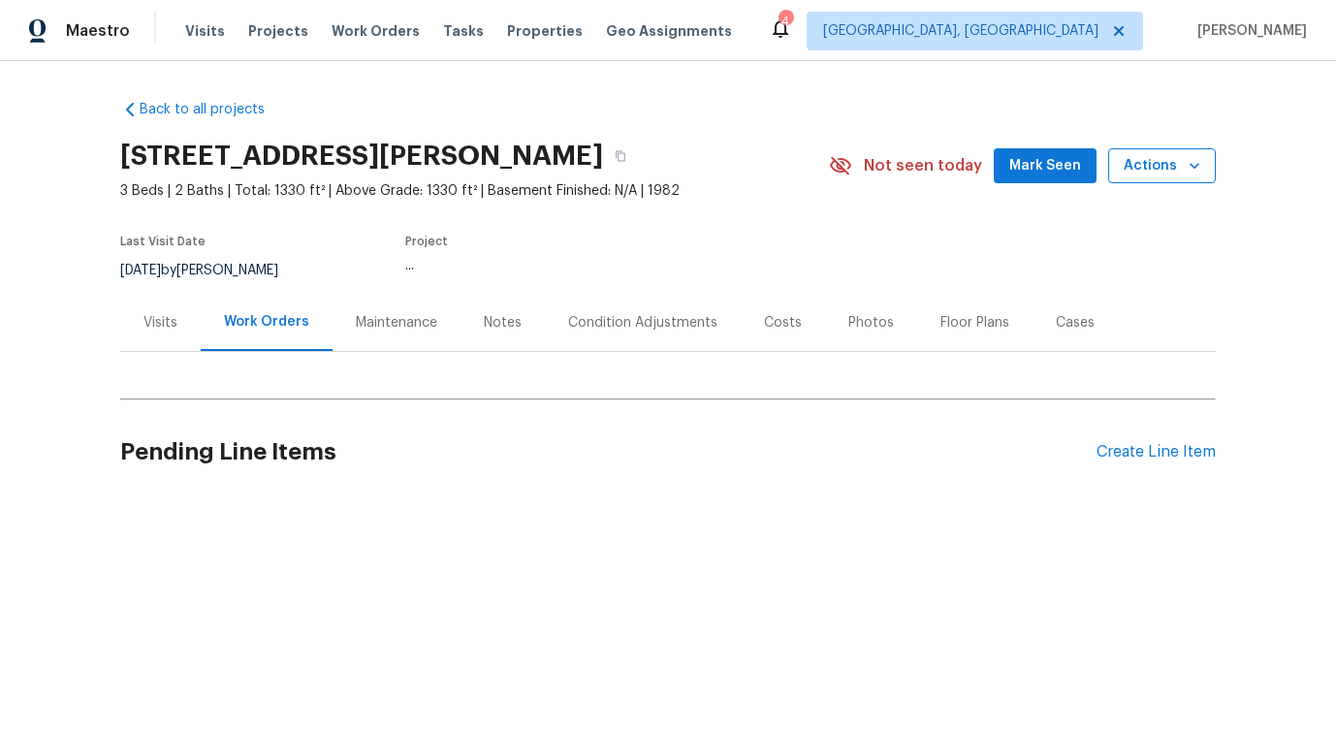
click at [1202, 176] on button "Actions" at bounding box center [1162, 166] width 108 height 36
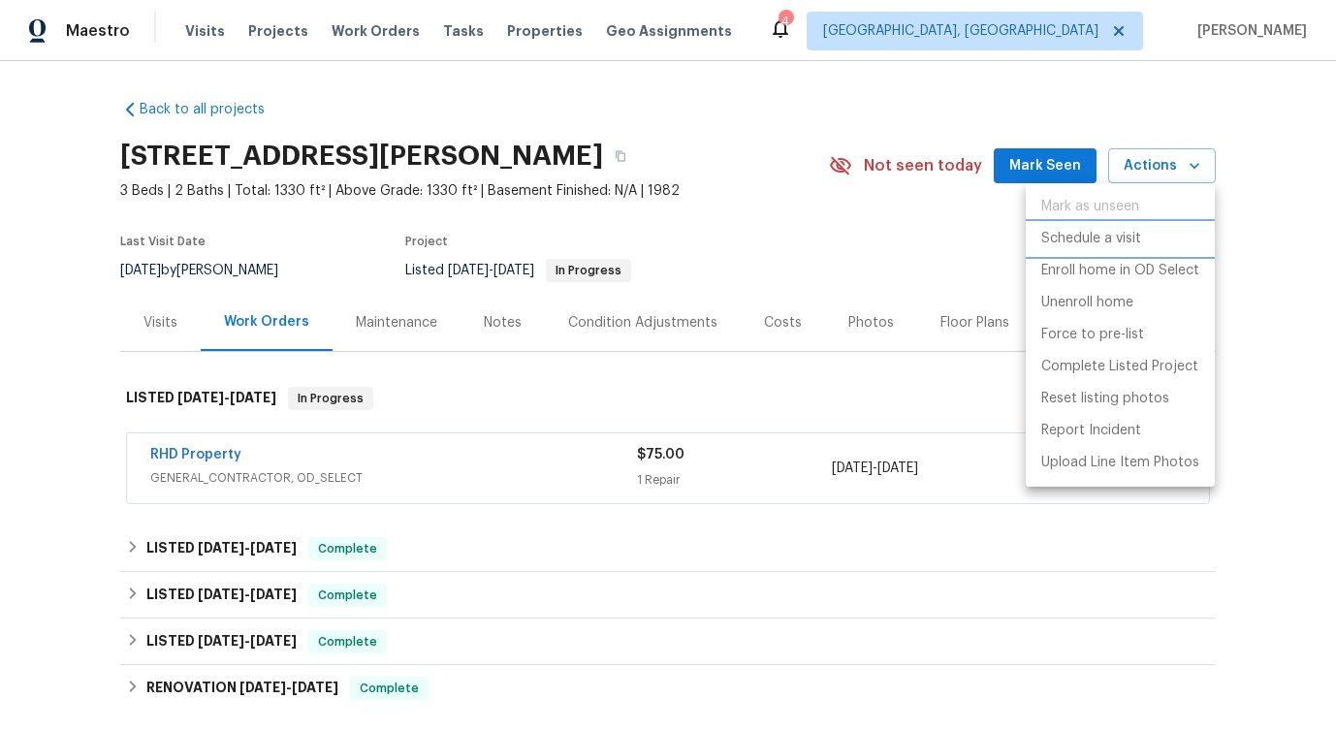
click at [1101, 235] on p "Schedule a visit" at bounding box center [1092, 239] width 100 height 20
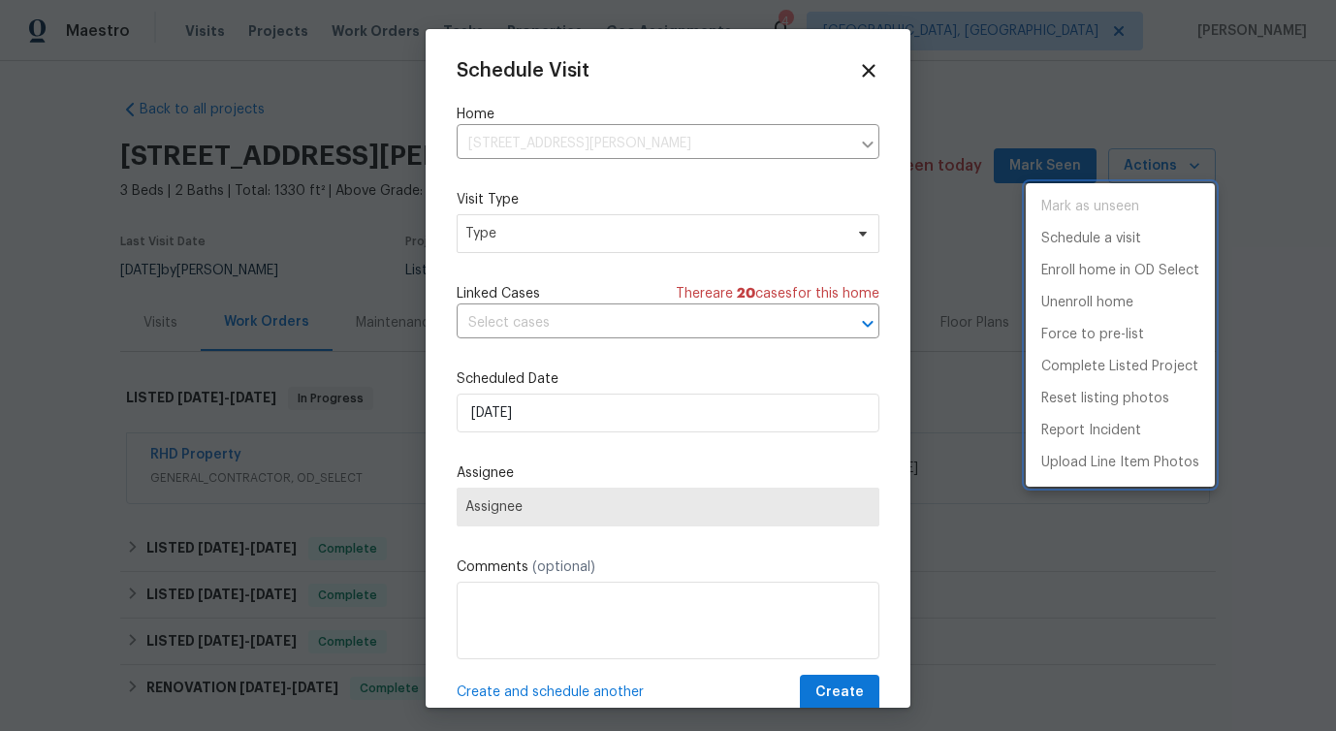
click at [589, 241] on div at bounding box center [668, 365] width 1336 height 731
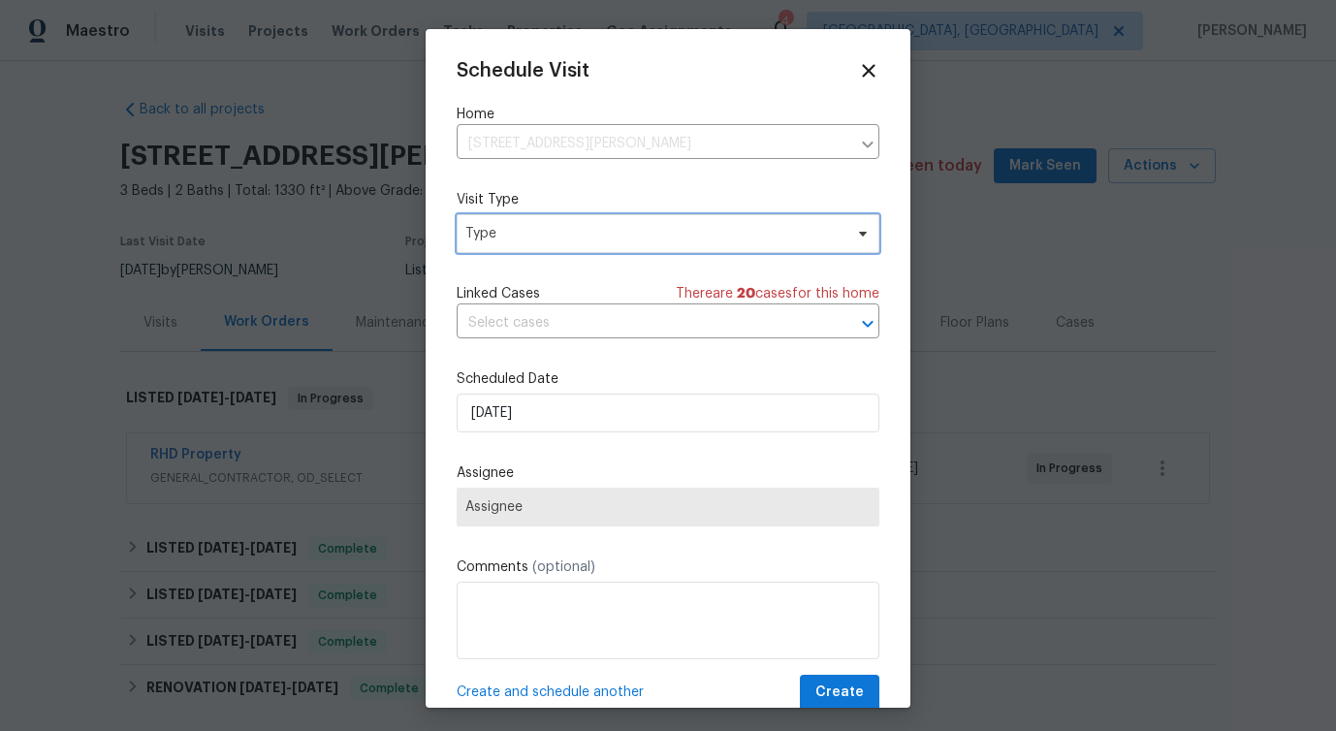
click at [589, 241] on span "Type" at bounding box center [653, 233] width 377 height 19
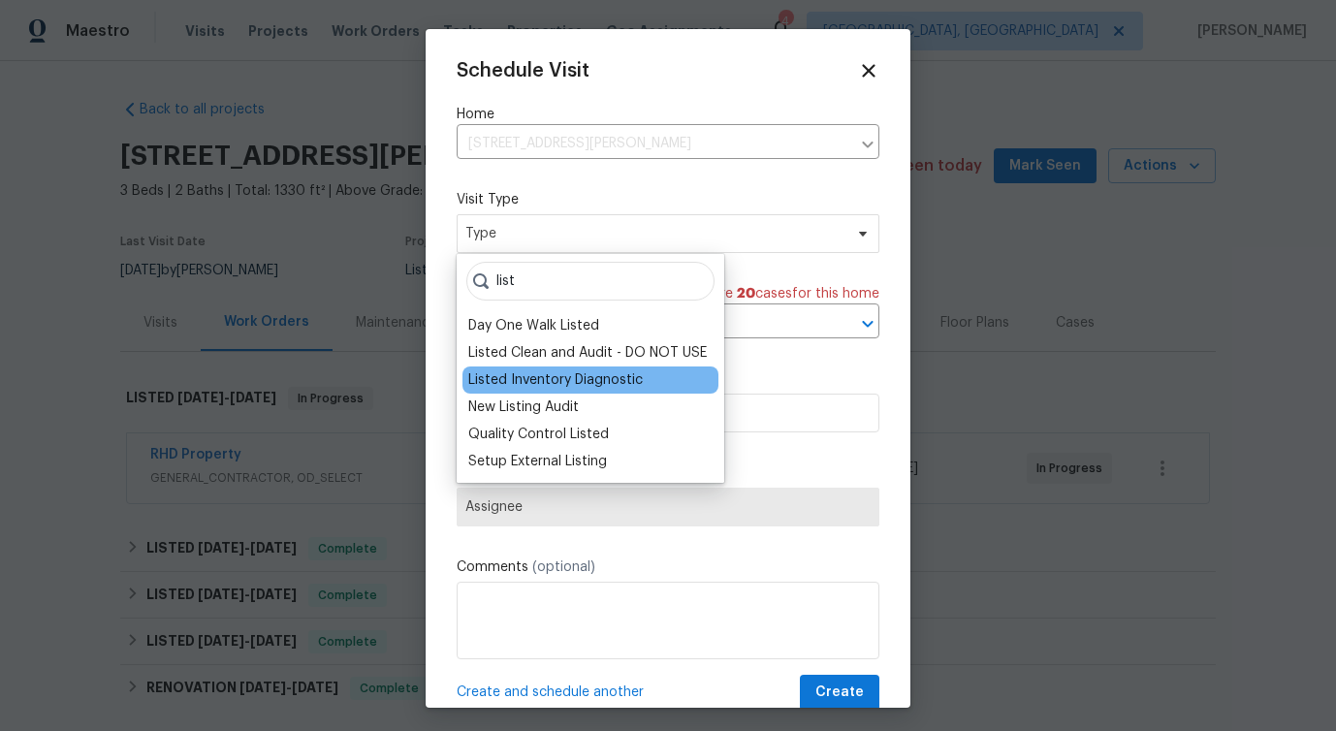
type input "list"
click at [540, 381] on div "Listed Inventory Diagnostic" at bounding box center [555, 379] width 175 height 19
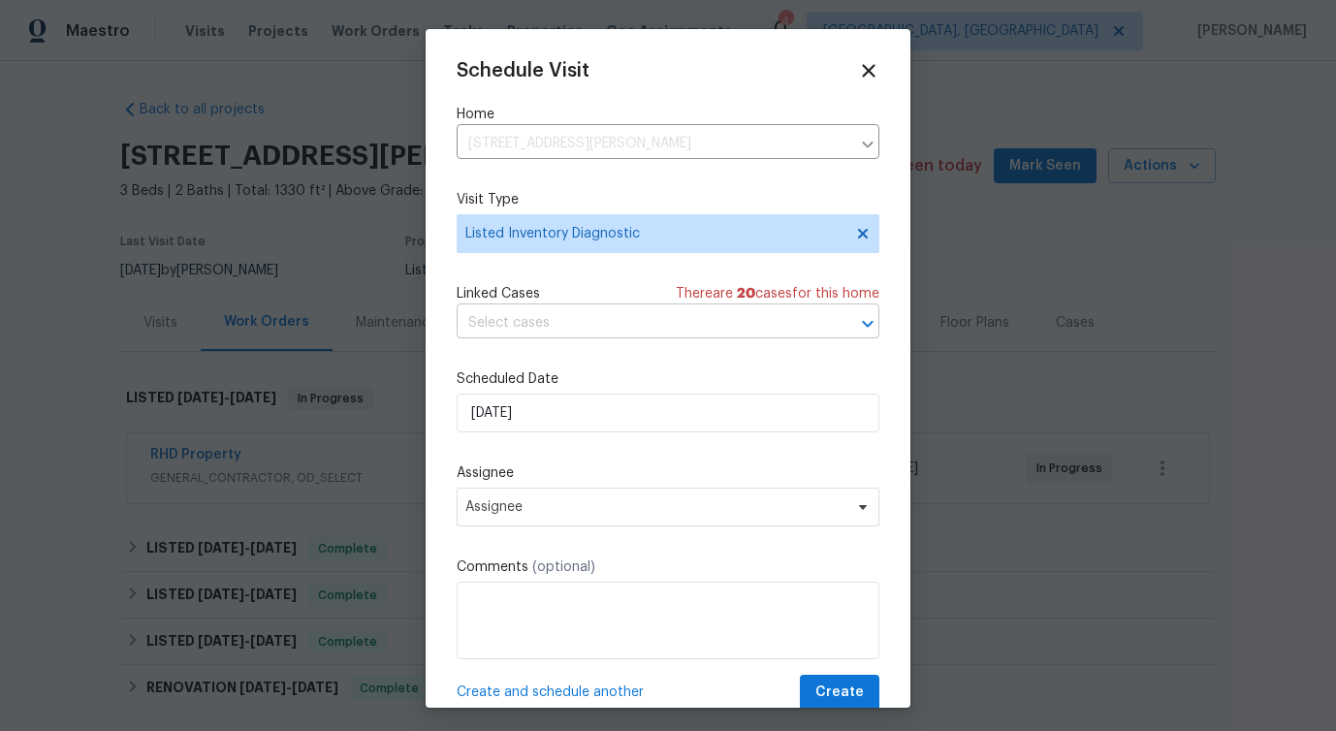
click at [505, 325] on input "text" at bounding box center [641, 323] width 369 height 30
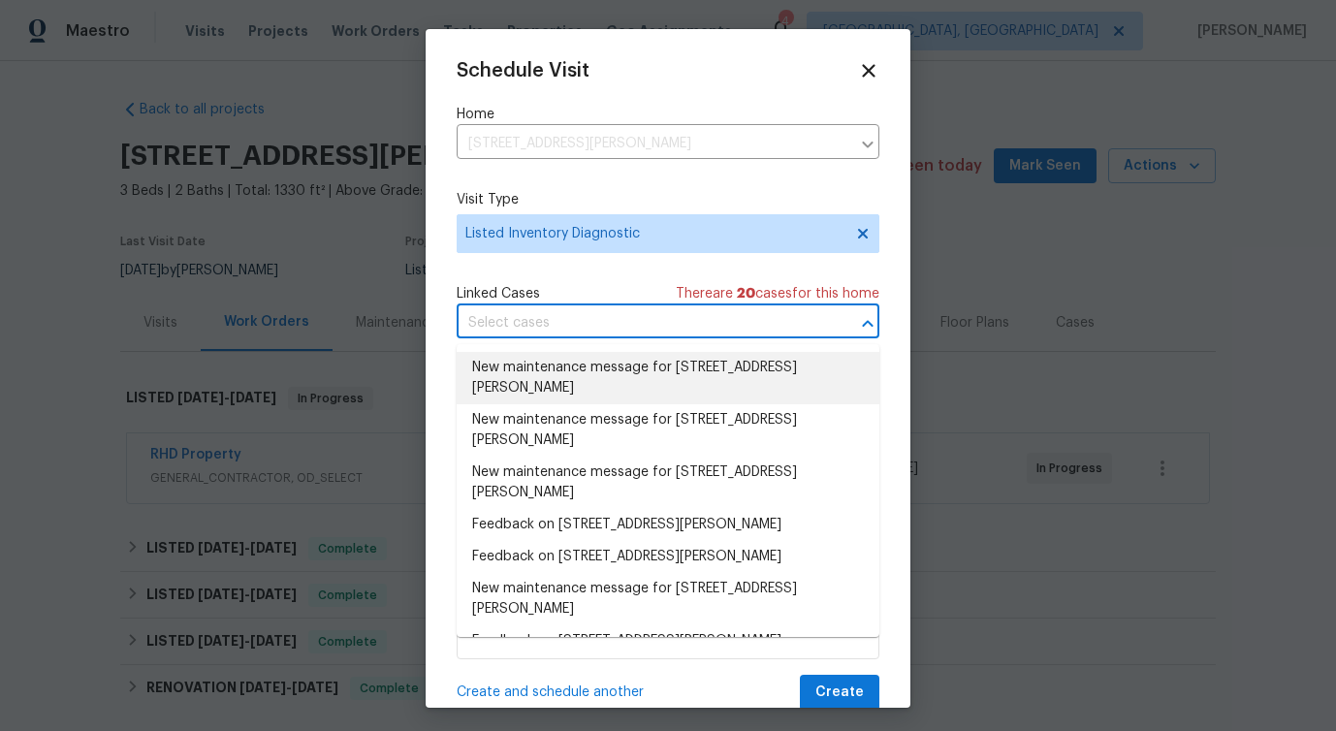
click at [531, 379] on li "New maintenance message for 1104 Theresa Ct , Raleigh, NC 27615" at bounding box center [668, 378] width 423 height 52
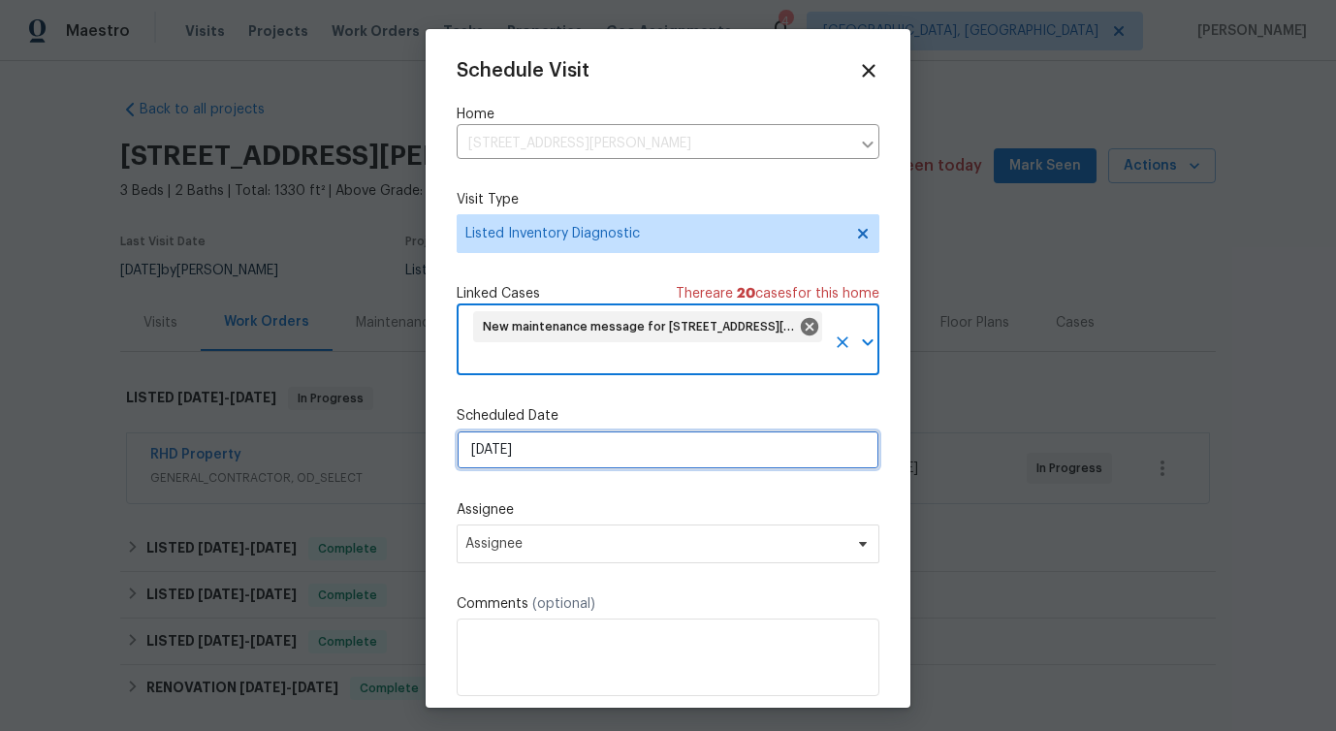
click at [518, 465] on input "[DATE]" at bounding box center [668, 450] width 423 height 39
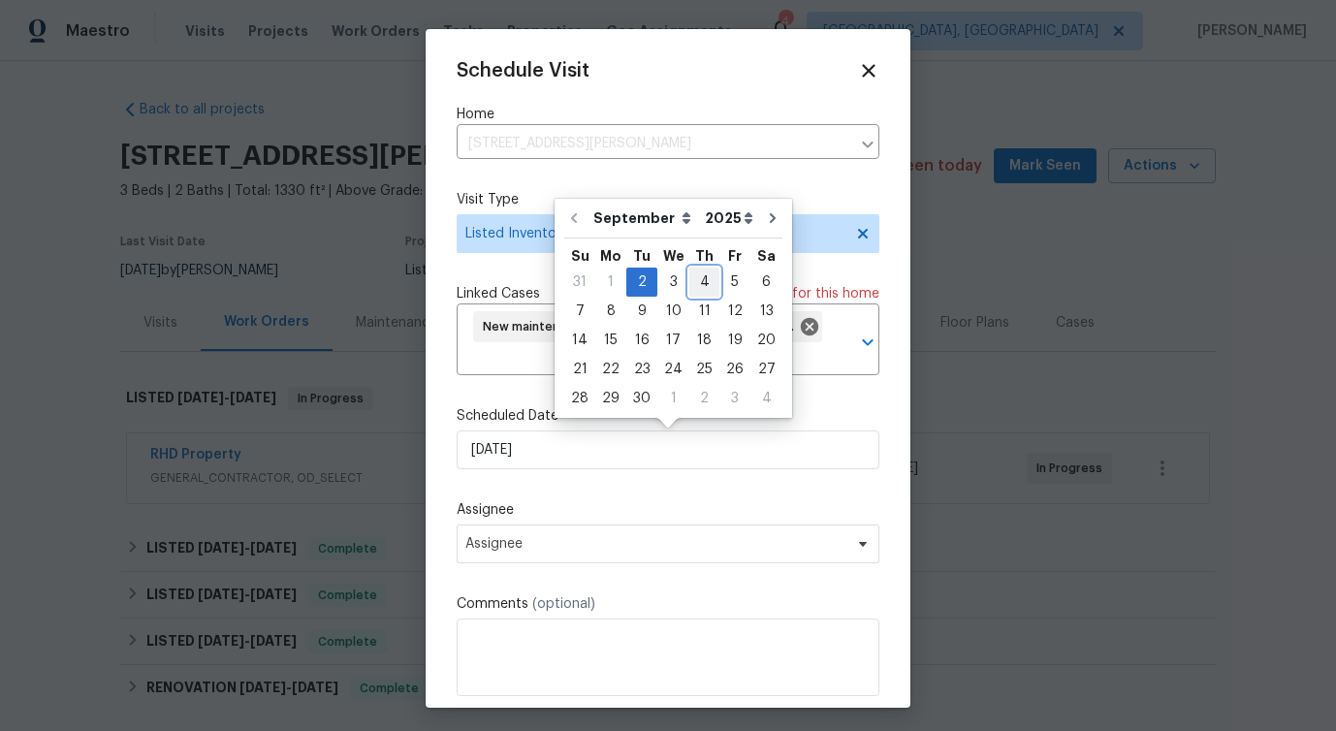
click at [701, 274] on div "4" at bounding box center [704, 282] width 30 height 27
type input "[DATE]"
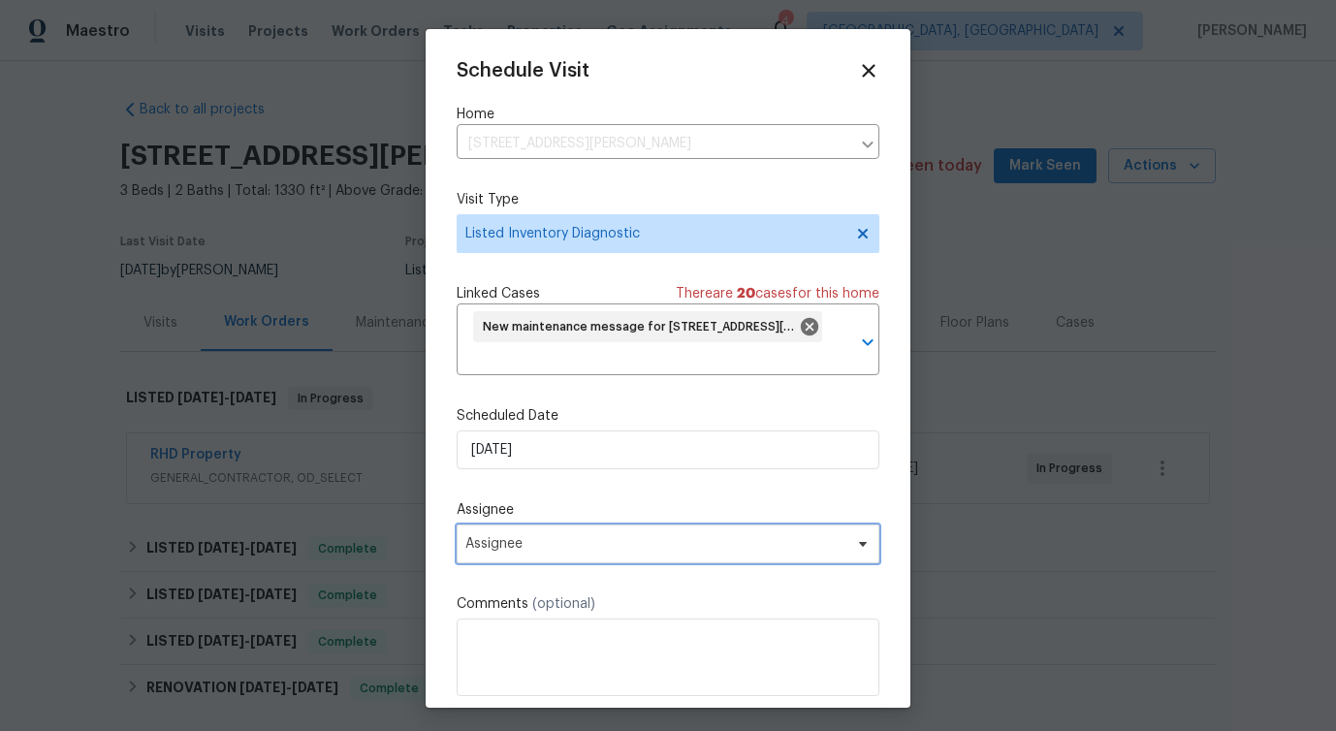
click at [488, 539] on span "Assignee" at bounding box center [655, 544] width 380 height 16
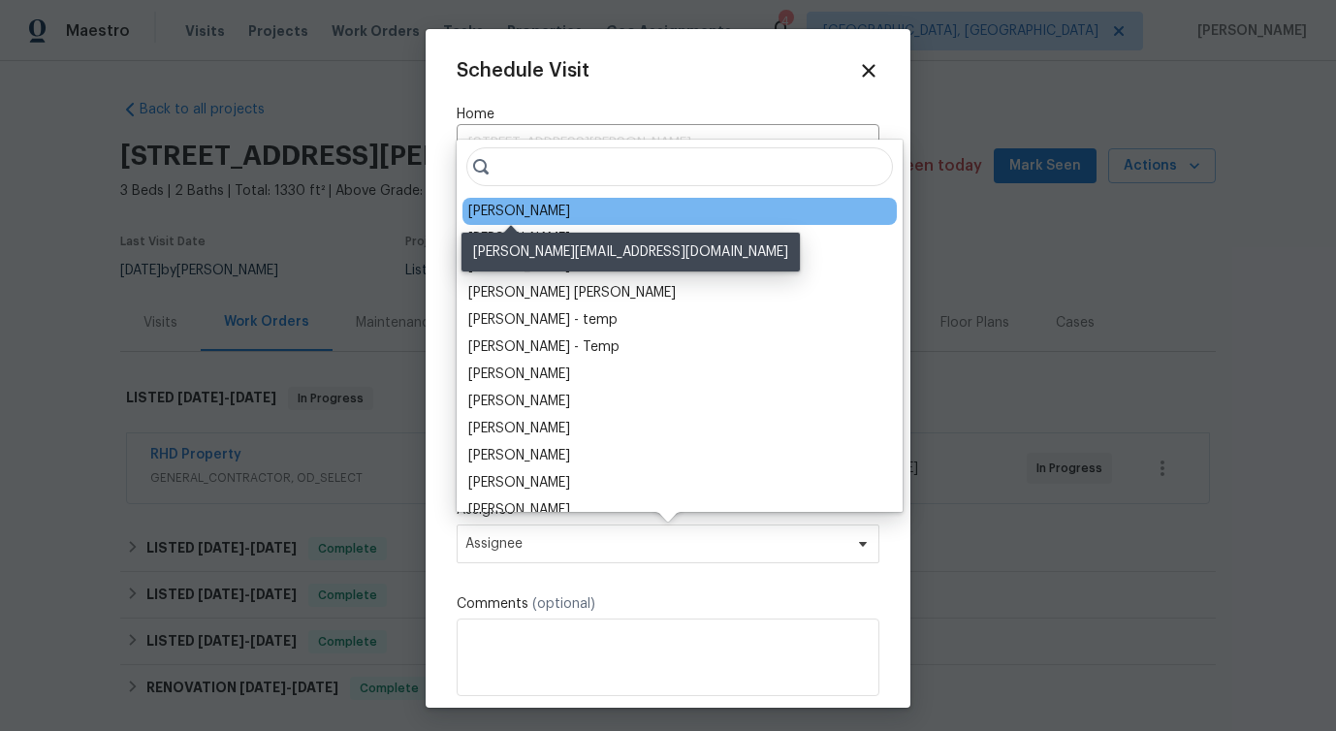
click at [516, 211] on div "[PERSON_NAME]" at bounding box center [519, 211] width 102 height 19
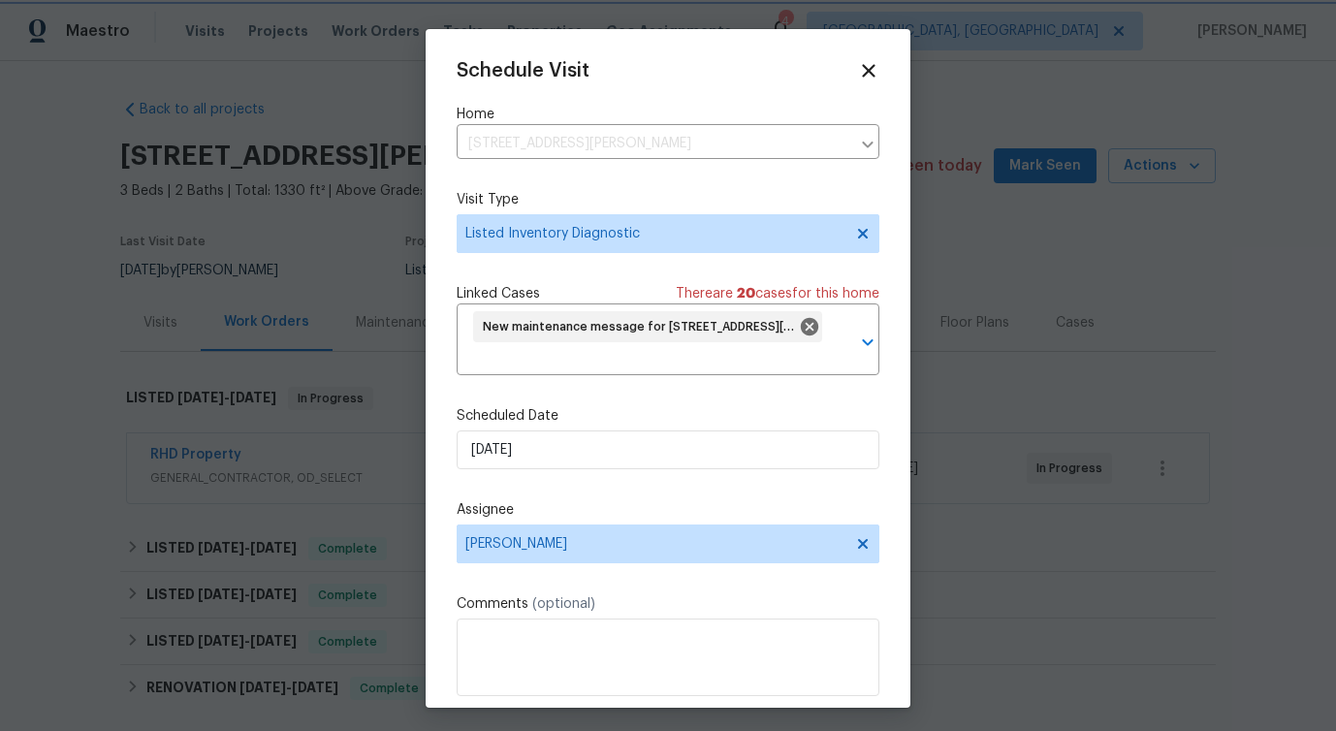
scroll to position [72, 0]
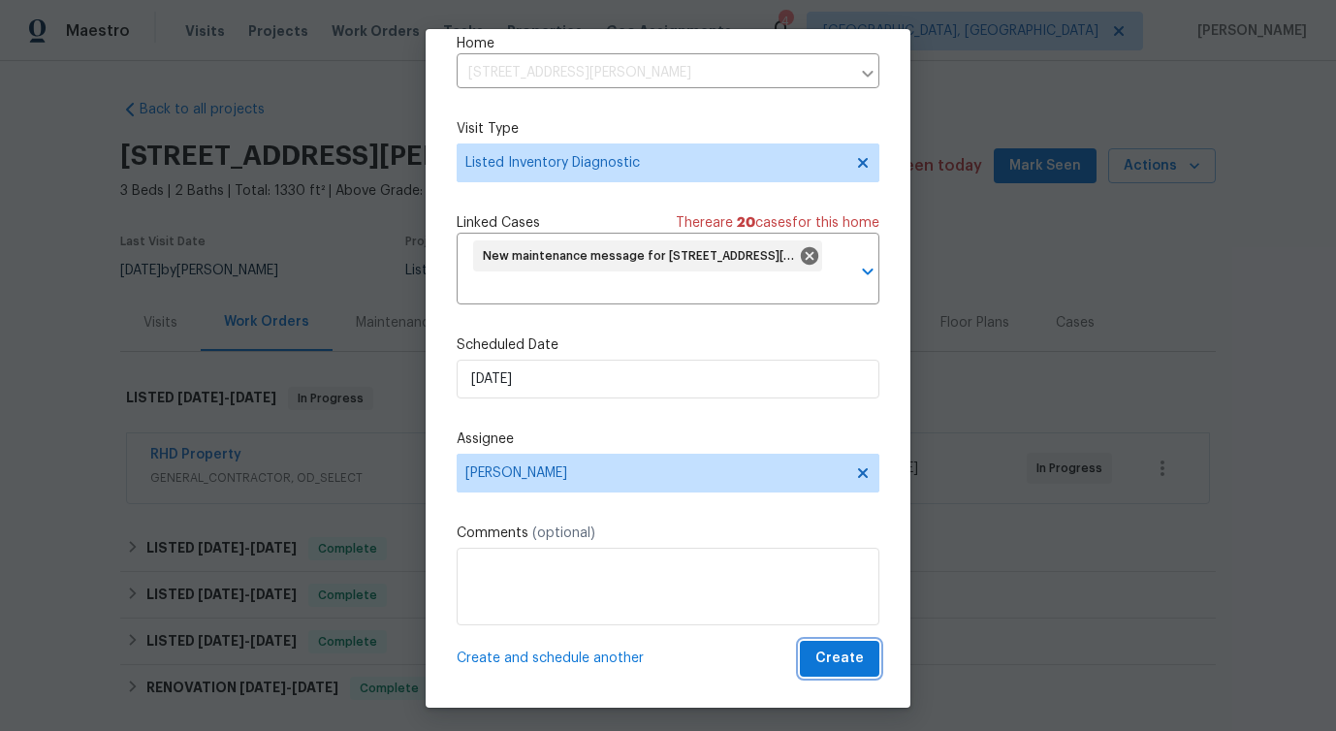
click at [855, 668] on span "Create" at bounding box center [840, 659] width 48 height 24
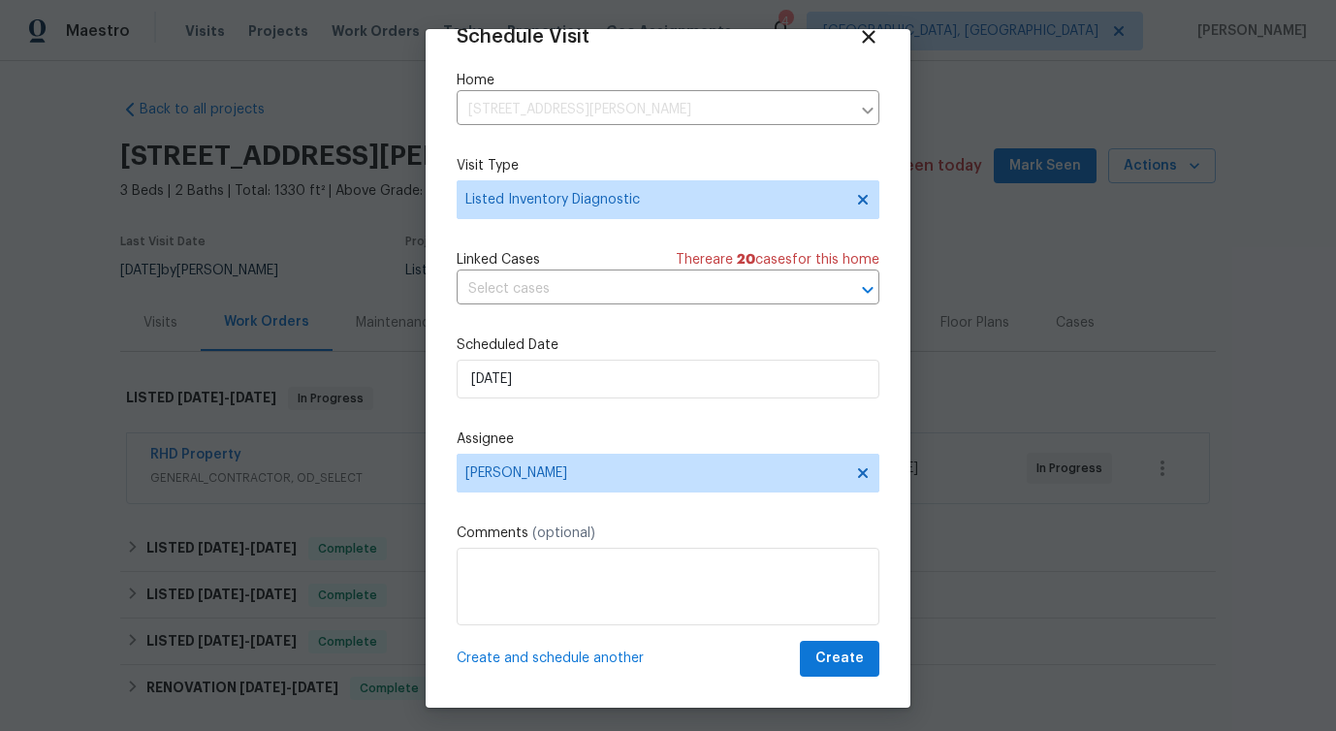
scroll to position [35, 0]
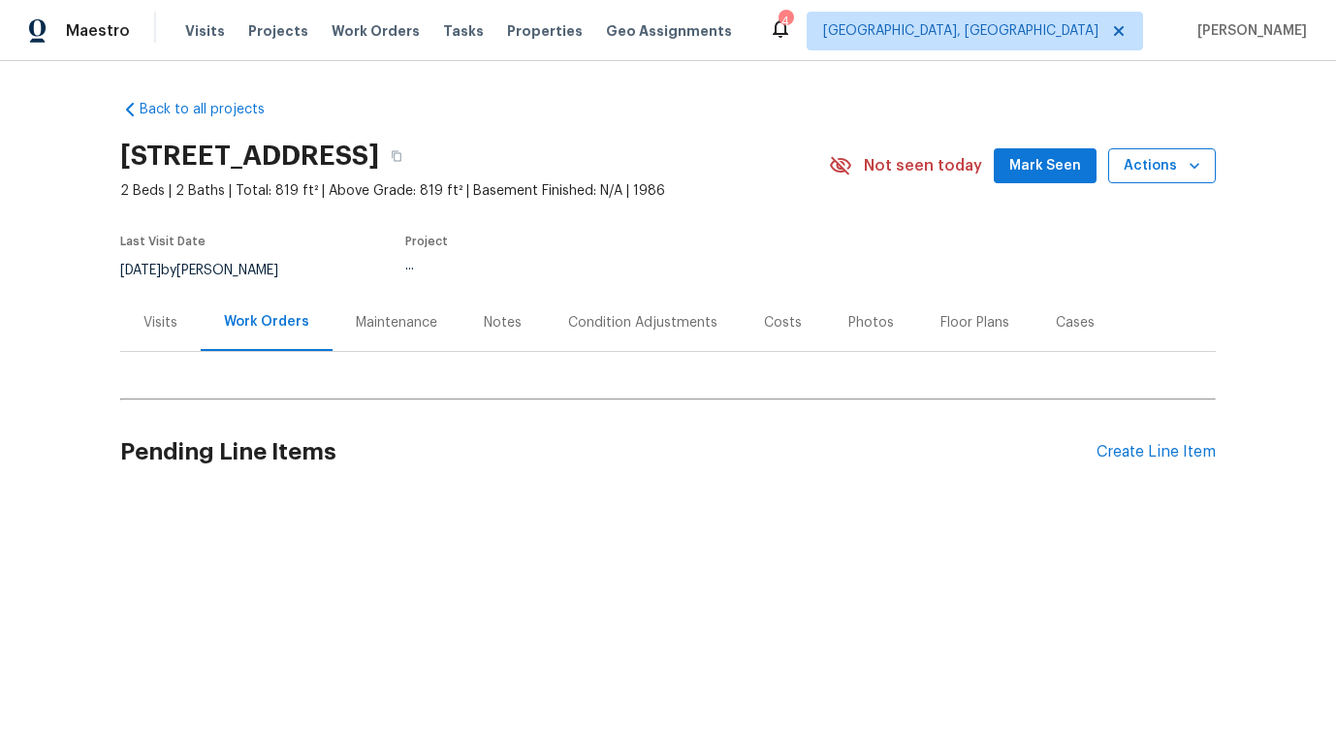
click at [1201, 156] on icon "button" at bounding box center [1194, 165] width 19 height 19
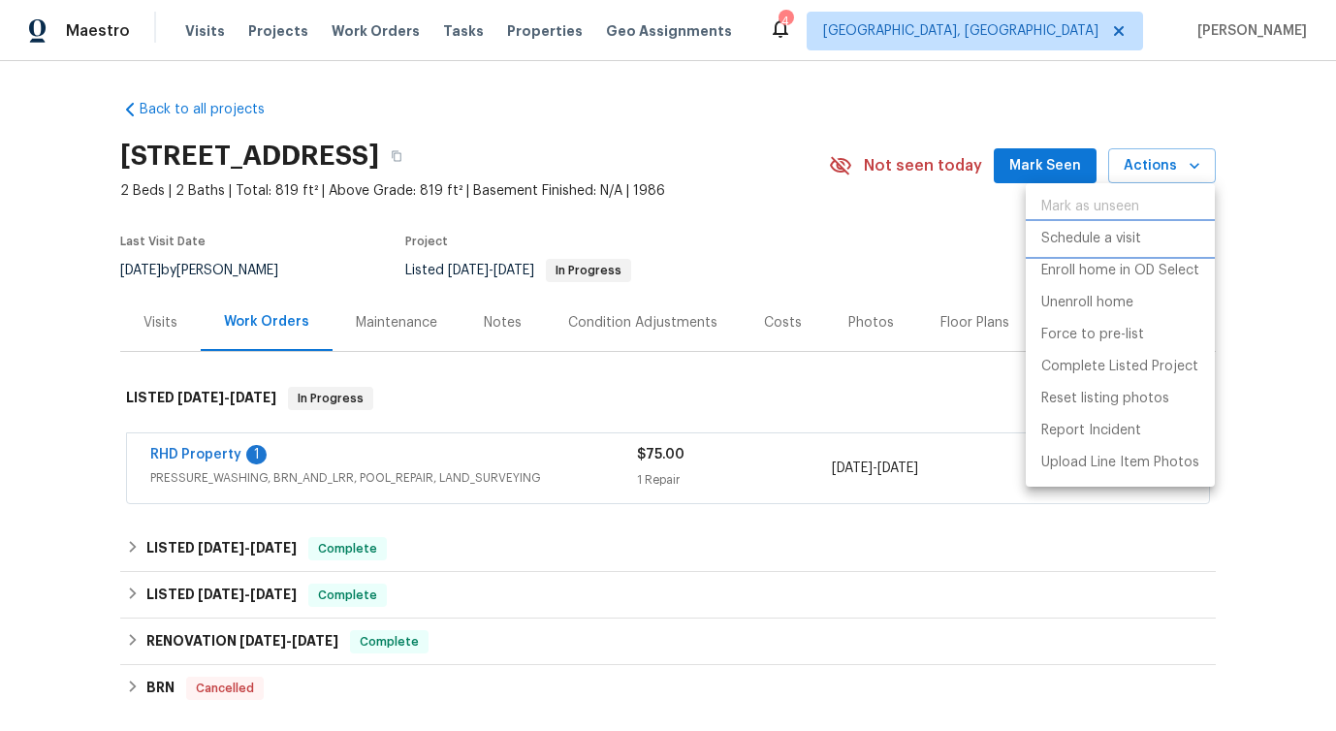
click at [1098, 237] on p "Schedule a visit" at bounding box center [1092, 239] width 100 height 20
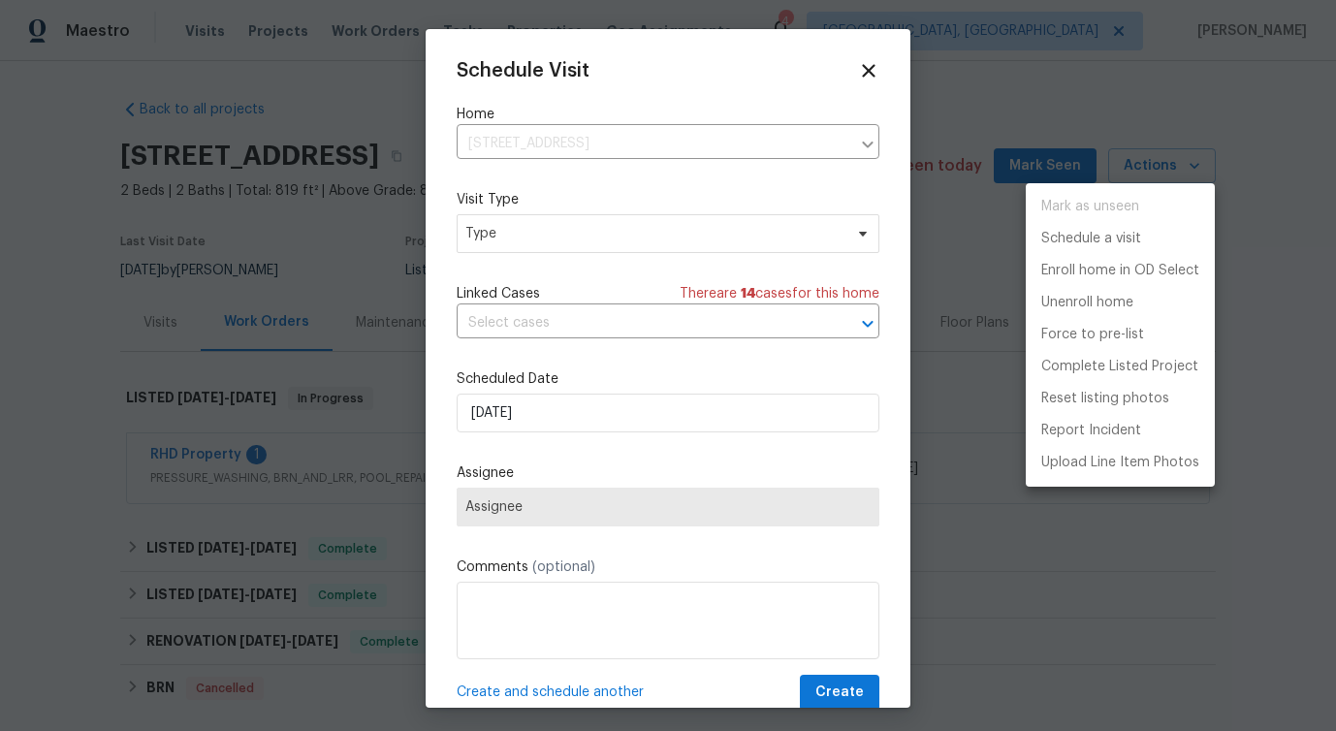
click at [562, 244] on div at bounding box center [668, 365] width 1336 height 731
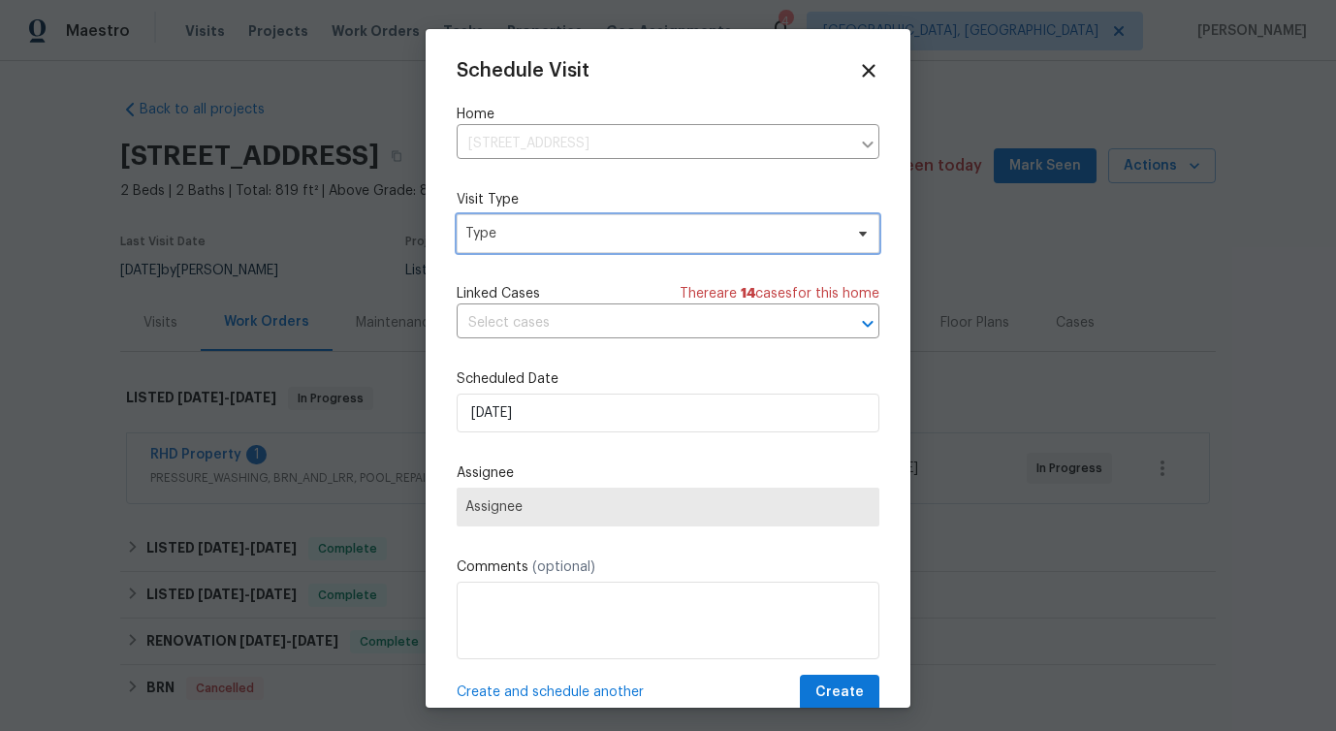
click at [562, 244] on span "Type" at bounding box center [668, 233] width 423 height 39
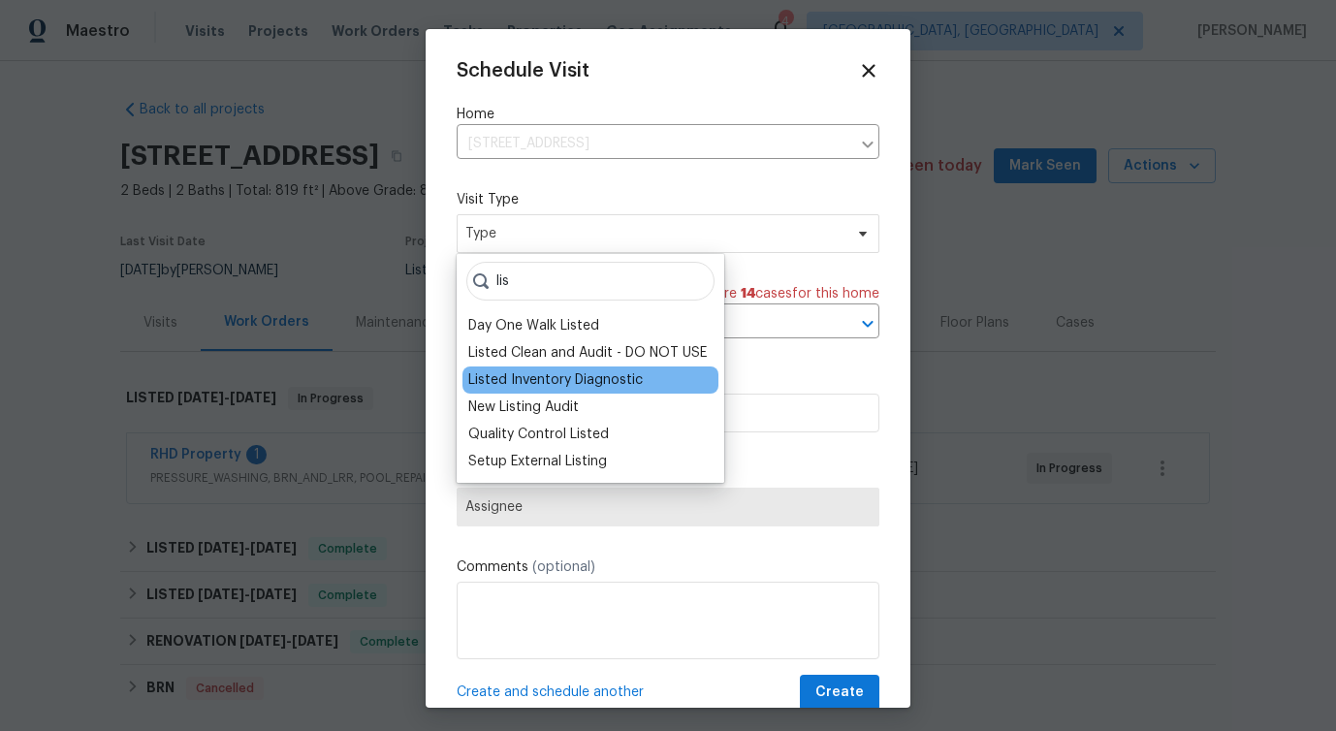
type input "lis"
click at [544, 391] on div "Listed Inventory Diagnostic" at bounding box center [591, 380] width 256 height 27
click at [547, 383] on div "Listed Inventory Diagnostic" at bounding box center [555, 379] width 175 height 19
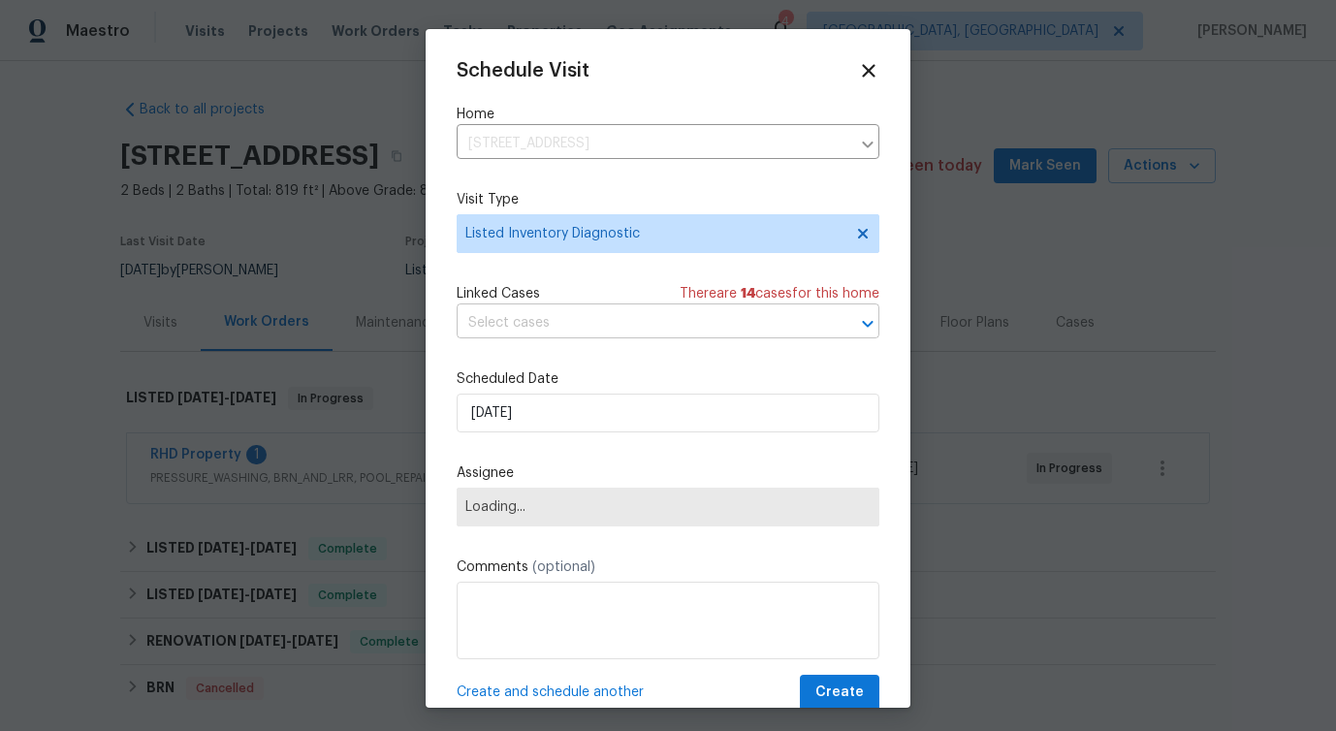
click at [538, 326] on input "text" at bounding box center [641, 323] width 369 height 30
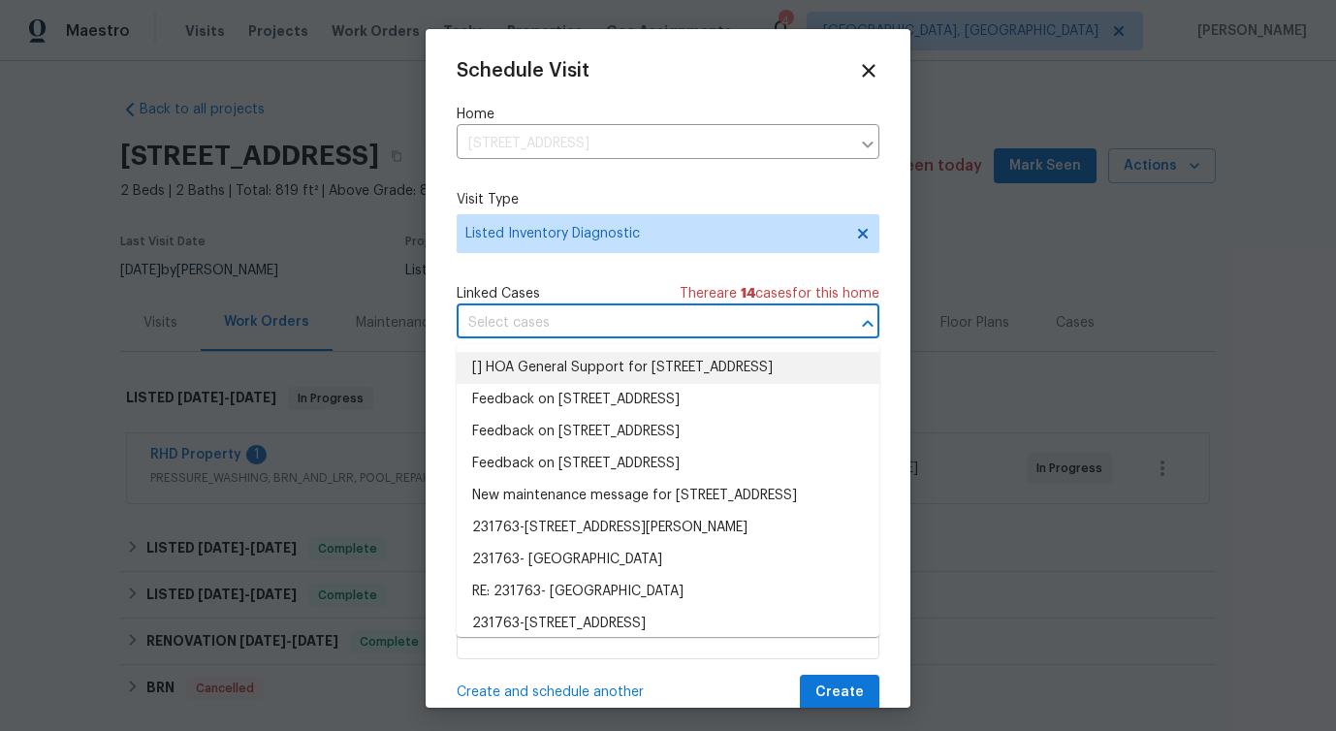
click at [547, 304] on div "Linked Cases There are 14 case s for this home" at bounding box center [668, 293] width 423 height 19
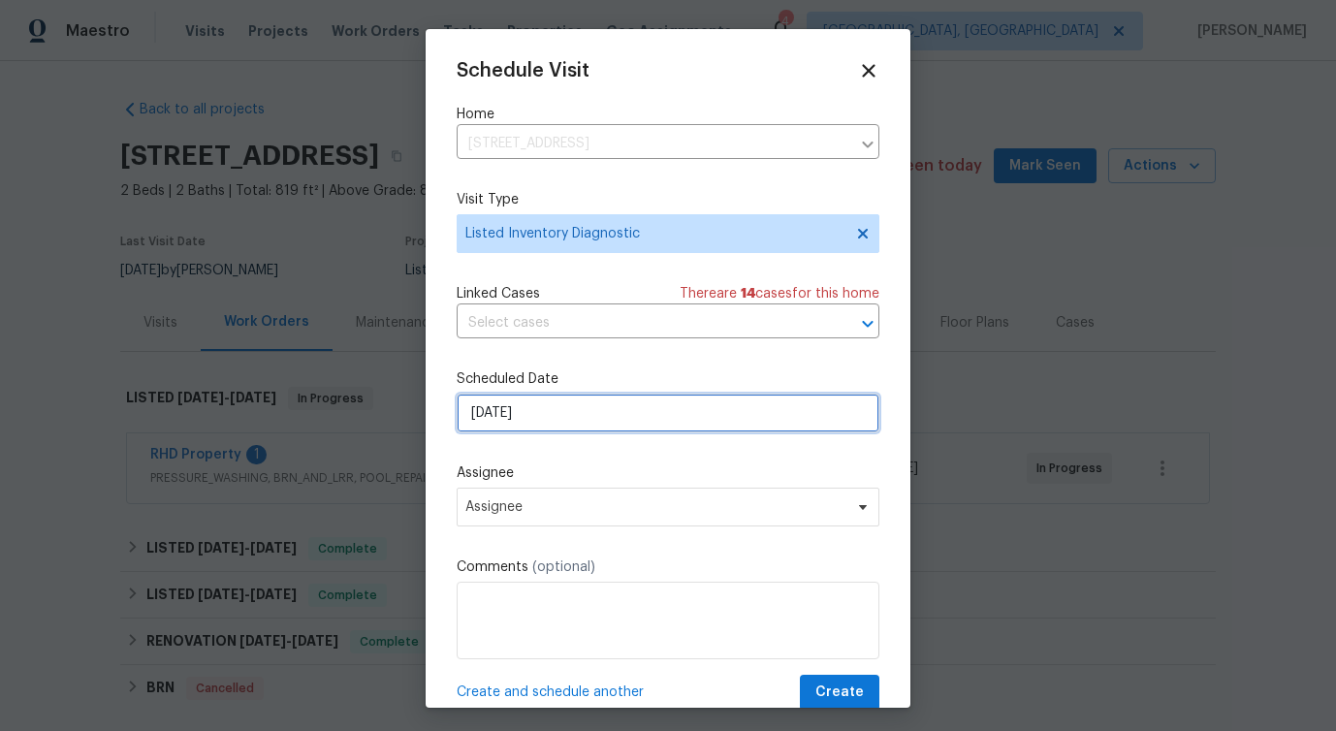
click at [521, 415] on input "[DATE]" at bounding box center [668, 413] width 423 height 39
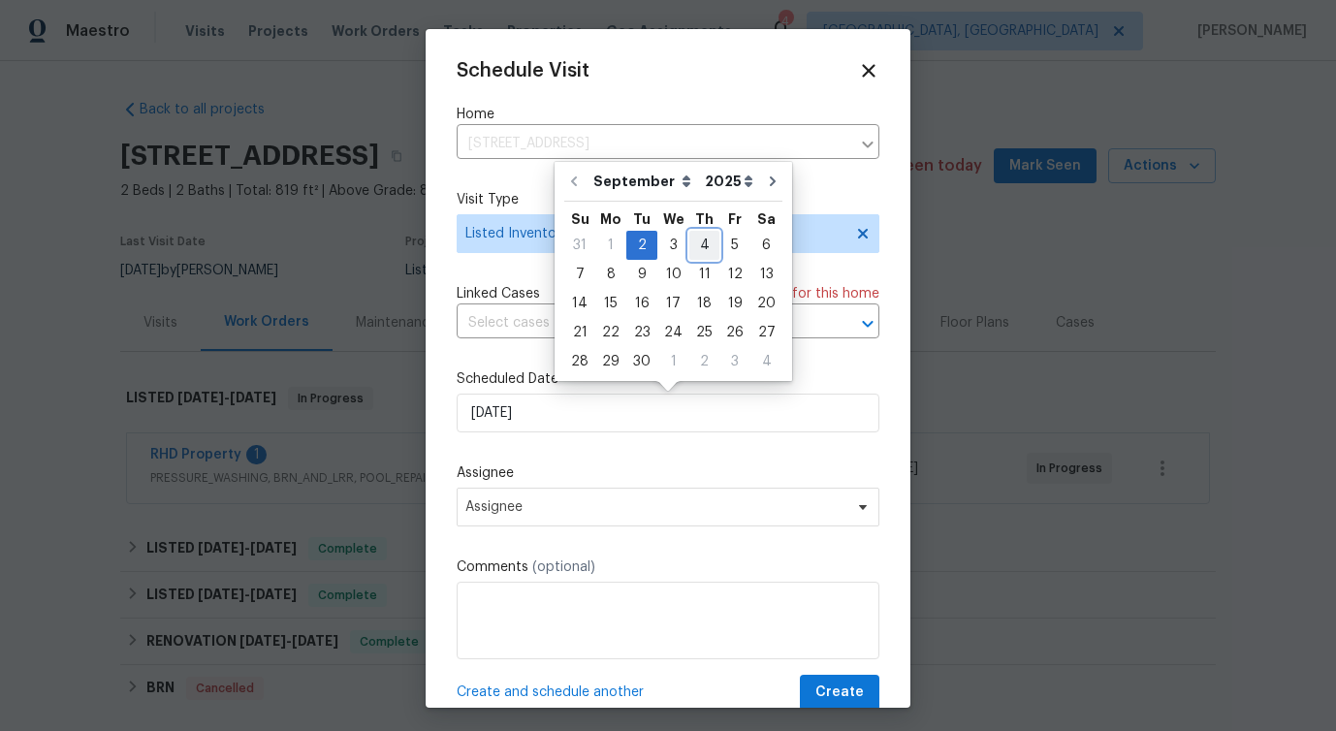
click at [692, 244] on div "4" at bounding box center [704, 245] width 30 height 27
type input "[DATE]"
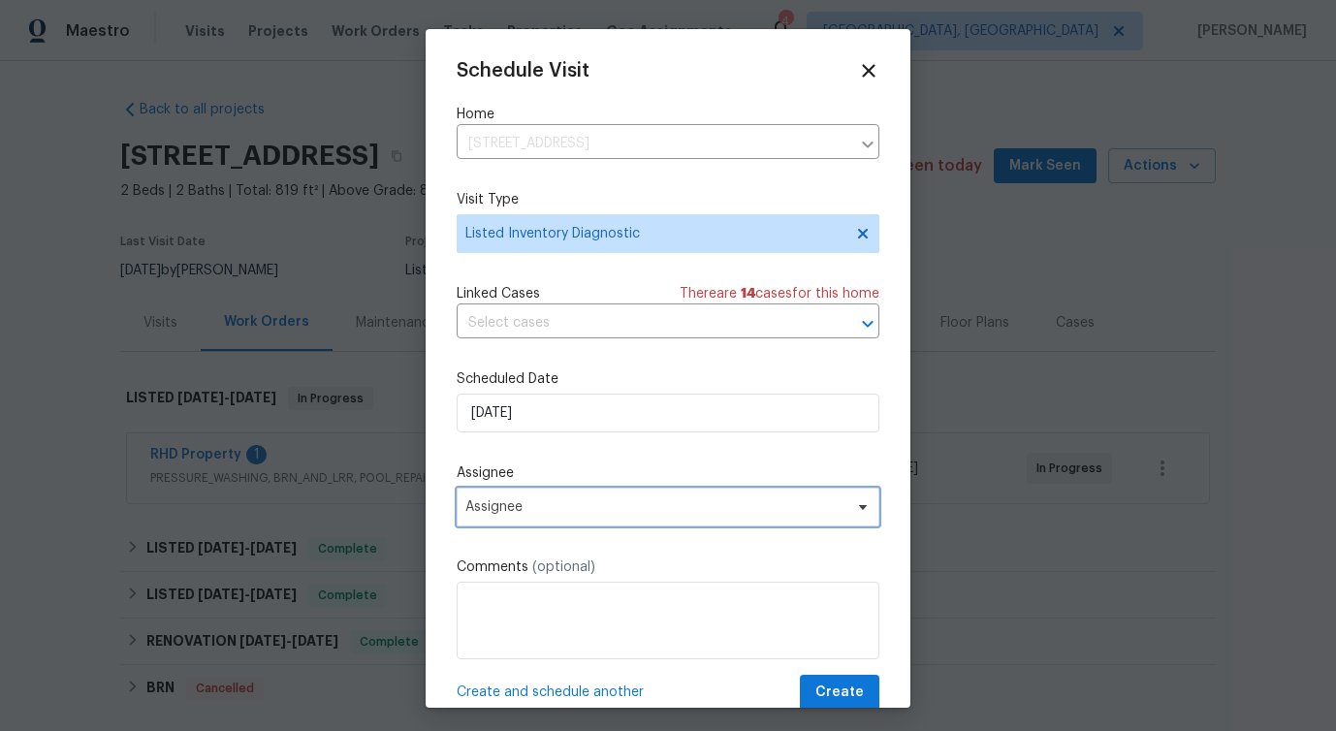
click at [505, 512] on span "Assignee" at bounding box center [655, 507] width 380 height 16
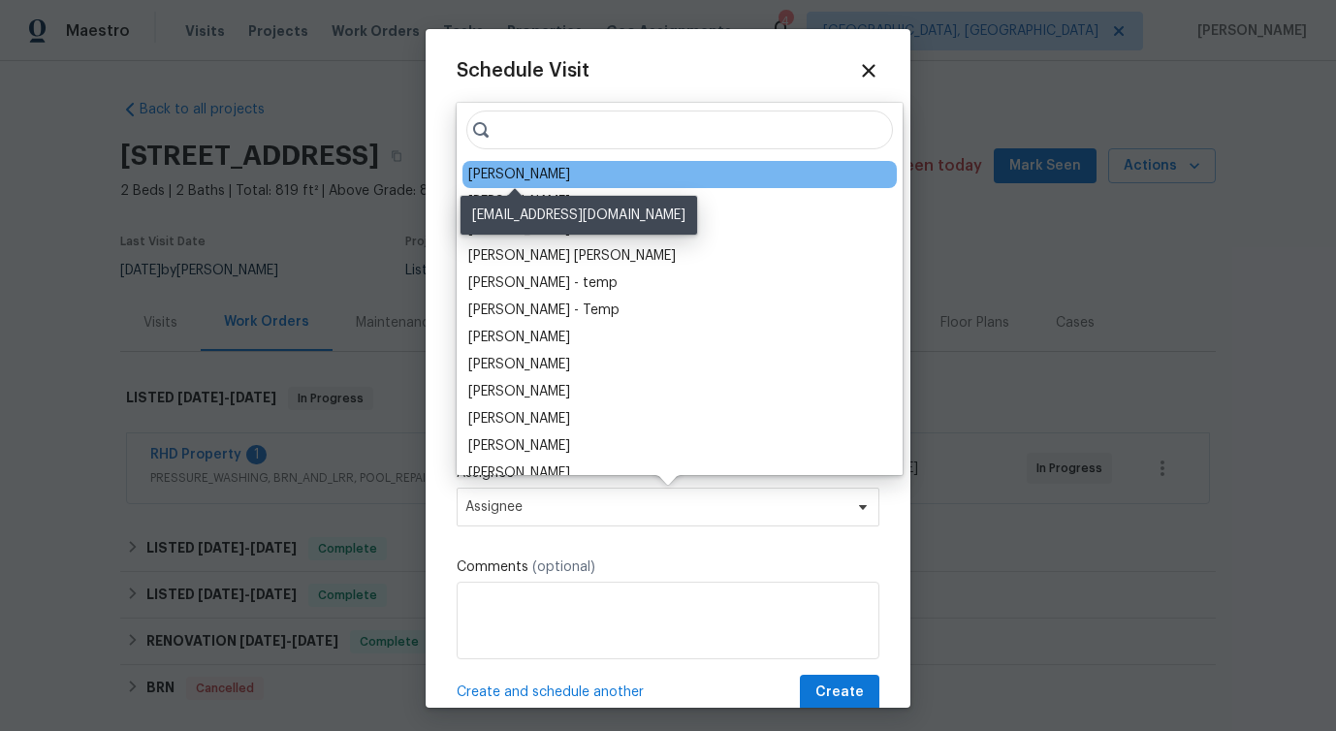
click at [538, 176] on div "[PERSON_NAME]" at bounding box center [519, 174] width 102 height 19
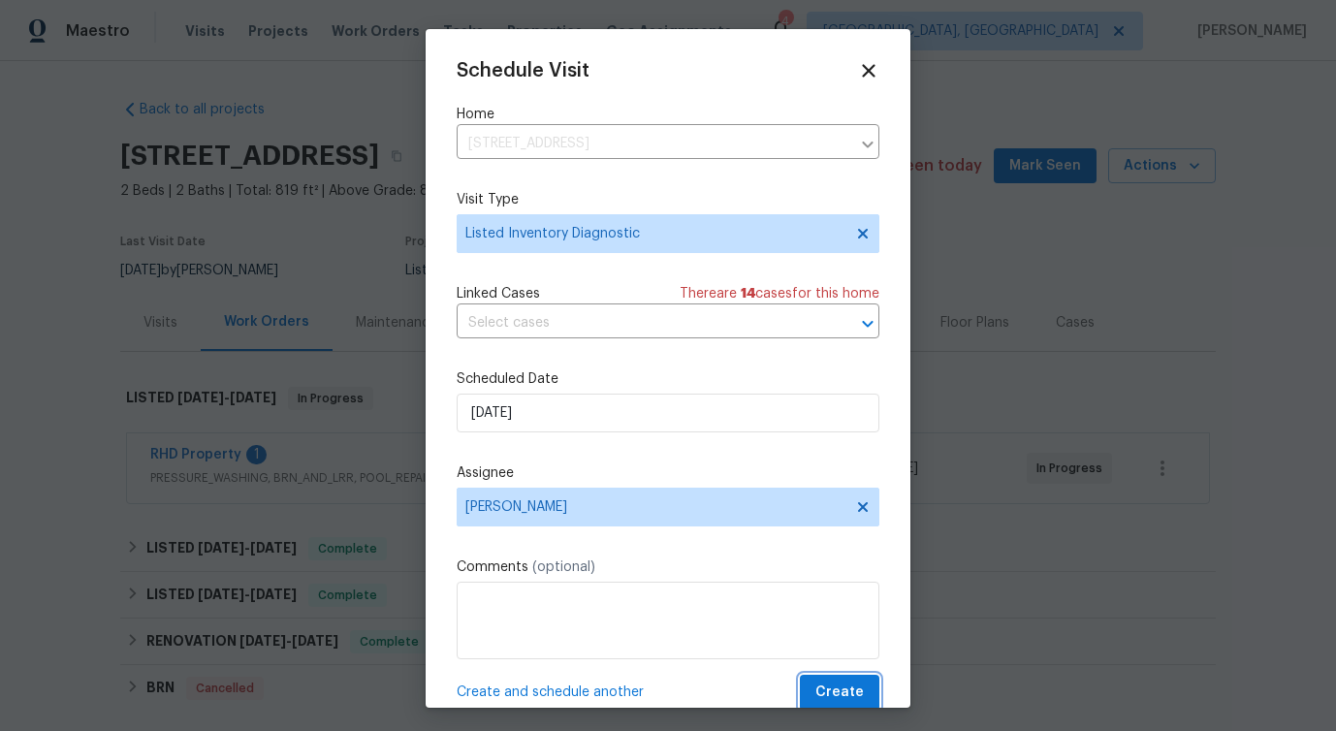
click at [842, 696] on span "Create" at bounding box center [840, 693] width 48 height 24
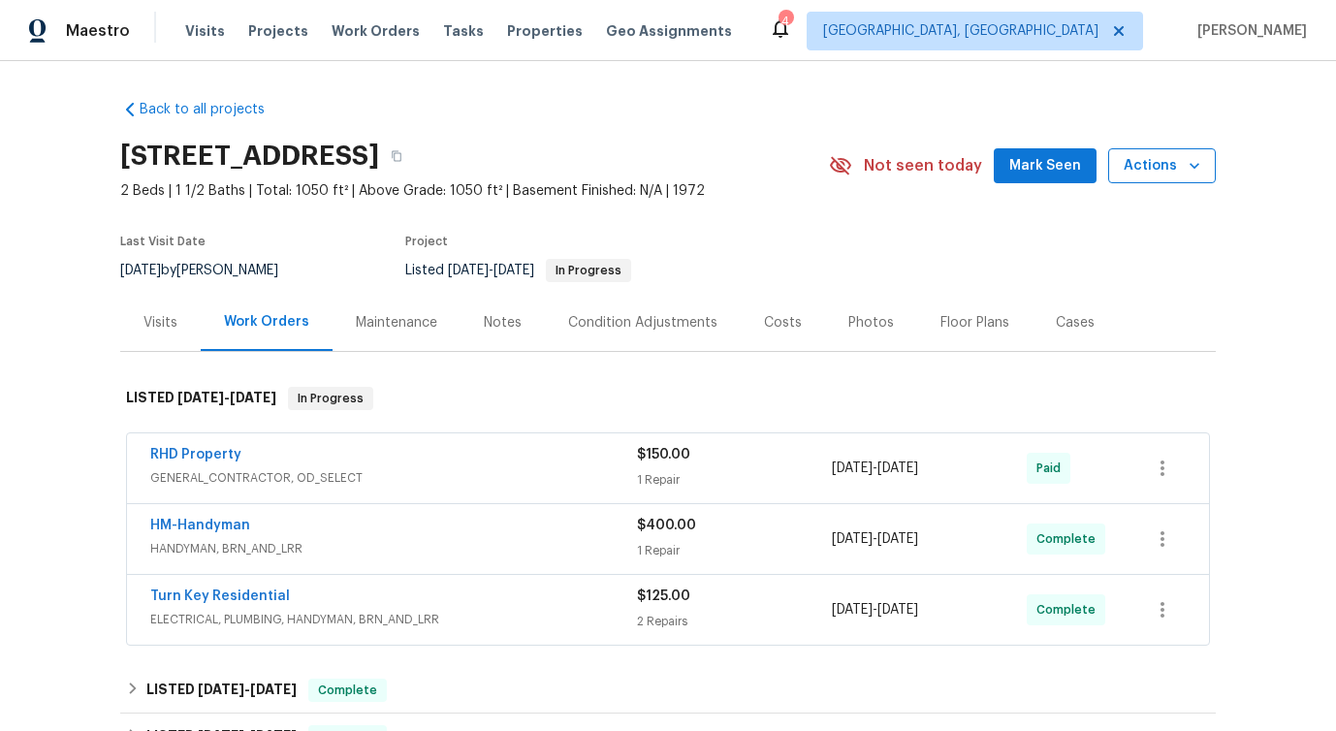
click at [1148, 159] on span "Actions" at bounding box center [1162, 166] width 77 height 24
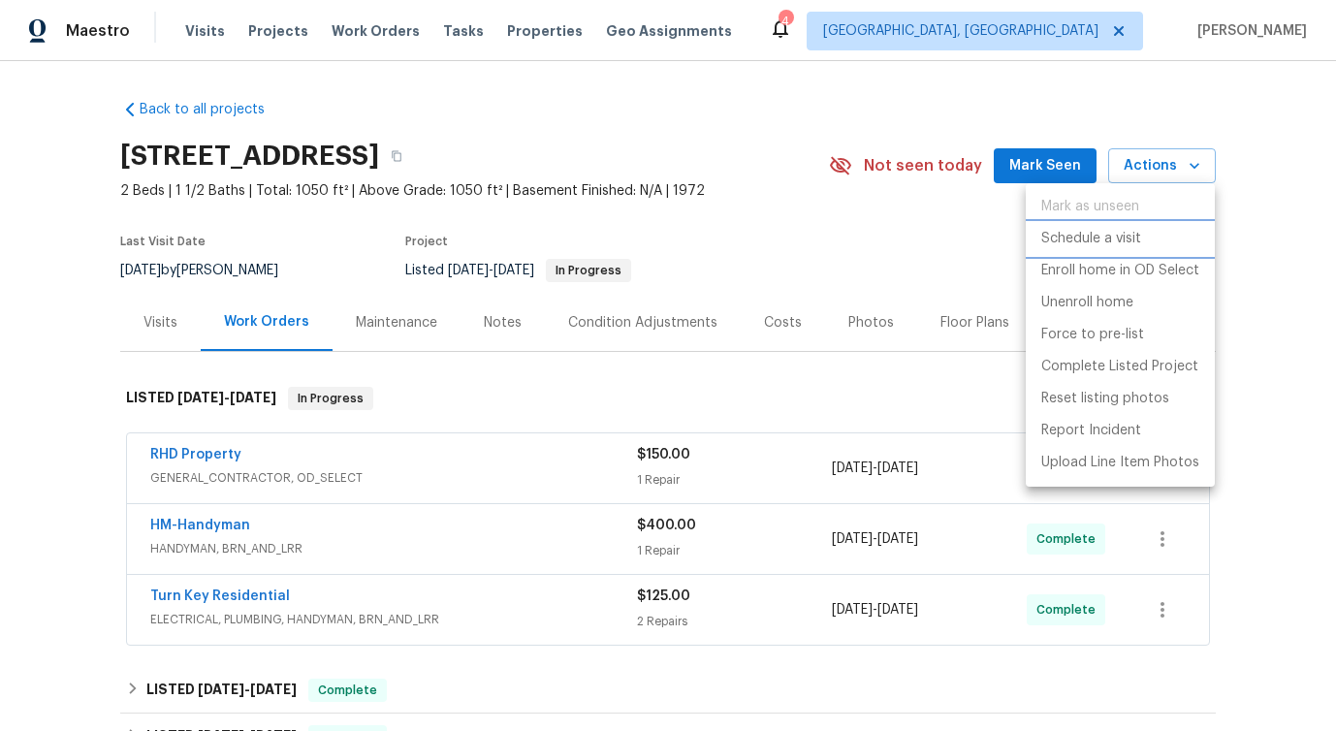
click at [1094, 232] on p "Schedule a visit" at bounding box center [1092, 239] width 100 height 20
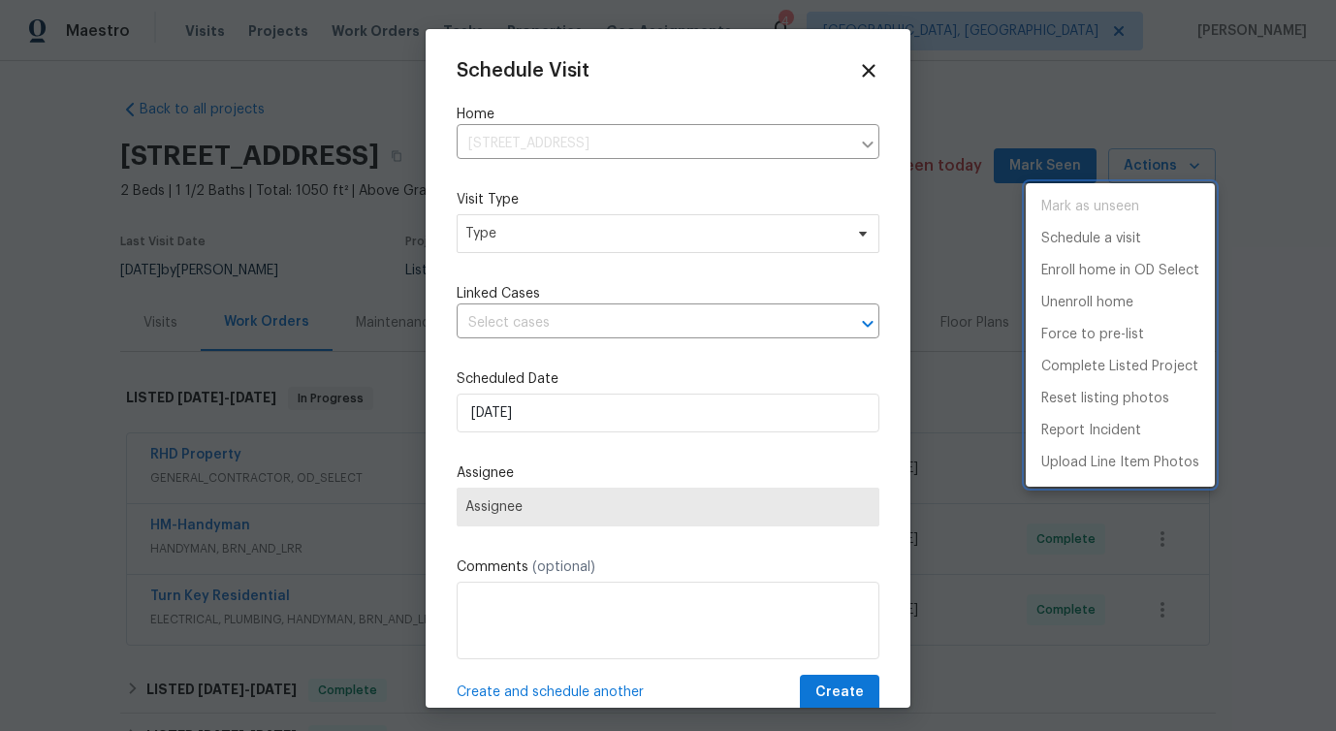
click at [597, 254] on div at bounding box center [668, 365] width 1336 height 731
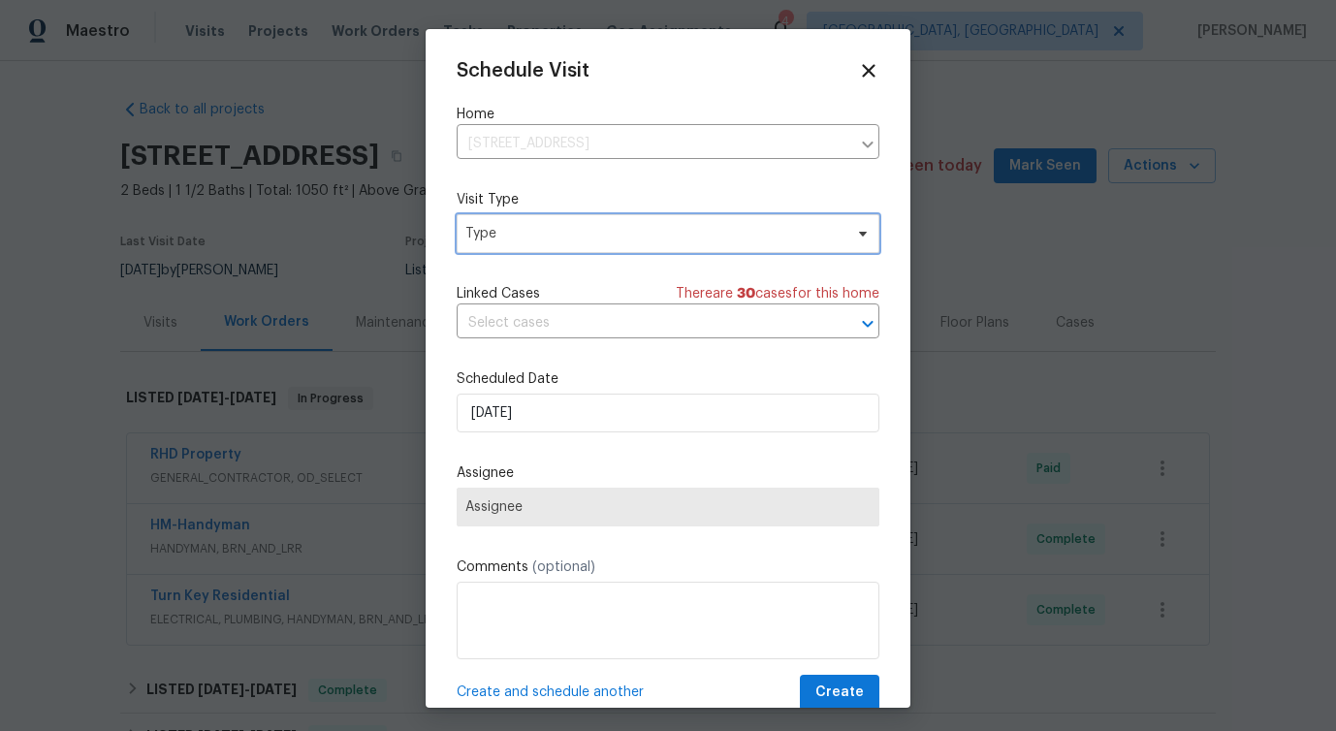
click at [599, 222] on span "Type" at bounding box center [668, 233] width 423 height 39
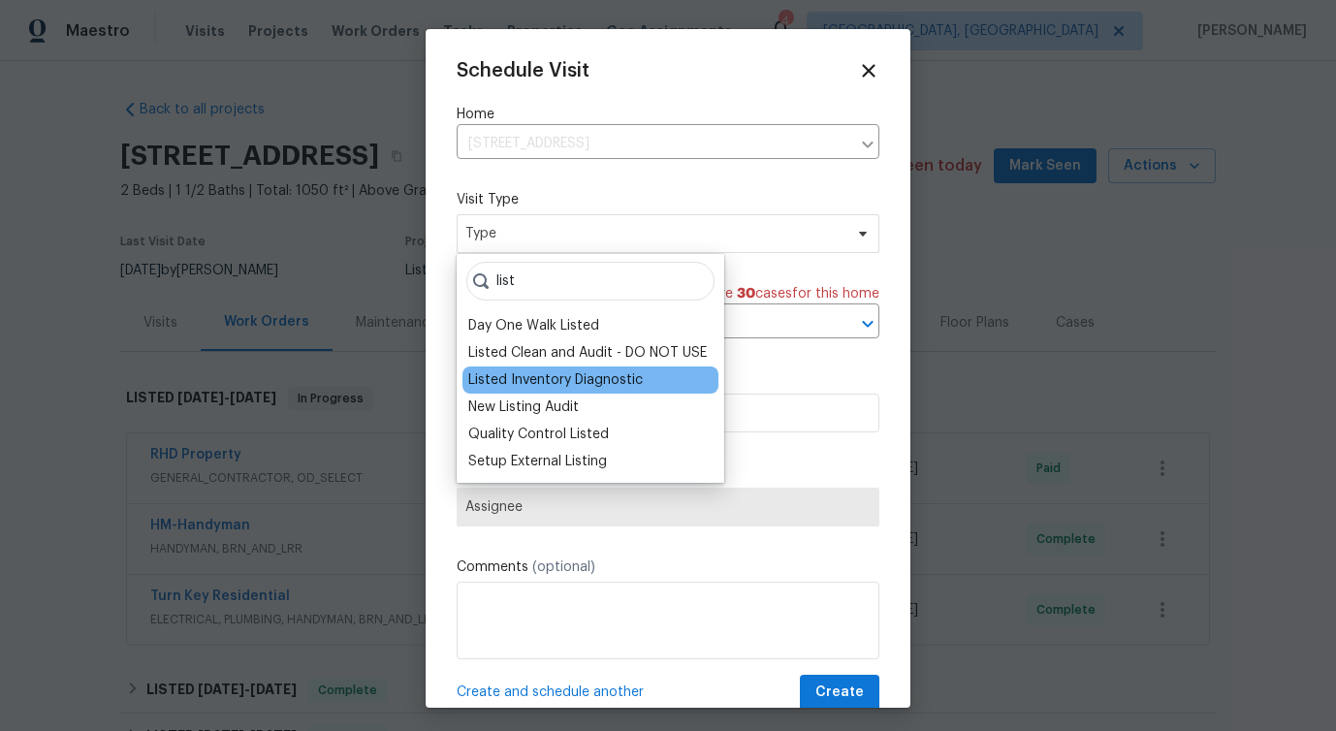
type input "list"
click at [542, 387] on div "Listed Inventory Diagnostic" at bounding box center [555, 379] width 175 height 19
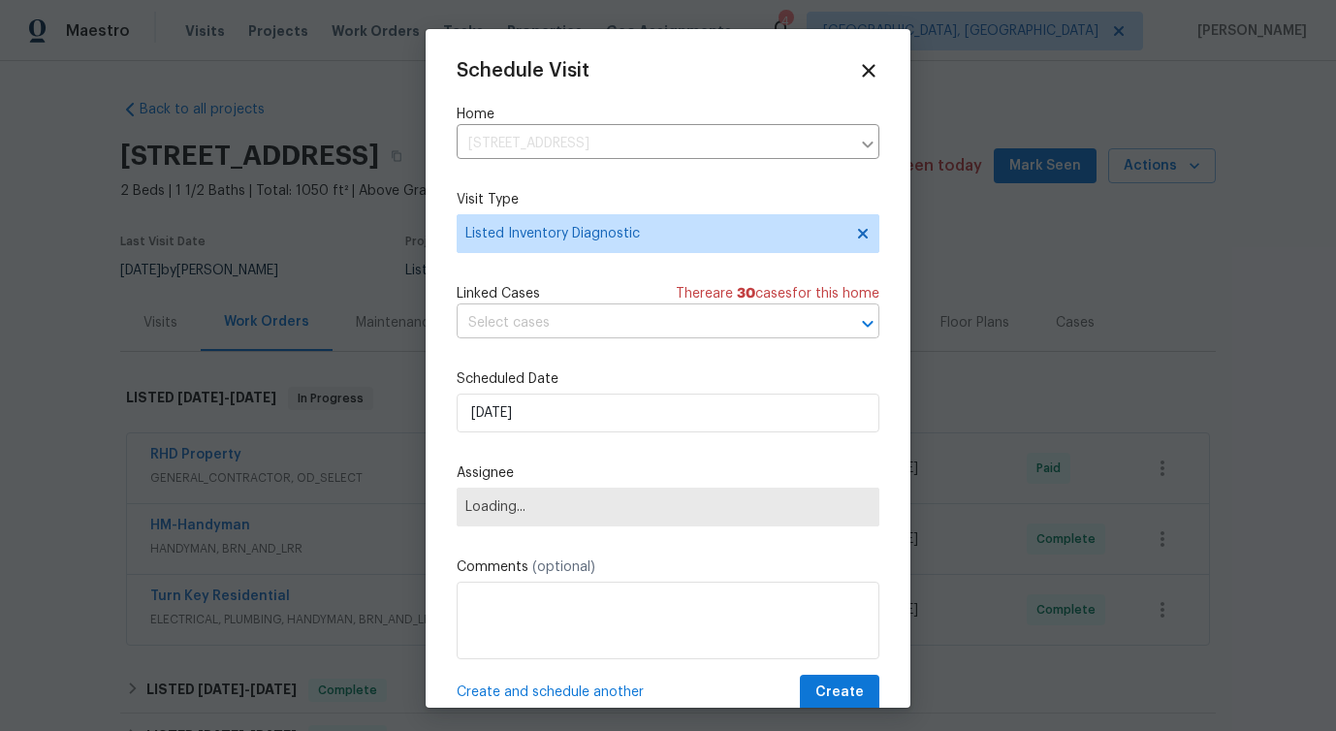
click at [574, 323] on input "text" at bounding box center [641, 323] width 369 height 30
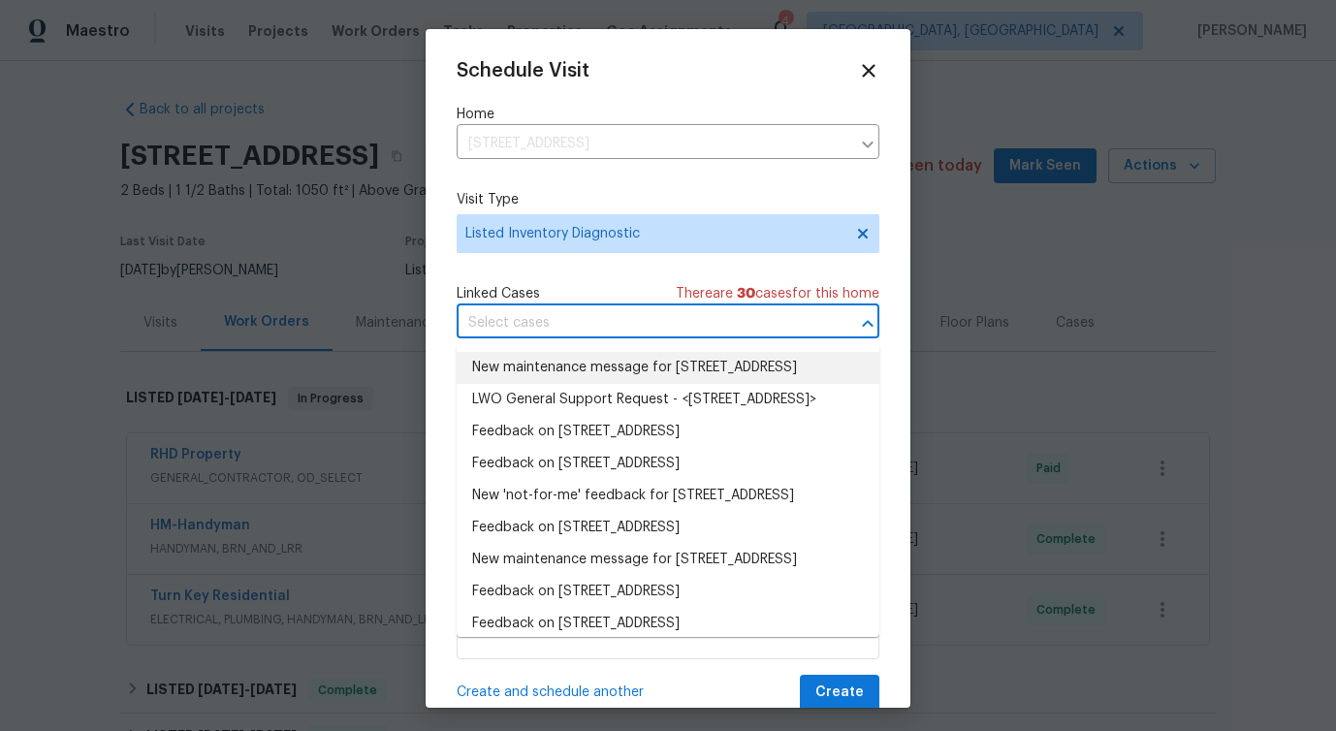
click at [578, 291] on div "Linked Cases There are 30 case s for this home" at bounding box center [668, 293] width 423 height 19
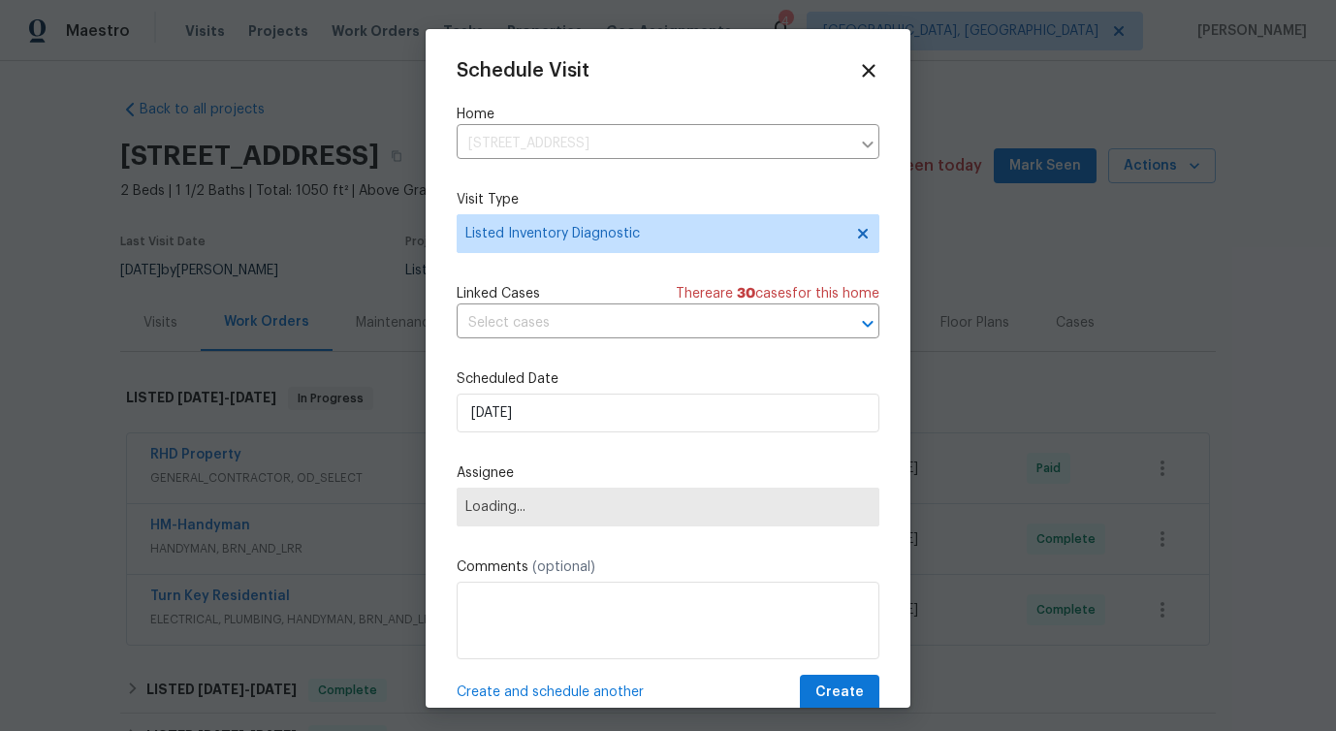
scroll to position [35, 0]
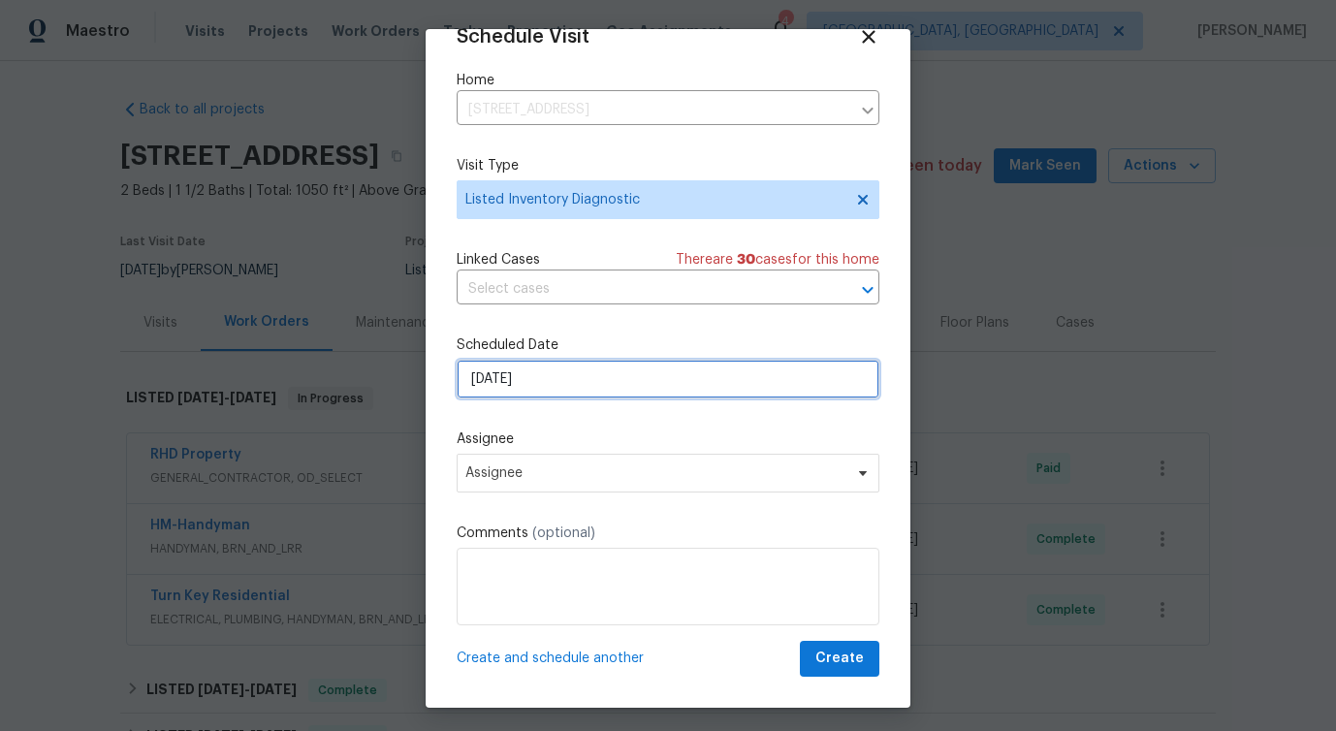
click at [525, 361] on input "[DATE]" at bounding box center [668, 379] width 423 height 39
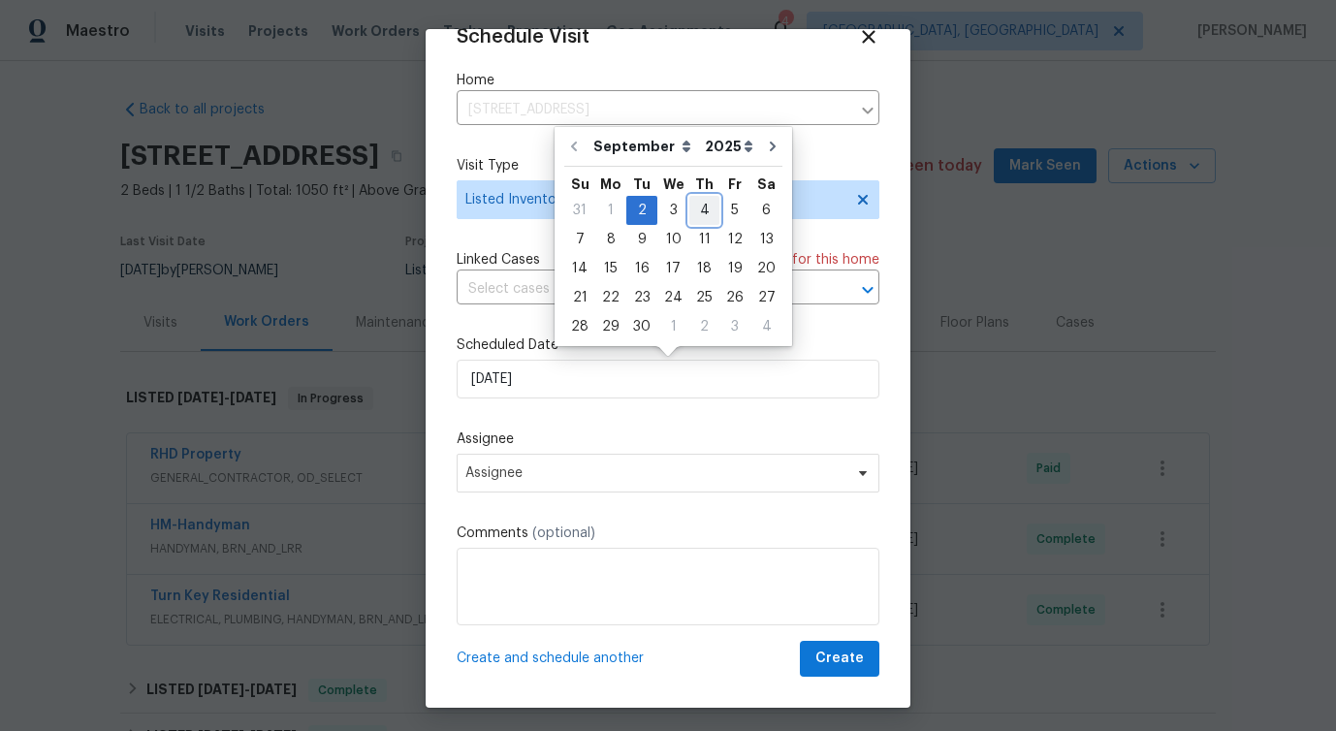
click at [696, 209] on div "4" at bounding box center [704, 210] width 30 height 27
type input "[DATE]"
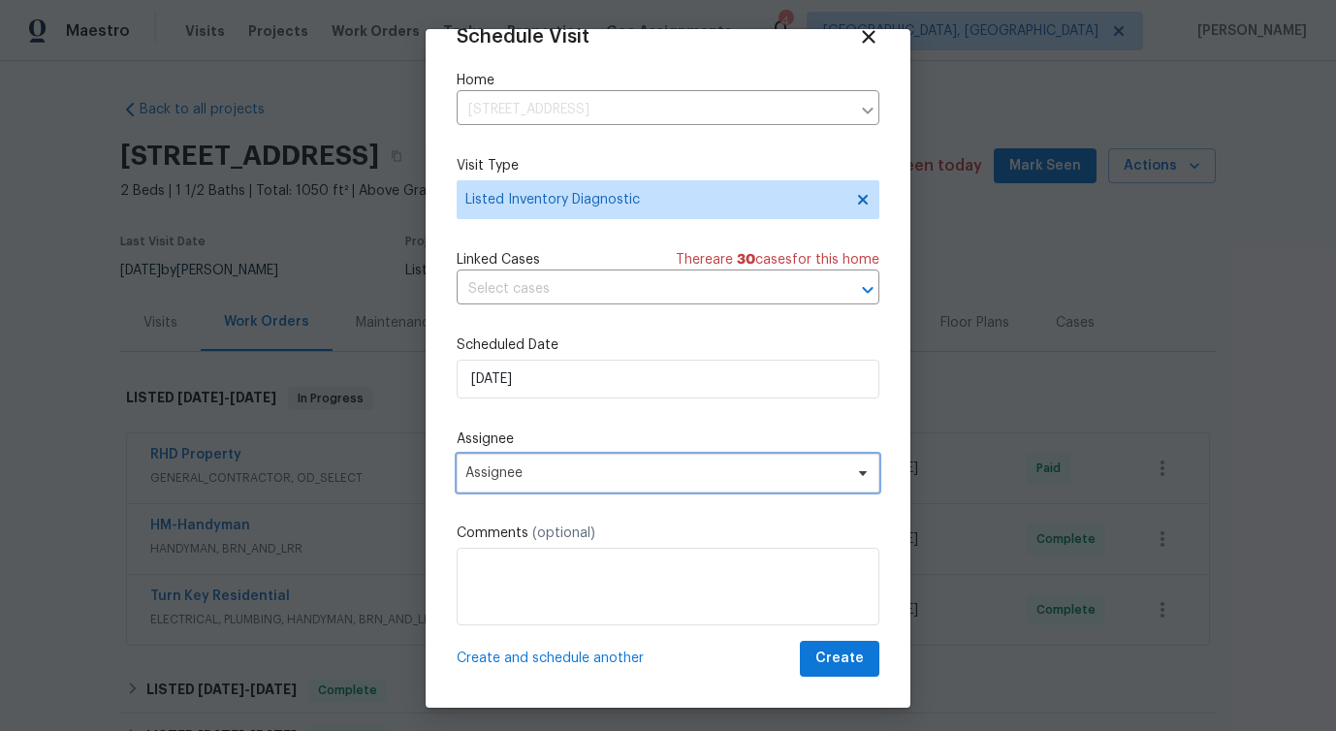
click at [509, 478] on span "Assignee" at bounding box center [655, 473] width 380 height 16
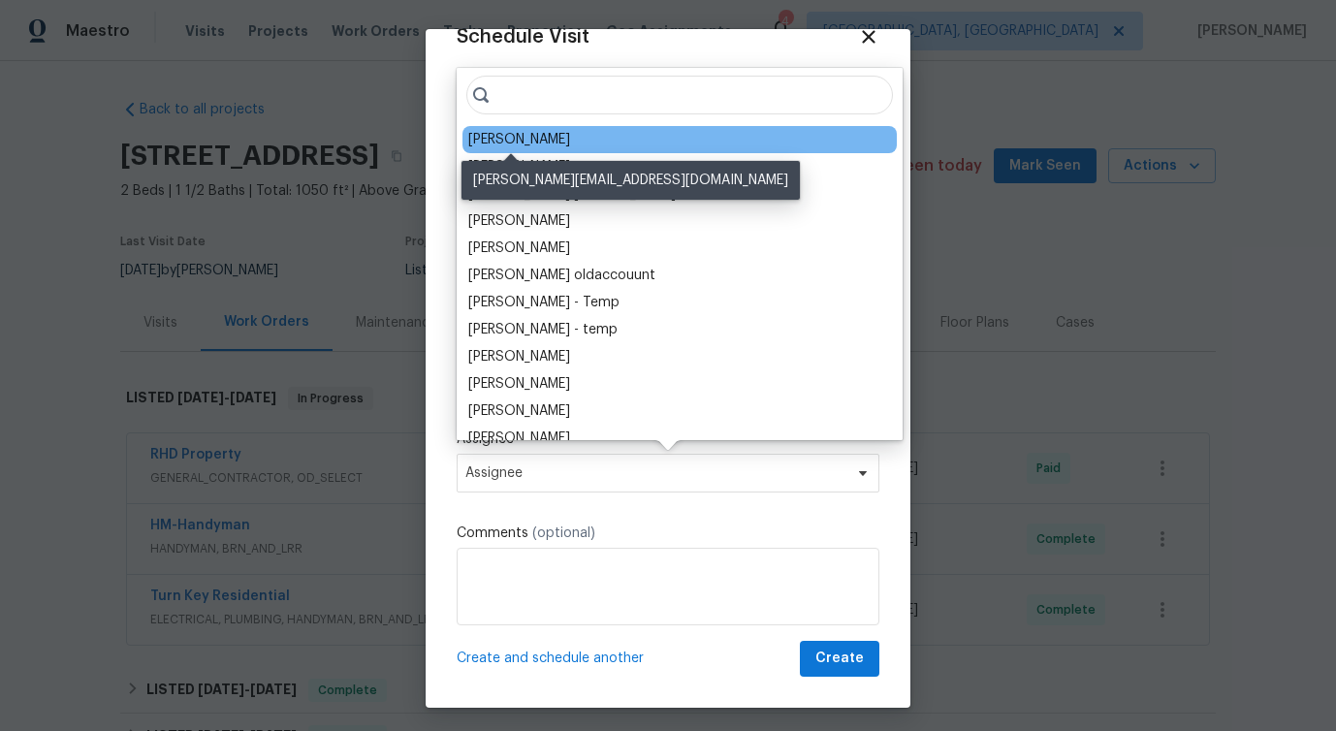
click at [548, 138] on div "[PERSON_NAME]" at bounding box center [519, 139] width 102 height 19
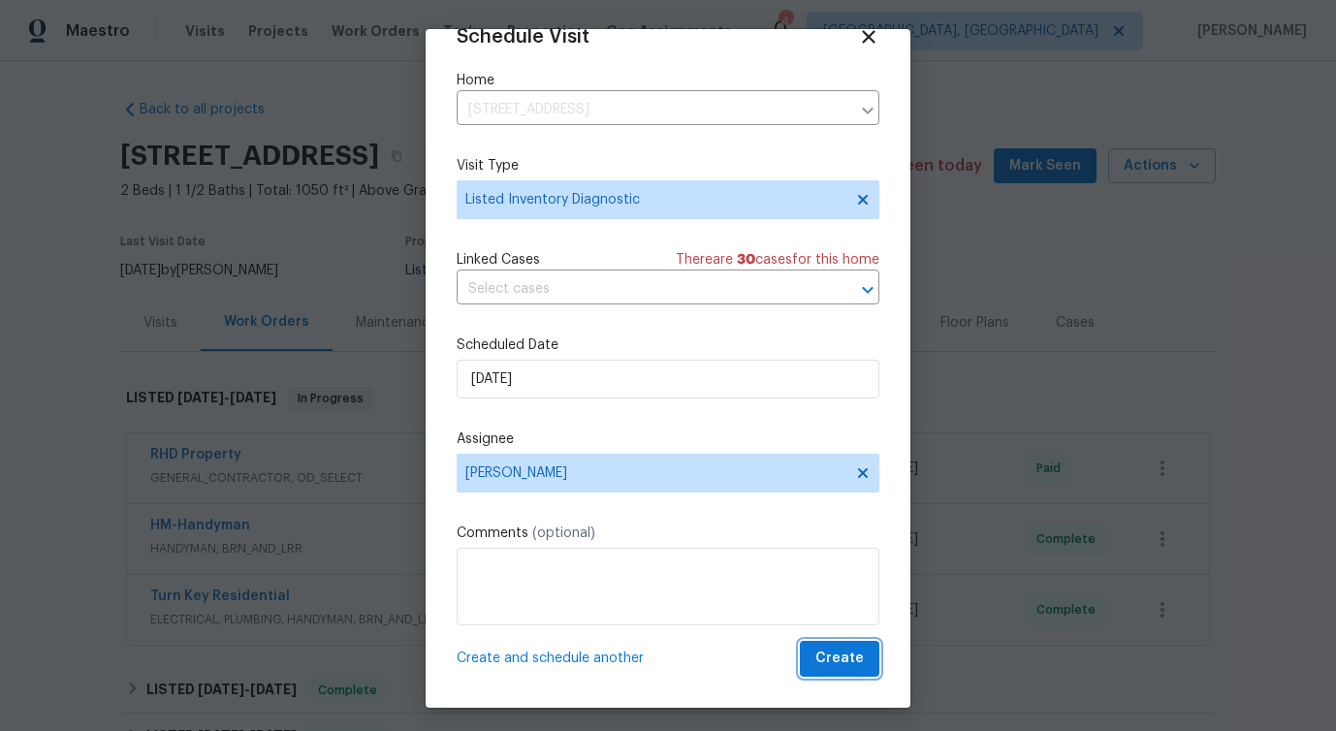
click at [839, 645] on button "Create" at bounding box center [840, 659] width 80 height 36
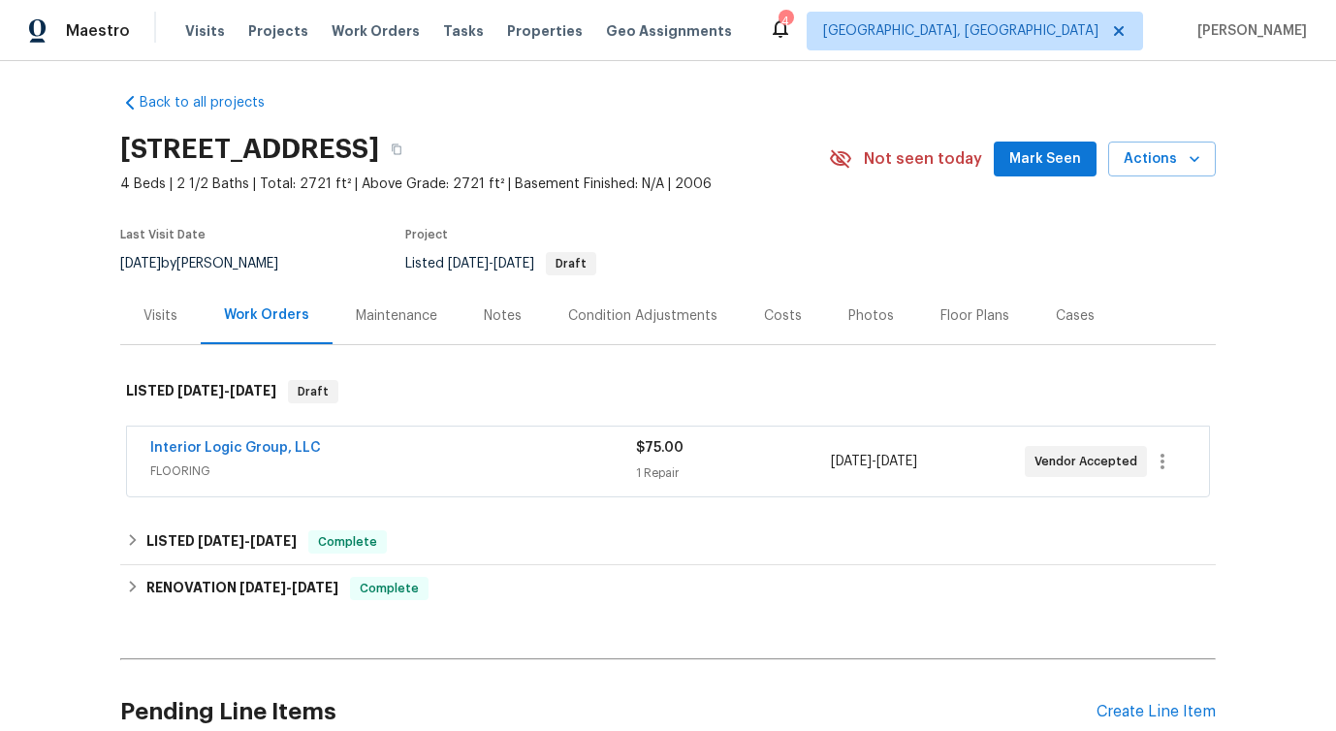
scroll to position [8, 0]
click at [1185, 156] on icon "button" at bounding box center [1194, 157] width 19 height 19
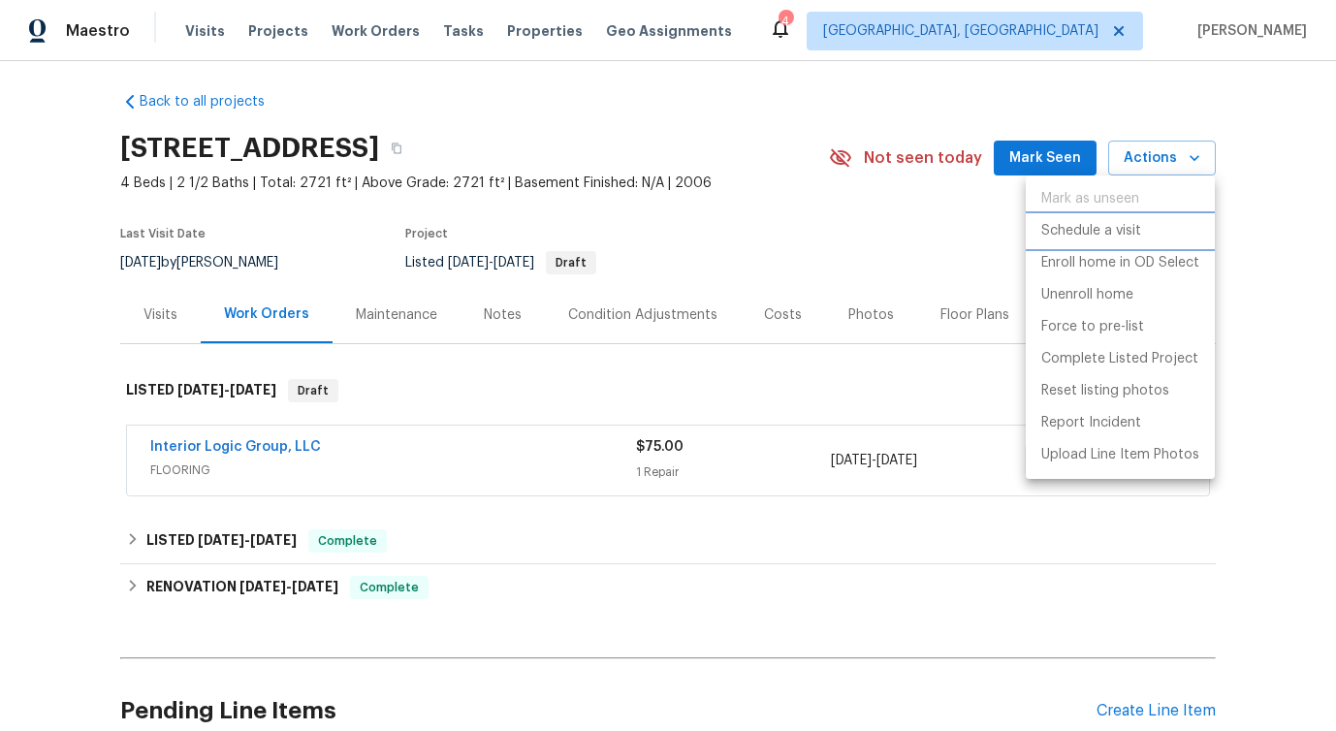
click at [1071, 227] on p "Schedule a visit" at bounding box center [1092, 231] width 100 height 20
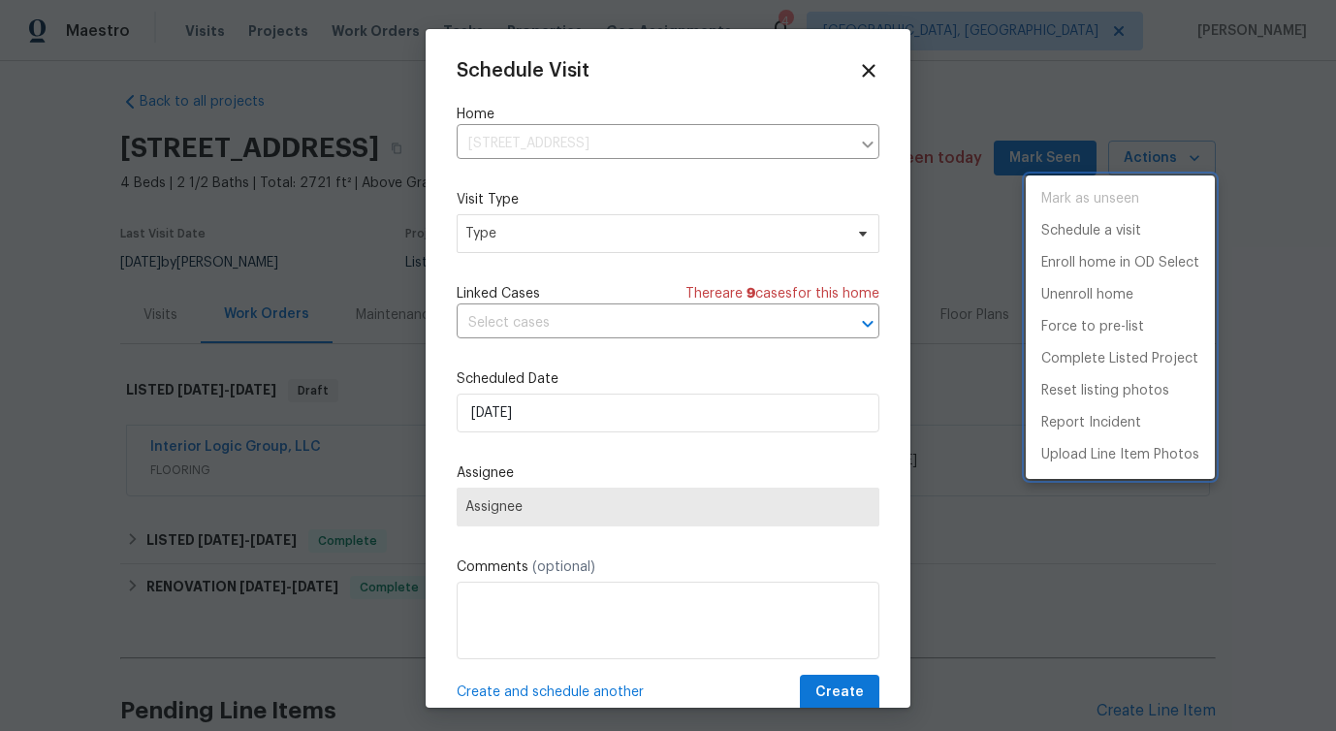
click at [648, 129] on div at bounding box center [668, 365] width 1336 height 731
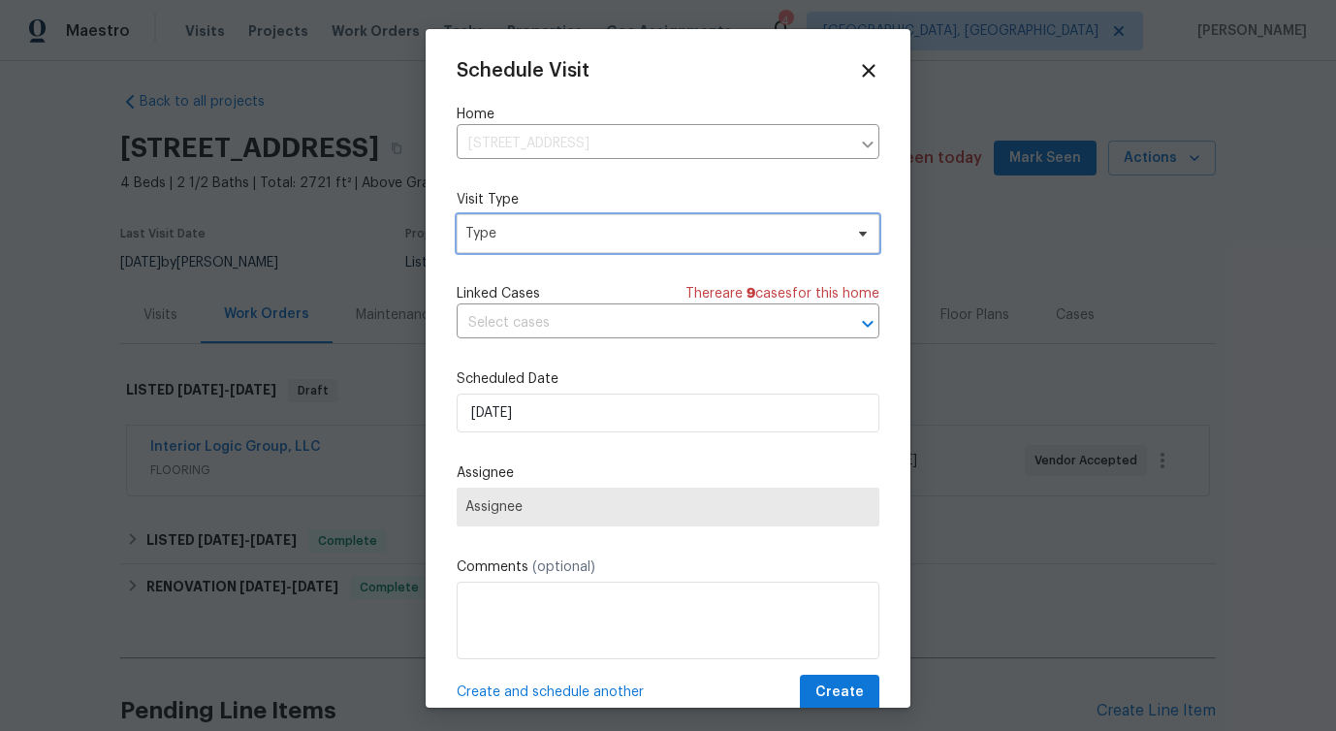
click at [487, 233] on span "Type" at bounding box center [653, 233] width 377 height 19
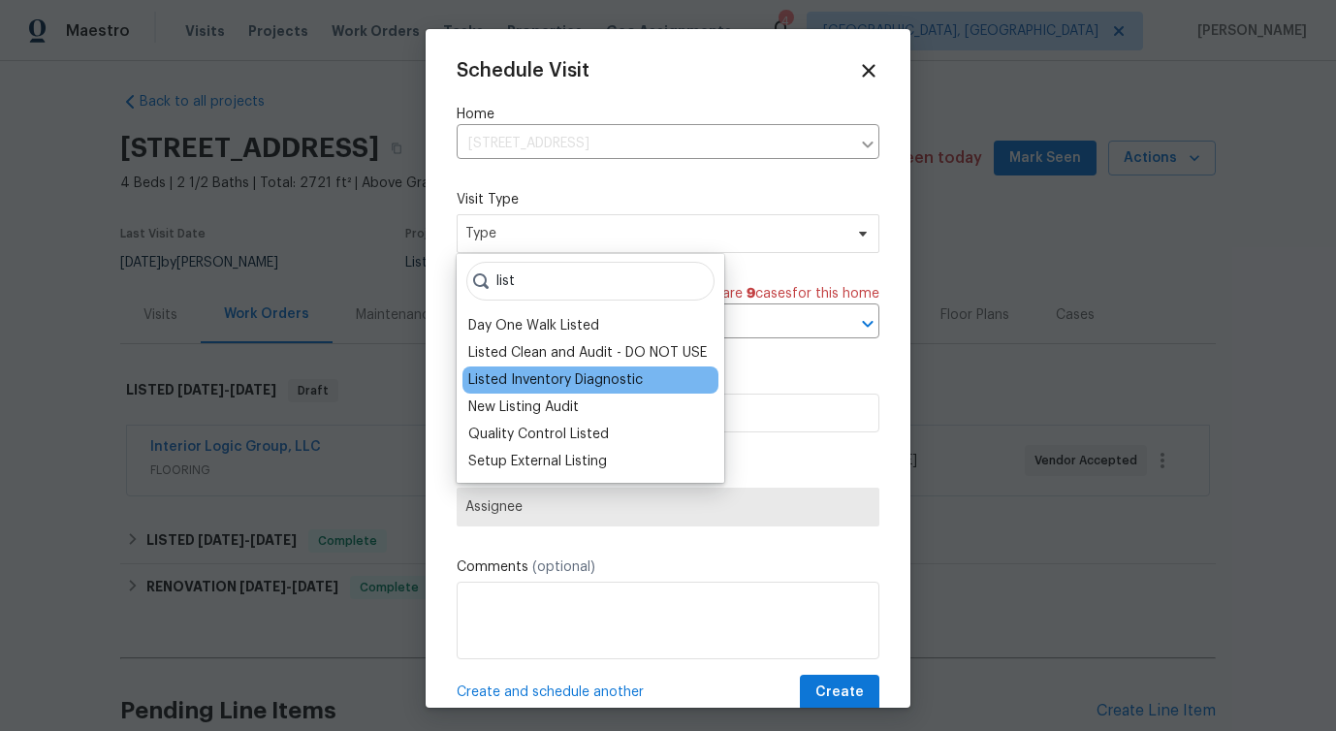
type input "list"
click at [536, 380] on div "Listed Inventory Diagnostic" at bounding box center [555, 379] width 175 height 19
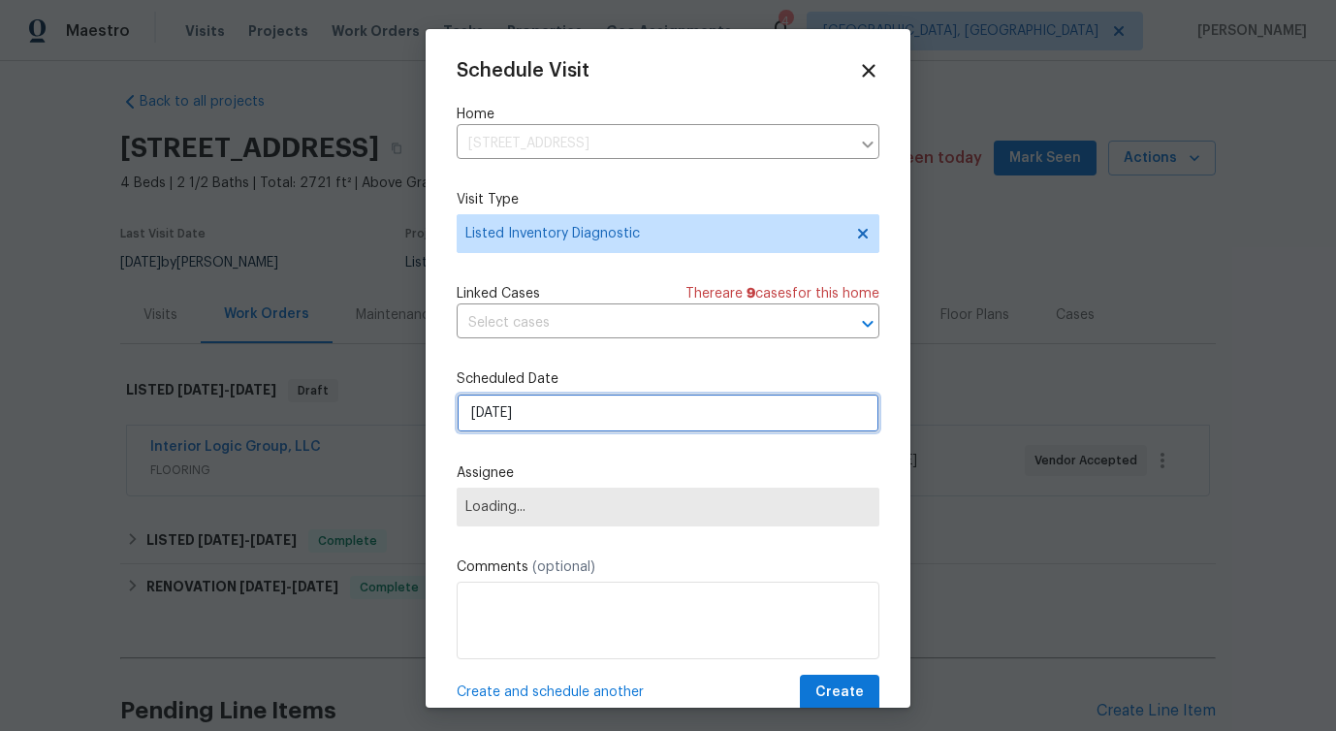
click at [499, 412] on input "[DATE]" at bounding box center [668, 413] width 423 height 39
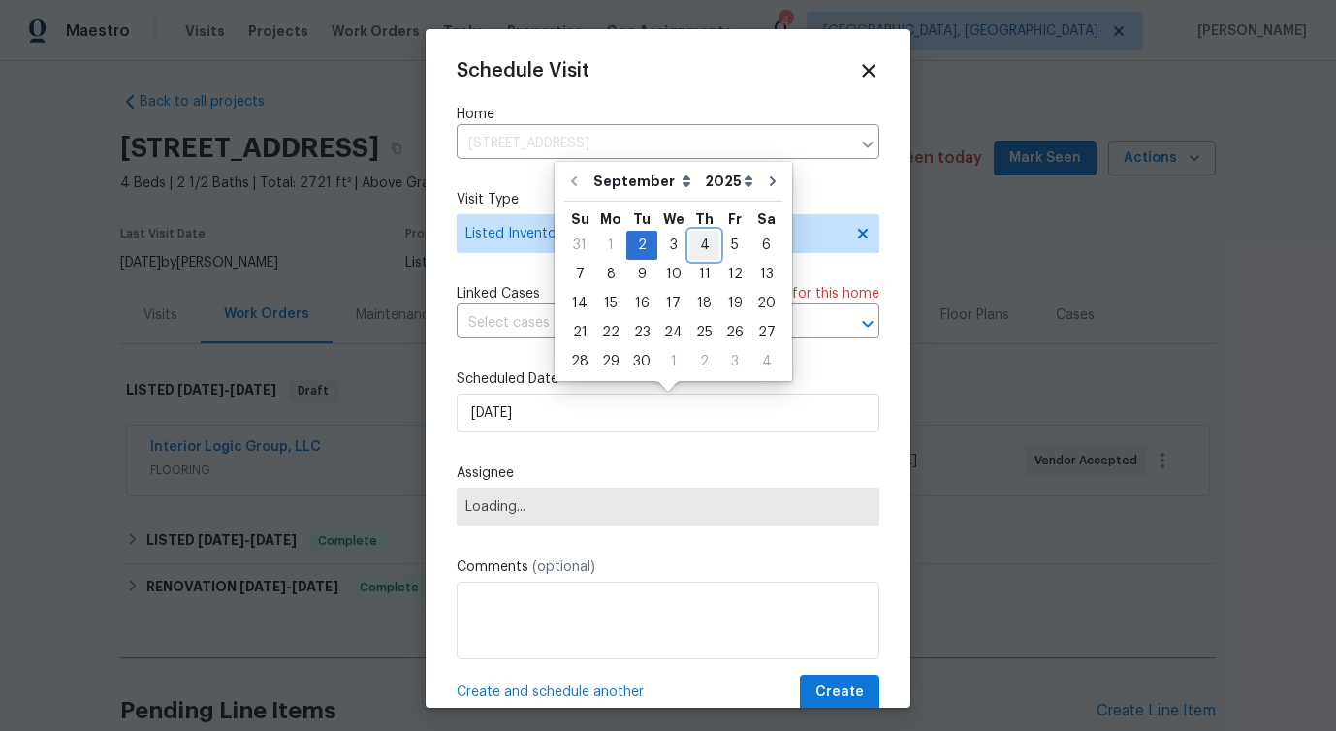
click at [708, 249] on div "4" at bounding box center [704, 245] width 30 height 27
type input "[DATE]"
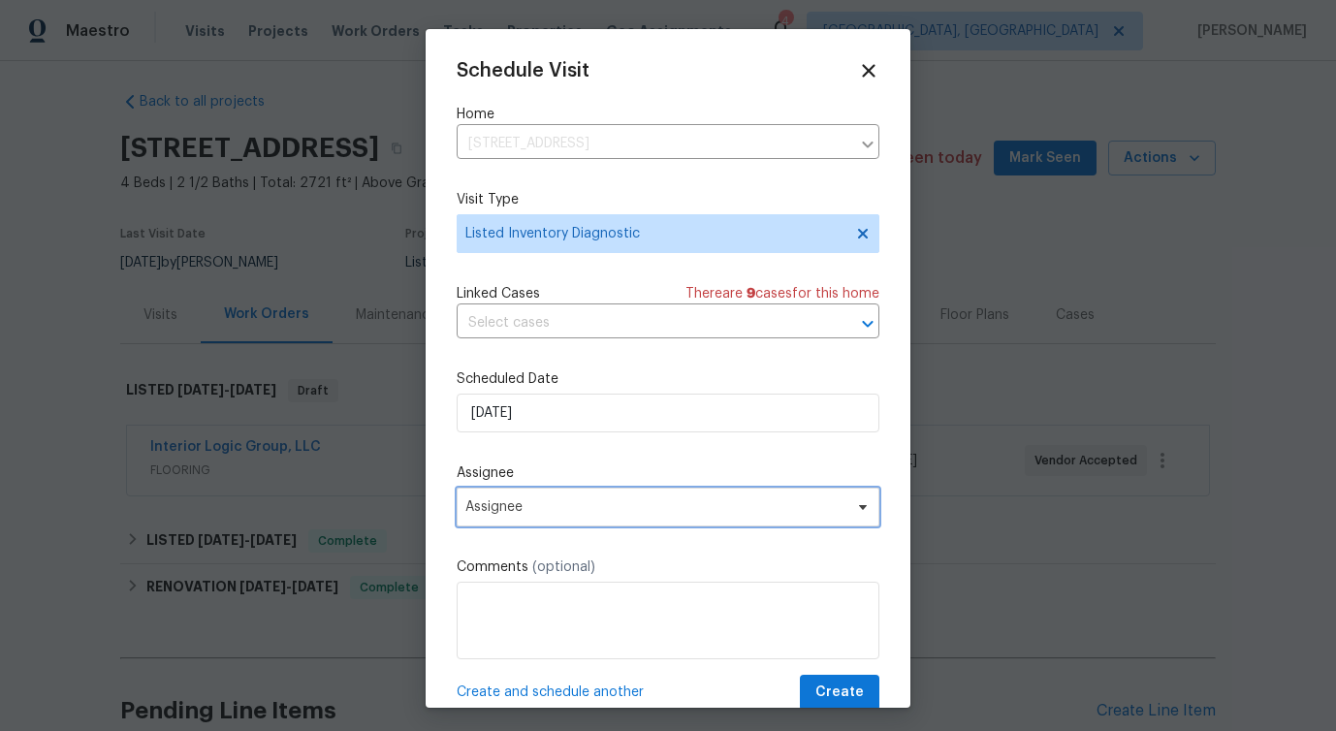
click at [523, 510] on span "Assignee" at bounding box center [655, 507] width 380 height 16
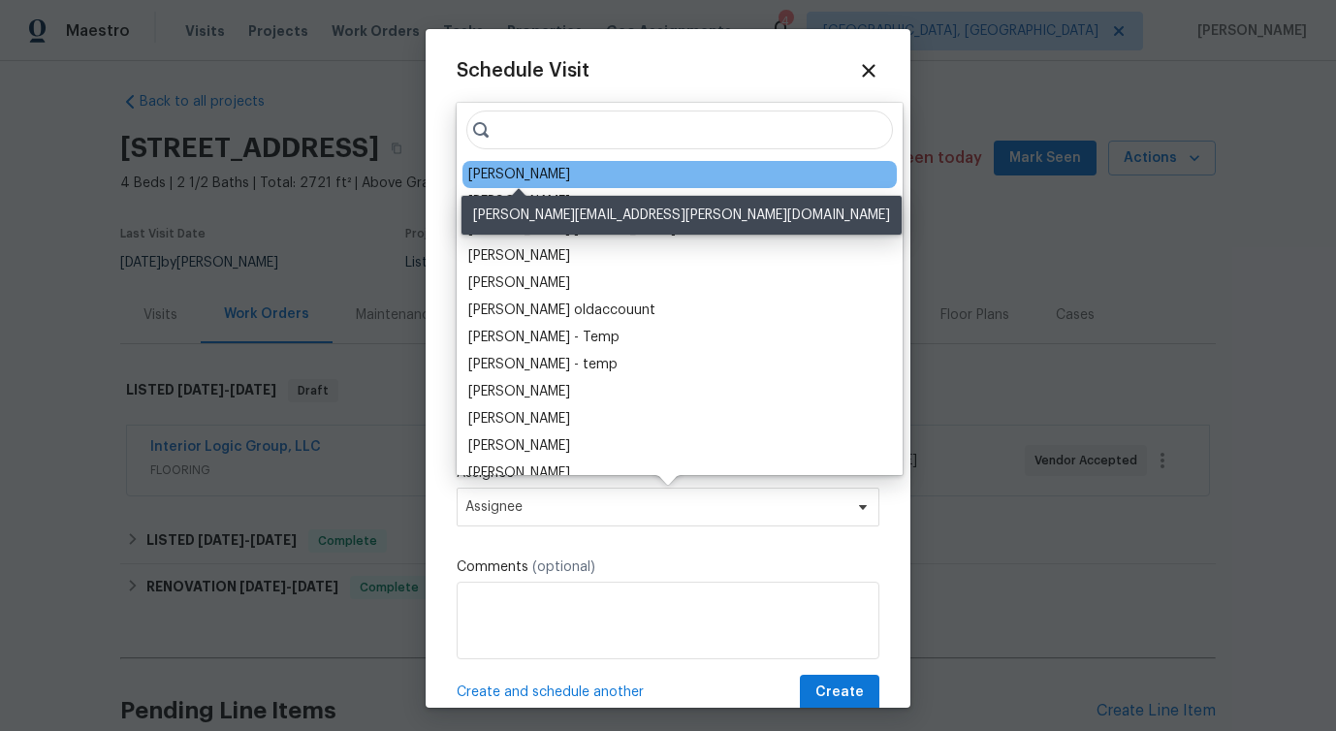
click at [516, 165] on div "Amanda Horton" at bounding box center [519, 174] width 102 height 19
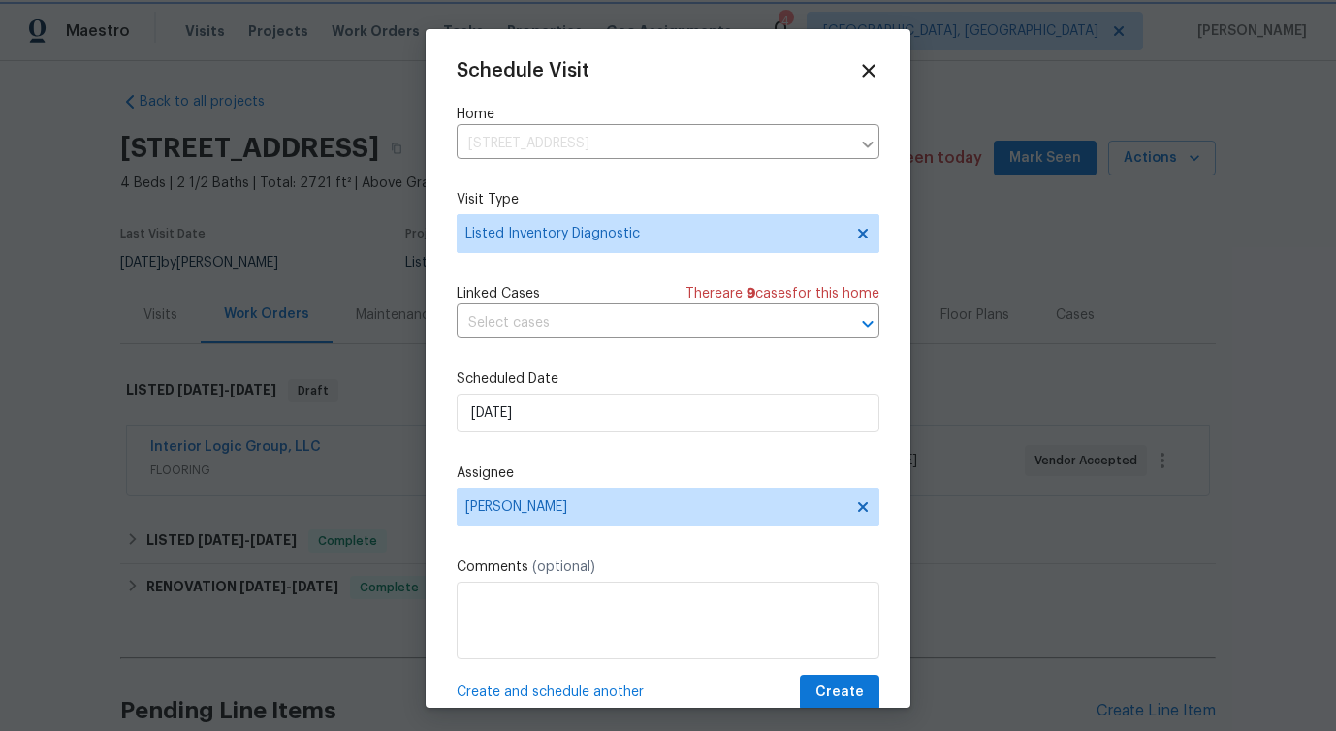
scroll to position [35, 0]
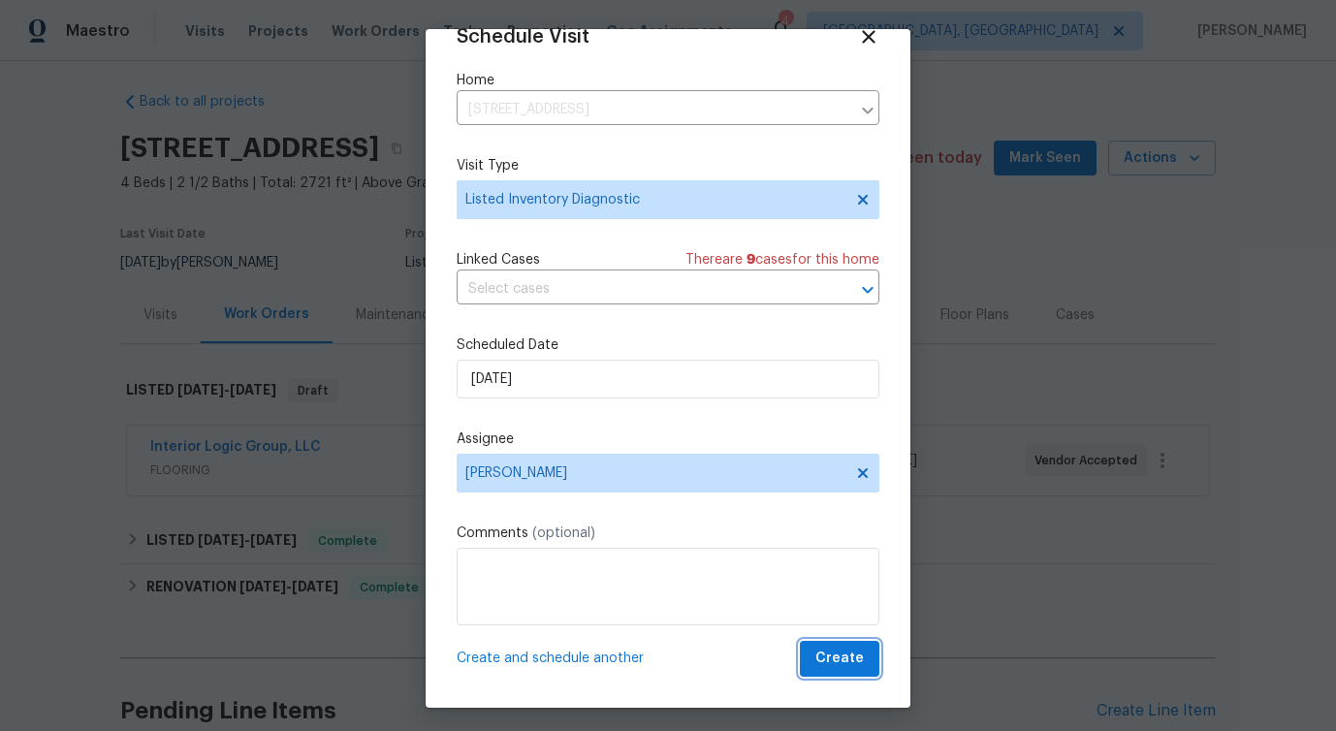
click at [843, 657] on span "Create" at bounding box center [840, 659] width 48 height 24
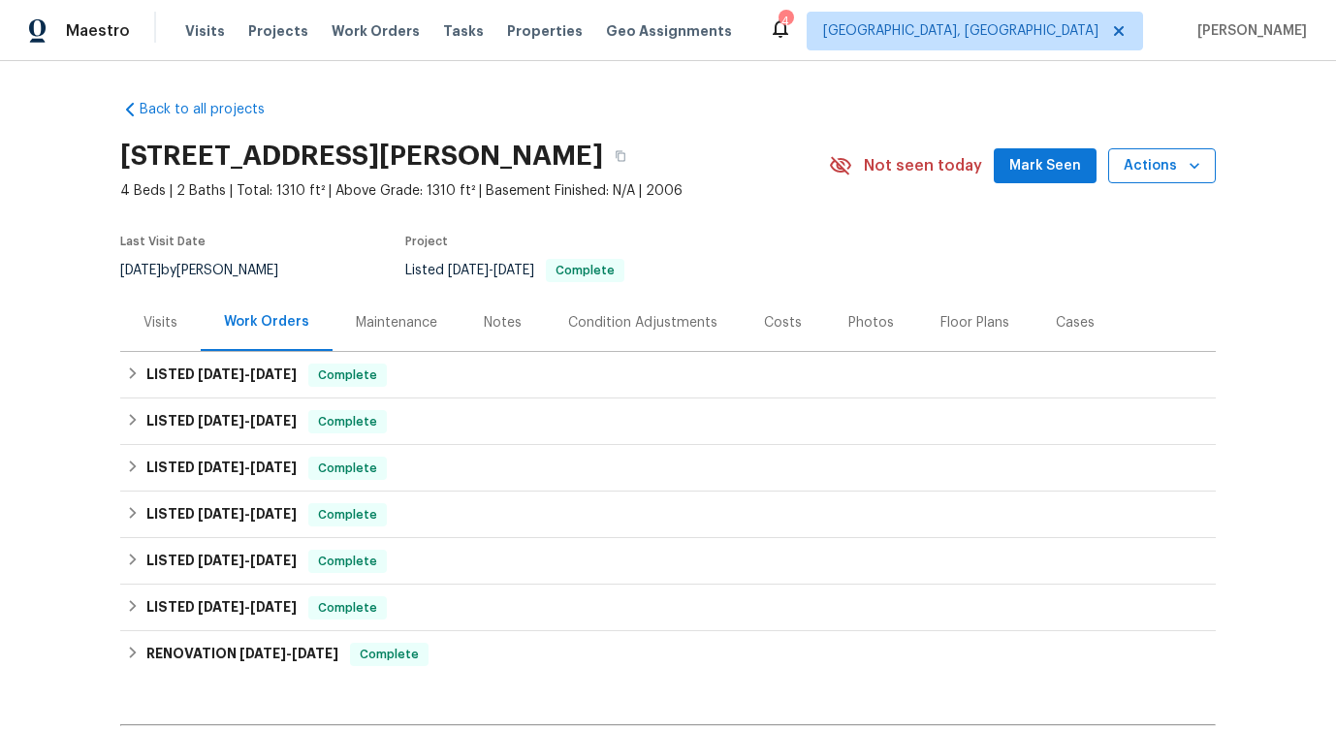
click at [1148, 164] on span "Actions" at bounding box center [1162, 166] width 77 height 24
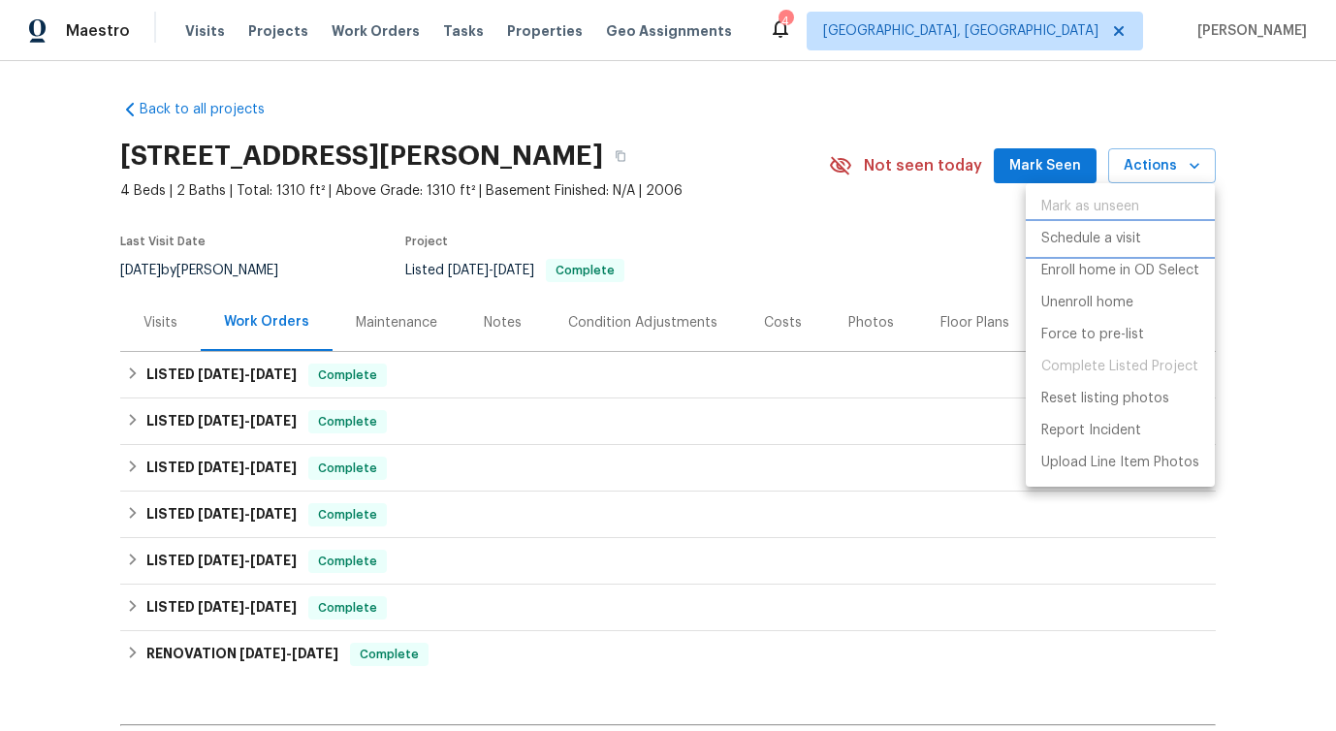
click at [1065, 246] on p "Schedule a visit" at bounding box center [1092, 239] width 100 height 20
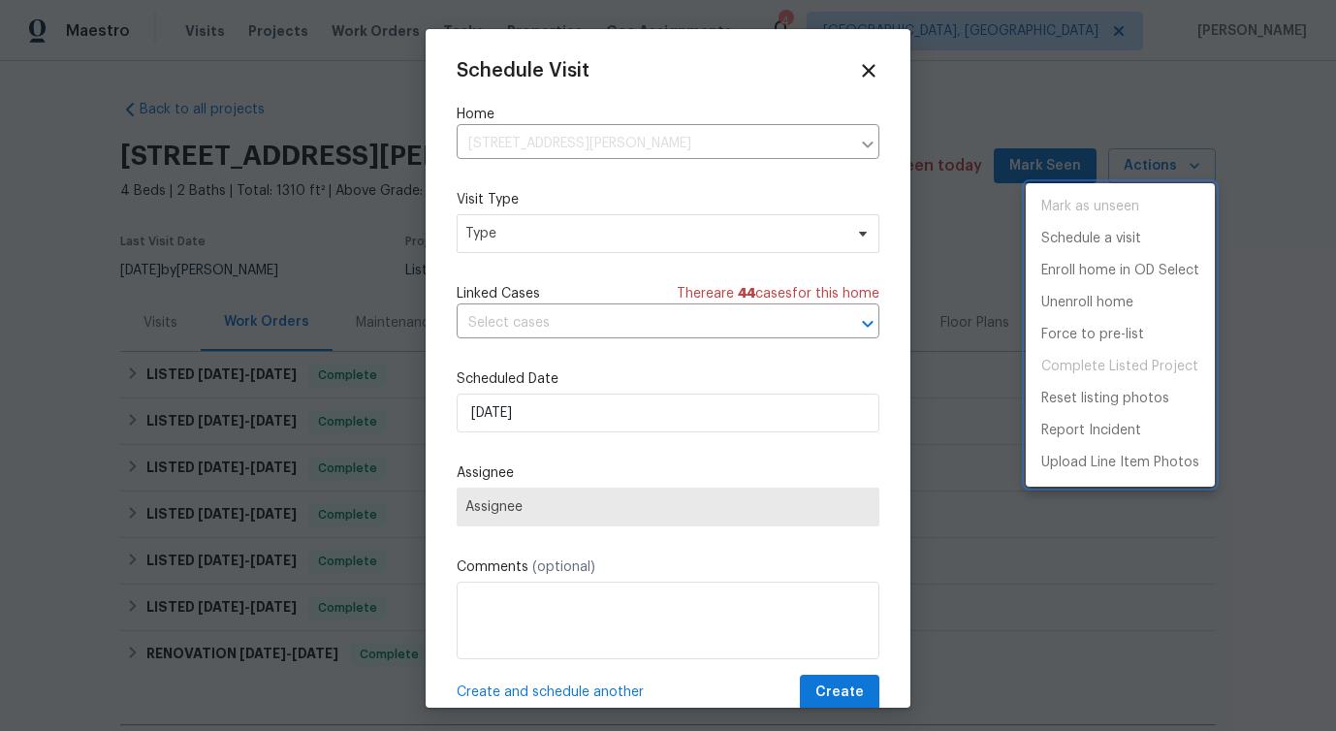
click at [519, 227] on div at bounding box center [668, 365] width 1336 height 731
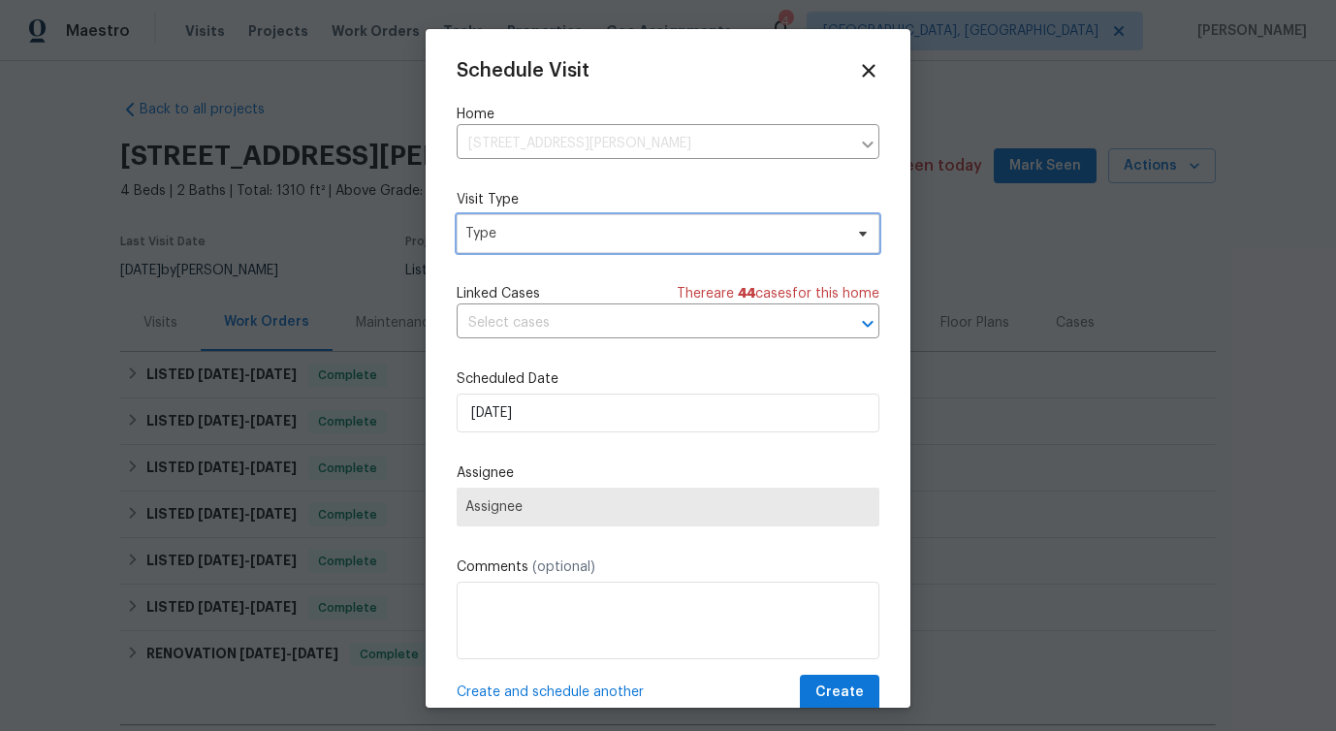
click at [519, 227] on span "Type" at bounding box center [653, 233] width 377 height 19
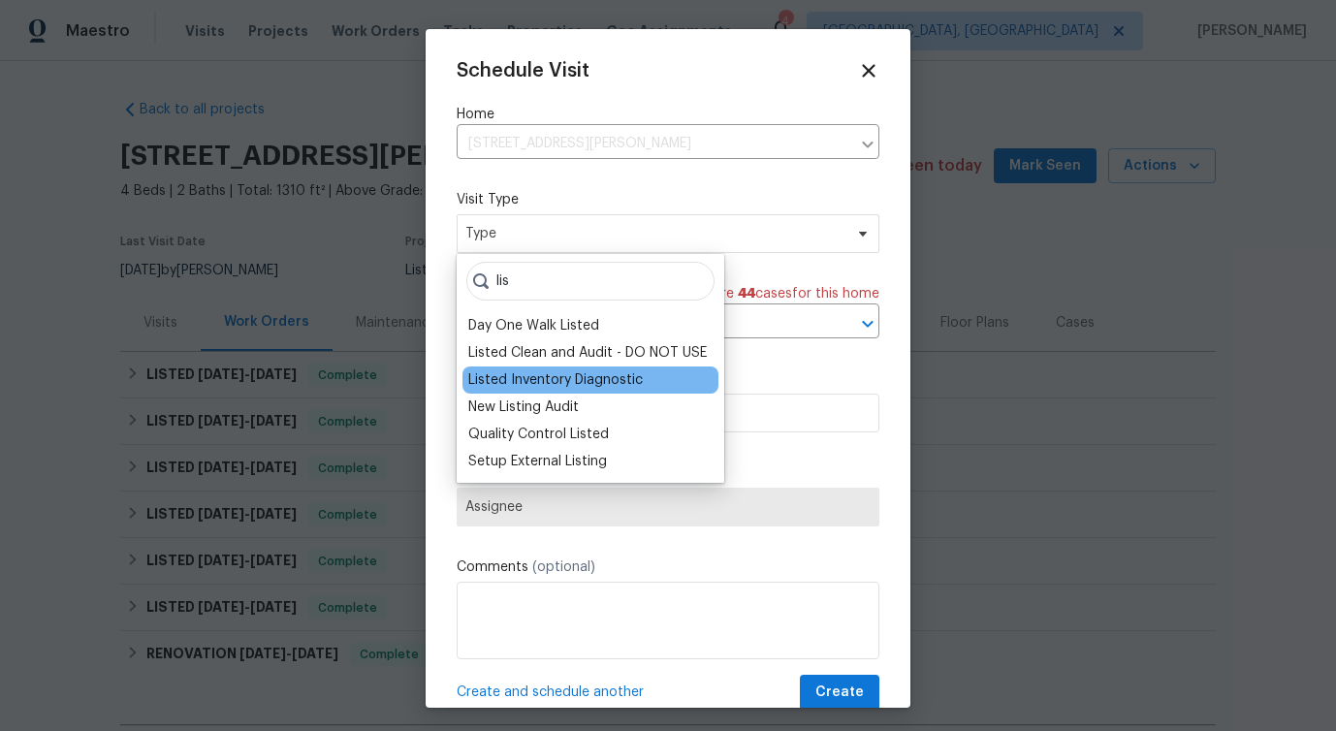
type input "lis"
click at [557, 378] on div "Listed Inventory Diagnostic" at bounding box center [555, 379] width 175 height 19
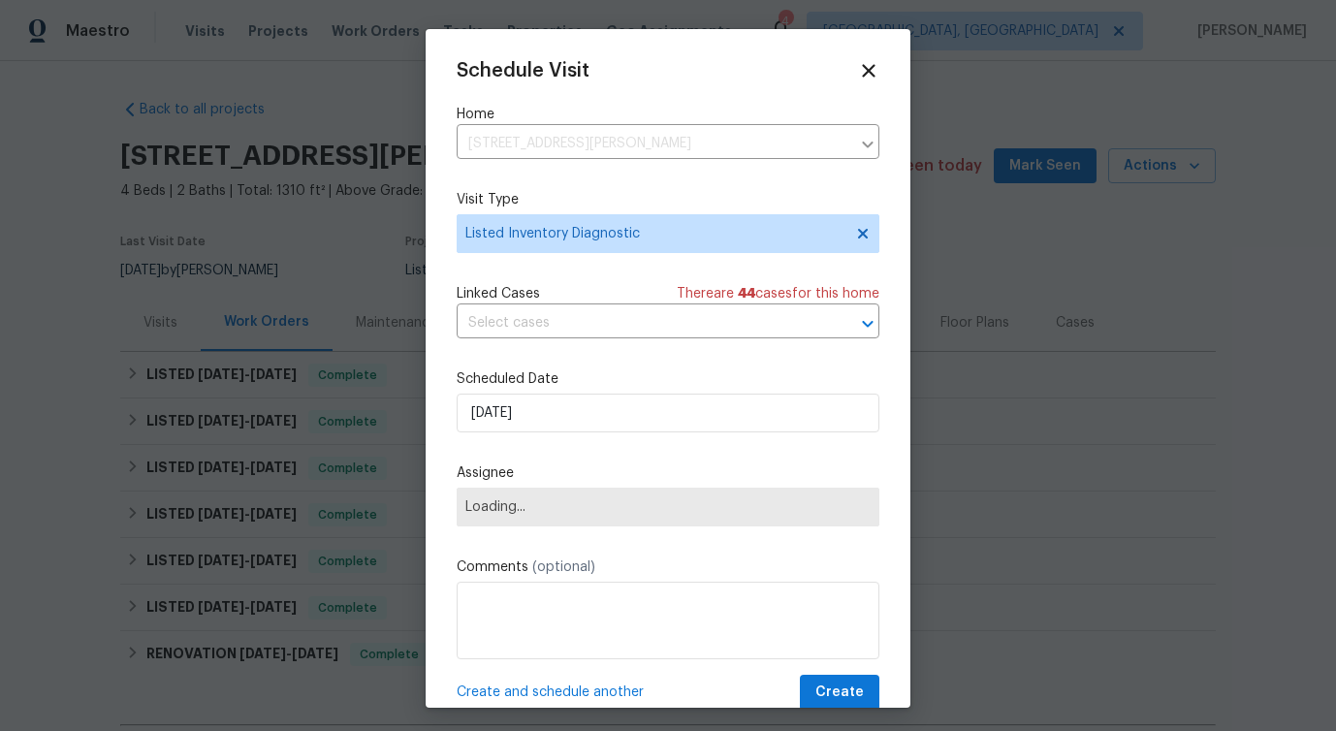
click at [561, 439] on div "Schedule Visit Home 13 Herndon Ct, Clayton, NC 27520 ​ Visit Type Listed Invent…" at bounding box center [668, 385] width 423 height 651
click at [569, 420] on input "[DATE]" at bounding box center [668, 413] width 423 height 39
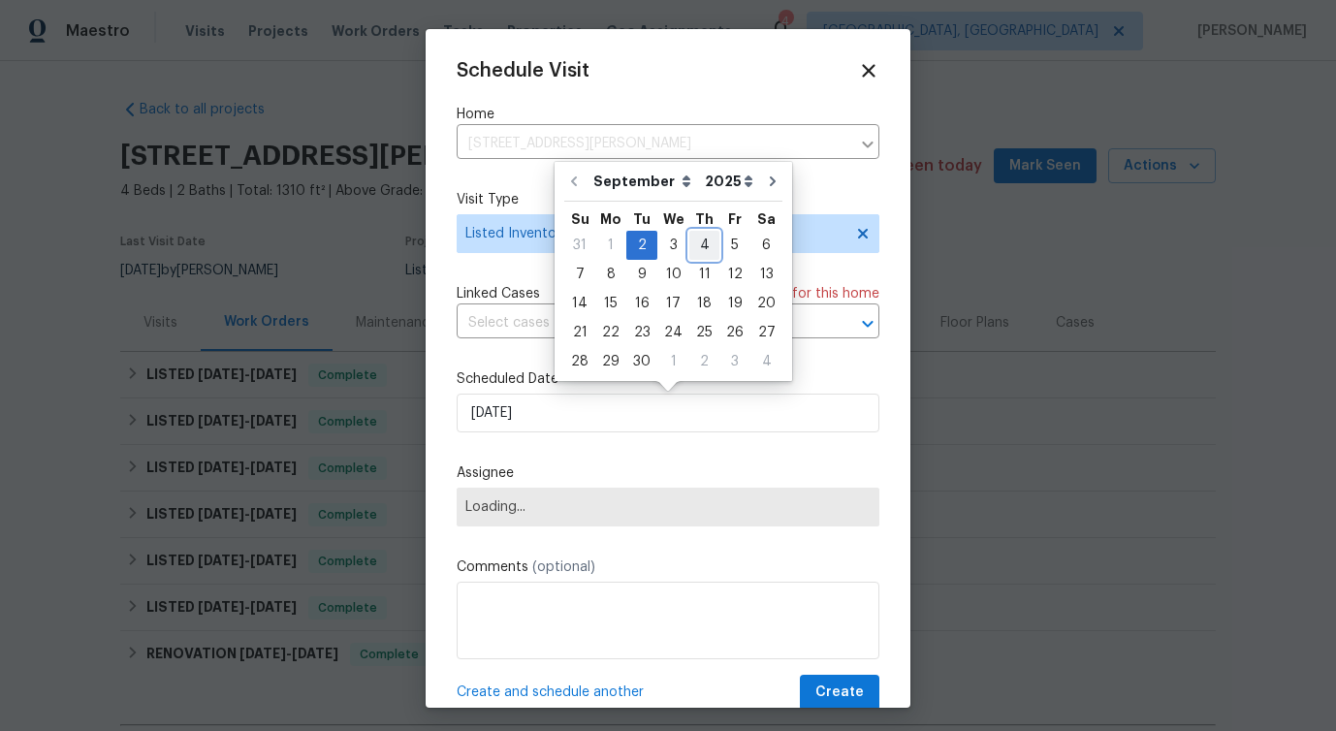
click at [699, 248] on div "4" at bounding box center [704, 245] width 30 height 27
type input "[DATE]"
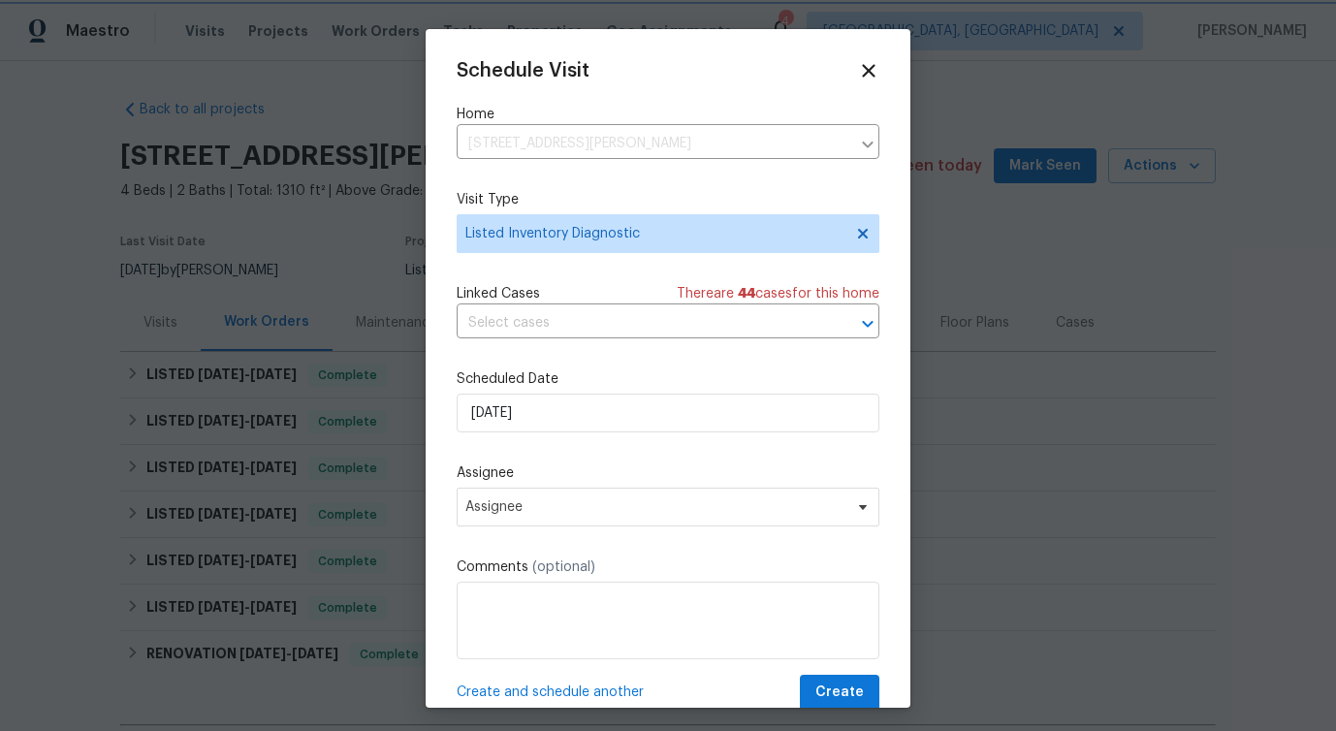
scroll to position [35, 0]
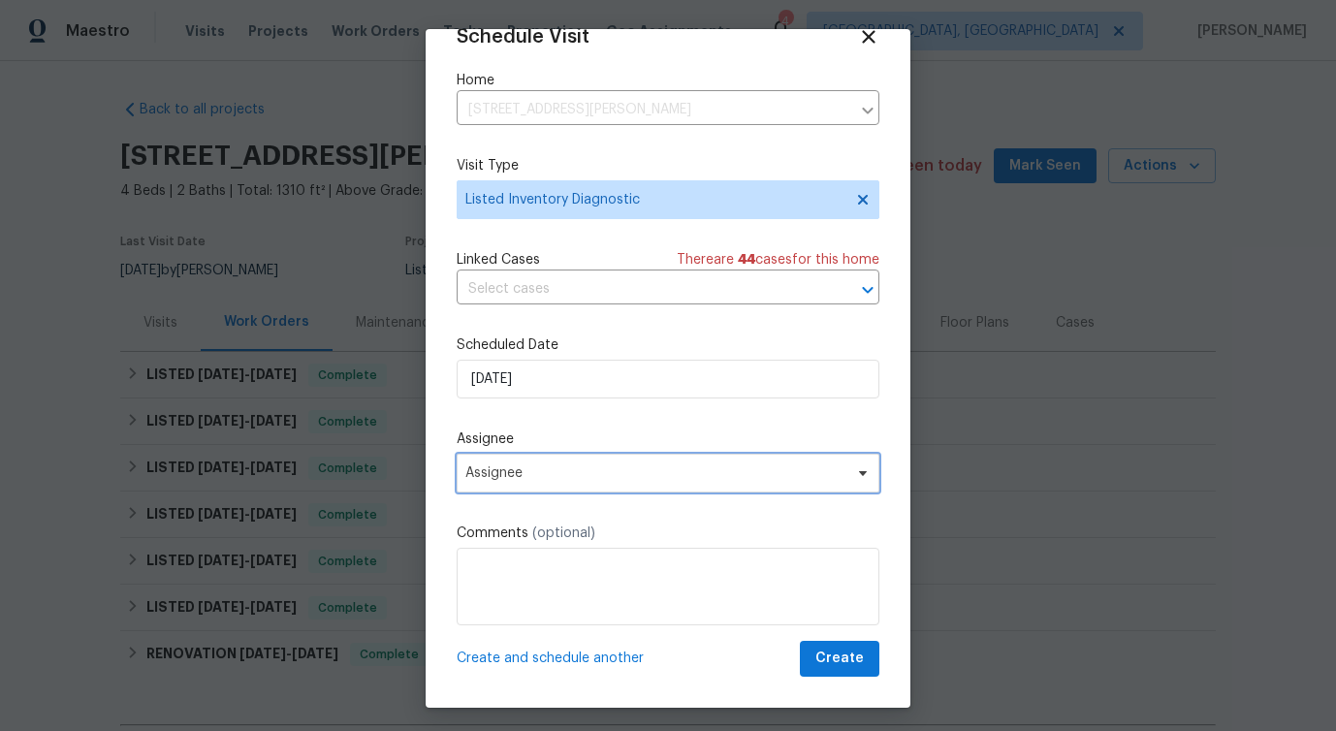
click at [567, 476] on span "Assignee" at bounding box center [655, 473] width 380 height 16
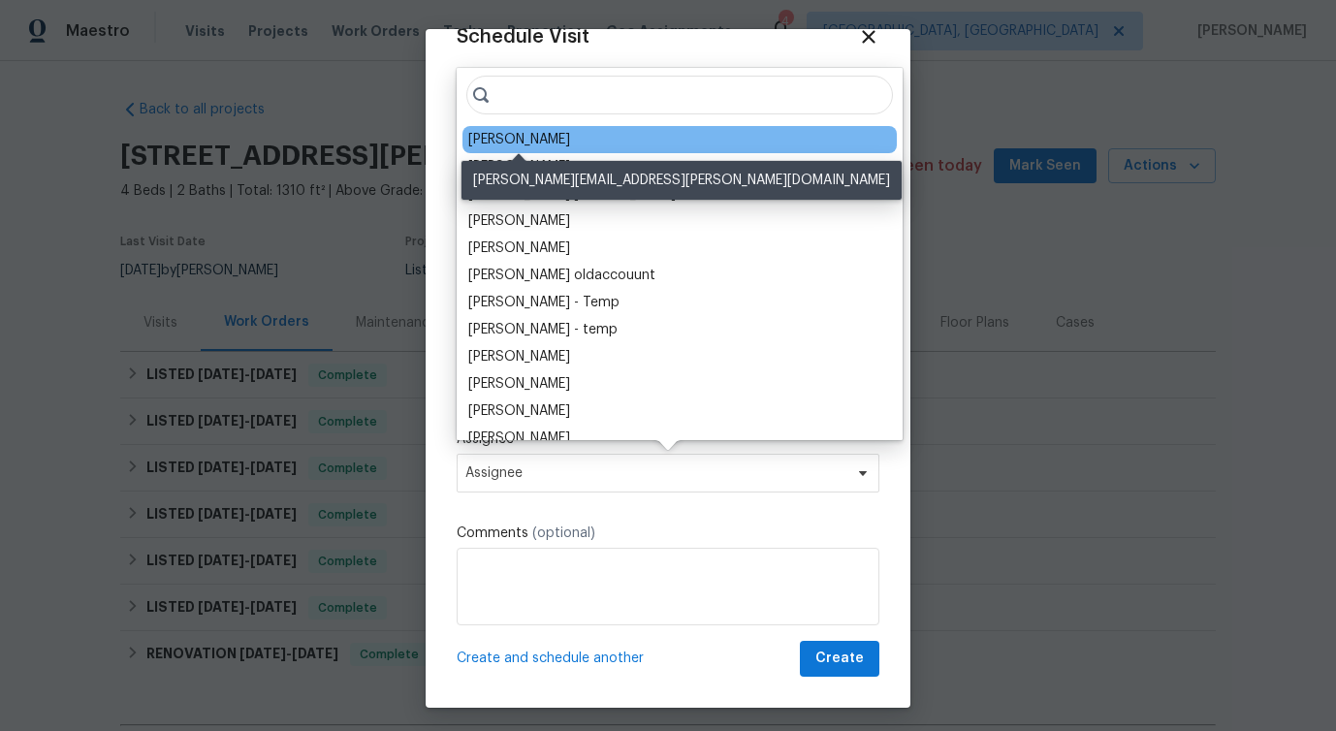
click at [522, 140] on div "Amanda Horton" at bounding box center [519, 139] width 102 height 19
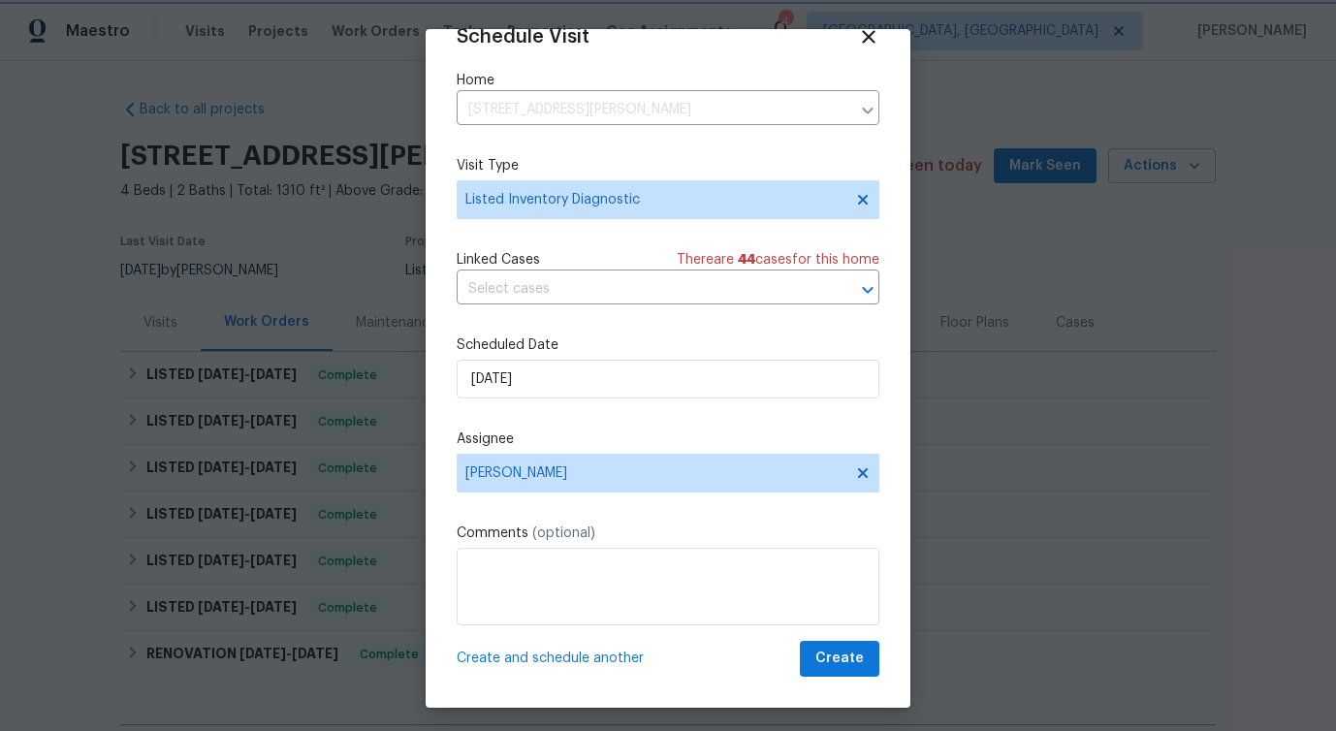
scroll to position [6, 0]
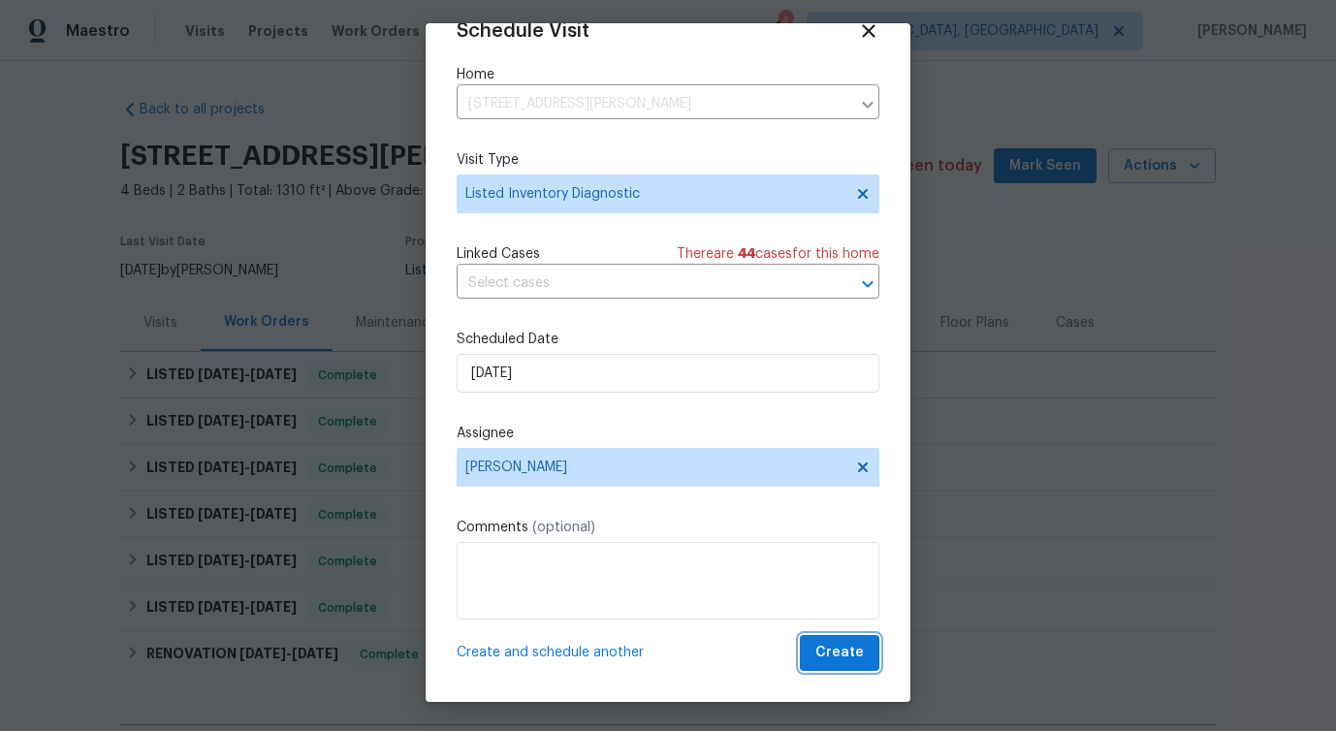
click at [864, 667] on button "Create" at bounding box center [840, 653] width 80 height 36
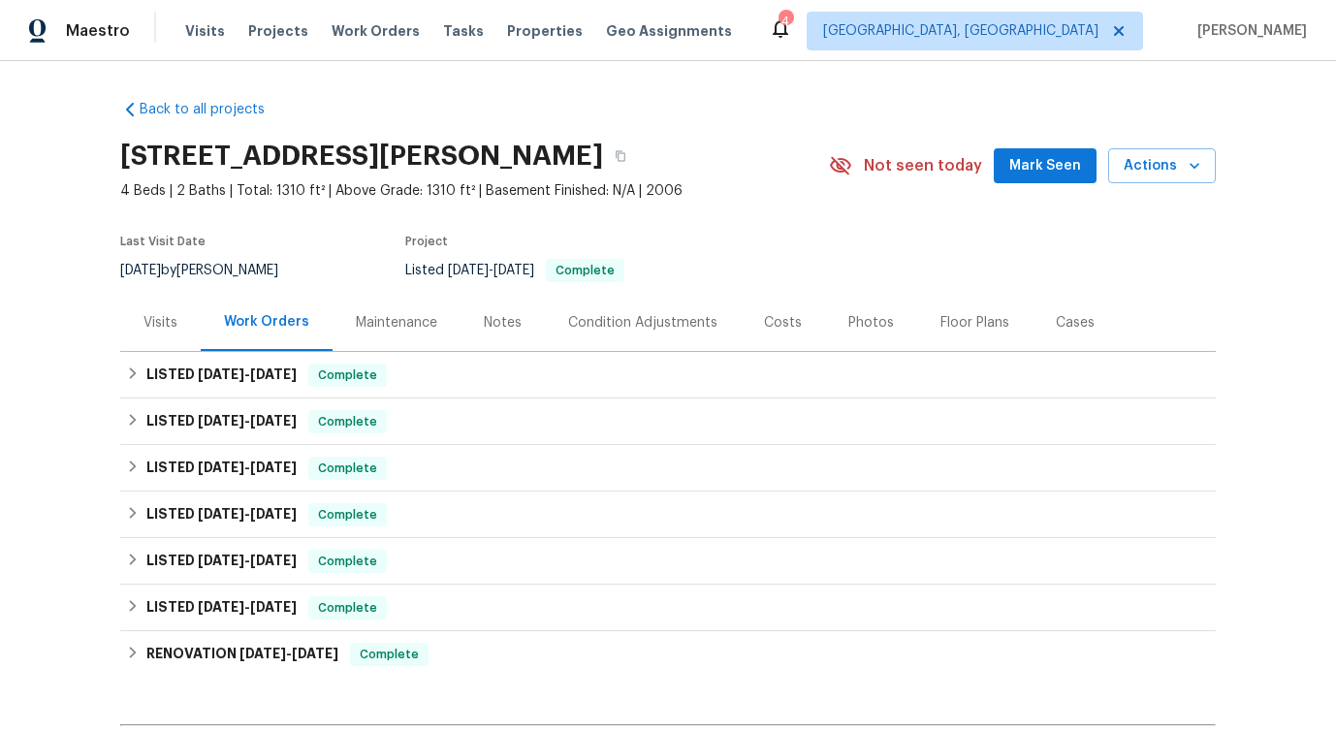
scroll to position [0, 0]
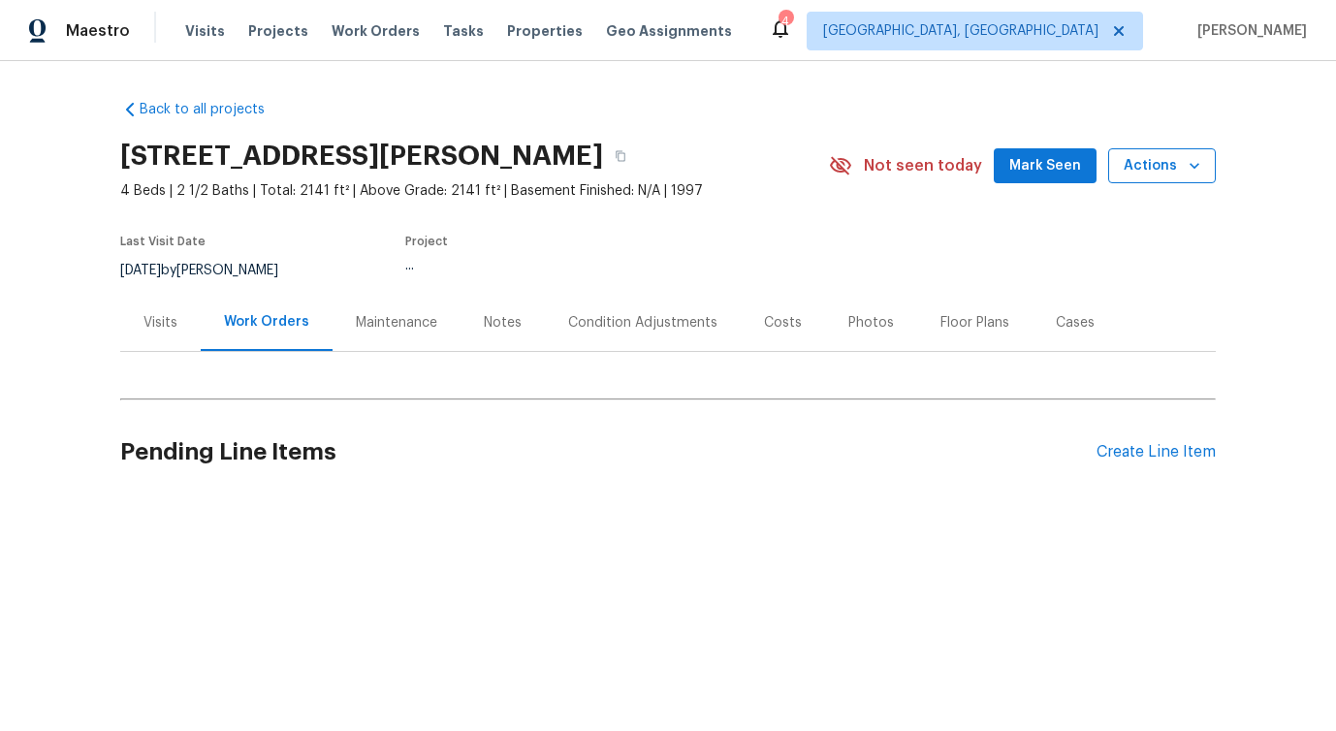
click at [1202, 163] on icon "button" at bounding box center [1194, 165] width 19 height 19
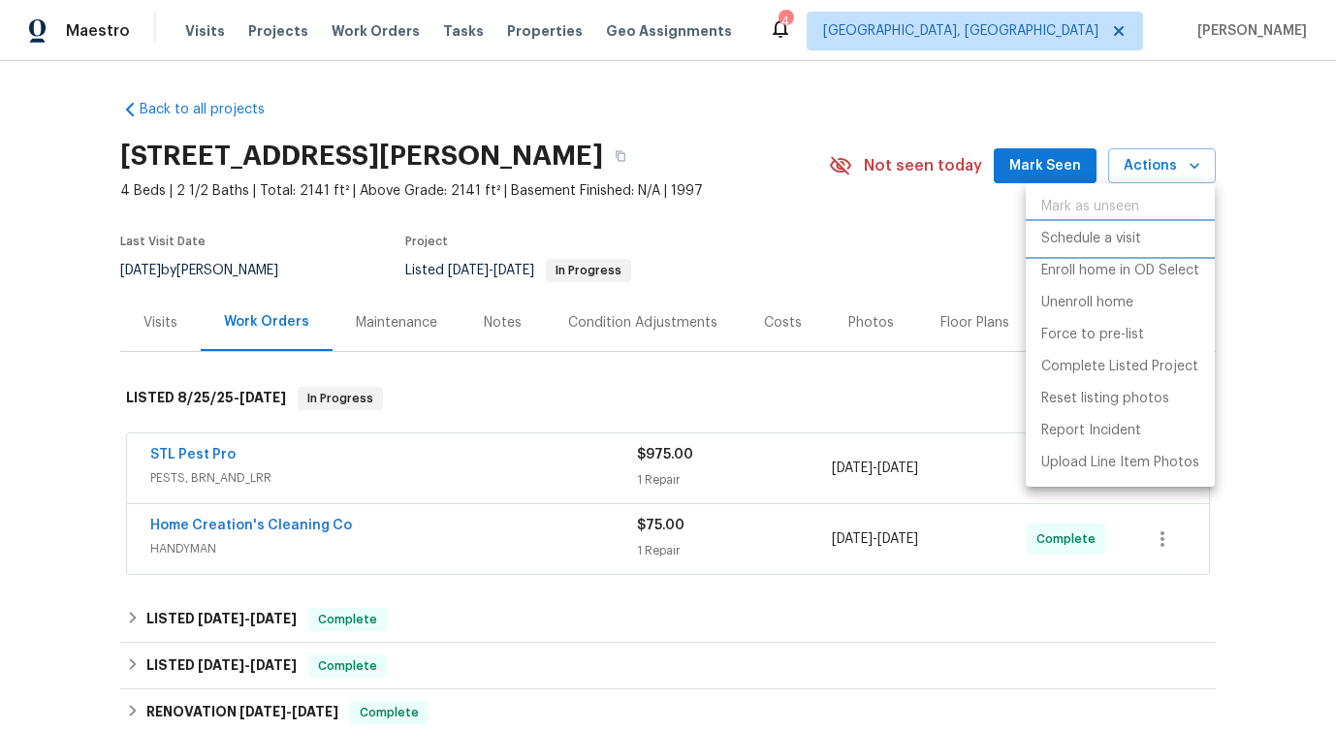
click at [1084, 240] on p "Schedule a visit" at bounding box center [1092, 239] width 100 height 20
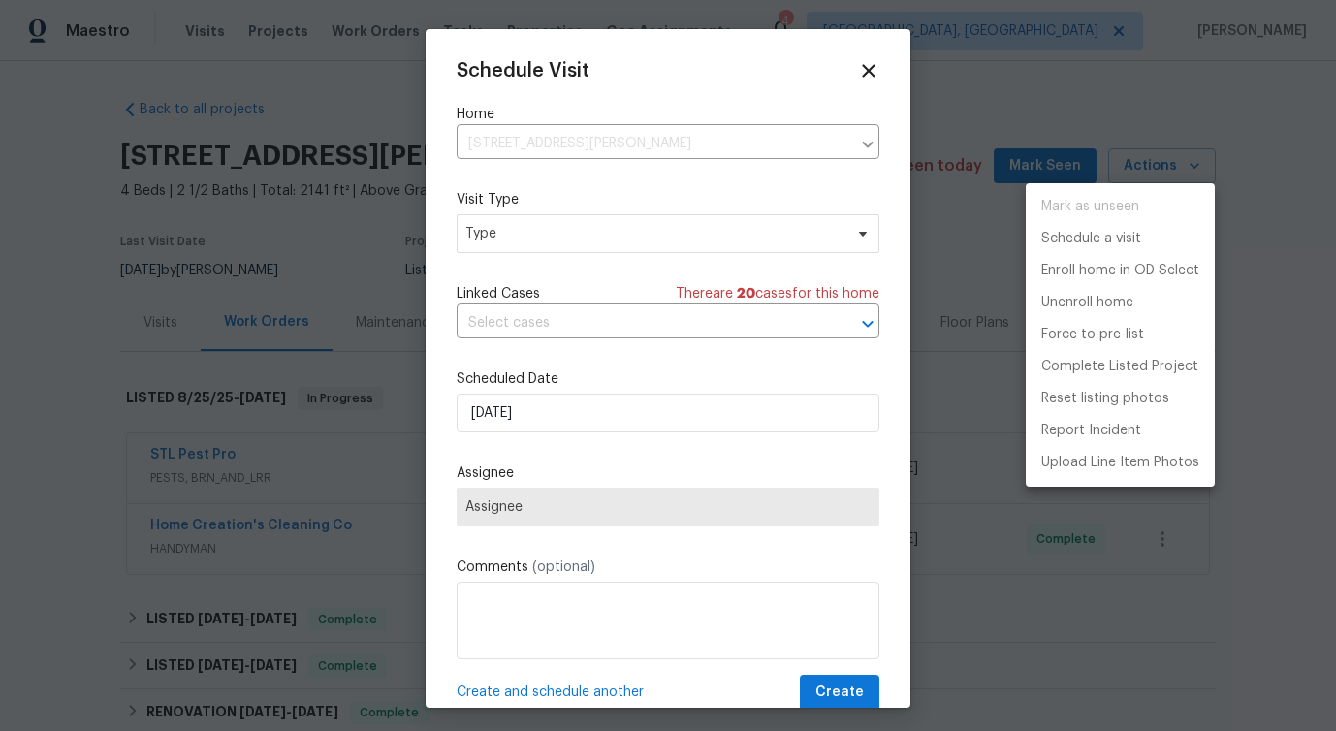
click at [523, 231] on div at bounding box center [668, 365] width 1336 height 731
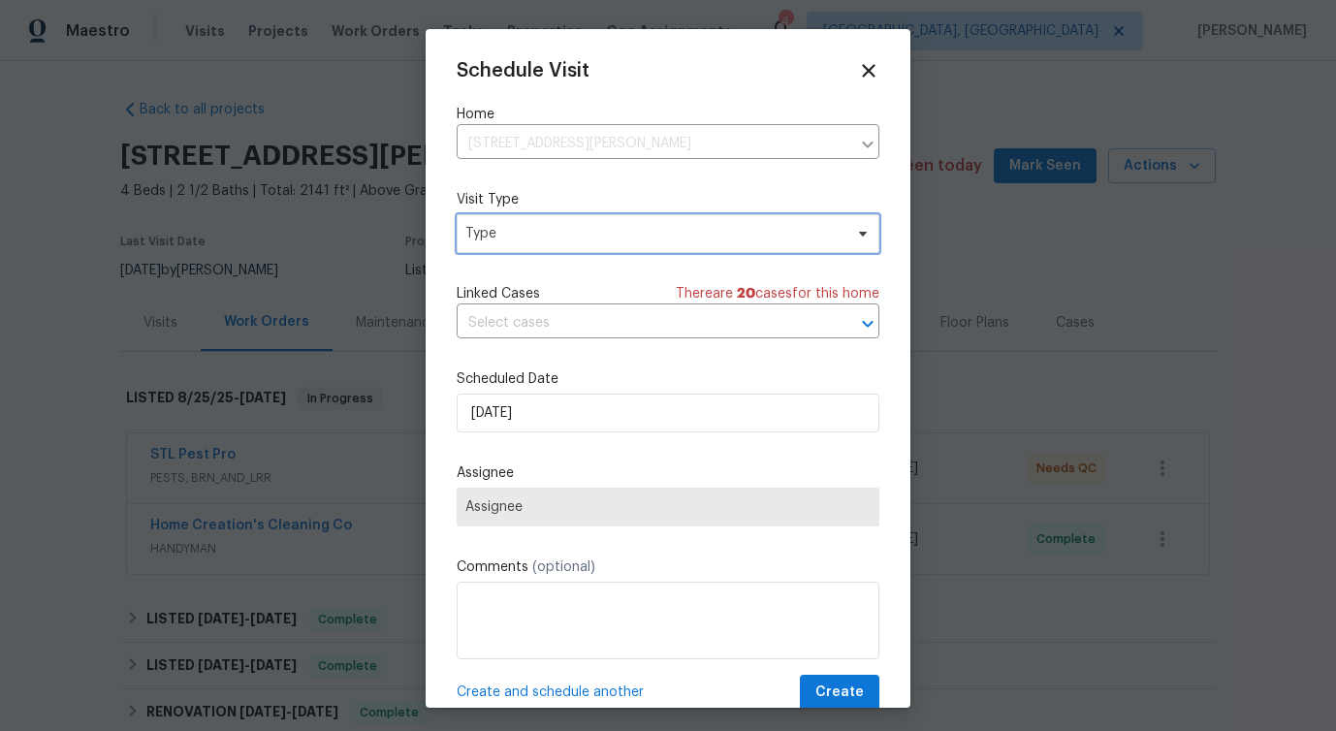
click at [523, 231] on span "Type" at bounding box center [653, 233] width 377 height 19
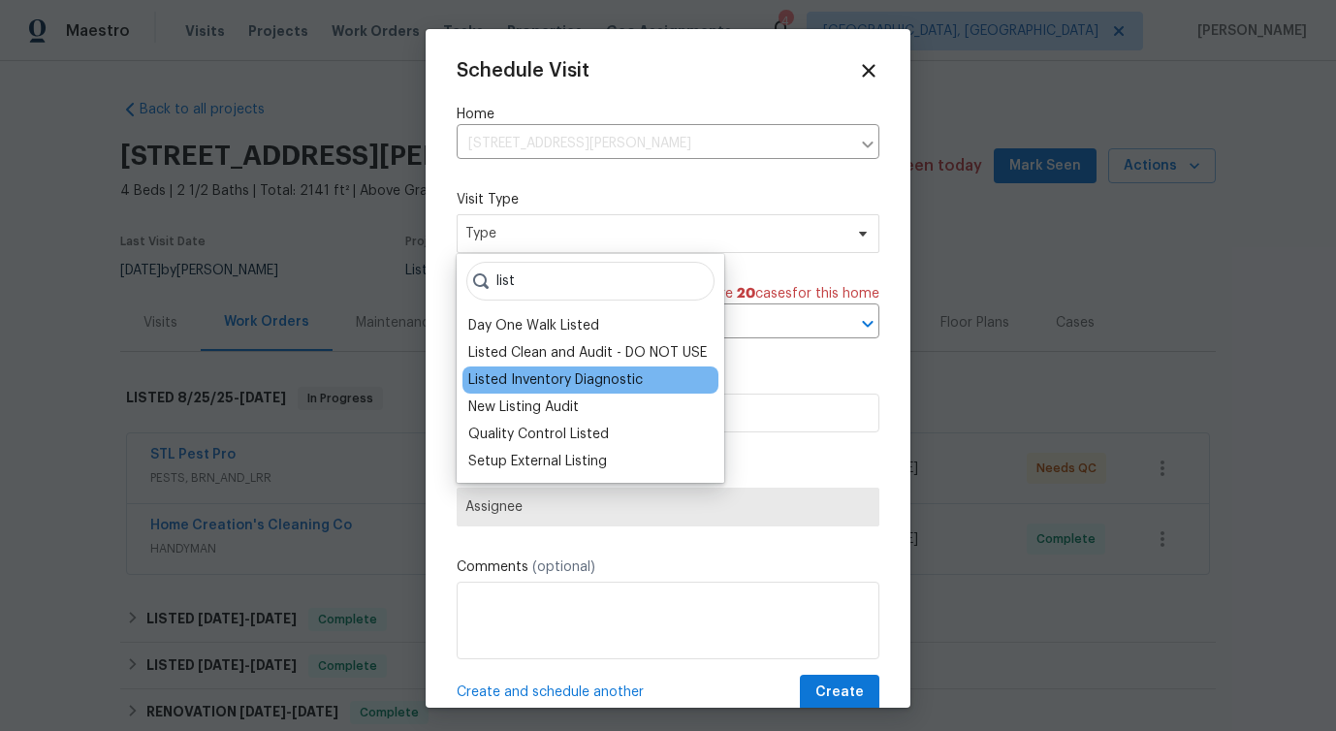
type input "list"
click at [559, 378] on div "Listed Inventory Diagnostic" at bounding box center [555, 379] width 175 height 19
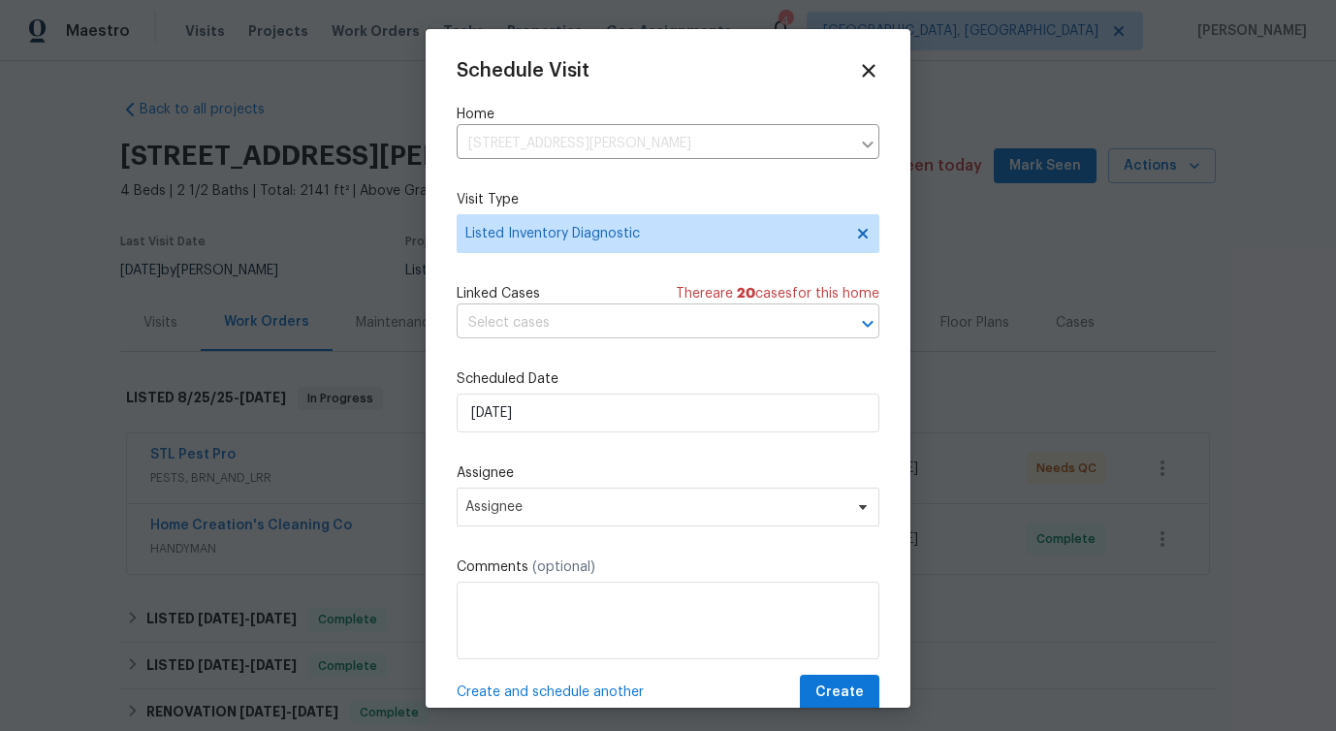
click at [551, 312] on input "text" at bounding box center [641, 323] width 369 height 30
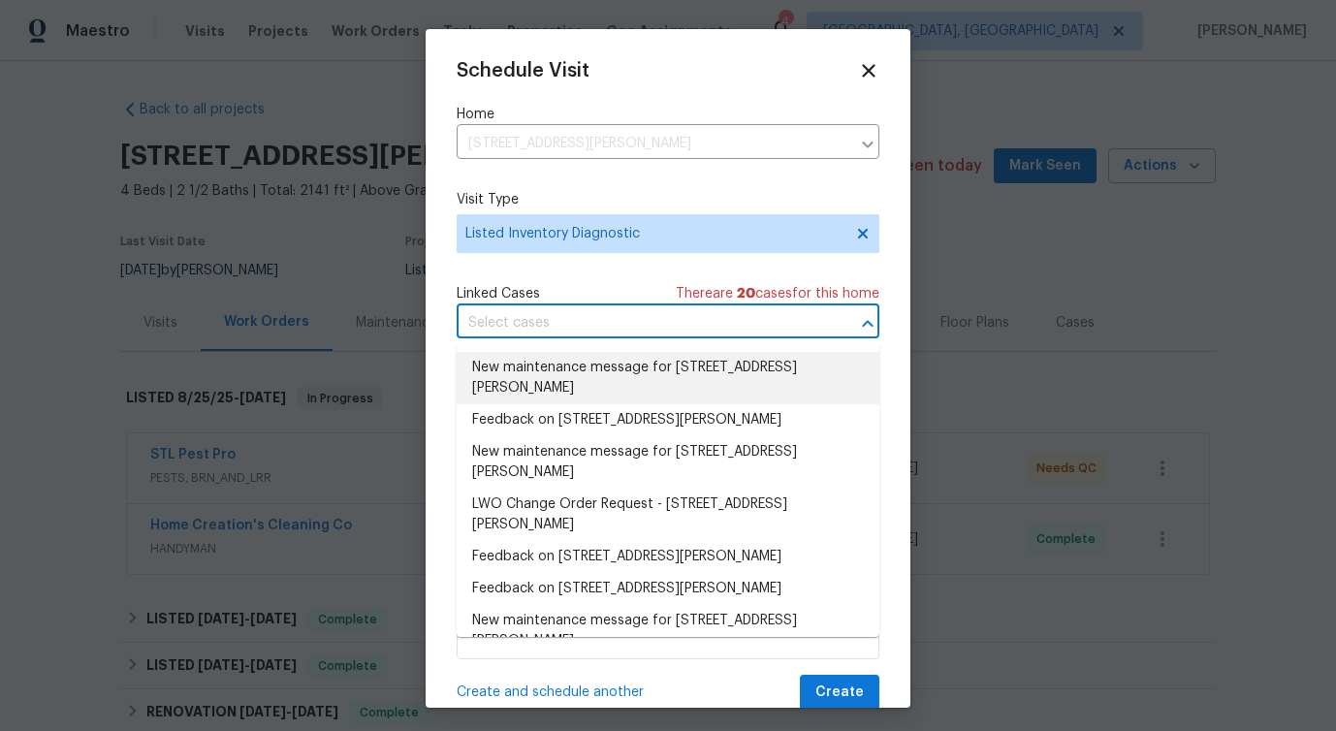
click at [574, 302] on div "Linked Cases There are 20 case s for this home" at bounding box center [668, 293] width 423 height 19
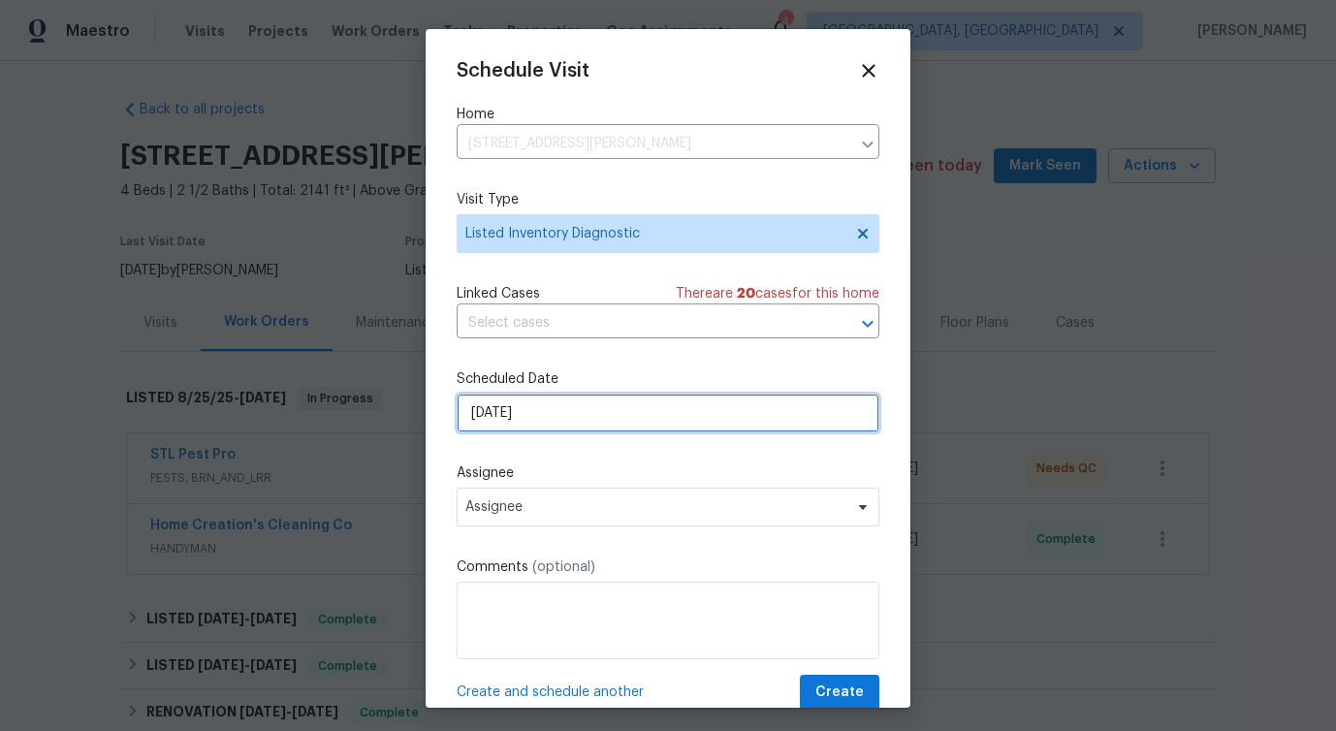
click at [555, 425] on input "9/2/2025" at bounding box center [668, 413] width 423 height 39
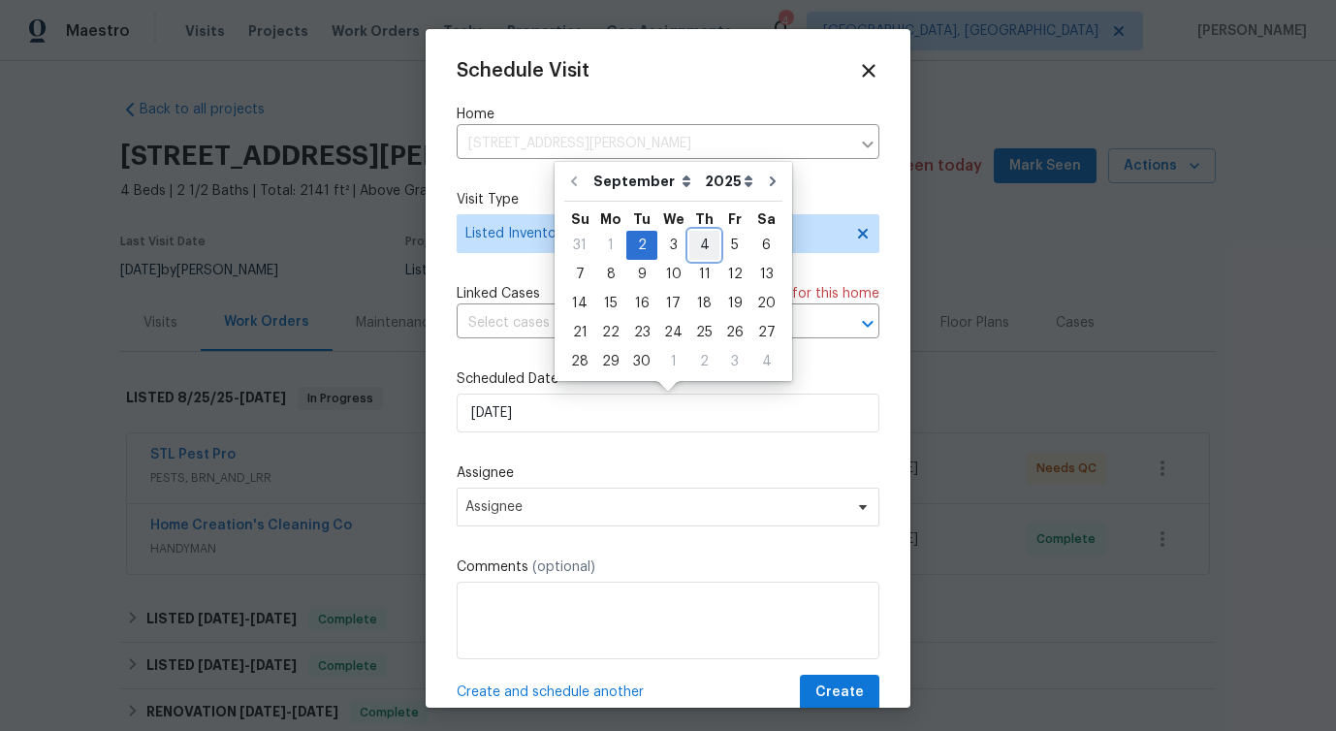
click at [704, 252] on div "4" at bounding box center [704, 245] width 30 height 27
type input "[DATE]"
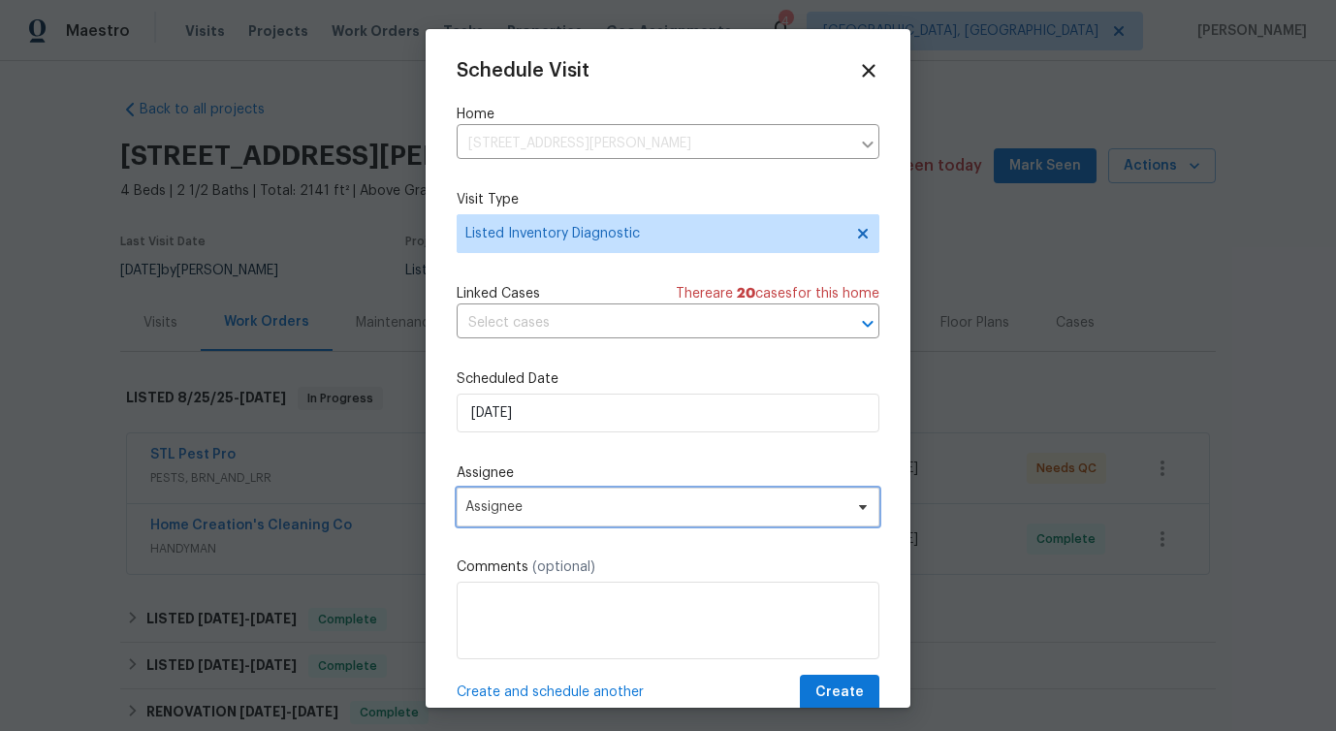
click at [534, 511] on span "Assignee" at bounding box center [655, 507] width 380 height 16
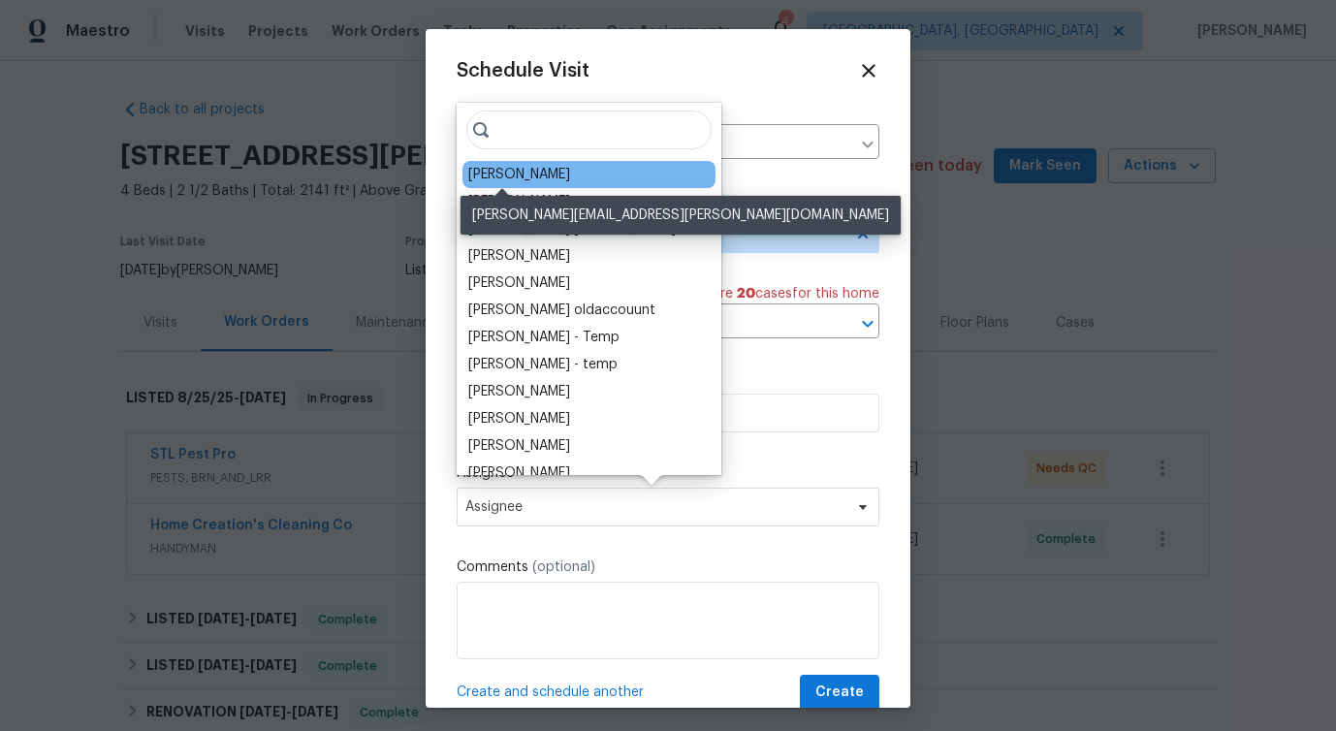
click at [532, 173] on div "Brad Baum" at bounding box center [519, 174] width 102 height 19
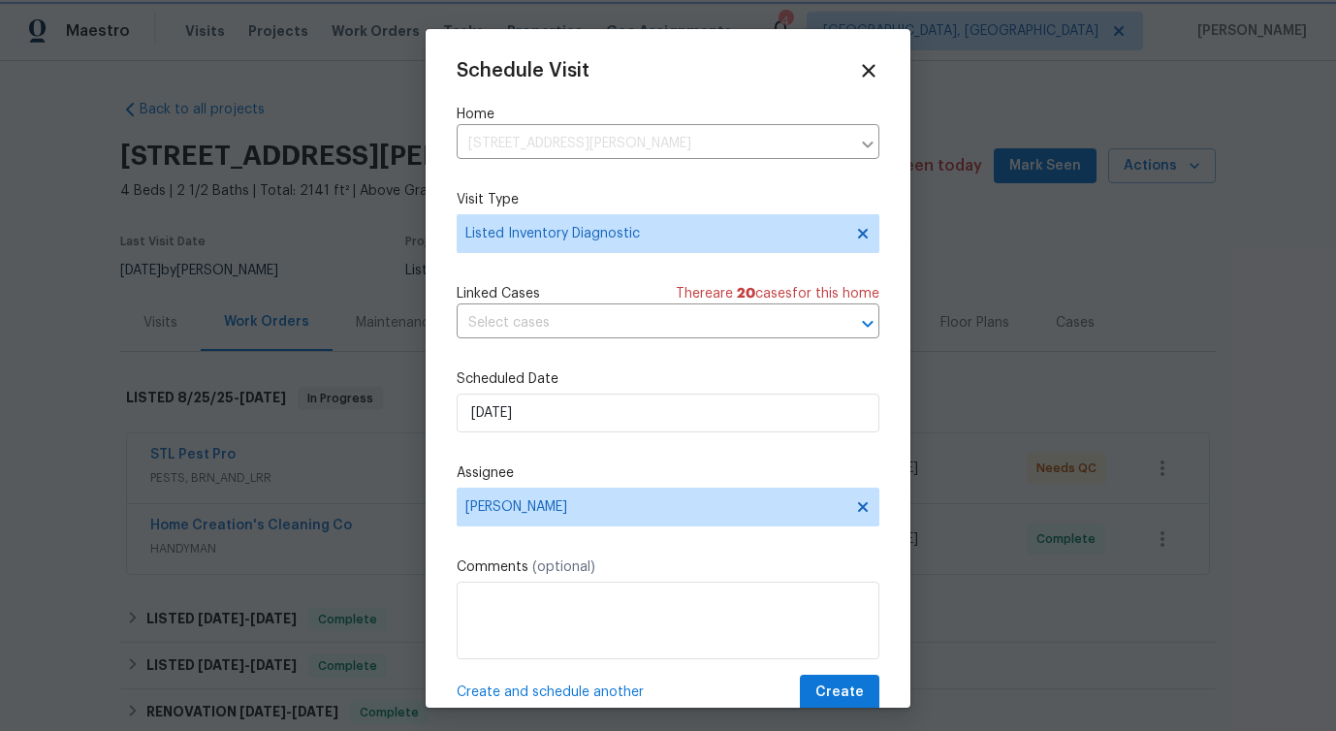
scroll to position [35, 0]
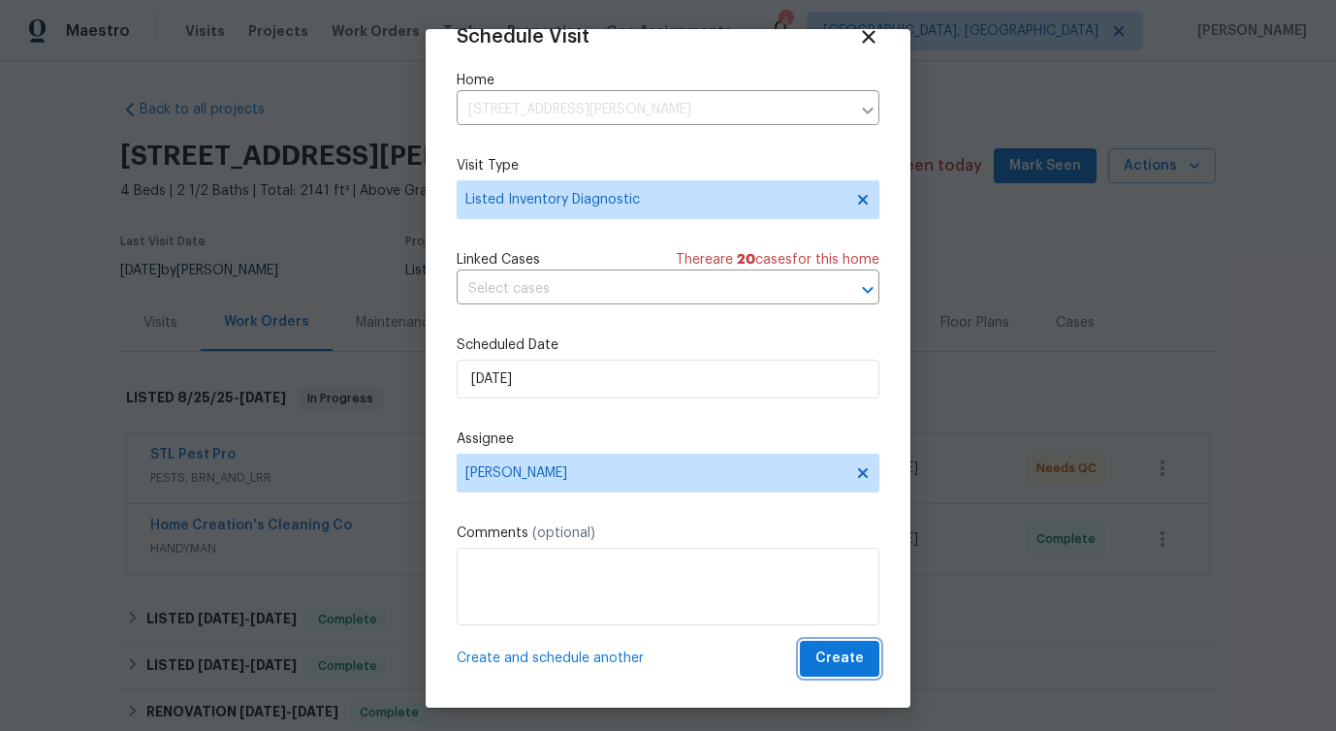
click at [860, 653] on span "Create" at bounding box center [840, 659] width 48 height 24
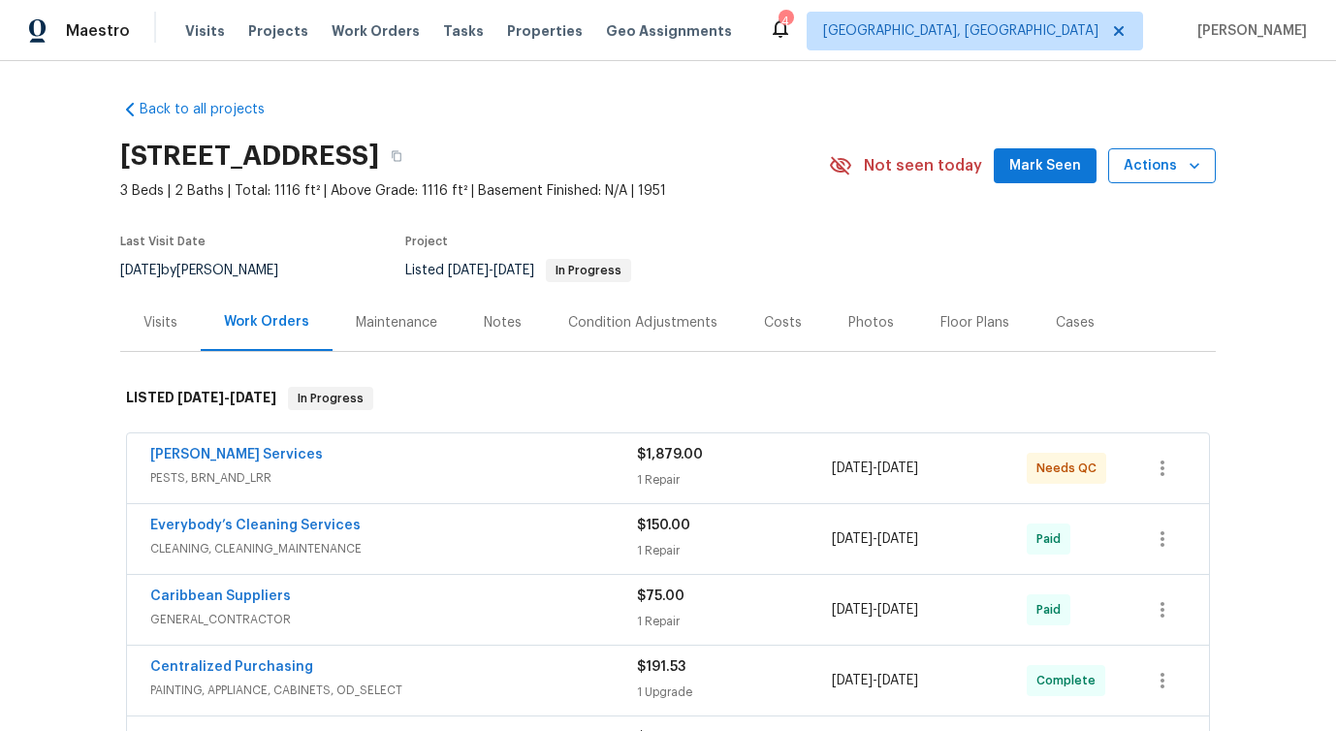
click at [1169, 179] on button "Actions" at bounding box center [1162, 166] width 108 height 36
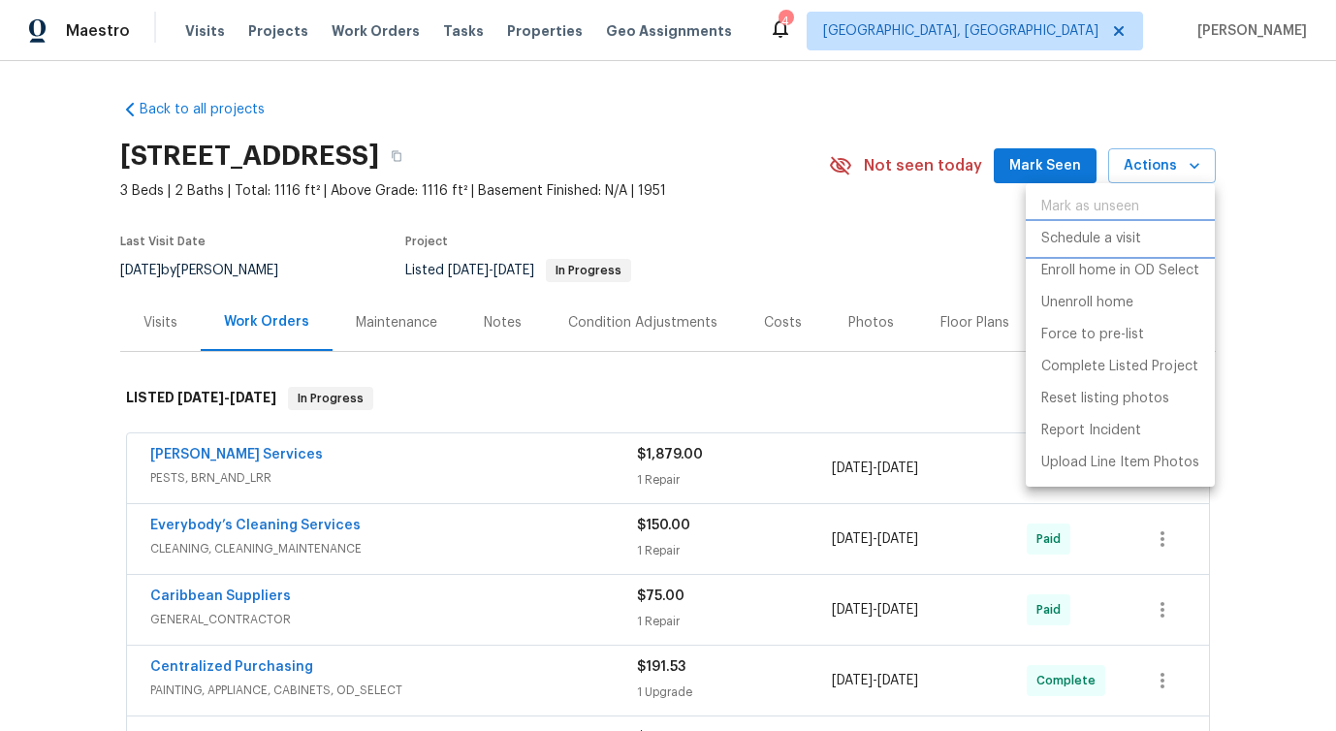
click at [1084, 238] on p "Schedule a visit" at bounding box center [1092, 239] width 100 height 20
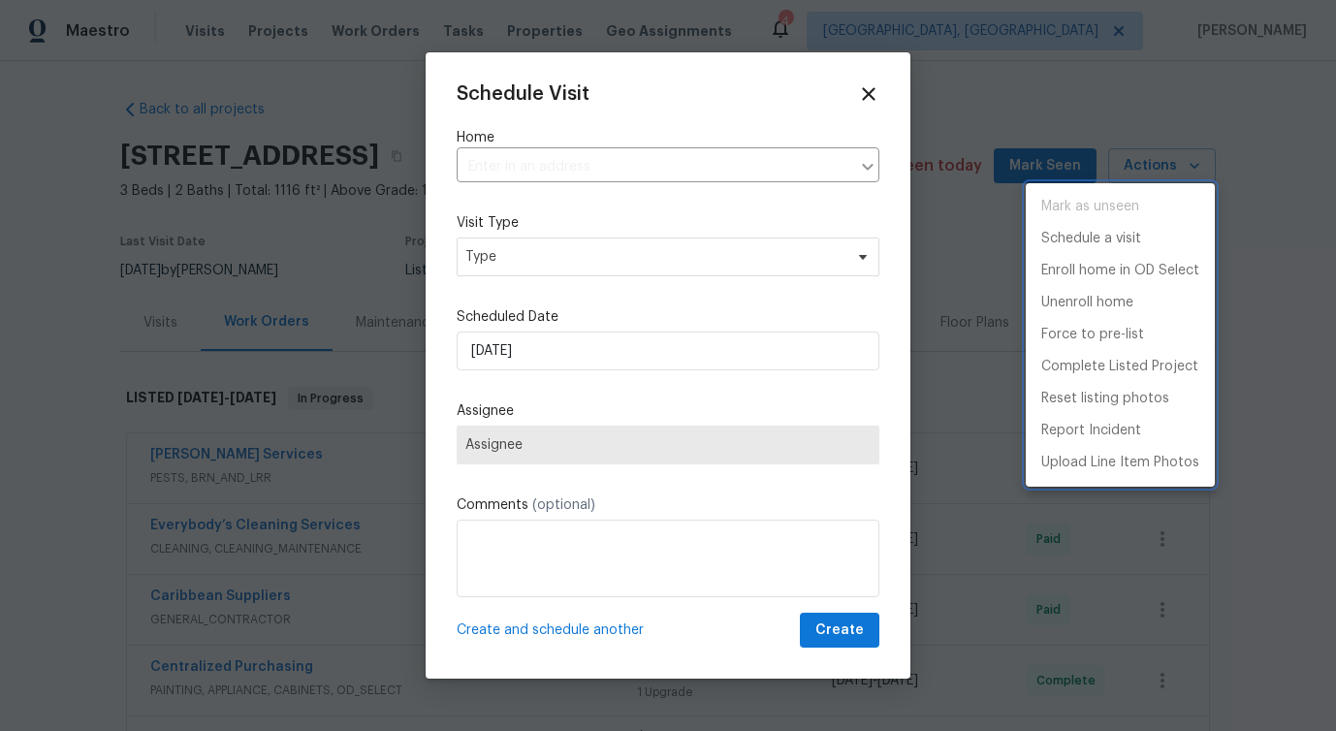
type input "548 47th Ave N, Saint Petersburg, FL 33703"
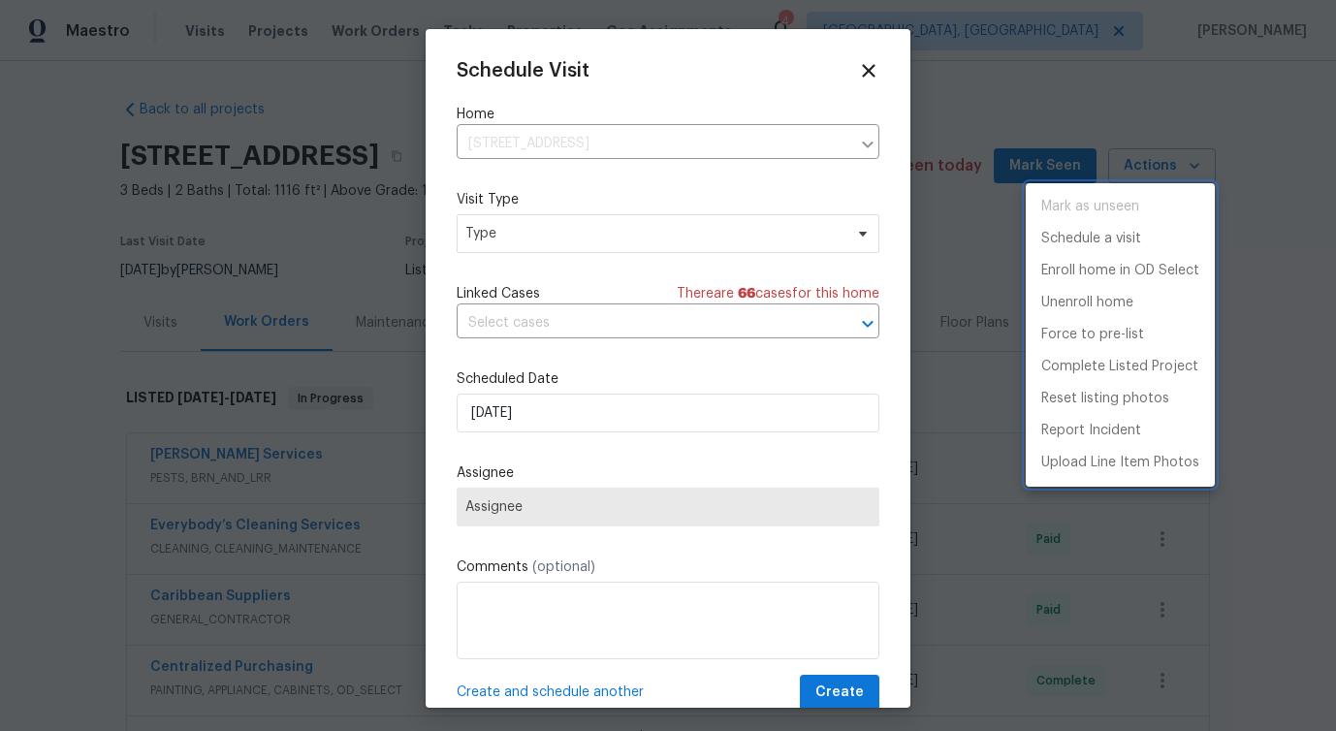
click at [598, 144] on div at bounding box center [668, 365] width 1336 height 731
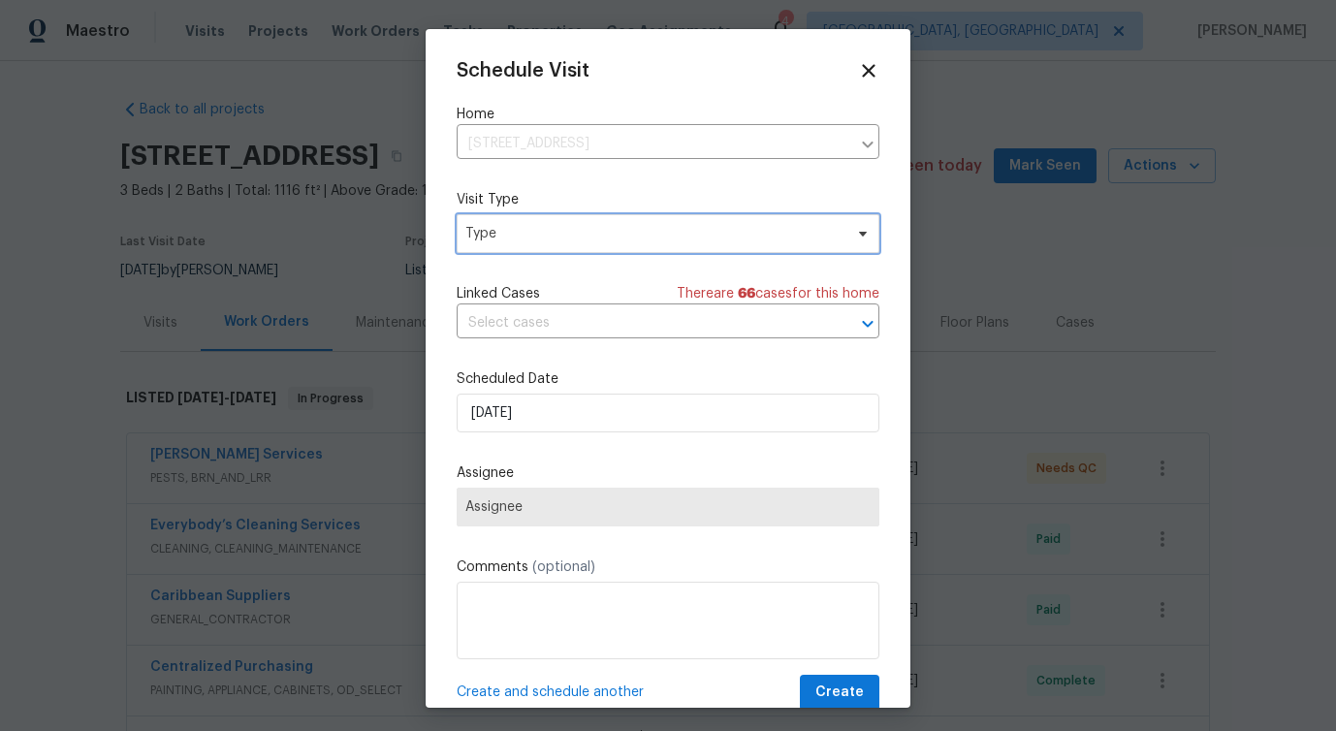
click at [534, 244] on span "Type" at bounding box center [668, 233] width 423 height 39
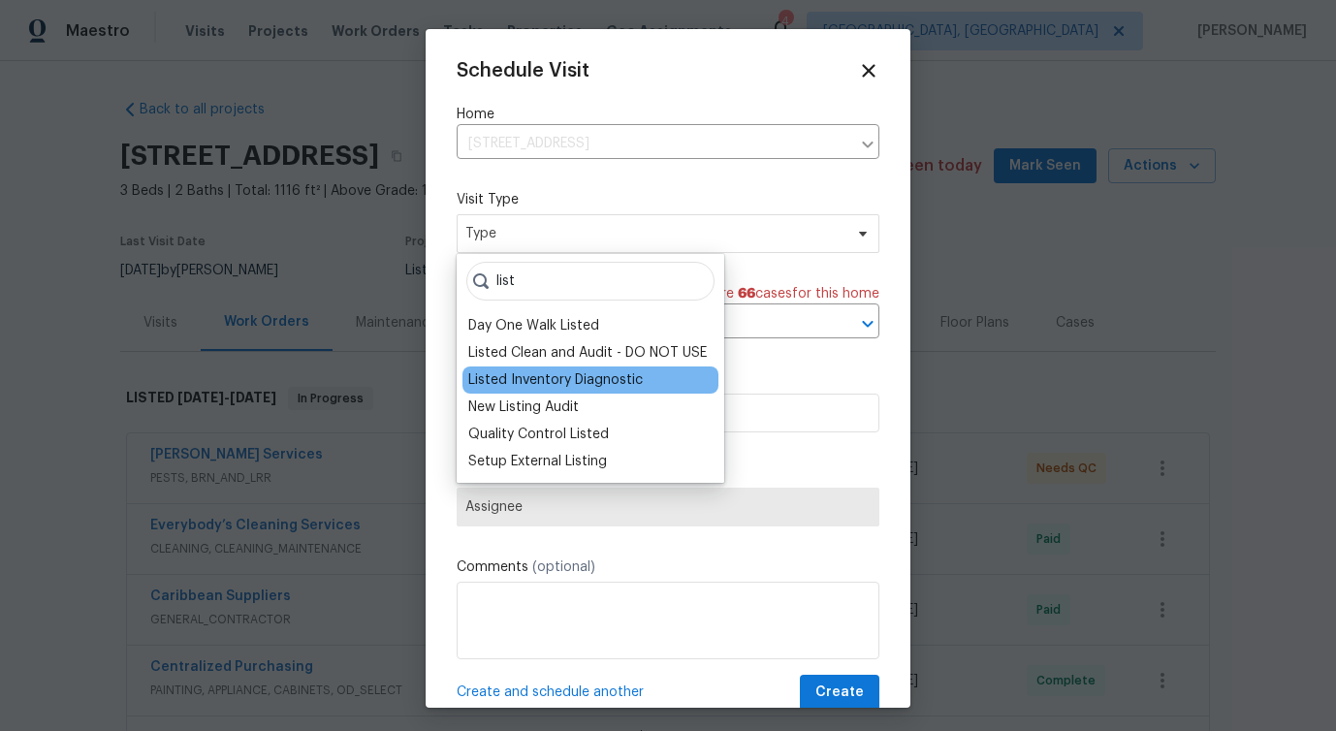
type input "list"
click at [530, 374] on div "Listed Inventory Diagnostic" at bounding box center [555, 379] width 175 height 19
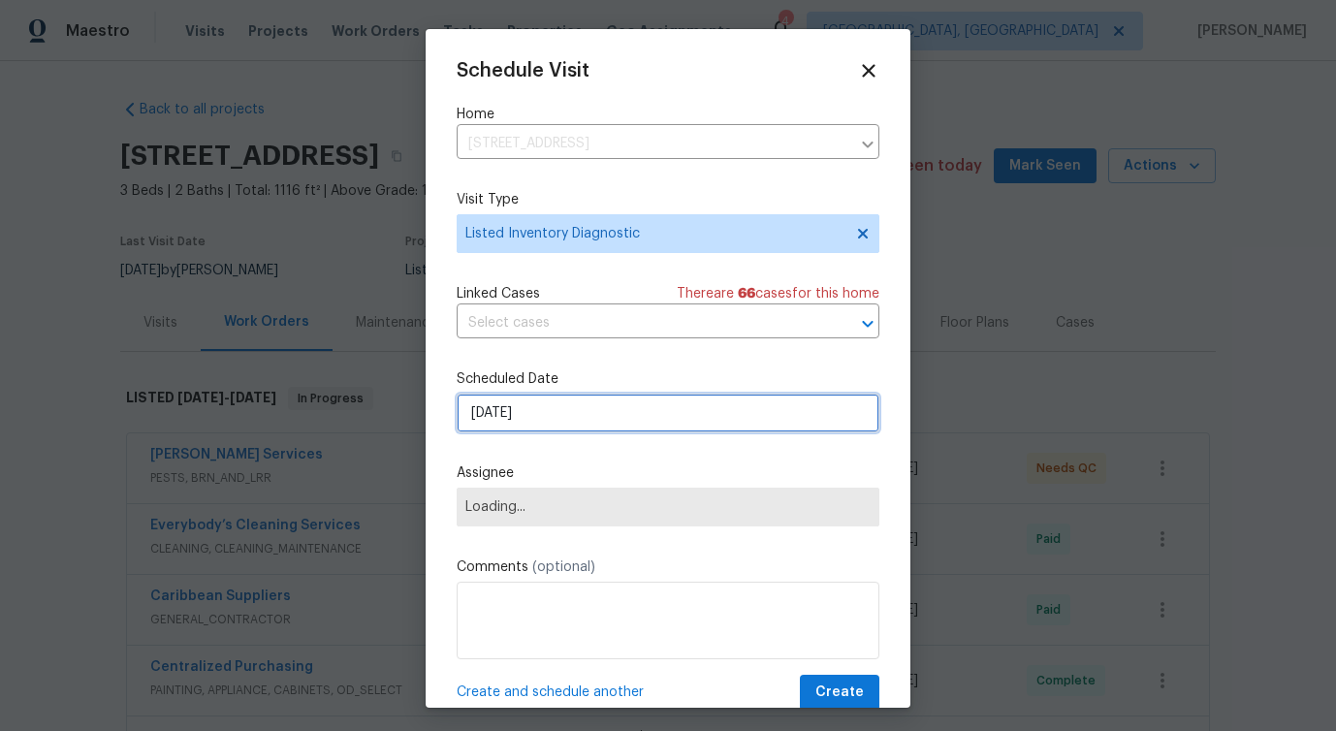
click at [499, 433] on input "[DATE]" at bounding box center [668, 413] width 423 height 39
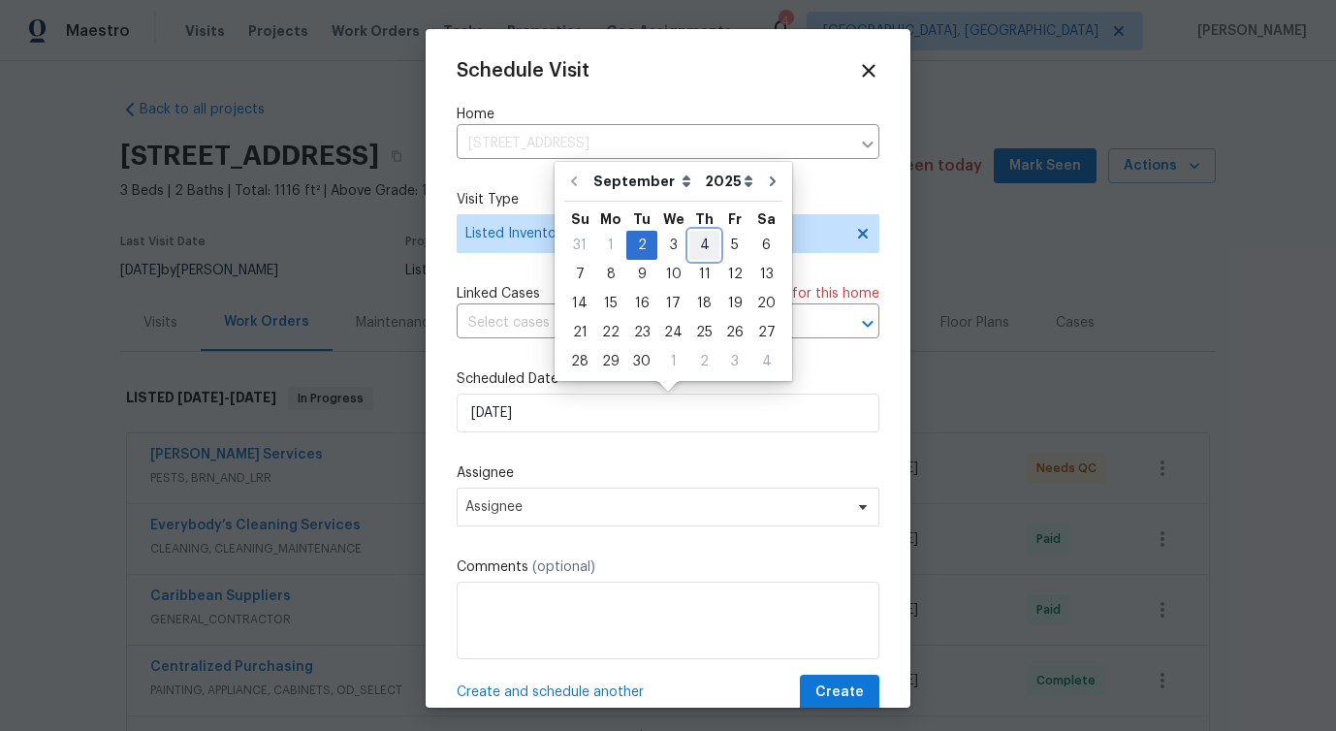
click at [703, 245] on div "4" at bounding box center [704, 245] width 30 height 27
type input "[DATE]"
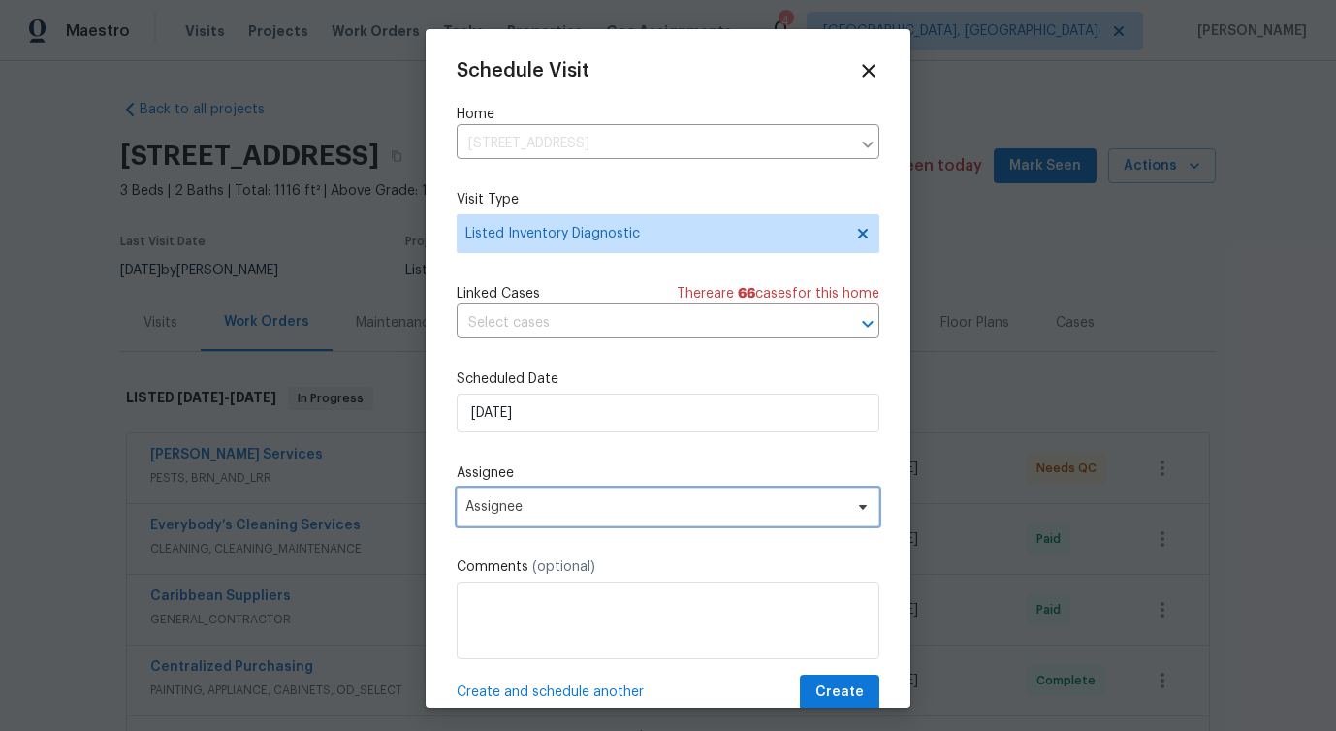
click at [510, 505] on span "Assignee" at bounding box center [655, 507] width 380 height 16
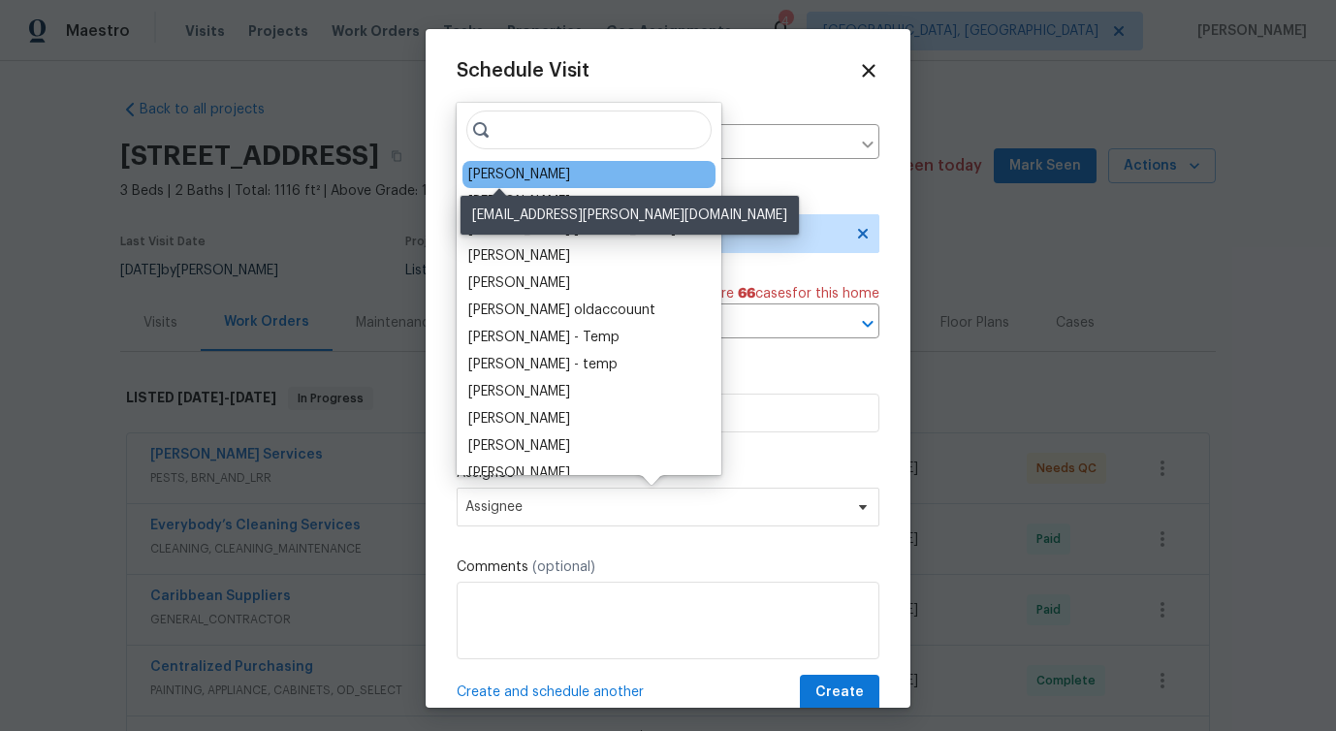
click at [513, 171] on div "[PERSON_NAME]" at bounding box center [519, 174] width 102 height 19
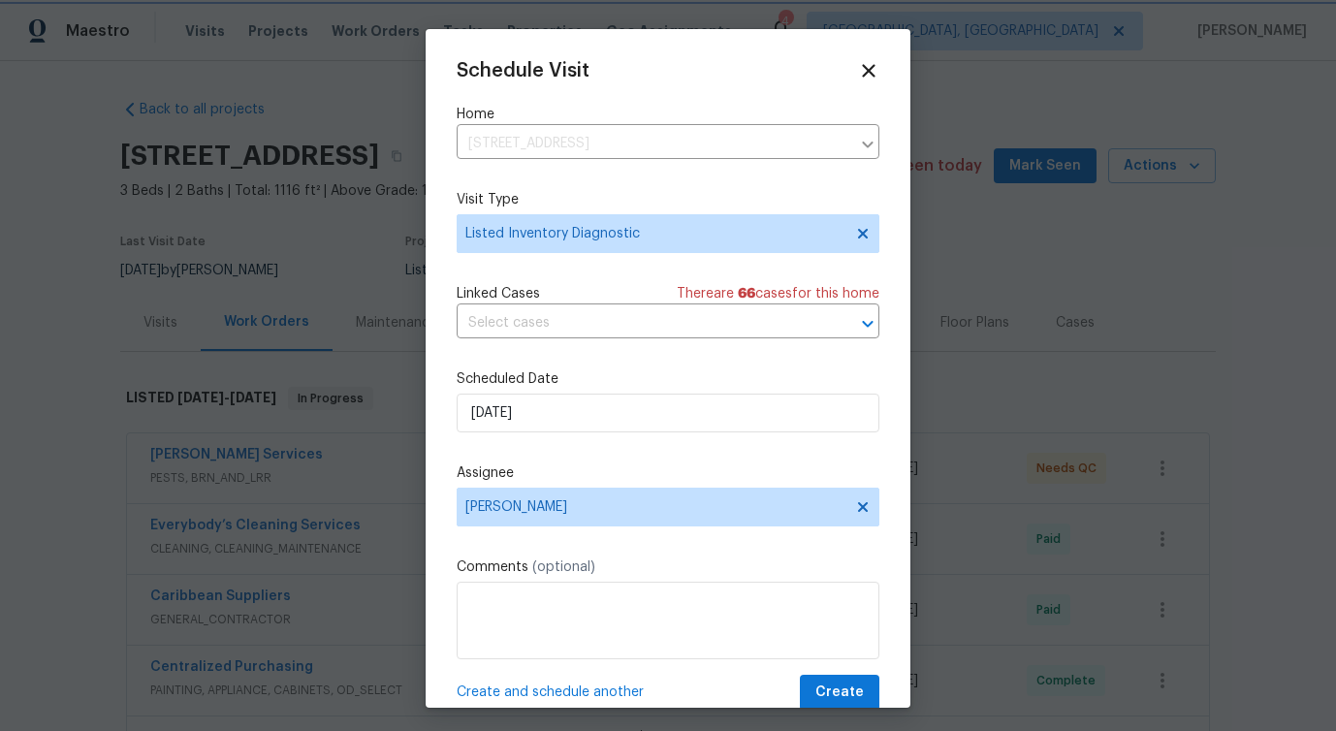
scroll to position [35, 0]
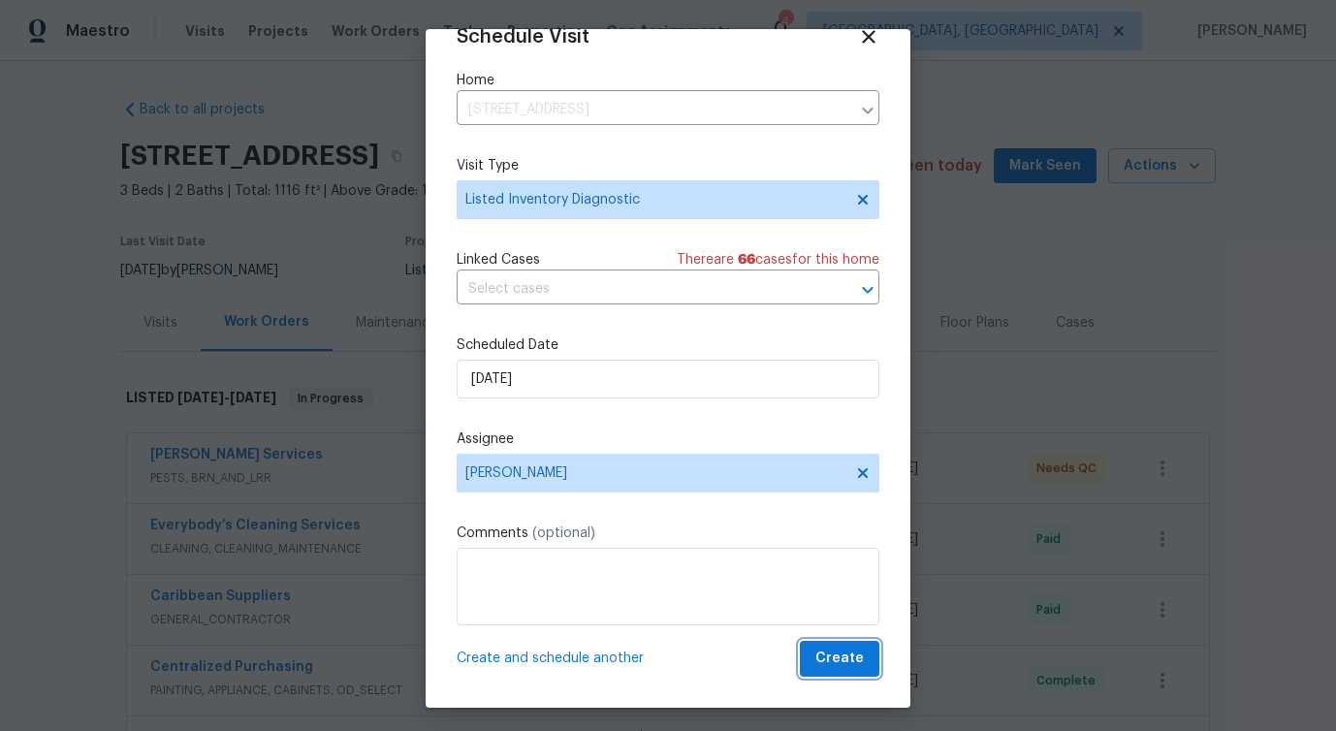
click at [861, 656] on span "Create" at bounding box center [840, 659] width 48 height 24
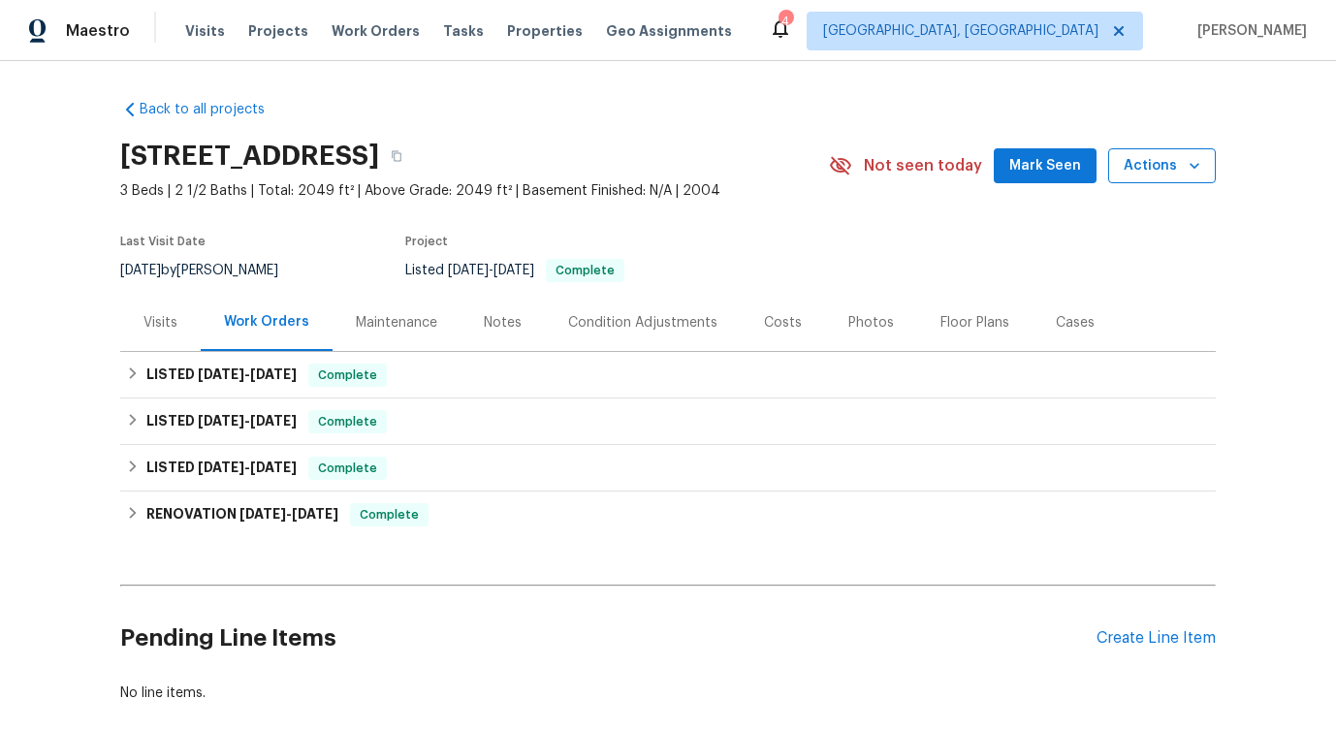
click at [1114, 176] on button "Actions" at bounding box center [1162, 166] width 108 height 36
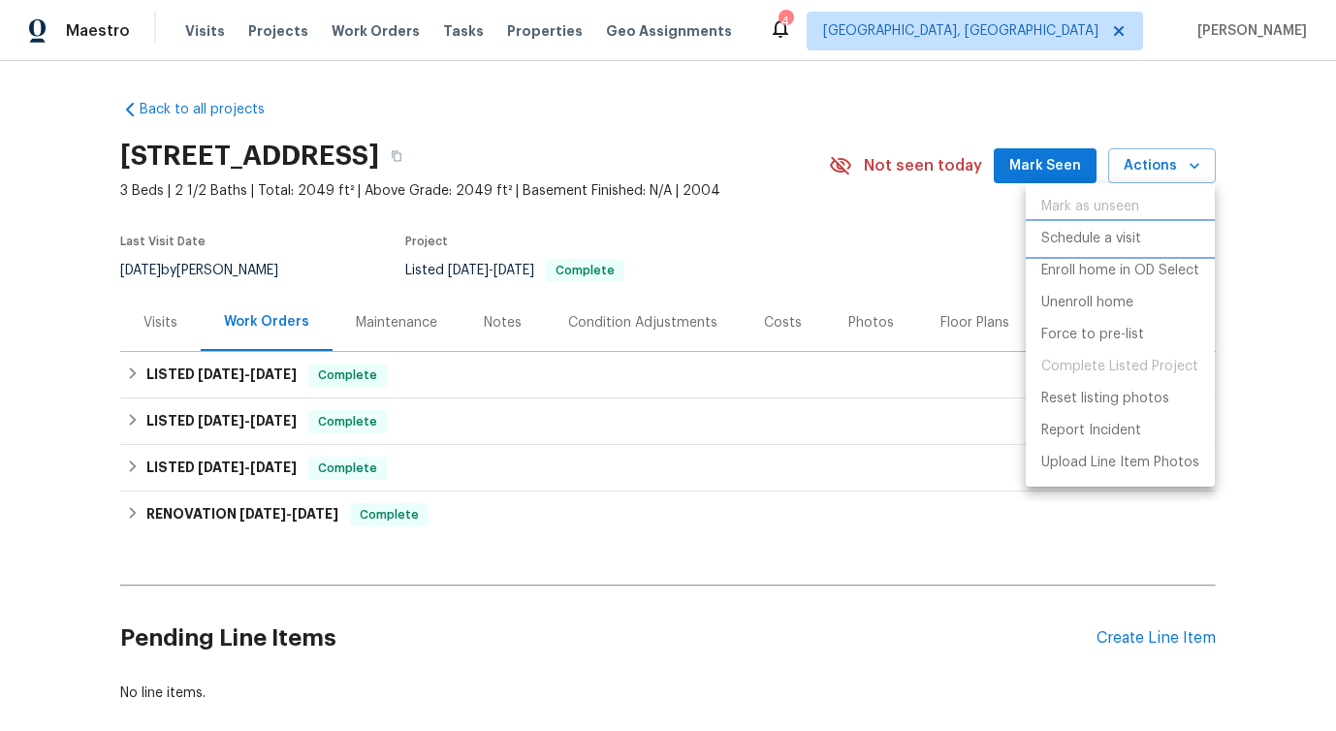
click at [1064, 239] on p "Schedule a visit" at bounding box center [1092, 239] width 100 height 20
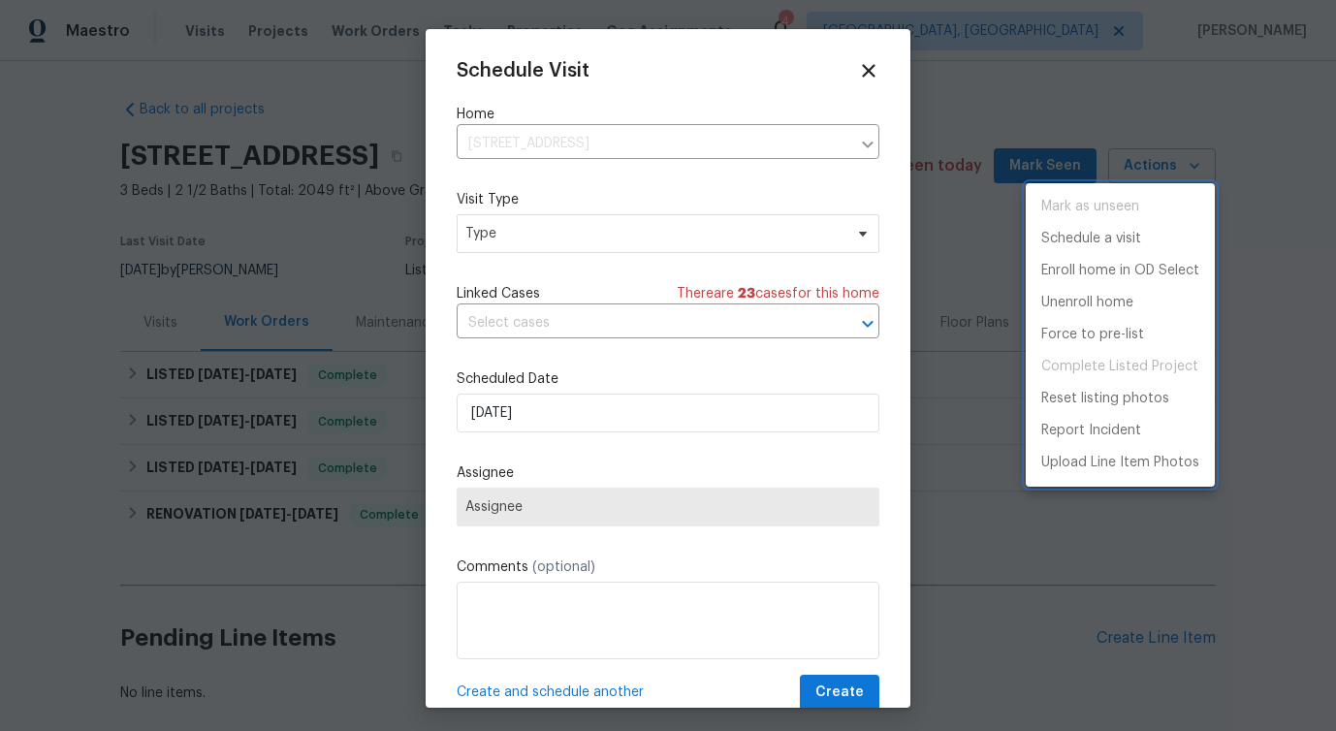
click at [561, 229] on div at bounding box center [668, 365] width 1336 height 731
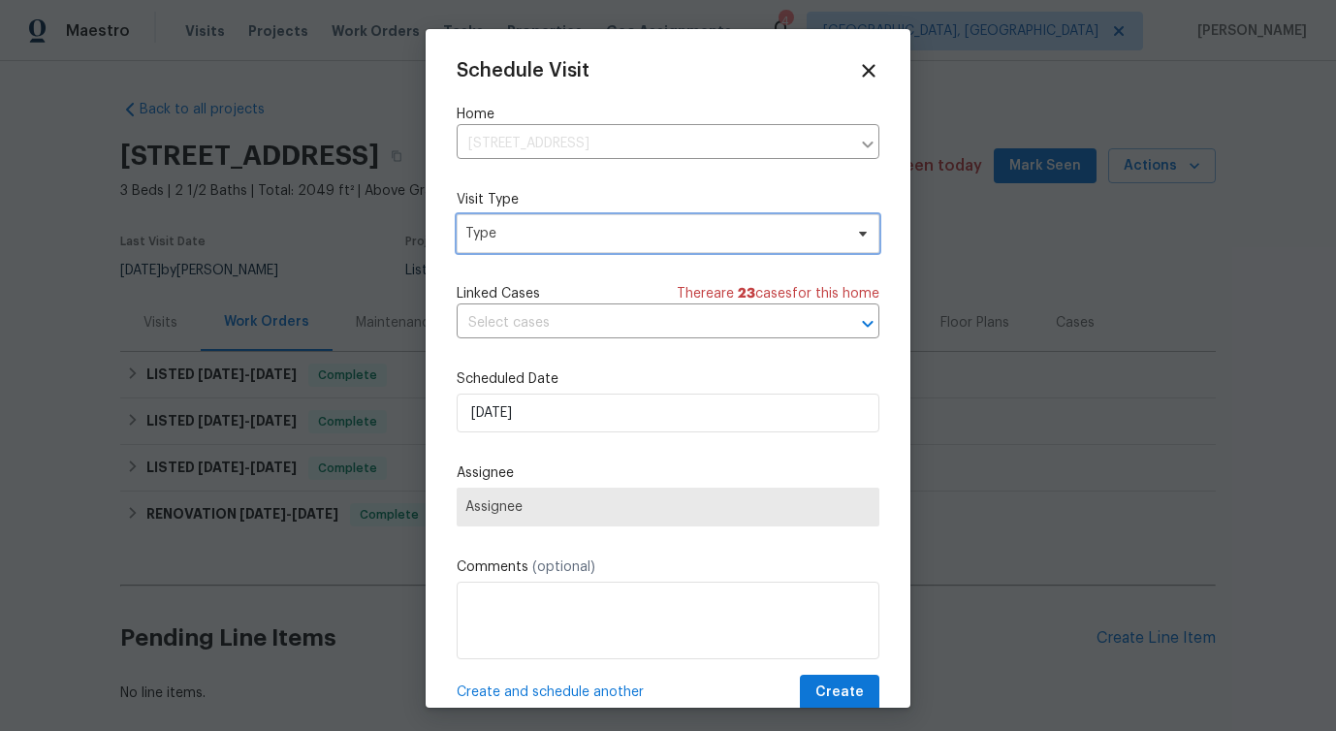
click at [561, 229] on span "Type" at bounding box center [653, 233] width 377 height 19
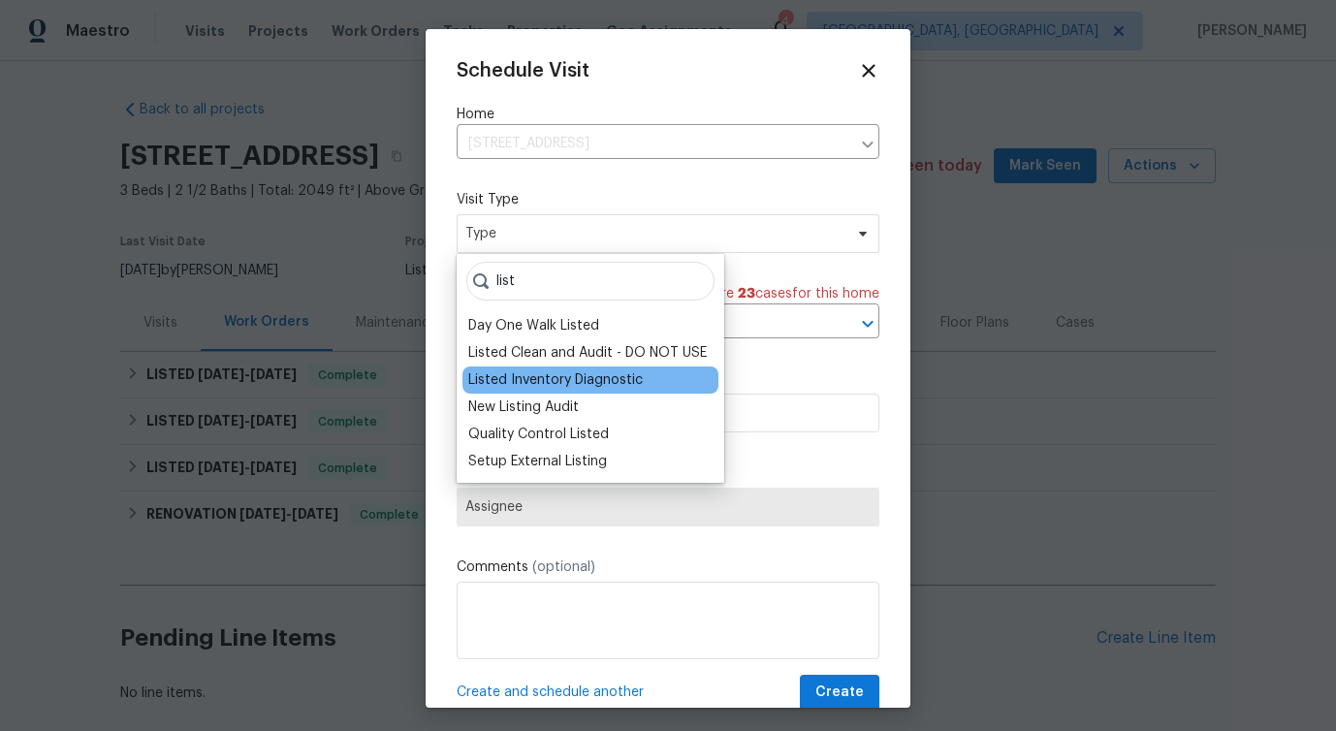
type input "list"
click at [563, 384] on div "Listed Inventory Diagnostic" at bounding box center [555, 379] width 175 height 19
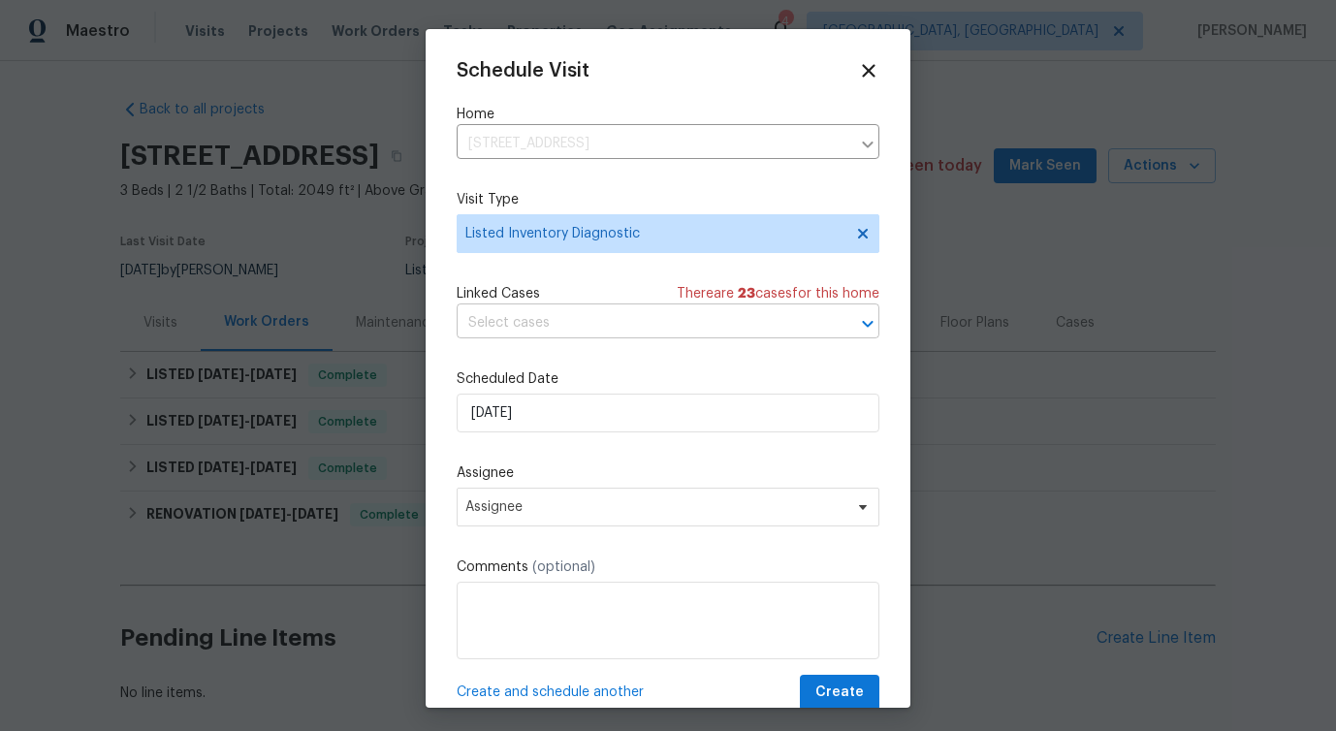
click at [538, 312] on input "text" at bounding box center [641, 323] width 369 height 30
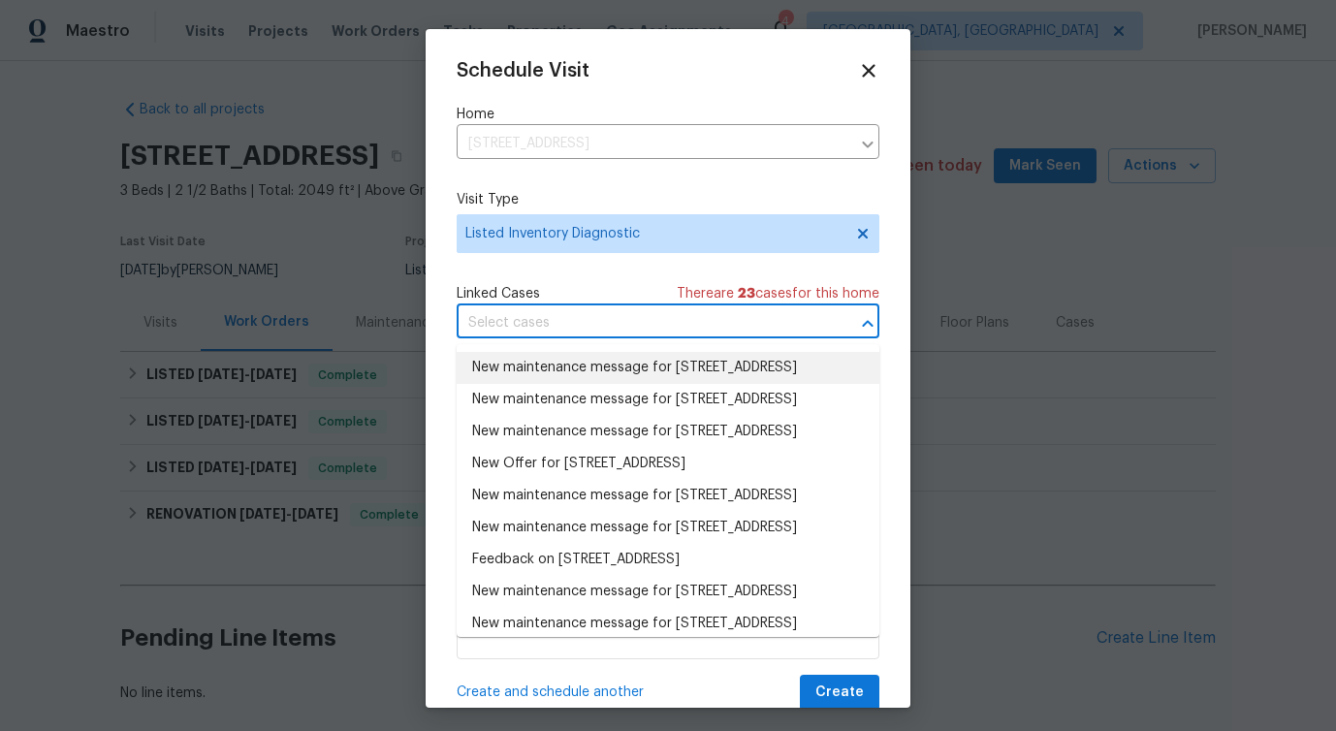
click at [529, 378] on li "New maintenance message for [STREET_ADDRESS]" at bounding box center [668, 368] width 423 height 32
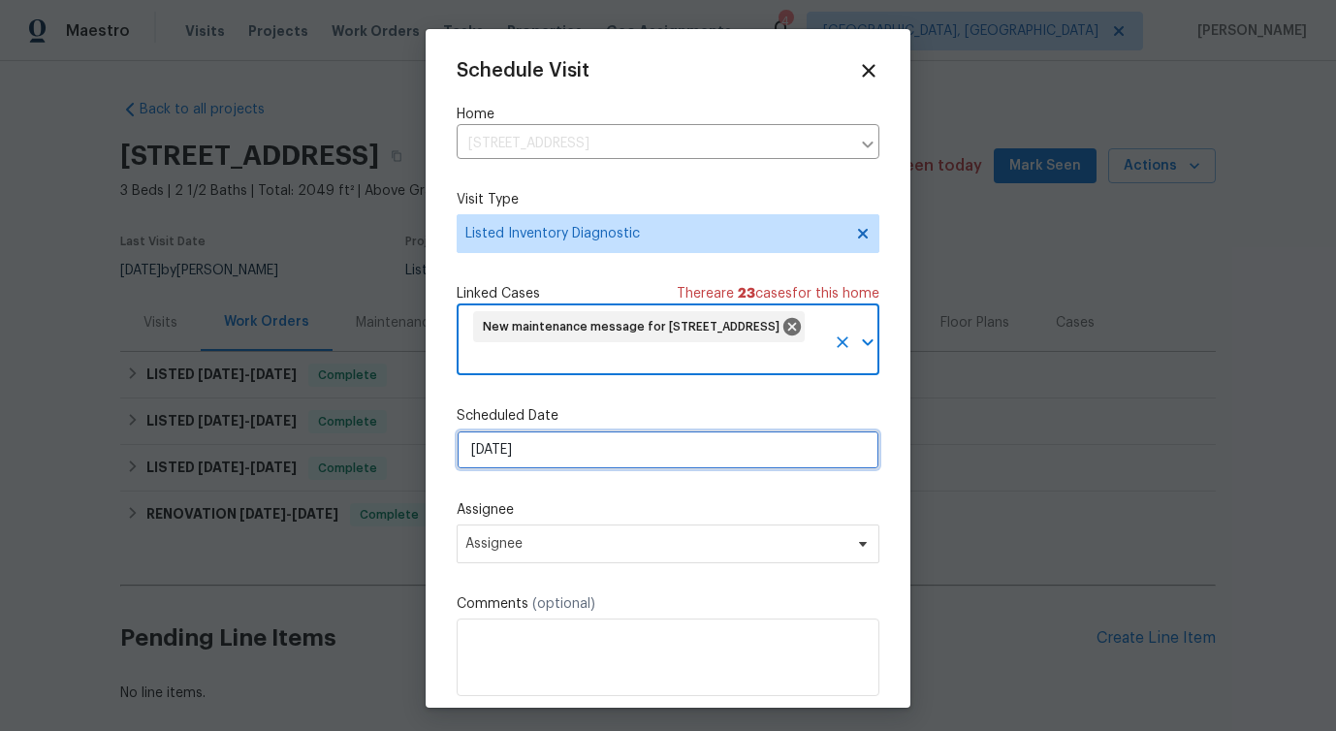
click at [531, 458] on input "[DATE]" at bounding box center [668, 450] width 423 height 39
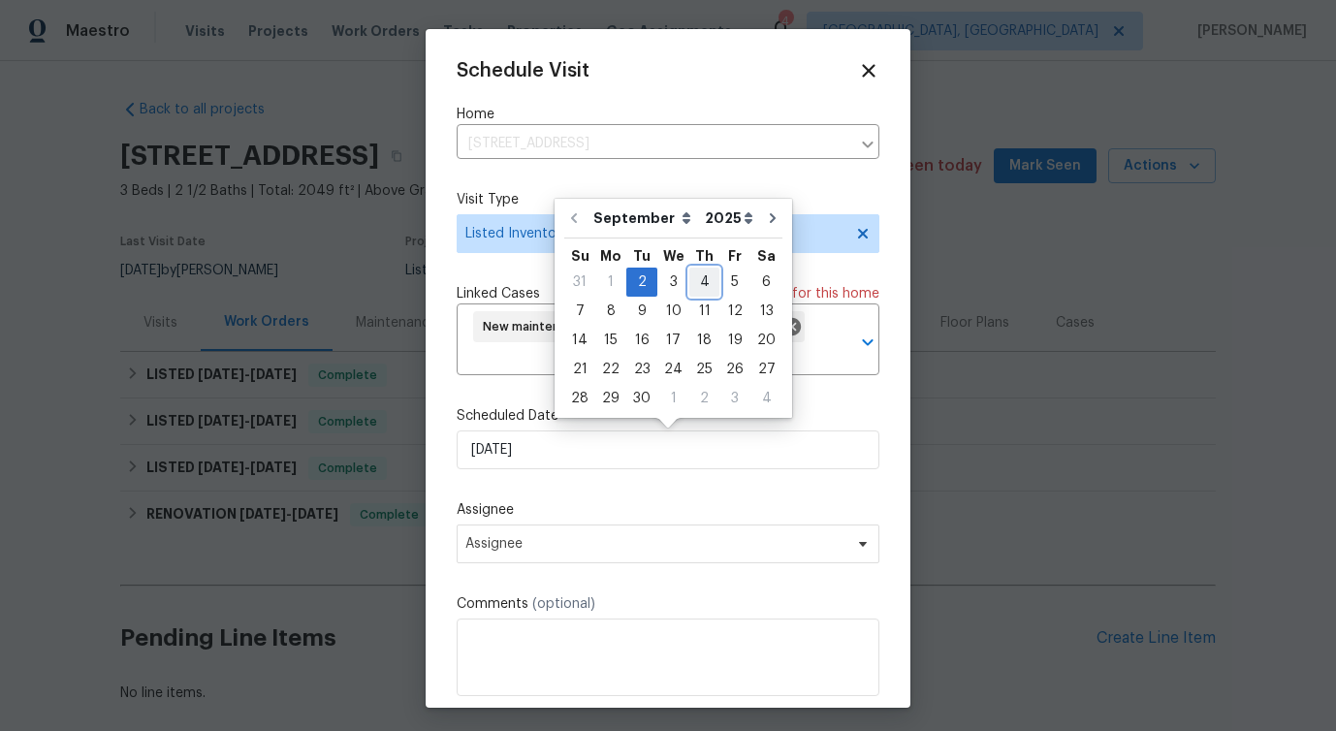
click at [691, 278] on div "4" at bounding box center [704, 282] width 30 height 27
type input "[DATE]"
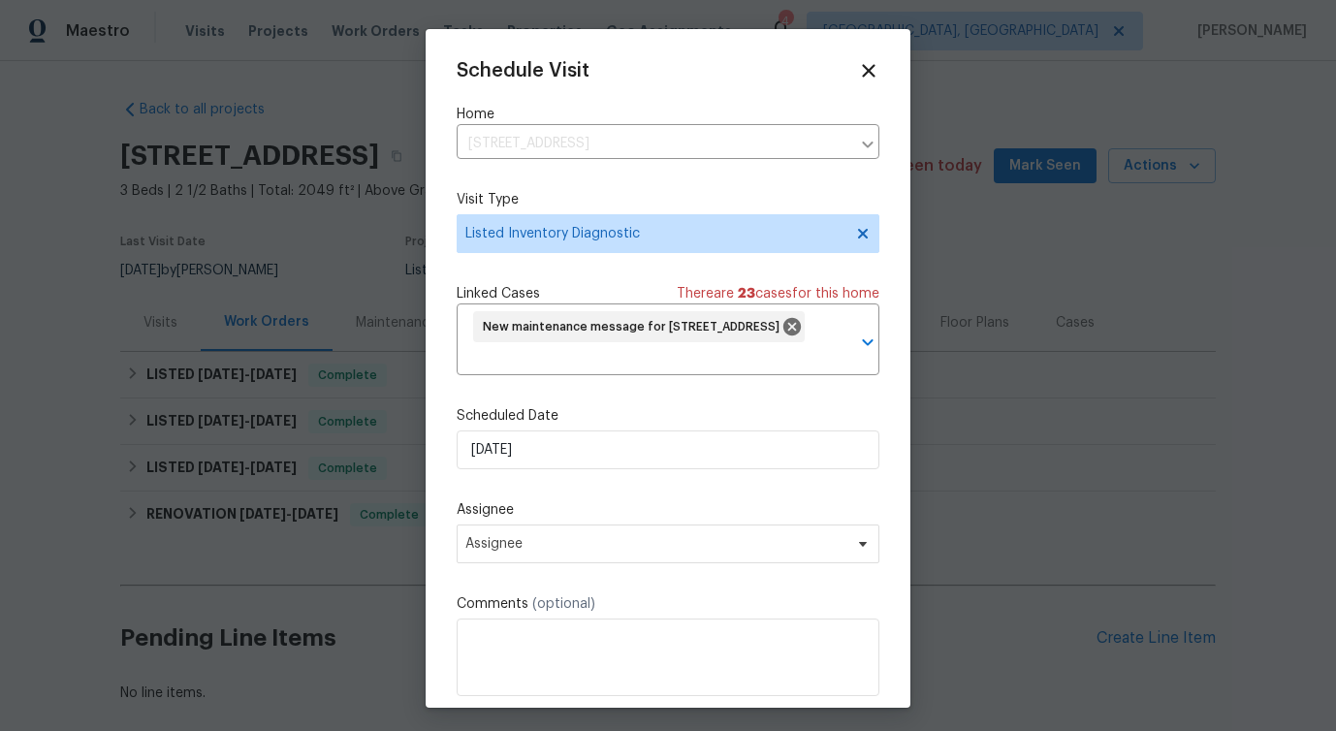
click at [513, 520] on label "Assignee" at bounding box center [668, 509] width 423 height 19
click at [506, 540] on span "Assignee" at bounding box center [655, 544] width 380 height 16
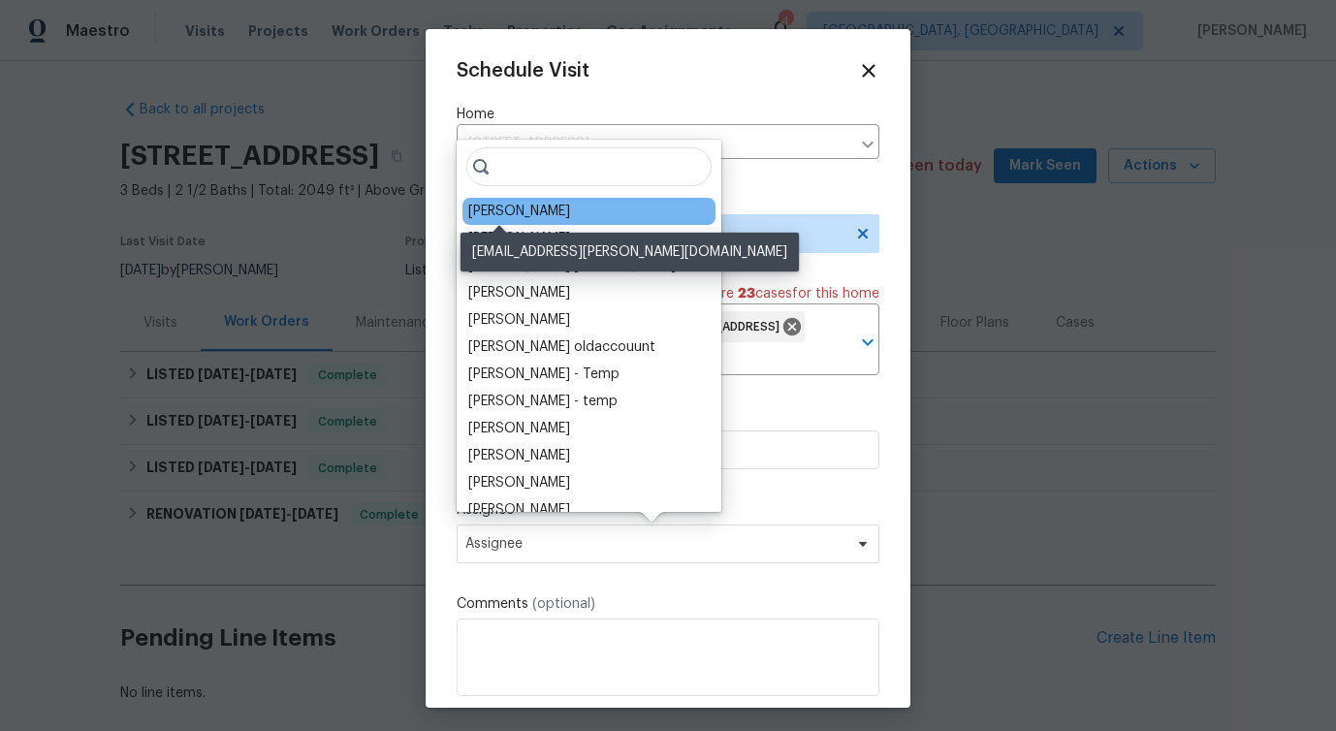
click at [527, 205] on div "[PERSON_NAME]" at bounding box center [519, 211] width 102 height 19
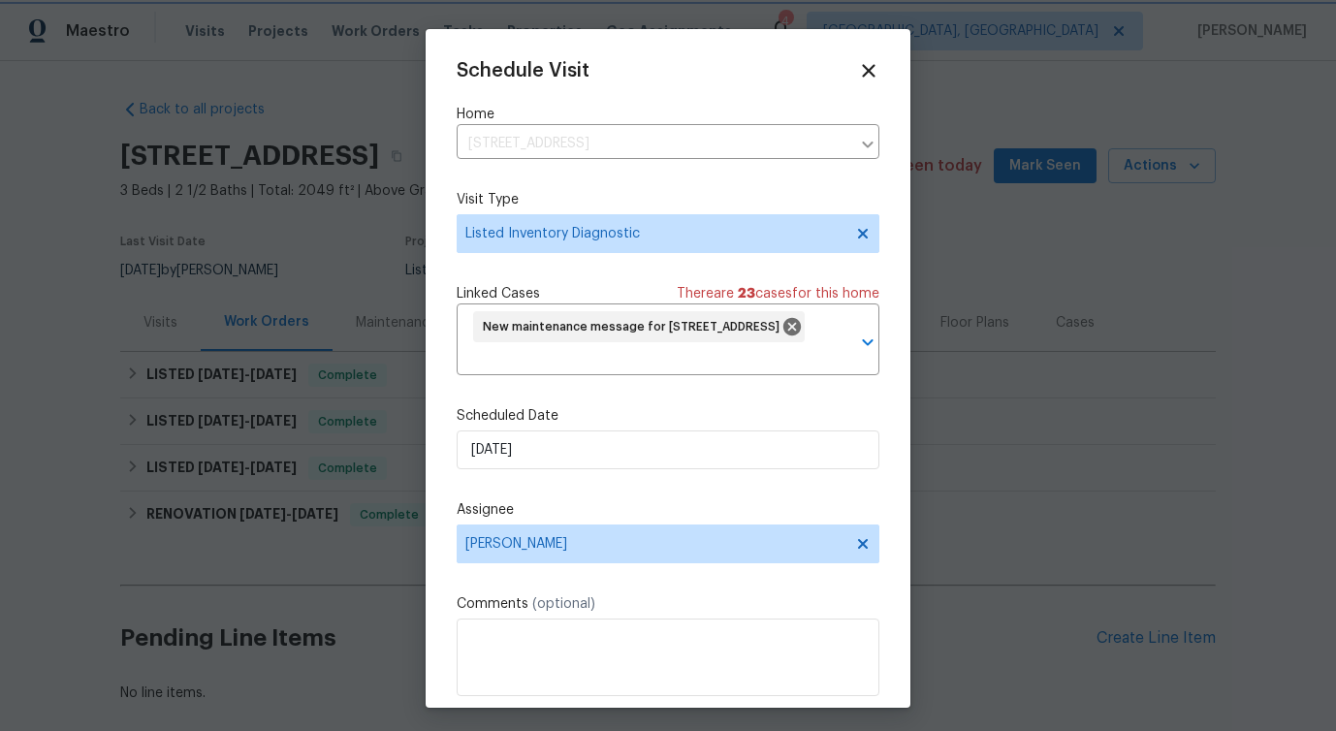
scroll to position [72, 0]
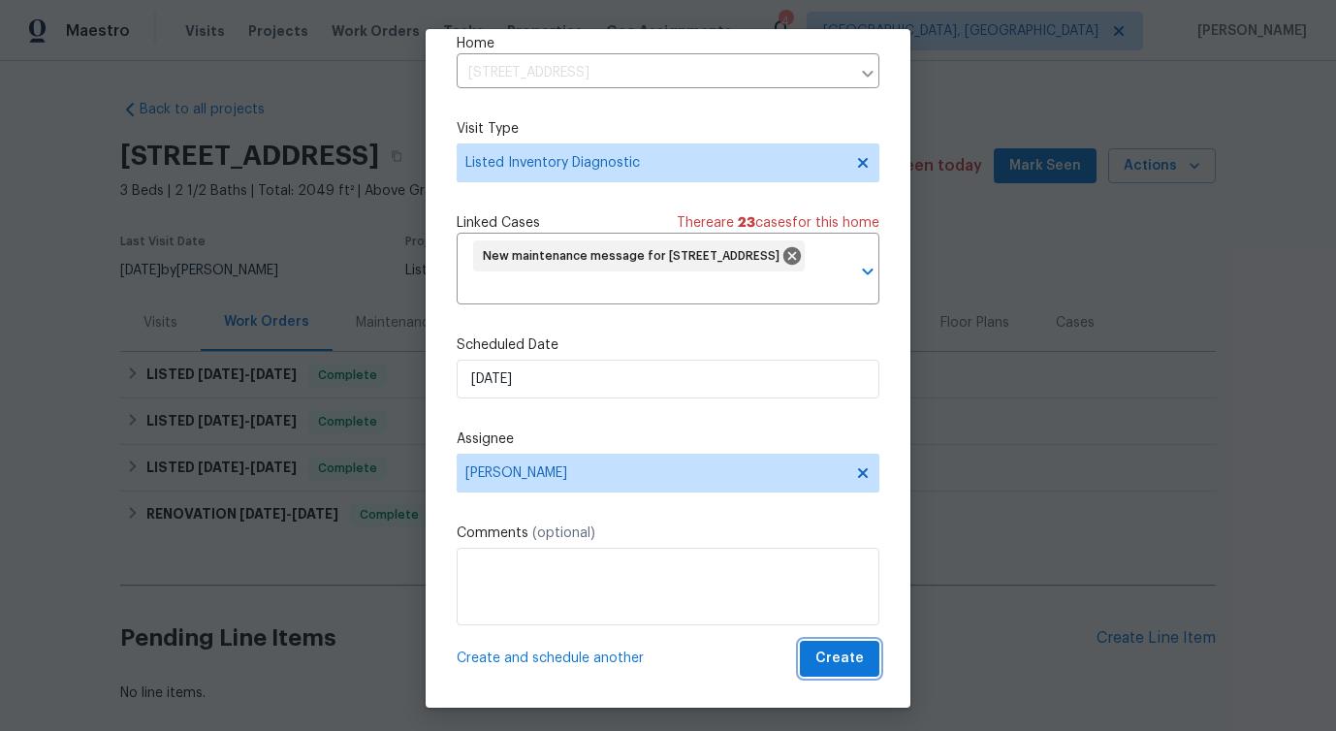
click at [842, 664] on span "Create" at bounding box center [840, 659] width 48 height 24
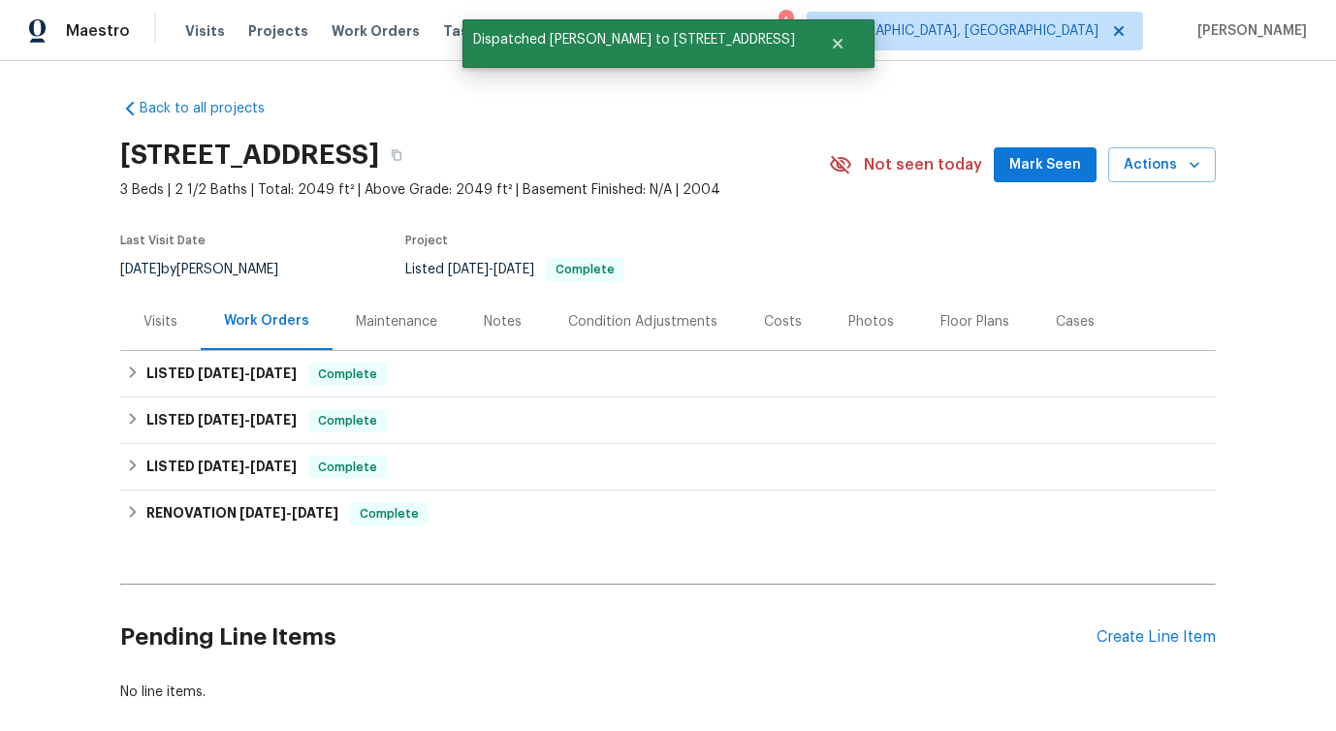
scroll to position [0, 0]
